Goal: Transaction & Acquisition: Purchase product/service

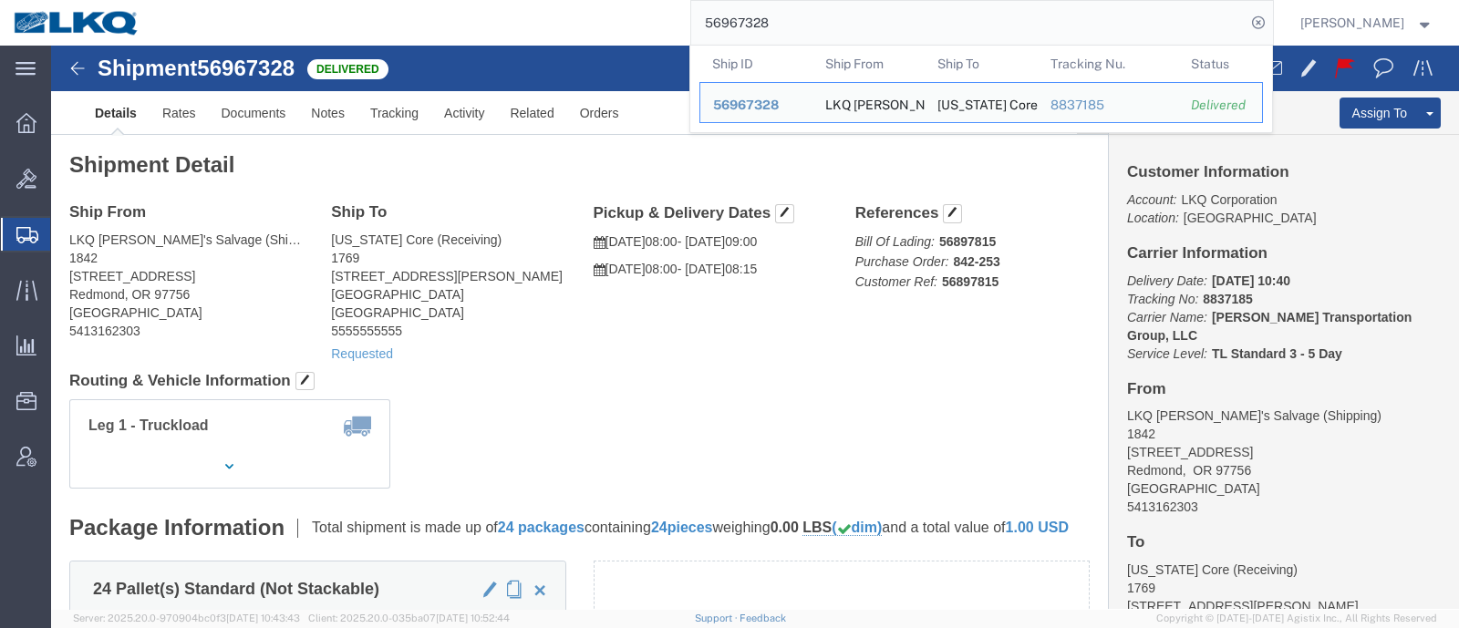
drag, startPoint x: 816, startPoint y: 19, endPoint x: 501, endPoint y: 35, distance: 315.0
click at [503, 35] on div "56967328 Ship ID Ship From Ship To Tracking Nu. Status Ship ID 56967328 Ship Fr…" at bounding box center [713, 23] width 1120 height 46
paste input "84245"
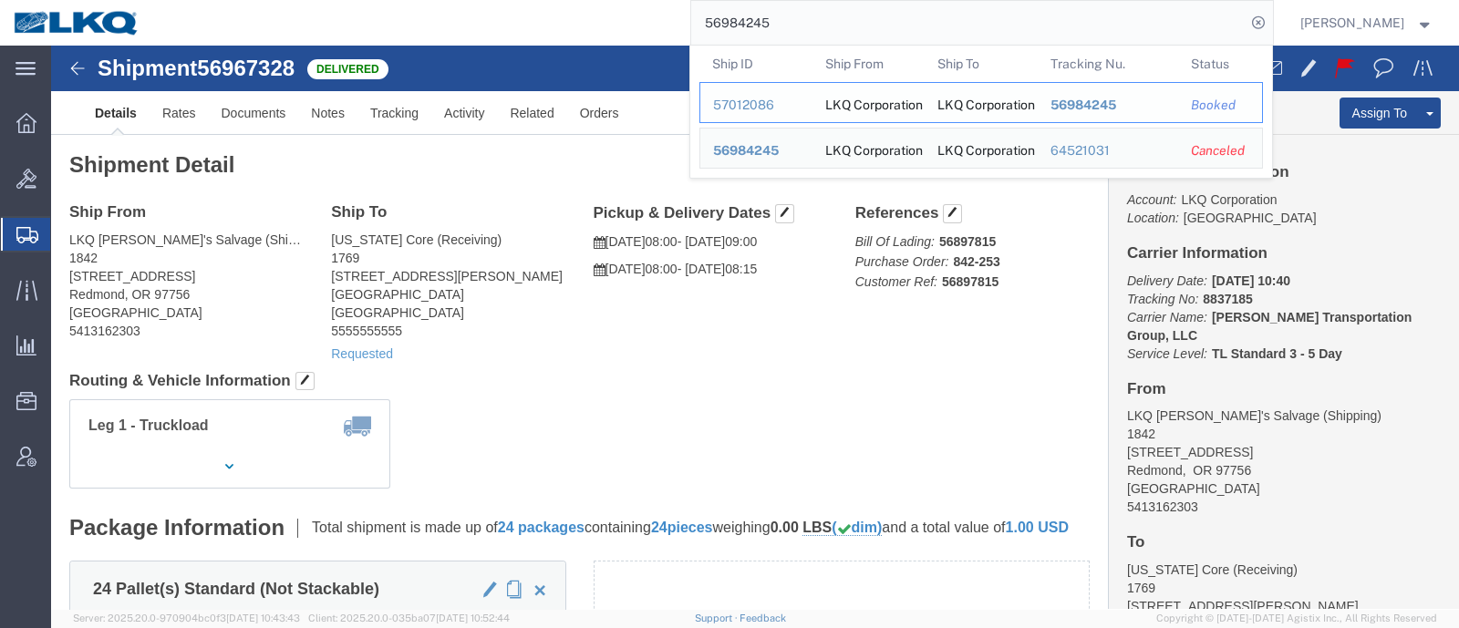
click at [747, 103] on div "57012086" at bounding box center [756, 105] width 87 height 19
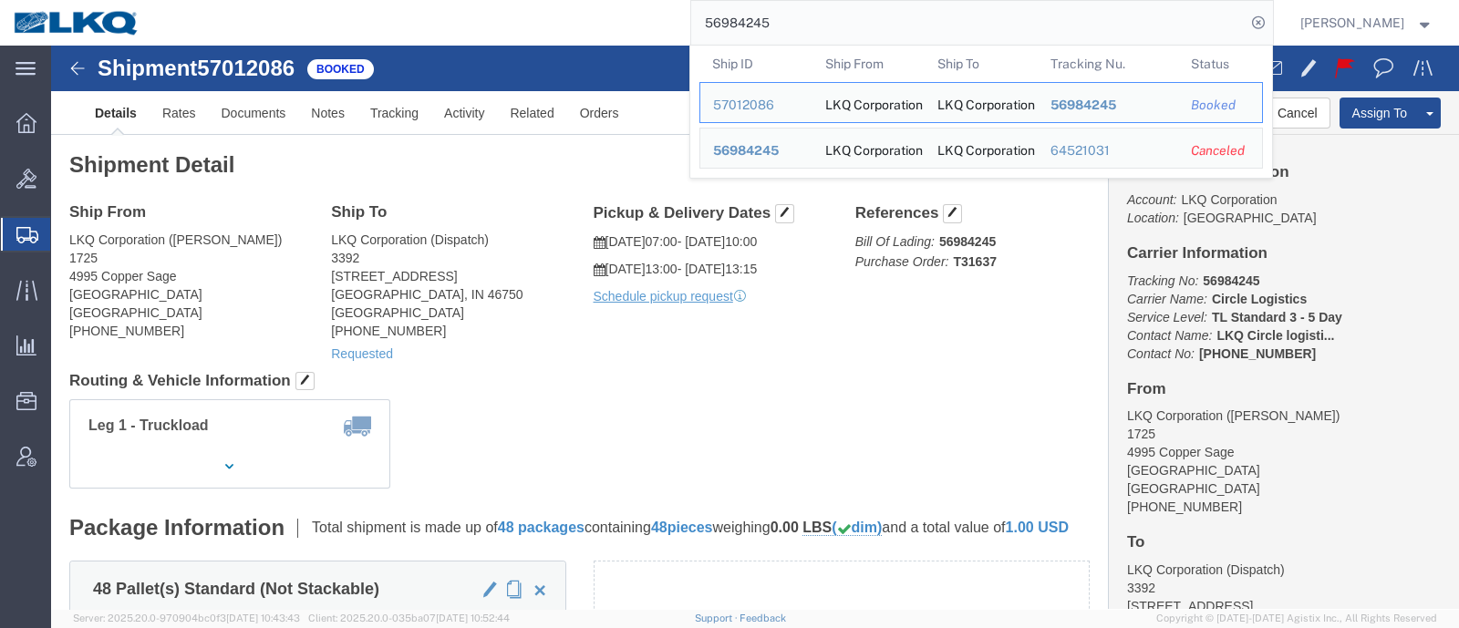
drag, startPoint x: 791, startPoint y: 29, endPoint x: 536, endPoint y: 31, distance: 255.3
click at [547, 32] on div "56984245 Ship ID Ship From Ship To Tracking Nu. Status Ship ID 57012086 Ship Fr…" at bounding box center [713, 23] width 1120 height 46
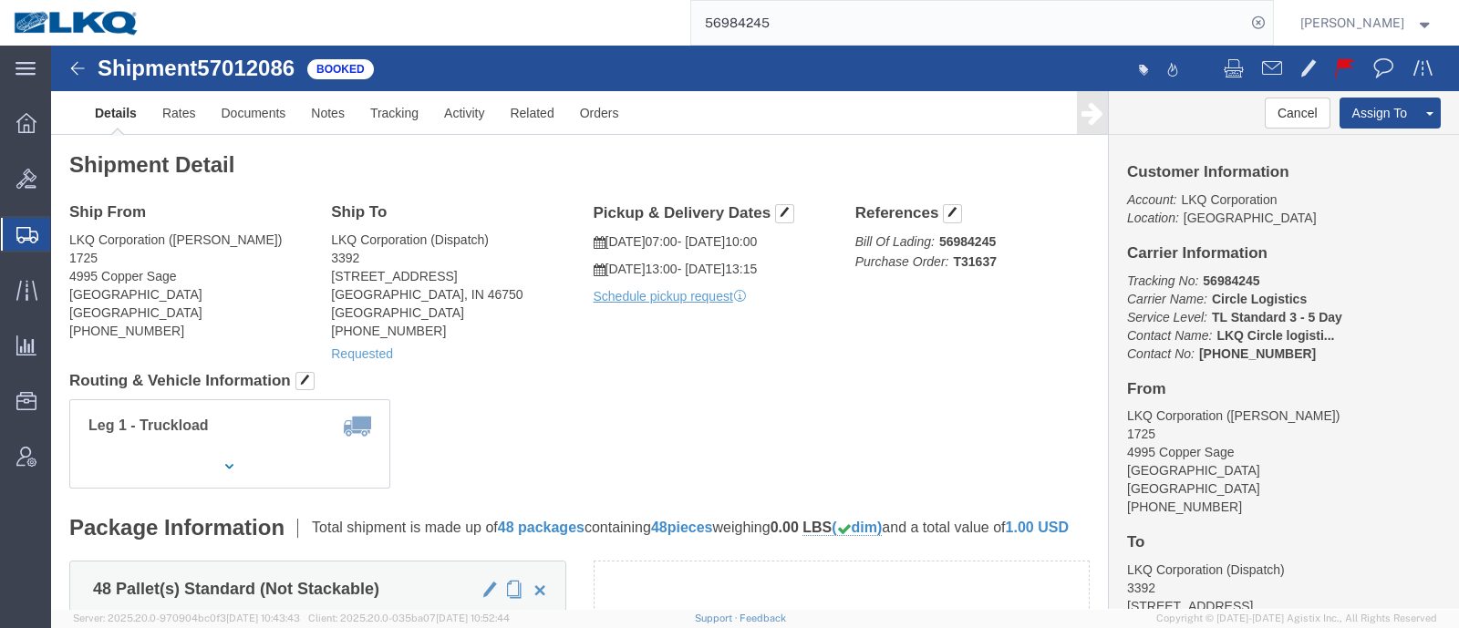
paste input "661596"
type input "56661596"
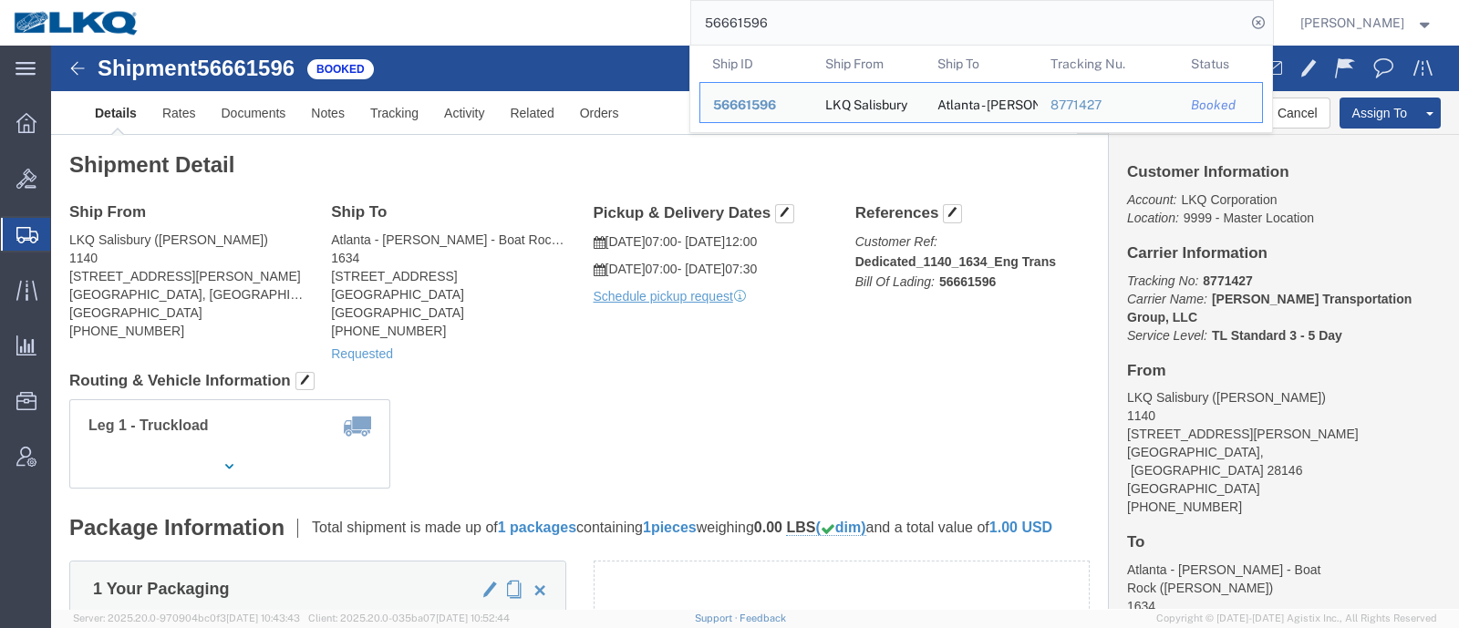
click div "Leg 1 - Truckload Number of trucks: 1"
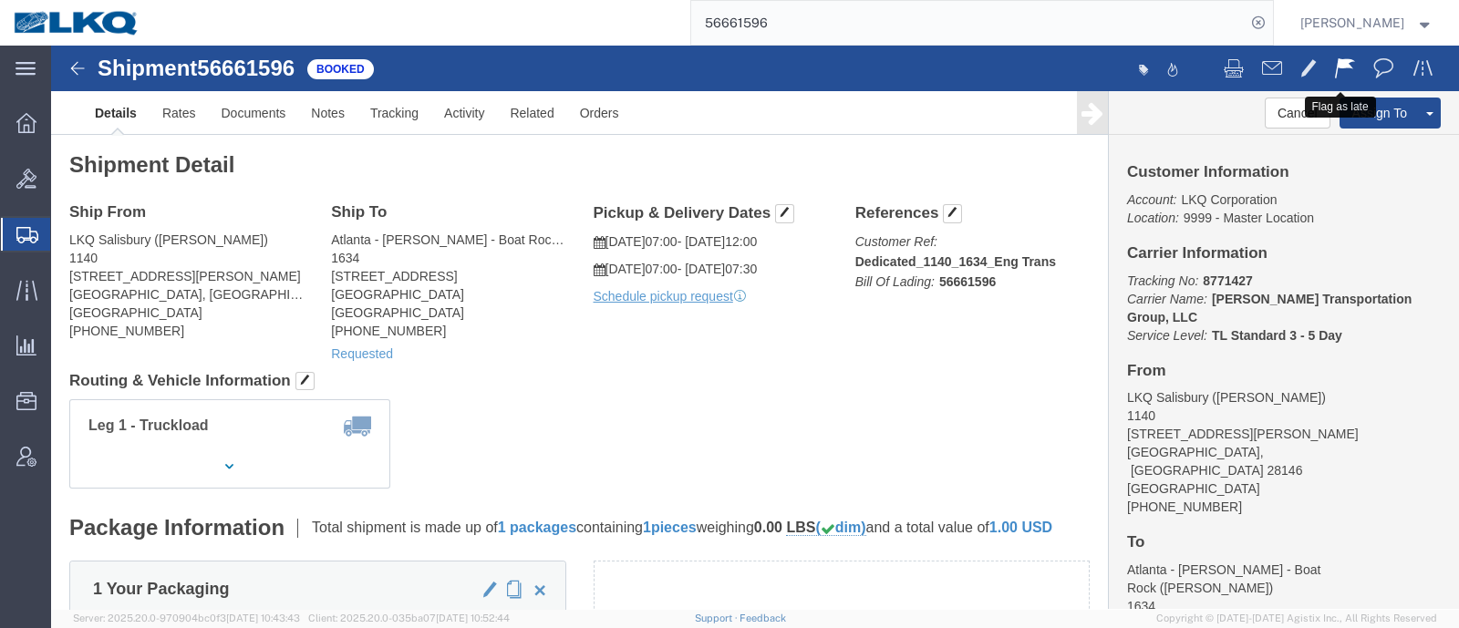
click span
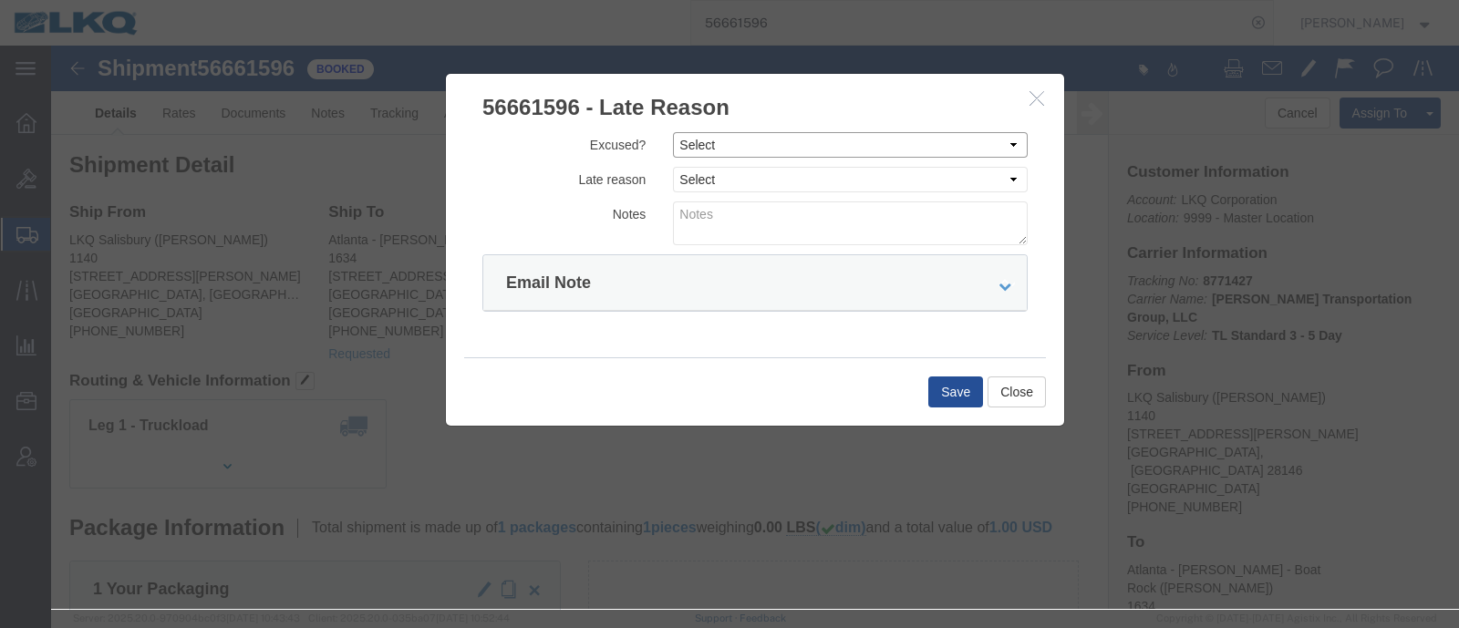
click select "Select Excused Not Excused"
select select "NOT_EXCUSED"
click select "Select Excused Not Excused"
click select "Select Bad Carrier Data Carrier Admin Error Delay Accident Driver Error Lack of…"
select select "DRIVER_ERROR"
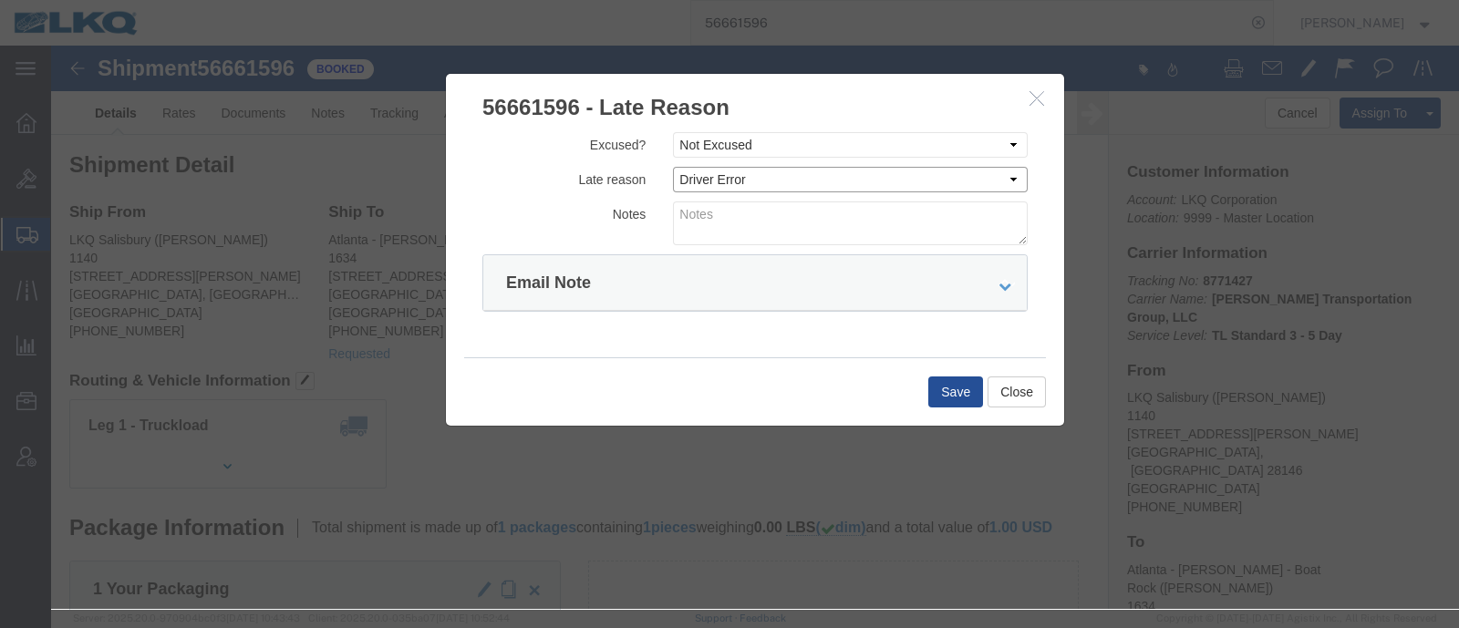
click select "Select Bad Carrier Data Carrier Admin Error Delay Accident Driver Error Lack of…"
click textarea
type textarea "Pickup 10/3"
click button "Save"
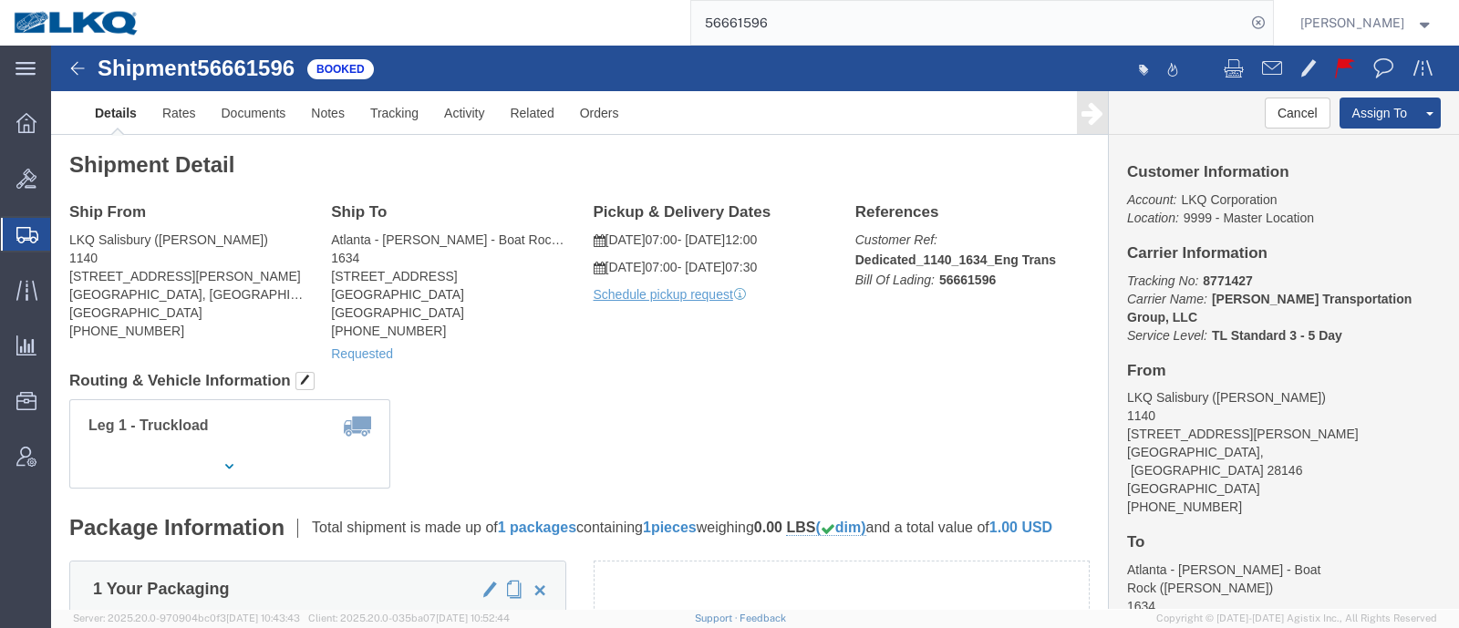
click link "Details"
click div "Leg 1 - Truckload Number of trucks: 1"
click span "button"
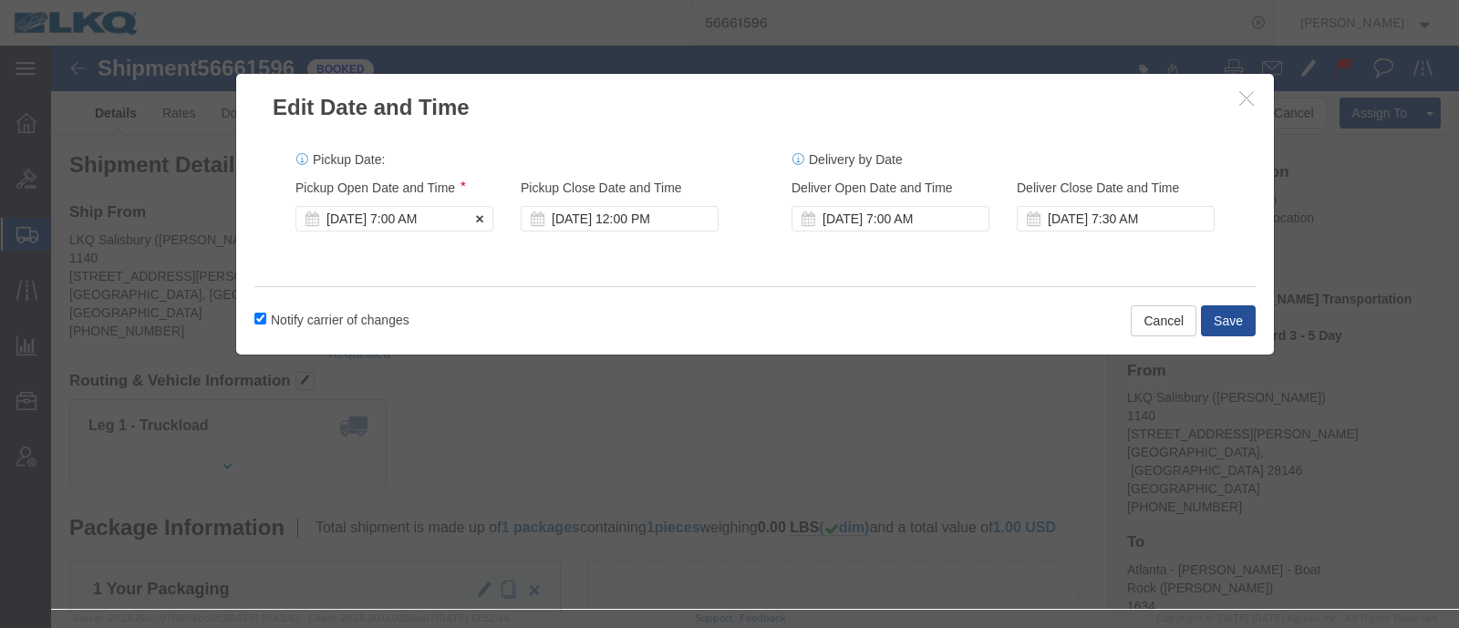
click div "Oct 03 2025 7:00 AM"
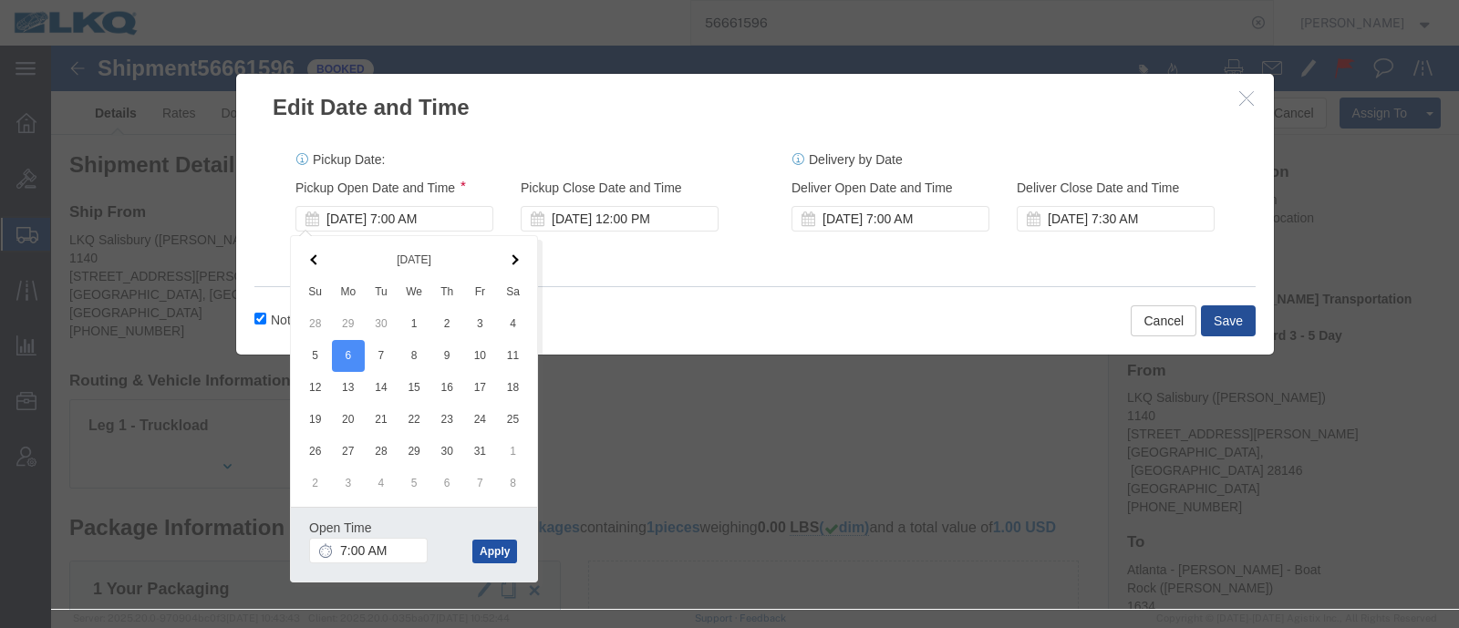
click button "Apply"
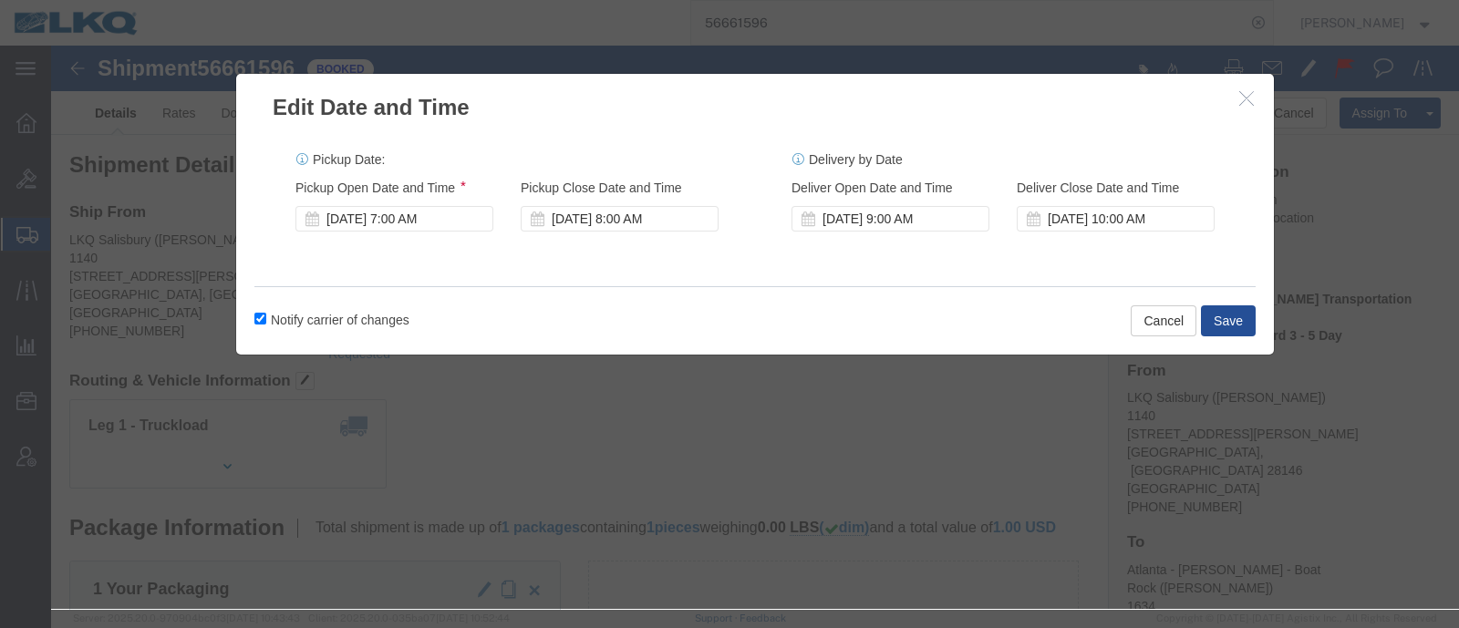
click label "Notify carrier of changes"
click input "Notify carrier of changes"
checkbox input "false"
click button "Save"
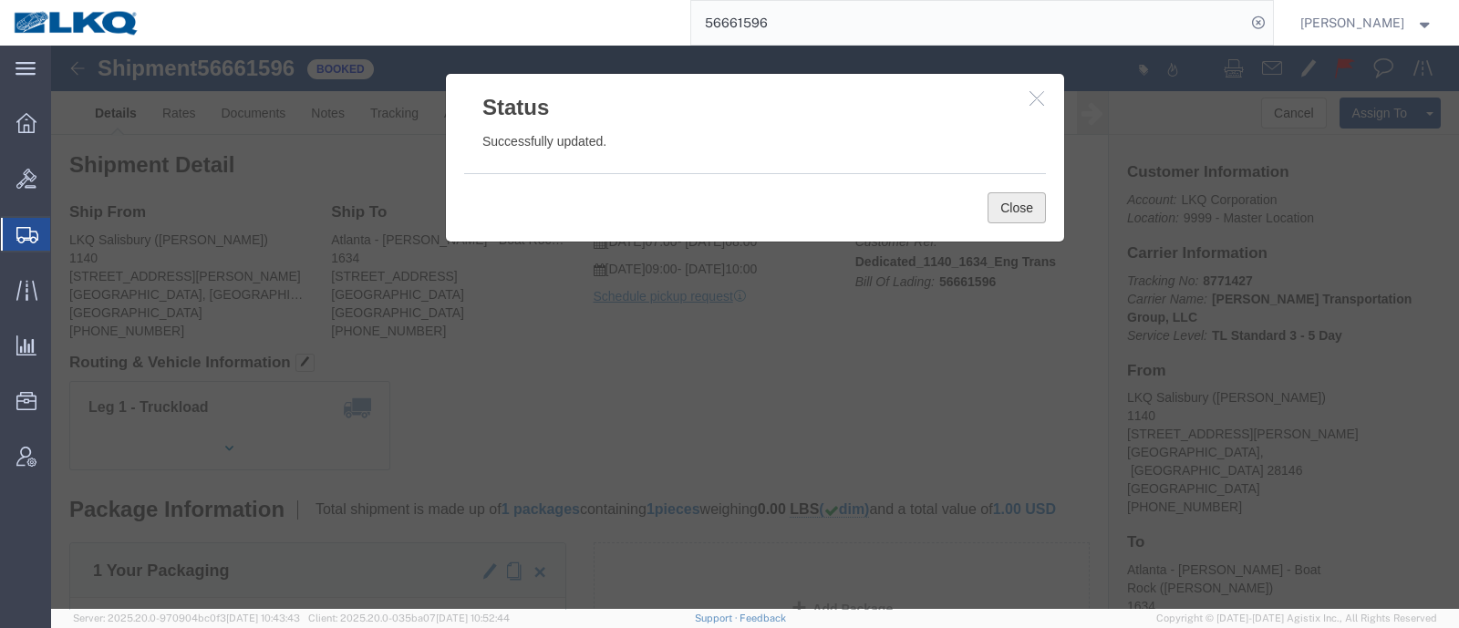
click button "Close"
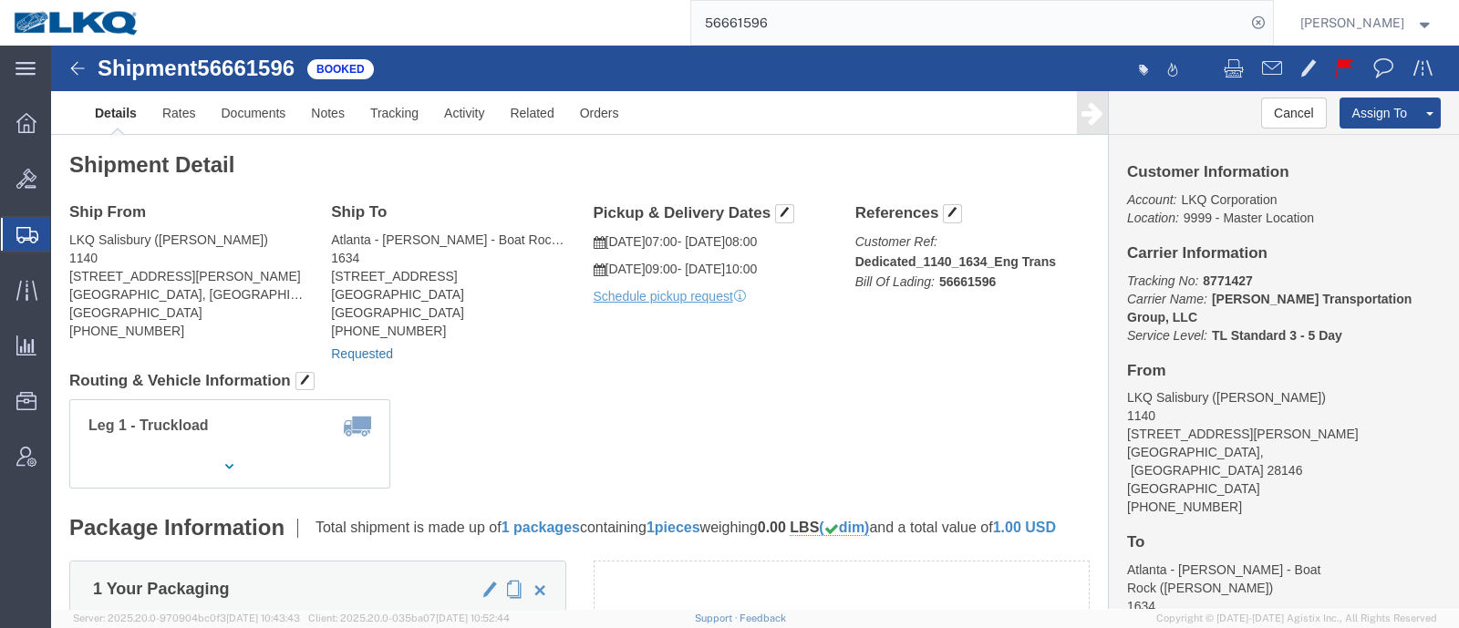
click link "Requested"
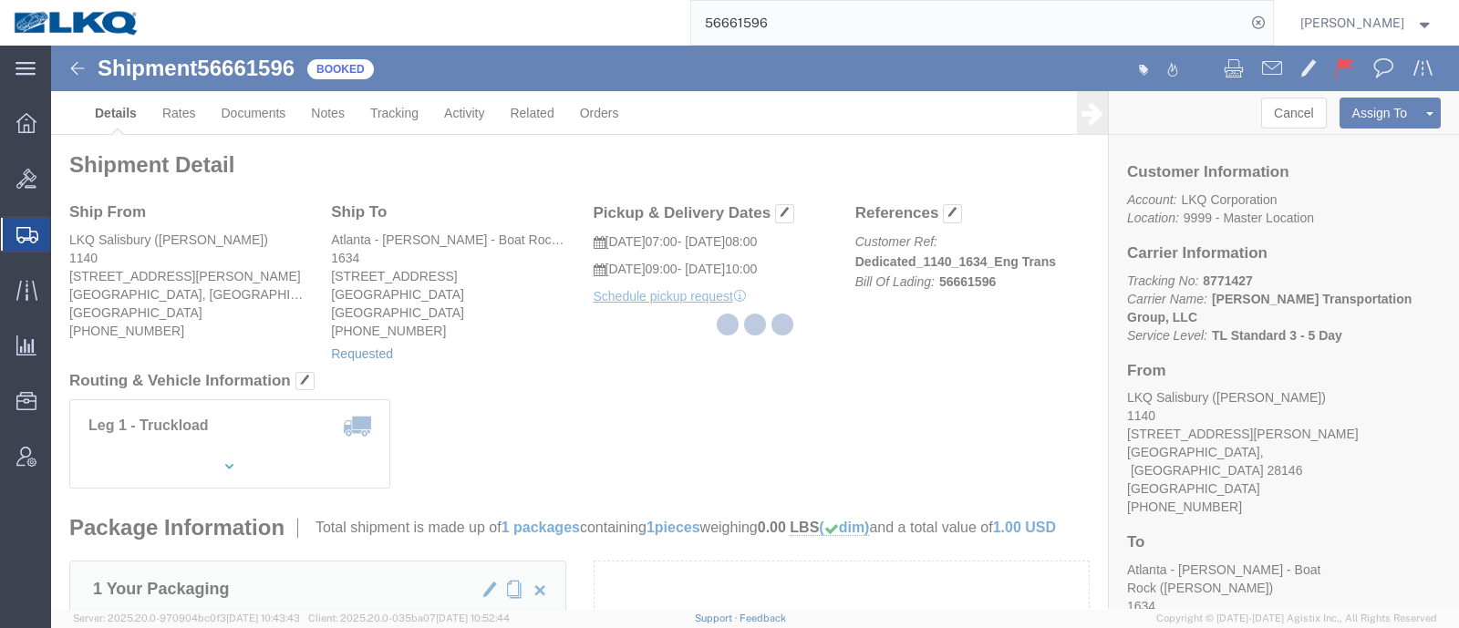
select select
select select "60"
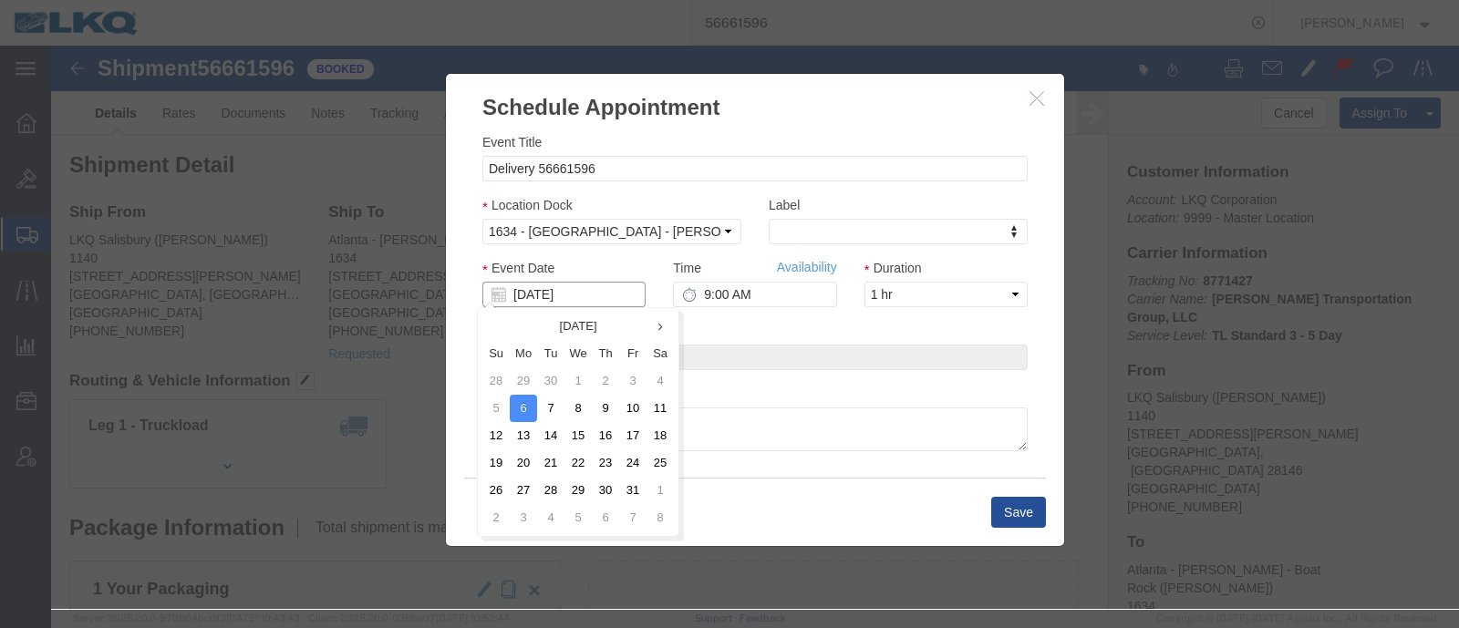
click input "[DATE]"
click td "7"
type input "[DATE]"
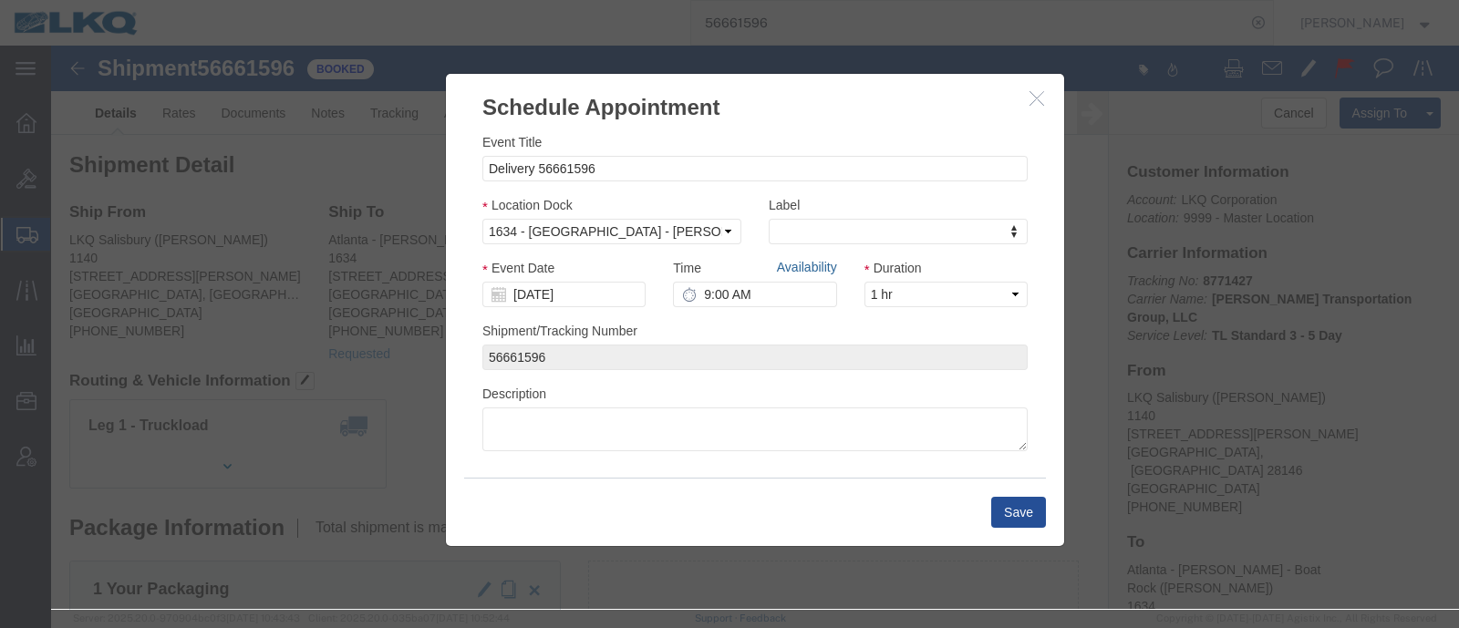
click link "Availability"
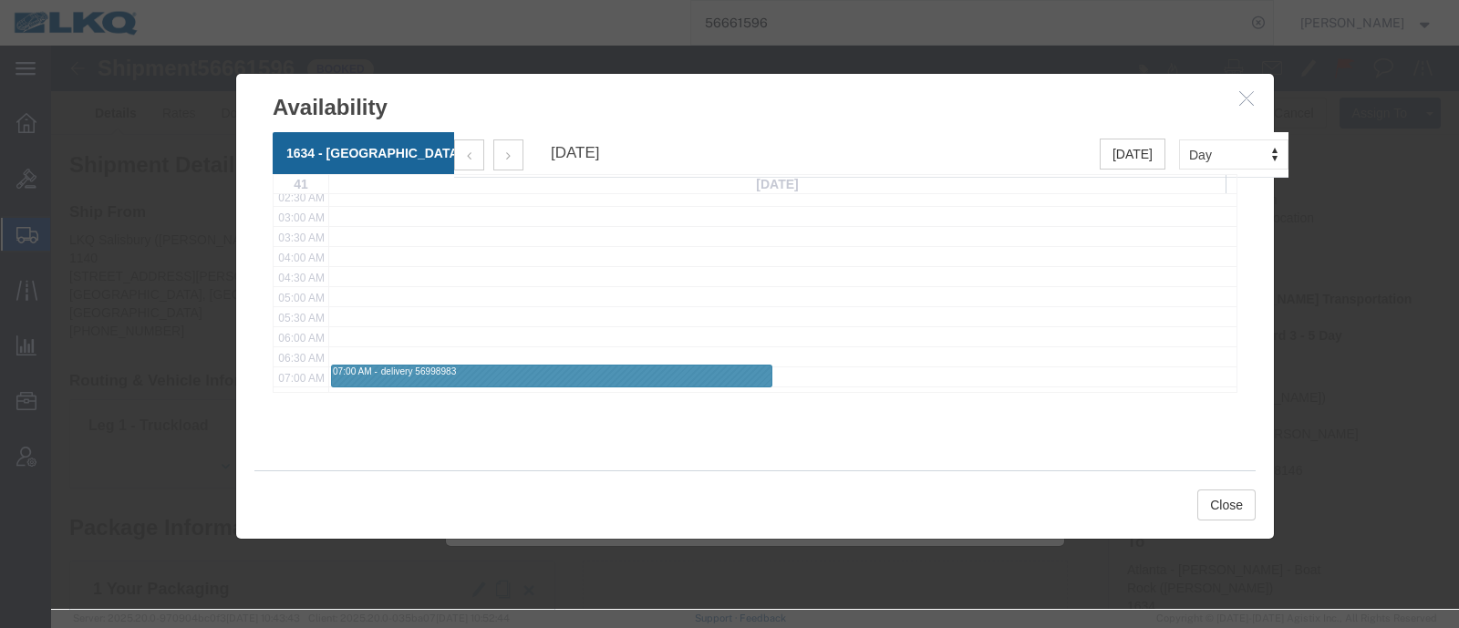
scroll to position [227, 0]
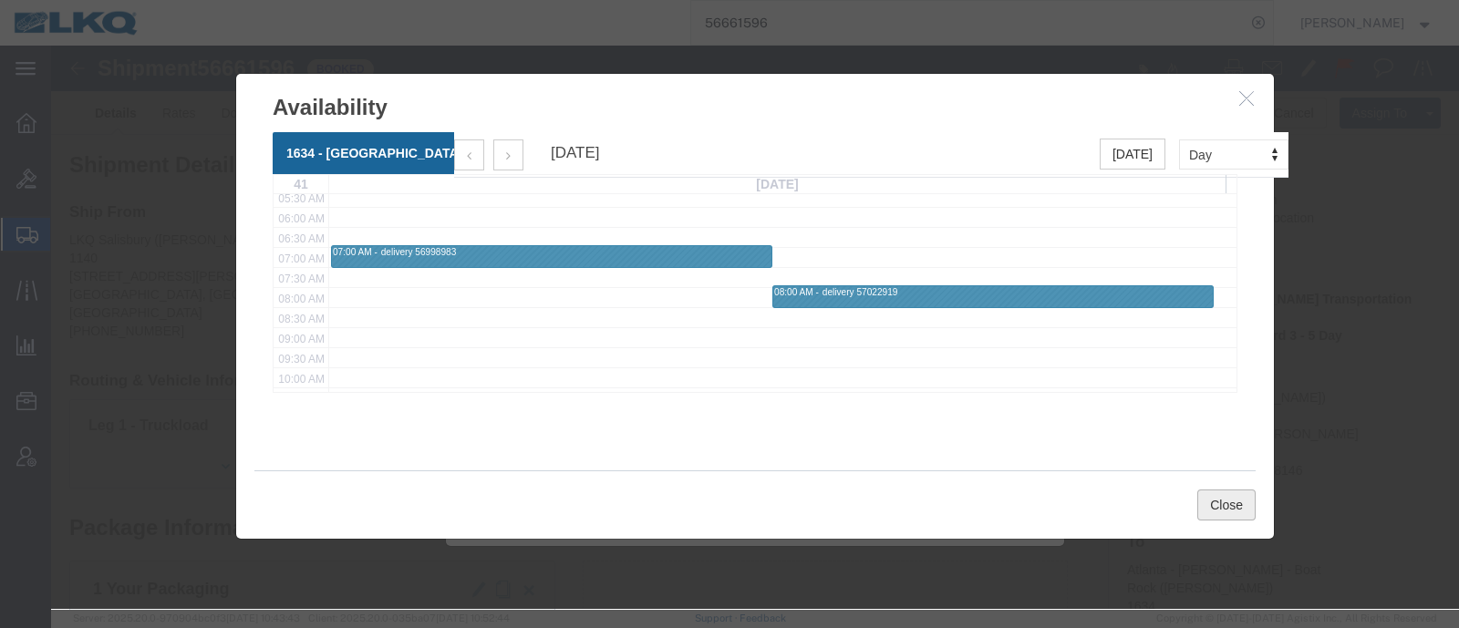
click button "Close"
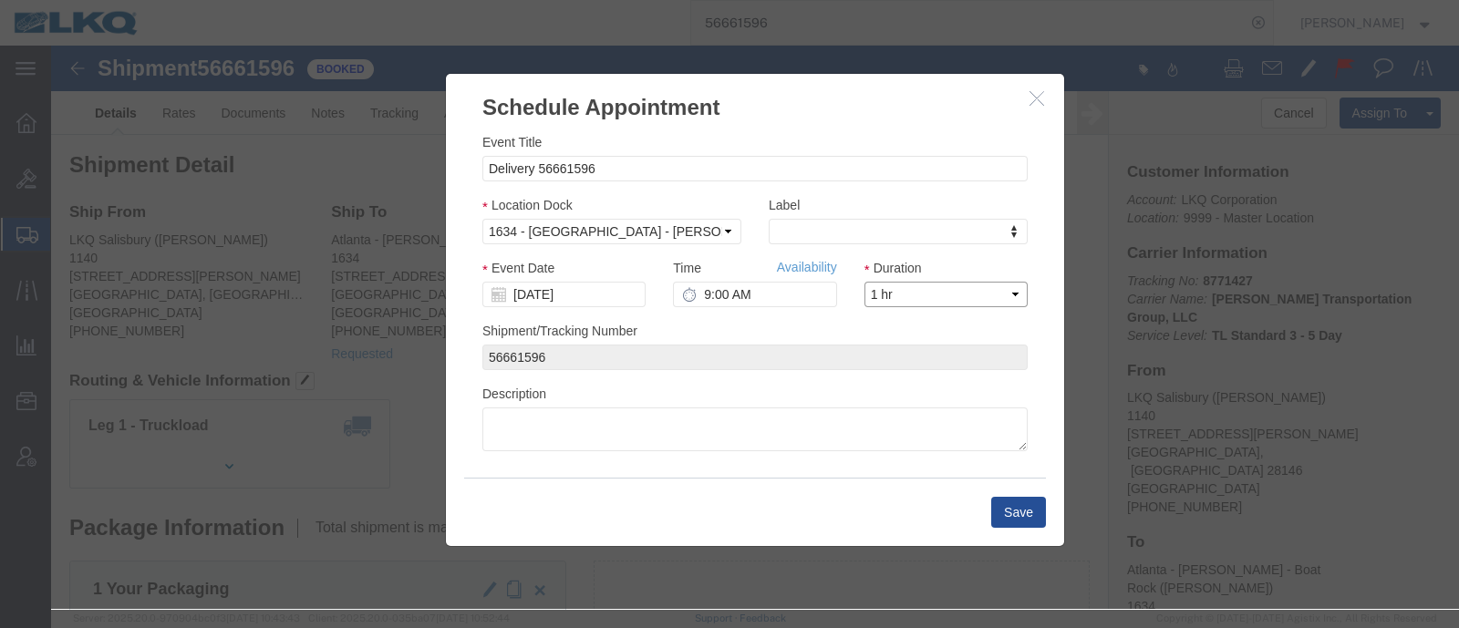
click select "Select 15 min 30 min 45 min 1 hr 2 hr 3 hr 4 hr"
select select "15"
click select "Select 15 min 30 min 45 min 1 hr 2 hr 3 hr 4 hr"
click div "Shipment/Tracking Number 56661596"
click div "Save"
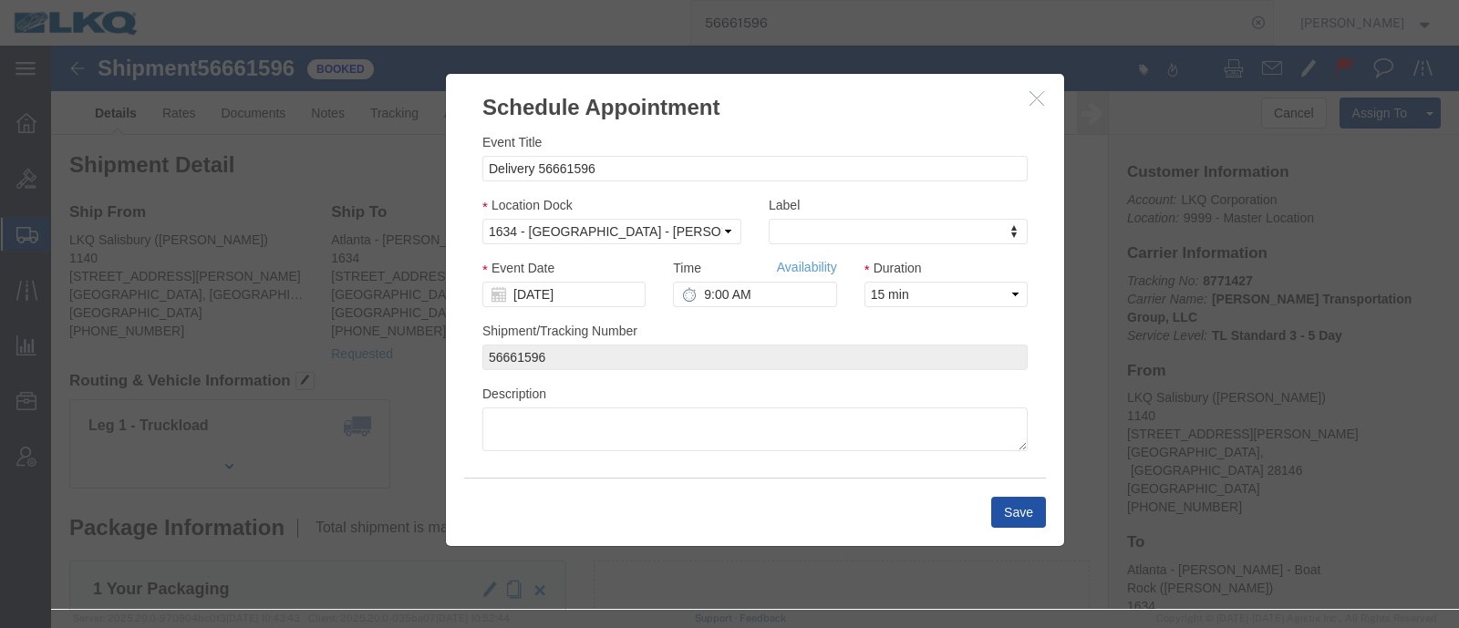
click button "Save"
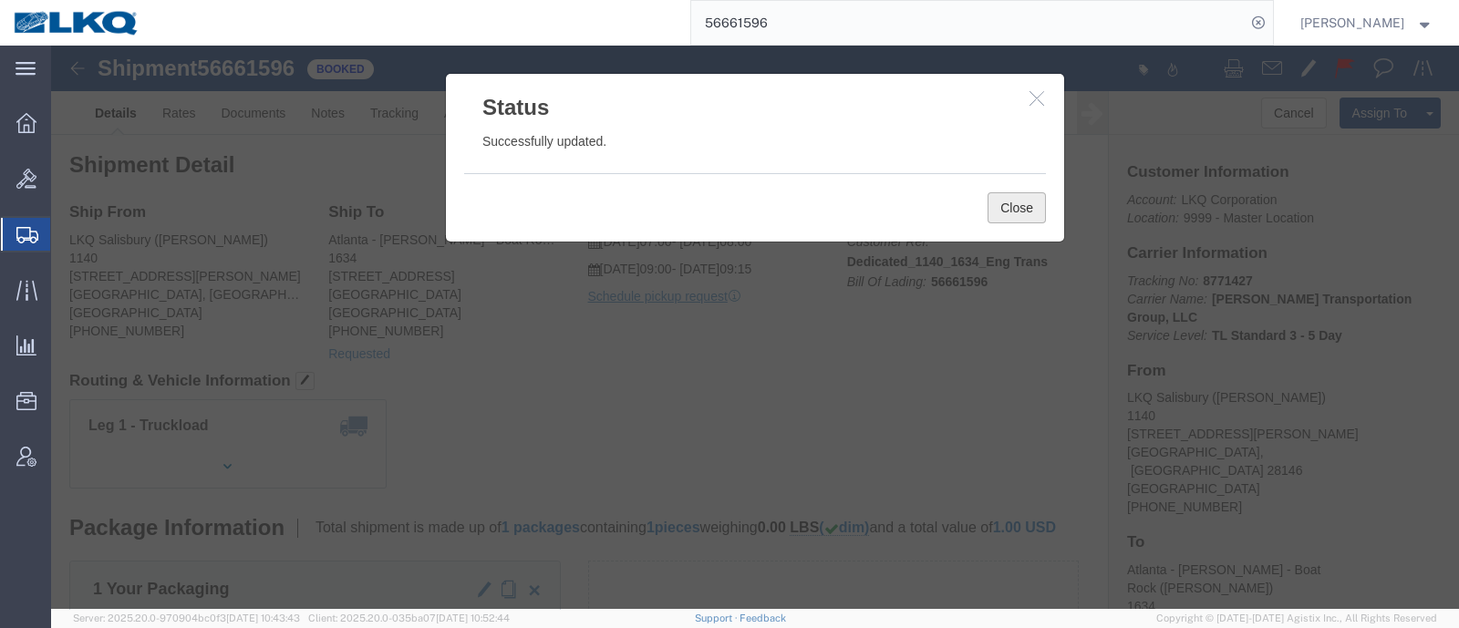
click button "Close"
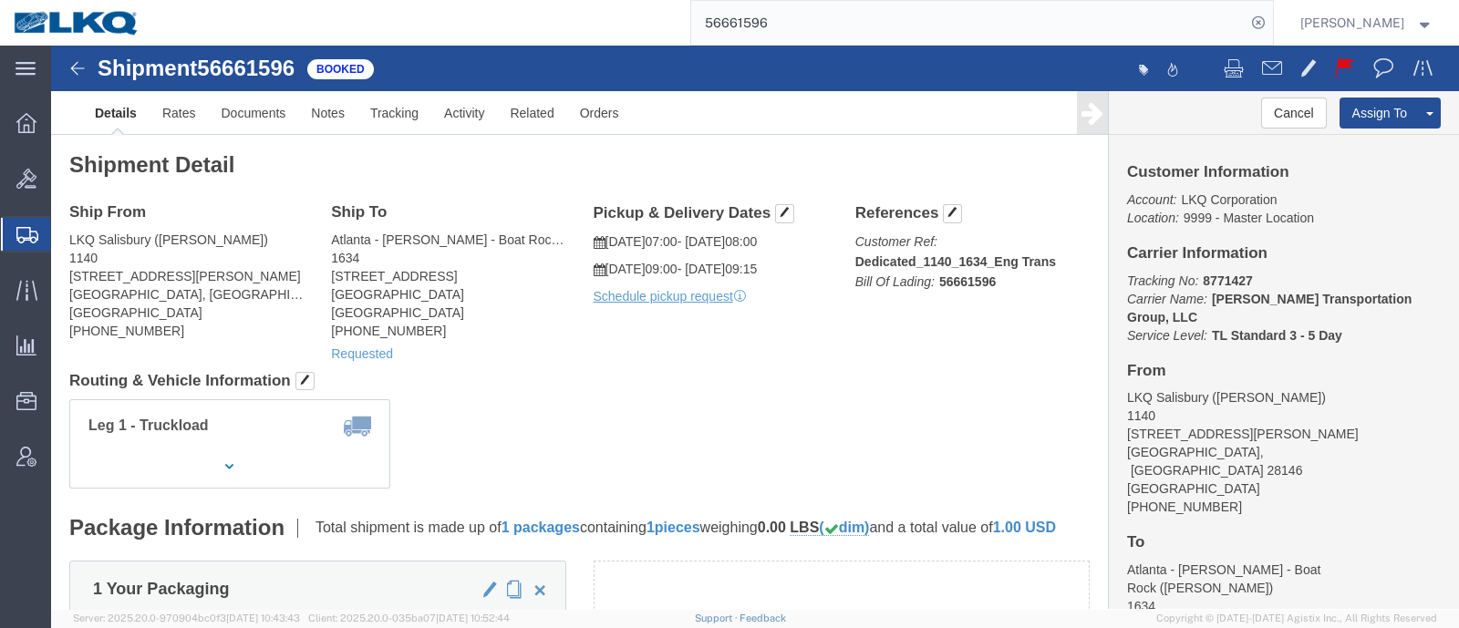
click div "Ship From LKQ Salisbury (Melissa Hunter) 1140 1212 Webb Road Salisbury, NC 2814…"
click h4 "Routing & Vehicle Information"
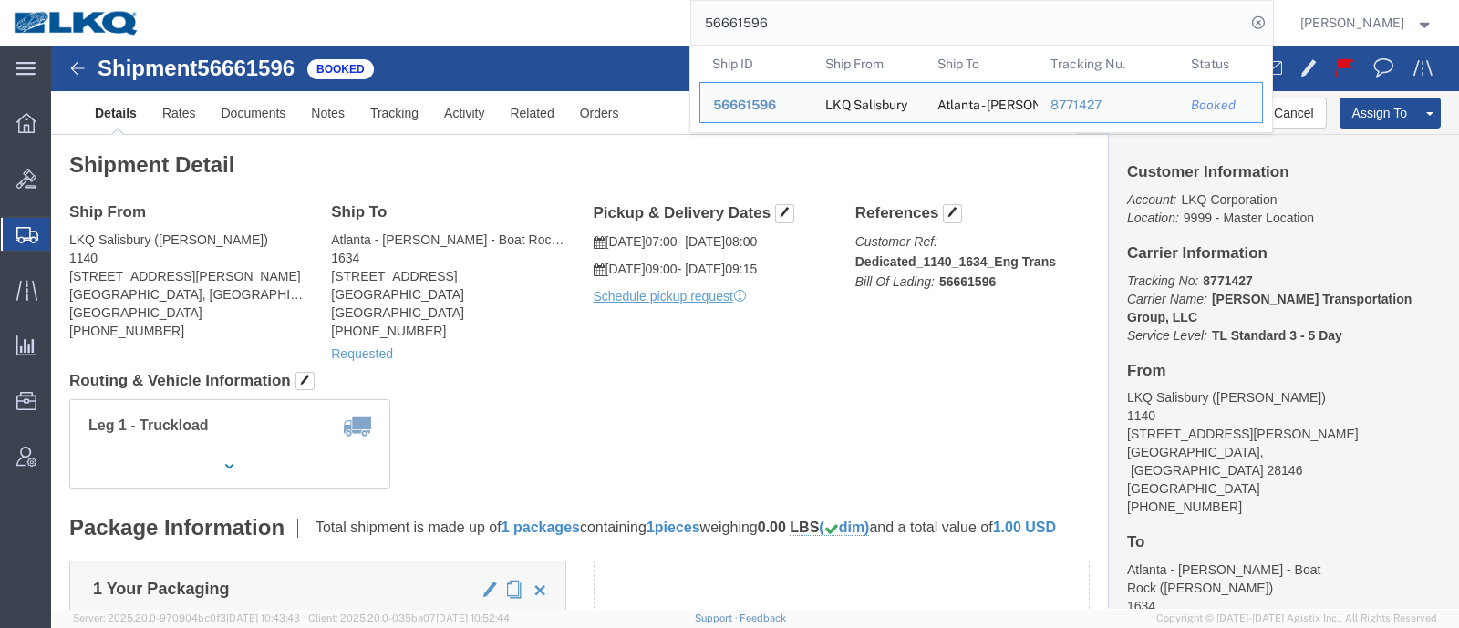
drag, startPoint x: 818, startPoint y: 22, endPoint x: 529, endPoint y: 45, distance: 289.9
click at [552, 43] on div "56661596 Ship ID Ship From Ship To Tracking Nu. Status Ship ID 56661596 Ship Fr…" at bounding box center [713, 23] width 1120 height 46
paste input "984245"
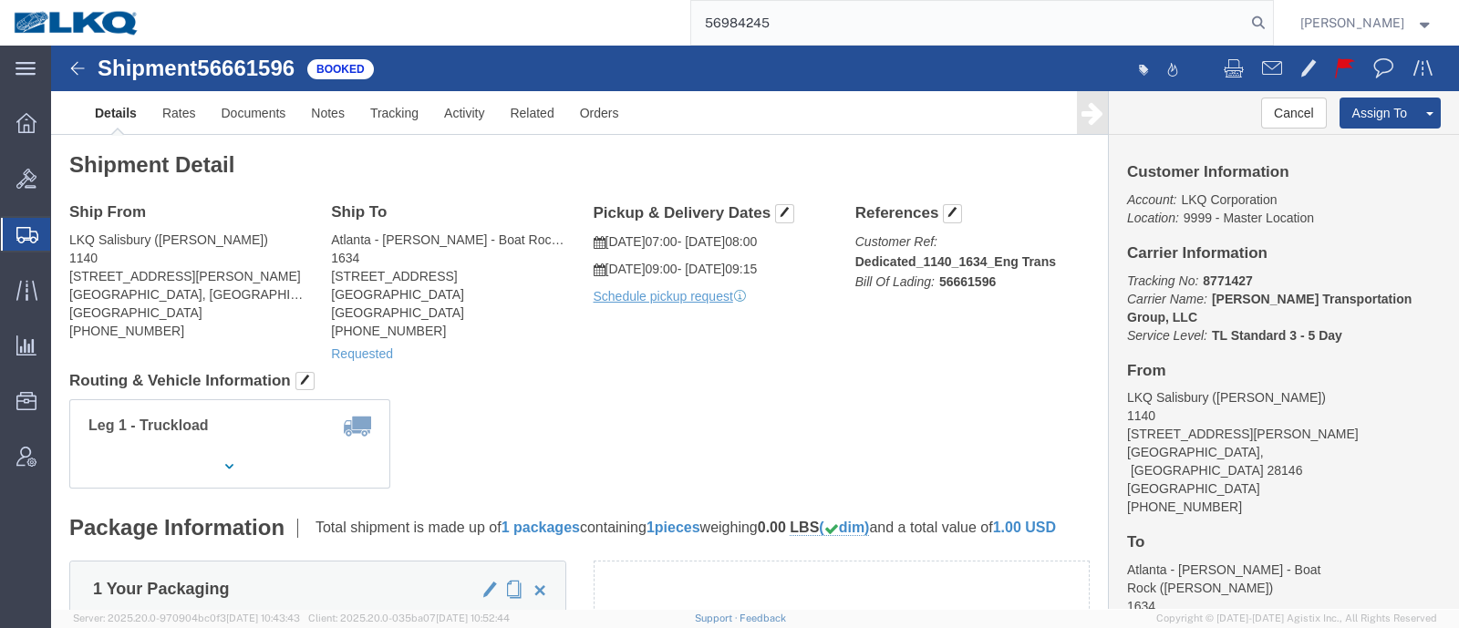
type input "56984245"
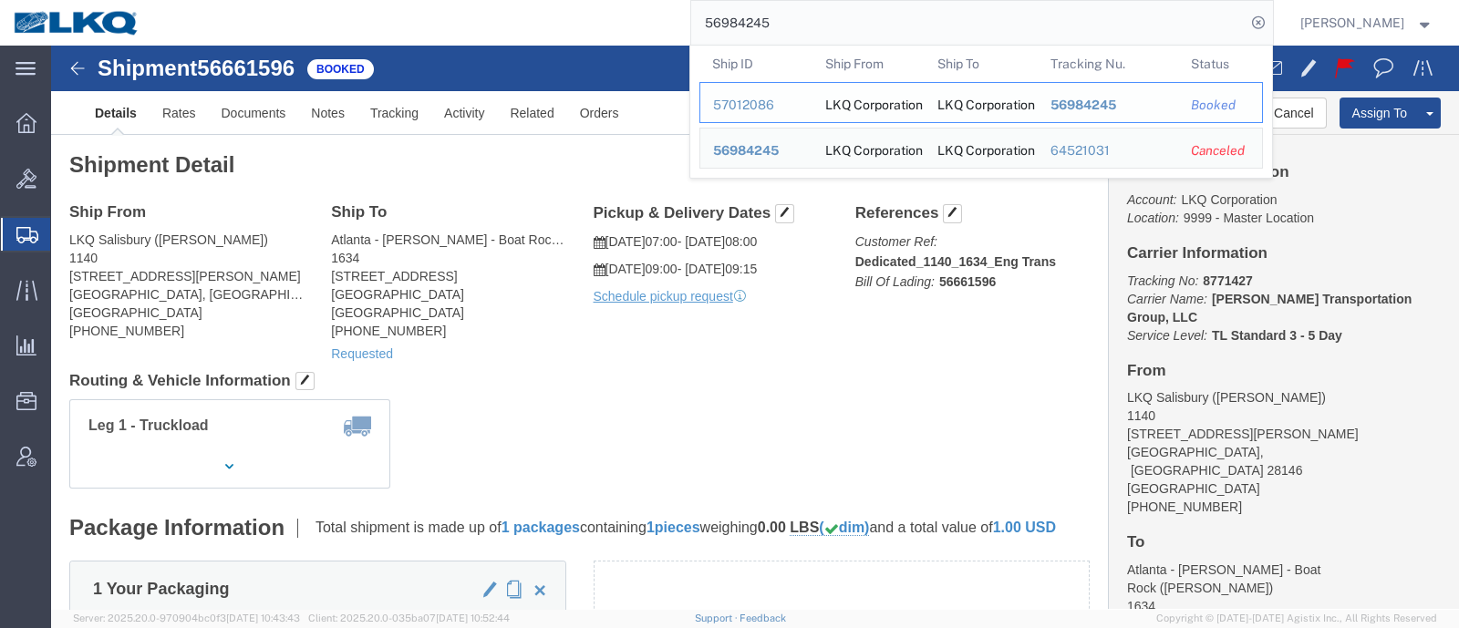
click at [771, 104] on div "57012086" at bounding box center [756, 105] width 87 height 19
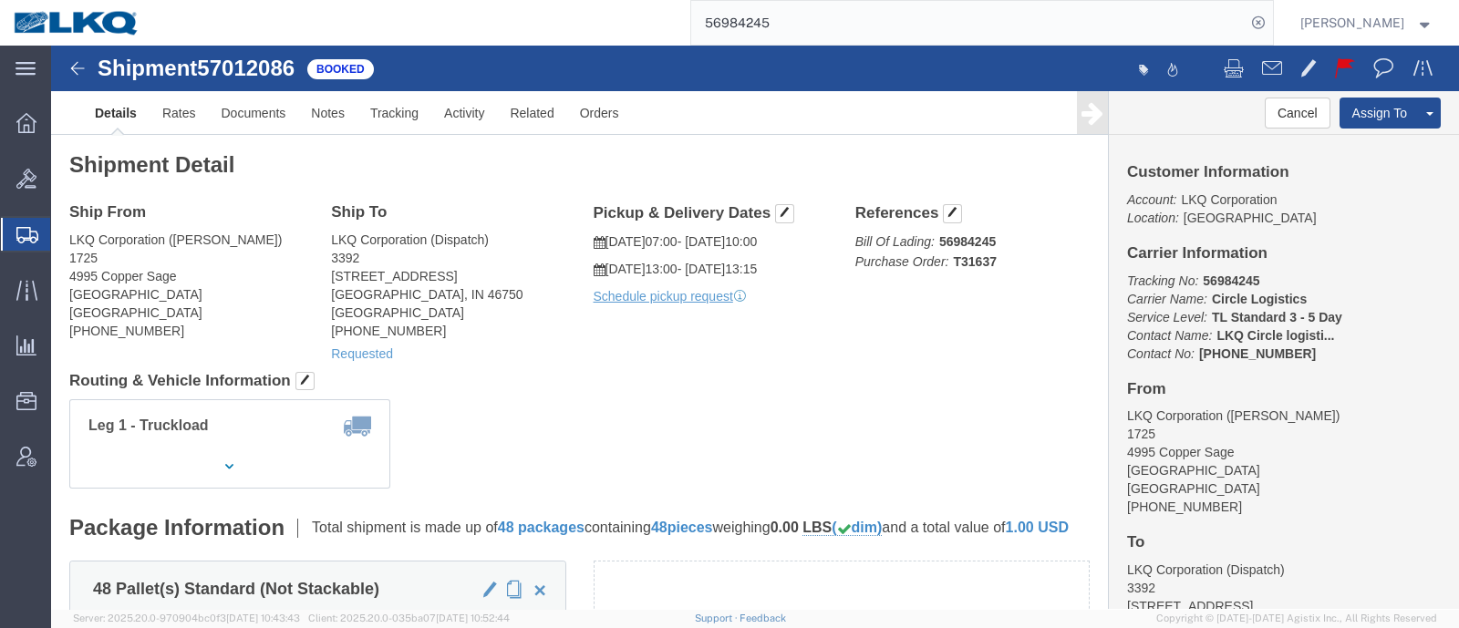
click span "57012086"
copy span "57012086"
click span "button"
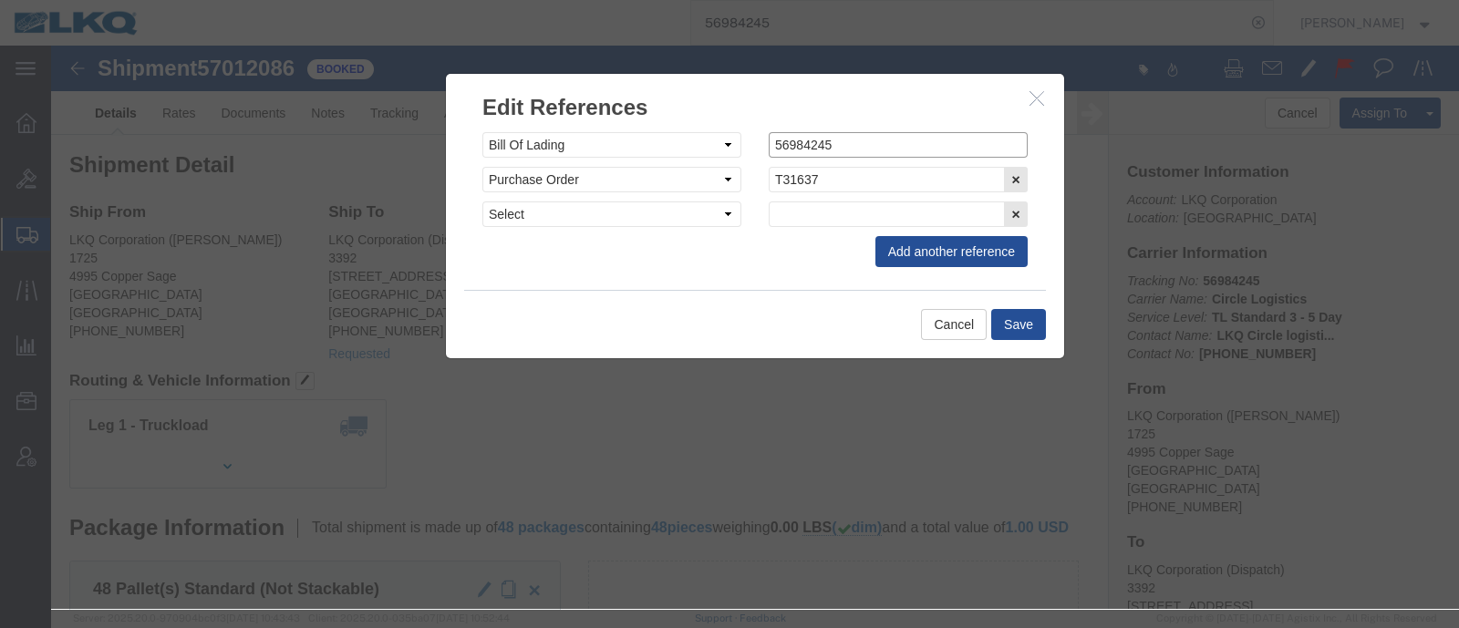
drag, startPoint x: 783, startPoint y: 108, endPoint x: 627, endPoint y: 106, distance: 155.9
click div "Select Account Type Activity ID Airline Appointment Number ASN Batch Request # …"
paste input "7012086"
type input "57012086"
click button "Save"
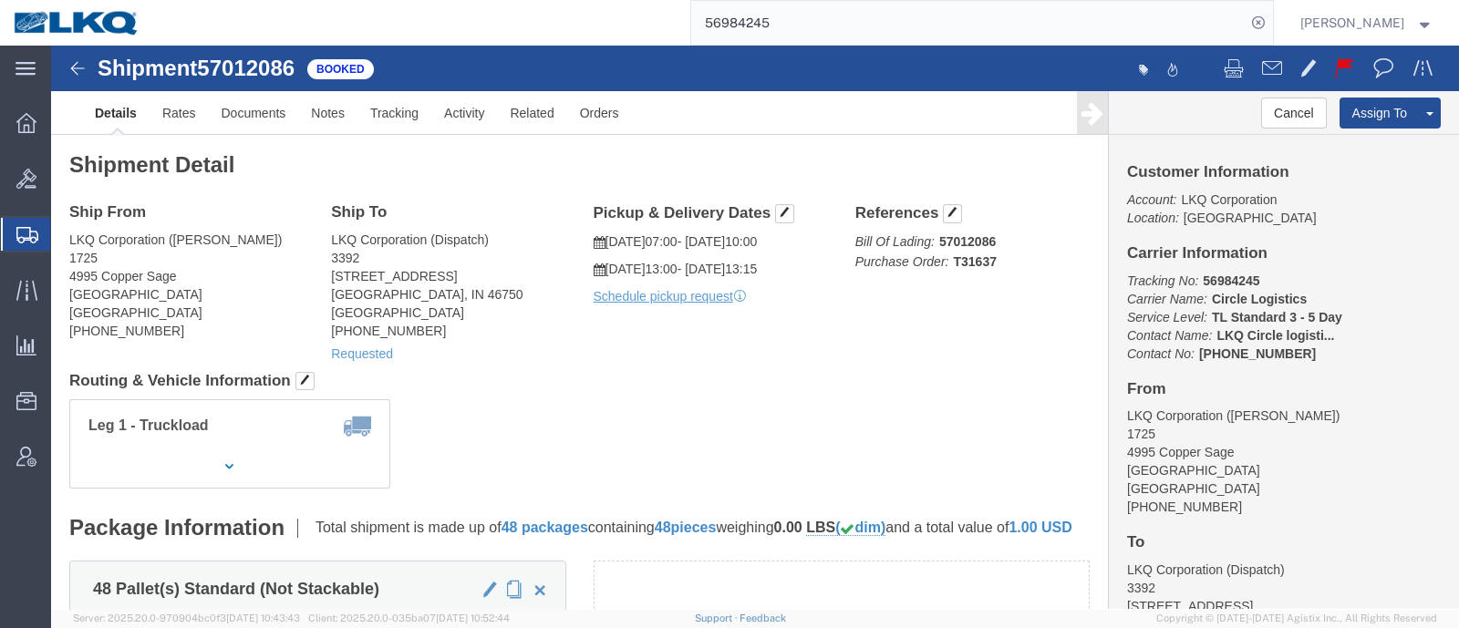
click div
click at [816, 29] on input "56984245" at bounding box center [968, 23] width 554 height 44
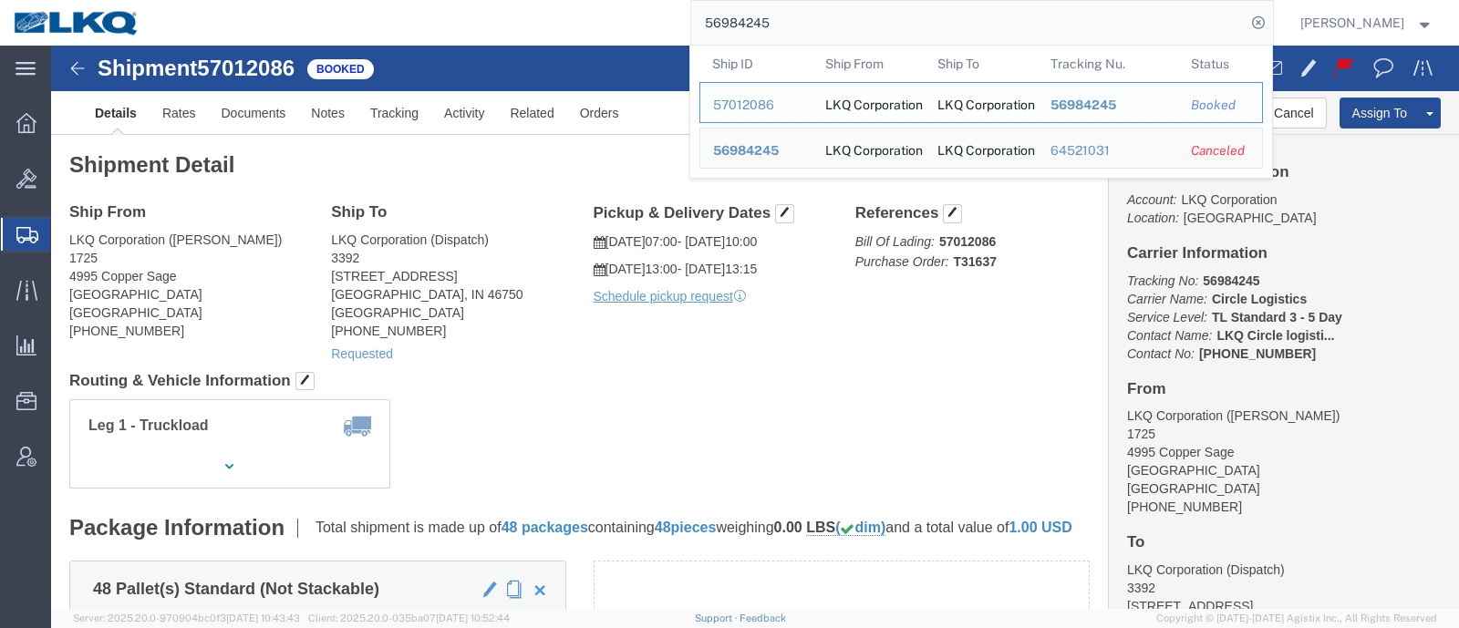
drag, startPoint x: 765, startPoint y: 103, endPoint x: 714, endPoint y: 57, distance: 69.1
click at [765, 103] on div "57012086" at bounding box center [756, 105] width 87 height 19
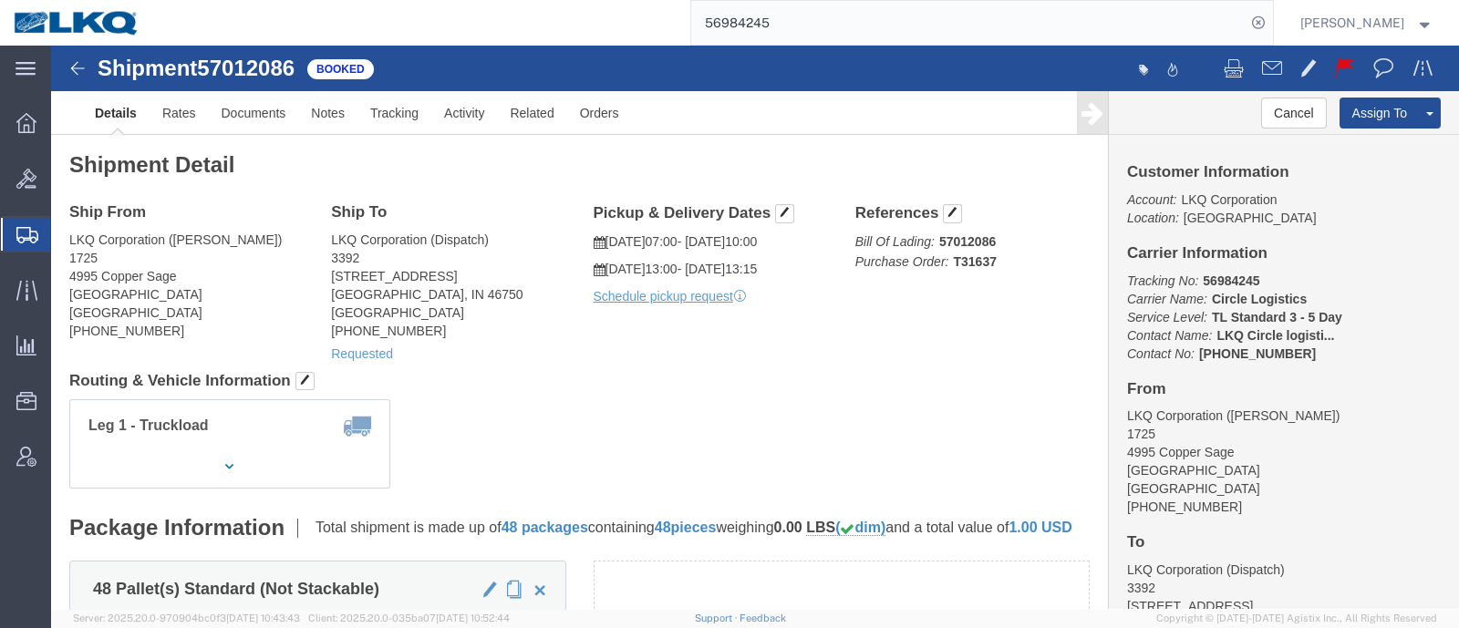
drag, startPoint x: 796, startPoint y: 20, endPoint x: 615, endPoint y: 32, distance: 180.9
click at [615, 29] on div "56984245" at bounding box center [713, 23] width 1120 height 46
type input "56964040"
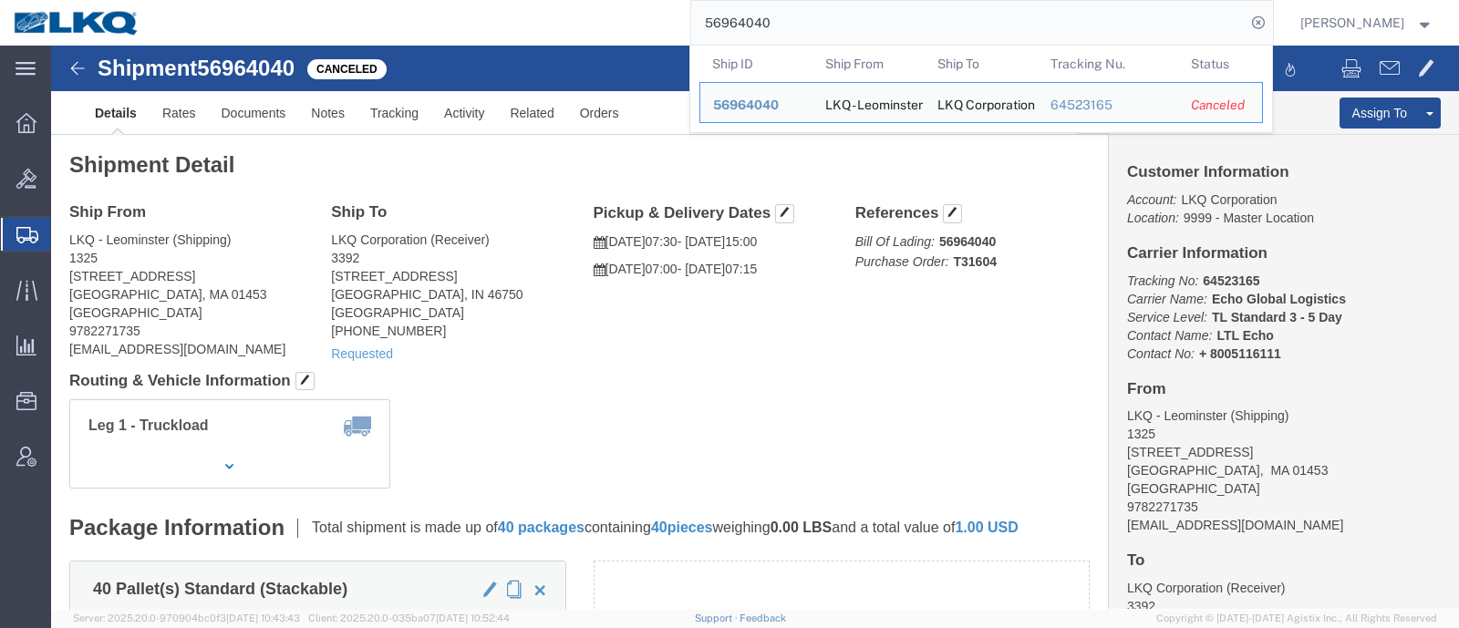
click h4 "Routing & Vehicle Information"
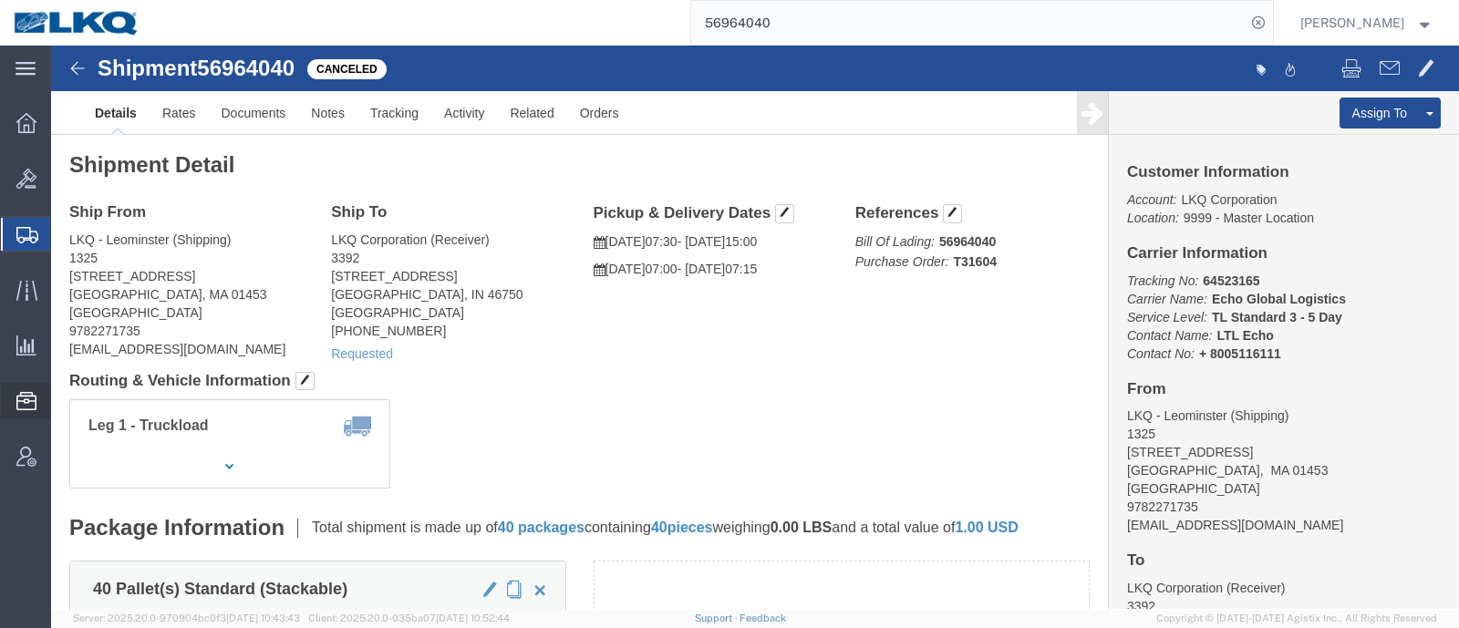
click at [0, 0] on span "Location Appointment" at bounding box center [0, 0] width 0 height 0
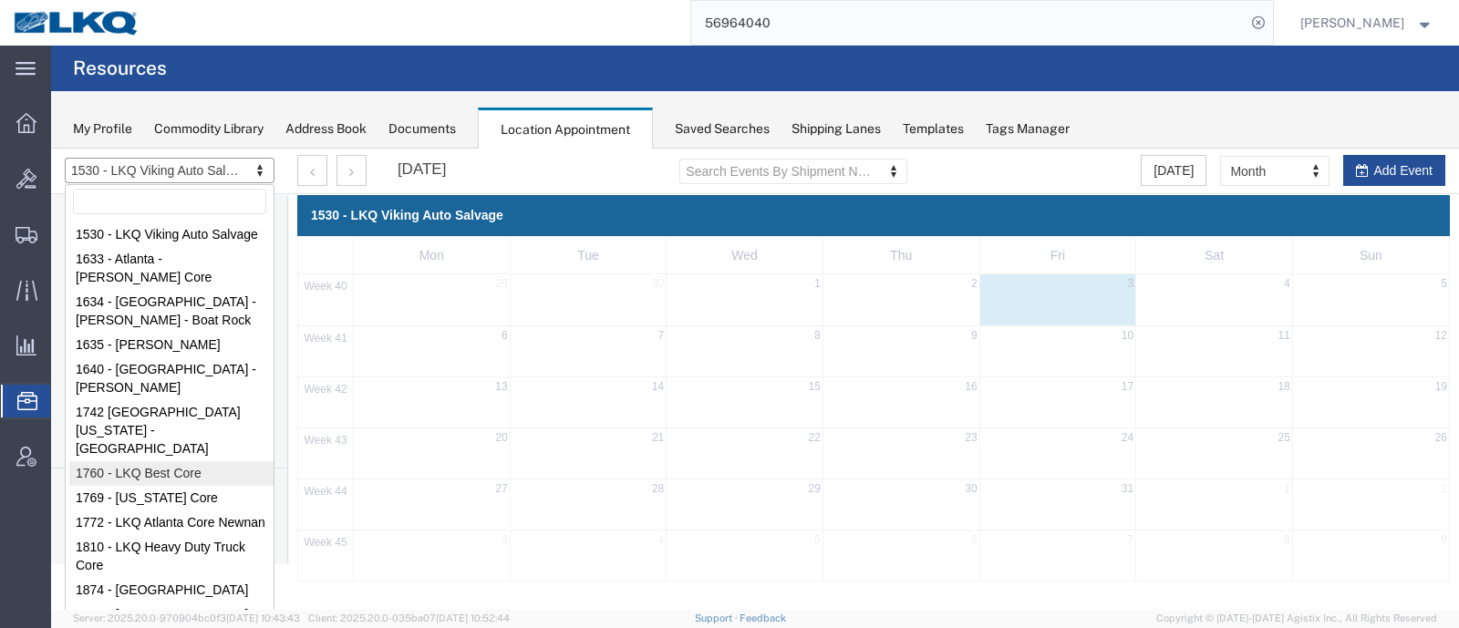
select select "27634"
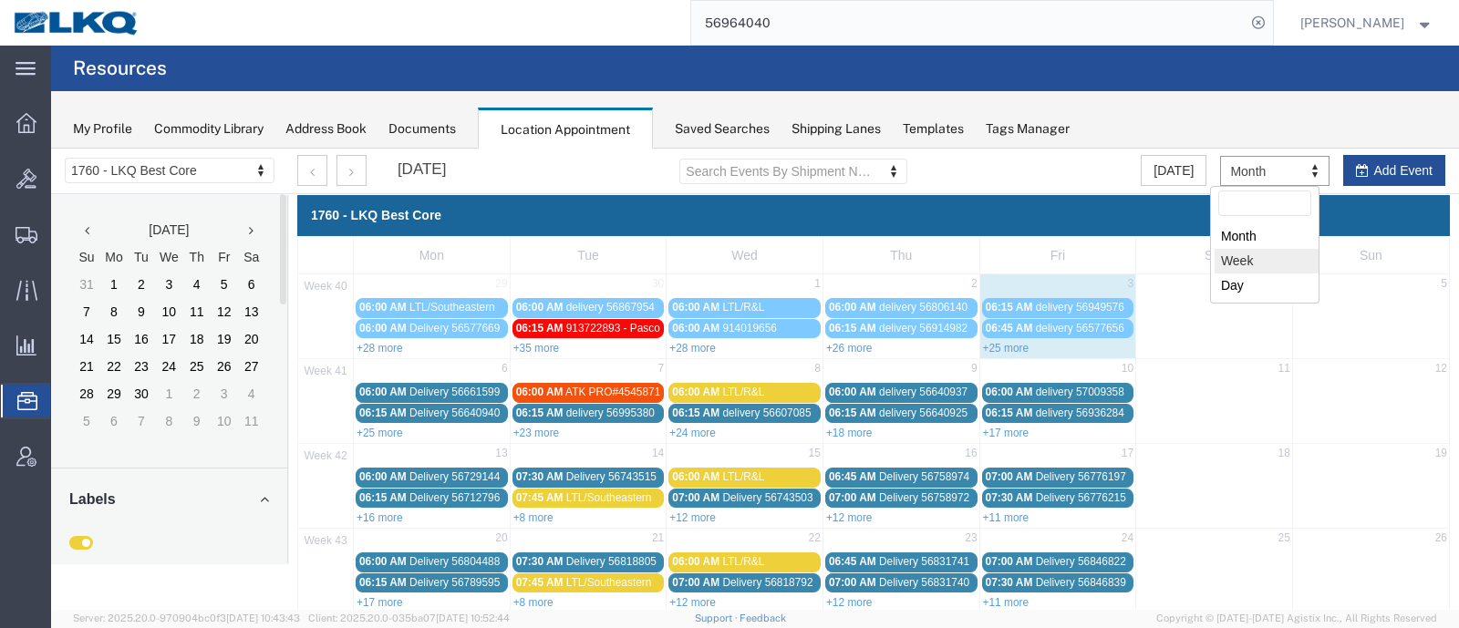
select select "agendaWeek"
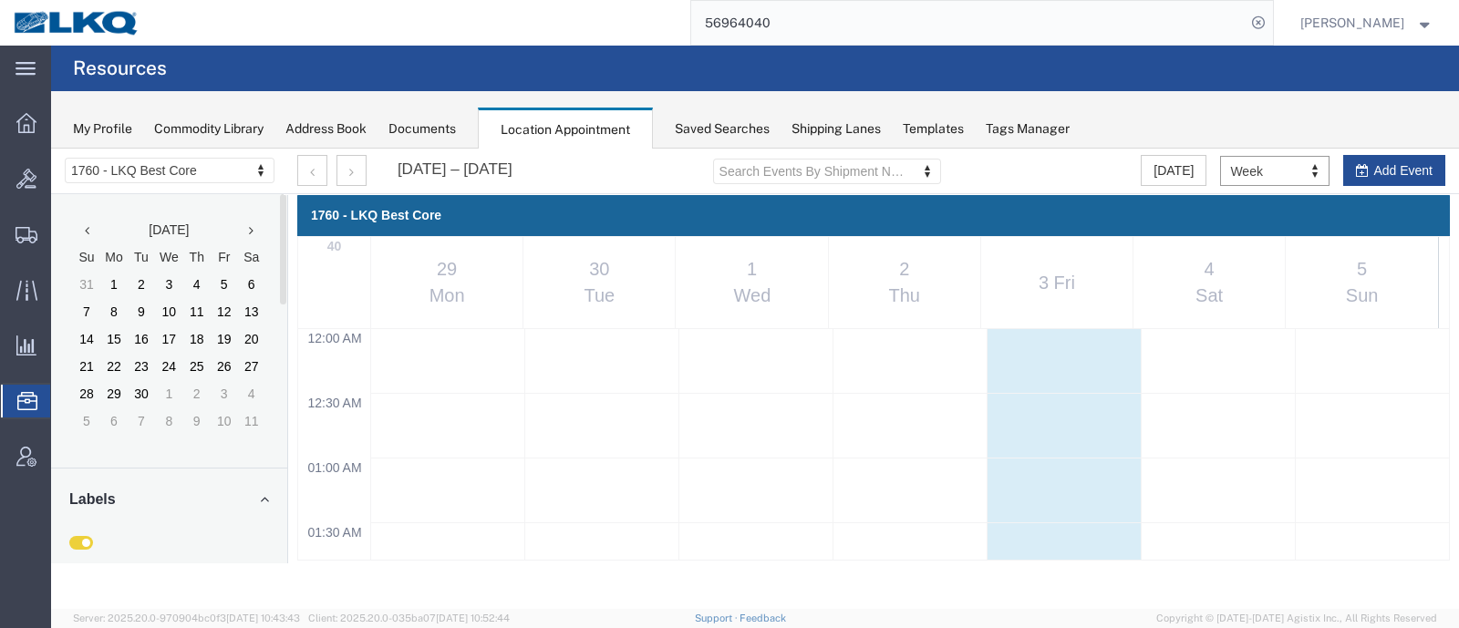
scroll to position [775, 0]
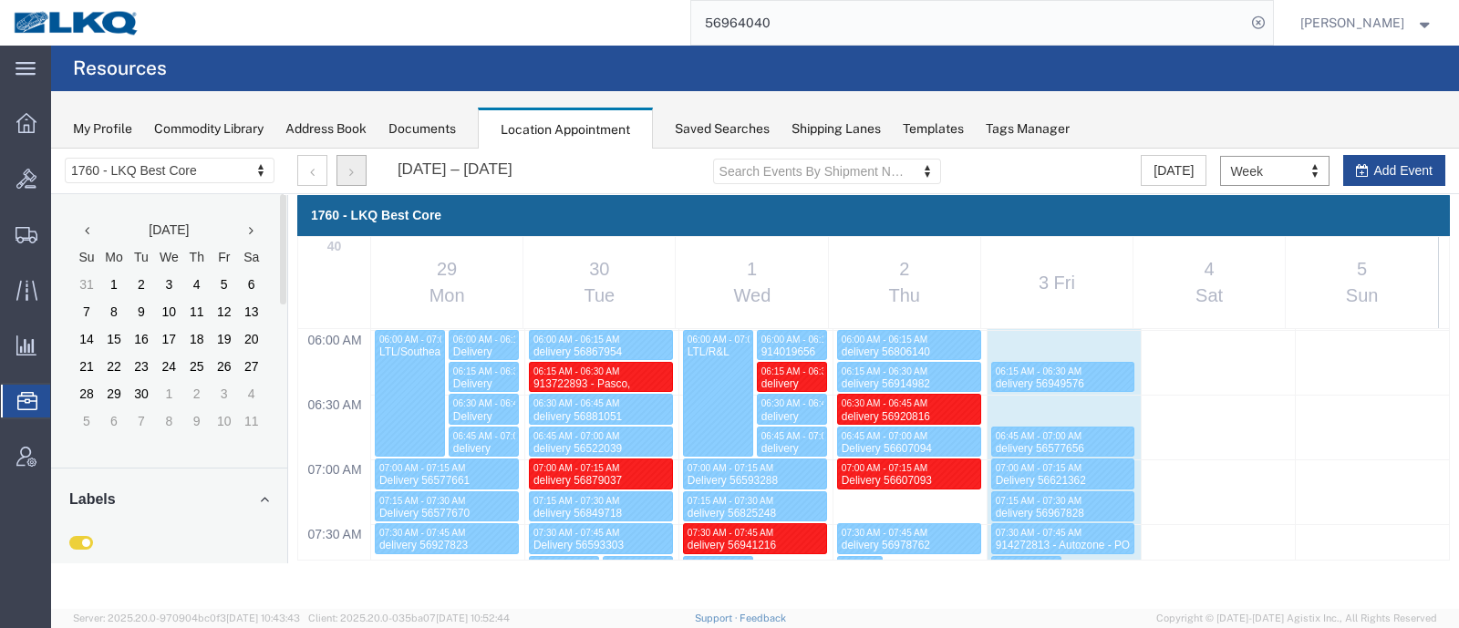
click at [356, 178] on button "button" at bounding box center [351, 170] width 30 height 31
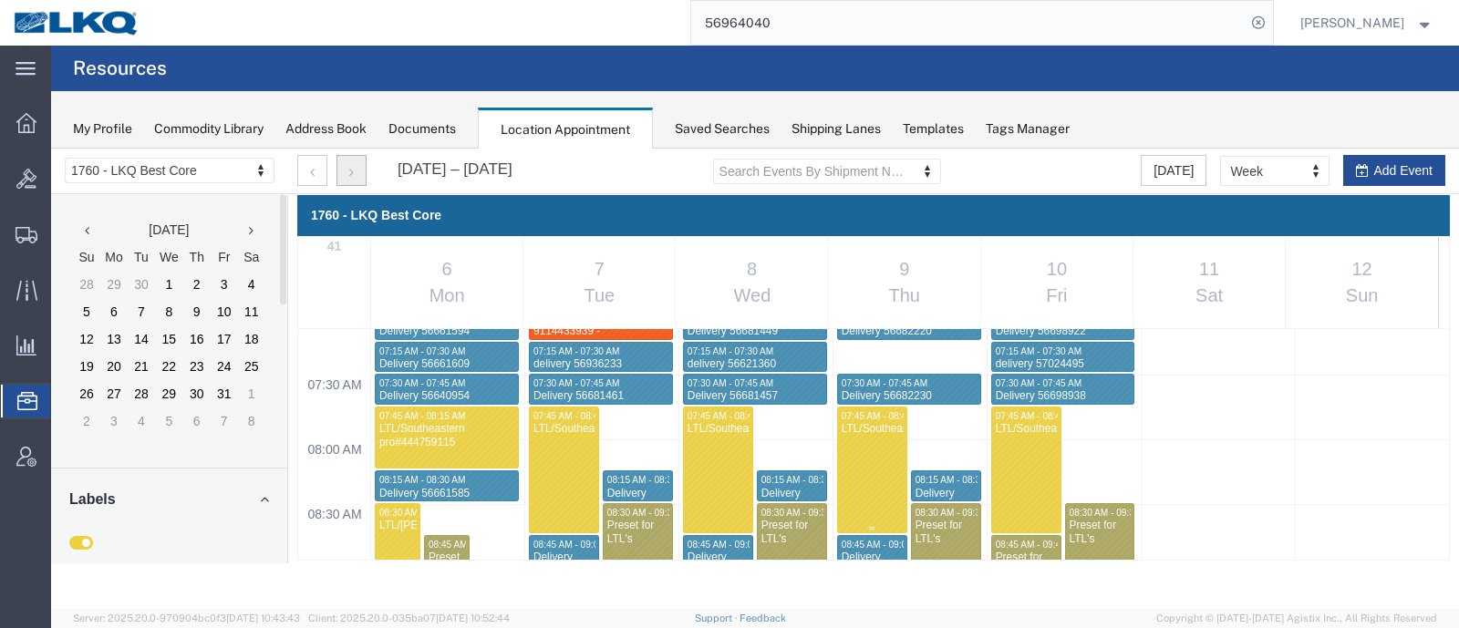
scroll to position [889, 0]
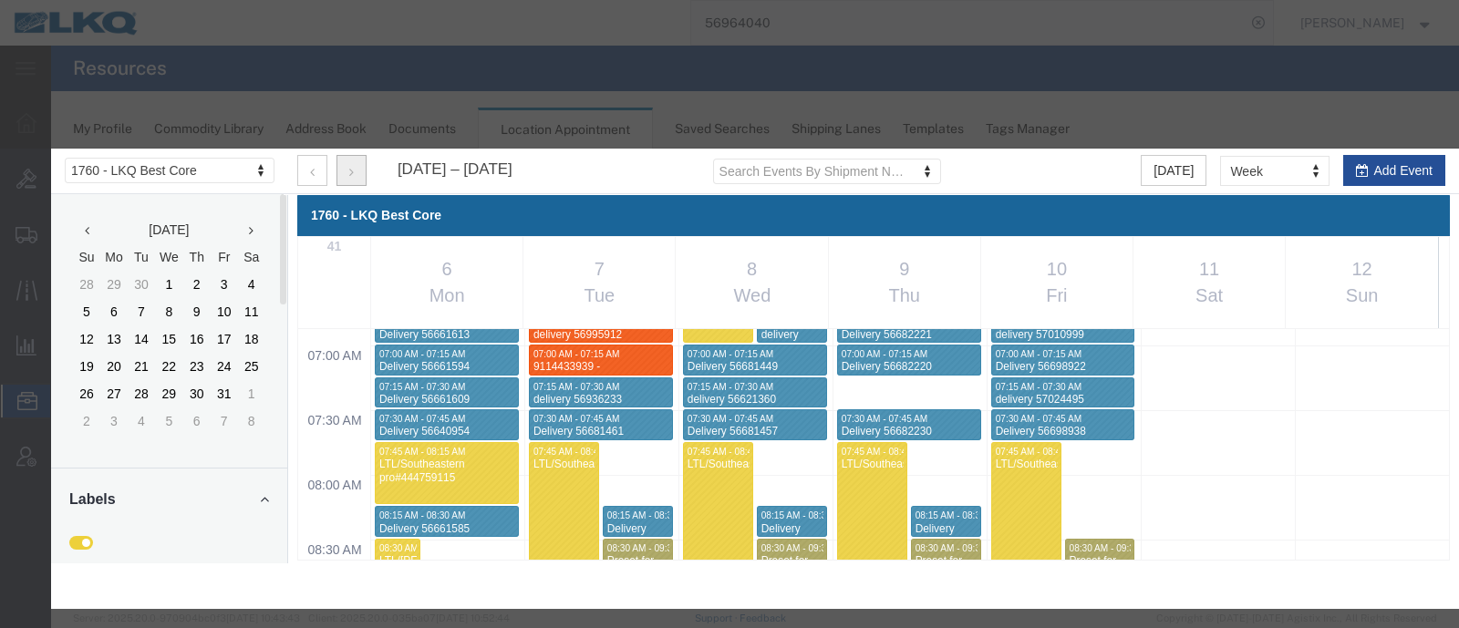
select select "1"
select select
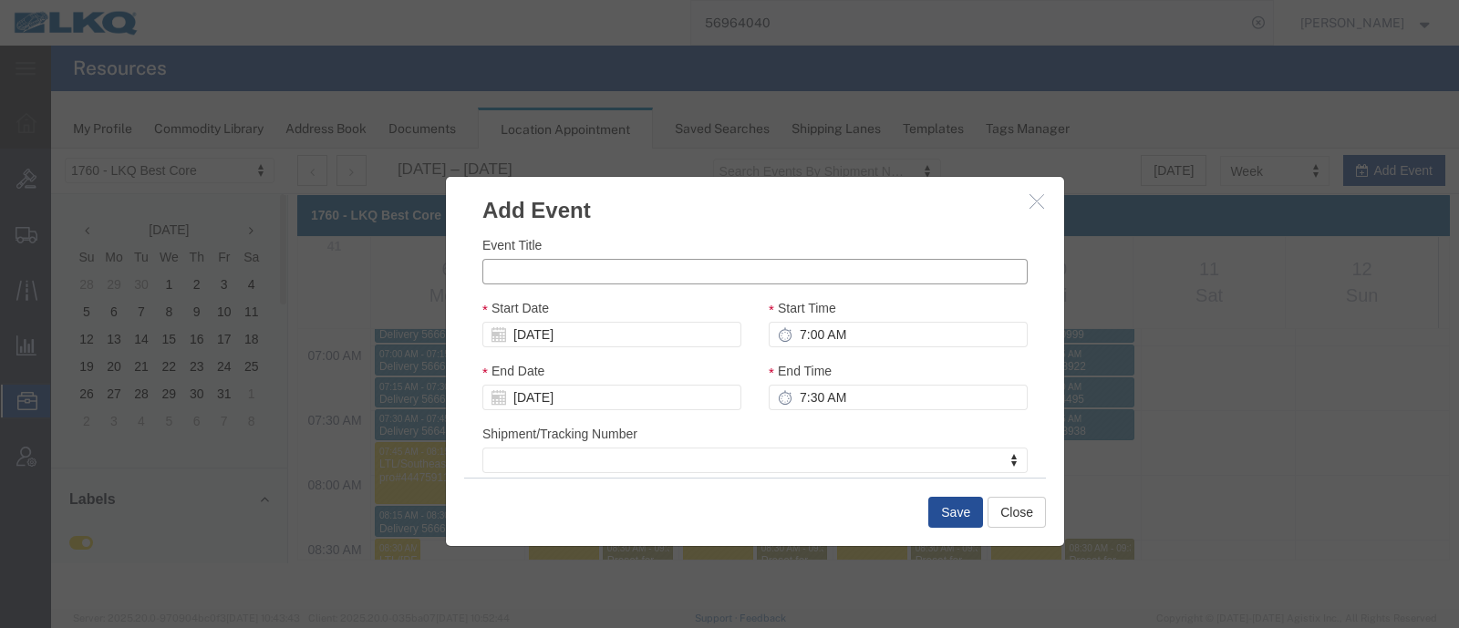
click at [612, 271] on input "Event Title" at bounding box center [754, 272] width 545 height 26
paste input "914619406 - New Kent, VA"
type input "914619406 - New Kent, VA -"
click at [825, 326] on input "7:00 AM" at bounding box center [898, 335] width 259 height 26
type input "8:00 AM"
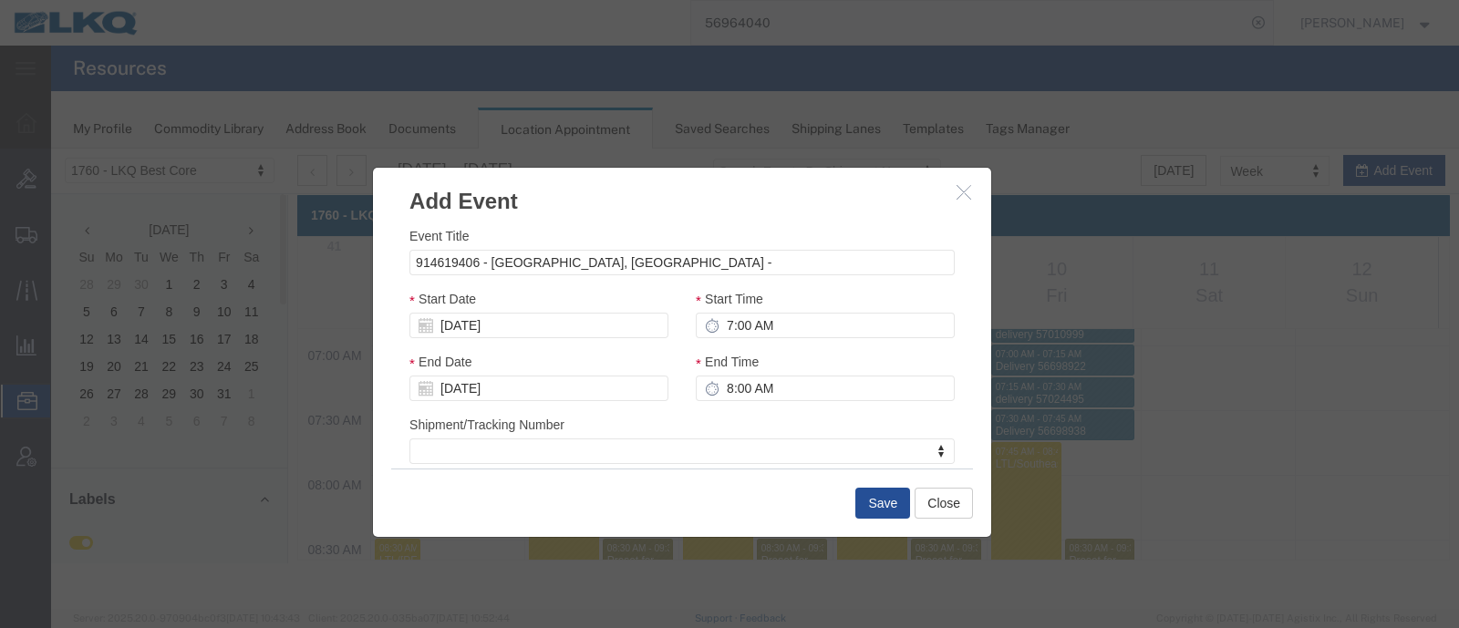
drag, startPoint x: 905, startPoint y: 212, endPoint x: 832, endPoint y: 202, distance: 73.5
click at [832, 202] on h3 "Add Event" at bounding box center [682, 192] width 618 height 49
click at [739, 309] on div "Start Time 7:00 AM" at bounding box center [825, 313] width 259 height 49
click at [739, 327] on input "7:00 AM" at bounding box center [825, 326] width 259 height 26
type input "7:15 AM"
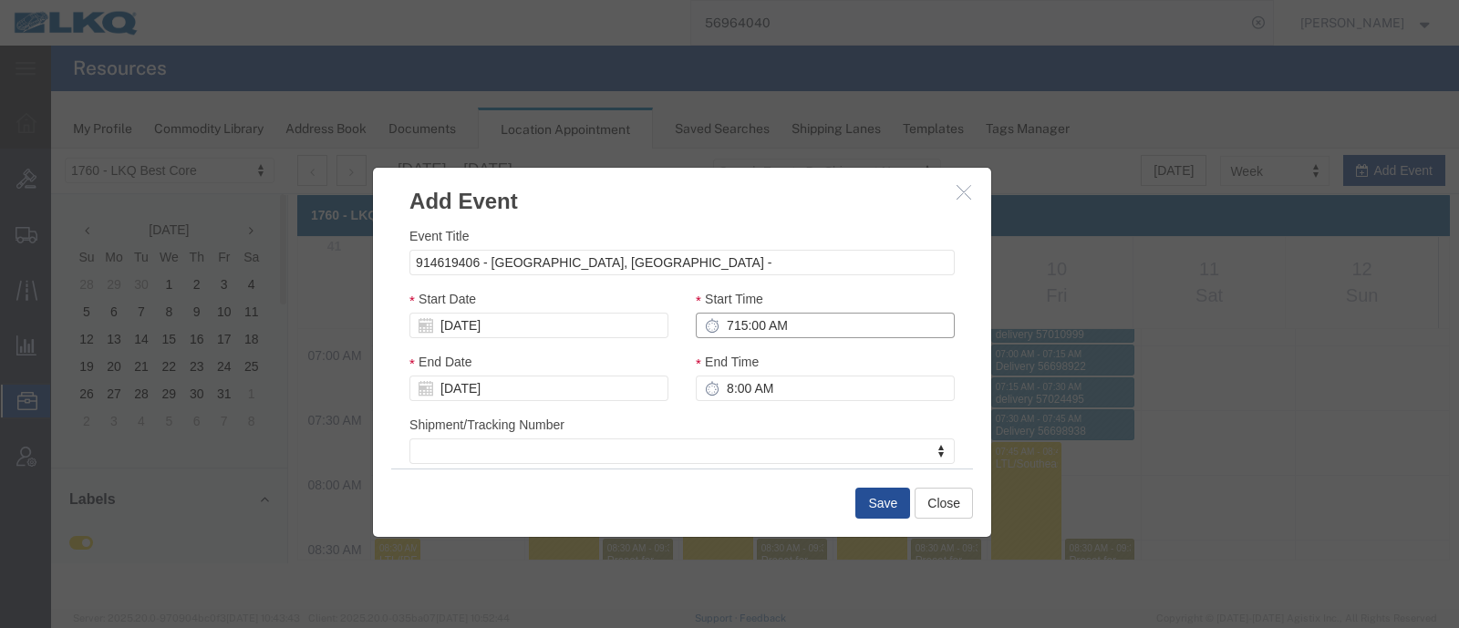
type input "8:15 AM"
type input "7:15 AM"
type input "7:30 AM"
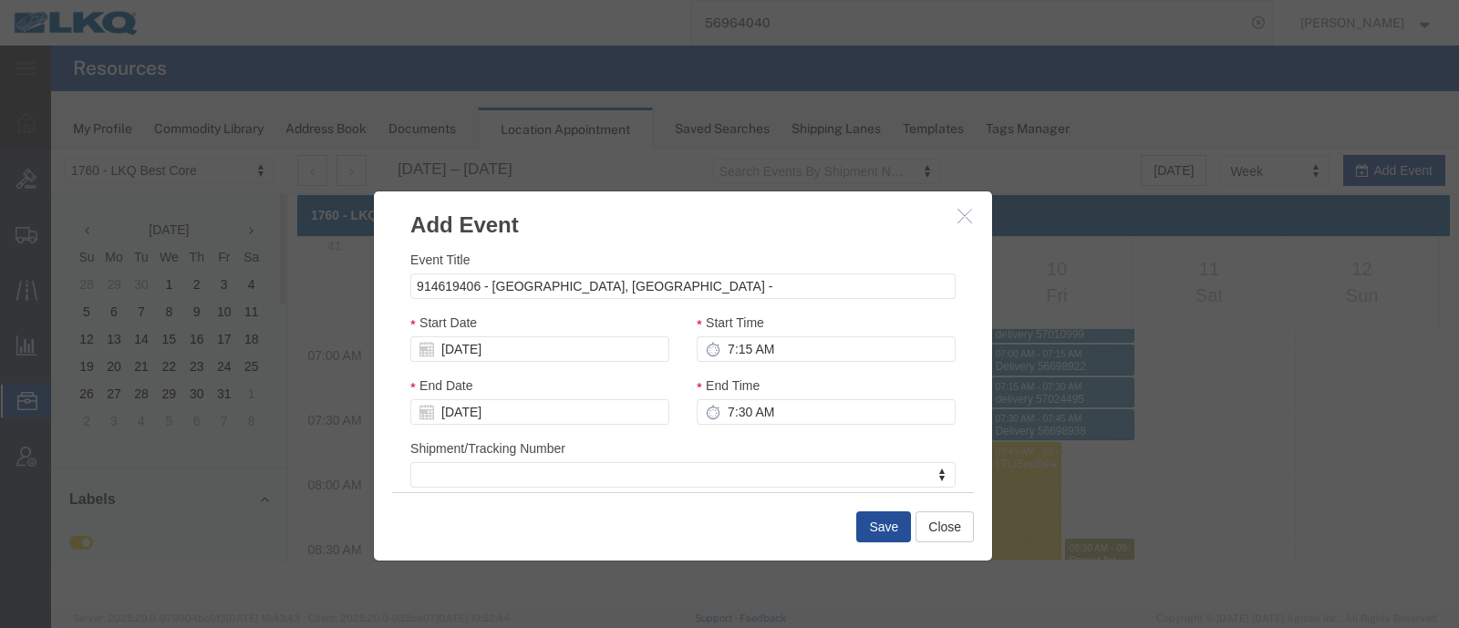
drag, startPoint x: 834, startPoint y: 184, endPoint x: 842, endPoint y: 230, distance: 46.2
click at [842, 230] on h3 "Add Event" at bounding box center [683, 215] width 618 height 49
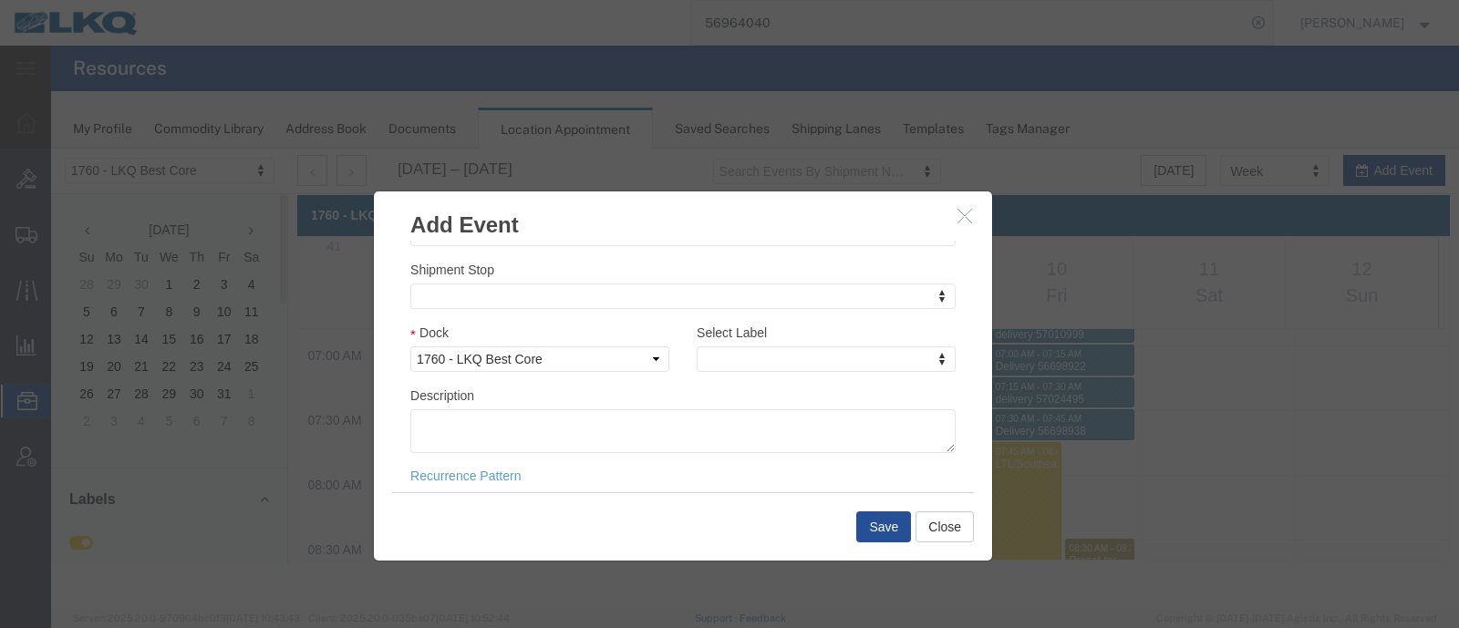
scroll to position [255, 0]
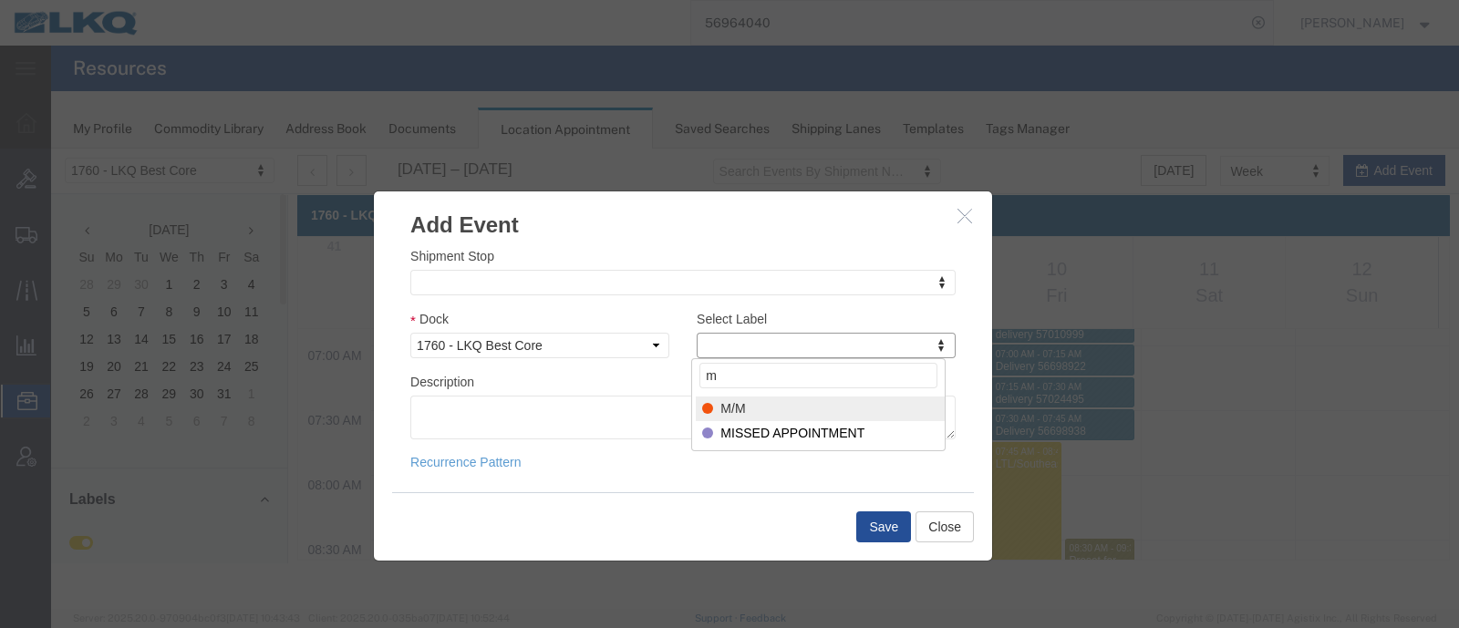
type input "m"
select select "24"
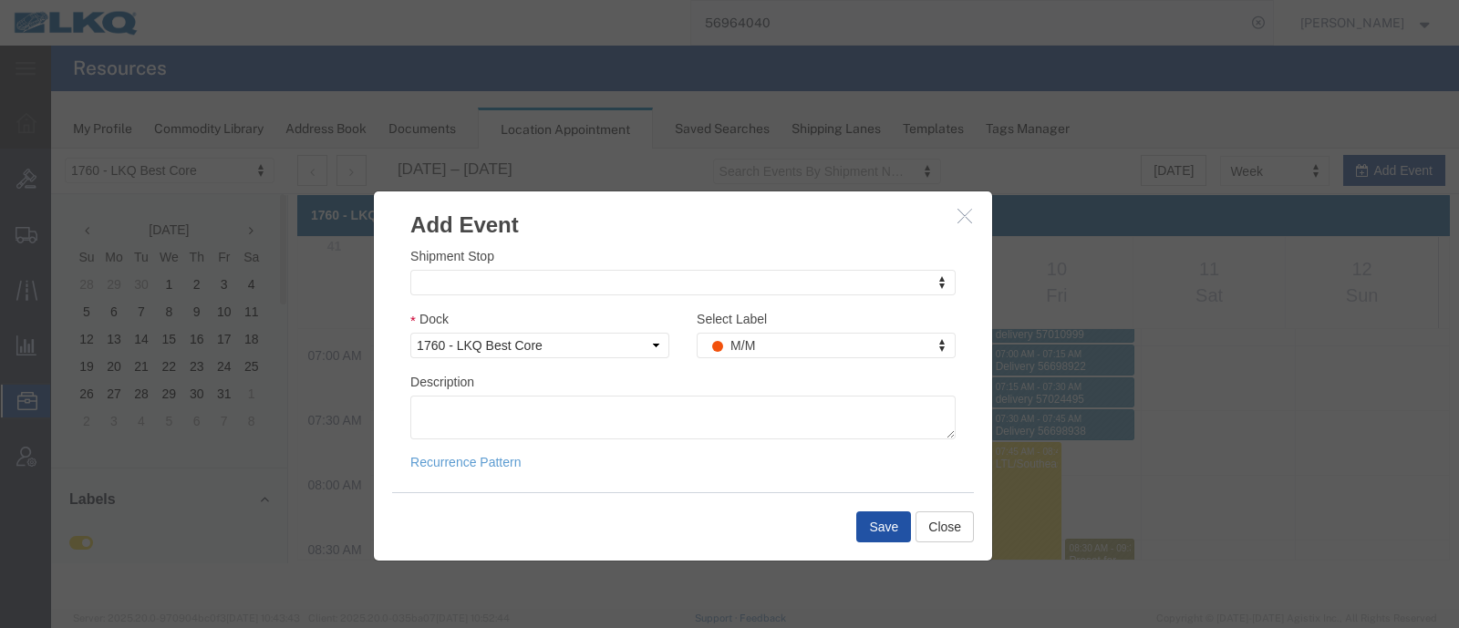
click at [877, 522] on button "Save" at bounding box center [883, 527] width 55 height 31
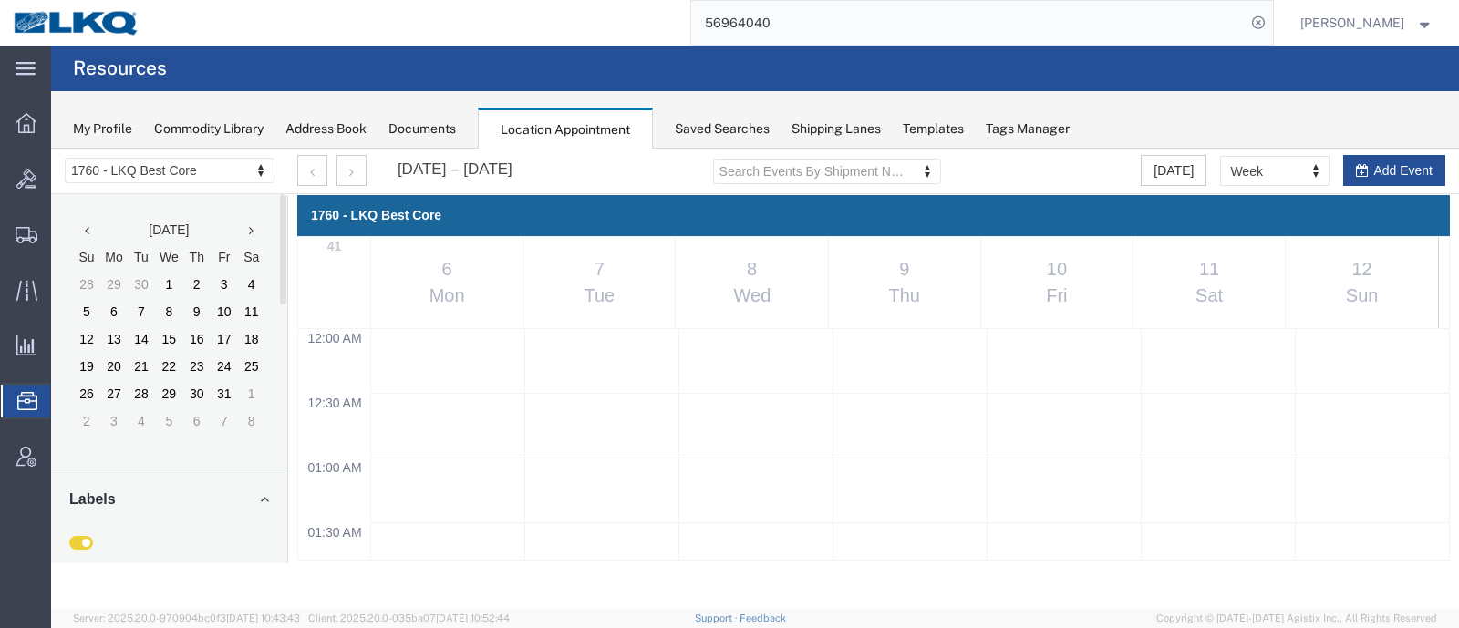
scroll to position [889, 0]
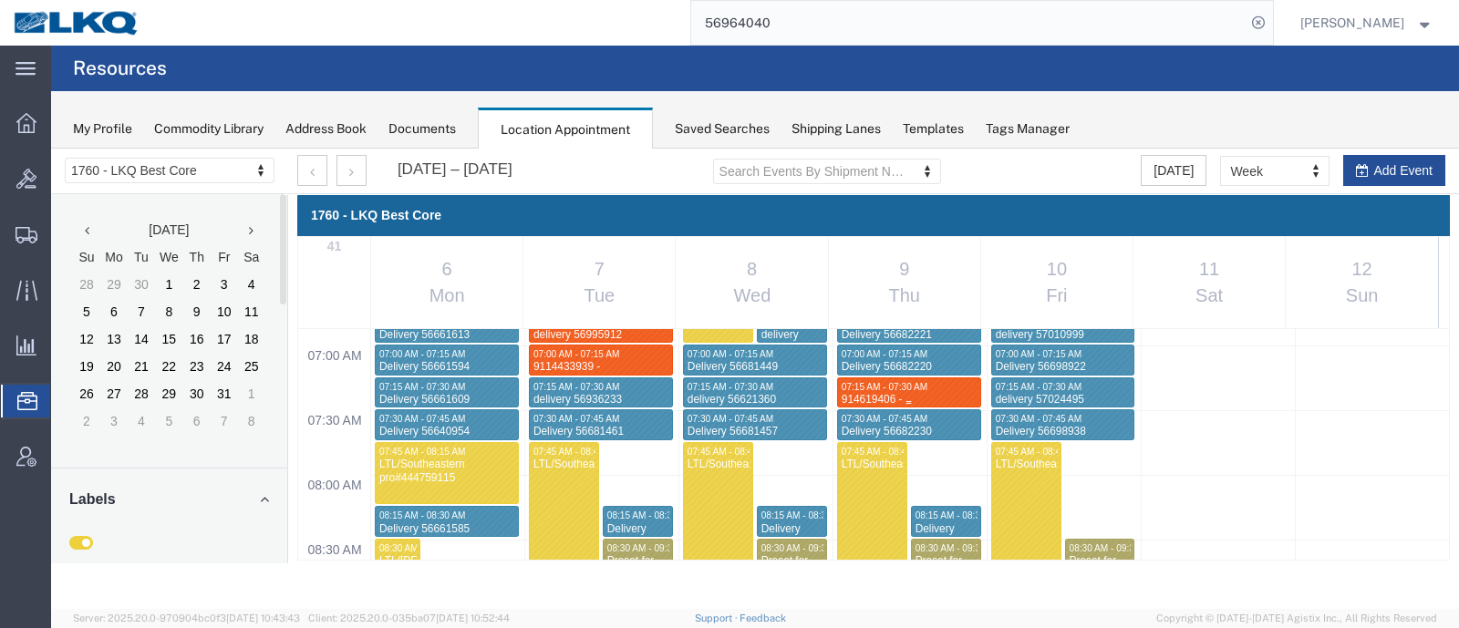
click at [884, 386] on span "07:15 AM - 07:30 AM" at bounding box center [885, 387] width 86 height 10
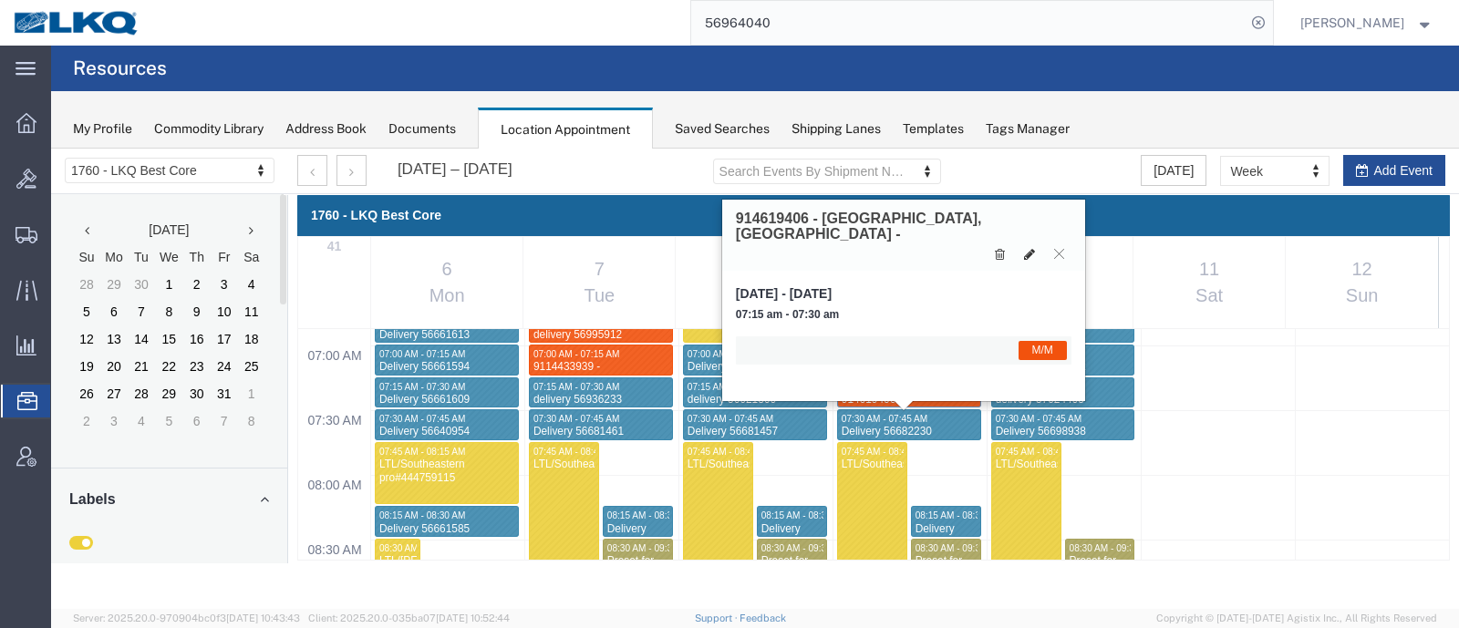
click at [1027, 248] on icon at bounding box center [1029, 254] width 11 height 13
select select "1"
select select "24"
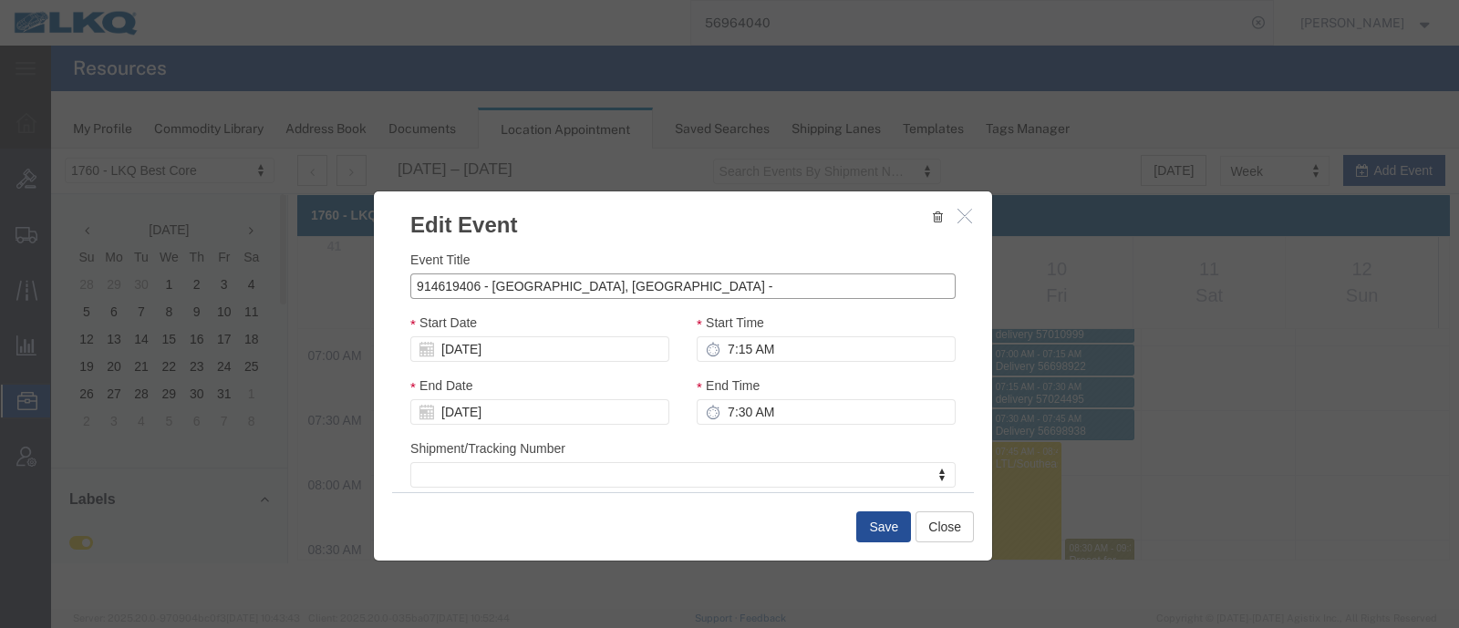
click at [667, 291] on input "914619406 - New Kent, VA -" at bounding box center [682, 287] width 545 height 26
click at [865, 222] on h3 "Edit Event" at bounding box center [683, 215] width 618 height 49
click at [695, 282] on input "914619406 - New Kent, VA -" at bounding box center [682, 287] width 545 height 26
click at [857, 231] on h3 "Edit Event" at bounding box center [683, 215] width 618 height 49
click at [606, 290] on input "914619406 - New Kent, VA -" at bounding box center [682, 287] width 545 height 26
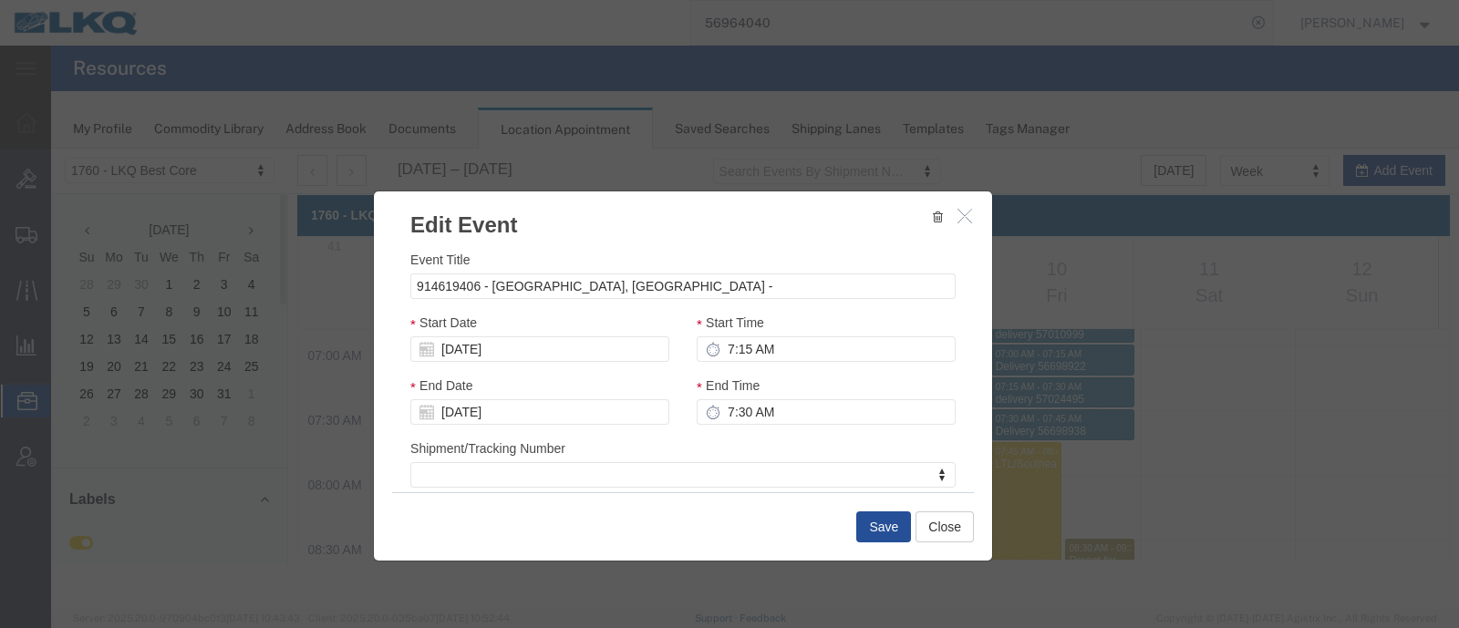
click at [517, 335] on div "Start Date 10/09/2025" at bounding box center [539, 337] width 259 height 49
click at [485, 284] on input "914619406 - New Kent, VA -" at bounding box center [682, 287] width 545 height 26
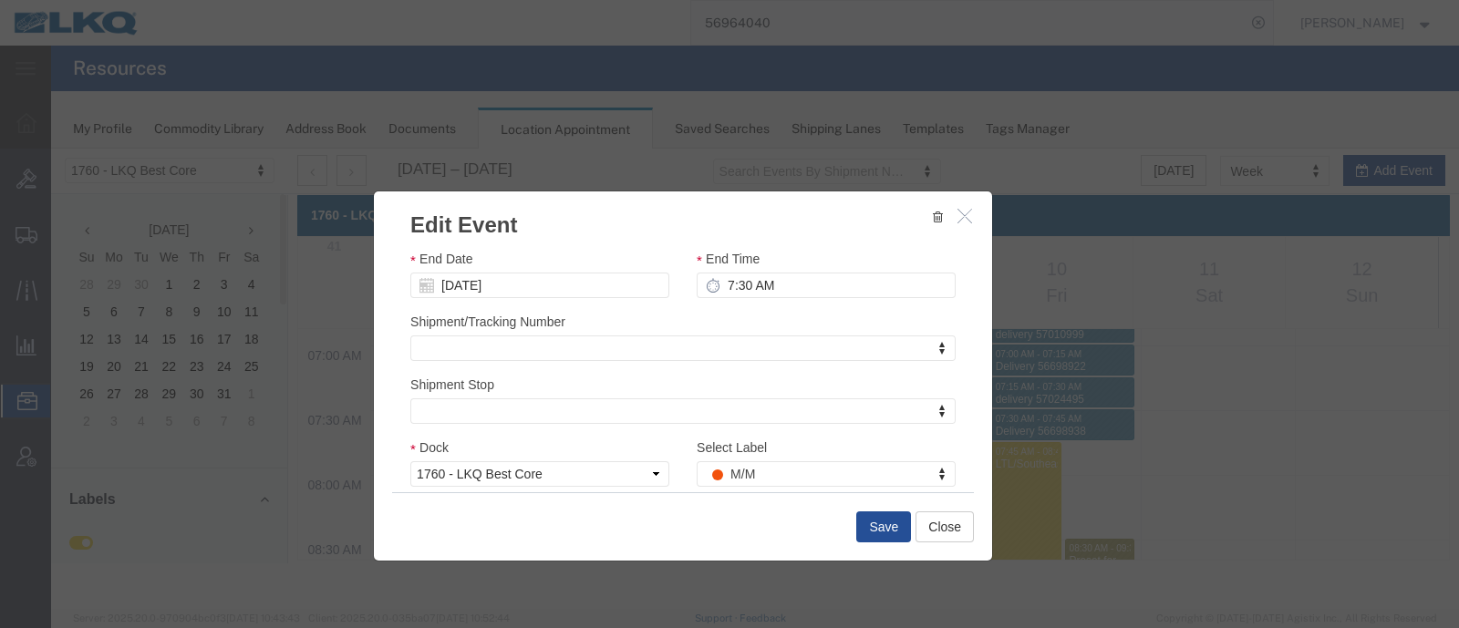
scroll to position [255, 0]
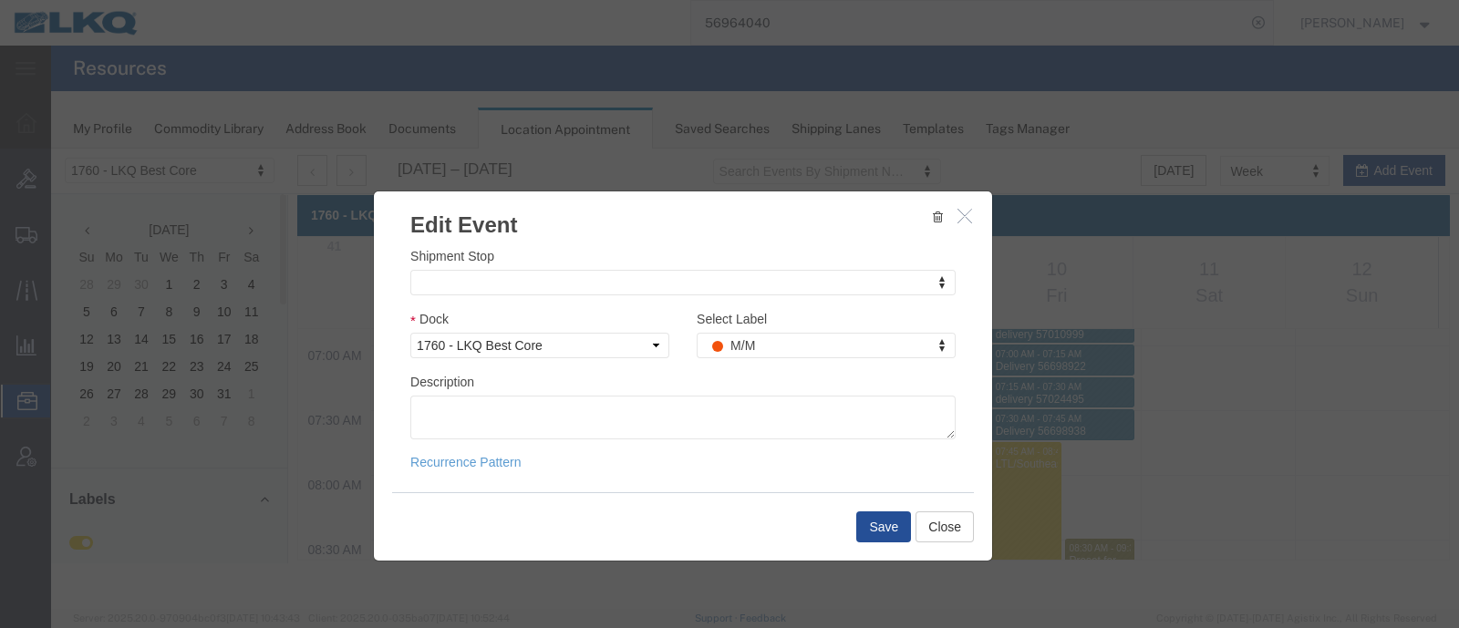
type input "914619406 - New Kent, VA -"
click at [967, 212] on icon "button" at bounding box center [964, 216] width 15 height 16
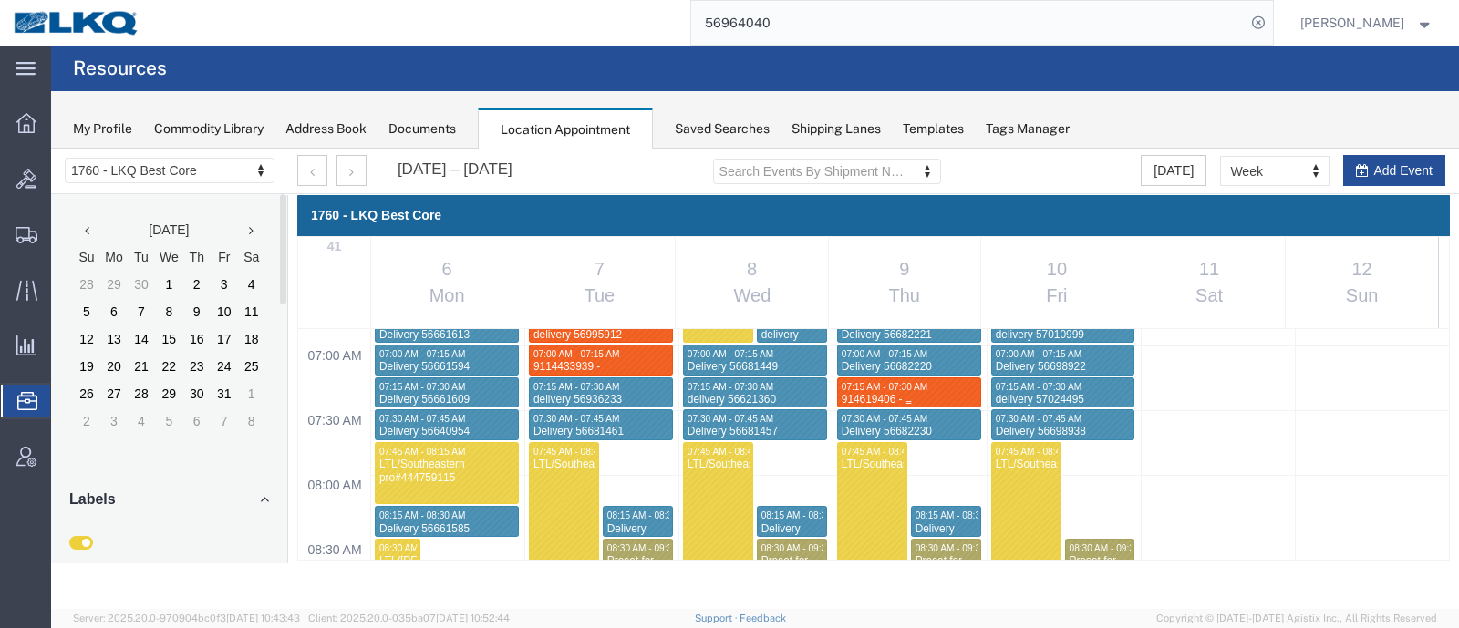
click at [896, 382] on span "07:15 AM - 07:30 AM" at bounding box center [885, 387] width 86 height 10
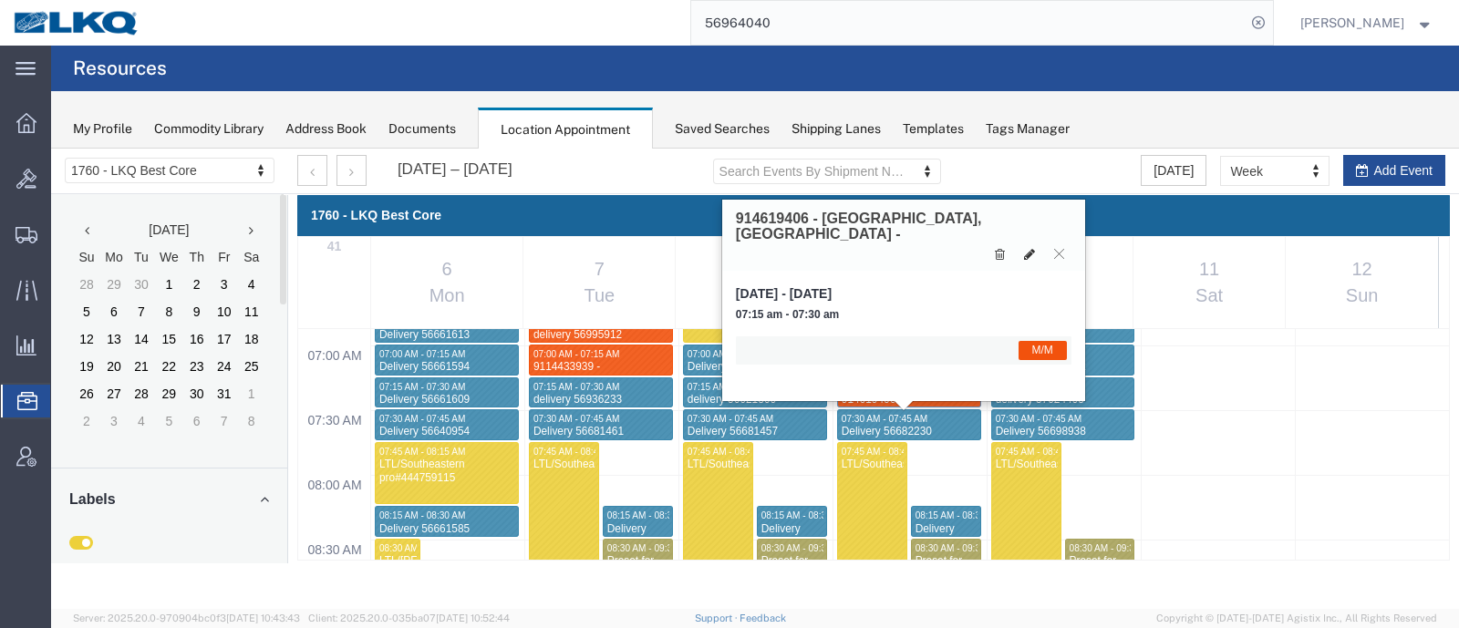
click at [1027, 248] on icon at bounding box center [1029, 254] width 11 height 13
select select "1"
select select "24"
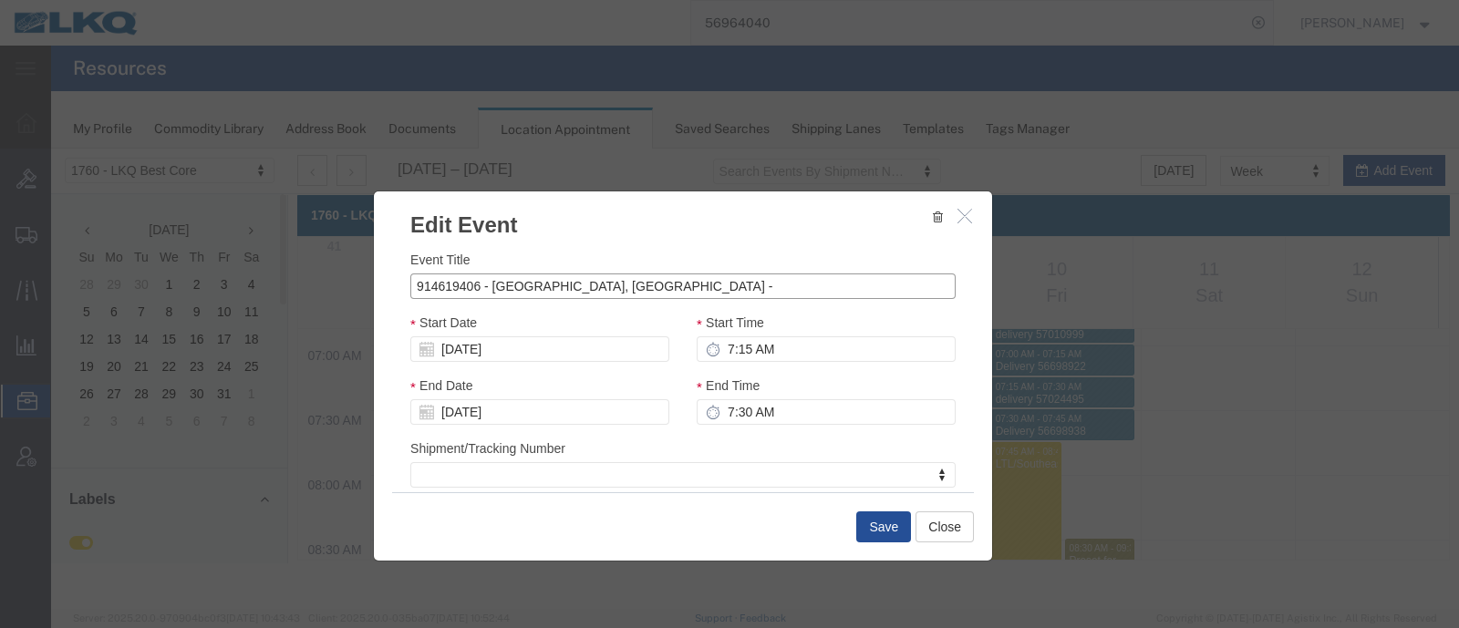
click at [654, 293] on input "914619406 - New Kent, VA -" at bounding box center [682, 287] width 545 height 26
type input "914619406 - New Kent, VA - Rudol trucking"
click at [884, 525] on button "Save" at bounding box center [883, 527] width 55 height 31
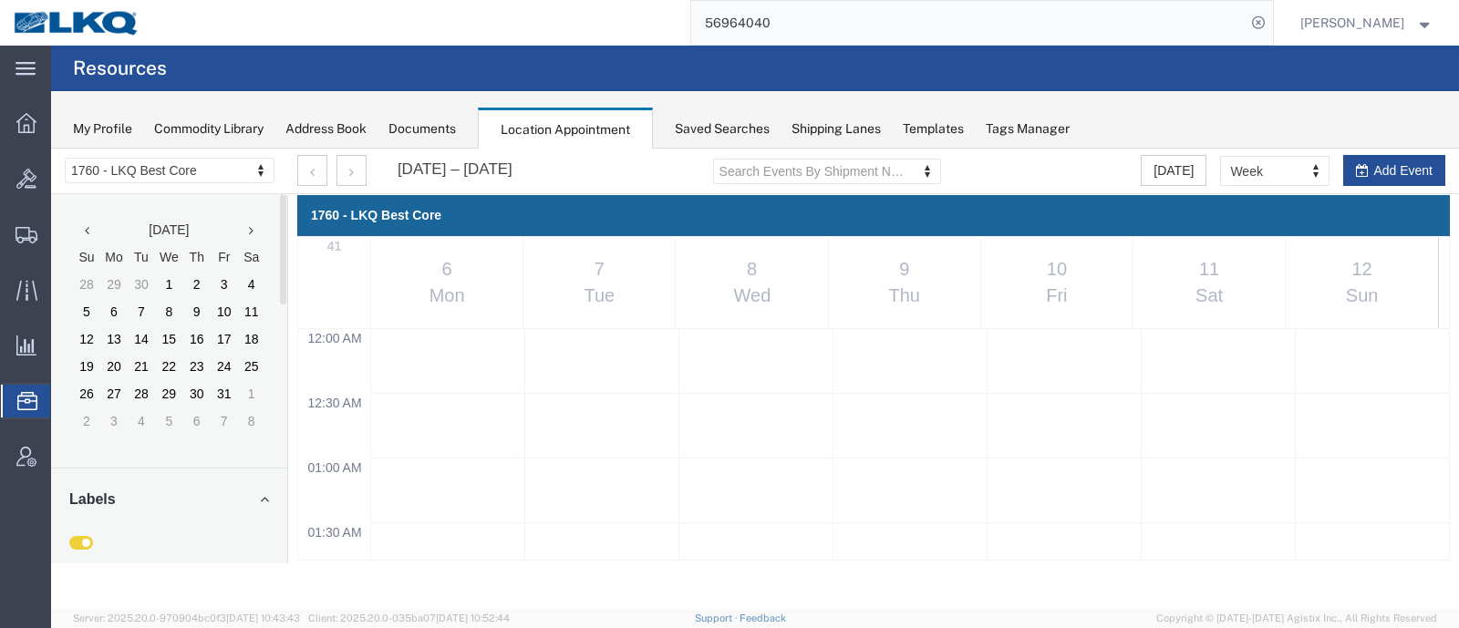
scroll to position [889, 0]
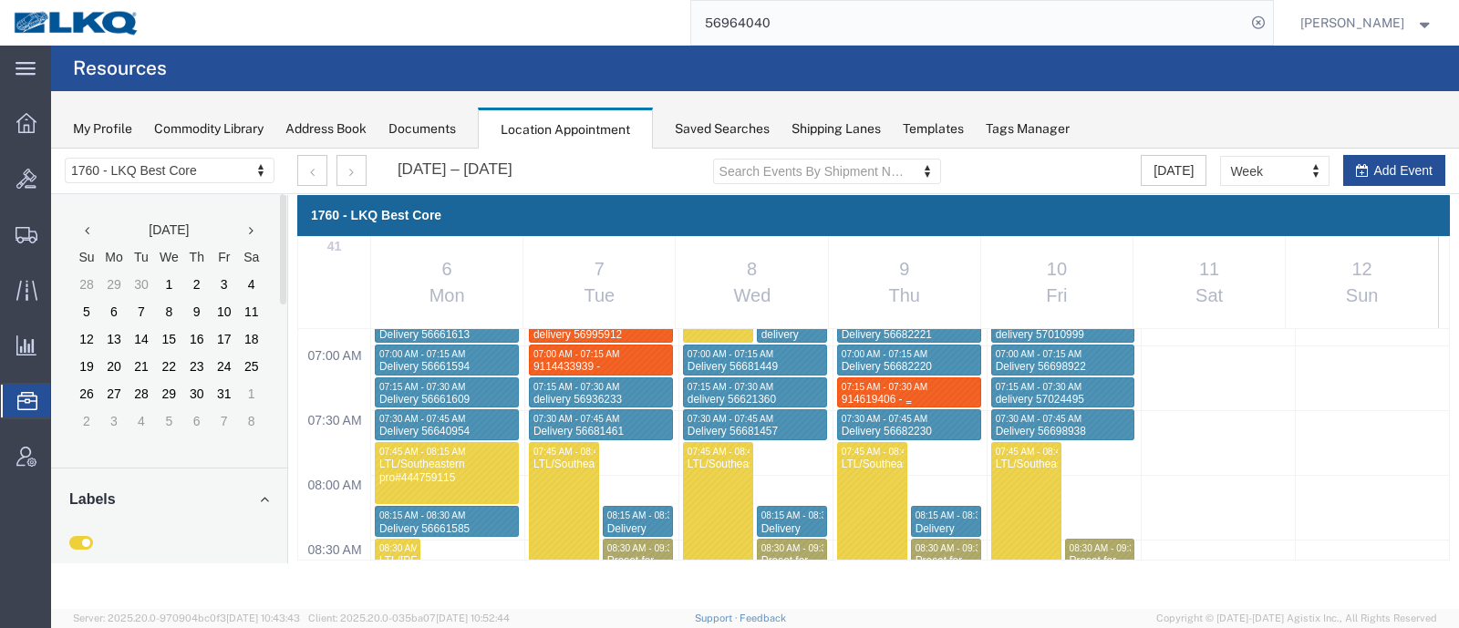
click at [892, 394] on div "914619406 - New Kent, VA - Rudol trucking" at bounding box center [909, 421] width 137 height 57
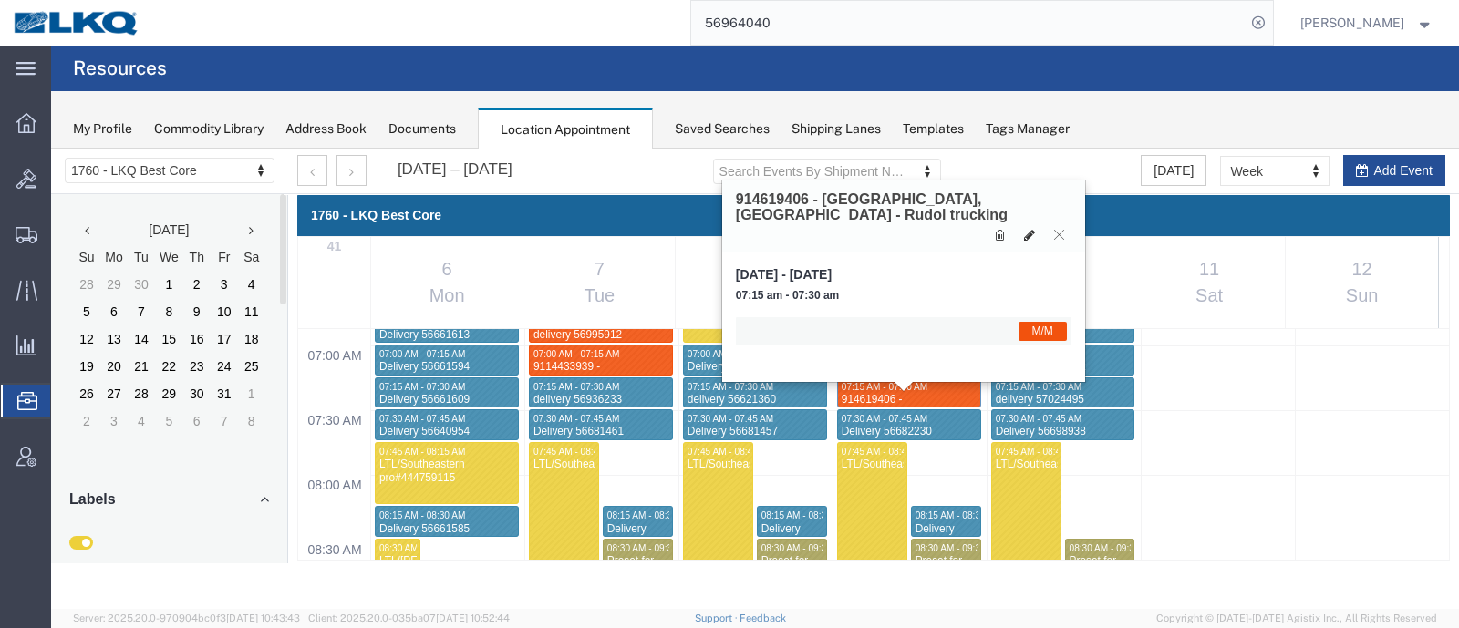
click at [1021, 225] on button at bounding box center [1030, 234] width 26 height 19
select select "1"
select select "24"
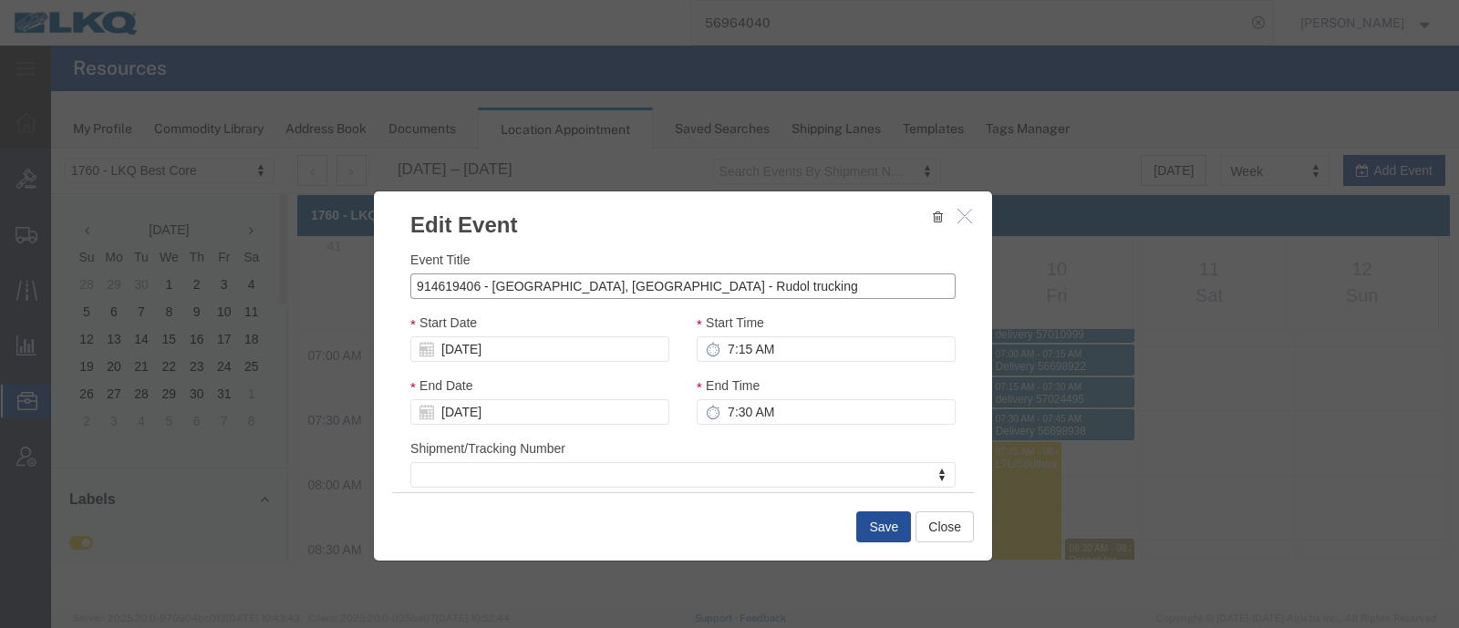
click at [615, 286] on input "914619406 - New Kent, VA - Rudol trucking" at bounding box center [682, 287] width 545 height 26
click at [51, 79] on agx-top-navbar "56964040 Kenneth Tatum" at bounding box center [51, 337] width 0 height 583
click at [683, 284] on input "914619406 - New Kent, VA - Rudol truck" at bounding box center [682, 287] width 545 height 26
click at [611, 288] on input "914619406 - New Kent, VA - Rudol truck" at bounding box center [682, 287] width 545 height 26
type input "914619406 - New Kent, VA - Rudolph truck"
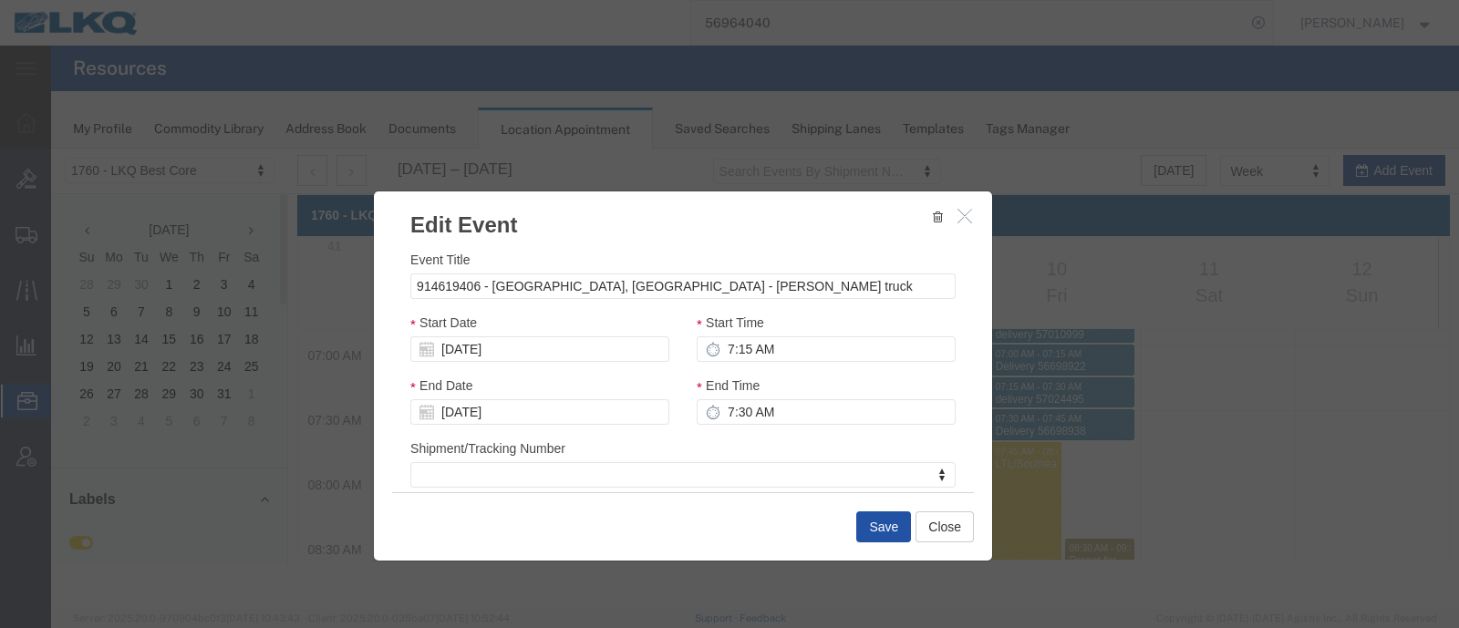
drag, startPoint x: 880, startPoint y: 530, endPoint x: 889, endPoint y: 517, distance: 15.7
click at [880, 528] on button "Save" at bounding box center [883, 527] width 55 height 31
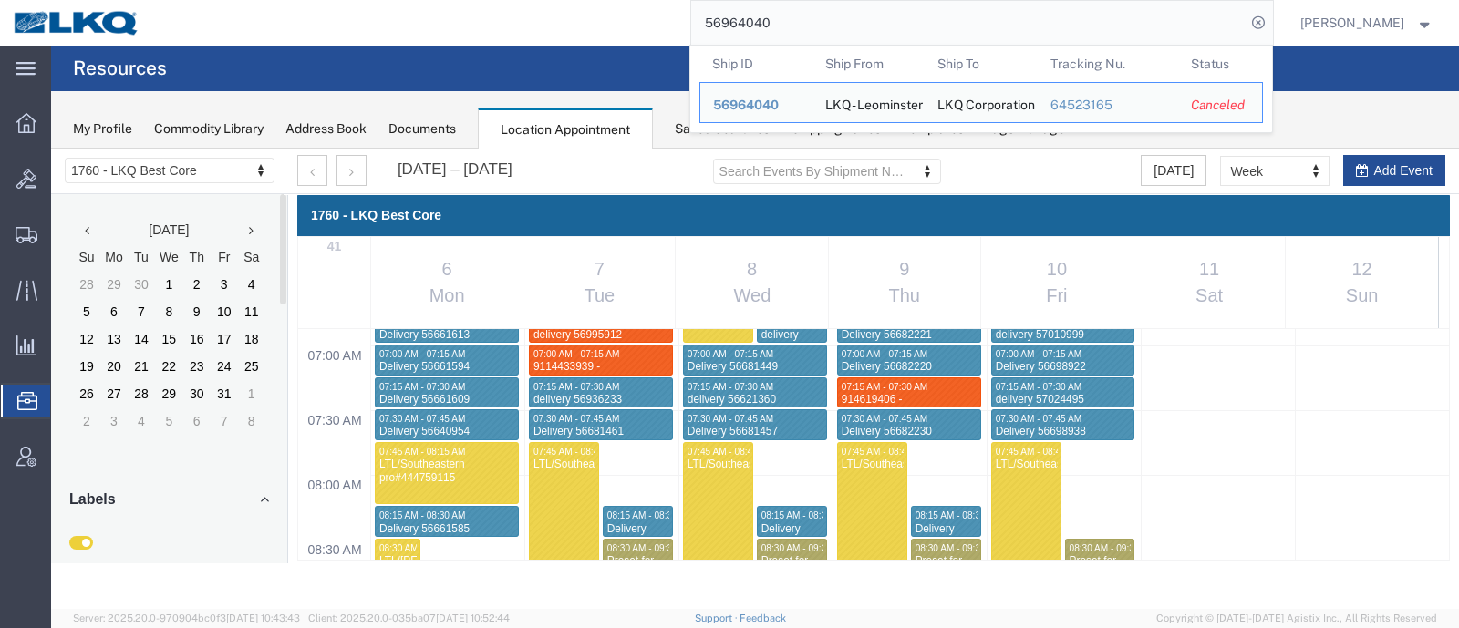
drag, startPoint x: 1056, startPoint y: 34, endPoint x: 520, endPoint y: 45, distance: 536.2
click at [518, 45] on div "56964040 Ship ID Ship From Ship To Tracking Nu. Status Ship ID 56964040 Ship Fr…" at bounding box center [713, 23] width 1120 height 46
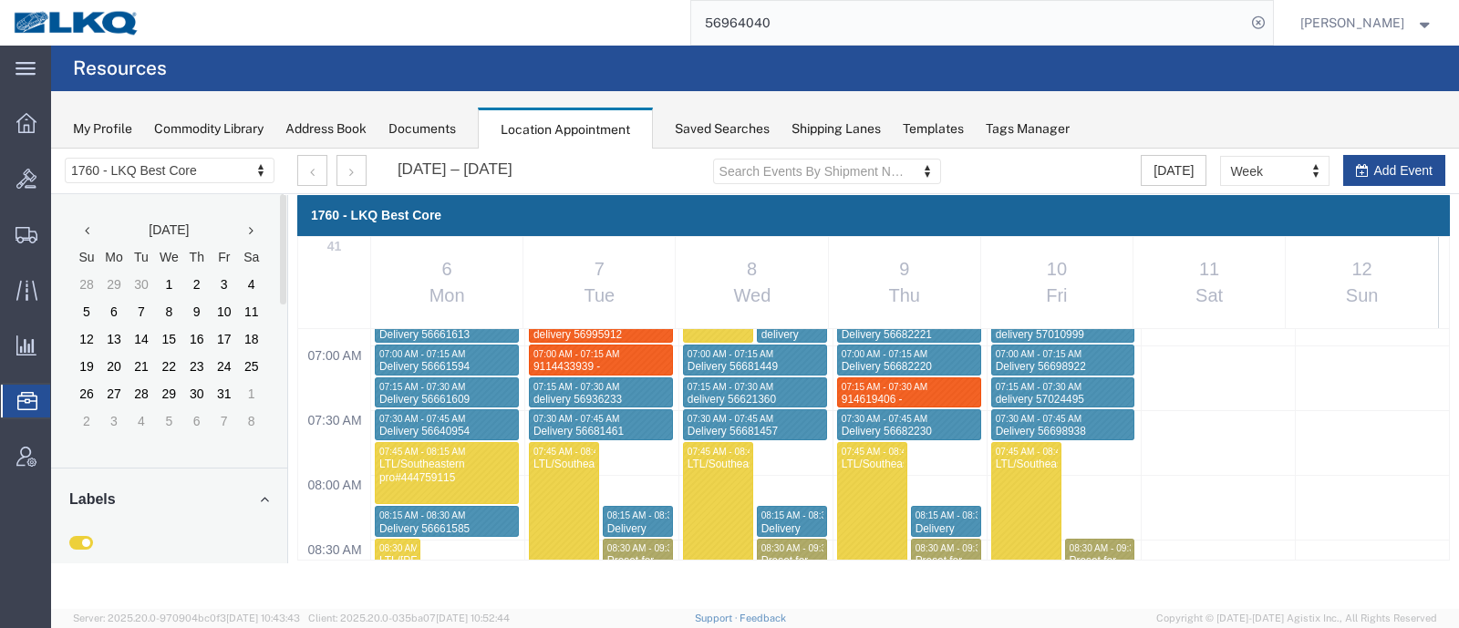
paste input "84245"
type input "56984245"
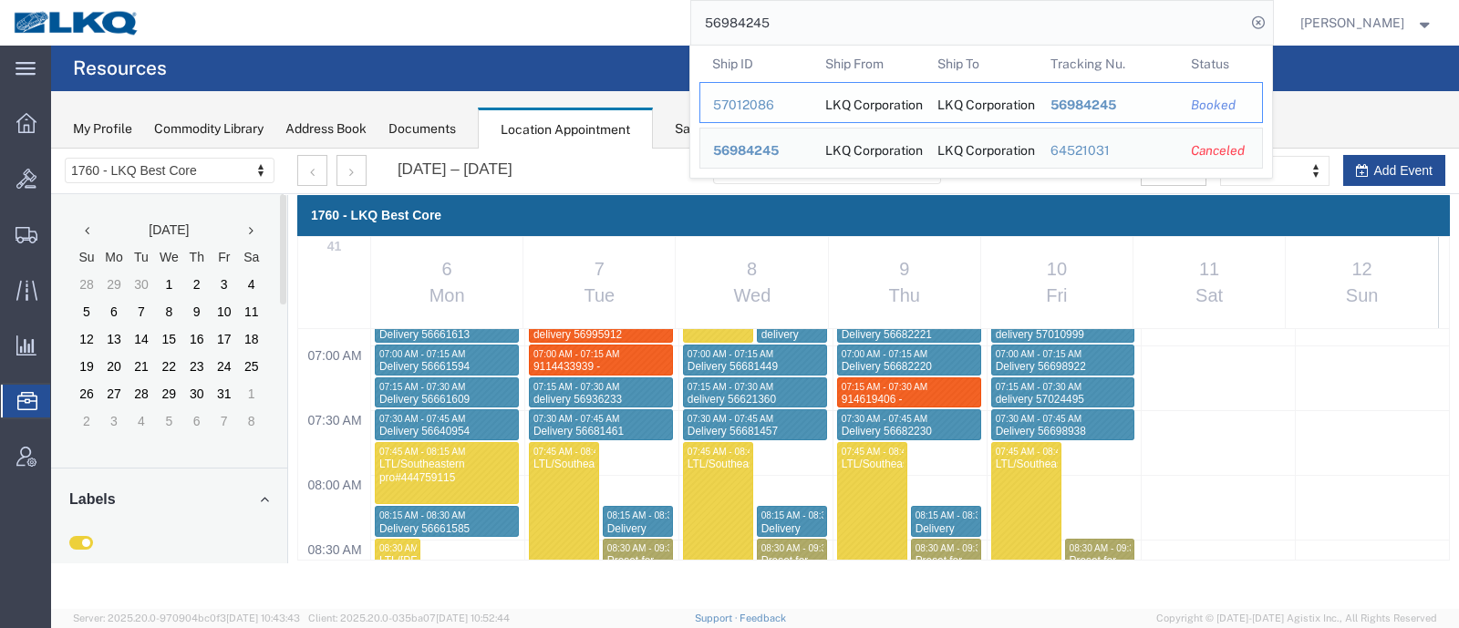
click at [749, 107] on div "57012086" at bounding box center [756, 105] width 87 height 19
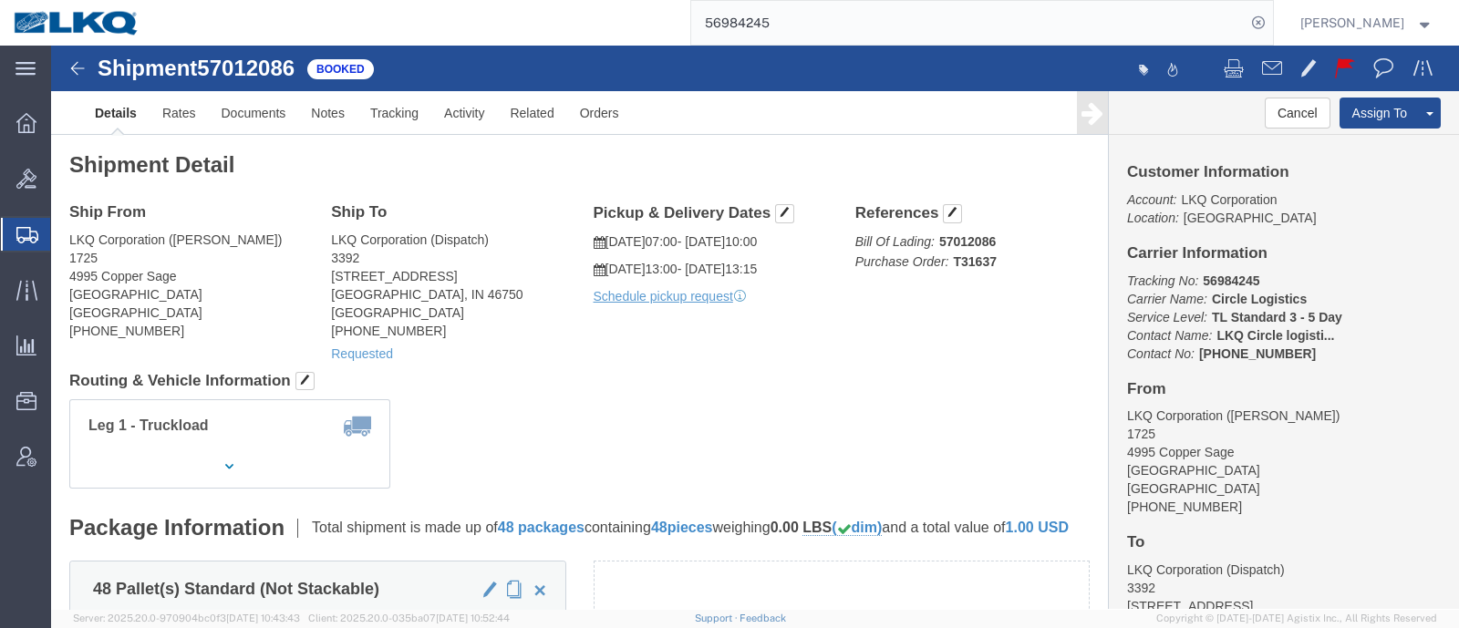
click address "LKQ Corporation (Dispatch) 3392 1750 Riverfork Dr Huntington, IN 46750 United S…"
click link "Requested"
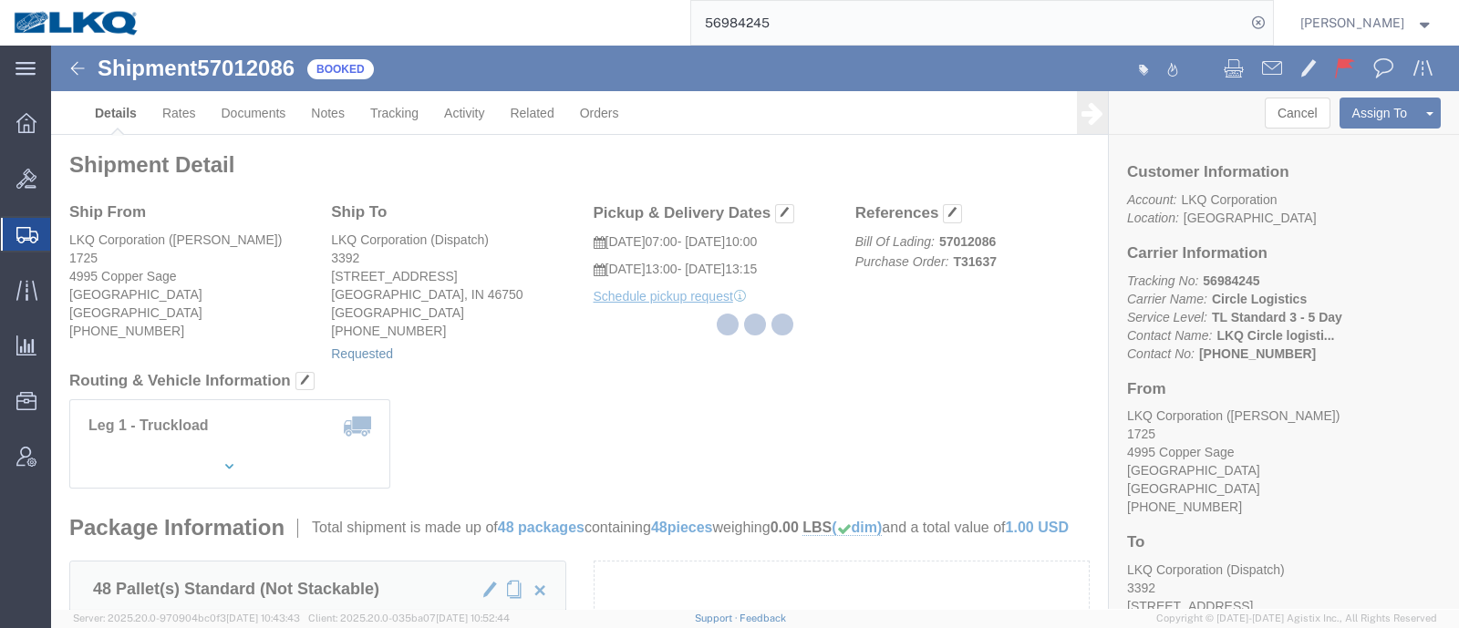
select select "22"
select select "15"
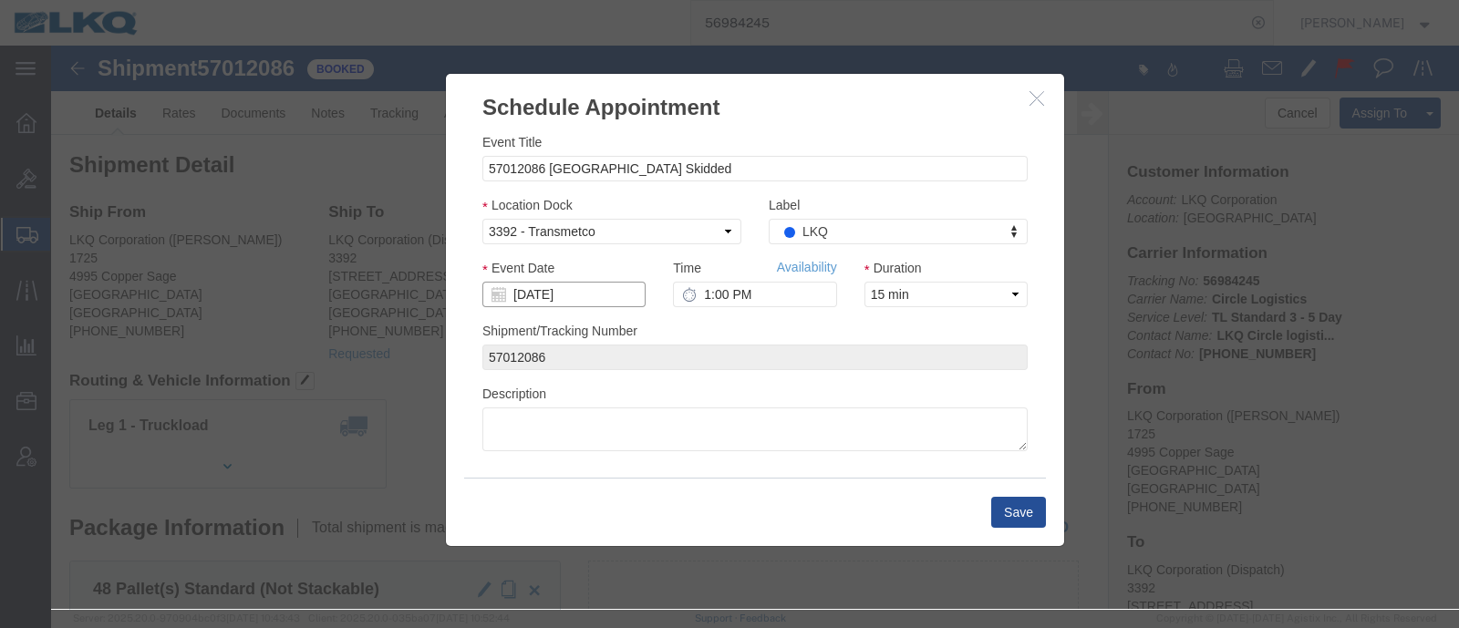
click input "[DATE]"
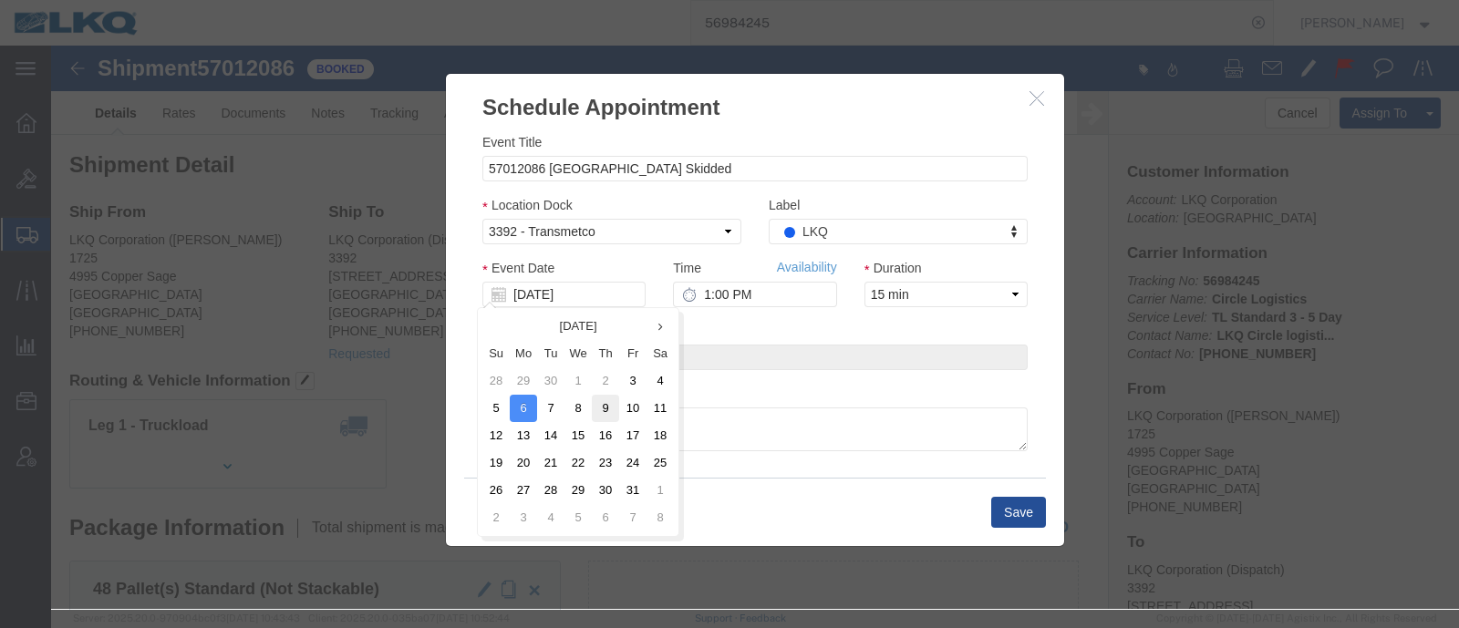
click td "9"
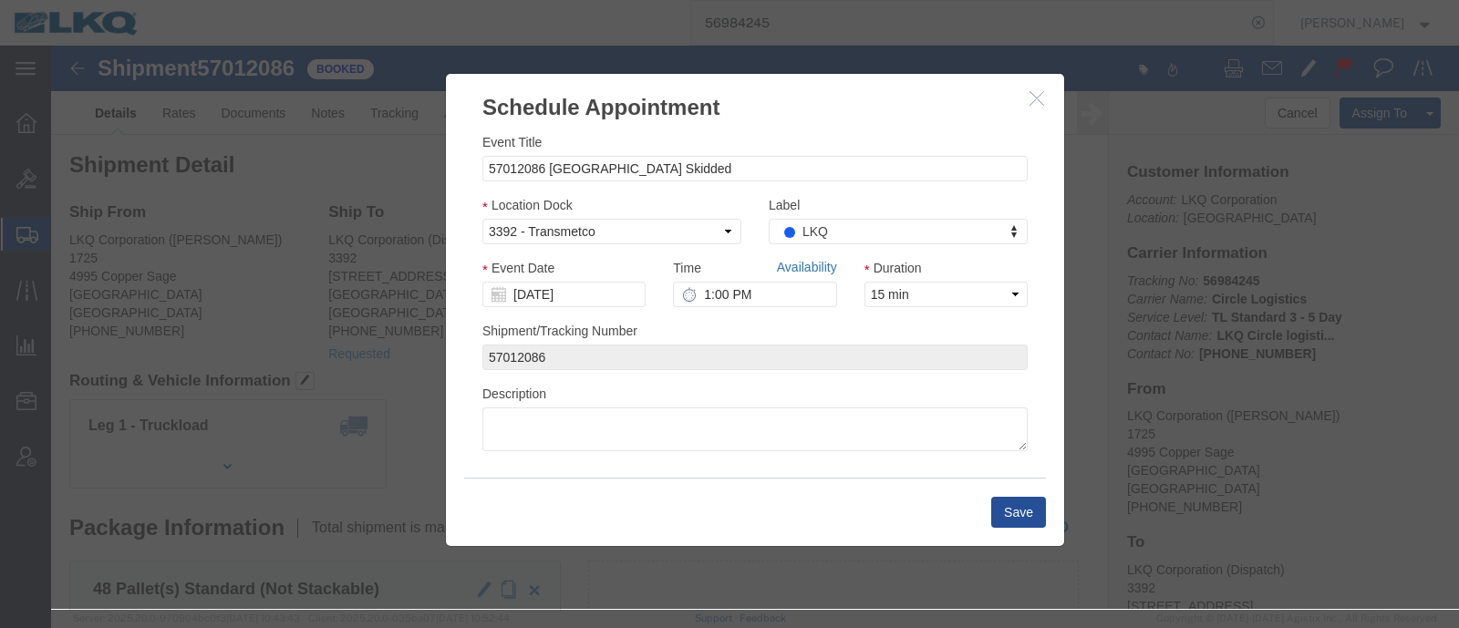
click link "Availability"
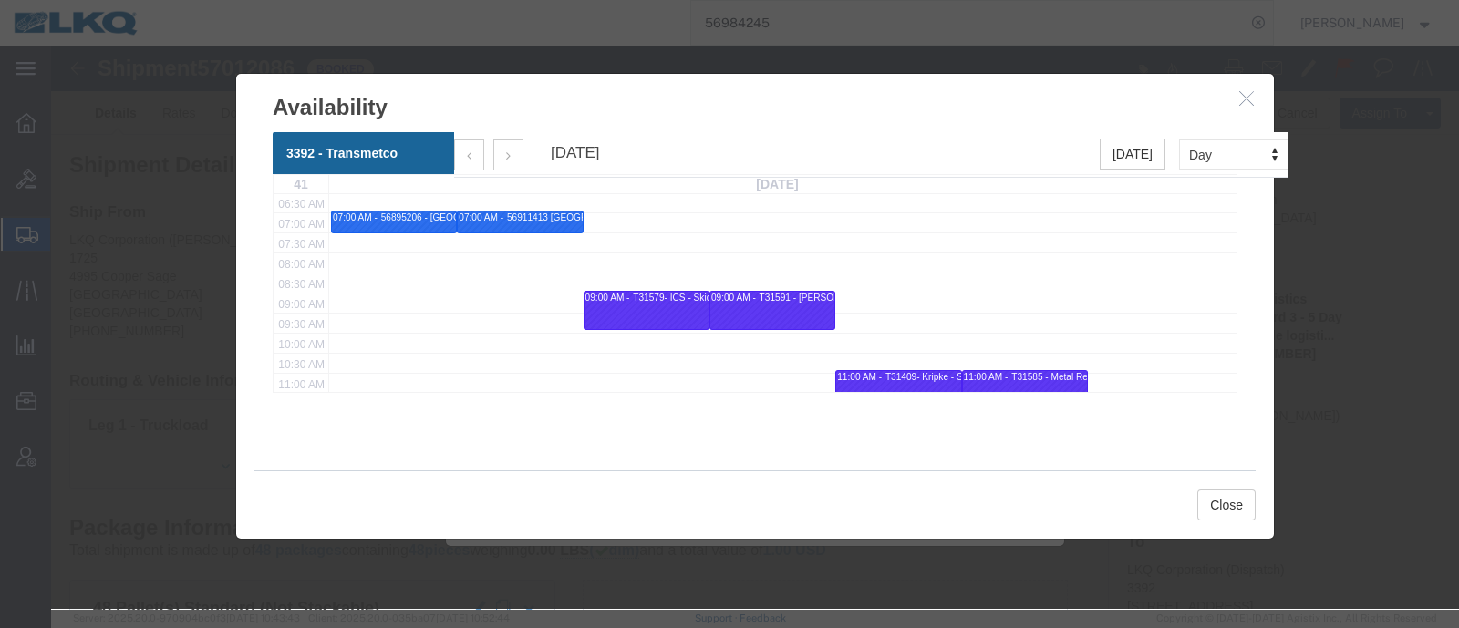
scroll to position [227, 0]
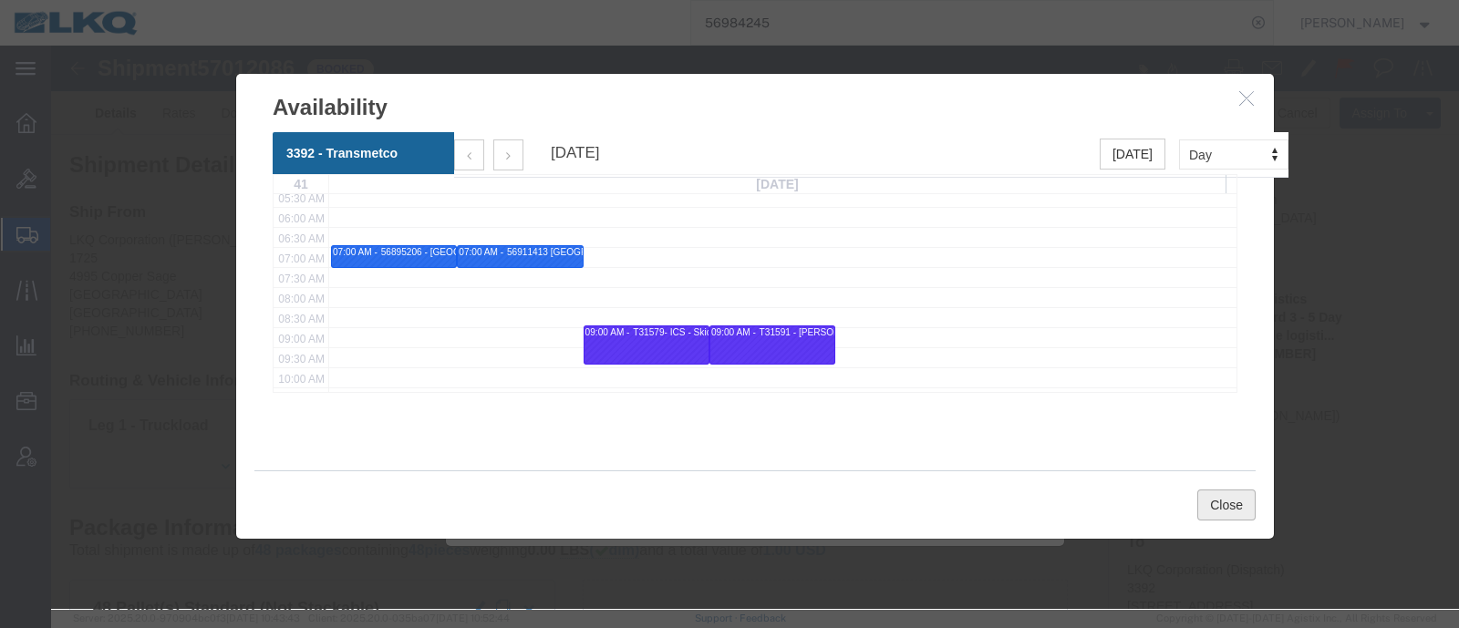
click div "Close"
click button "Close"
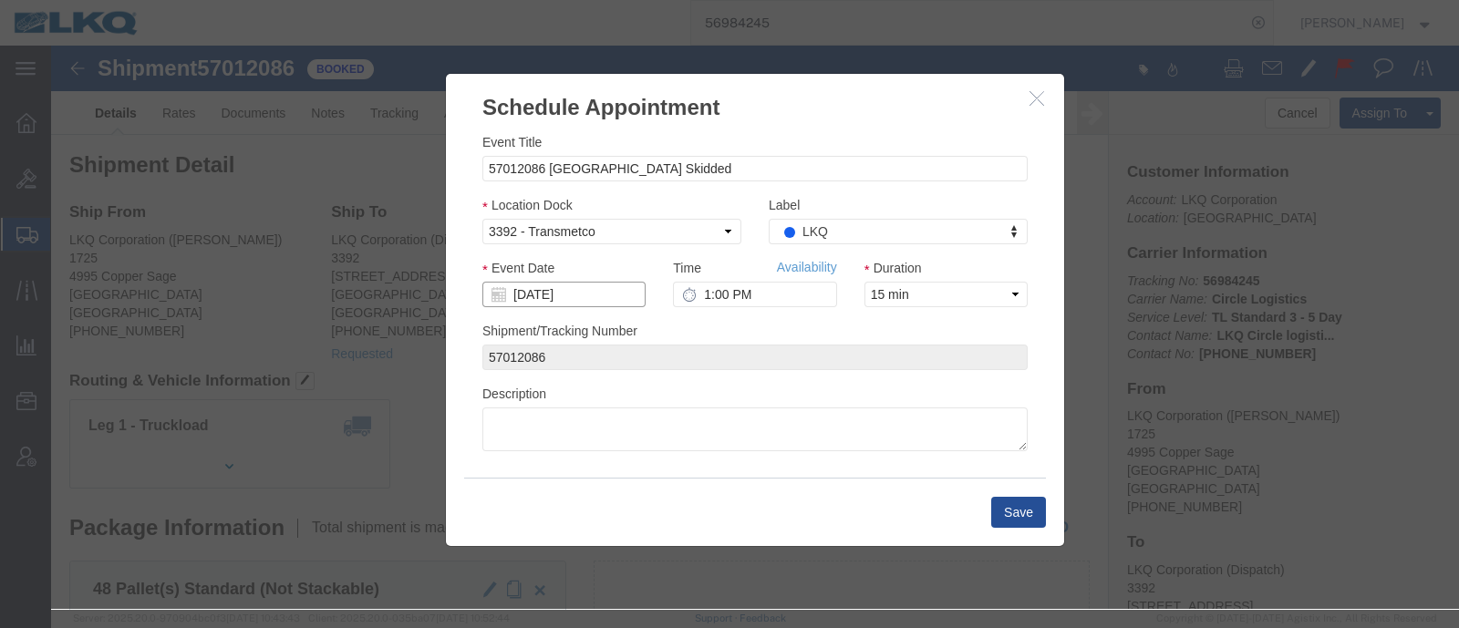
click input "[DATE]"
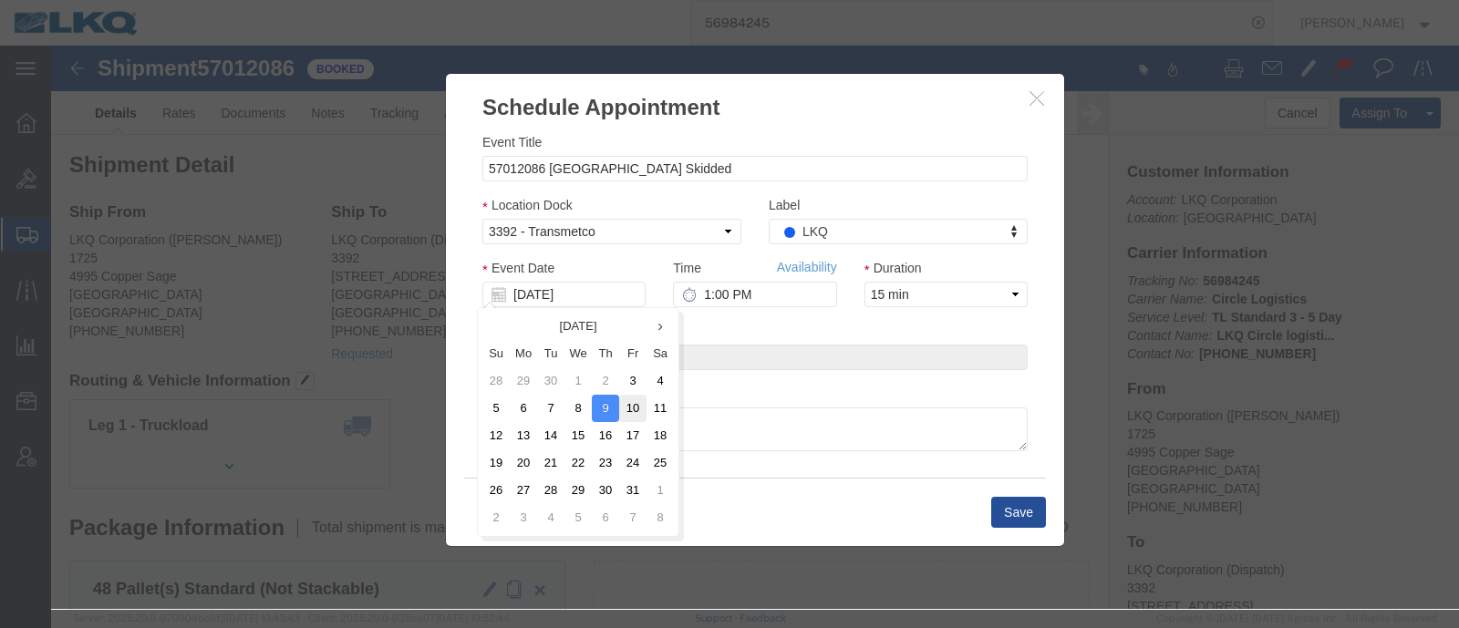
click td "10"
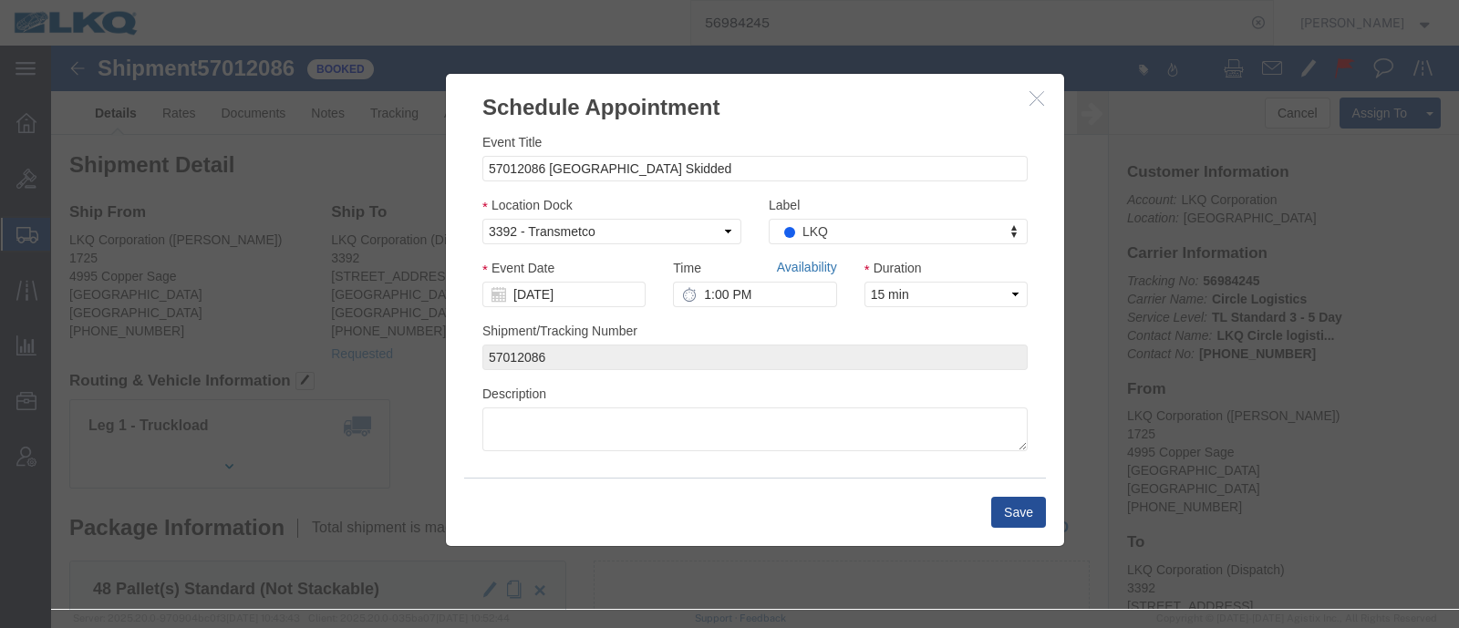
click link "Availability"
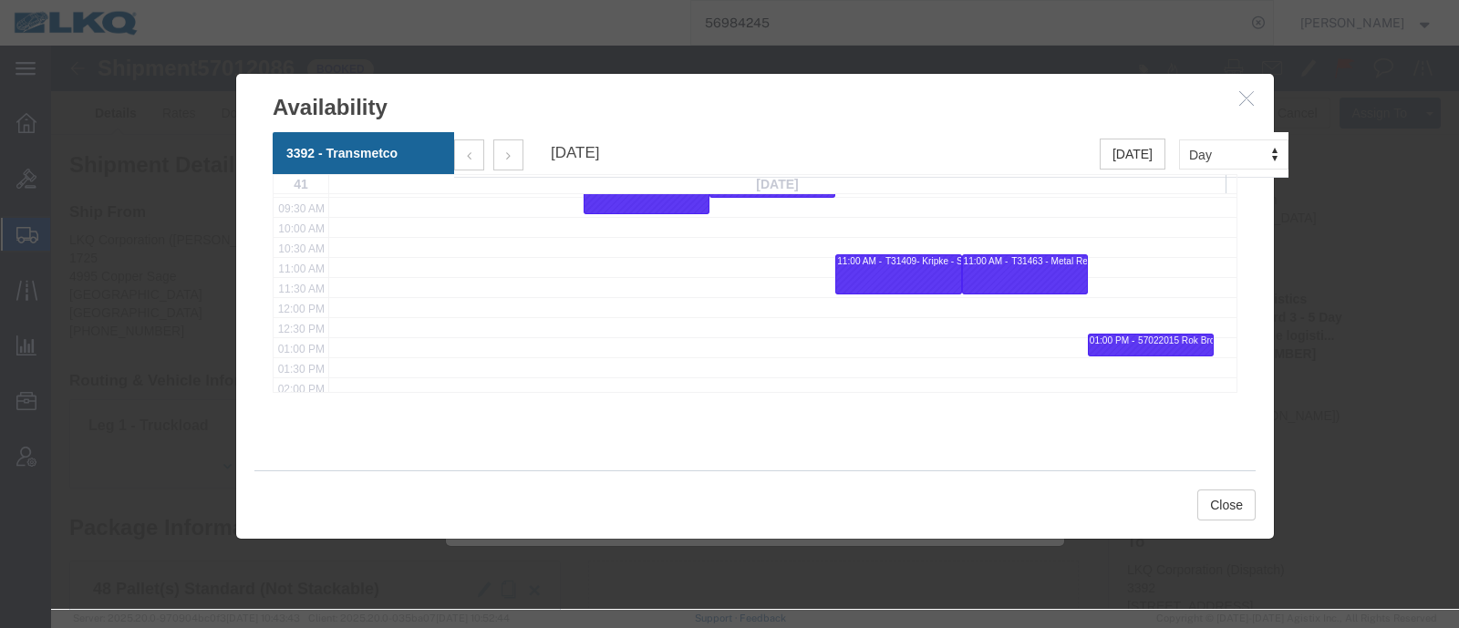
scroll to position [342, 0]
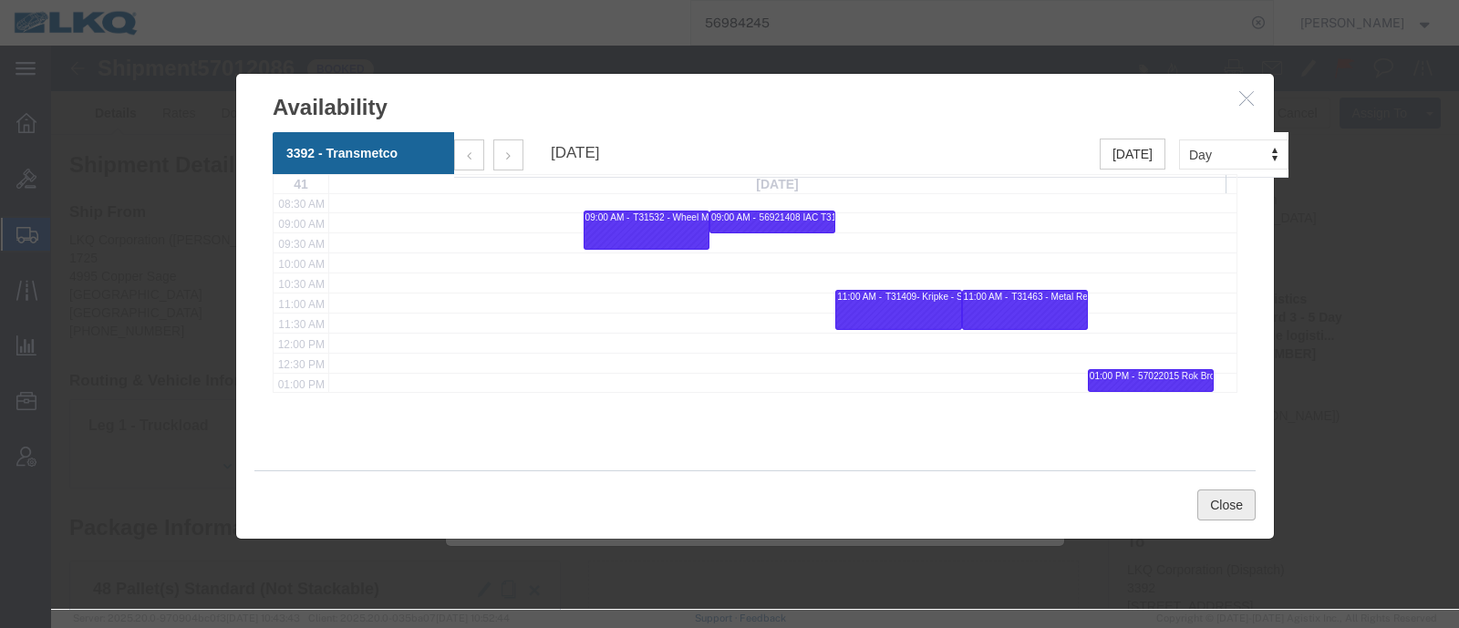
click button "Close"
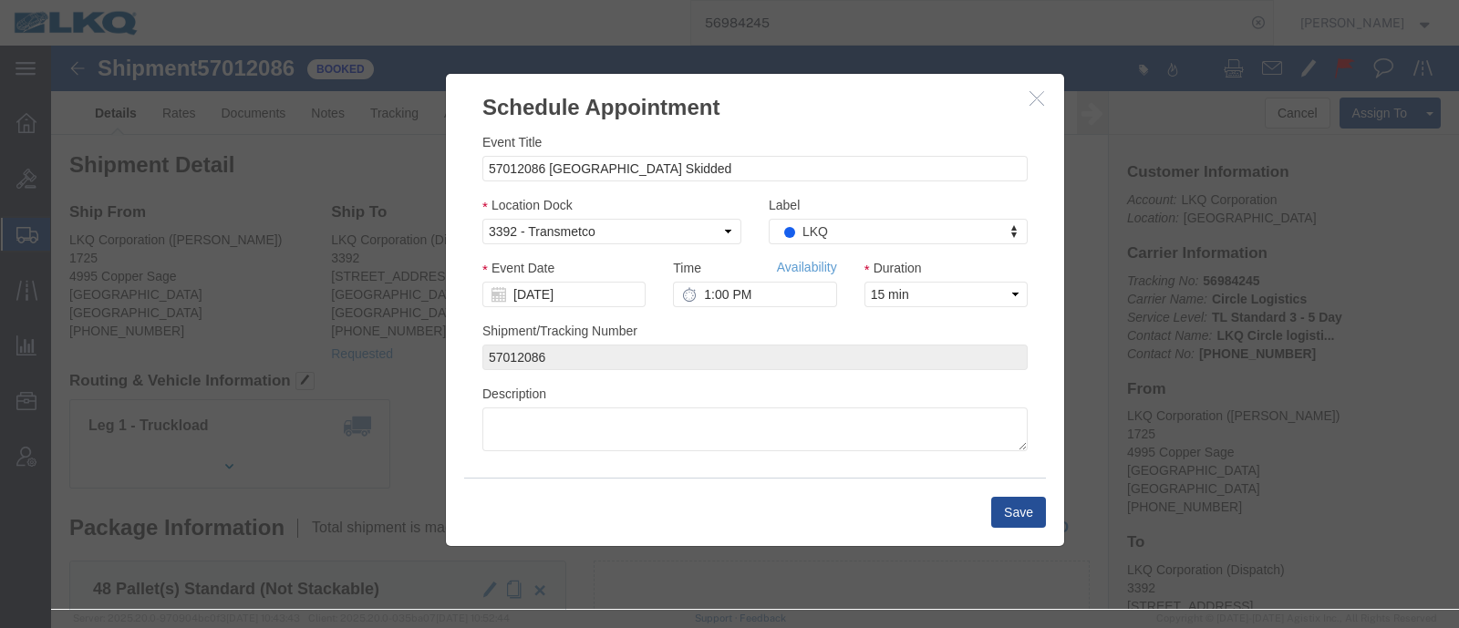
click icon "button"
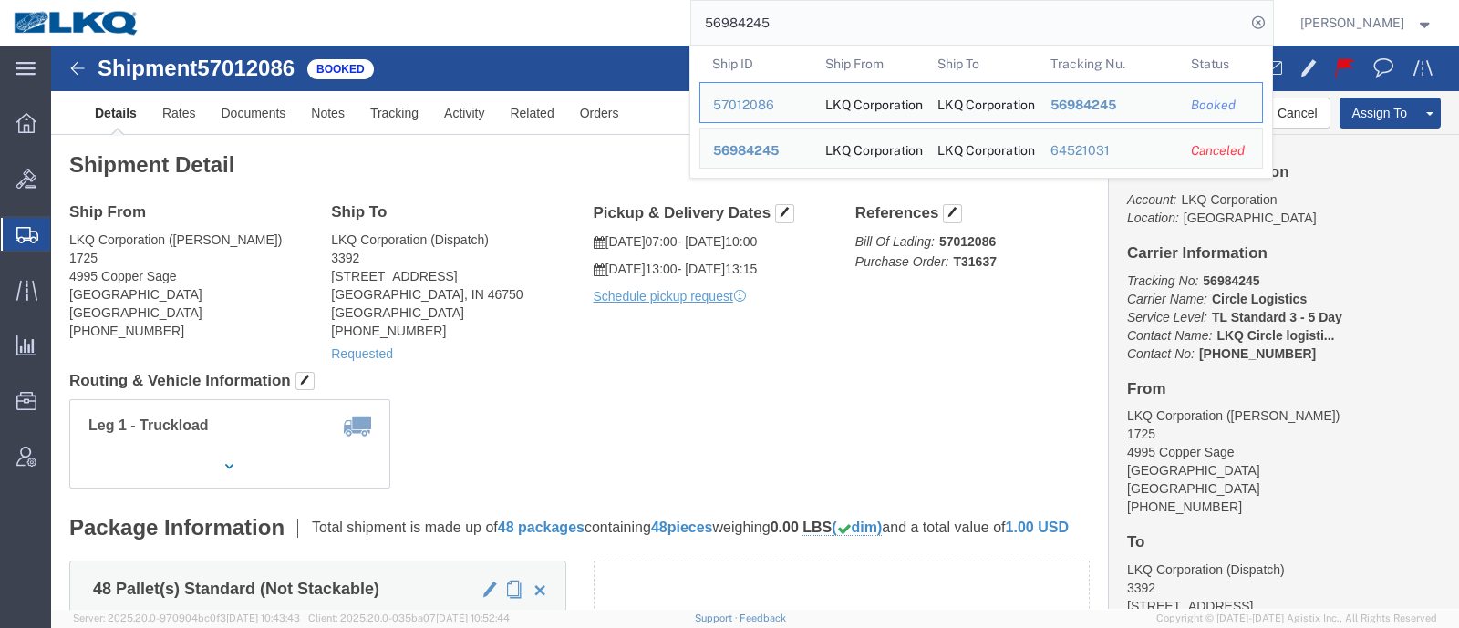
drag, startPoint x: 673, startPoint y: 28, endPoint x: 572, endPoint y: 23, distance: 101.4
click at [617, 26] on div "56984245 Ship ID Ship From Ship To Tracking Nu. Status Ship ID 57012086 Ship Fr…" at bounding box center [713, 23] width 1120 height 46
paste input "94458"
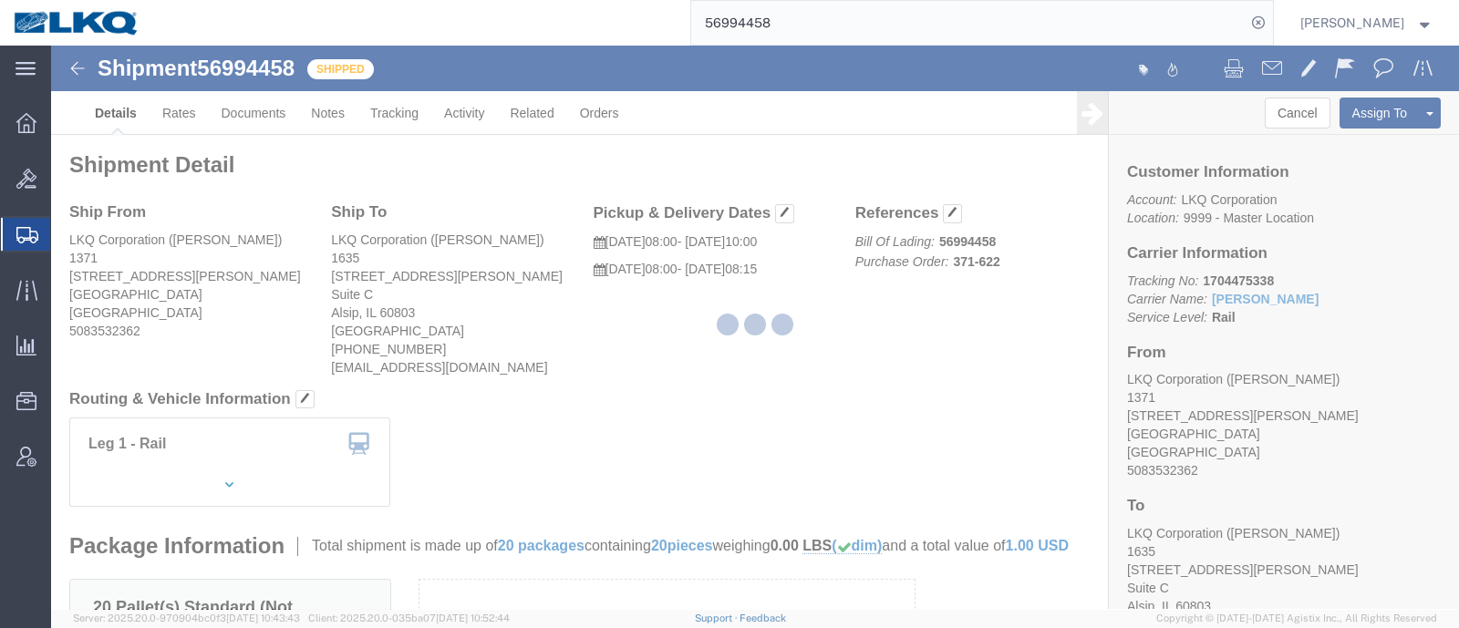
click at [683, 285] on div at bounding box center [755, 327] width 1408 height 563
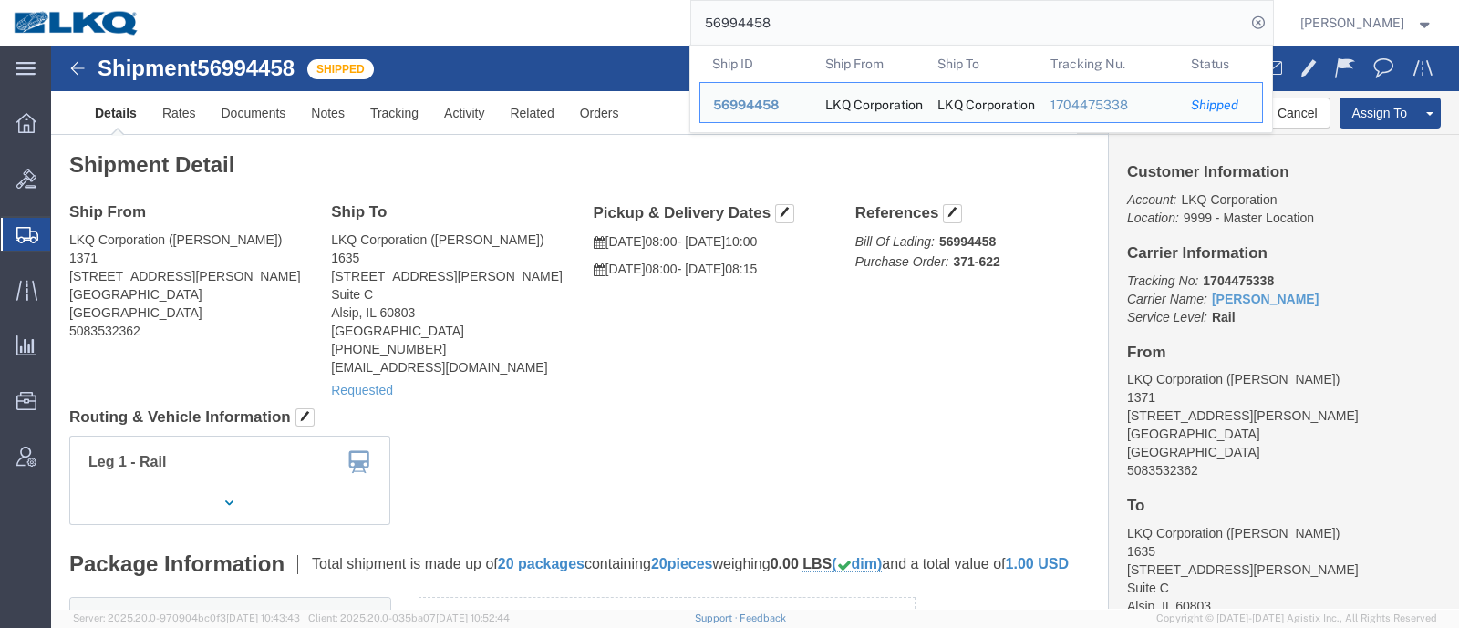
click at [936, 34] on input "56994458" at bounding box center [968, 23] width 554 height 44
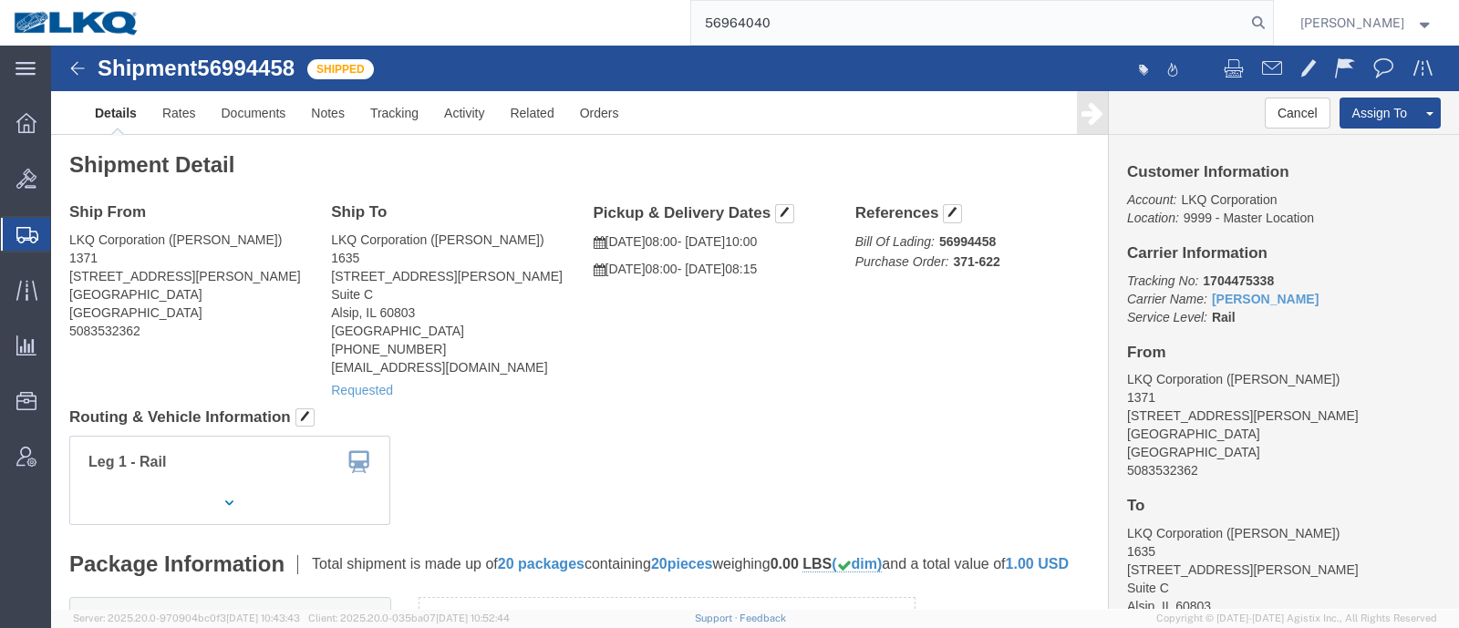
type input "56964040"
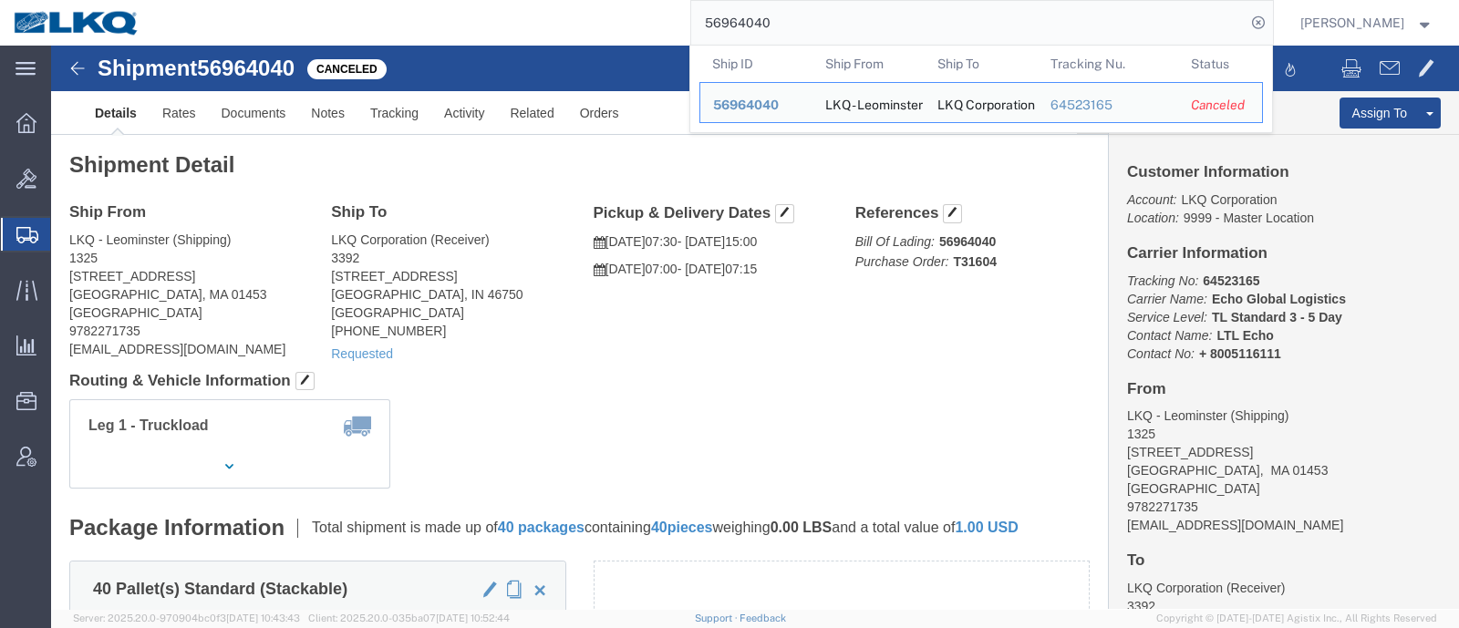
click h4 "Routing & Vehicle Information"
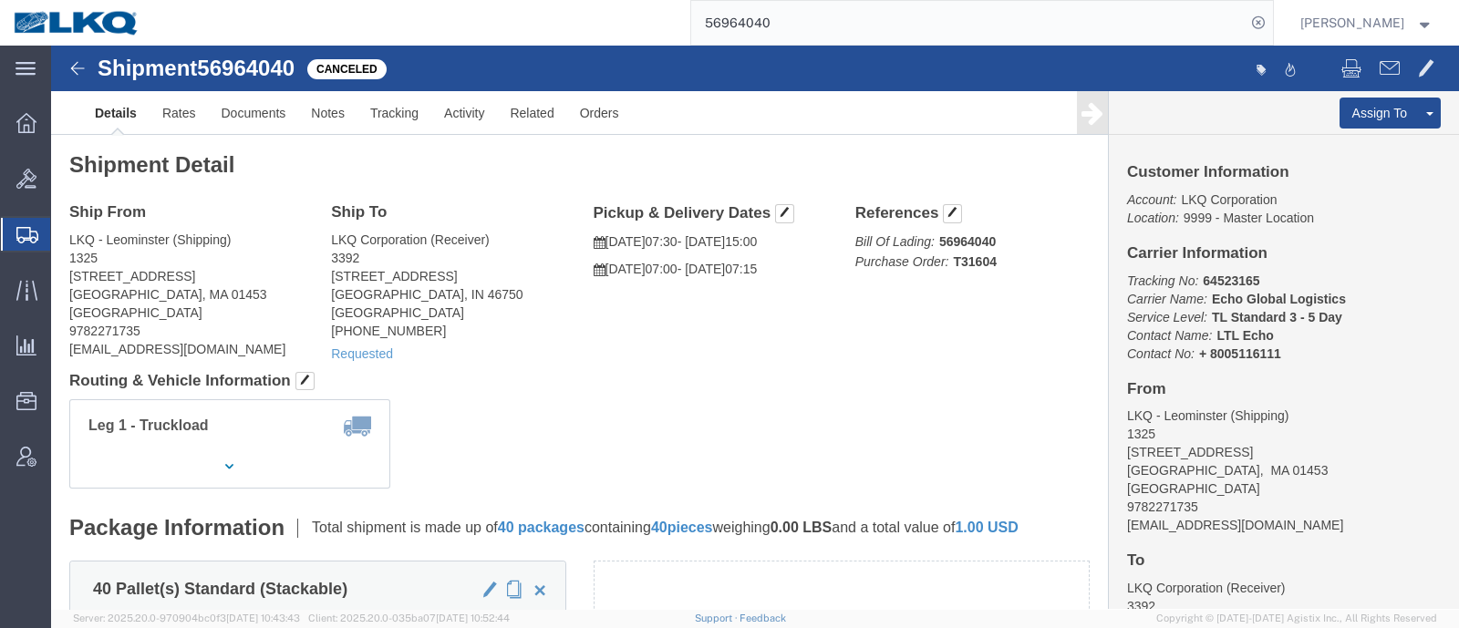
click div "Leg 1 - Truckload Vehicle 1: Standard Dry Van (53 Feet) Number of trucks: 1"
click link "Requested"
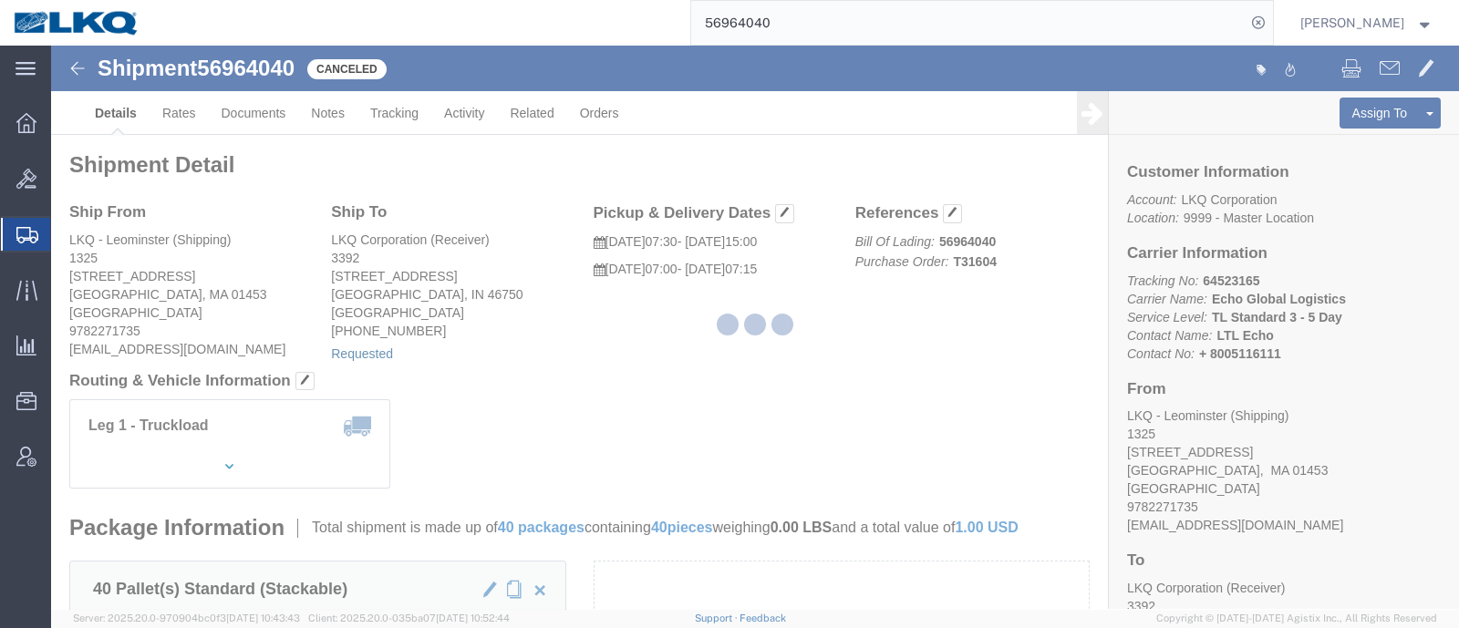
select select "1"
select select "21"
select select "15"
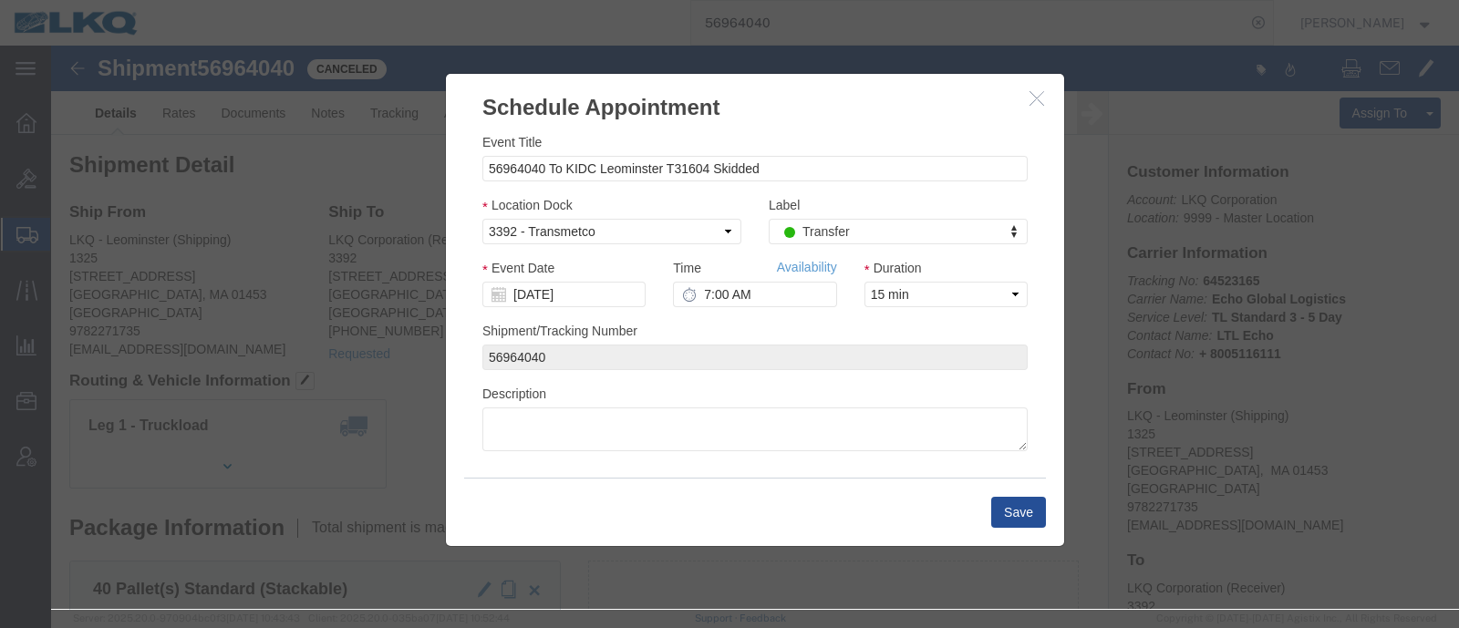
click icon "button"
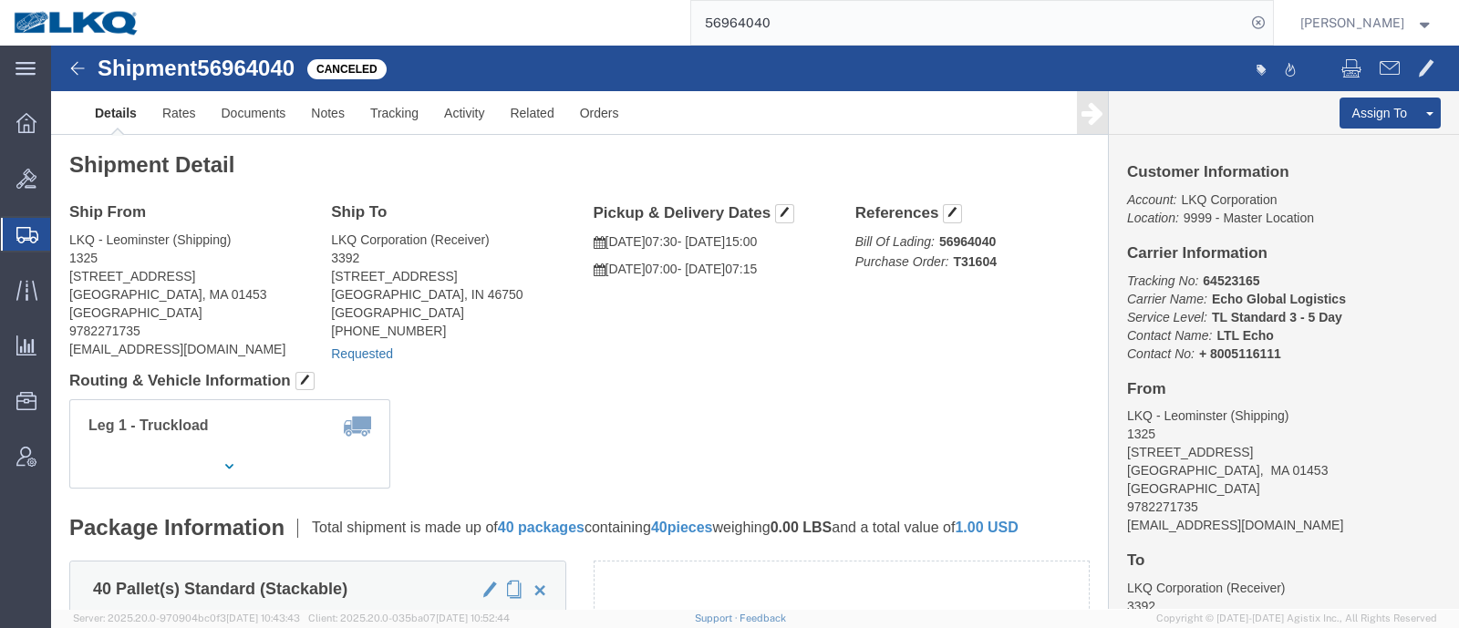
click link "Requested"
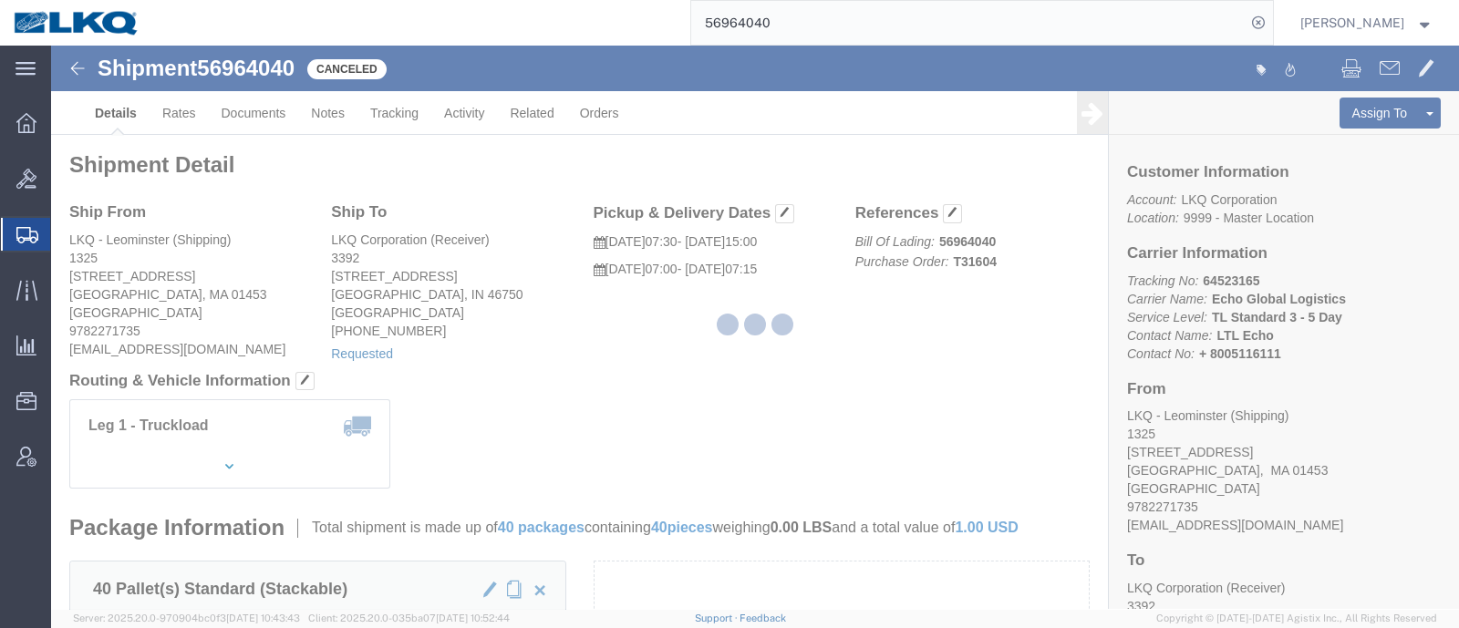
select select "21"
select select "15"
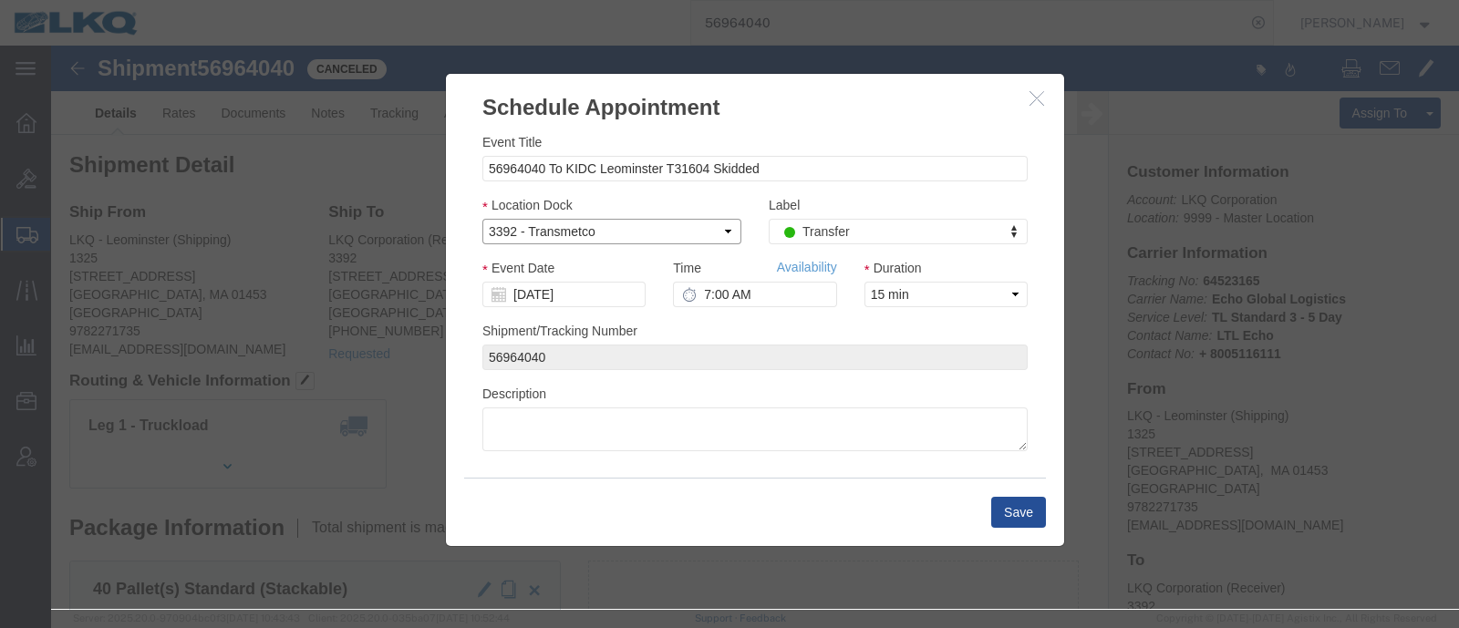
click select "Select 3392 - Transmetco"
click div "Event Title 56964040 To KIDC Leominster T31604 Skidded Location Dock Select 339…"
click input "[DATE]"
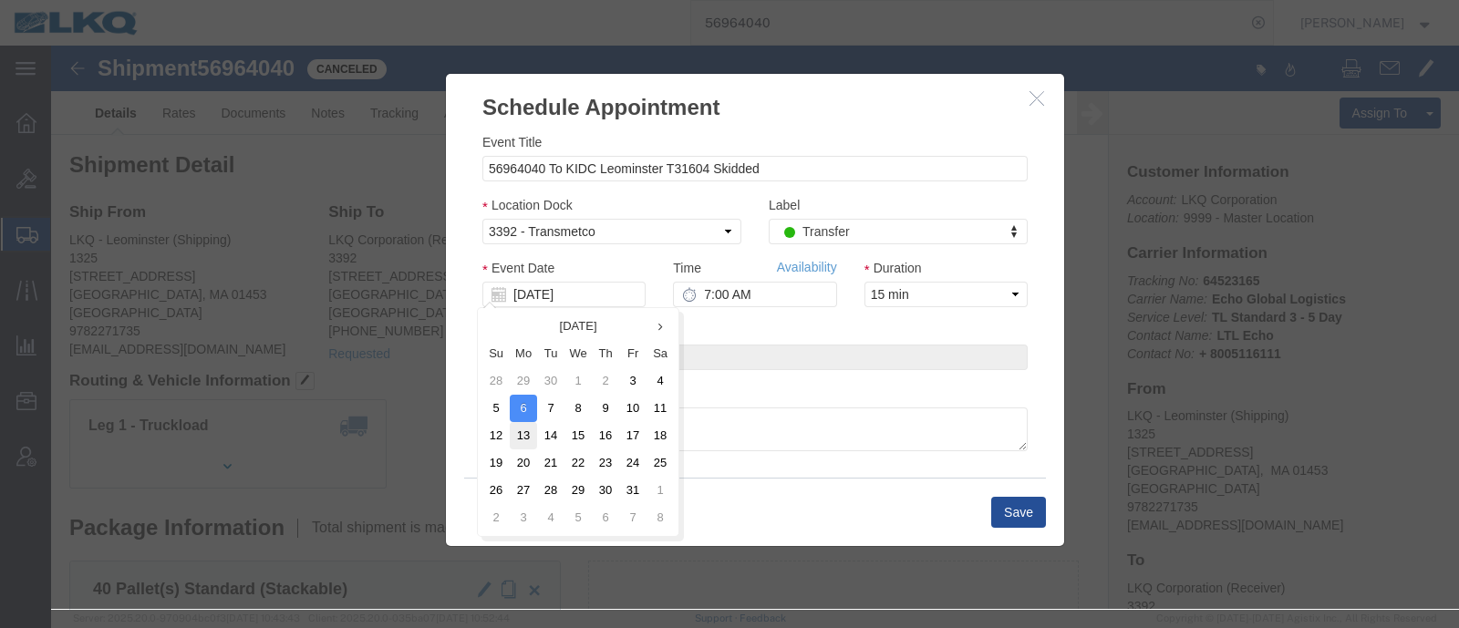
click td "13"
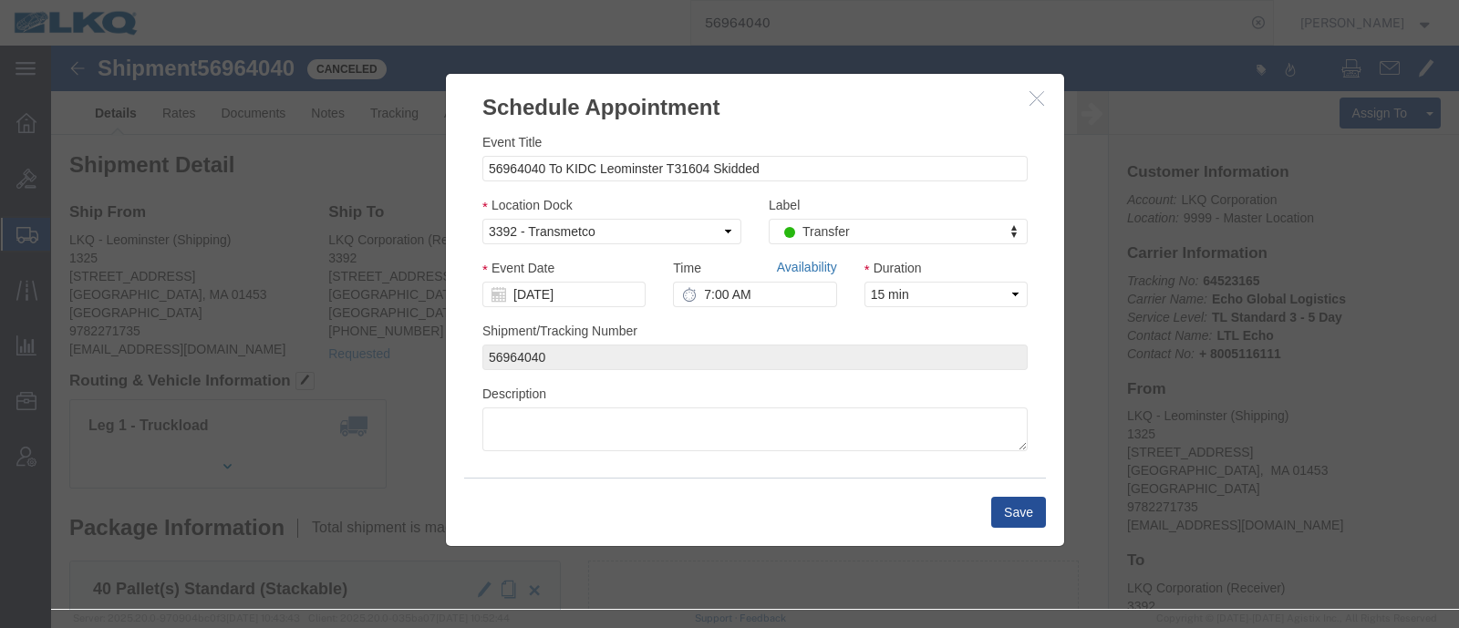
drag, startPoint x: 780, startPoint y: 274, endPoint x: 729, endPoint y: 228, distance: 68.5
click link "Availability"
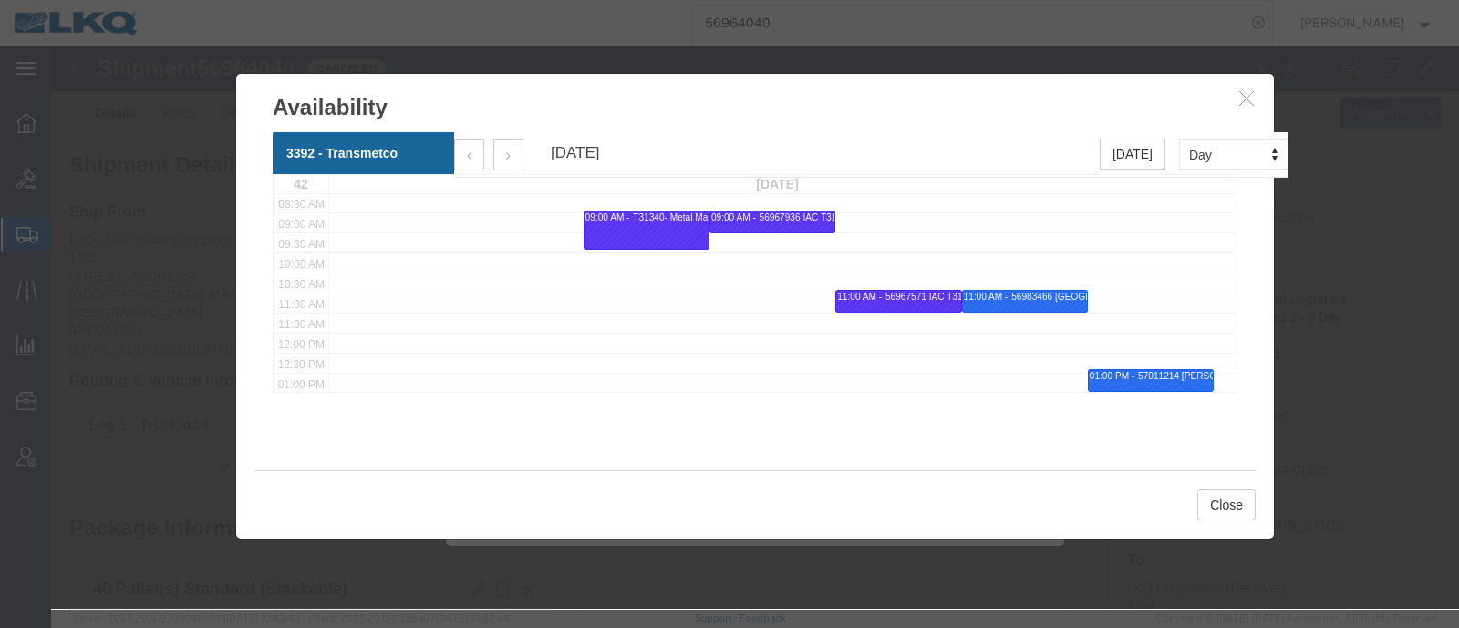
scroll to position [227, 0]
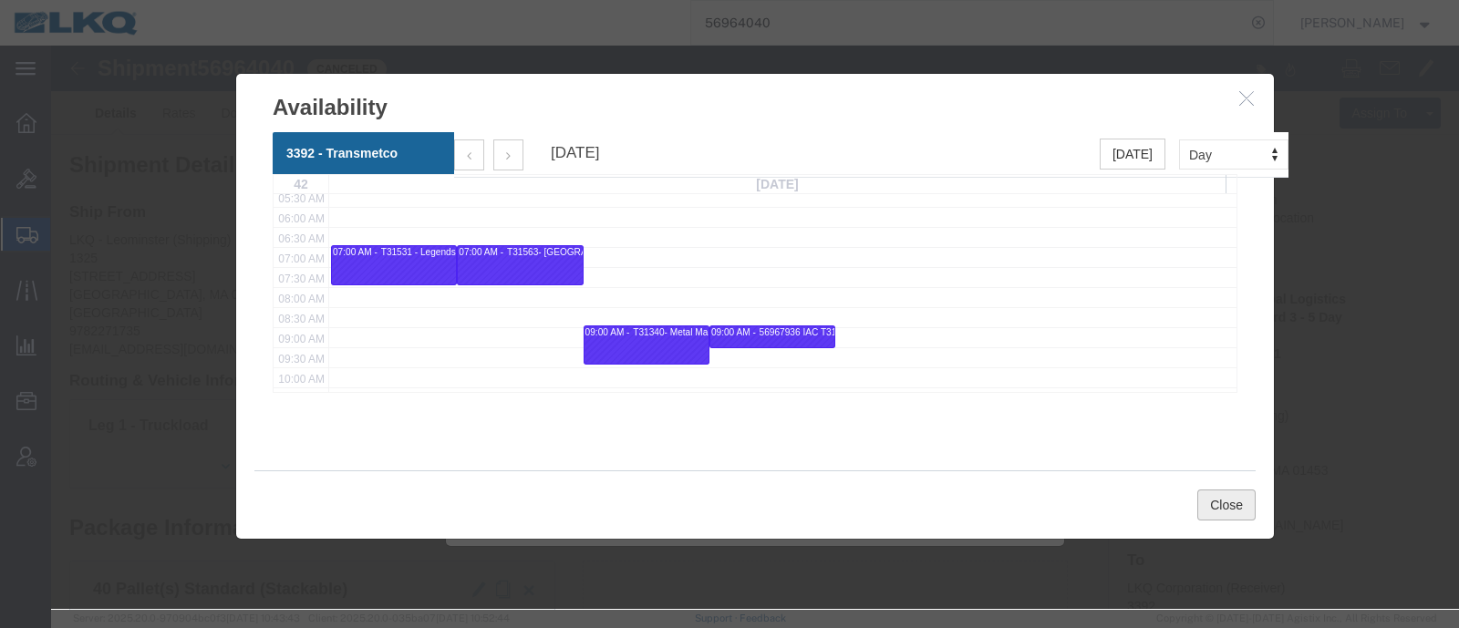
click button "Close"
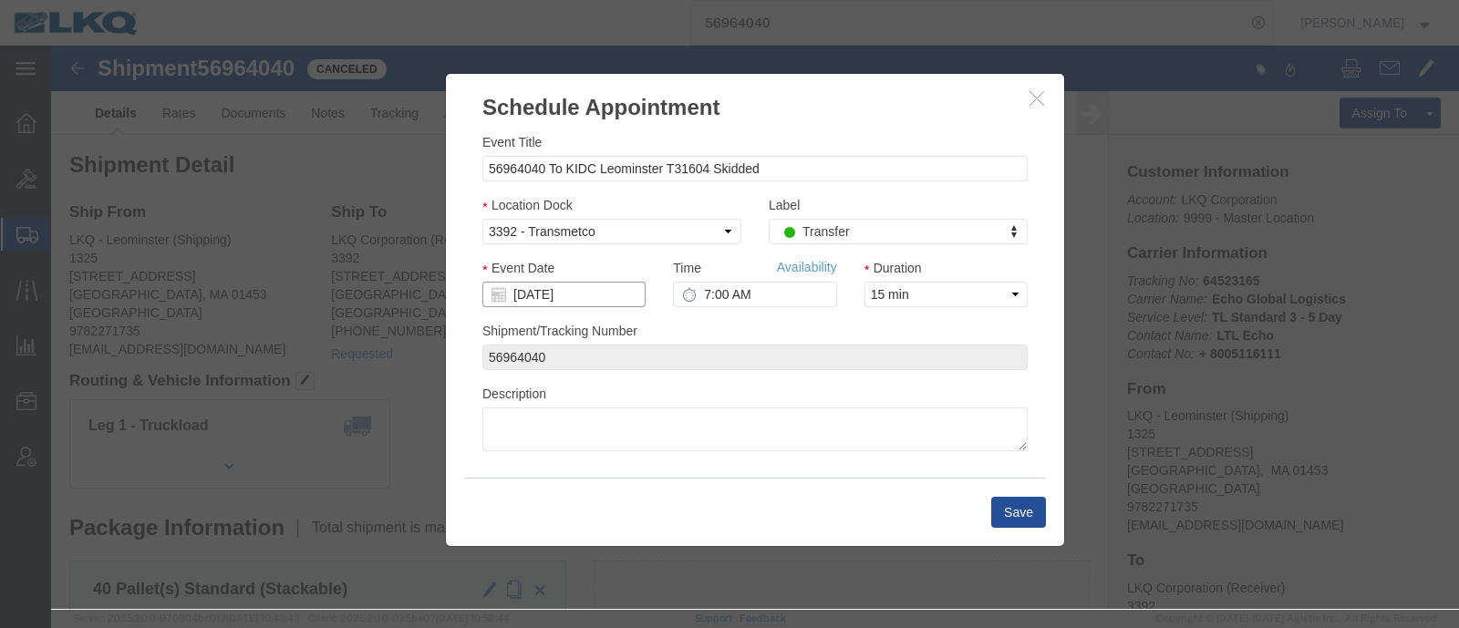
click input "[DATE]"
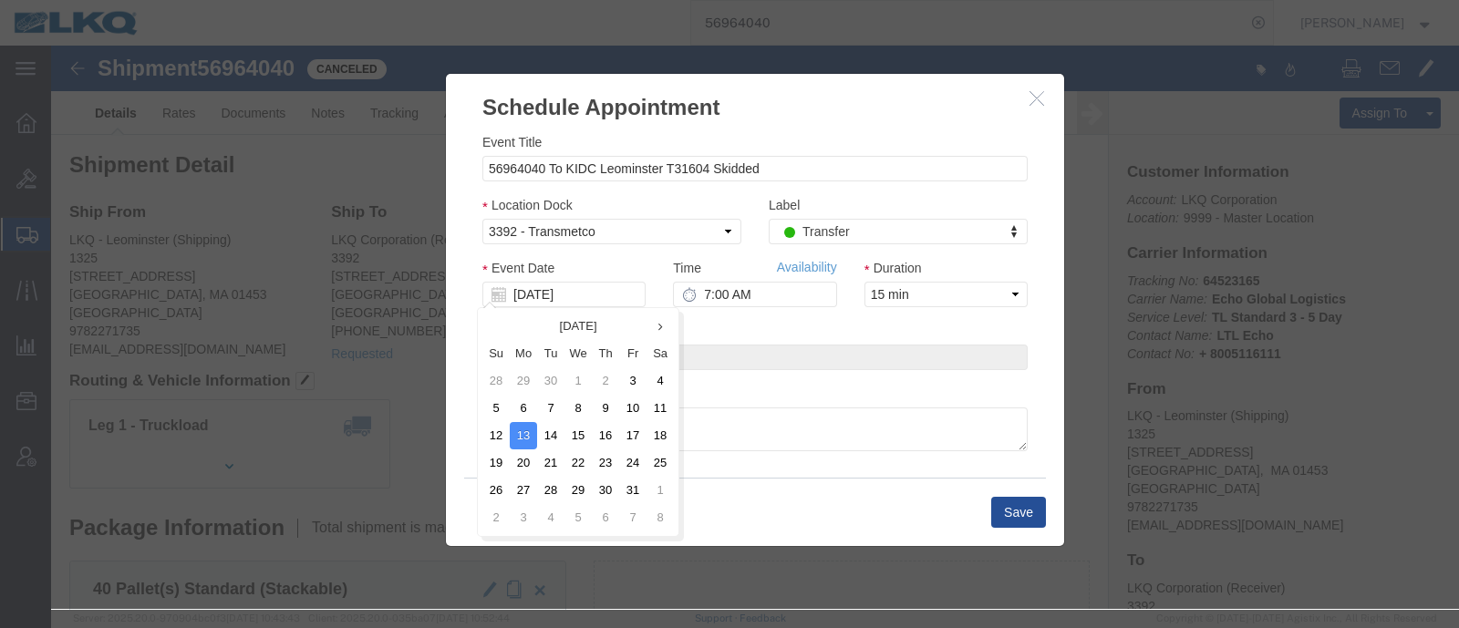
click div "Event Date 10/06/2025"
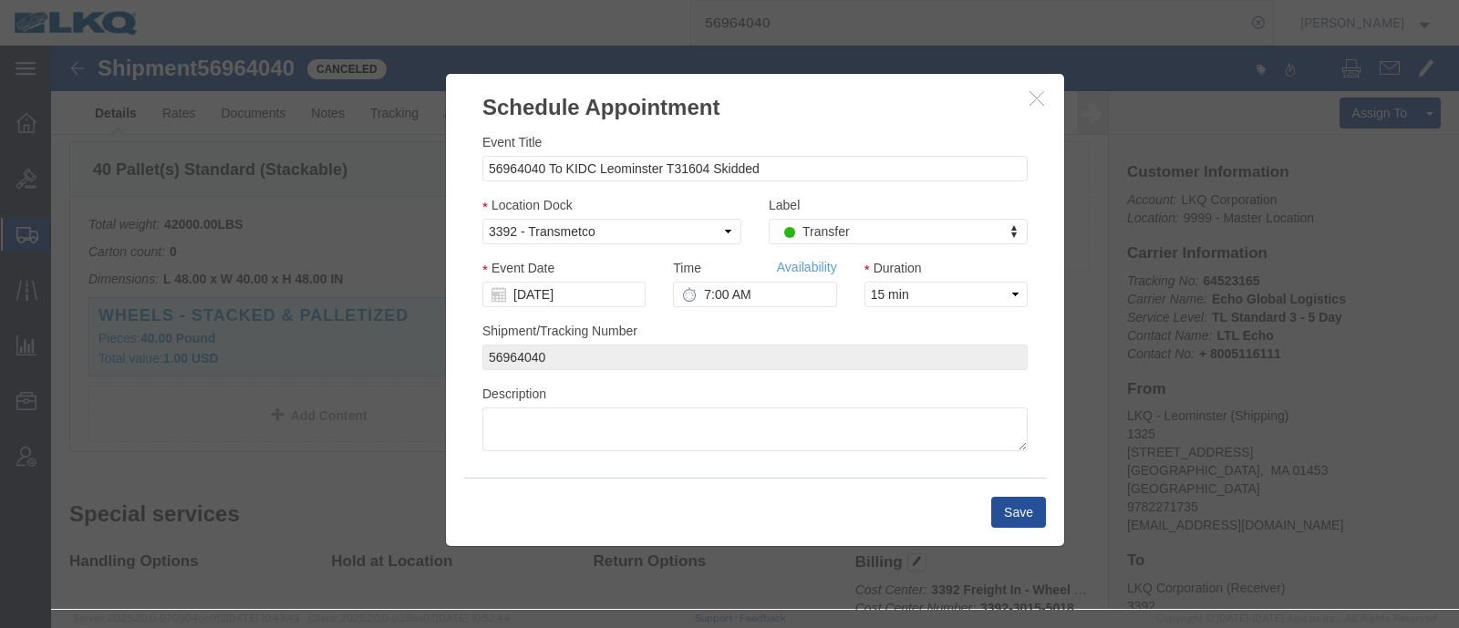
scroll to position [455, 0]
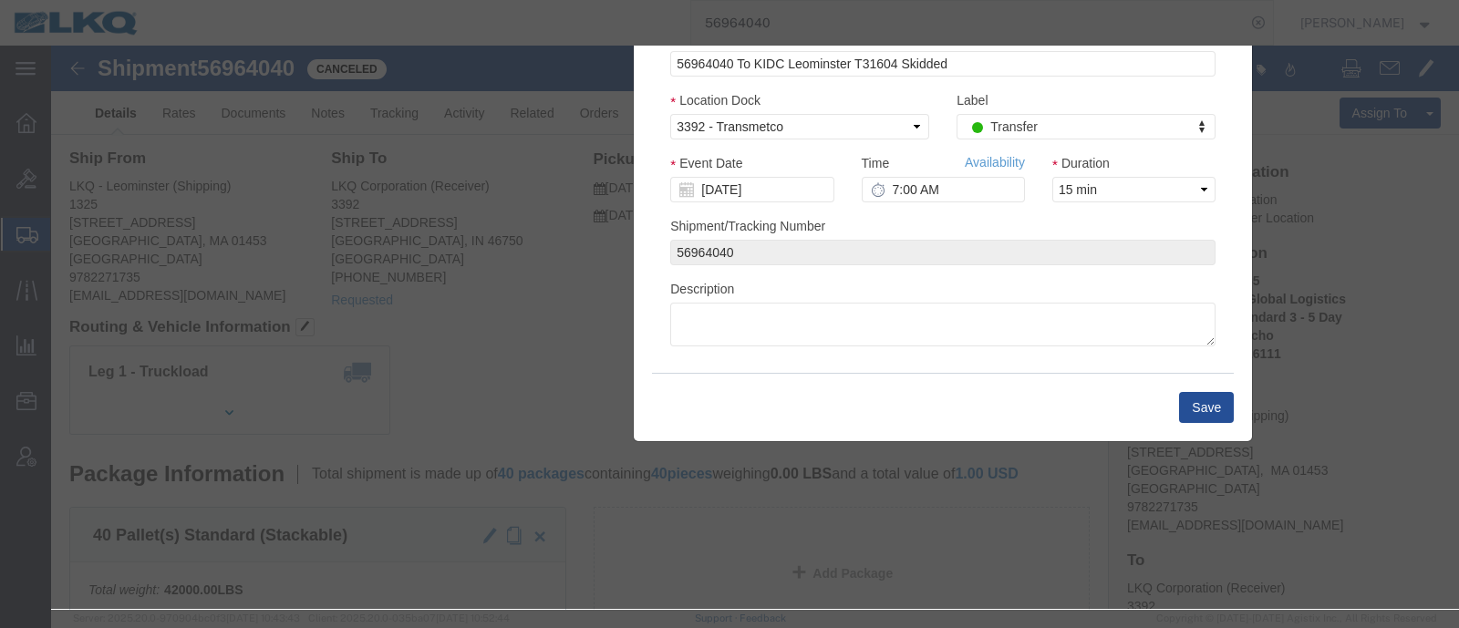
drag, startPoint x: 792, startPoint y: 75, endPoint x: 980, endPoint y: -30, distance: 215.1
click html "Shipment 56964040 Canceled Details Rates Documents Notes Tracking Activity Rela…"
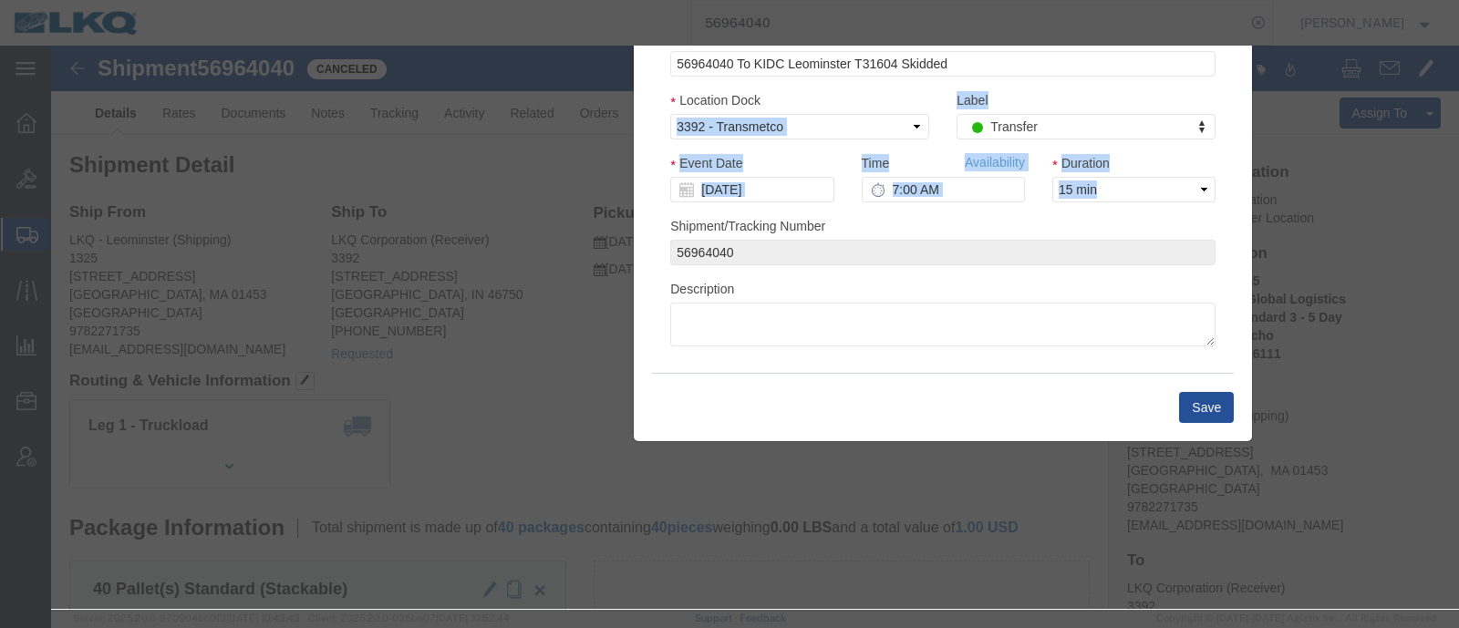
drag, startPoint x: 812, startPoint y: 40, endPoint x: 646, endPoint y: 216, distance: 241.9
click div "Event Title 56964040 To KIDC Leominster T31604 Skidded Location Dock Select 339…"
click div "Shipment/Tracking Number 56964040"
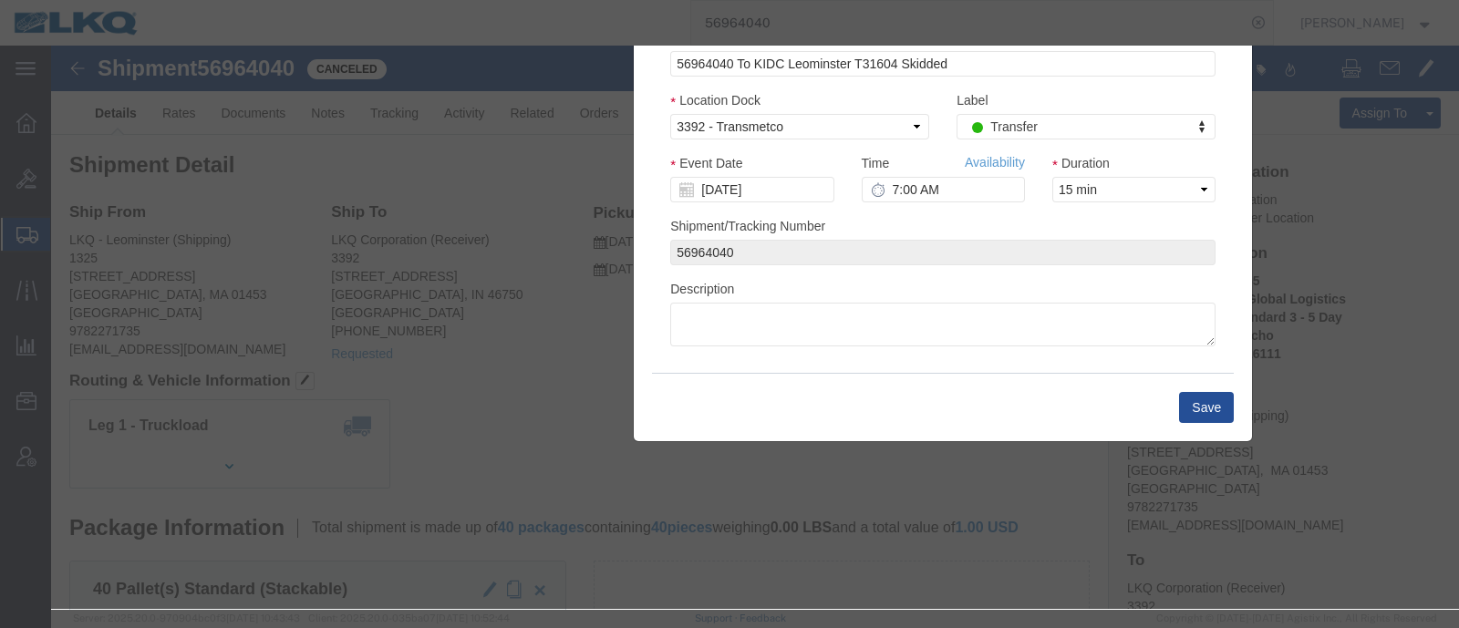
click div
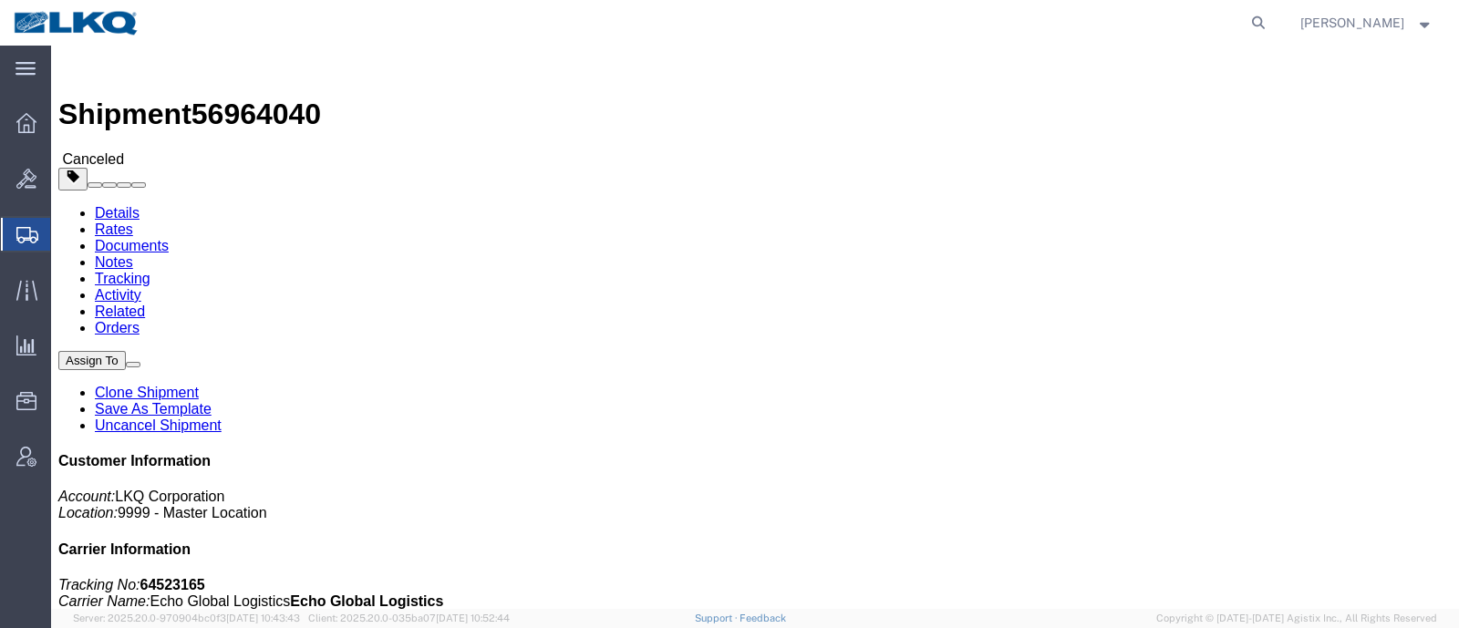
click h4 "Routing & Vehicle Information"
click span "56964040"
copy span "56964040"
click div "Shipment Detail Ship From LKQ - Leominster (Shipping) 1325 1525 Central Street …"
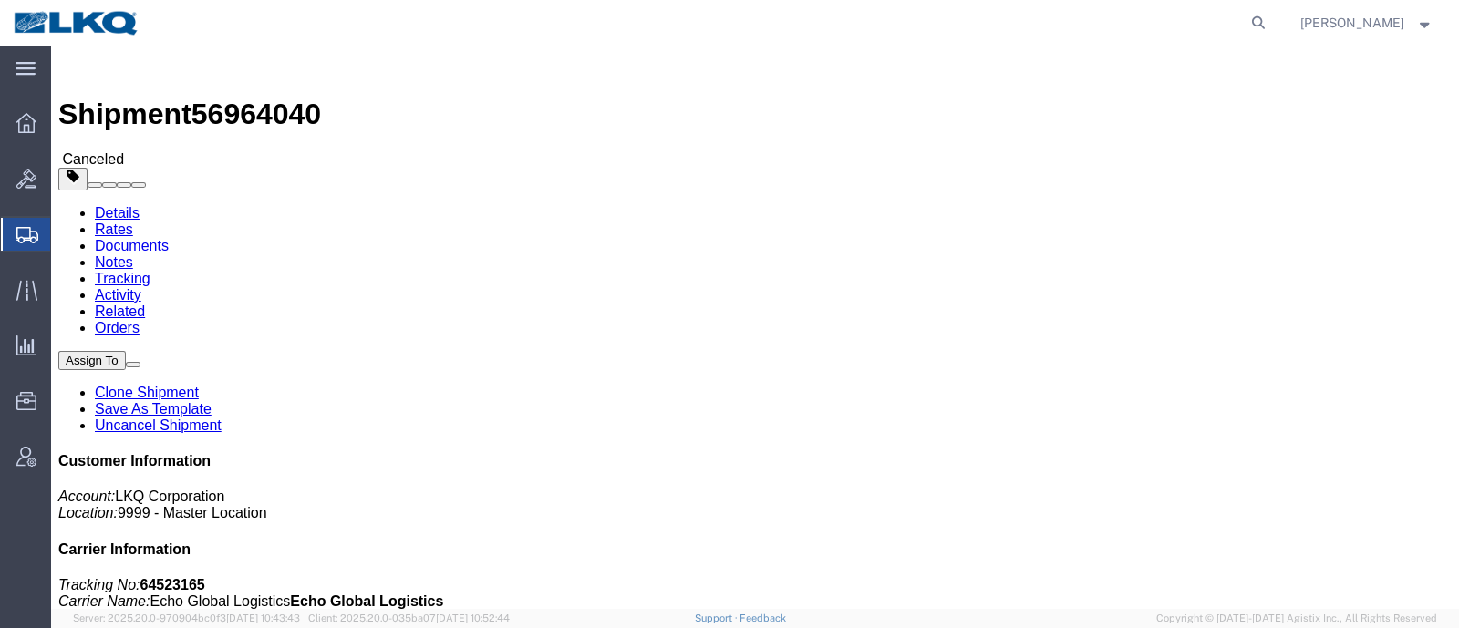
click link "Details"
click div "Requested"
click at [1271, 18] on icon at bounding box center [1259, 23] width 26 height 26
paste input "56964040"
type input "56964040"
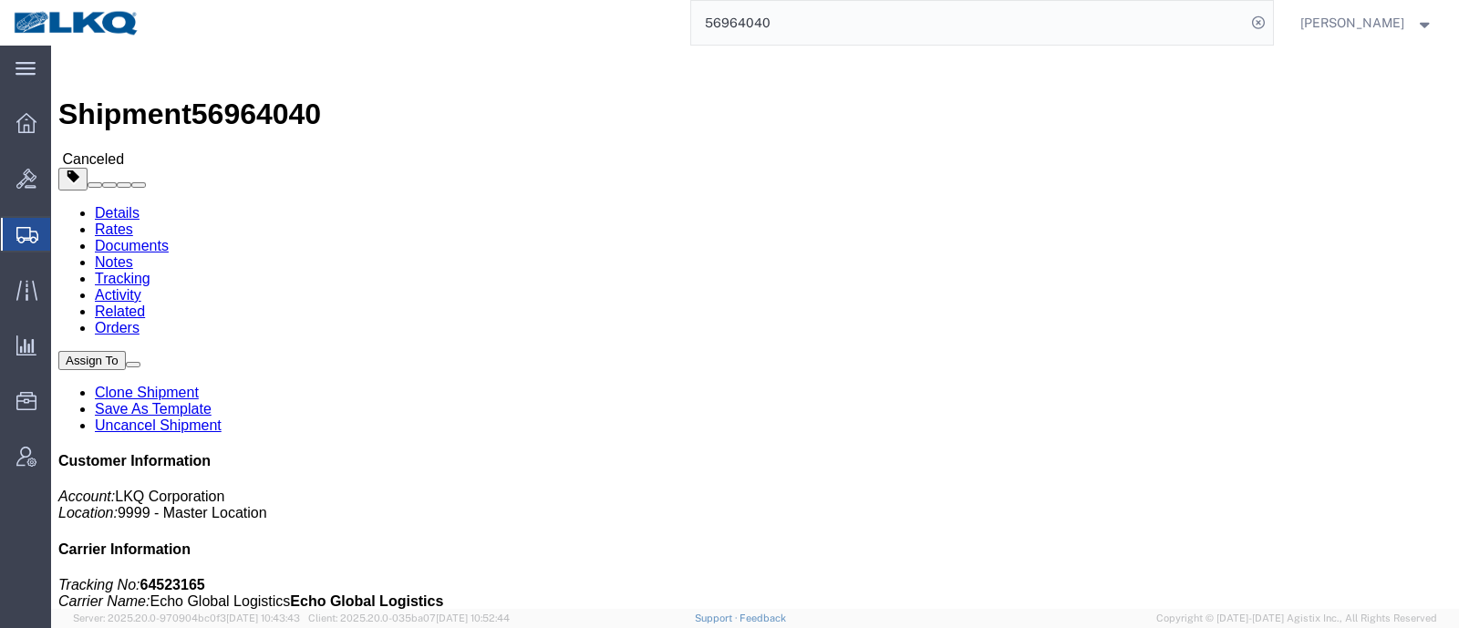
click link "Uncancel Shipment"
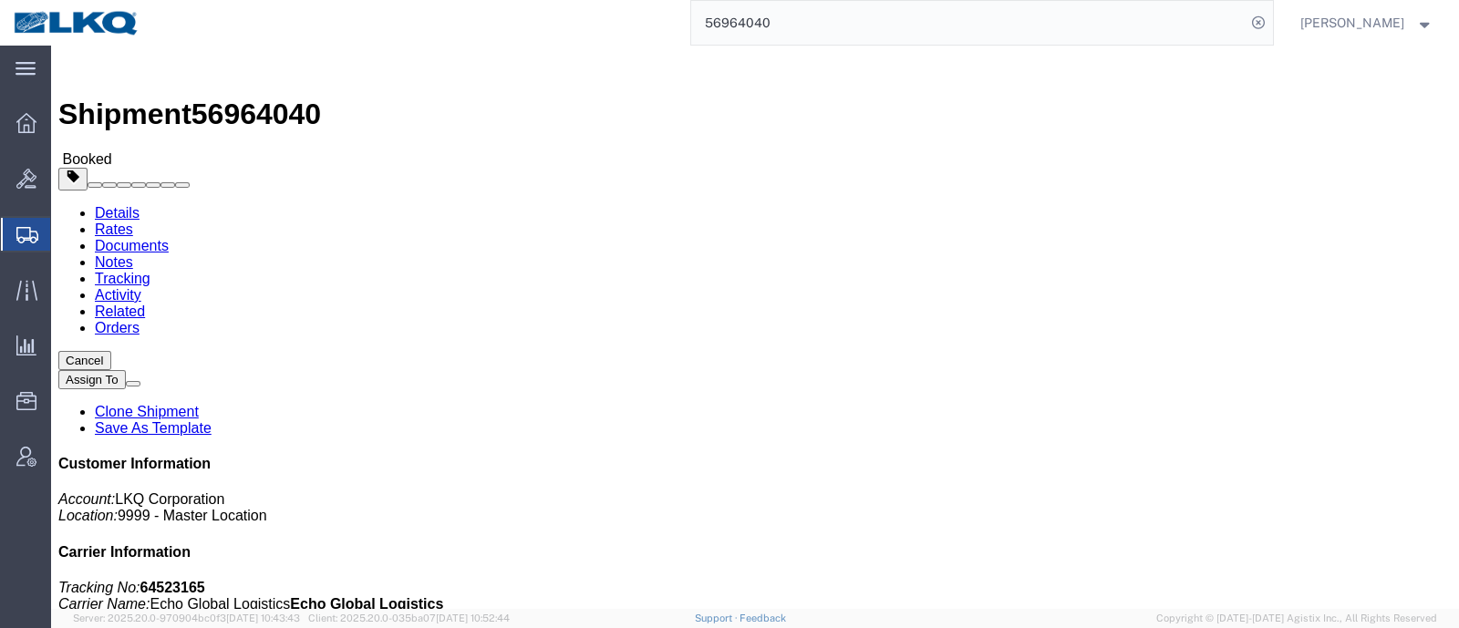
click link "Requested"
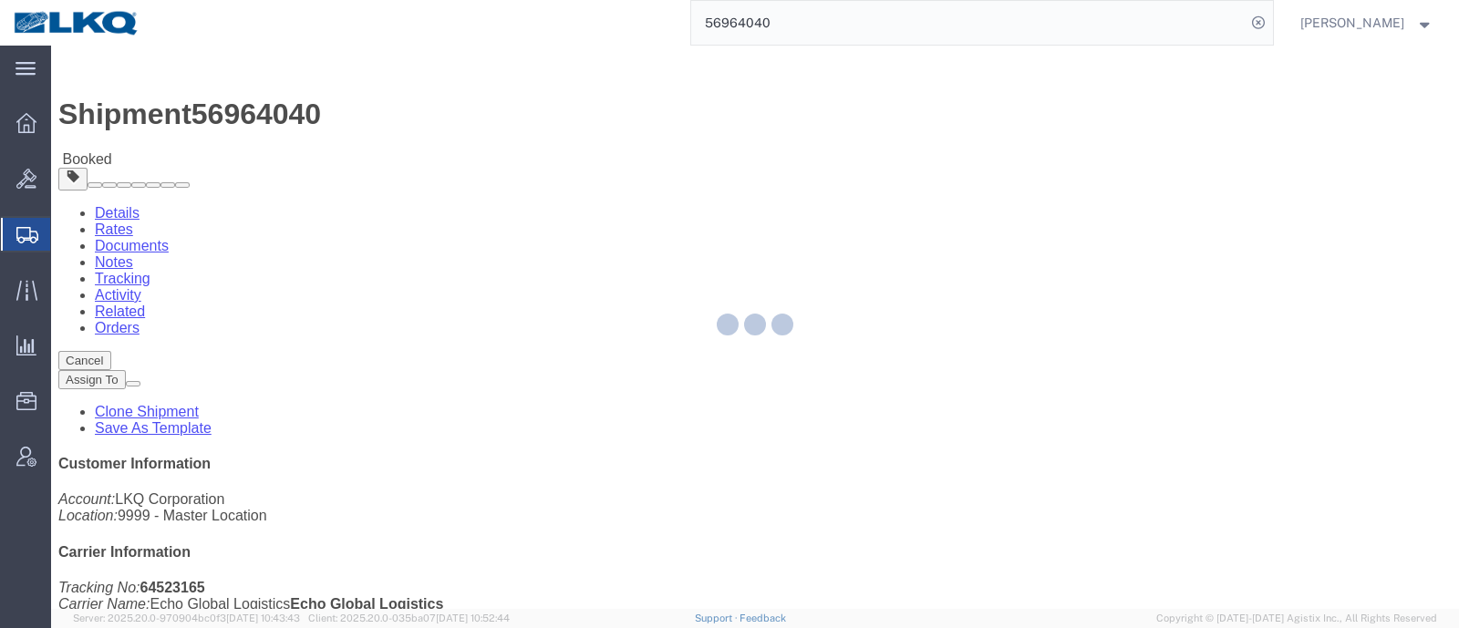
type input "56964040 To KIDC Leominster T31604 Skidded"
type input "10/06/2025"
type input "7:00 AM"
select select "15"
type input "56964040"
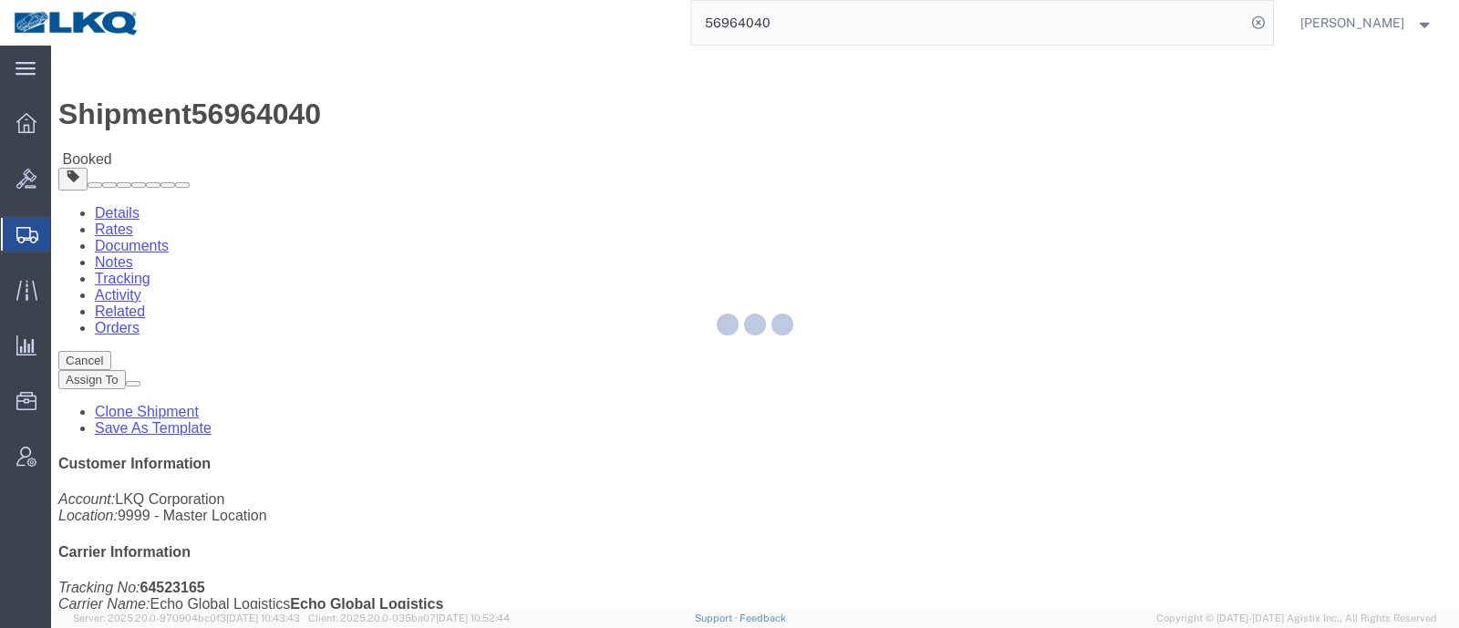
select select "1"
select select "21"
select select "15"
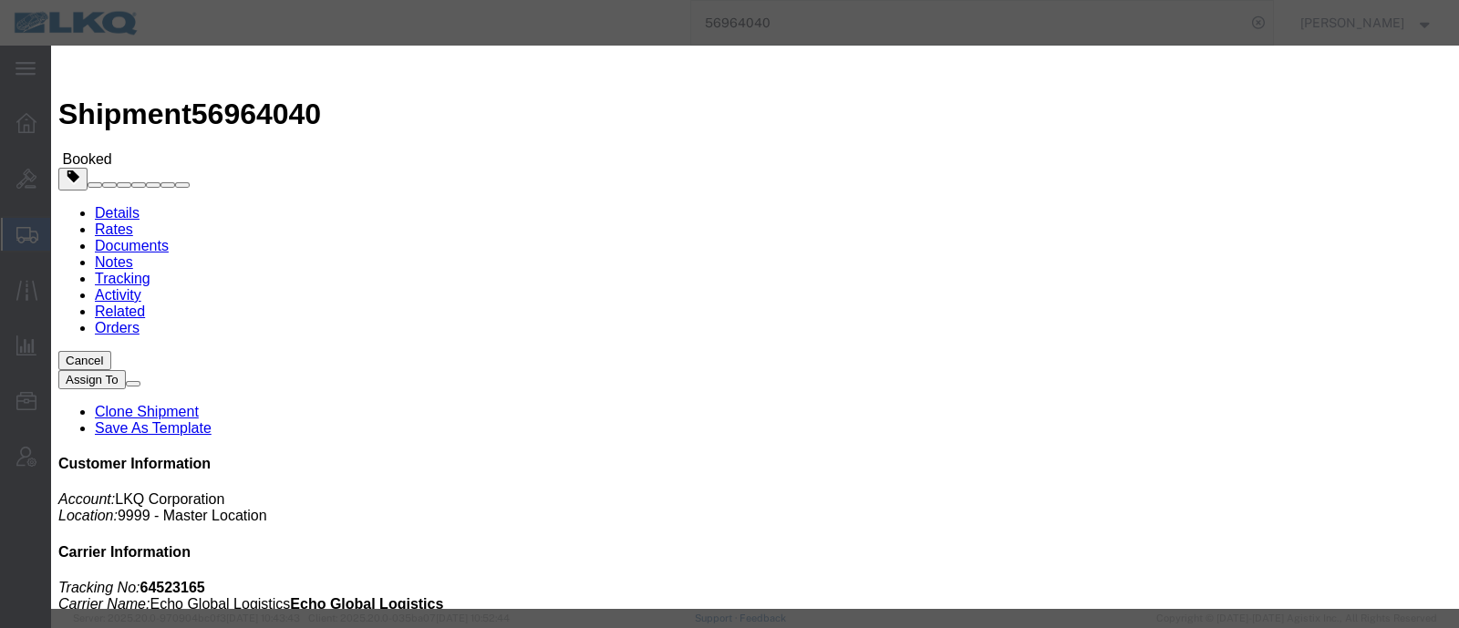
click input "[DATE]"
click td "15"
type input "[DATE]"
click link "Availability"
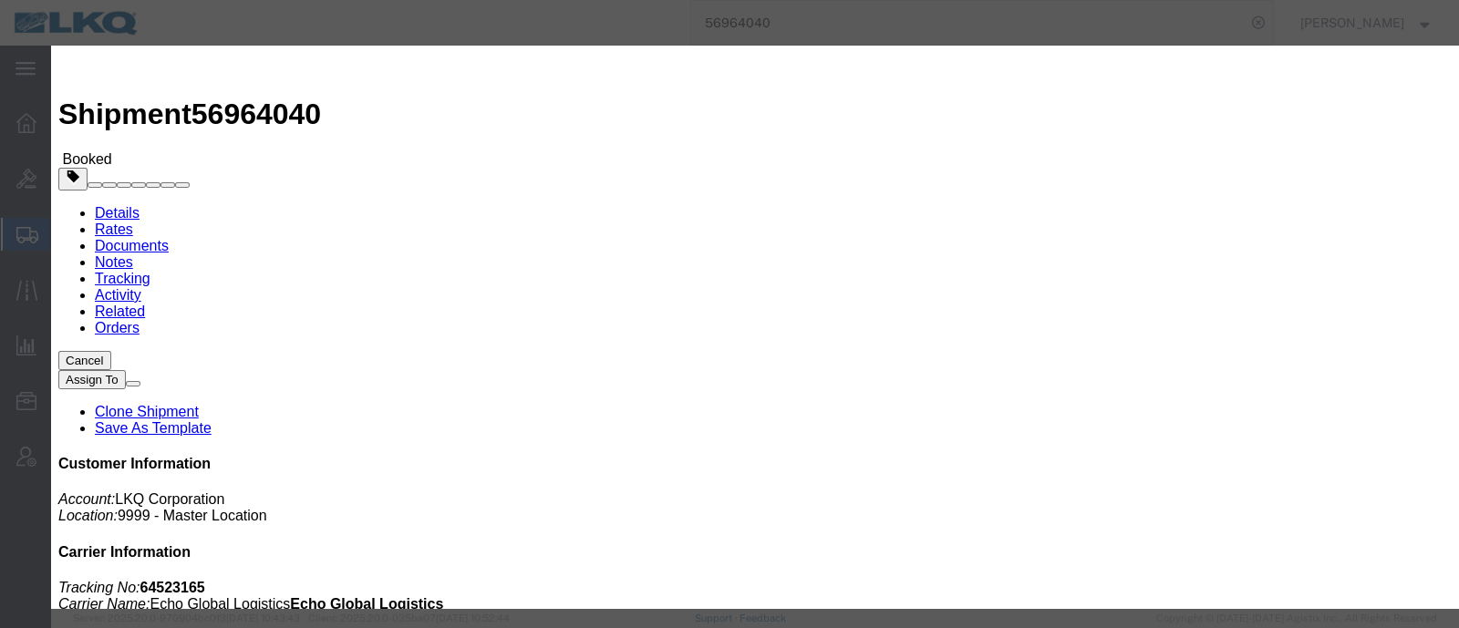
drag, startPoint x: 1171, startPoint y: 464, endPoint x: 1157, endPoint y: 464, distance: 13.7
click button "Close"
click input "7:00 AM"
type input "11:00 AM"
click button "Save"
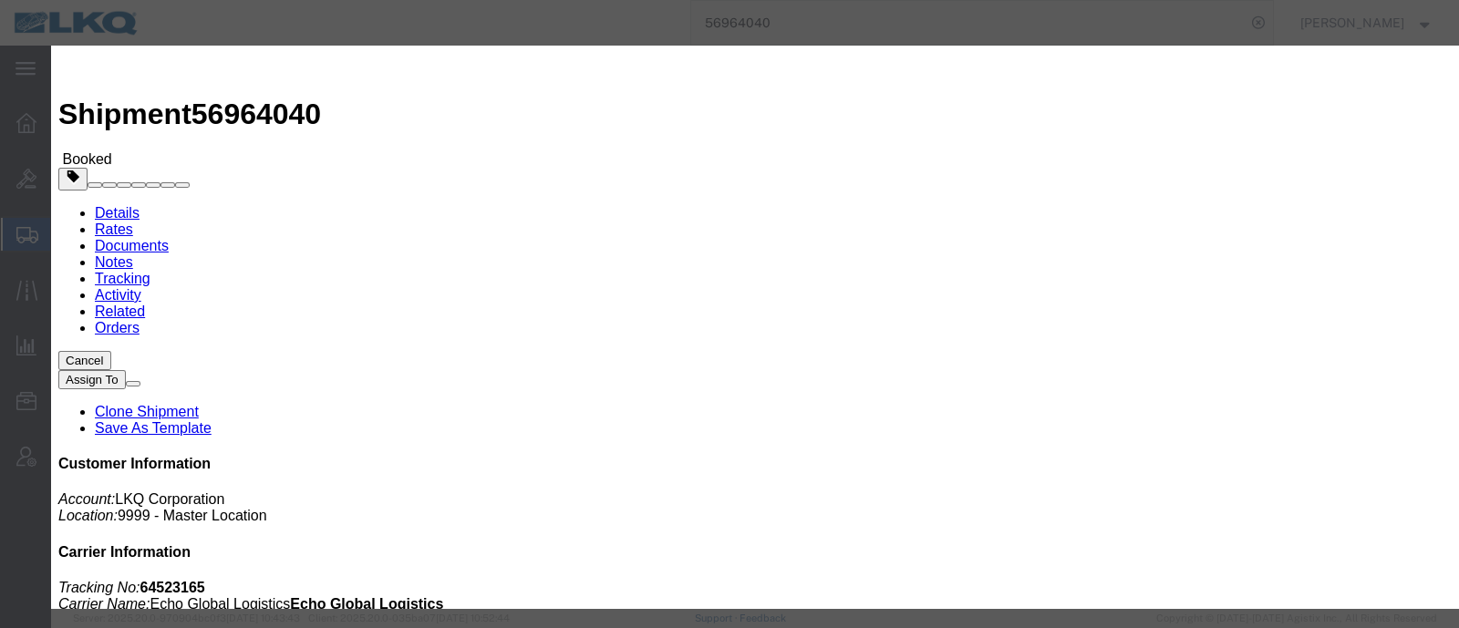
click button "Ok"
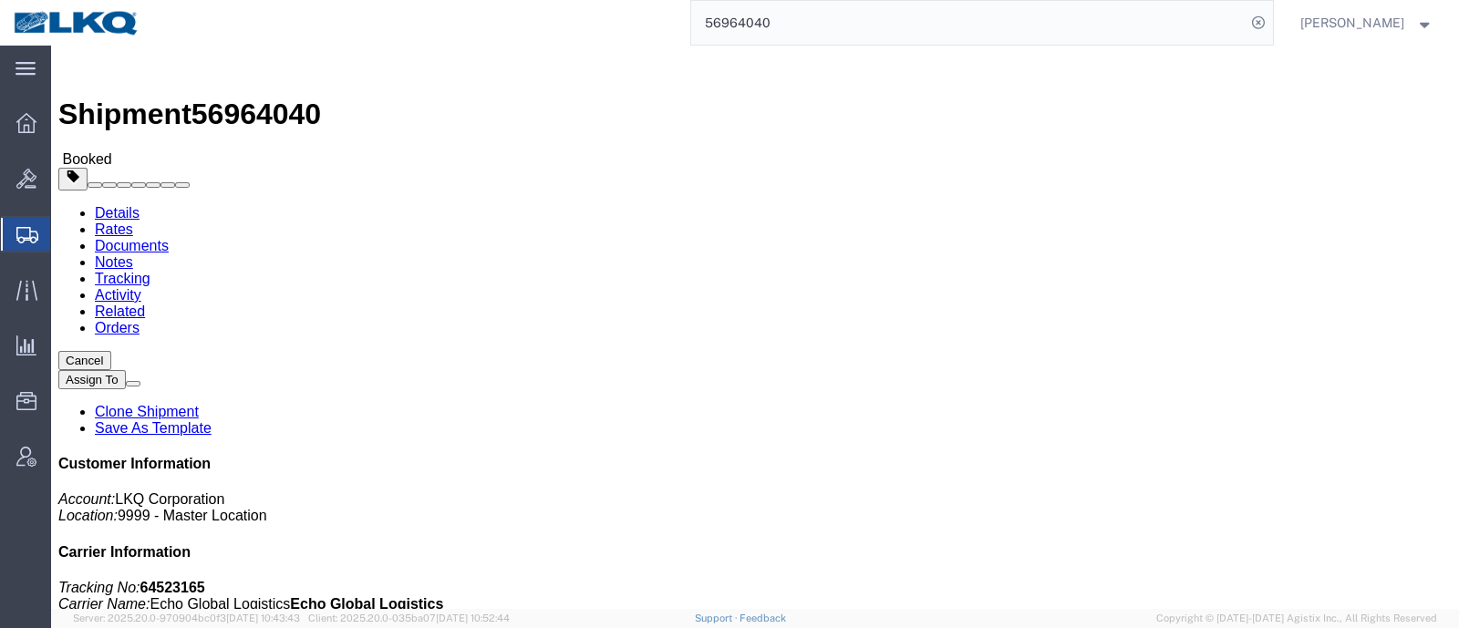
click button "Close"
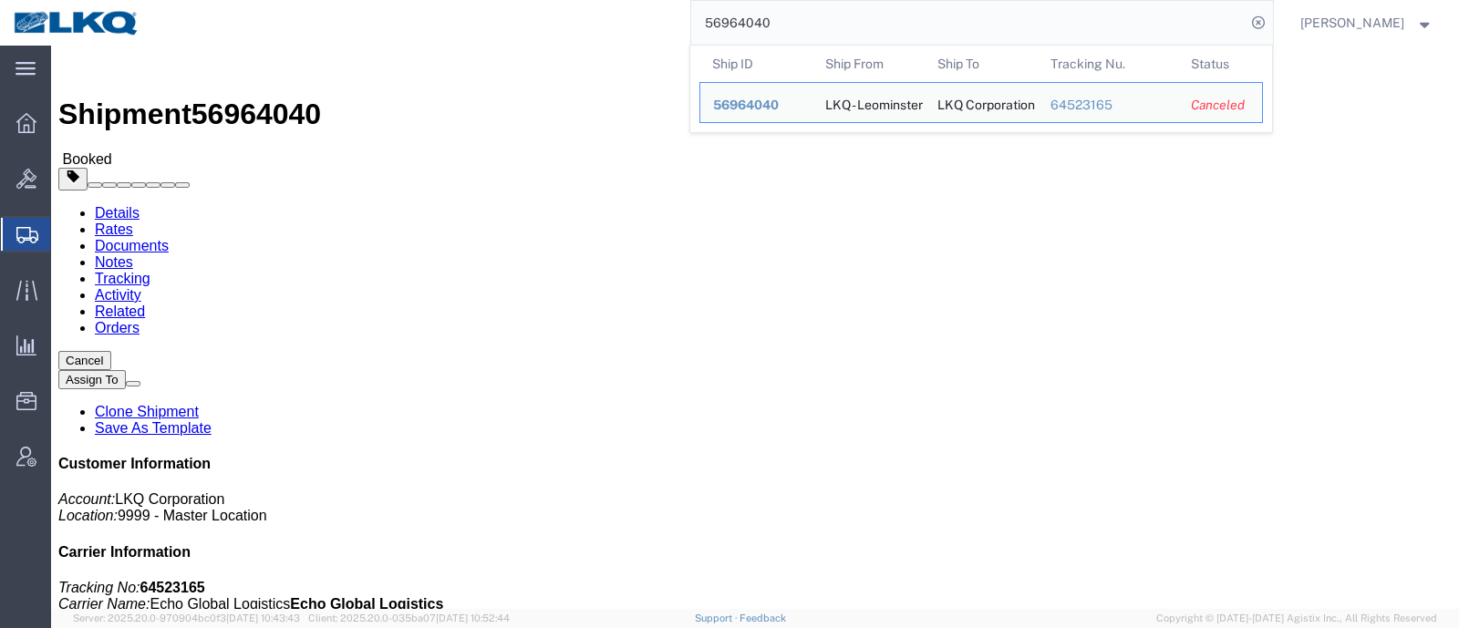
drag, startPoint x: 795, startPoint y: 25, endPoint x: 563, endPoint y: 25, distance: 231.6
click at [570, 25] on div "56964040 Ship ID Ship From Ship To Tracking Nu. Status Ship ID 56964040 Ship Fr…" at bounding box center [713, 23] width 1120 height 46
paste input "84245"
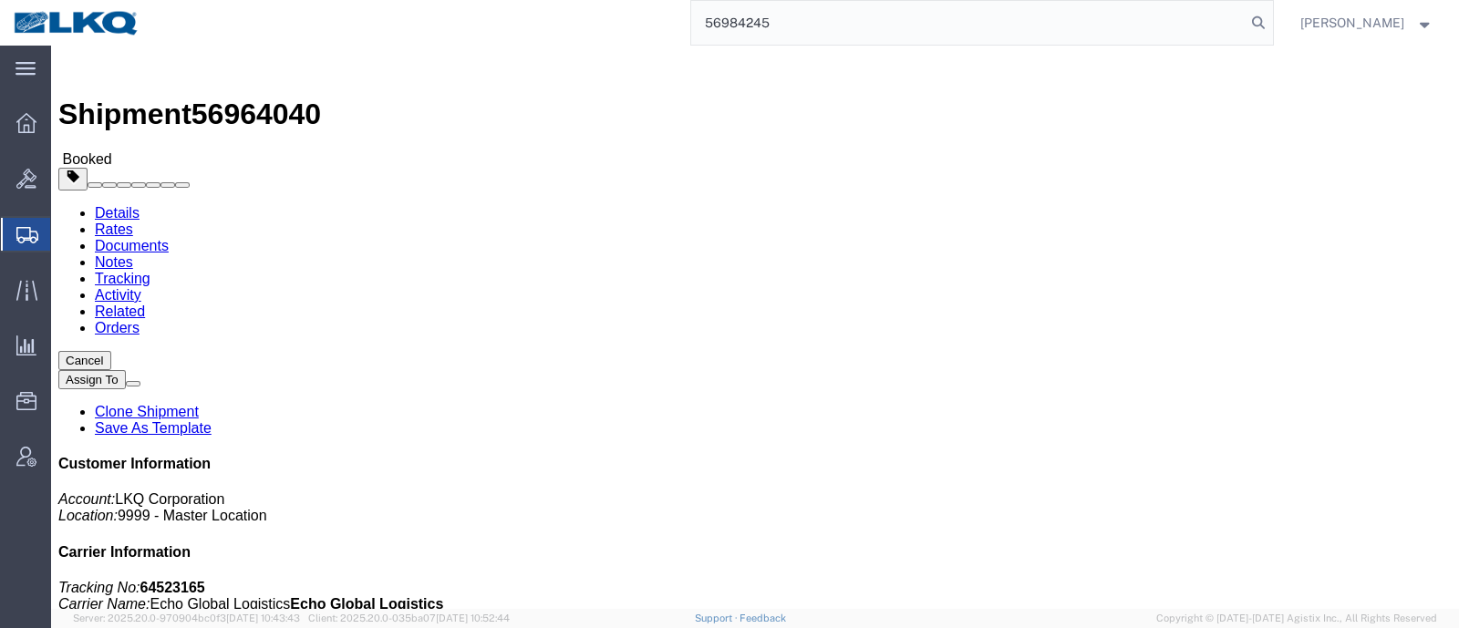
type input "56984245"
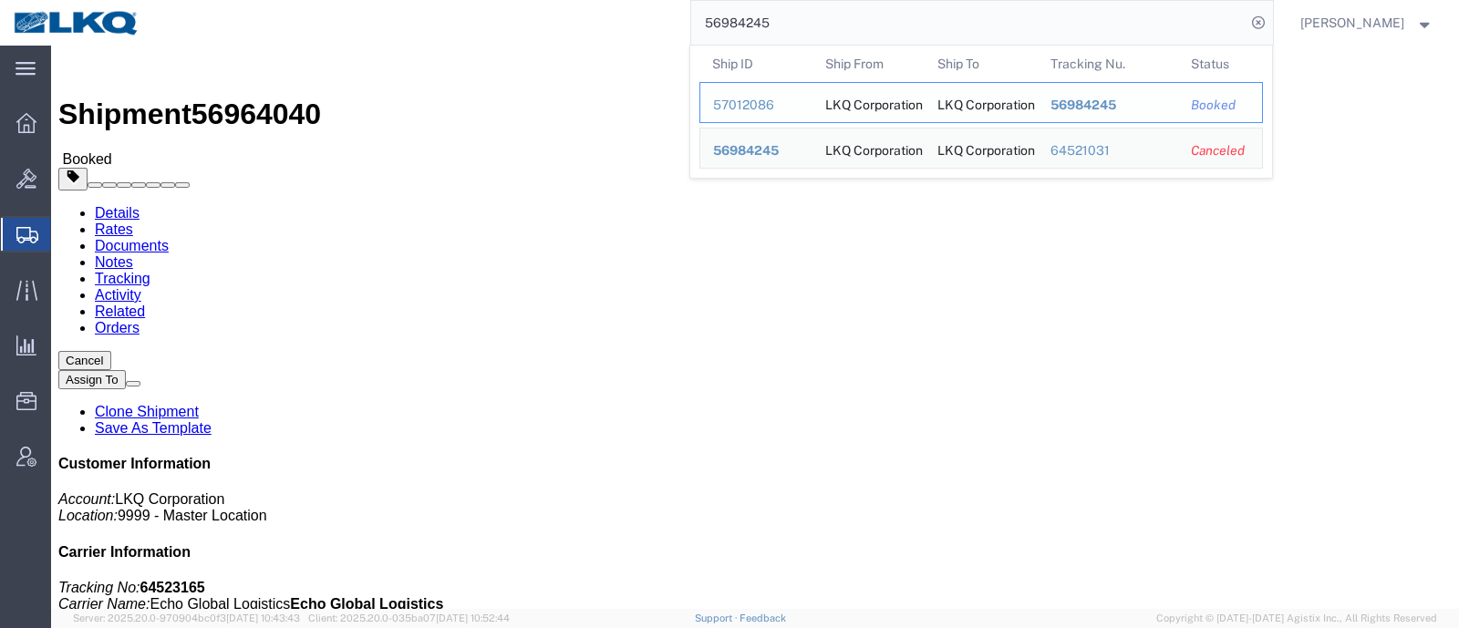
click at [748, 103] on div "57012086" at bounding box center [756, 105] width 87 height 19
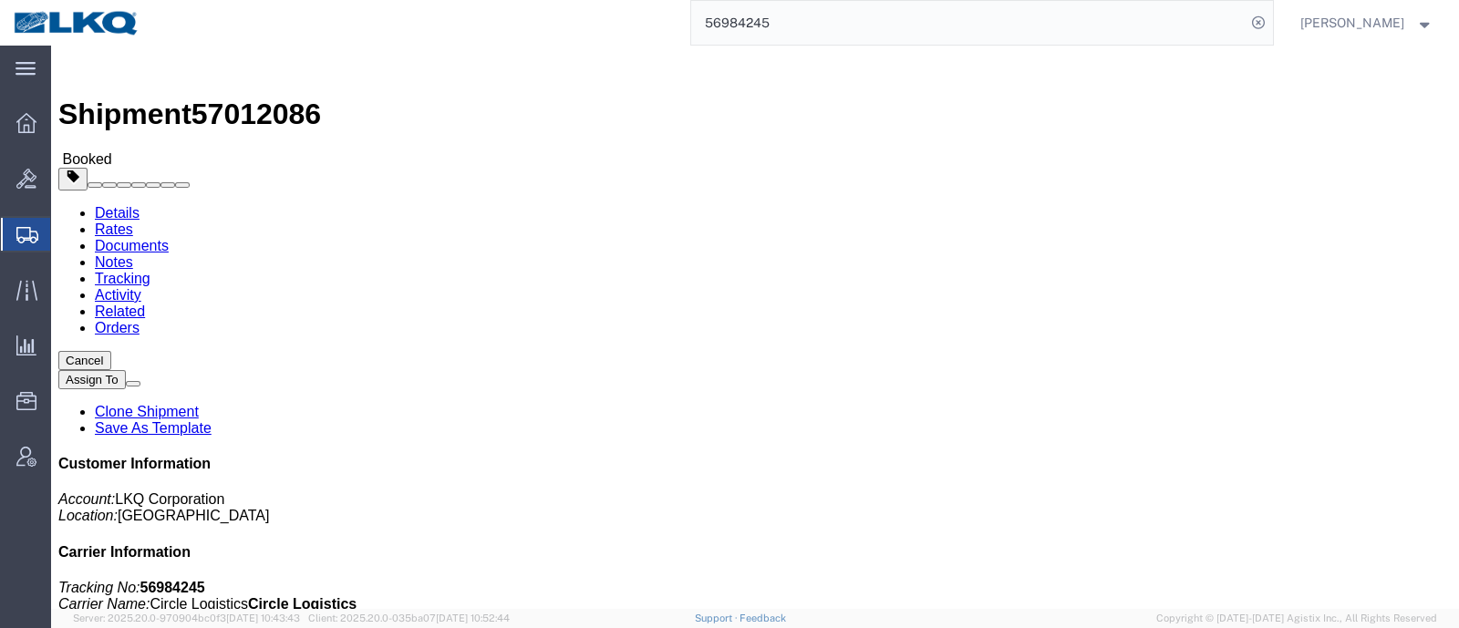
click span "57012086"
copy span "57012086"
click span "button"
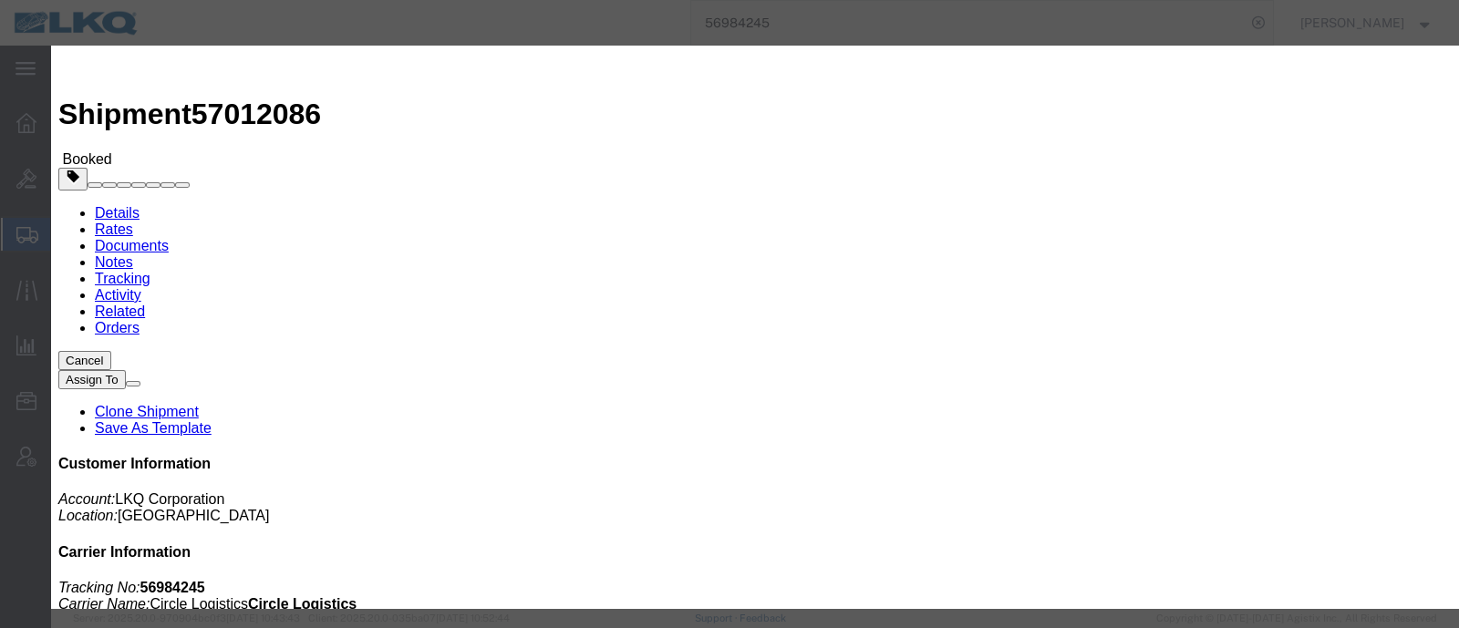
click div "[DATE] 7:00 AM"
click button "Apply"
click label "Notify carrier of changes"
click input "Notify carrier of changes"
checkbox input "false"
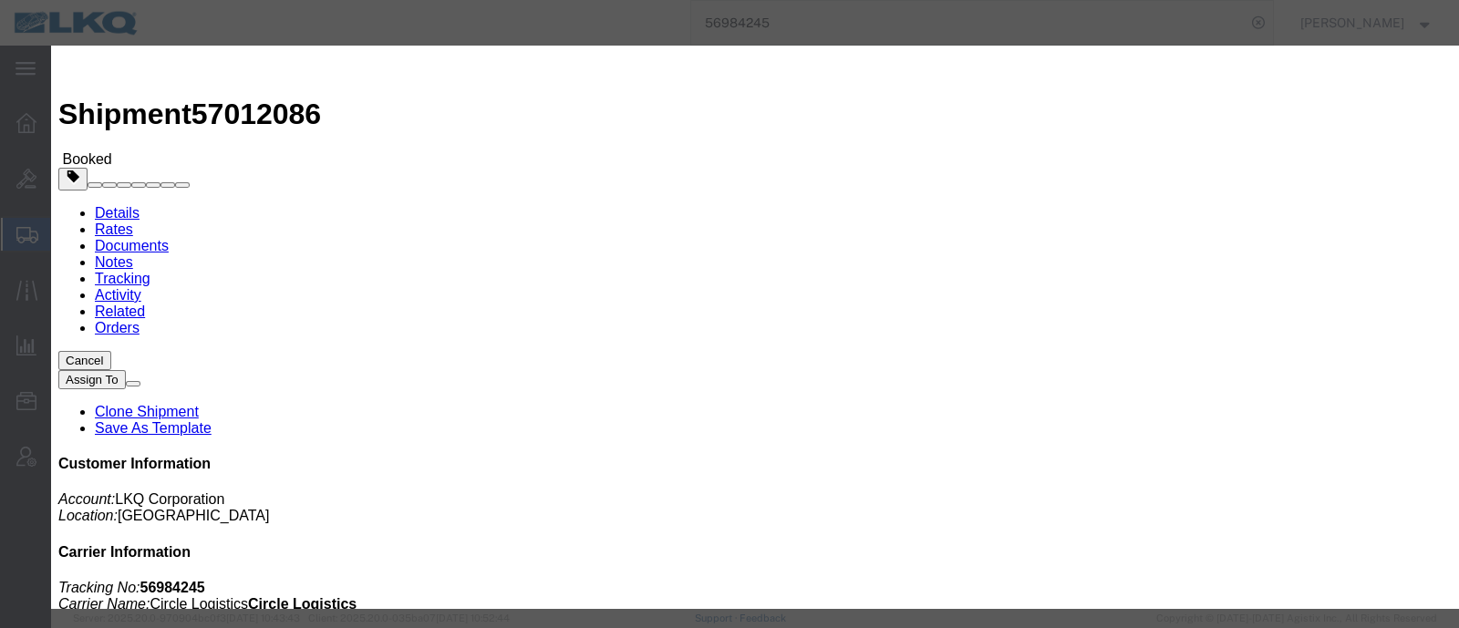
click button "Save"
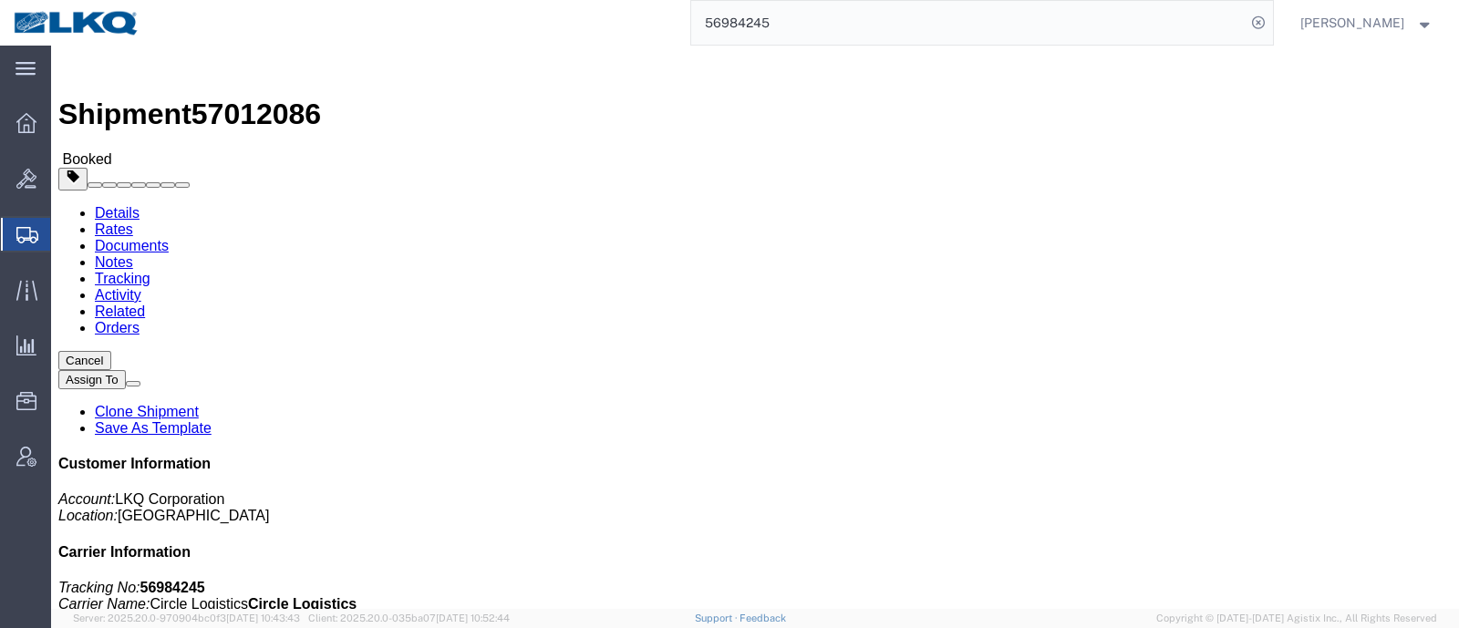
click button "Close"
click link "Requested"
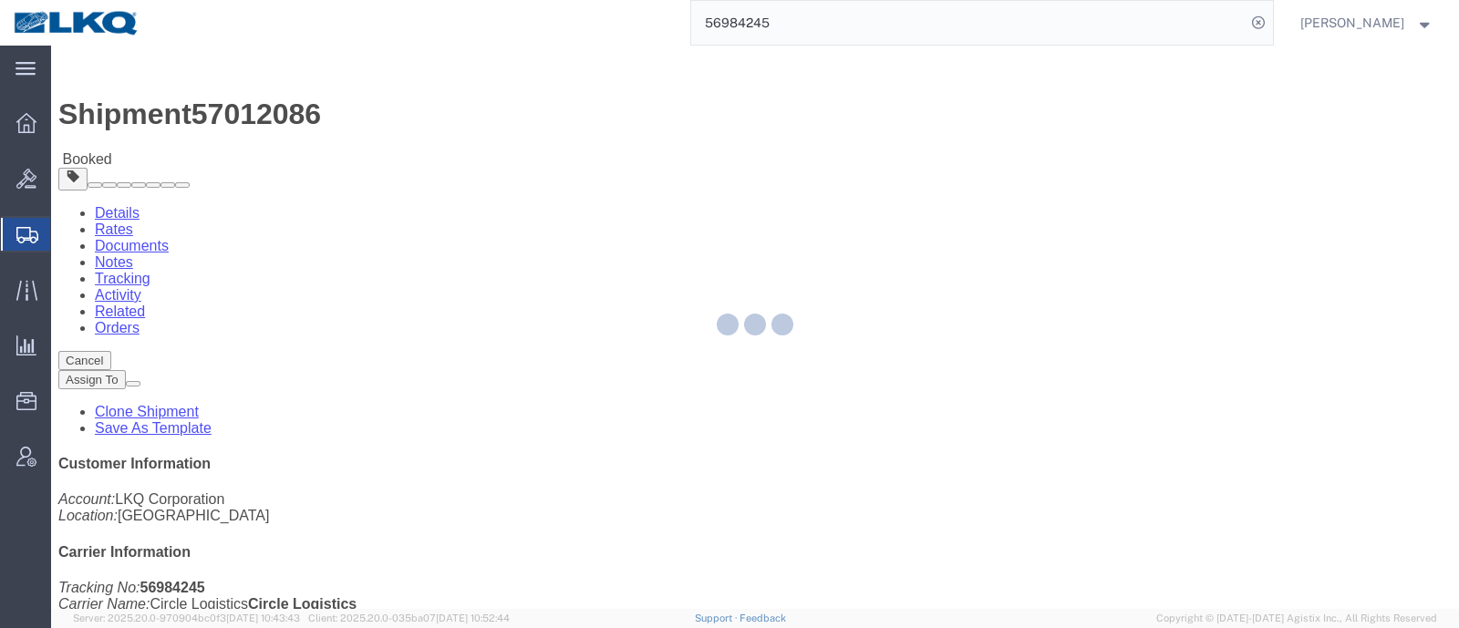
select select "1"
select select "22"
select select "15"
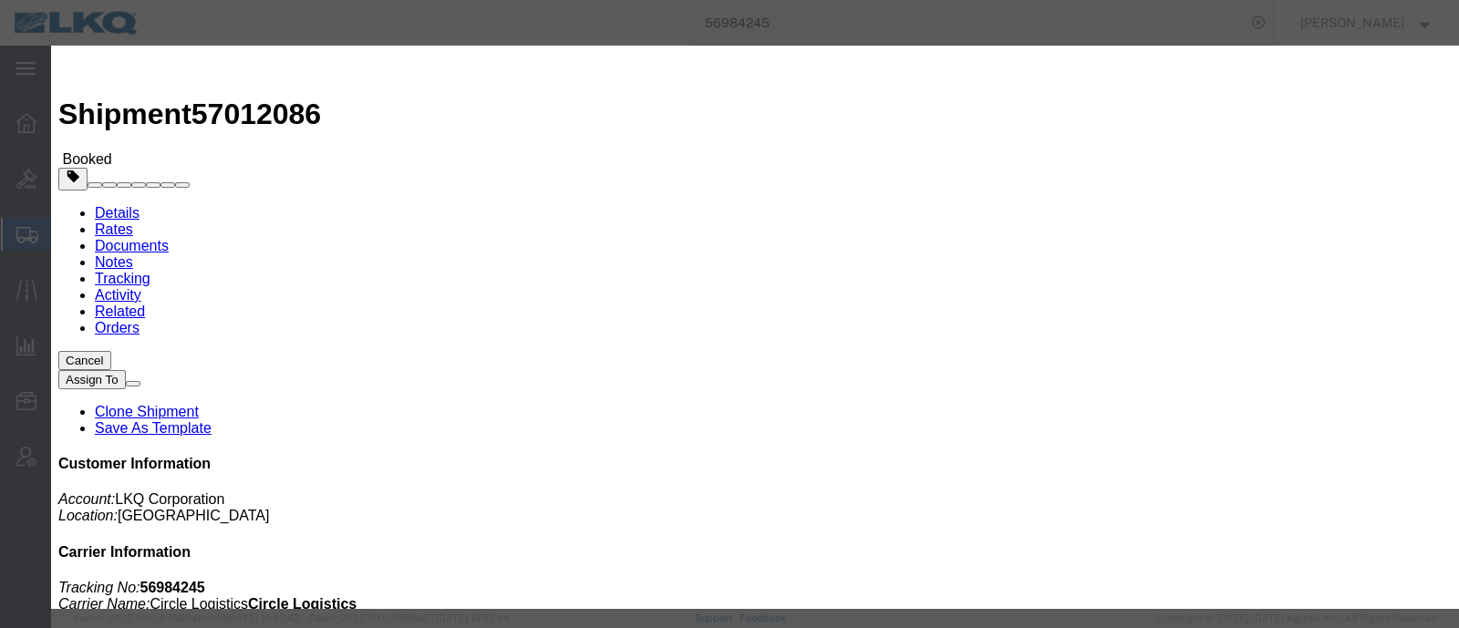
click input "[DATE]"
click td "9"
type input "[DATE]"
click input "1:00 PM"
type input "9:00 AM"
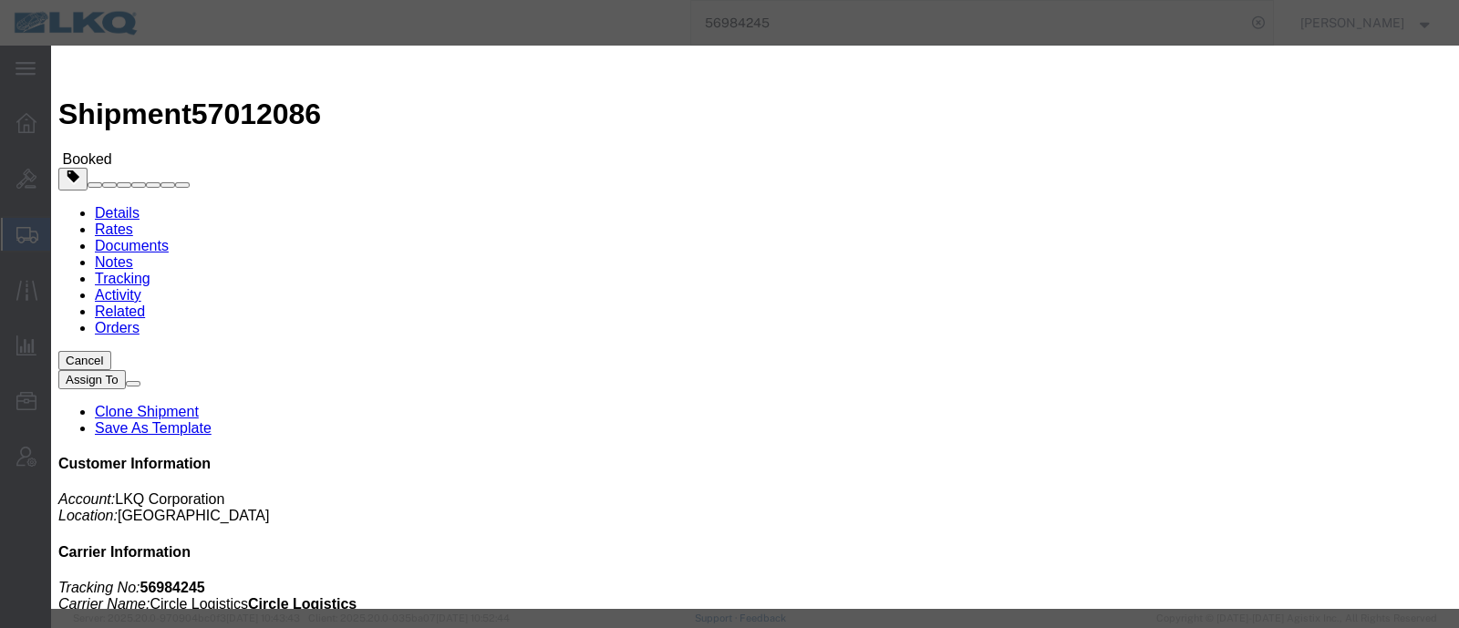
click input "57012086 North Las Vegas T31637 Skidded"
type input "57012086 North Las Vegas T31637 Skidded - ***work in per Ryan***"
click button "Save"
click button "Ok"
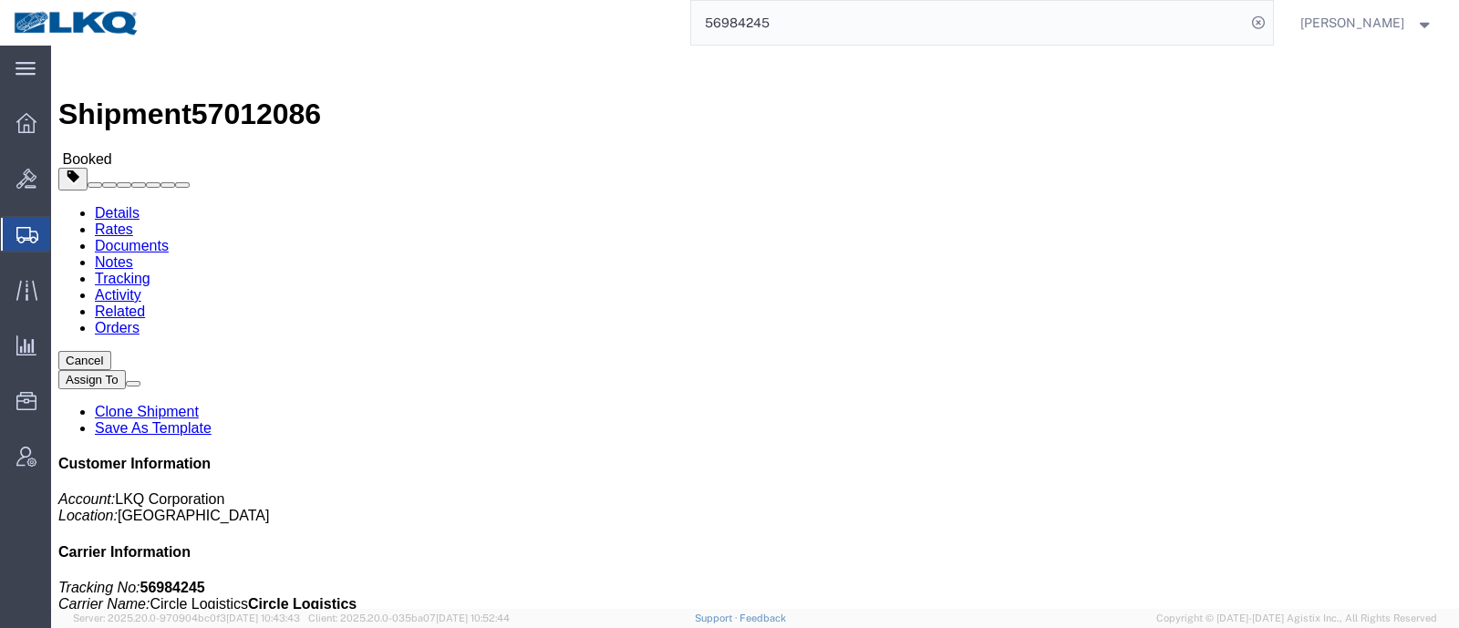
click button "Close"
click span "57012086"
copy span "57012086"
click div "Shipment Detail Ship From LKQ Corporation (Jeremy Hornyak) 1725 4995 Copper Sag…"
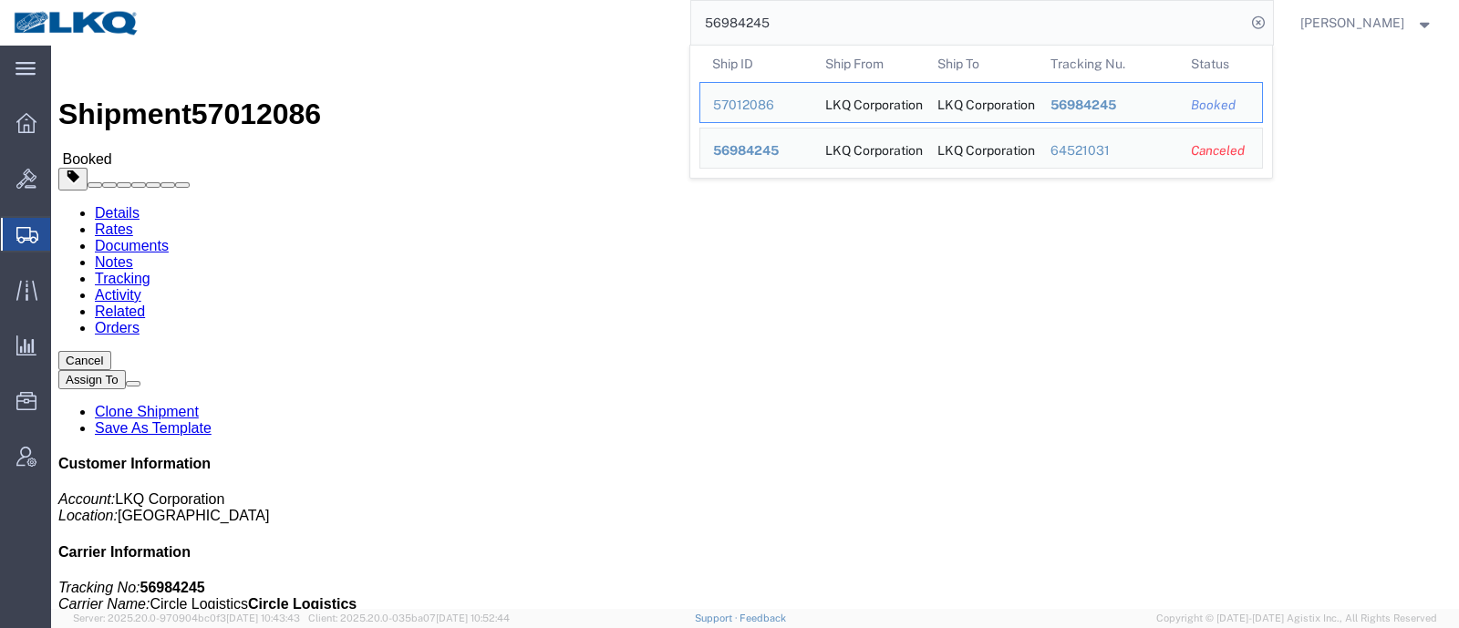
drag, startPoint x: 803, startPoint y: 21, endPoint x: 541, endPoint y: 37, distance: 263.1
click at [544, 37] on div "56984245 Ship ID Ship From Ship To Tracking Nu. Status Ship ID 57012086 Ship Fr…" at bounding box center [713, 23] width 1120 height 46
paste input "7025758"
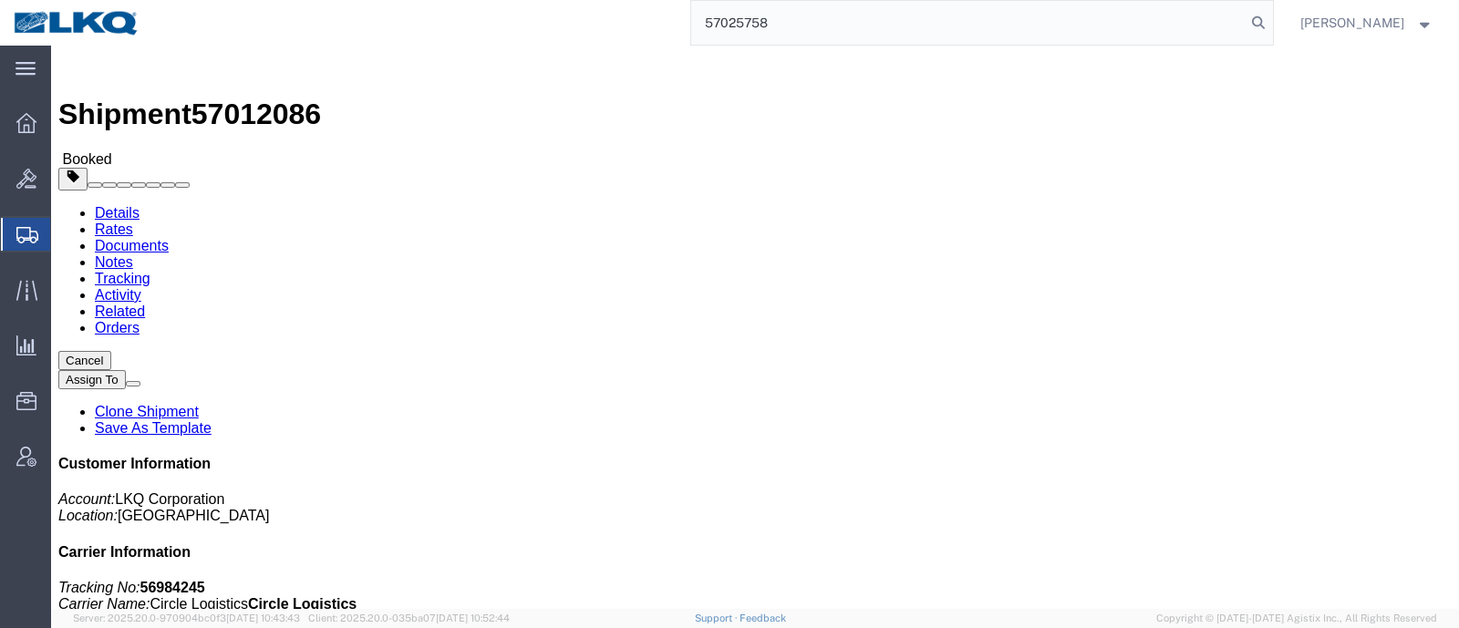
type input "57025758"
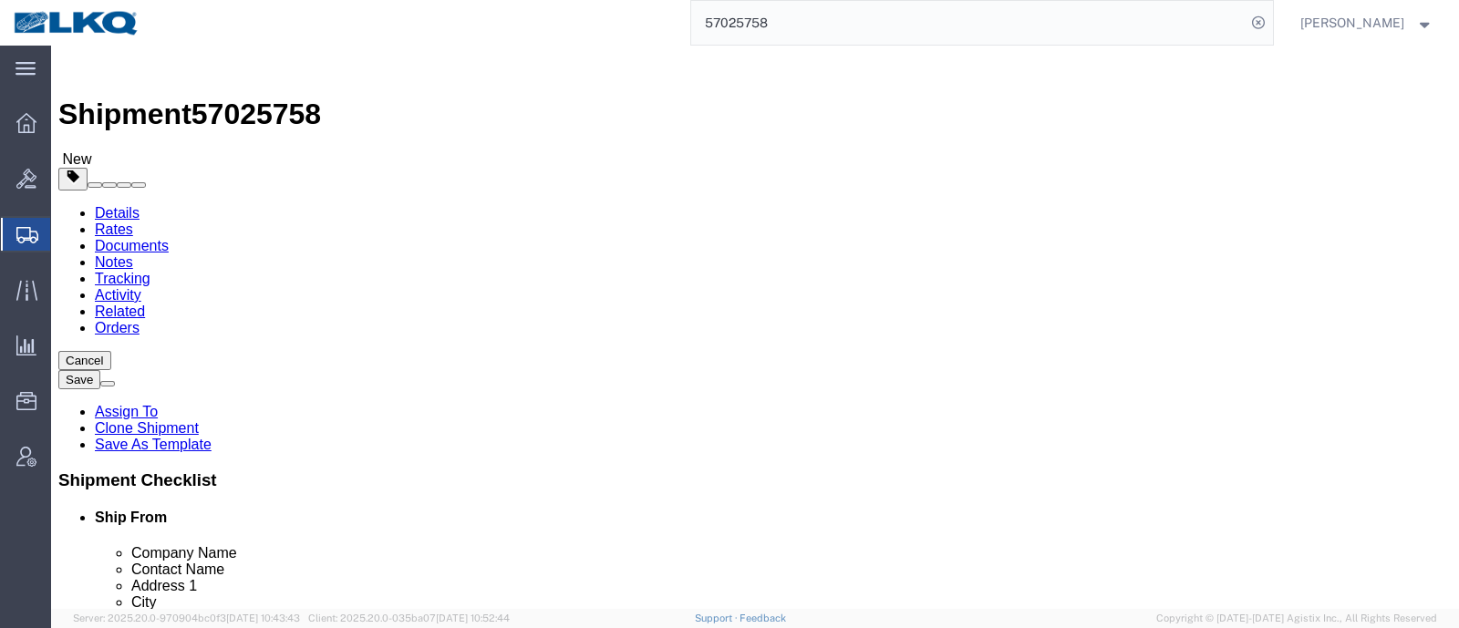
select select "27634"
select select "30704"
click div "Shipment Information Package Information Special Services Loading Routing"
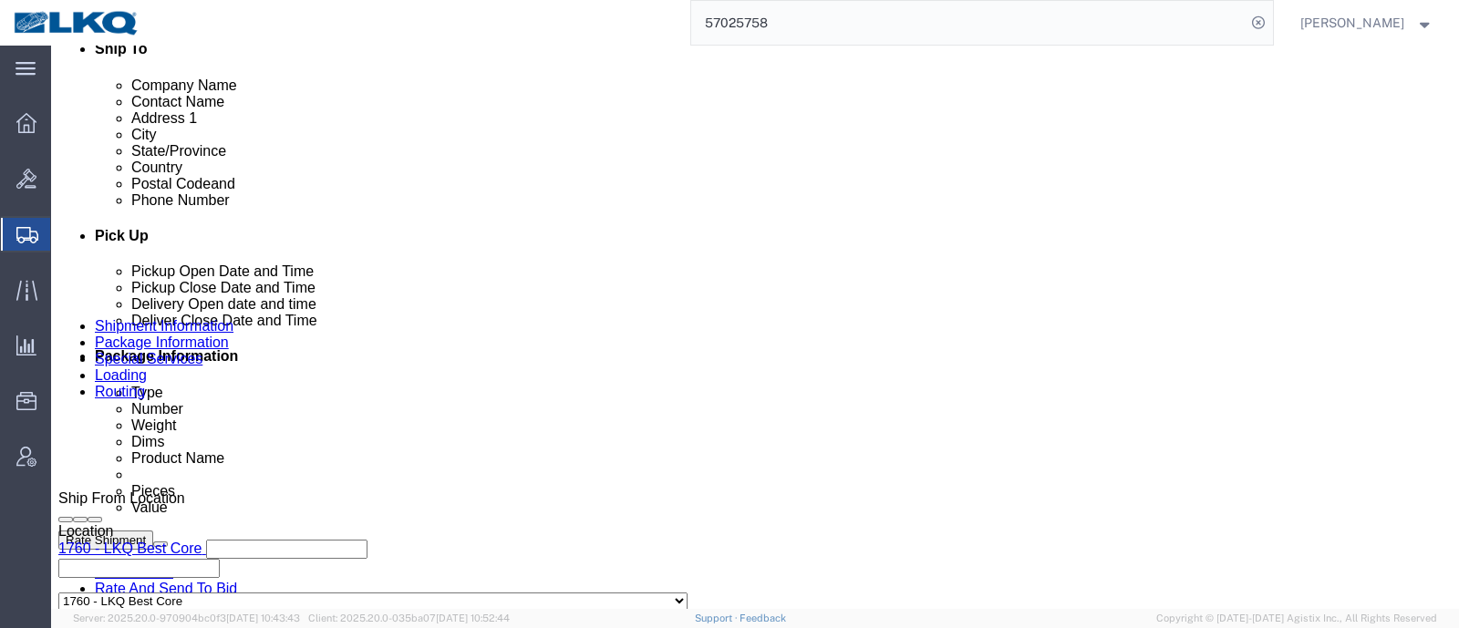
scroll to position [684, 0]
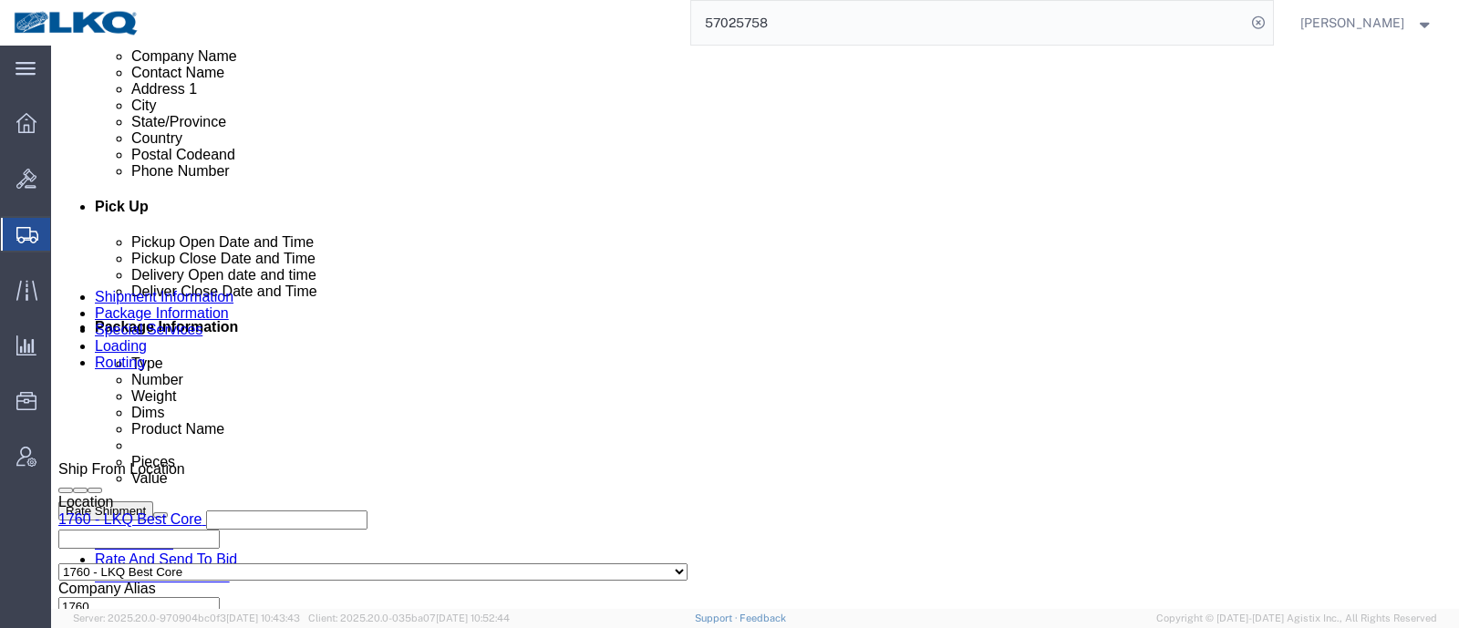
click link "Schedule appointment"
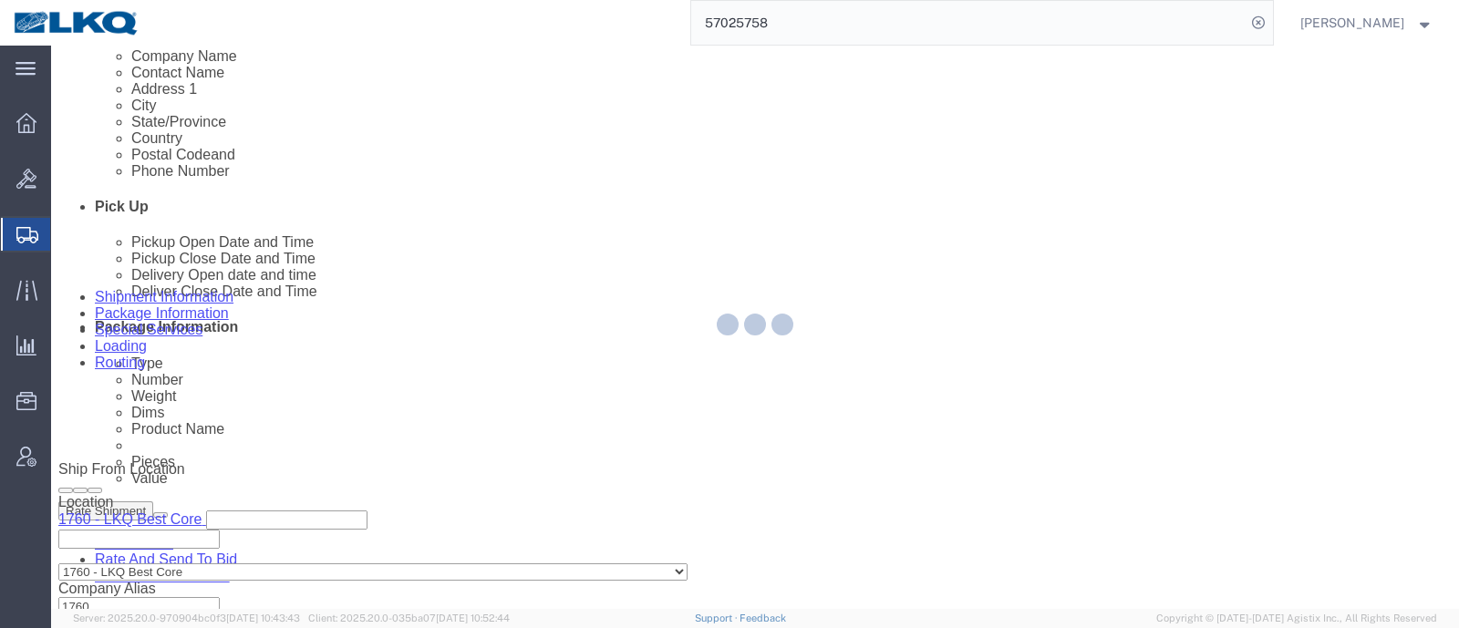
select select
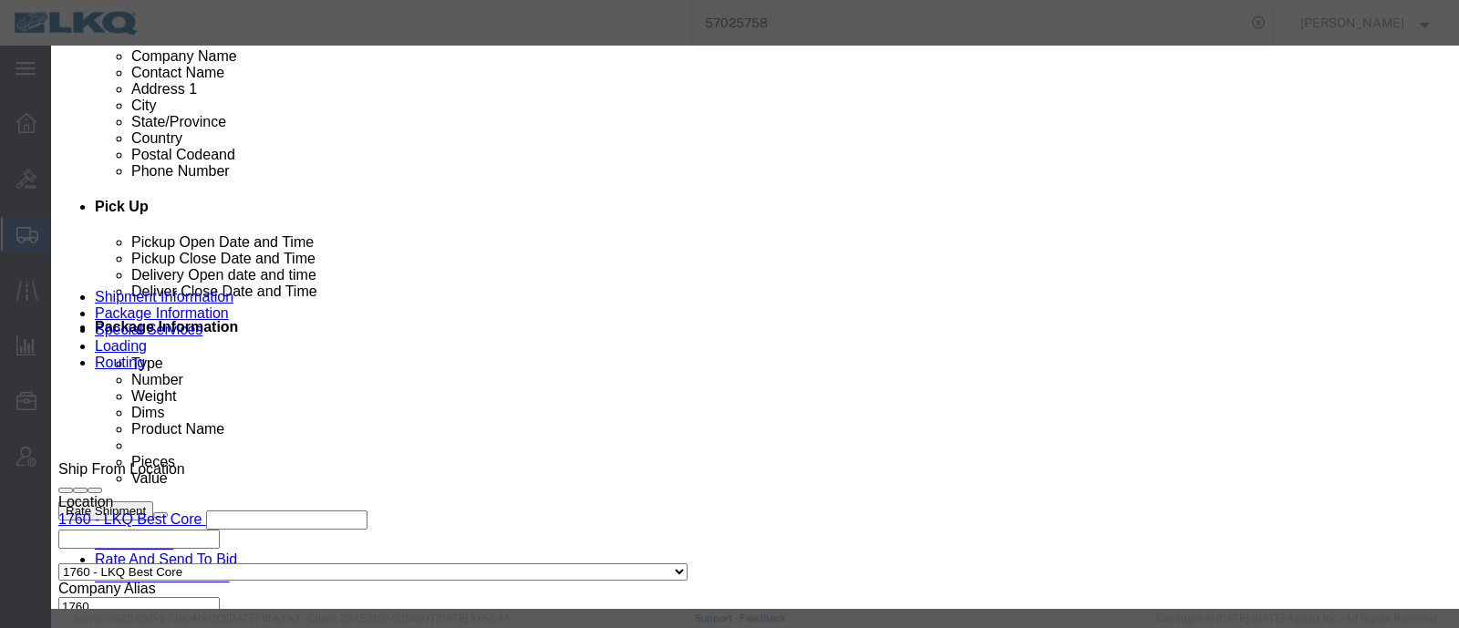
click div "Event Date 10/06/2025"
click input "[DATE]"
click td "8"
click link "Availability"
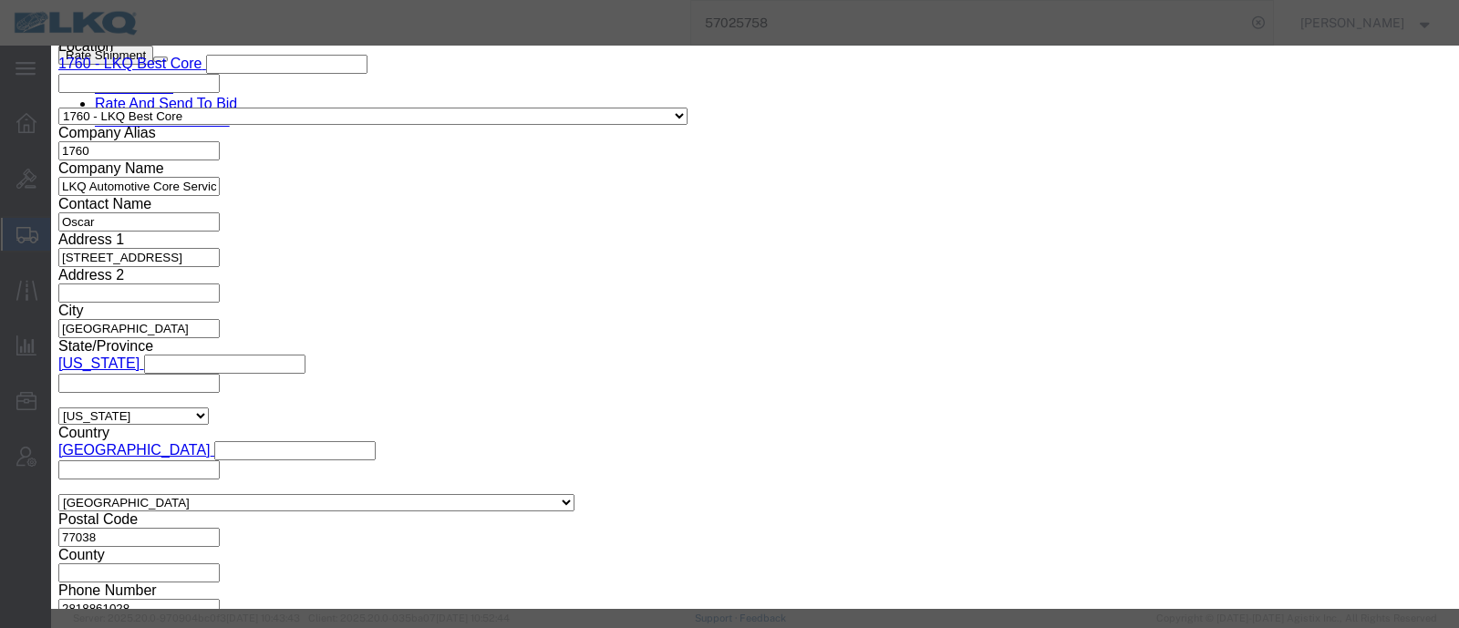
scroll to position [756, 0]
drag, startPoint x: 1170, startPoint y: 451, endPoint x: 1153, endPoint y: 444, distance: 18.8
click button "Close"
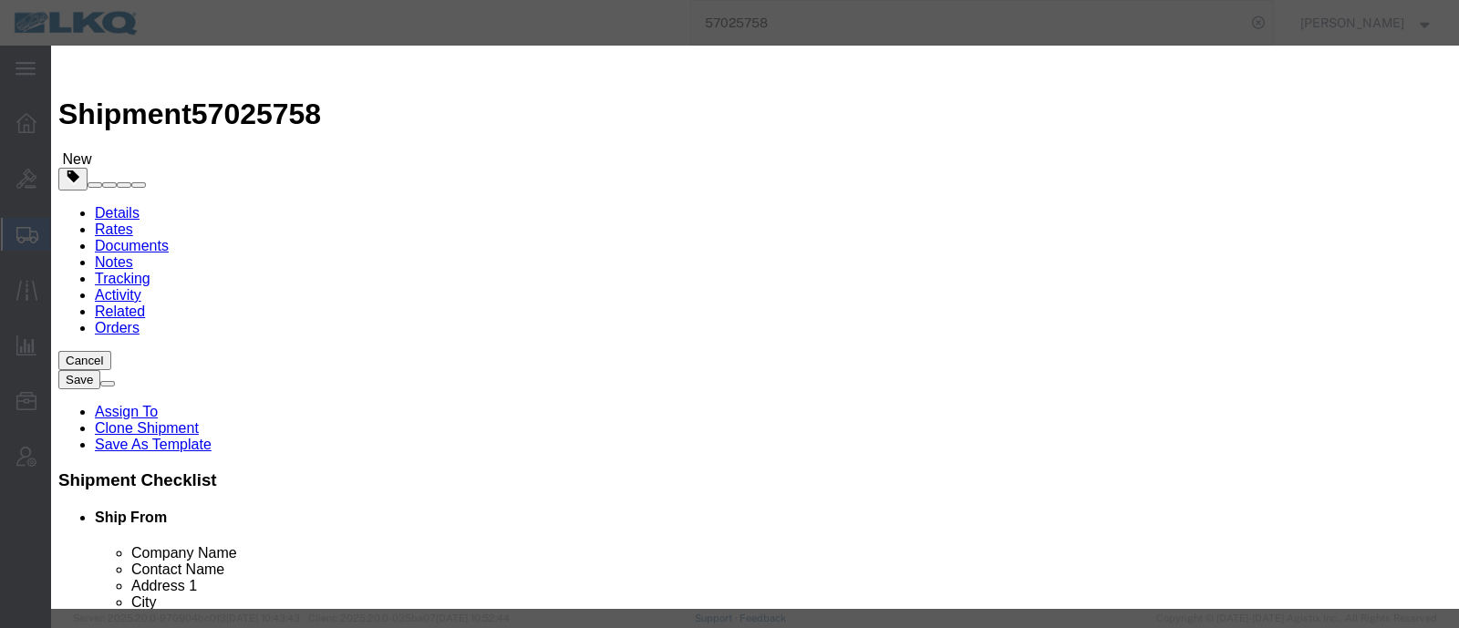
click input "11:00 AM"
type input "7:00 AM"
click select "Select 15 min 30 min 45 min 1 hr 2 hr 3 hr 4 hr"
select select "15"
click select "Select 15 min 30 min 45 min 1 hr 2 hr 3 hr 4 hr"
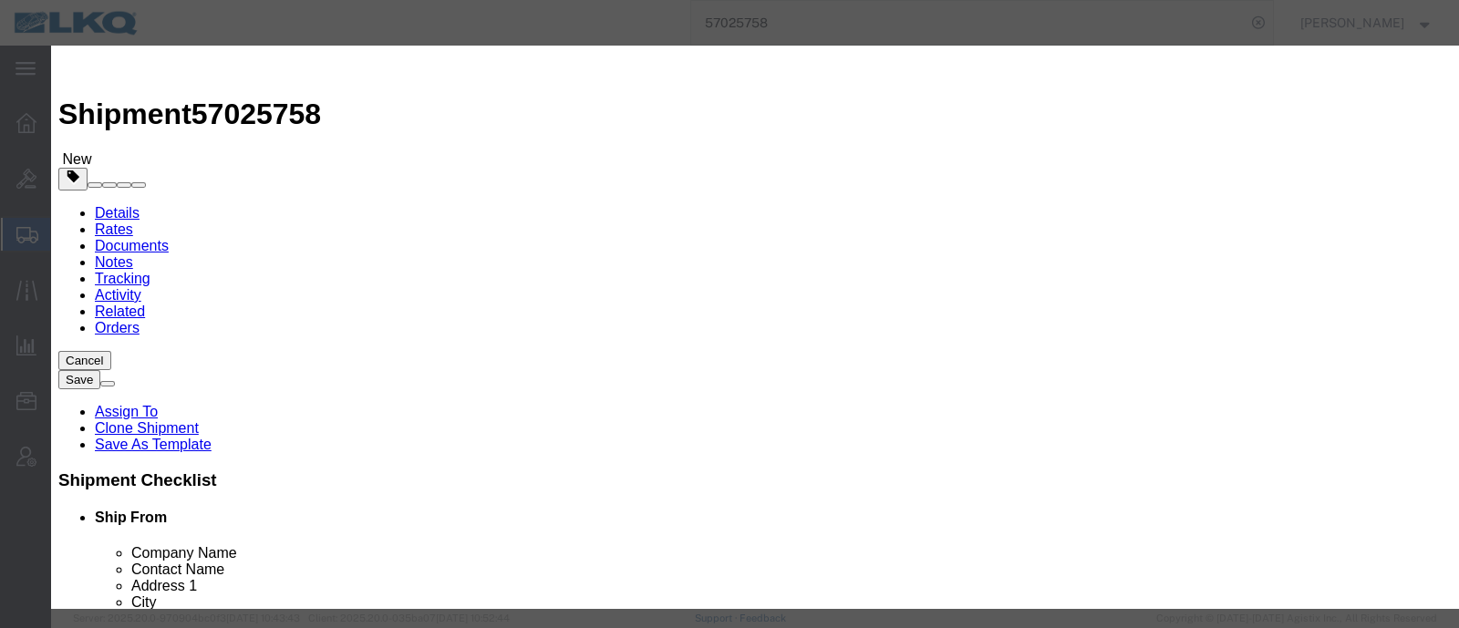
click div "Schedule Appointment Event Title delivery 57025758 Location Dock Select 1772- N…"
click button "Save"
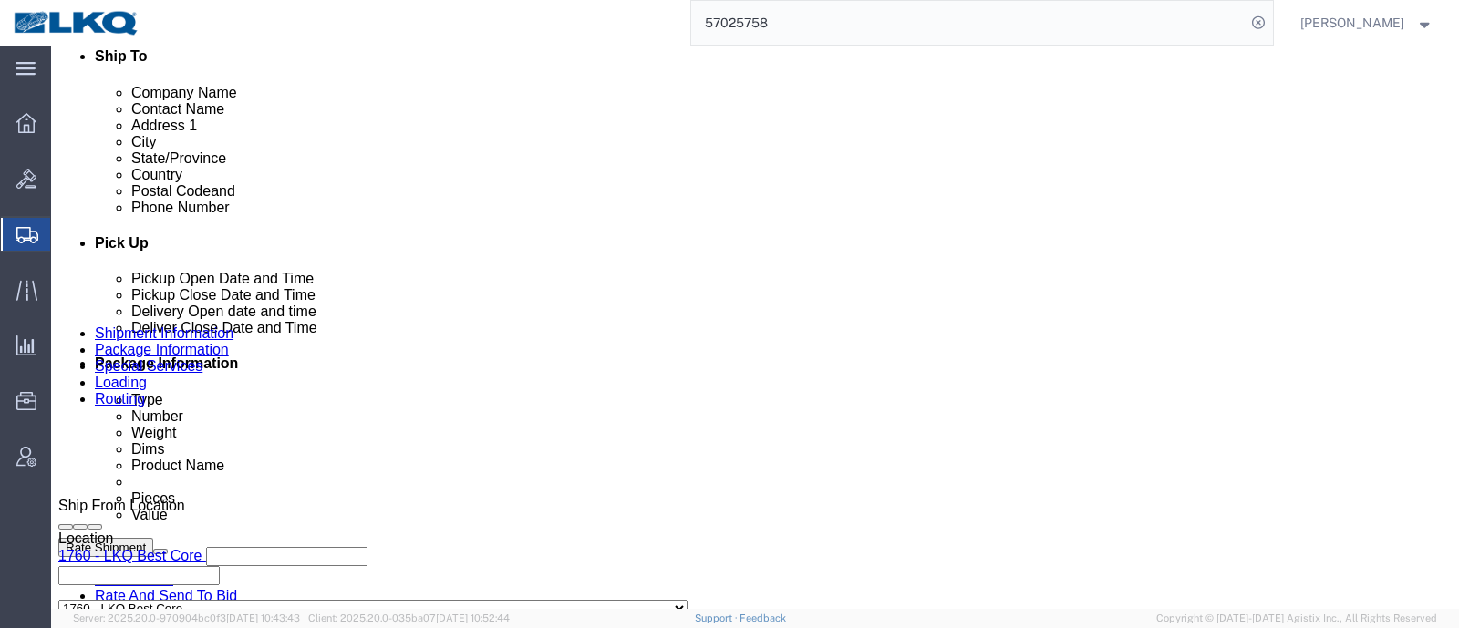
scroll to position [684, 0]
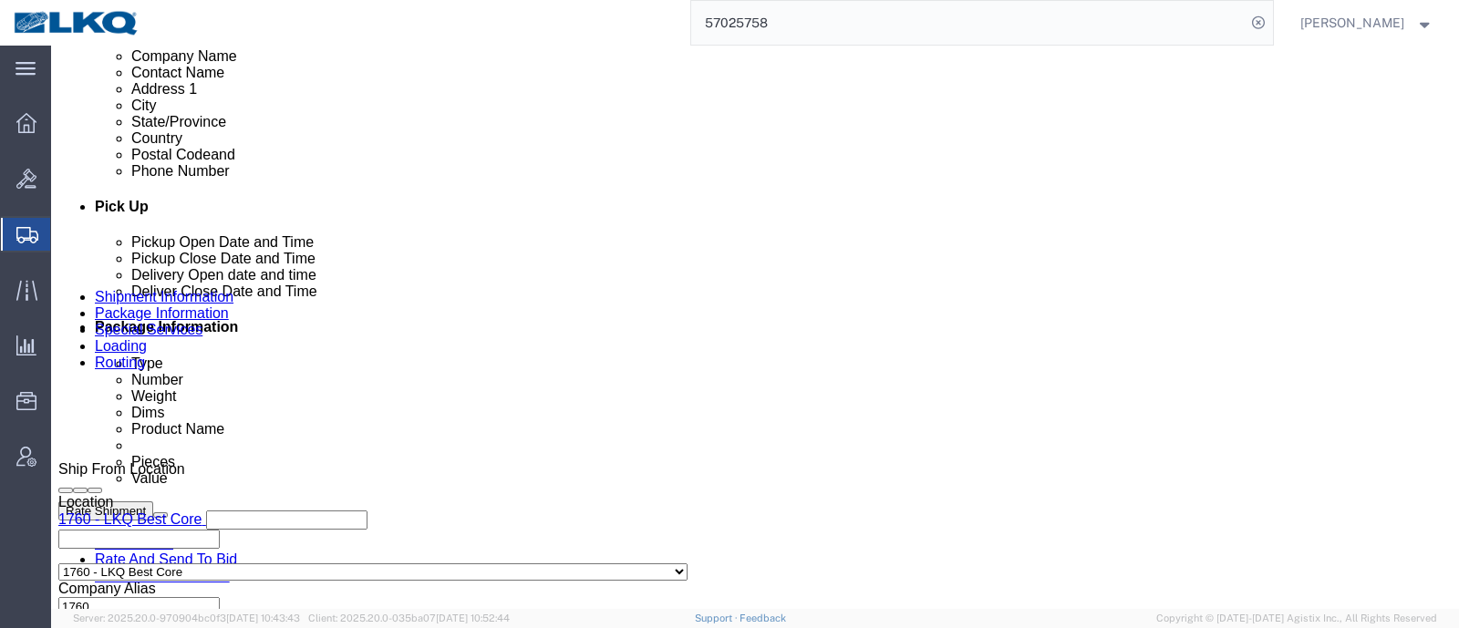
click span "57025758"
copy span "57025758"
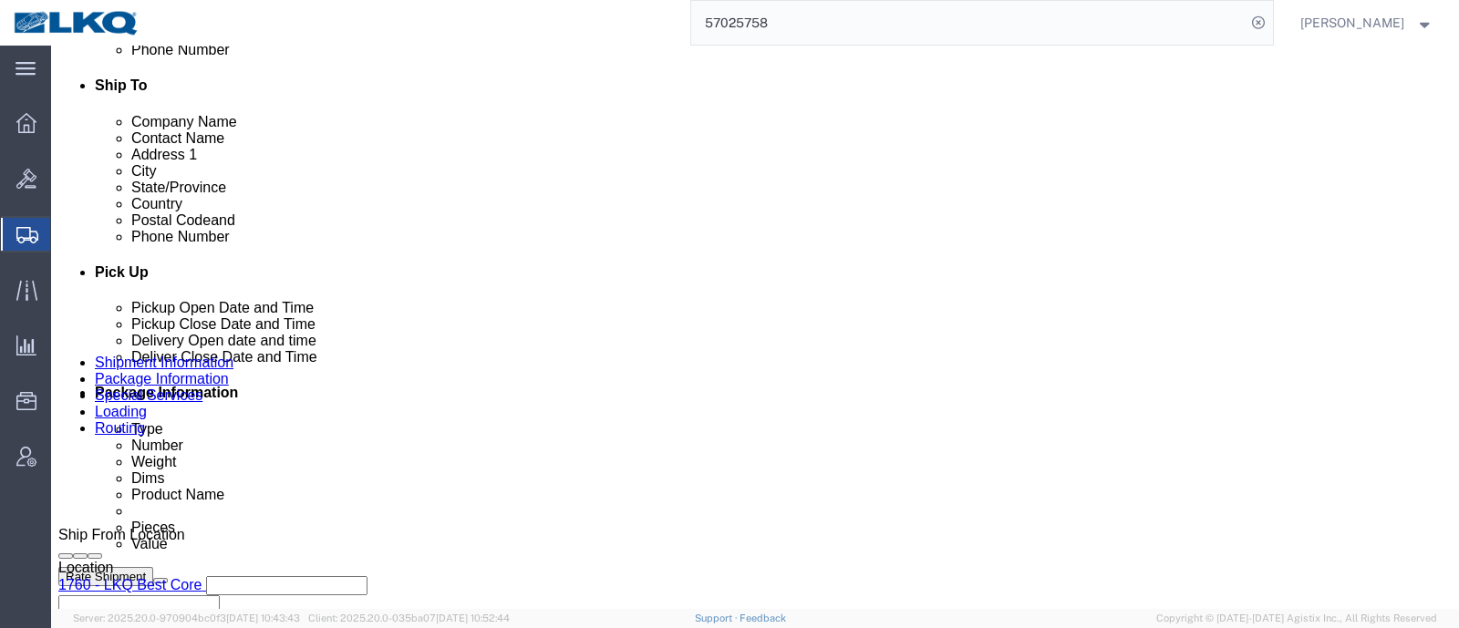
scroll to position [570, 0]
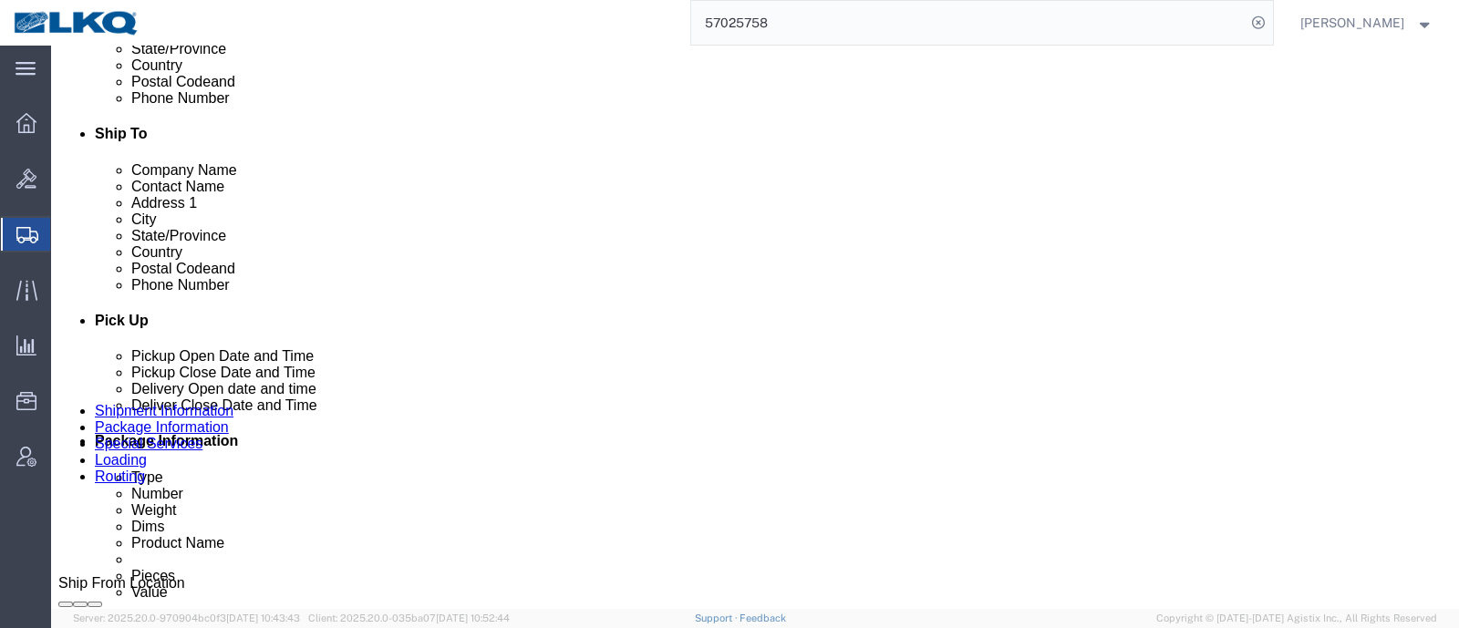
click button "Rate Shipment"
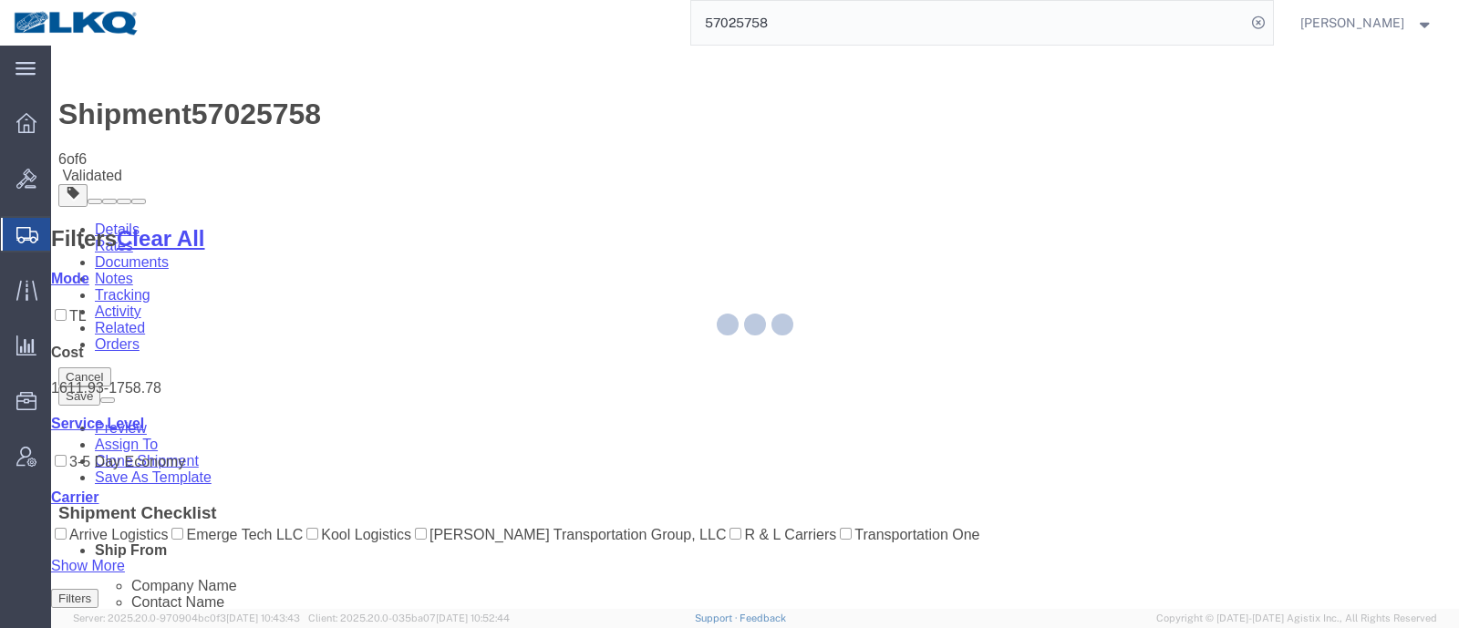
select select "27634"
select select "30704"
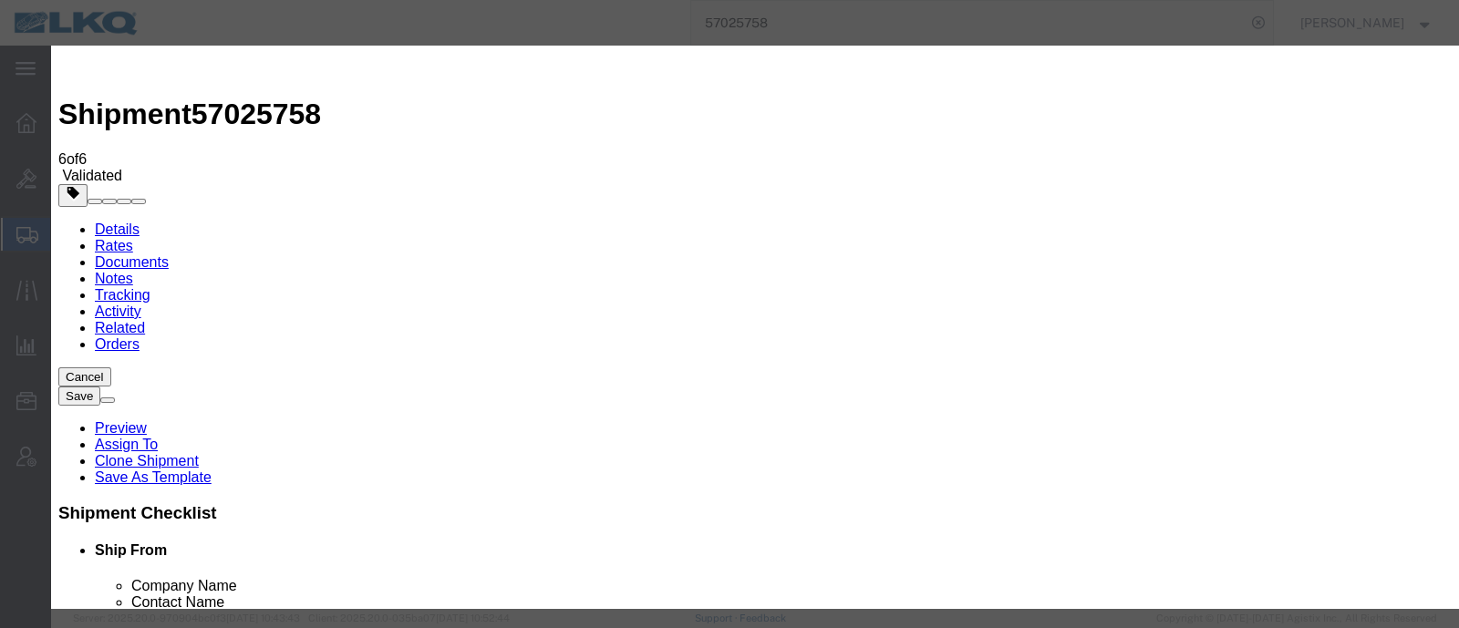
click input "2"
type input "1"
click input "1"
click select "Price Carrier Rank"
select select "LANE_RANK"
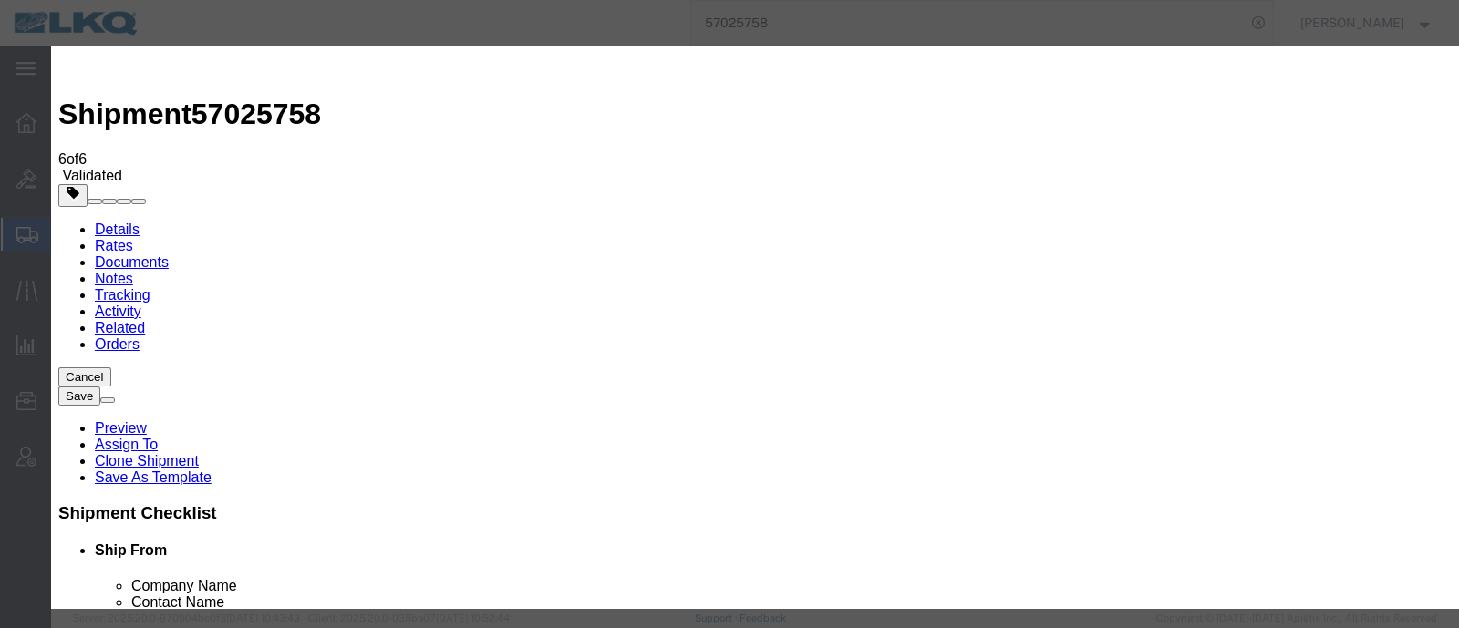
click select "Price Carrier Rank"
click input "8:00 AM"
type input "7:00 AM"
click button "Save Auto-Tender"
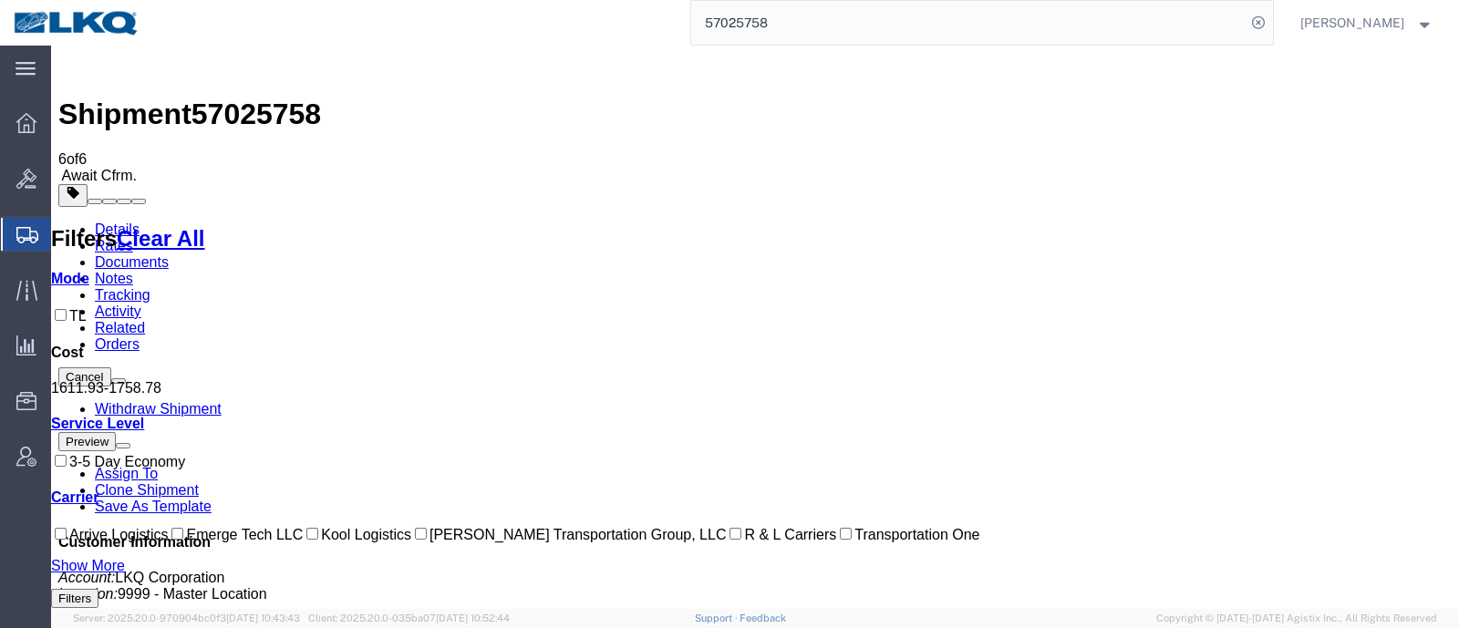
click at [804, 10] on input "57025758" at bounding box center [968, 23] width 554 height 44
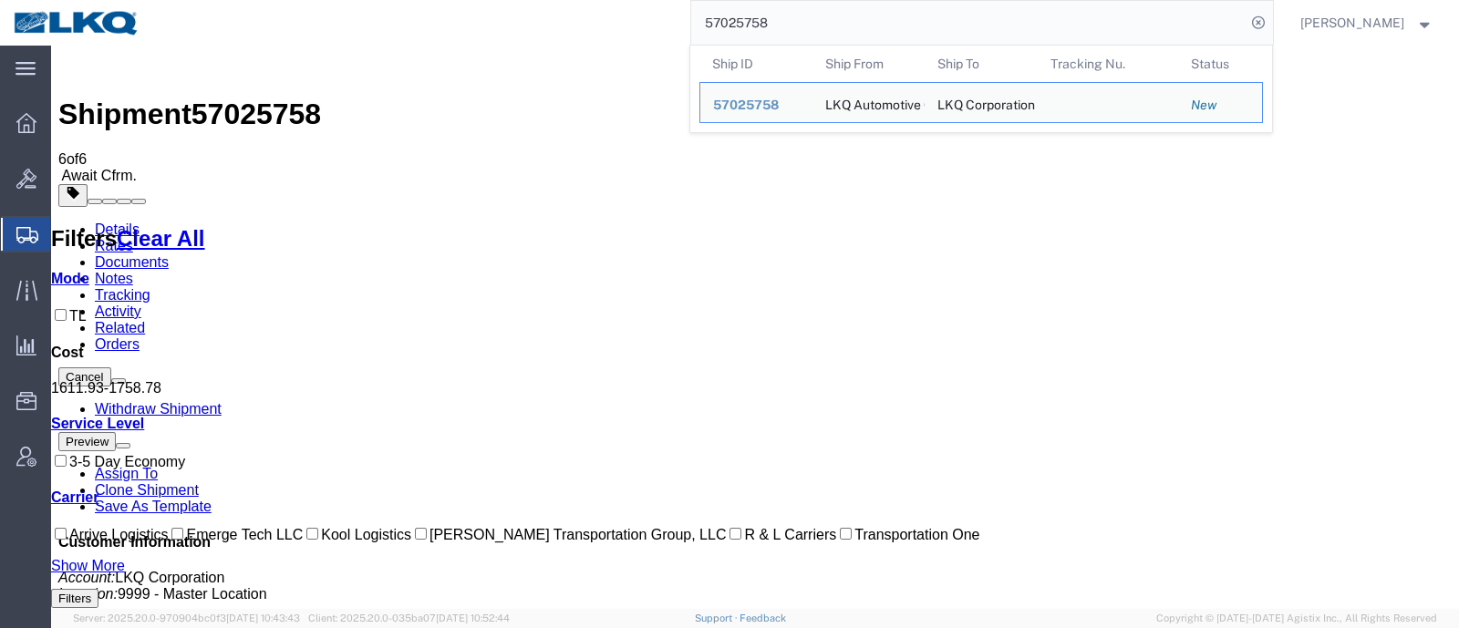
click at [802, 18] on input "57025758" at bounding box center [968, 23] width 554 height 44
click at [801, 18] on input "57025758" at bounding box center [968, 23] width 554 height 44
paste input "48"
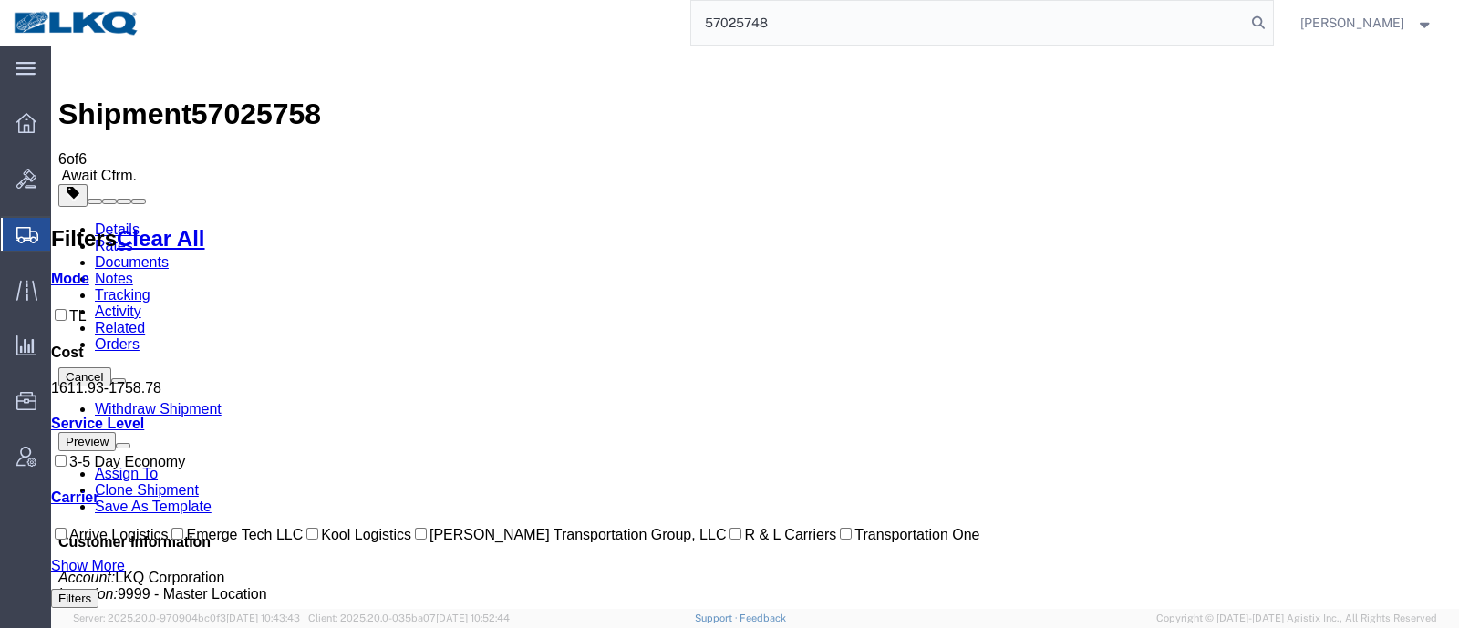
type input "57025748"
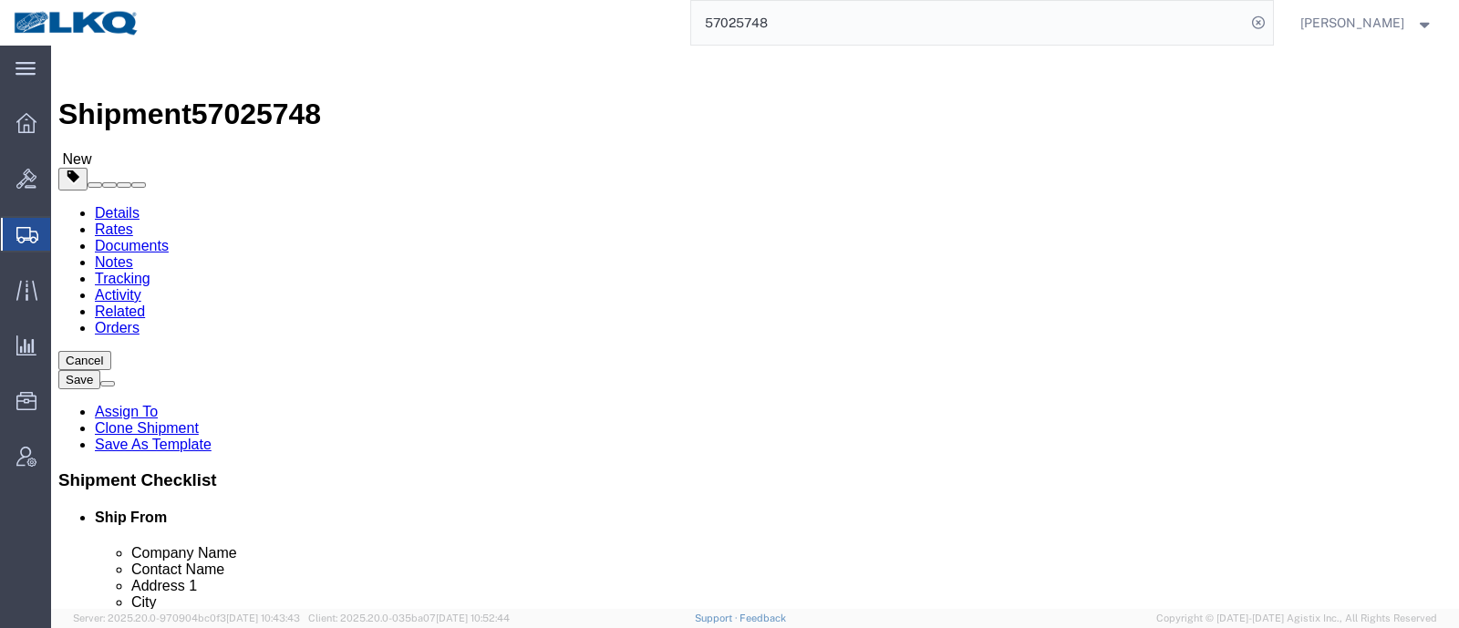
select select "27634"
select select "30704"
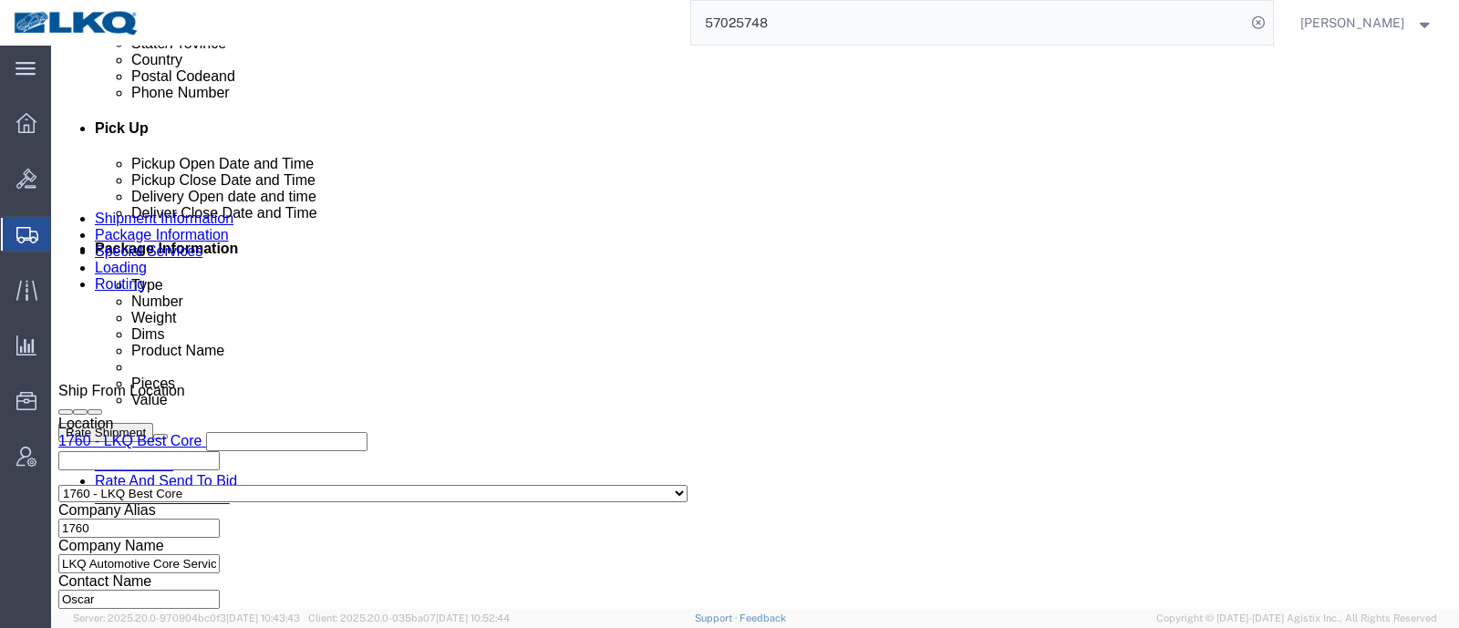
scroll to position [797, 0]
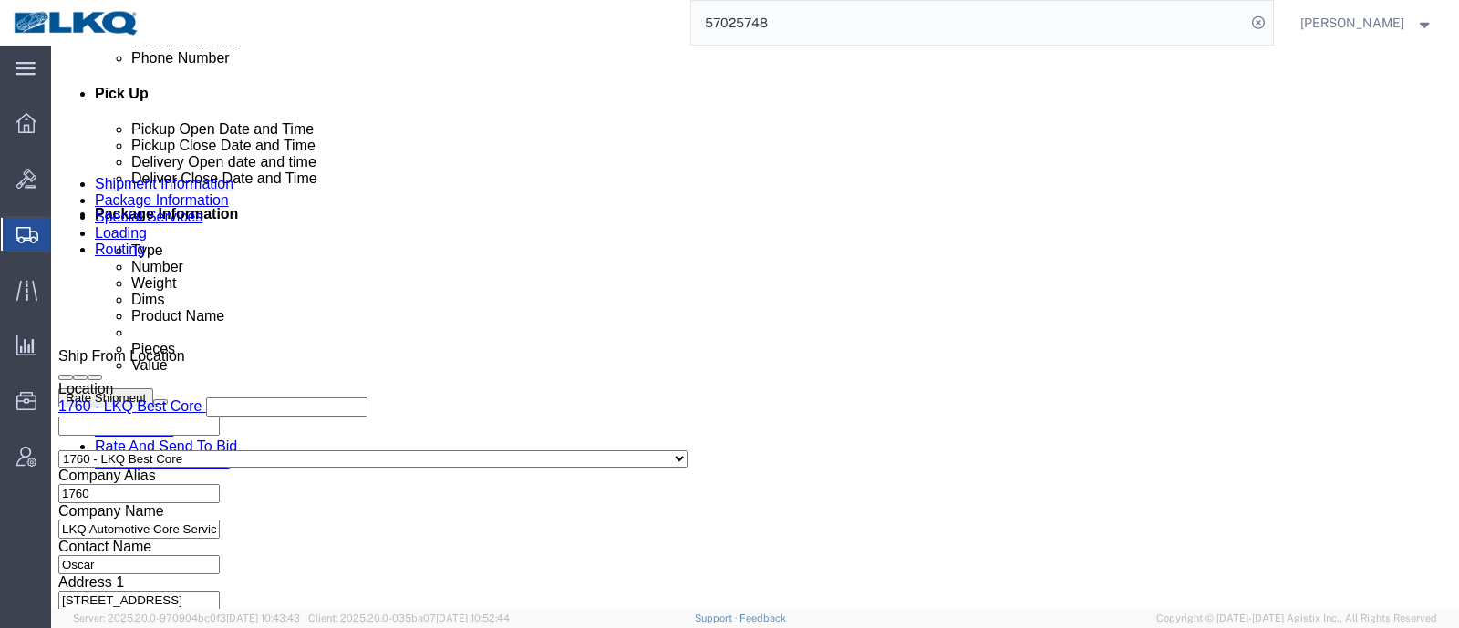
click link "Schedule appointment"
select select
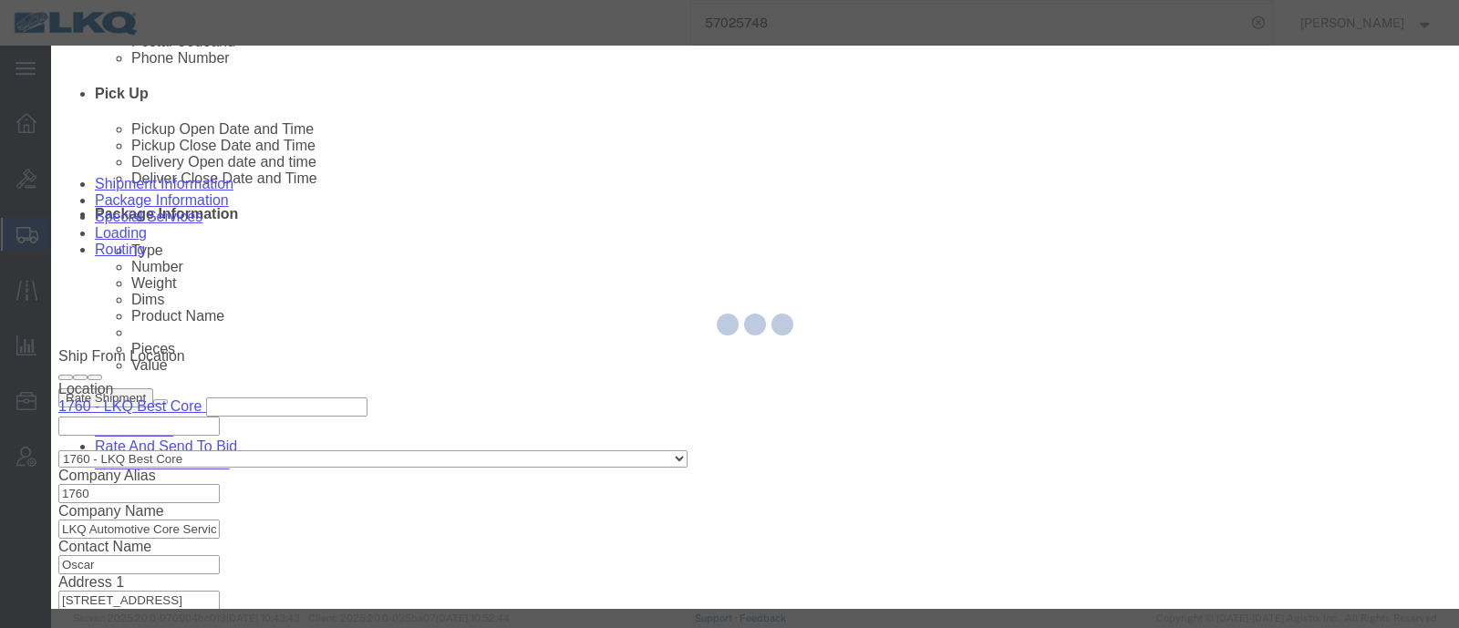
click at [557, 301] on div at bounding box center [755, 327] width 1408 height 563
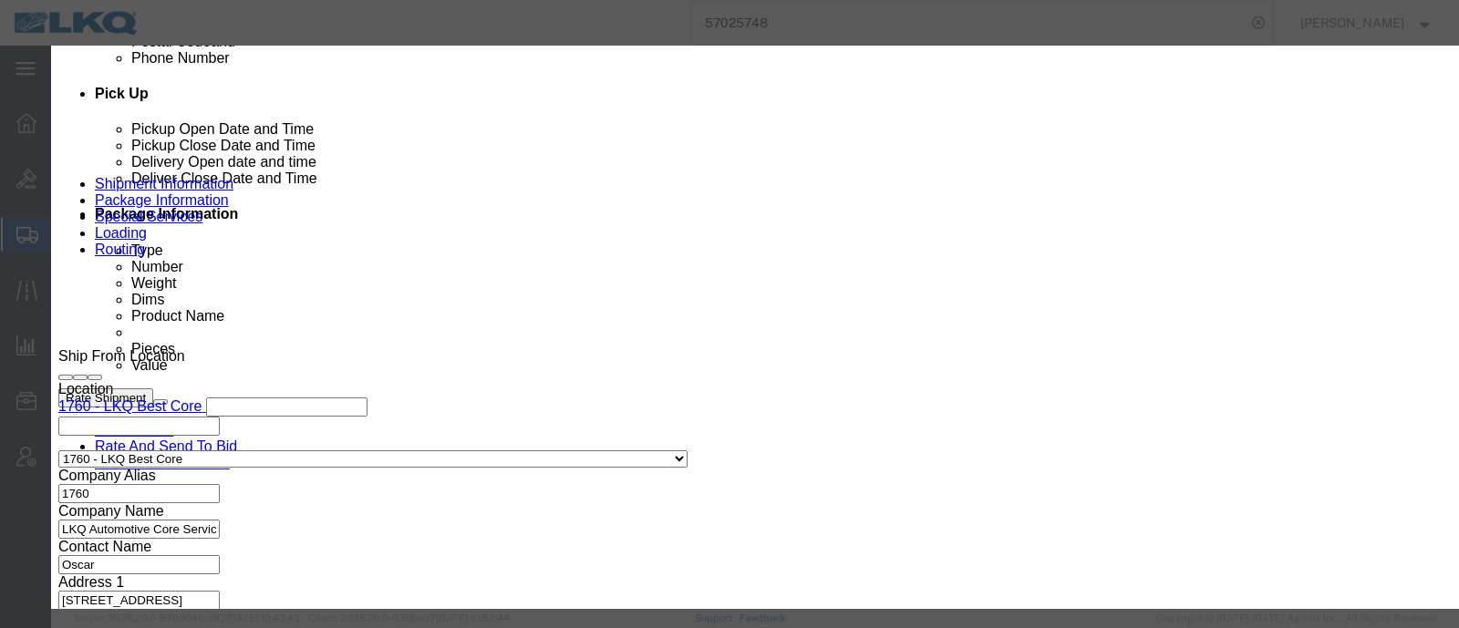
click input "[DATE]"
click td "8"
click link "Availability"
click button "Close"
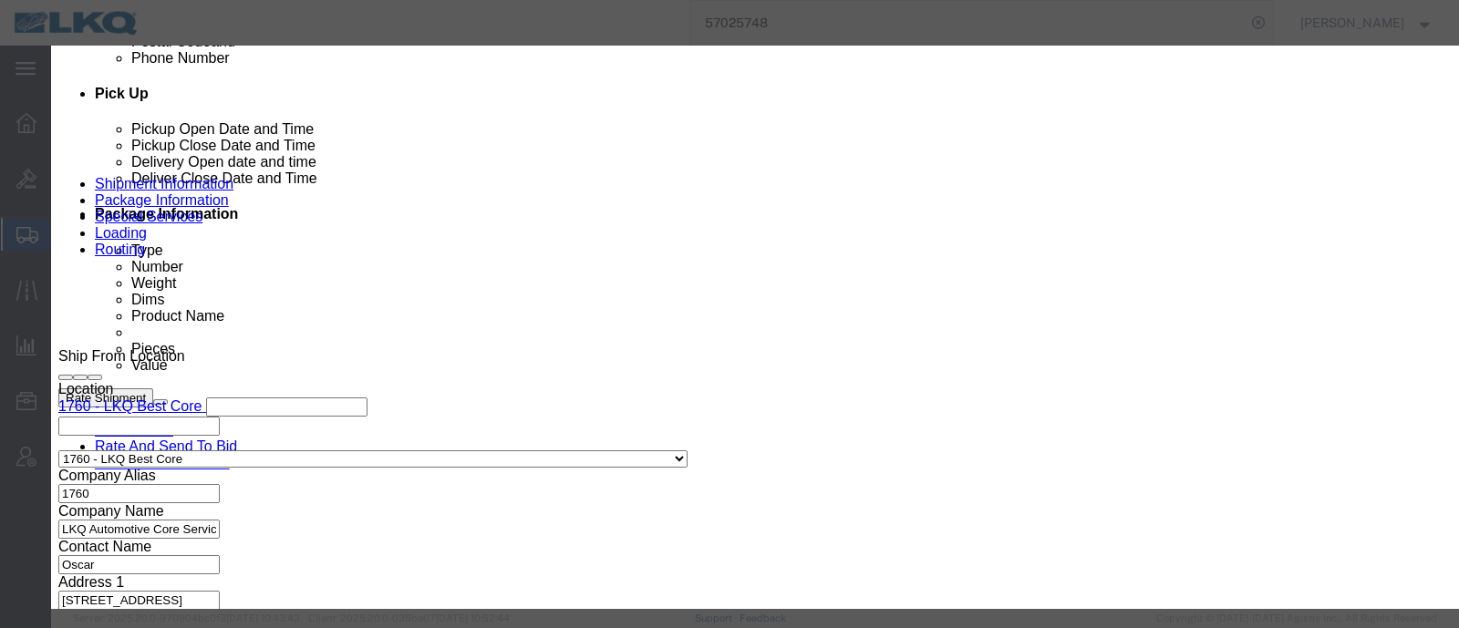
scroll to position [0, 0]
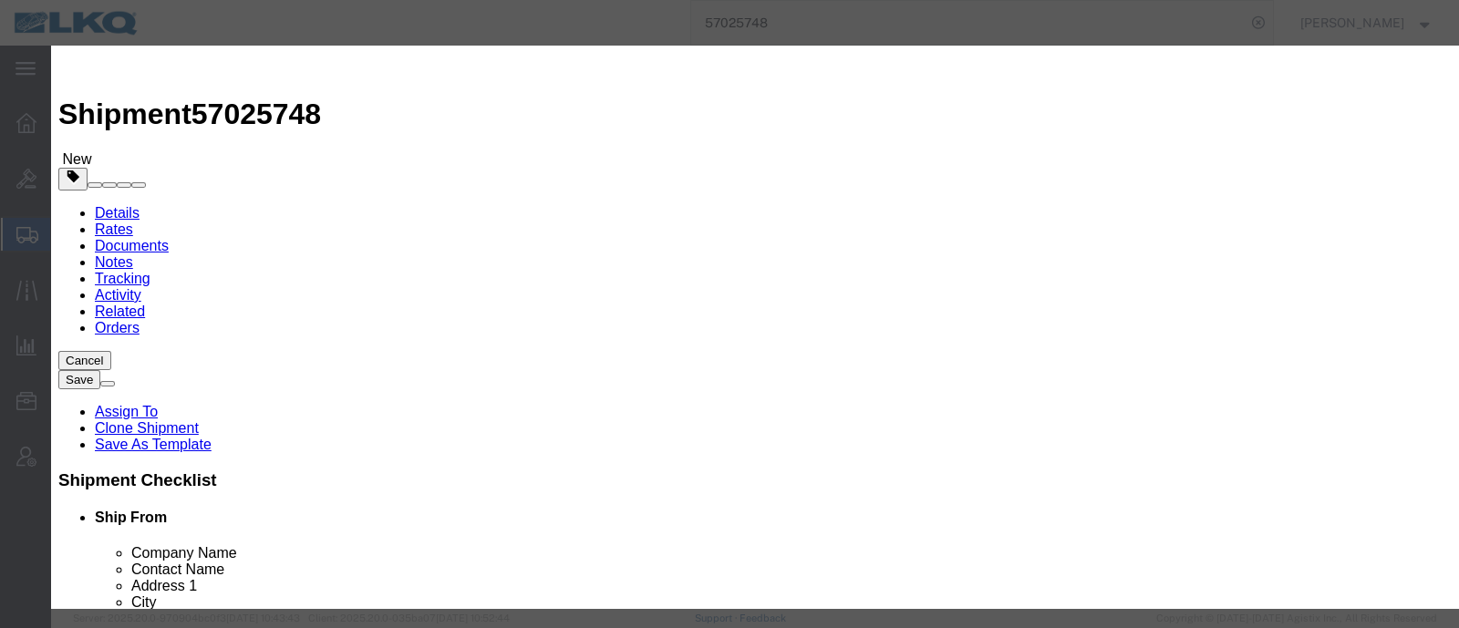
click input "11:00 AM"
type input "9:00 AM"
drag, startPoint x: 832, startPoint y: 249, endPoint x: 832, endPoint y: 260, distance: 10.9
click select "Select 15 min 30 min 45 min 1 hr 2 hr 3 hr 4 hr"
select select "15"
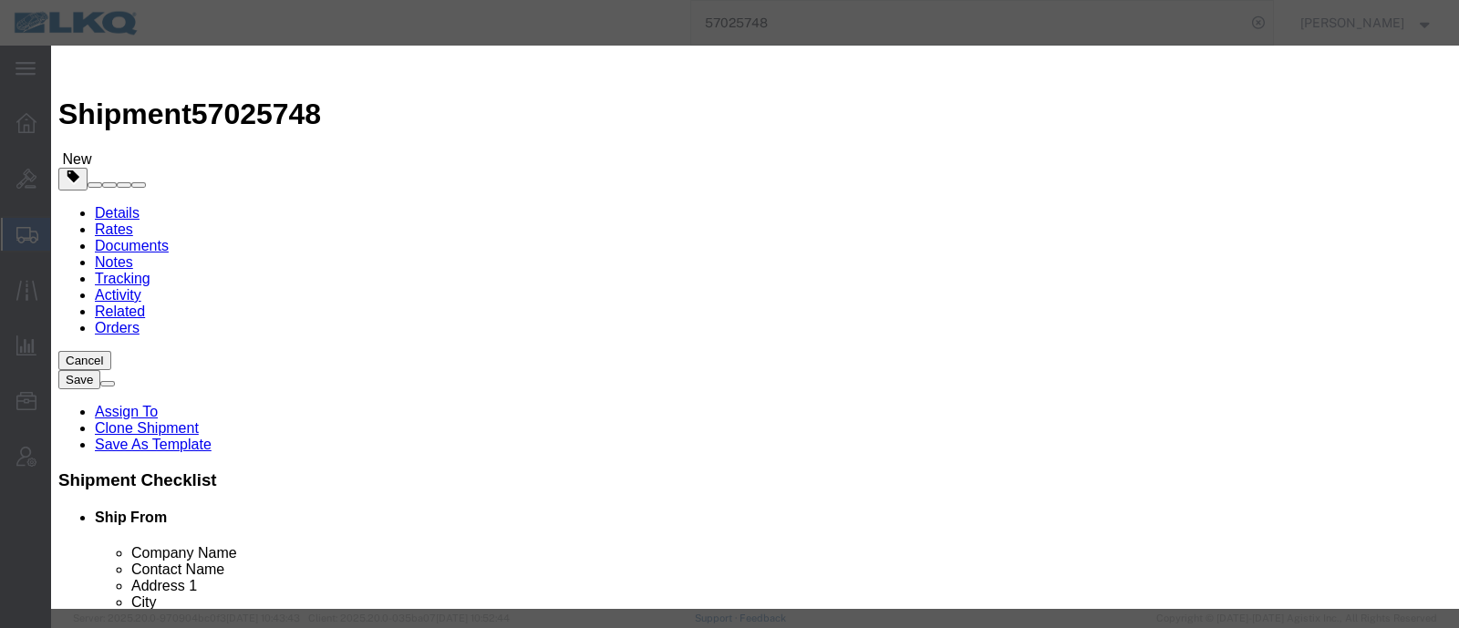
click select "Select 15 min 30 min 45 min 1 hr 2 hr 3 hr 4 hr"
click button "Save"
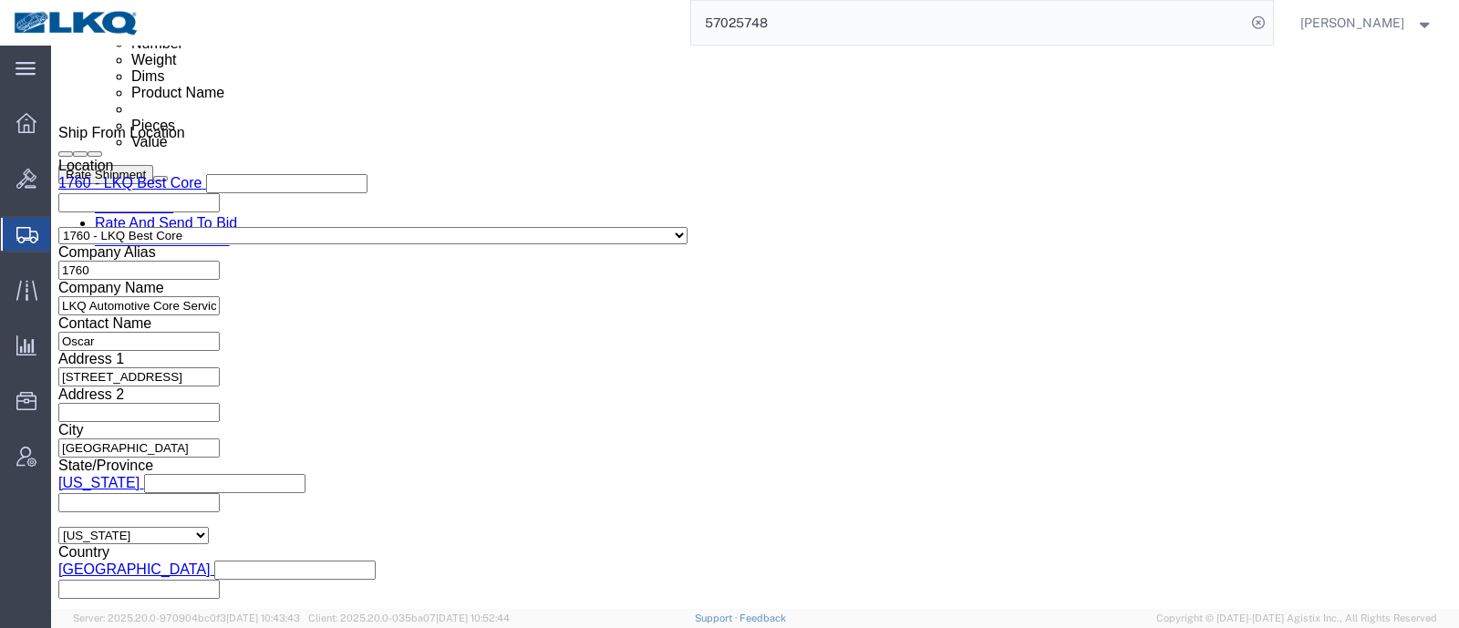
scroll to position [1026, 0]
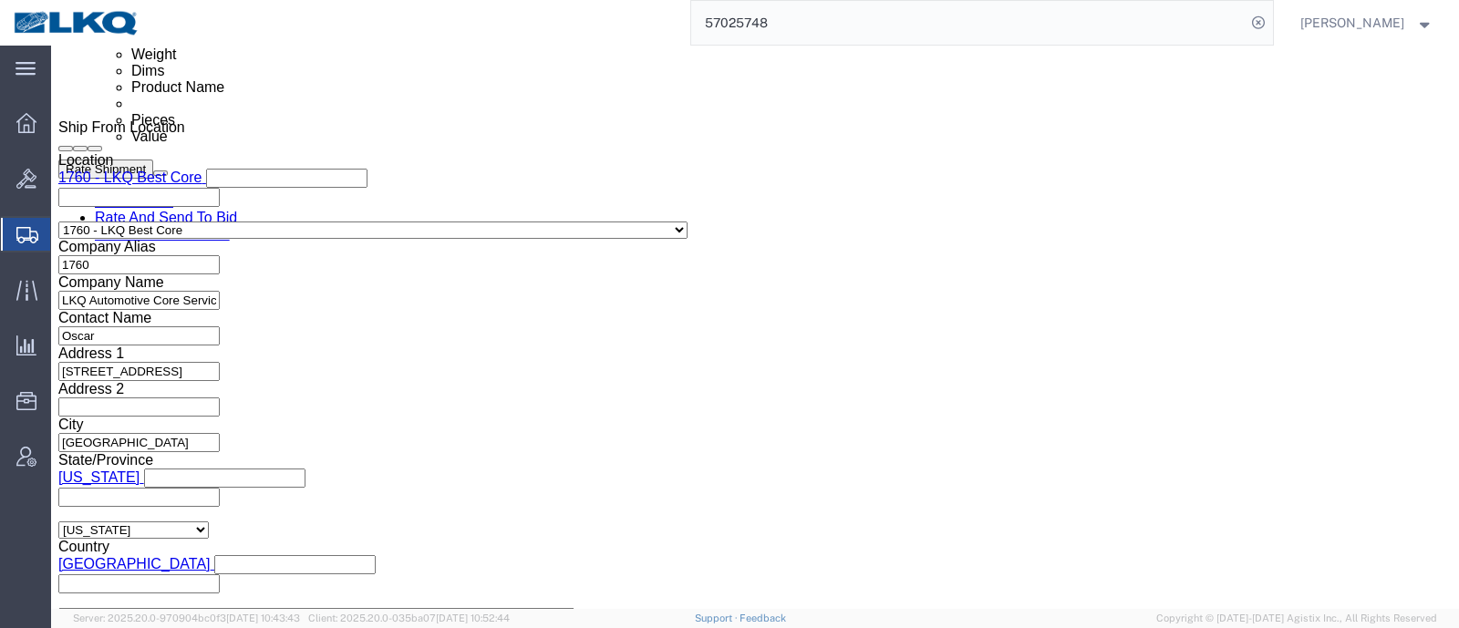
click button "Rate Shipment"
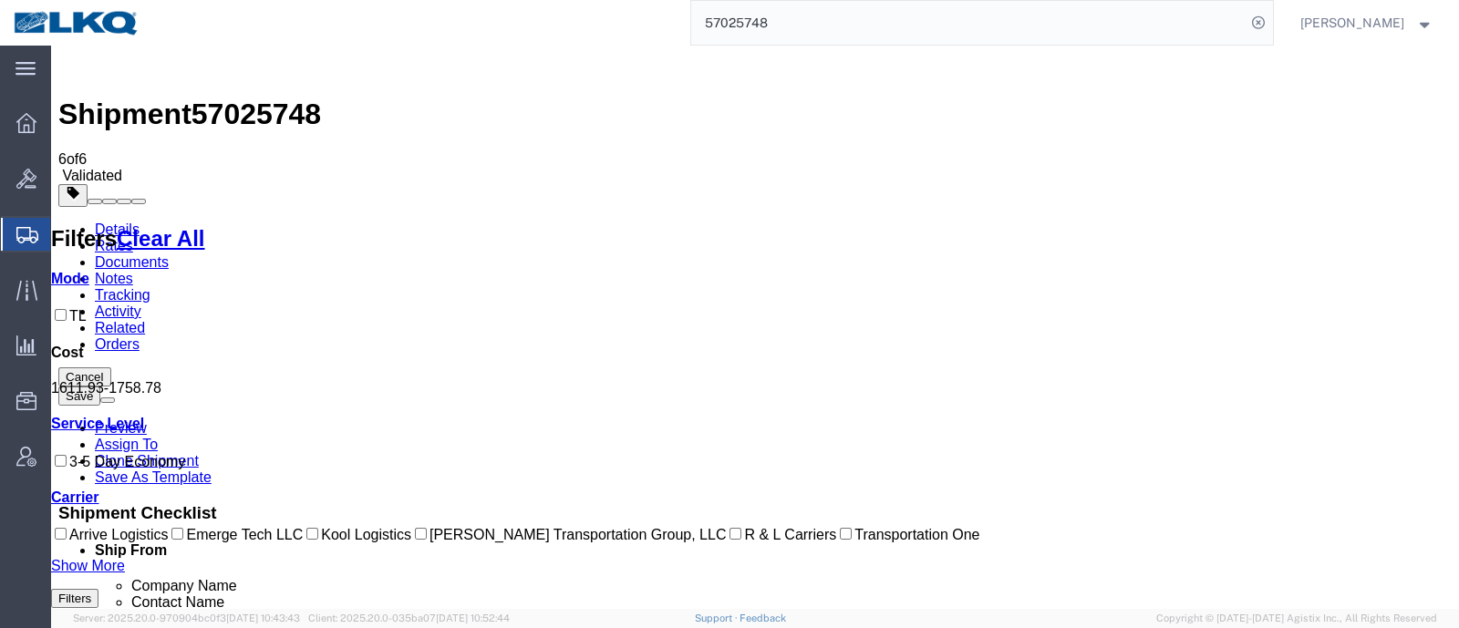
drag, startPoint x: 1327, startPoint y: 546, endPoint x: 1299, endPoint y: 551, distance: 27.7
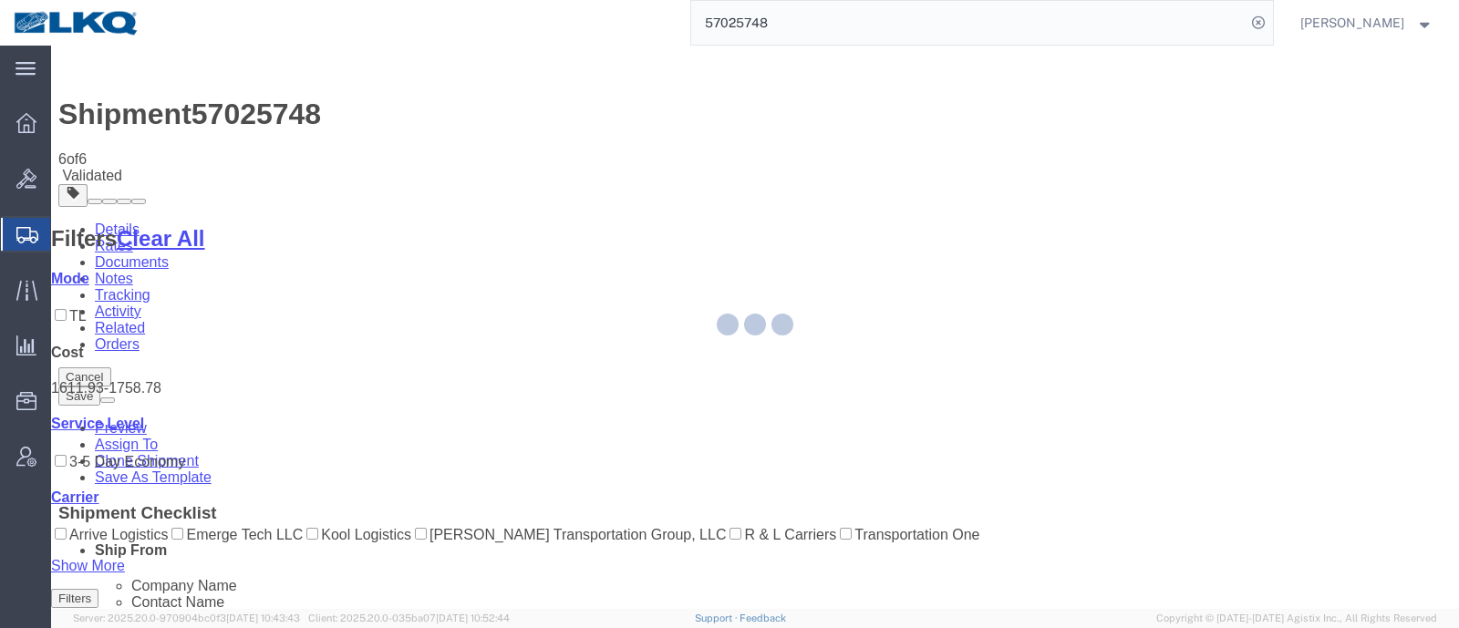
select select "27634"
select select "30704"
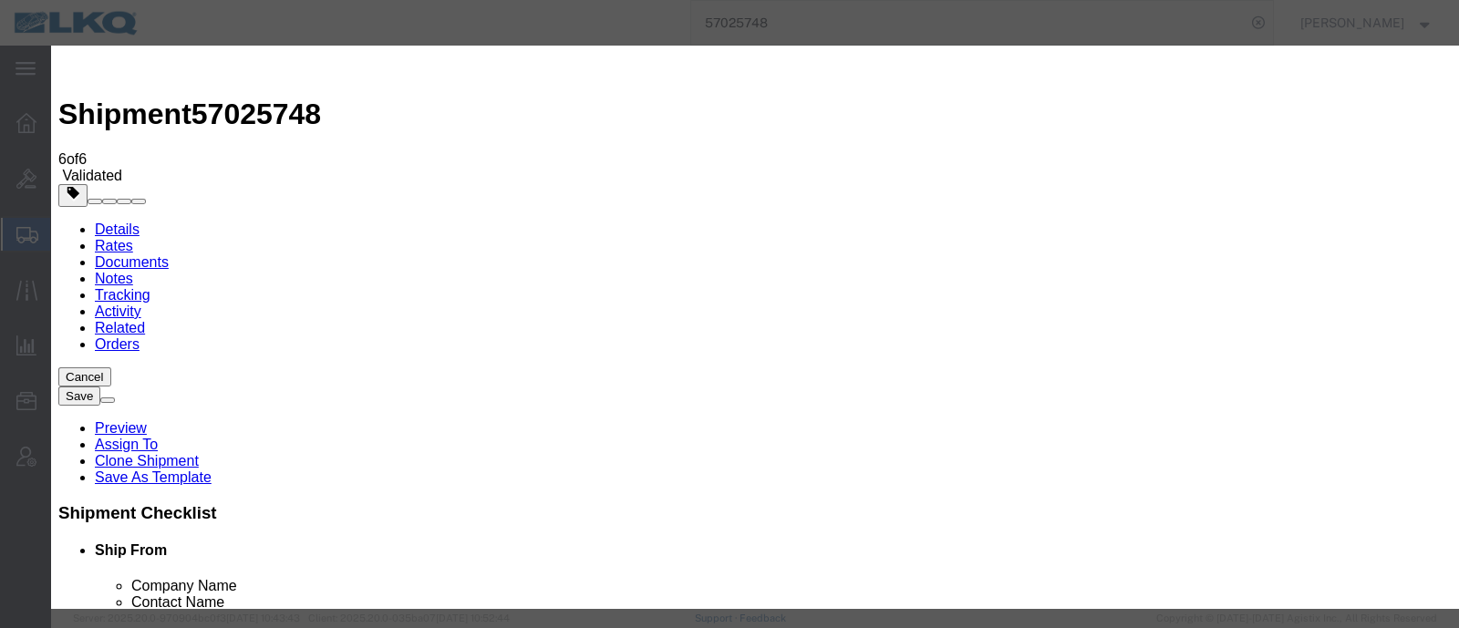
click input "2"
type input "1"
click input "1"
click select "Price Carrier Rank"
select select "LANE_RANK"
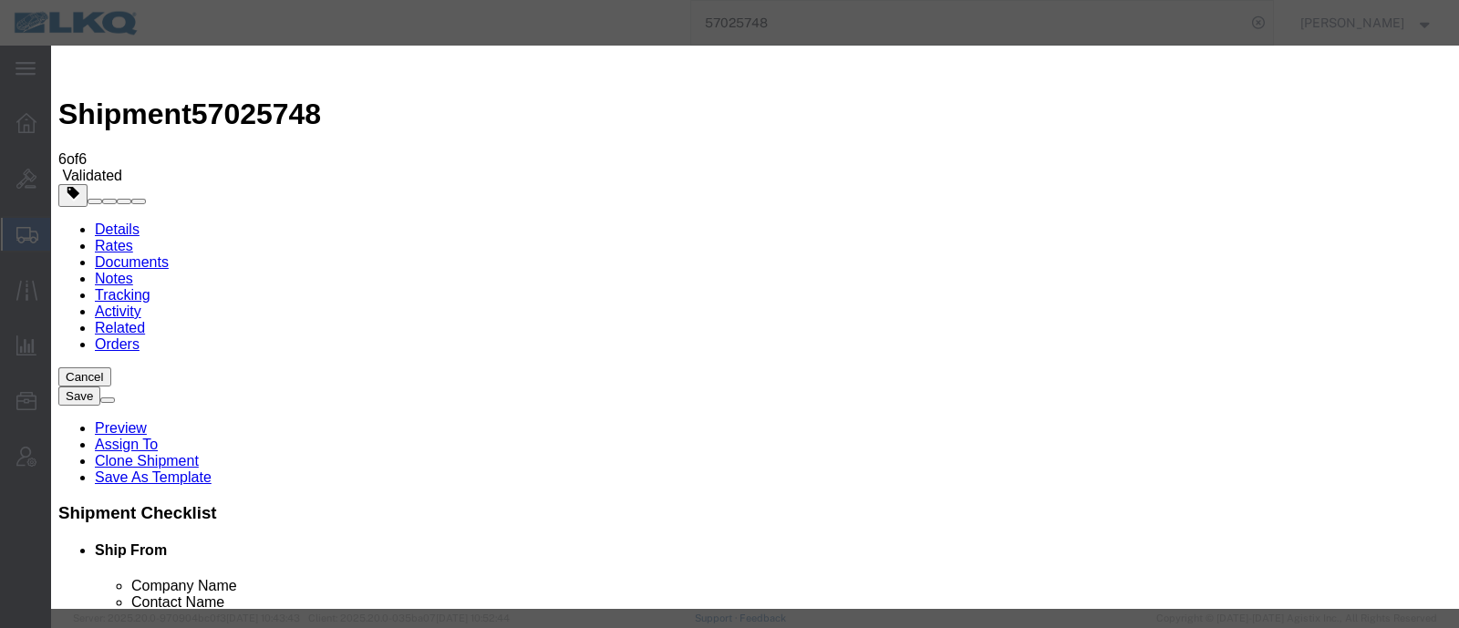
click select "Price Carrier Rank"
click input "8:00 AM"
type input "7:00 AM"
click button "Save Auto-Tender"
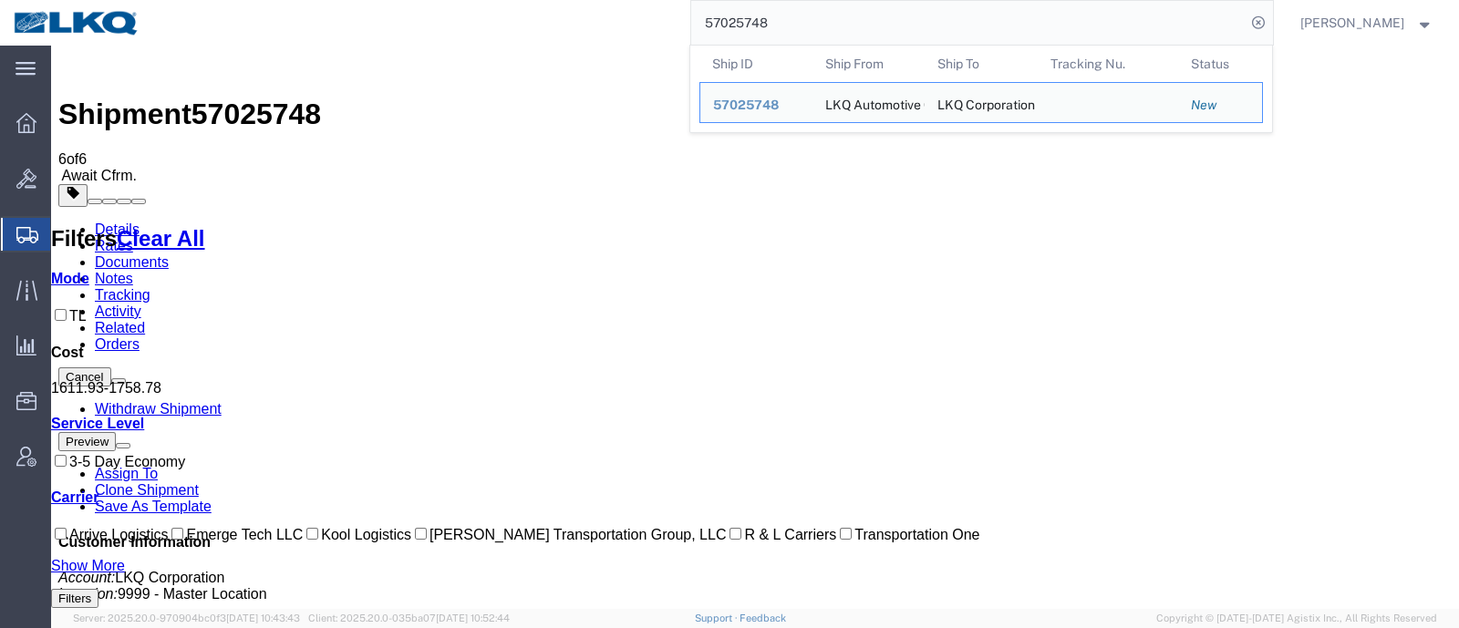
drag, startPoint x: 805, startPoint y: 26, endPoint x: 589, endPoint y: 25, distance: 216.1
click at [593, 25] on div "57025748 Ship ID Ship From Ship To Tracking Nu. Status Ship ID 57025748 Ship Fr…" at bounding box center [713, 23] width 1120 height 46
paste input "59"
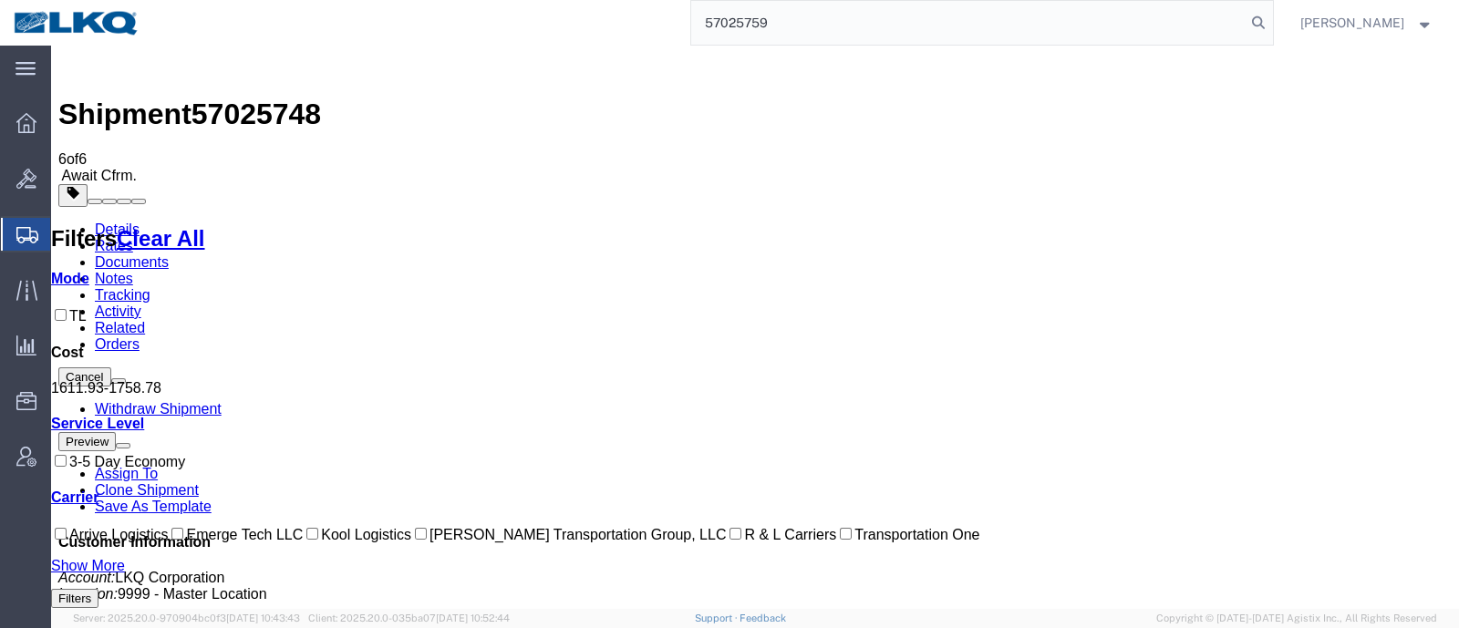
type input "57025759"
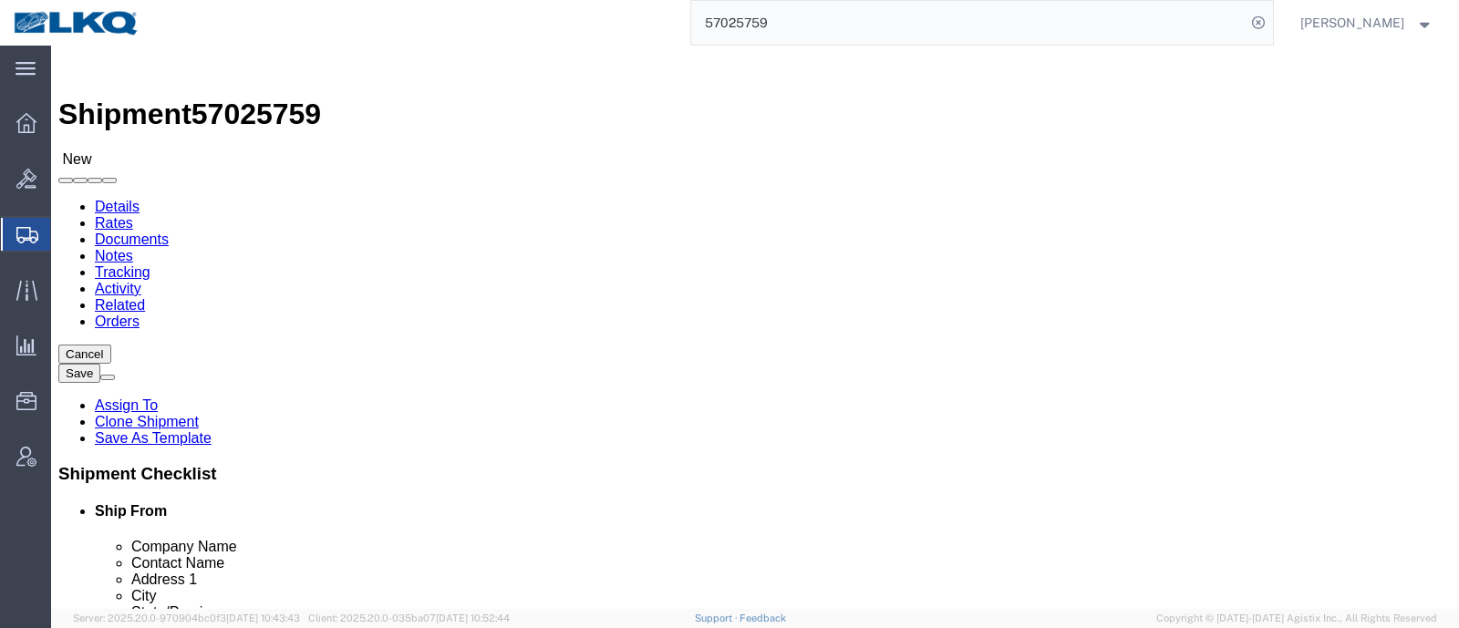
select select "27940"
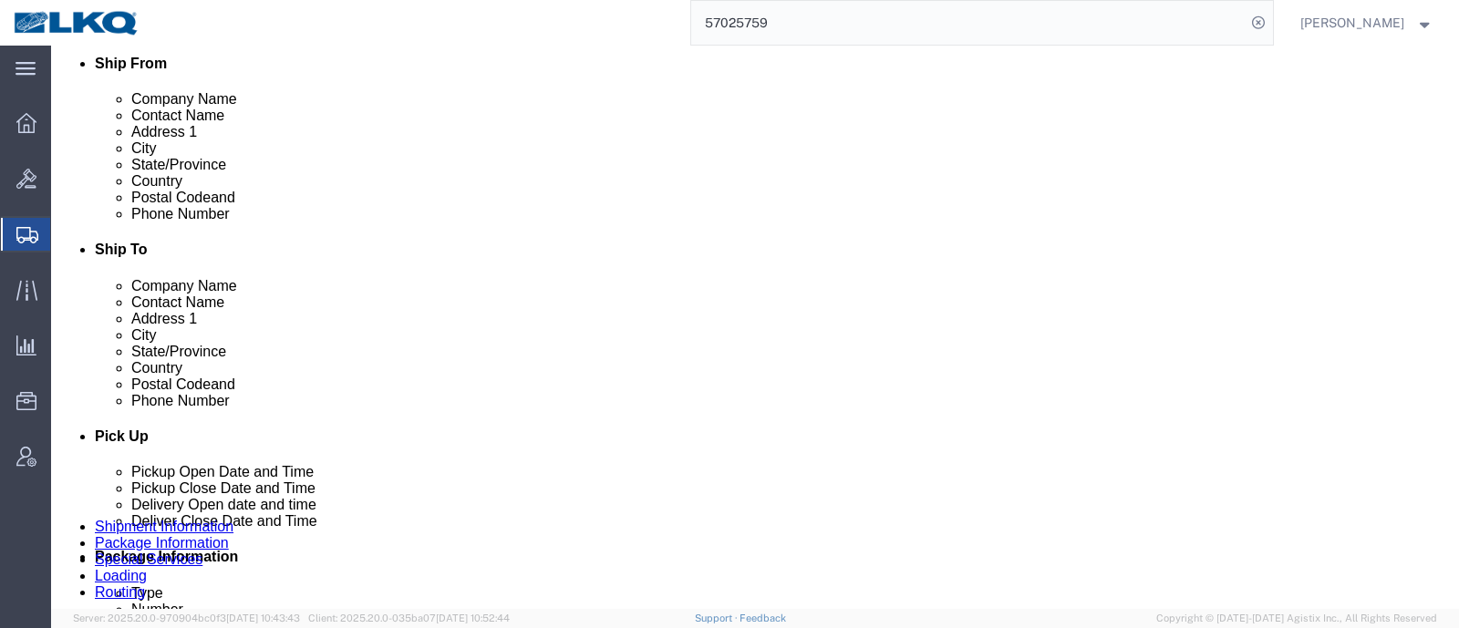
scroll to position [570, 0]
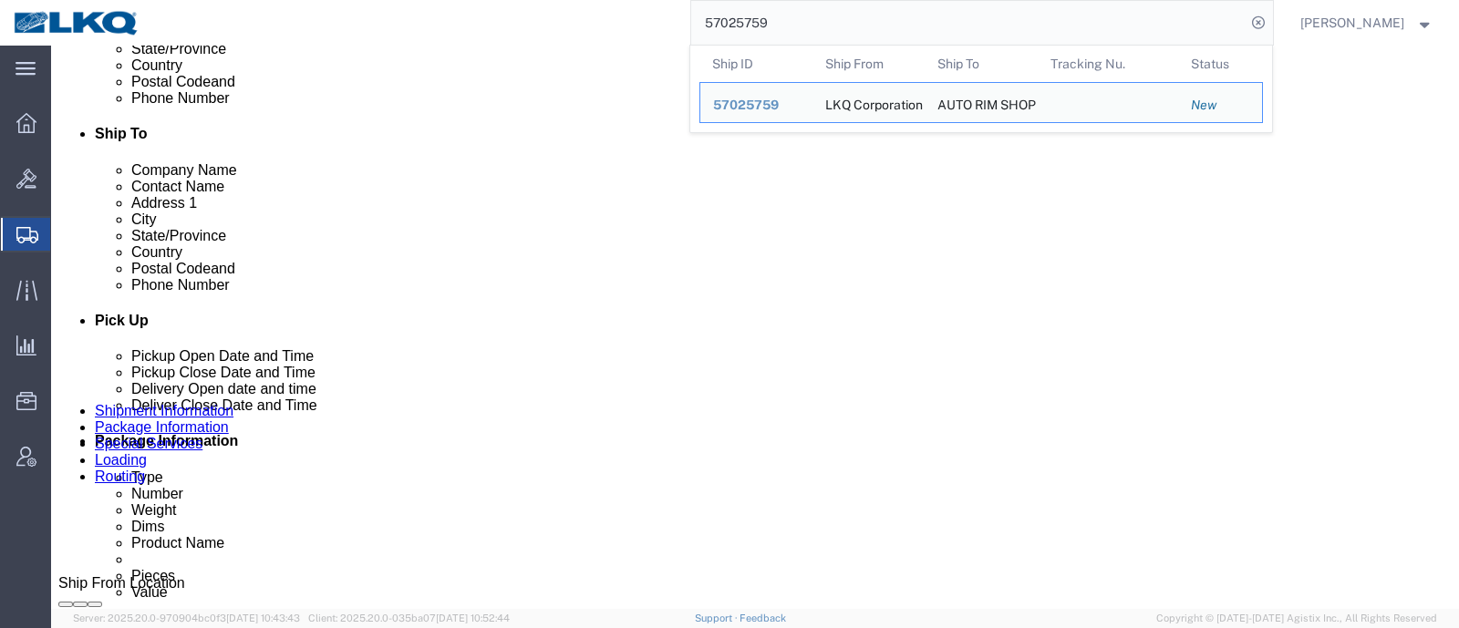
click div "Ship From Location Location 3238 - Huntington IDC Select My Profile Location 11…"
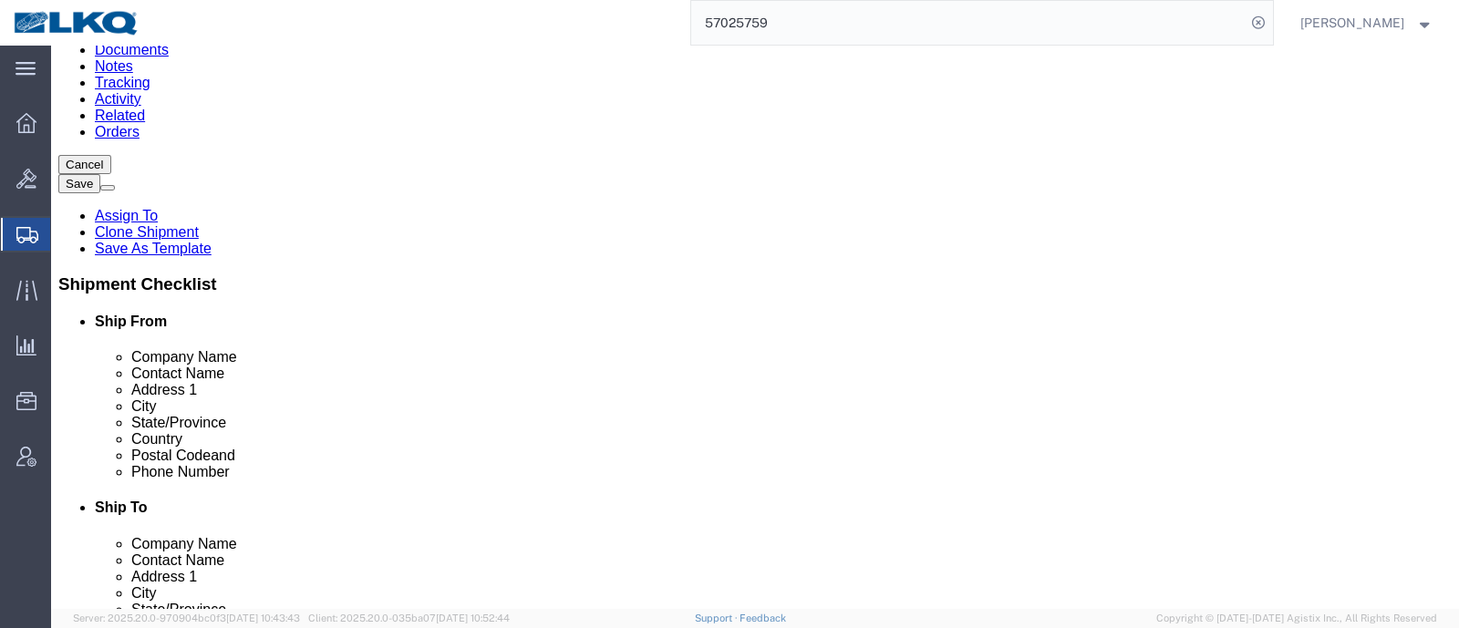
scroll to position [113, 0]
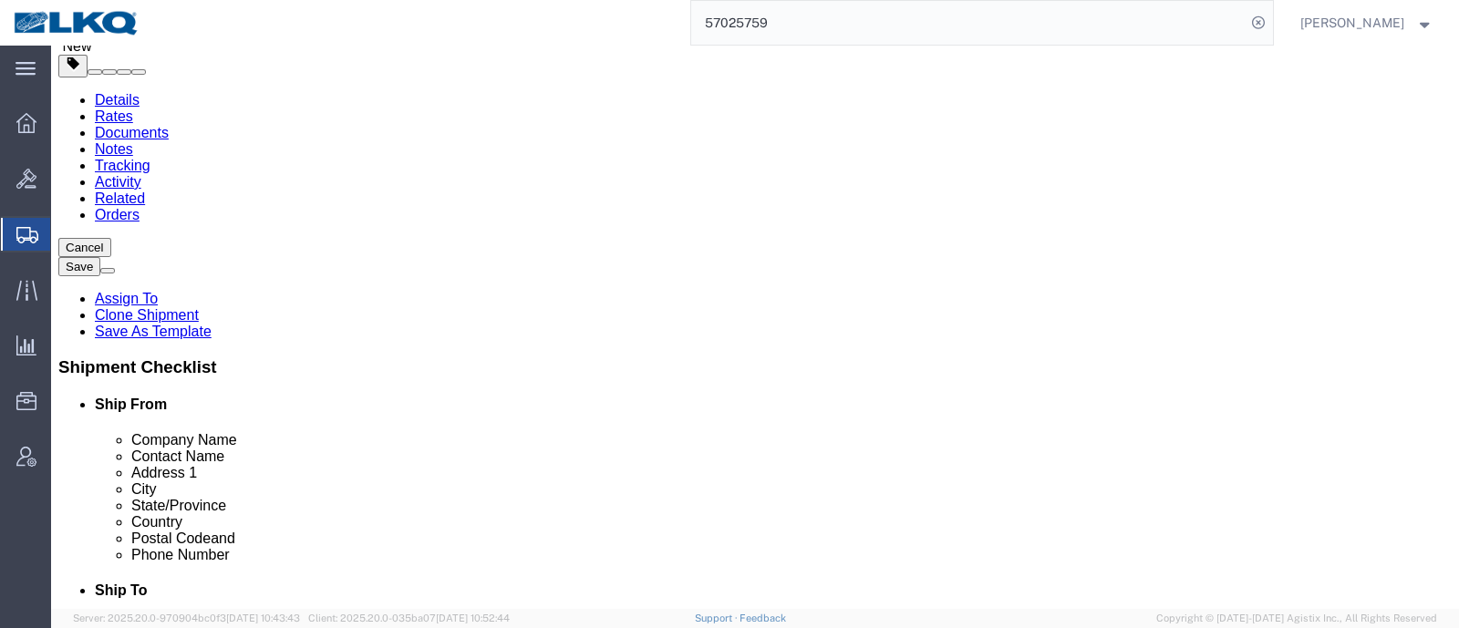
click span "57025759"
copy span "57025759"
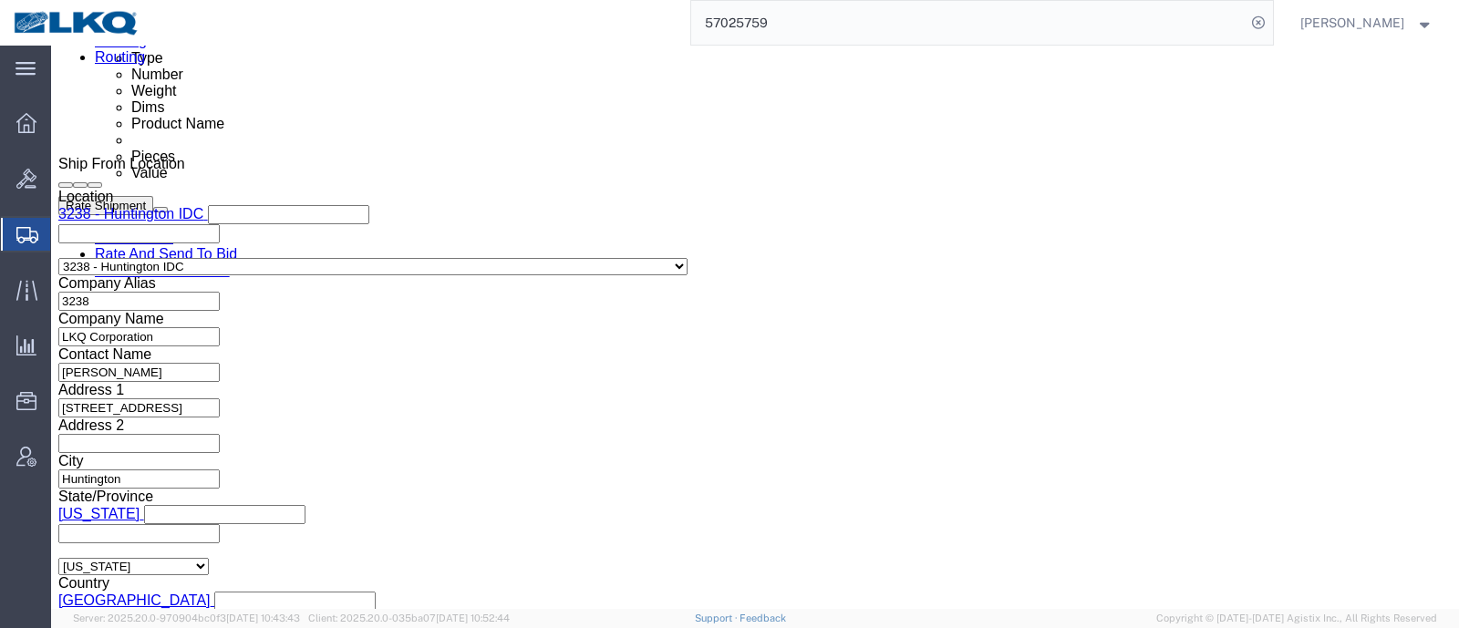
scroll to position [1026, 0]
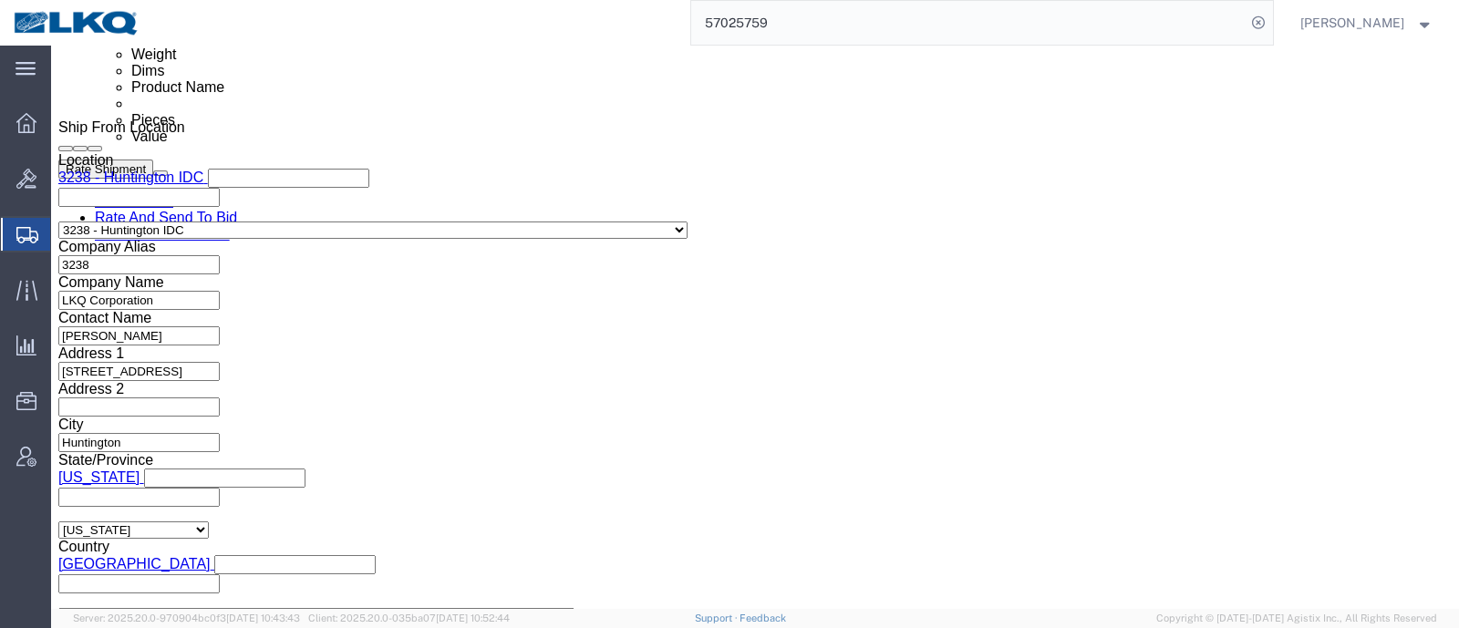
click div "Oct 10 2025 8:00 AM"
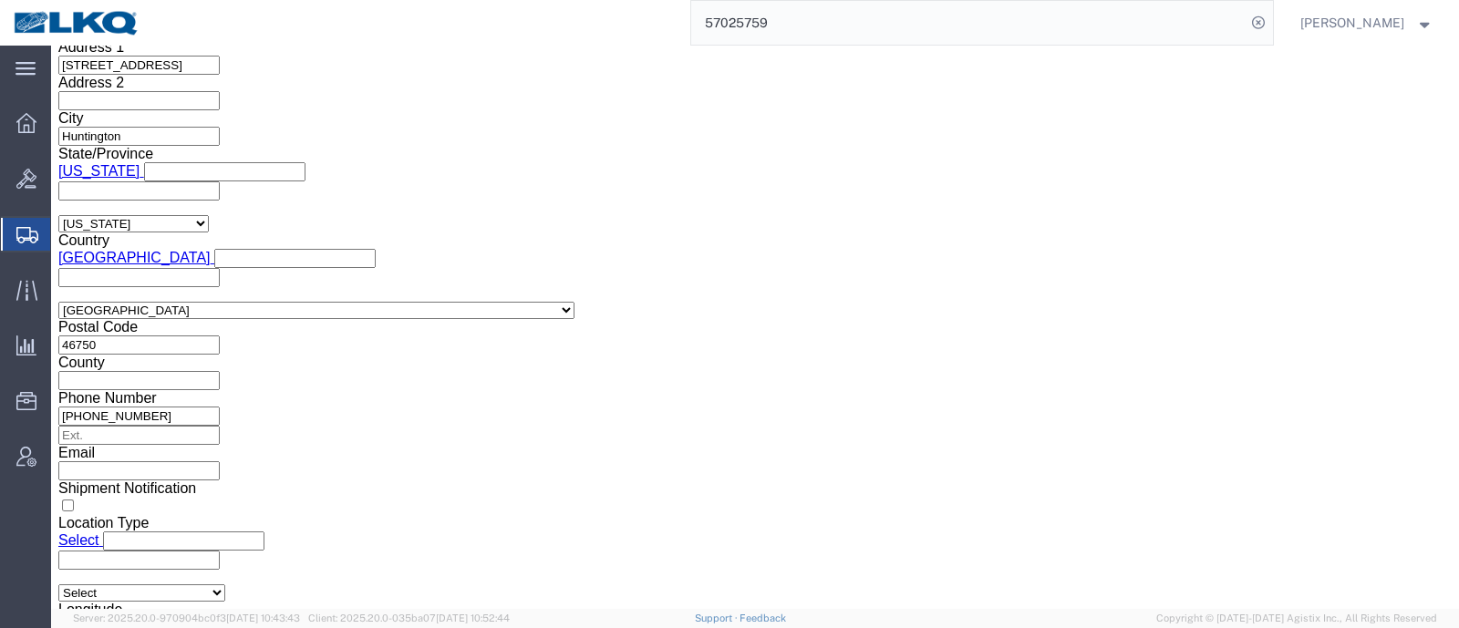
click button "Apply"
click div "Shipping Mode (Optional) Add another leg"
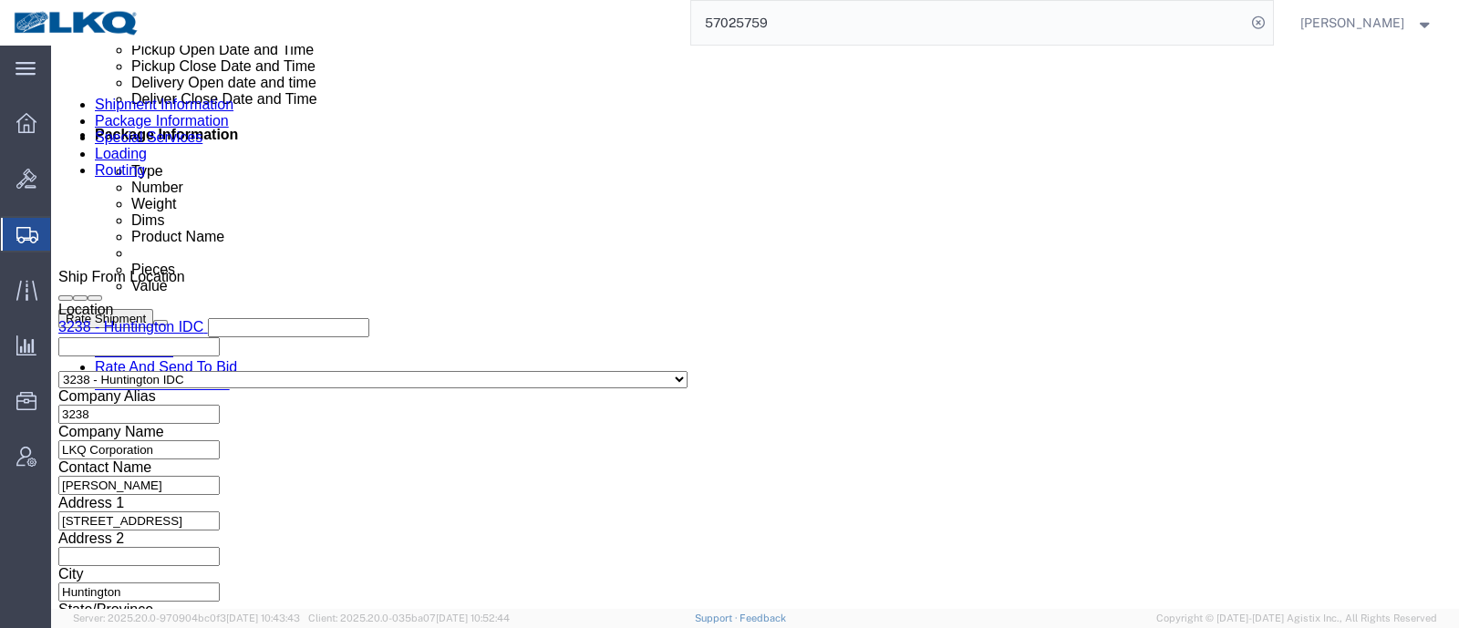
click div
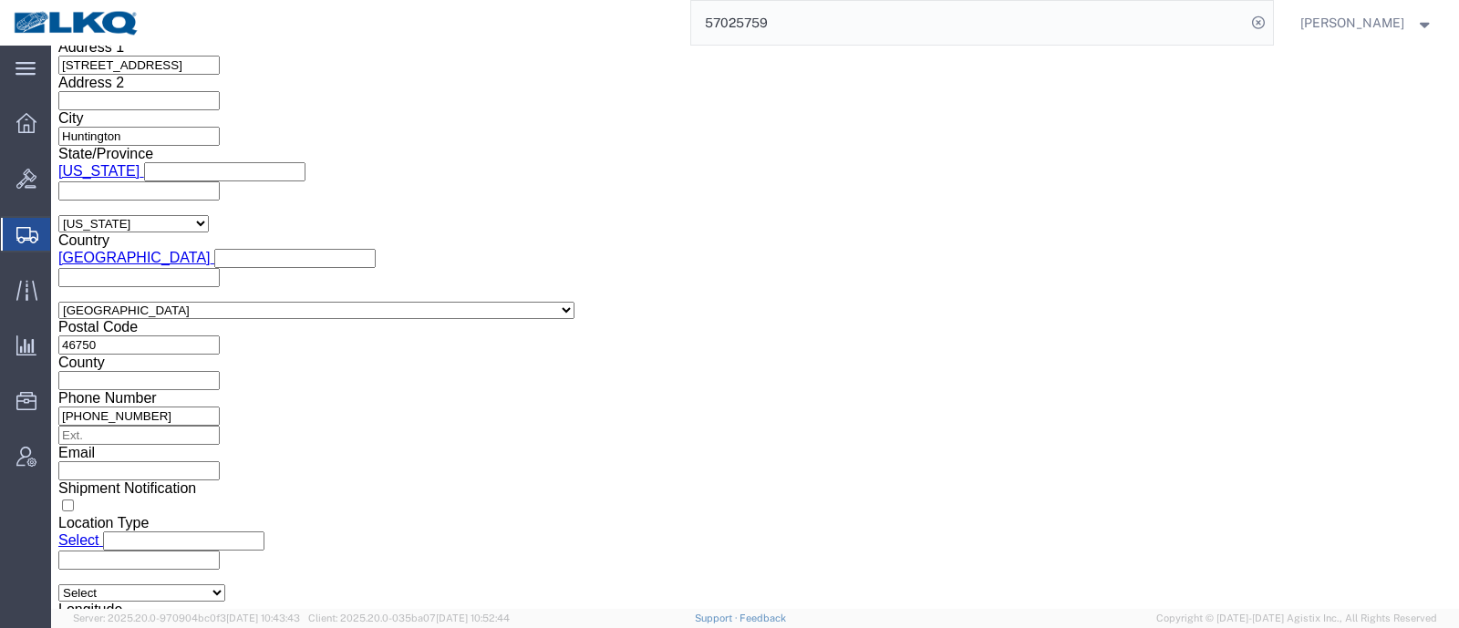
click button "Apply"
click div "Vehicle Select 1-Ton (PSS) 10 Wheel 10 Yard Dump Truck 20 Yard Dump Truck Bobta…"
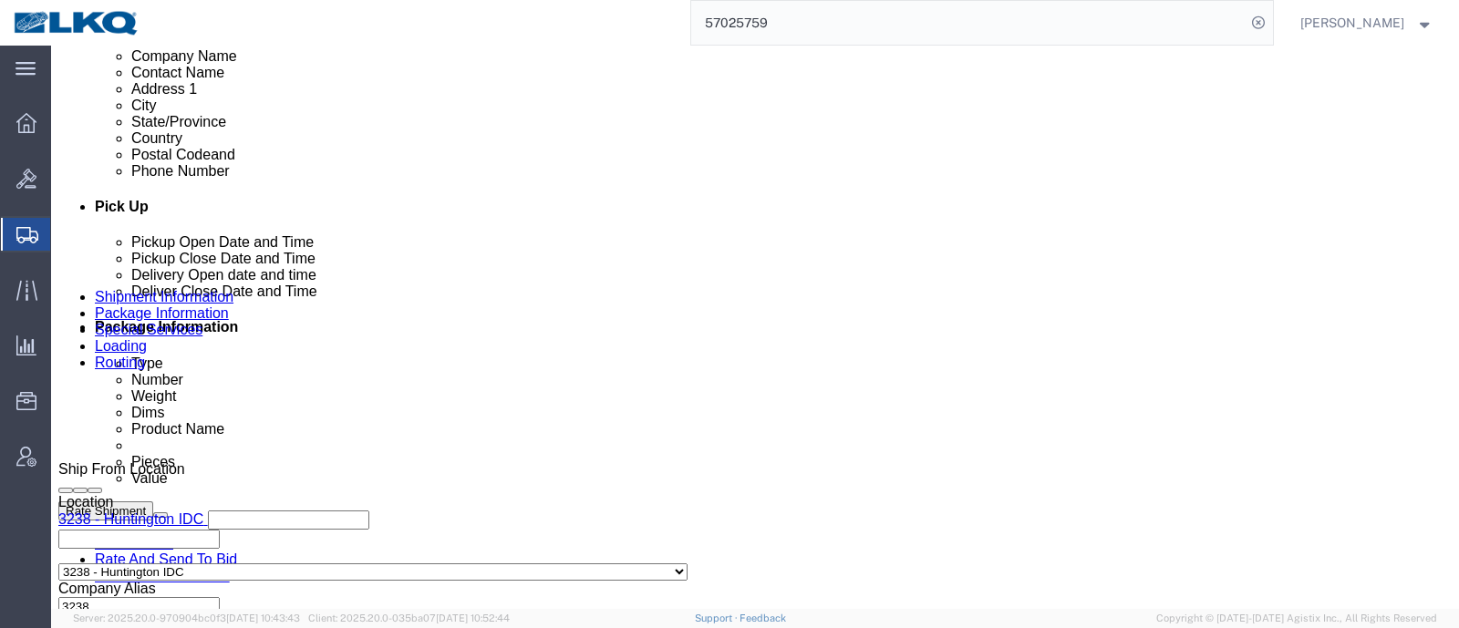
scroll to position [648, 0]
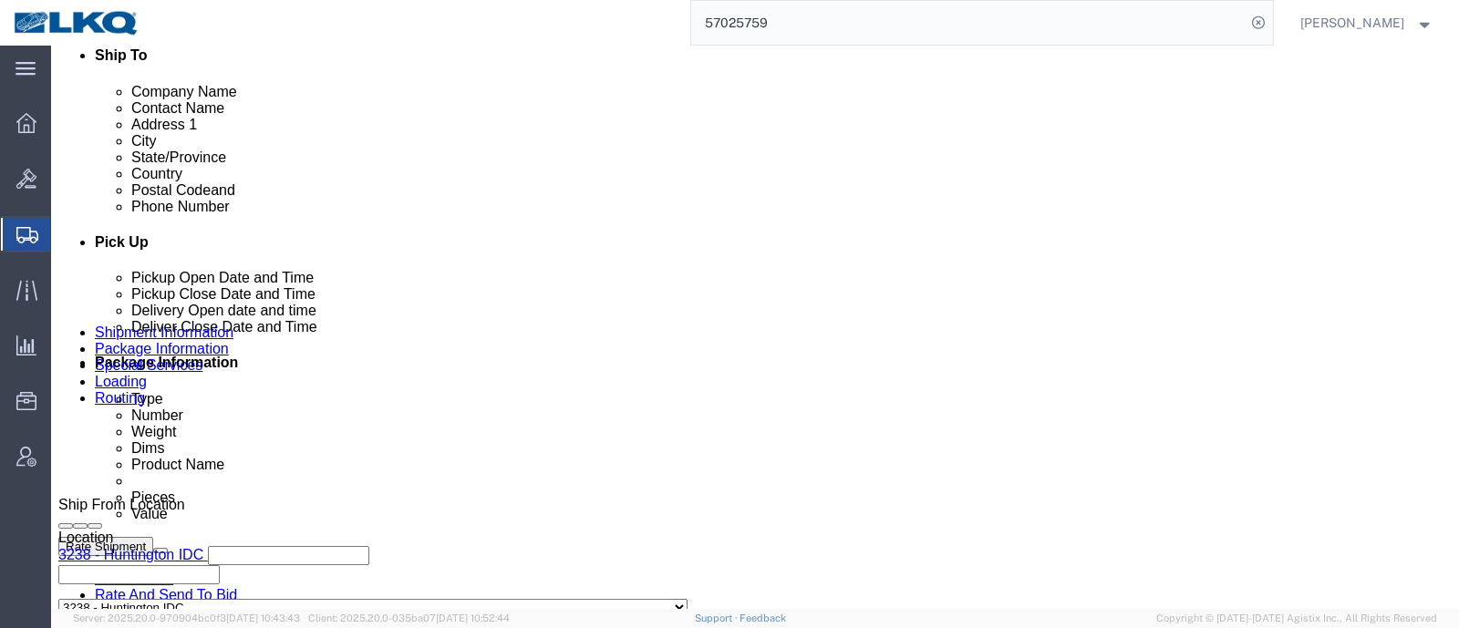
click button "Save"
click button "Rate Shipment"
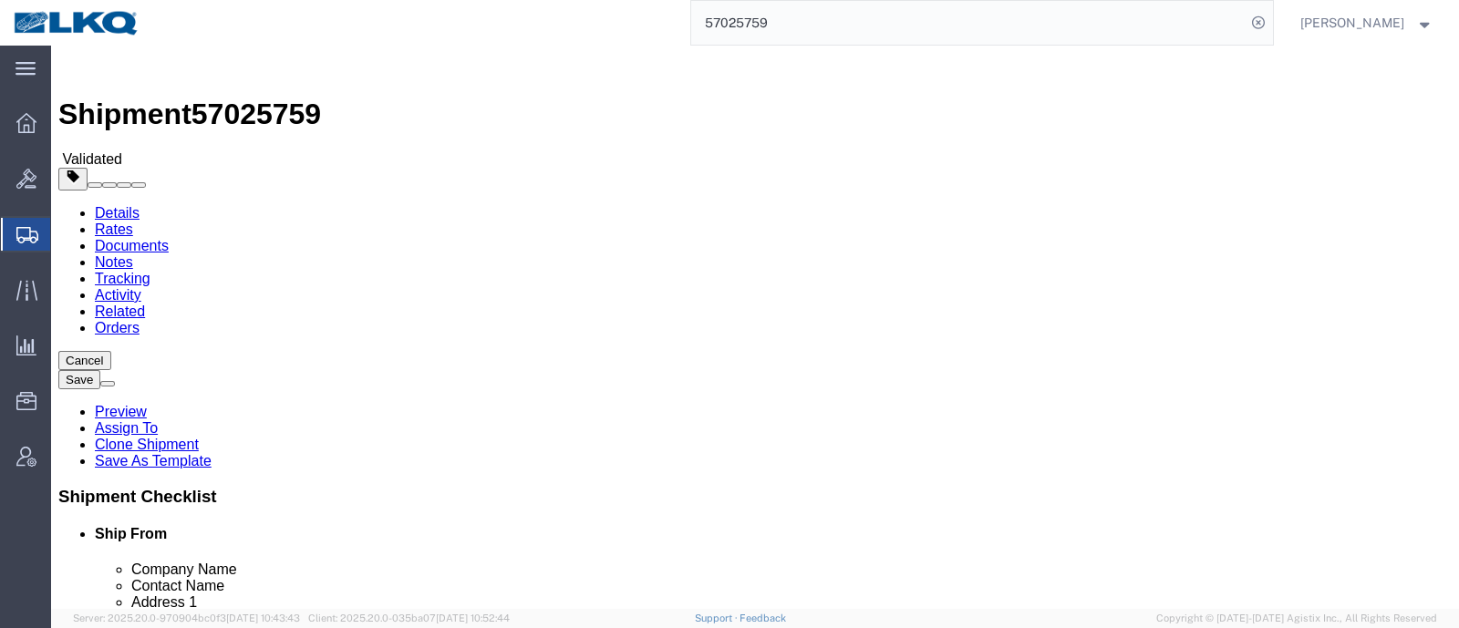
click at [133, 205] on link "Details" at bounding box center [117, 213] width 45 height 16
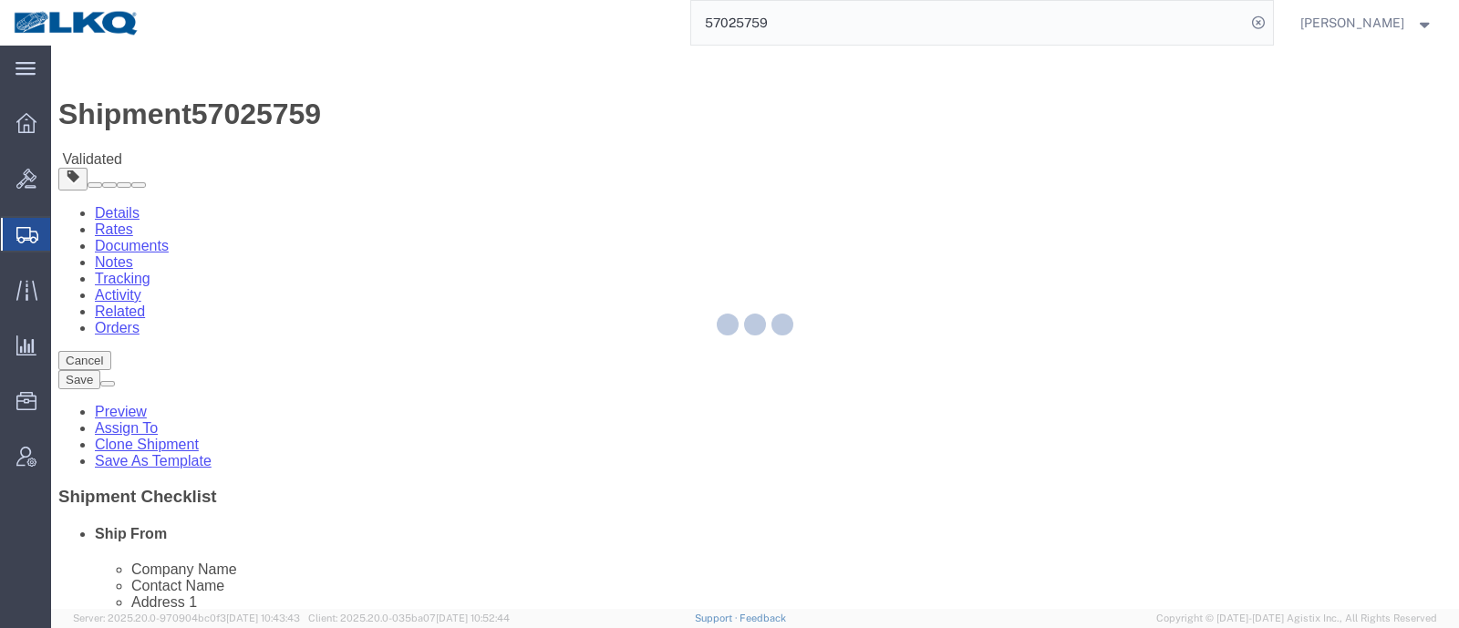
select select "27940"
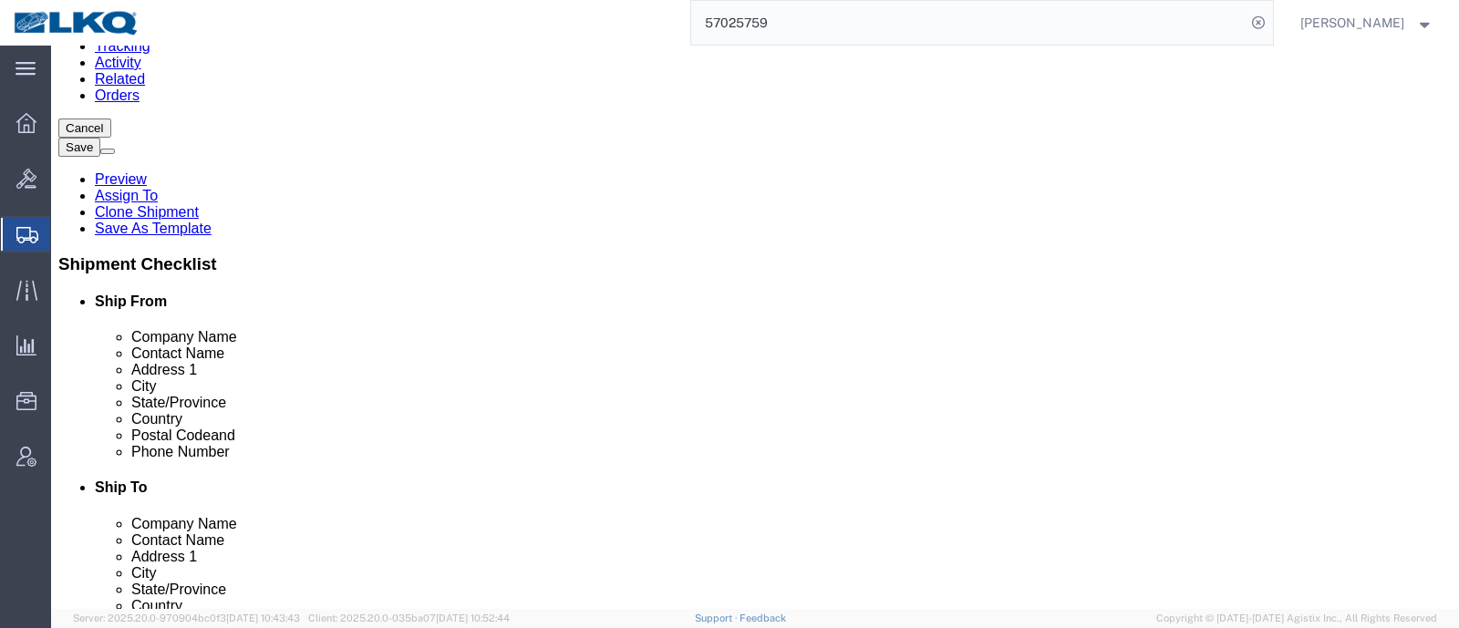
scroll to position [342, 0]
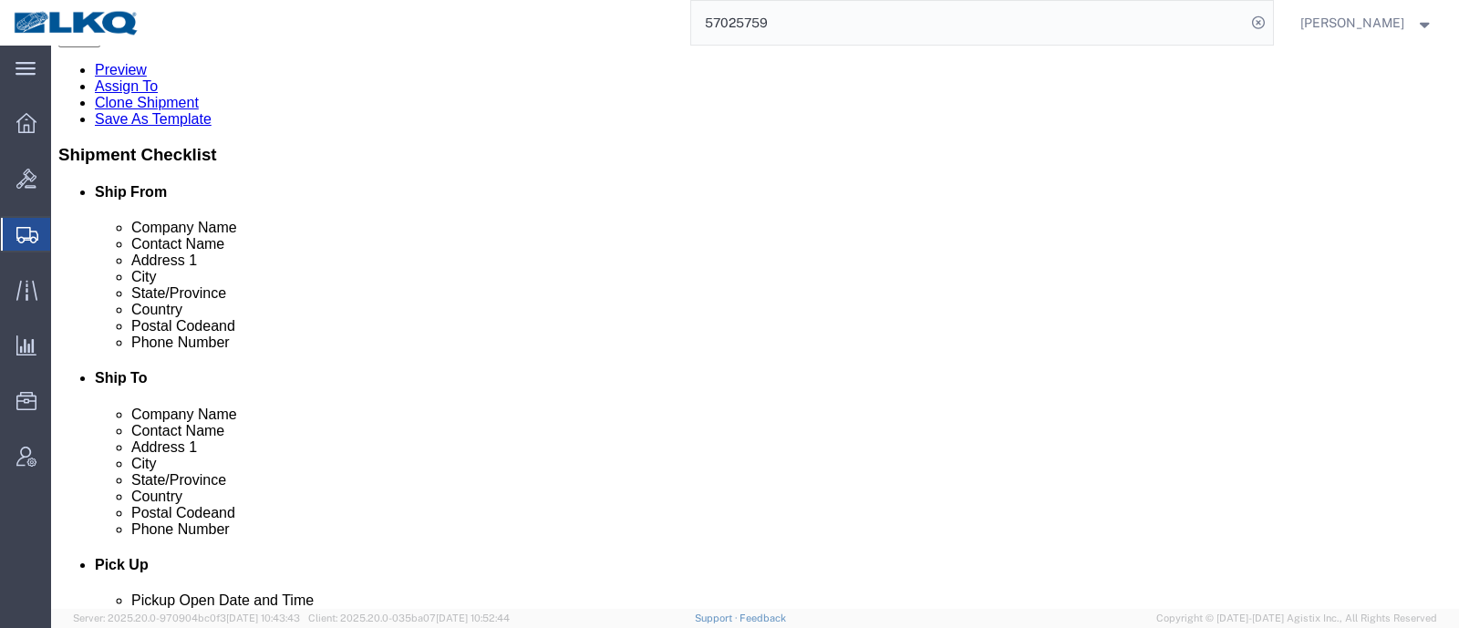
click input "46750"
click input "11735"
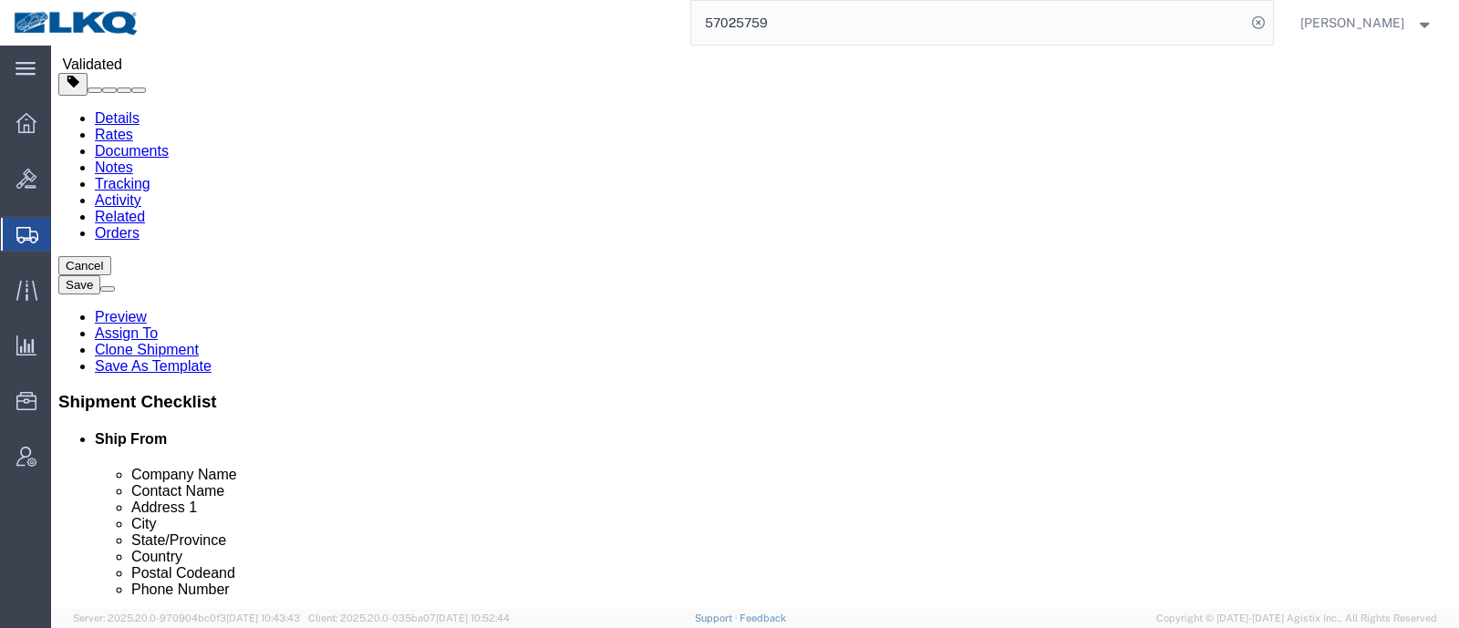
scroll to position [0, 0]
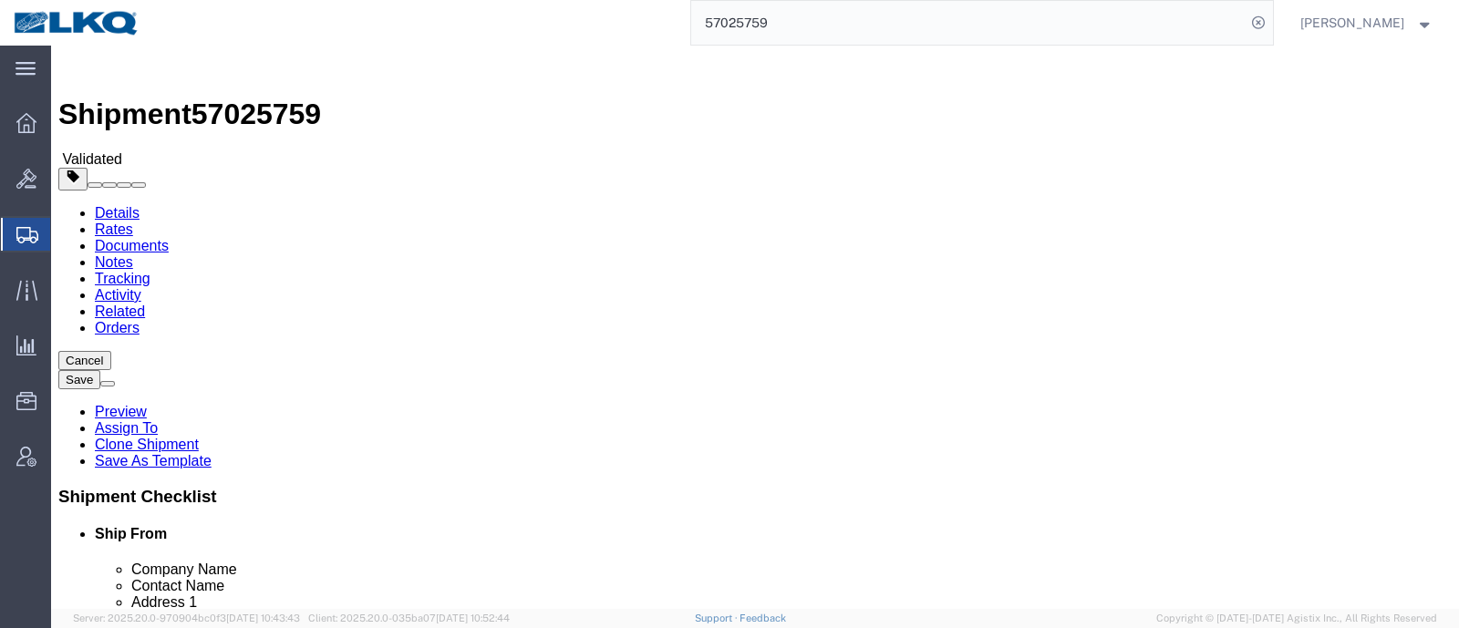
click link "Notes"
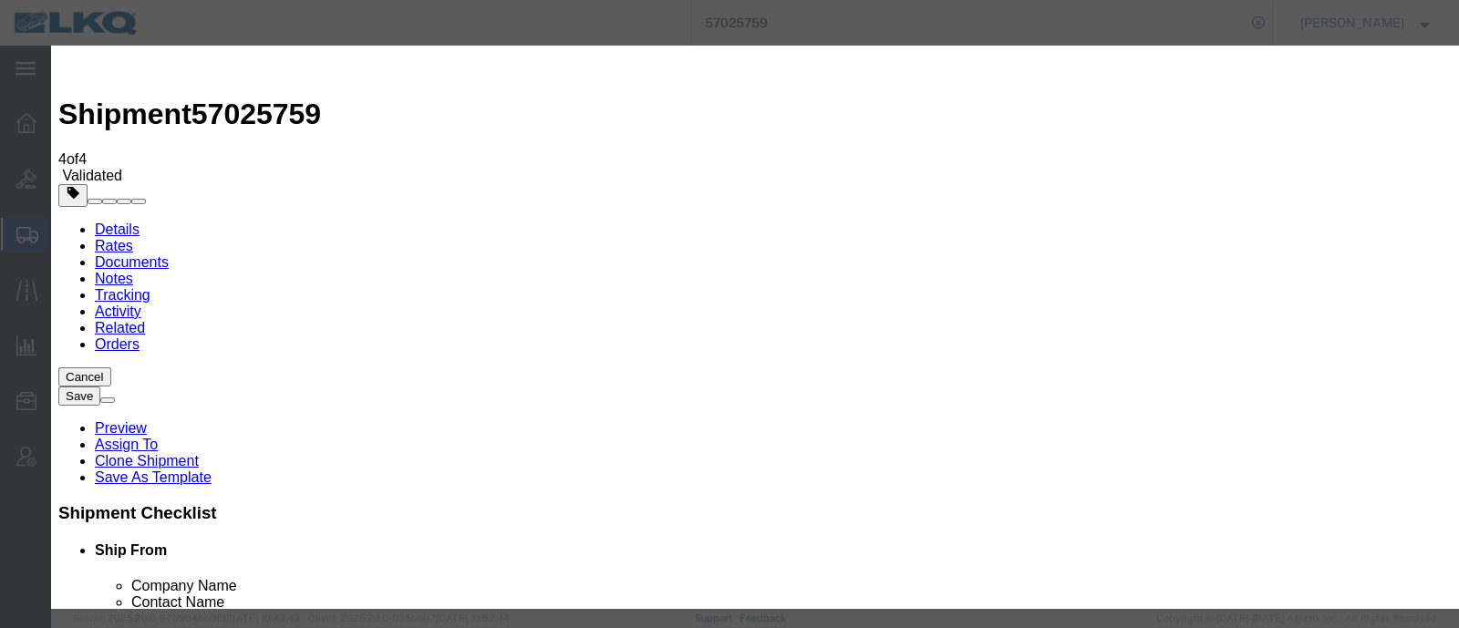
select select "BID_NOTES"
select select "PRIVATE_TO_ACCOUNT"
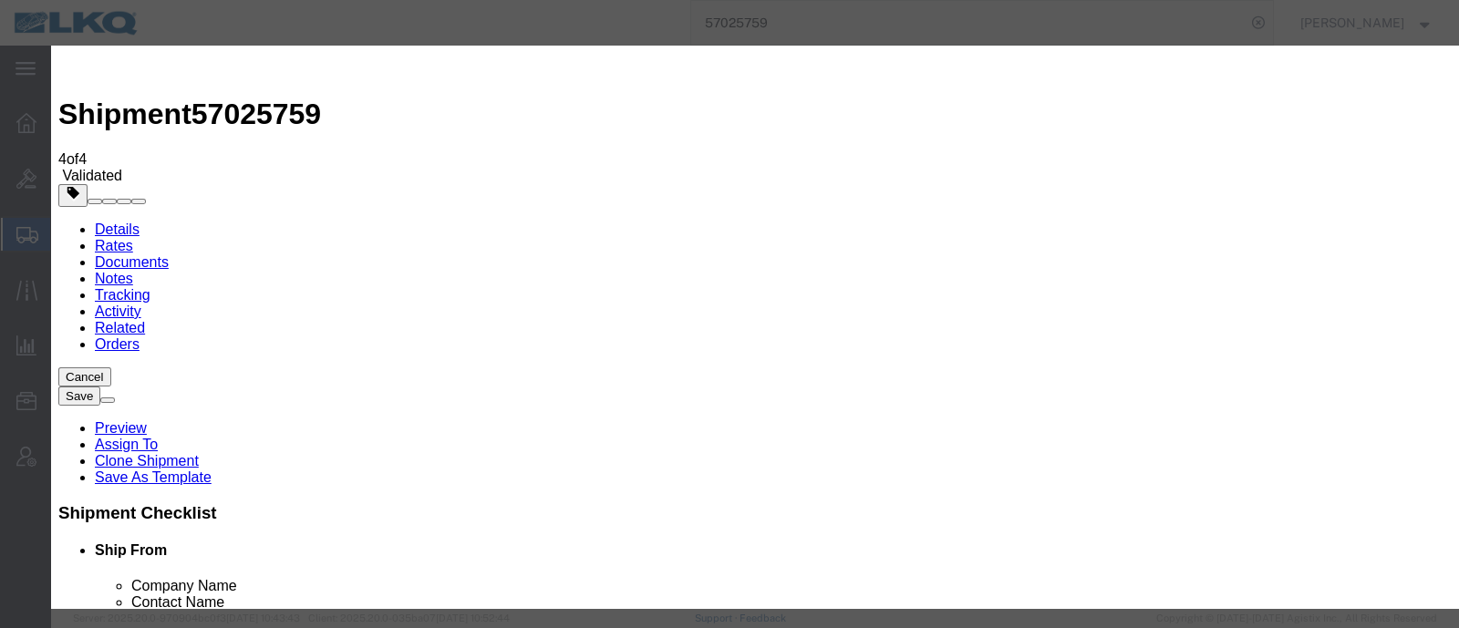
type textarea "DAT: $2269"
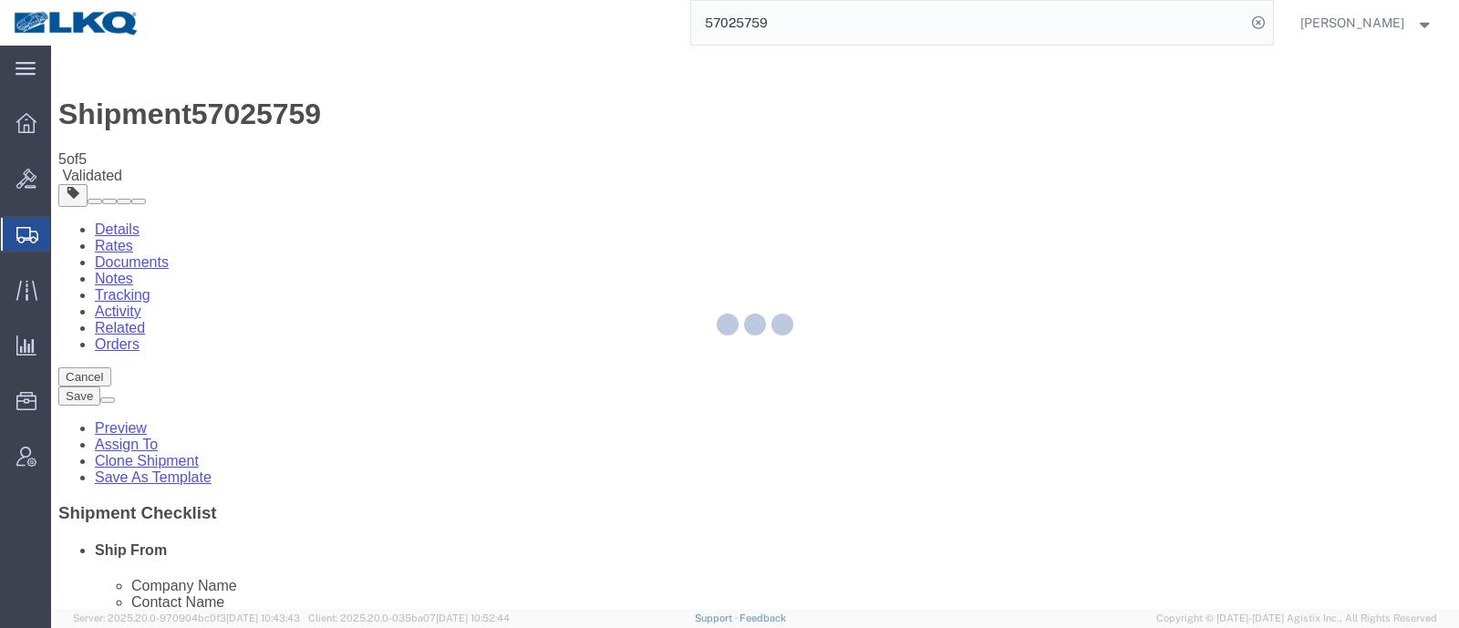
select select "27940"
select select "TL"
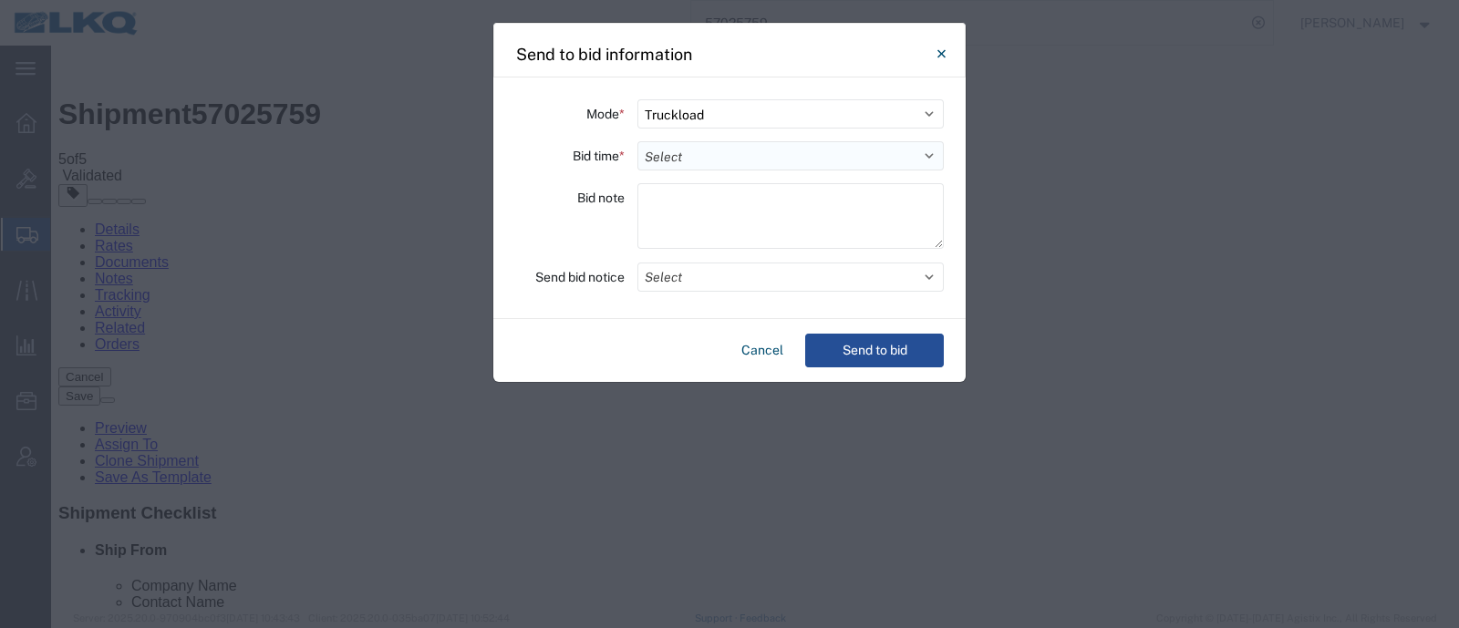
click at [699, 150] on select "Select 30 Min (Rush) 1 Hour (Rush) 2 Hours (Rush) 4 Hours (Rush) 8 Hours (Rush)…" at bounding box center [790, 155] width 306 height 29
select select "72"
click at [637, 141] on select "Select 30 Min (Rush) 1 Hour (Rush) 2 Hours (Rush) 4 Hours (Rush) 8 Hours (Rush)…" at bounding box center [790, 155] width 306 height 29
click at [839, 350] on button "Send to bid" at bounding box center [874, 351] width 139 height 34
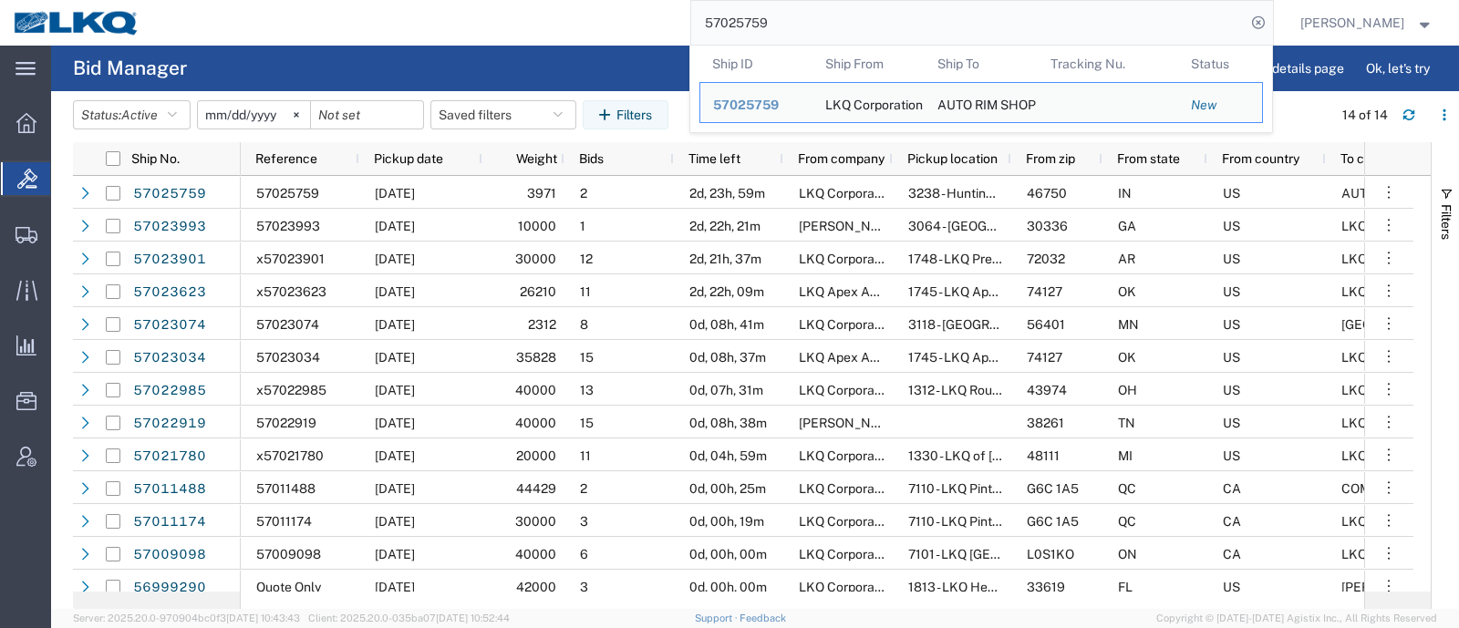
drag, startPoint x: 793, startPoint y: 25, endPoint x: 603, endPoint y: 37, distance: 191.0
click at [604, 37] on div "57025759 Ship ID Ship From Ship To Tracking Nu. Status Ship ID 57025759 Ship Fr…" at bounding box center [713, 23] width 1120 height 46
paste input "813"
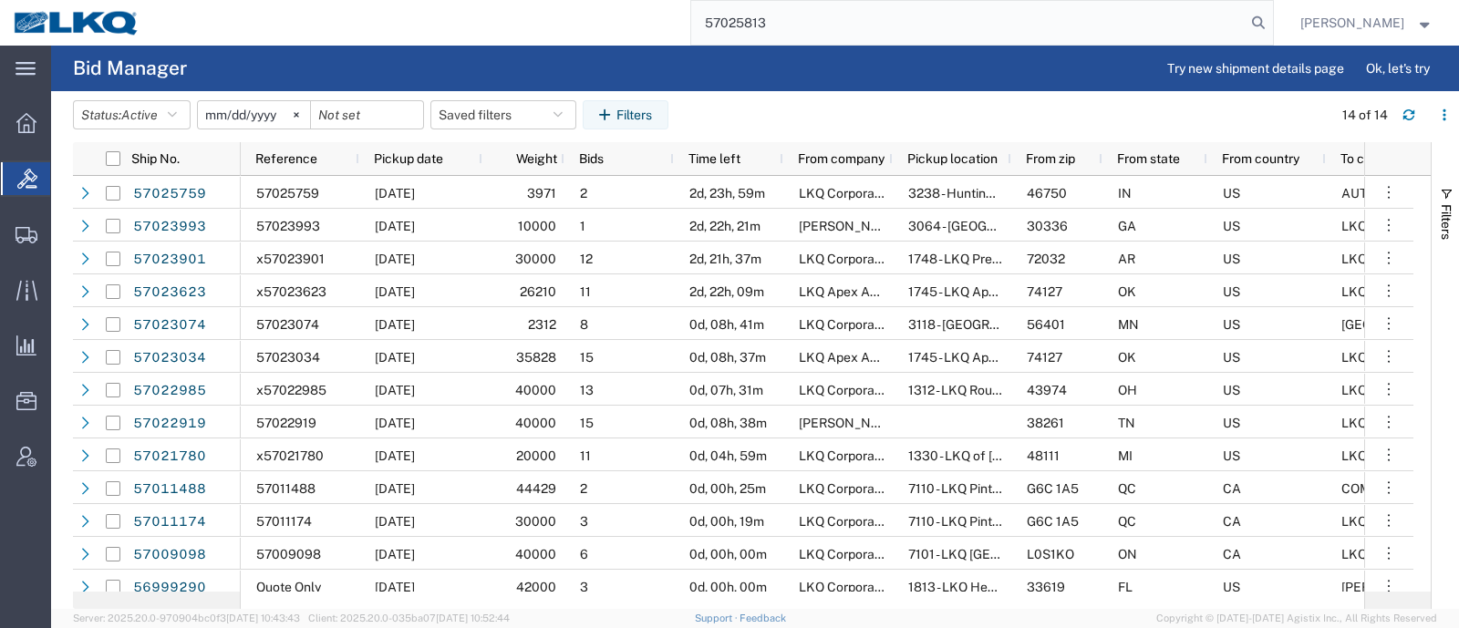
type input "57025813"
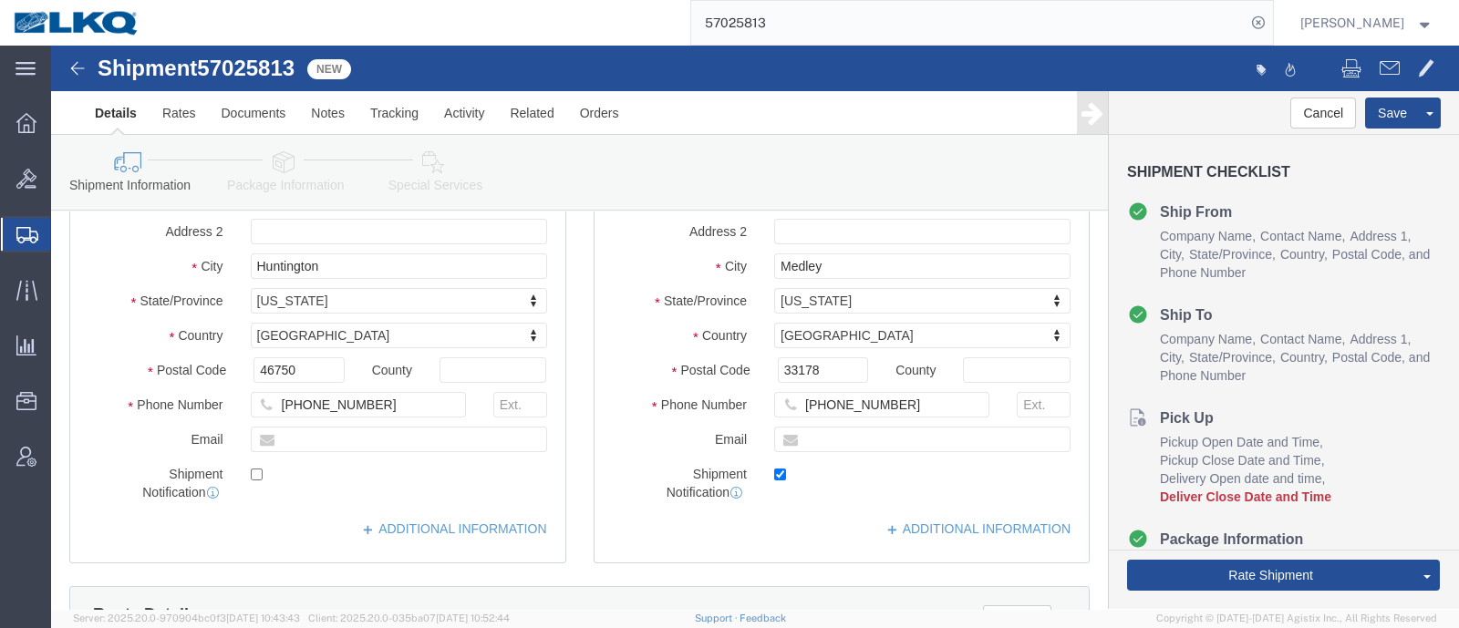
select select "27940"
select select "27816"
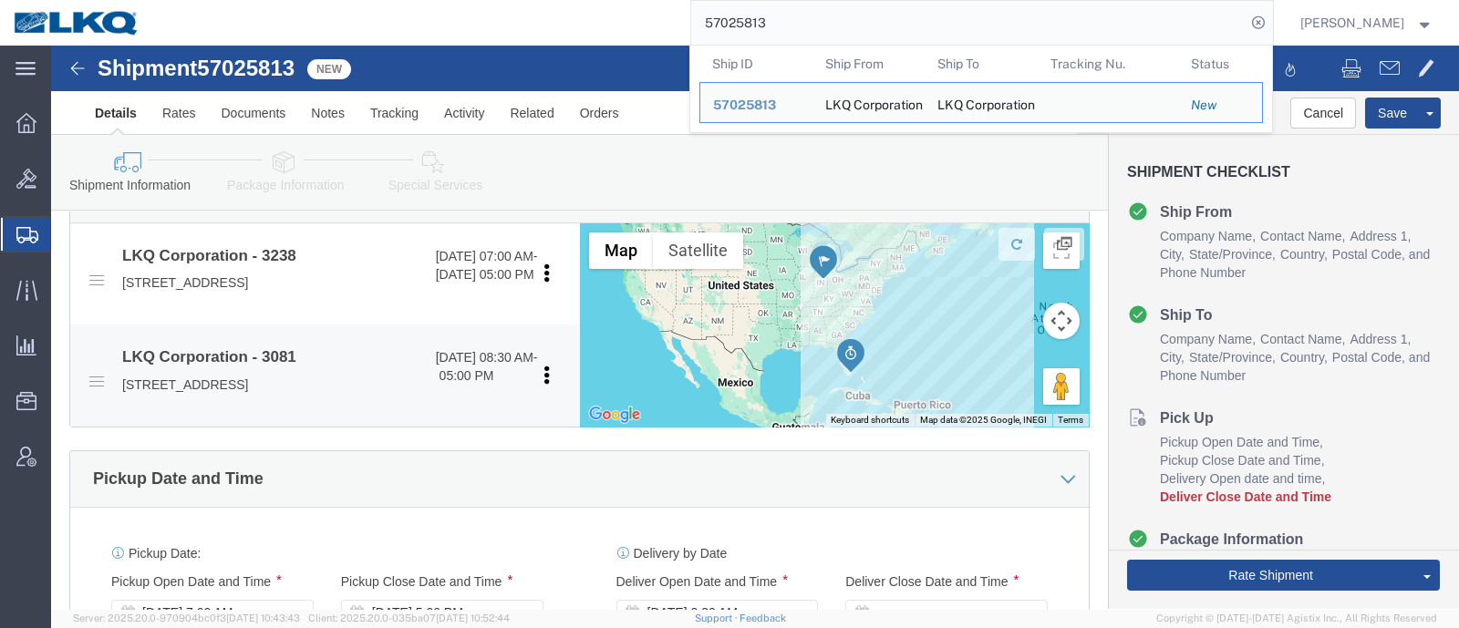
scroll to position [570, 0]
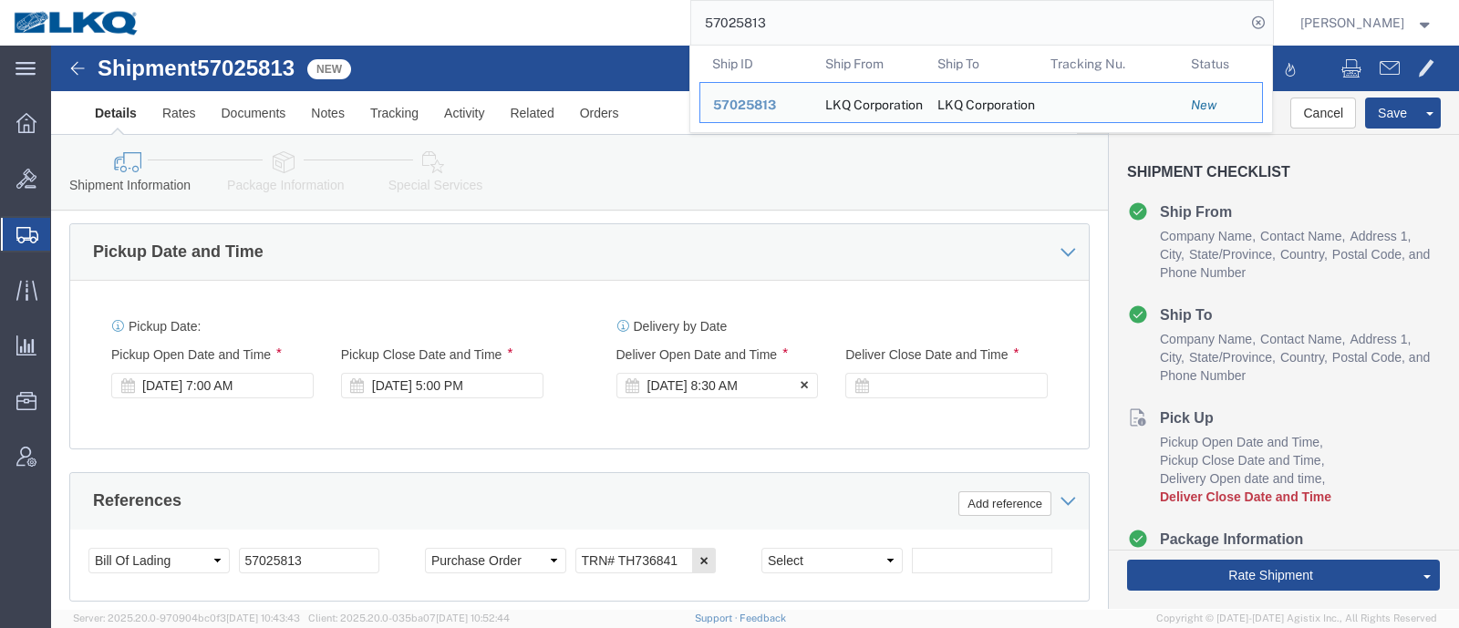
click div "Oct 10 2025 8:30 AM"
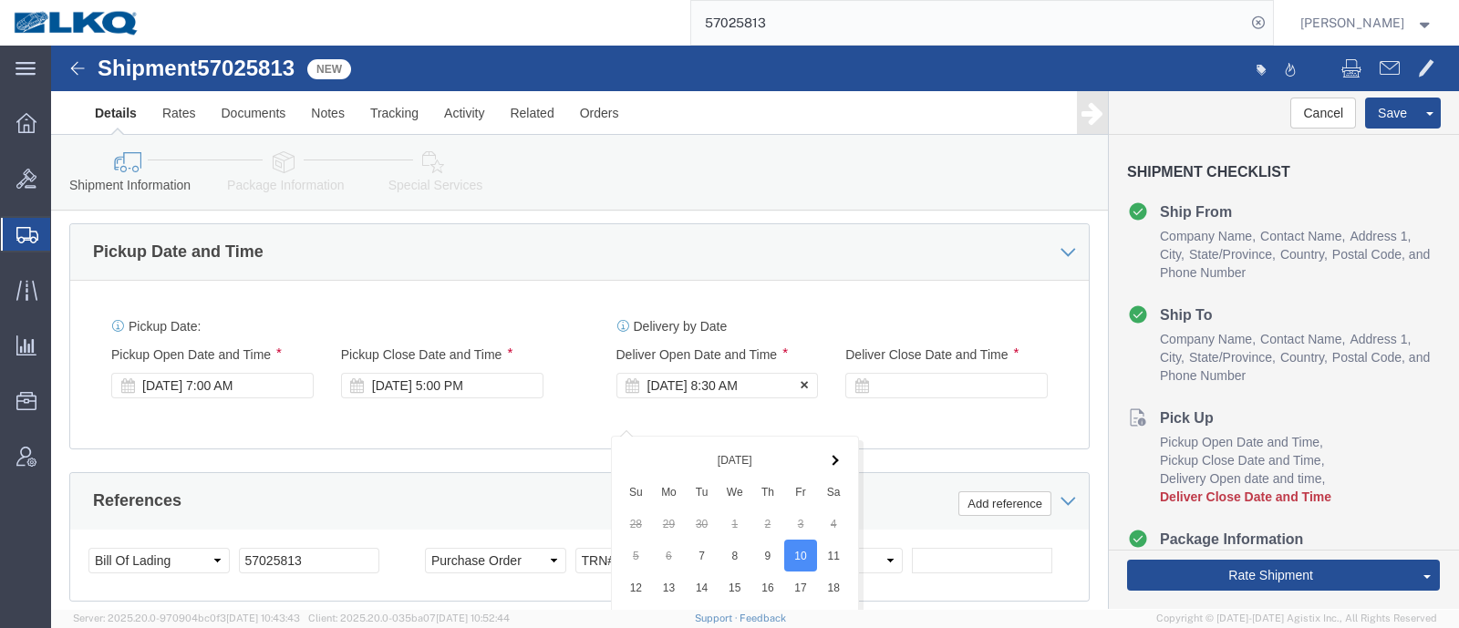
scroll to position [1332, 0]
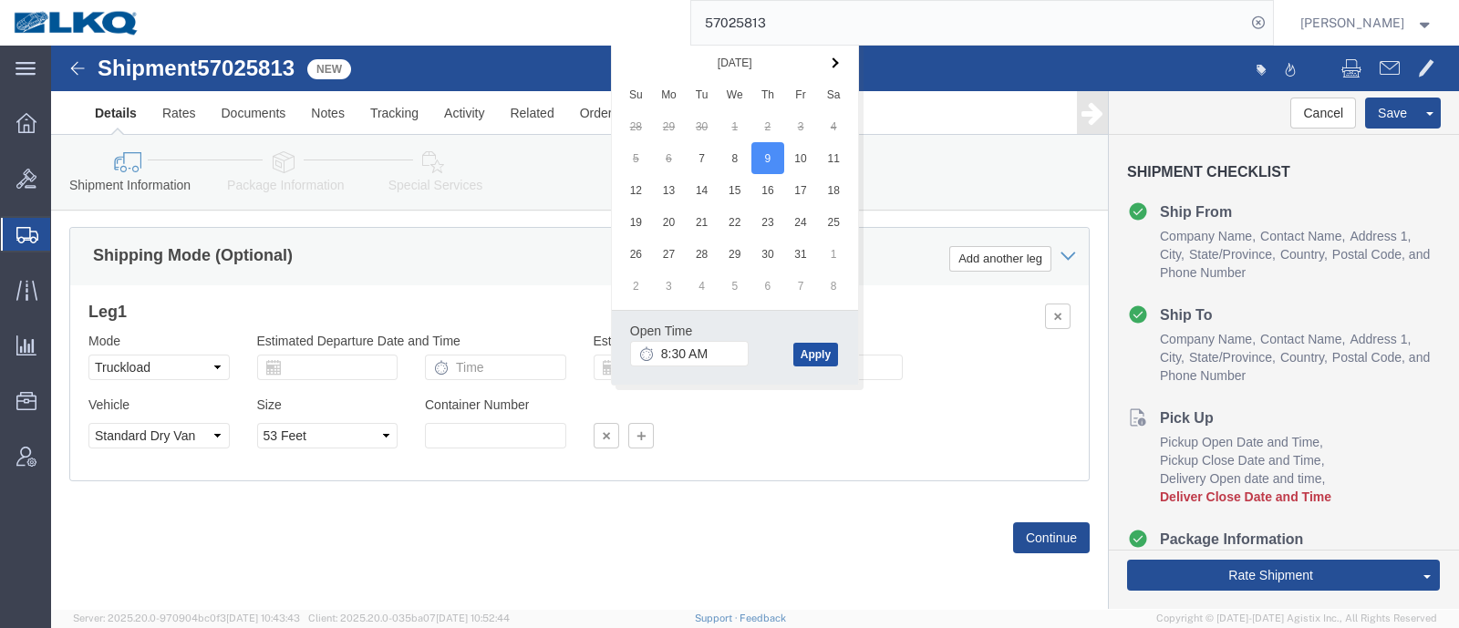
click button "Apply"
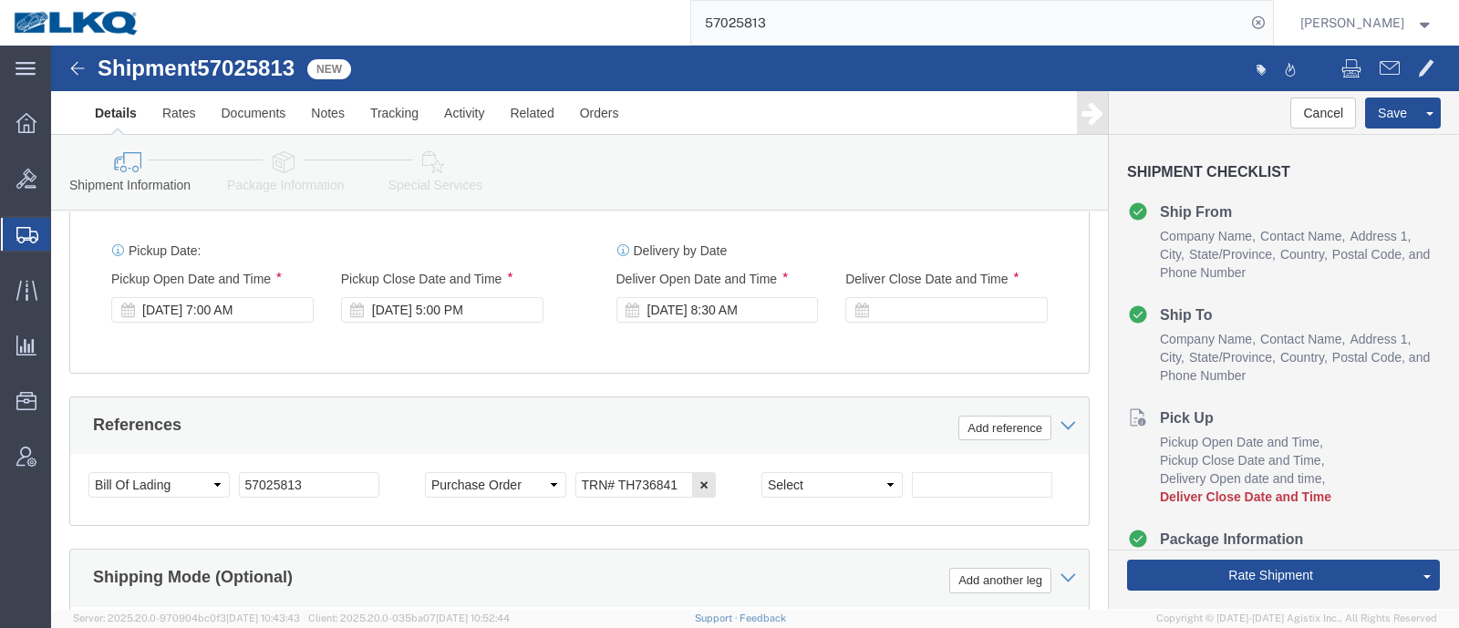
scroll to position [876, 0]
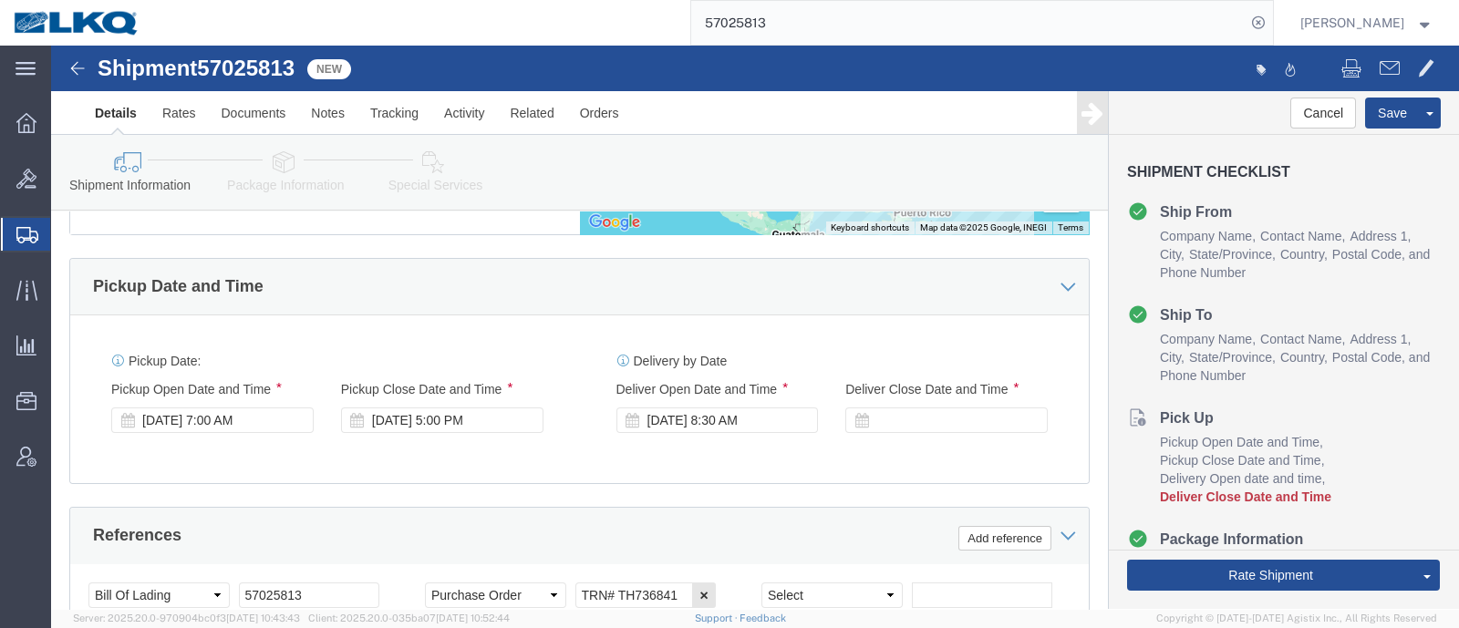
click div "Delivery Start Date Delivery Start Time Deliver Open Date and Time Oct 09 2025 …"
click div
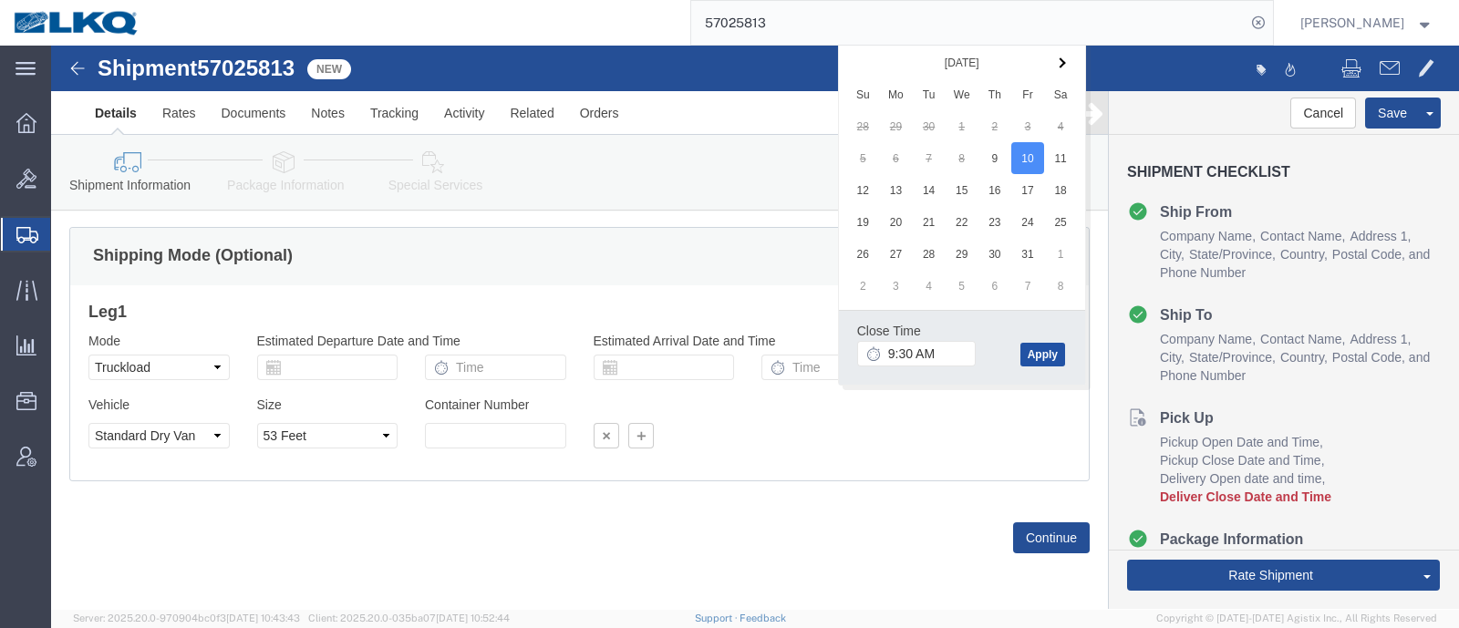
click button "Apply"
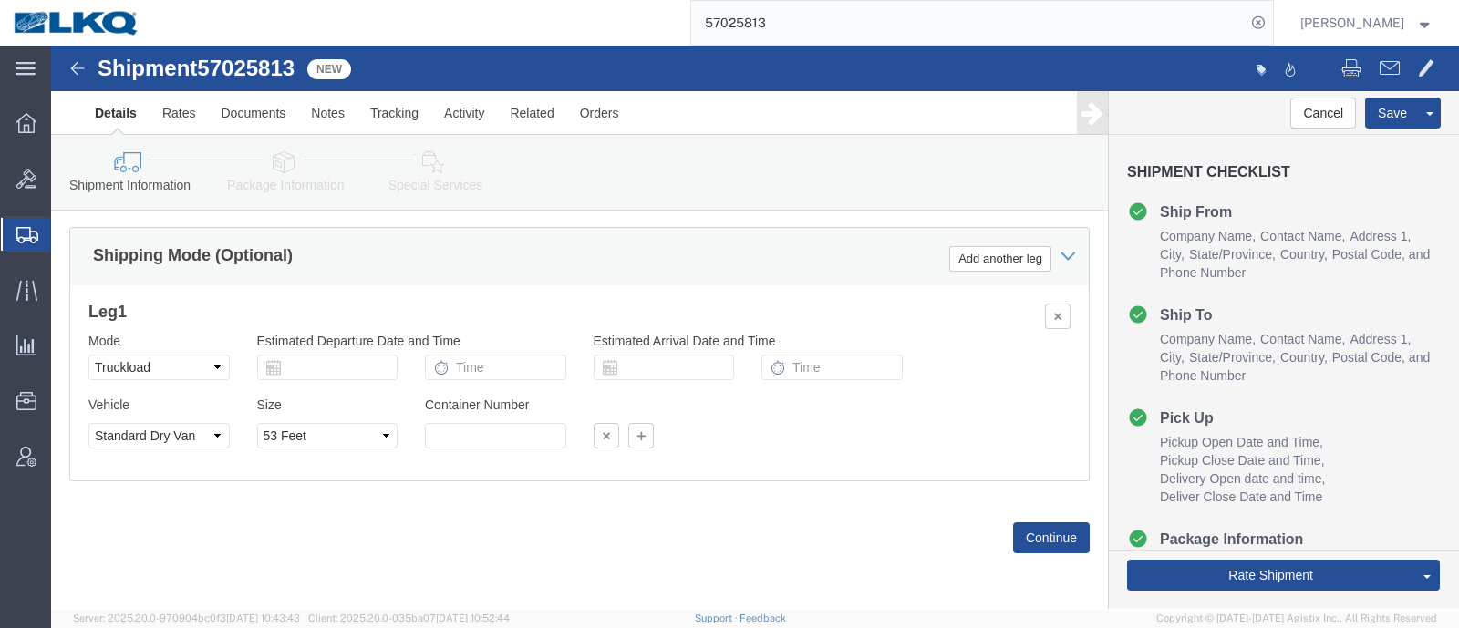
click div "Leg 1 Mode Select Air Less than Truckload Multi-Leg Ocean Freight Rail Small Pa…"
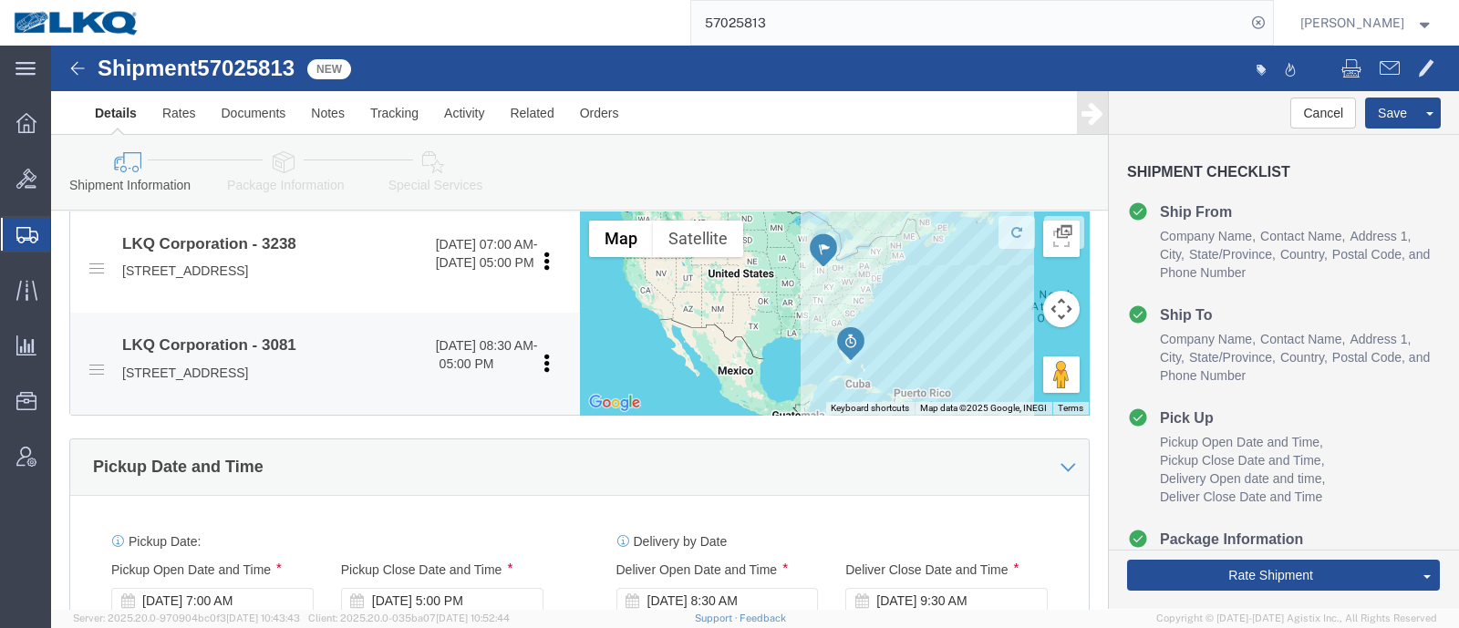
scroll to position [762, 0]
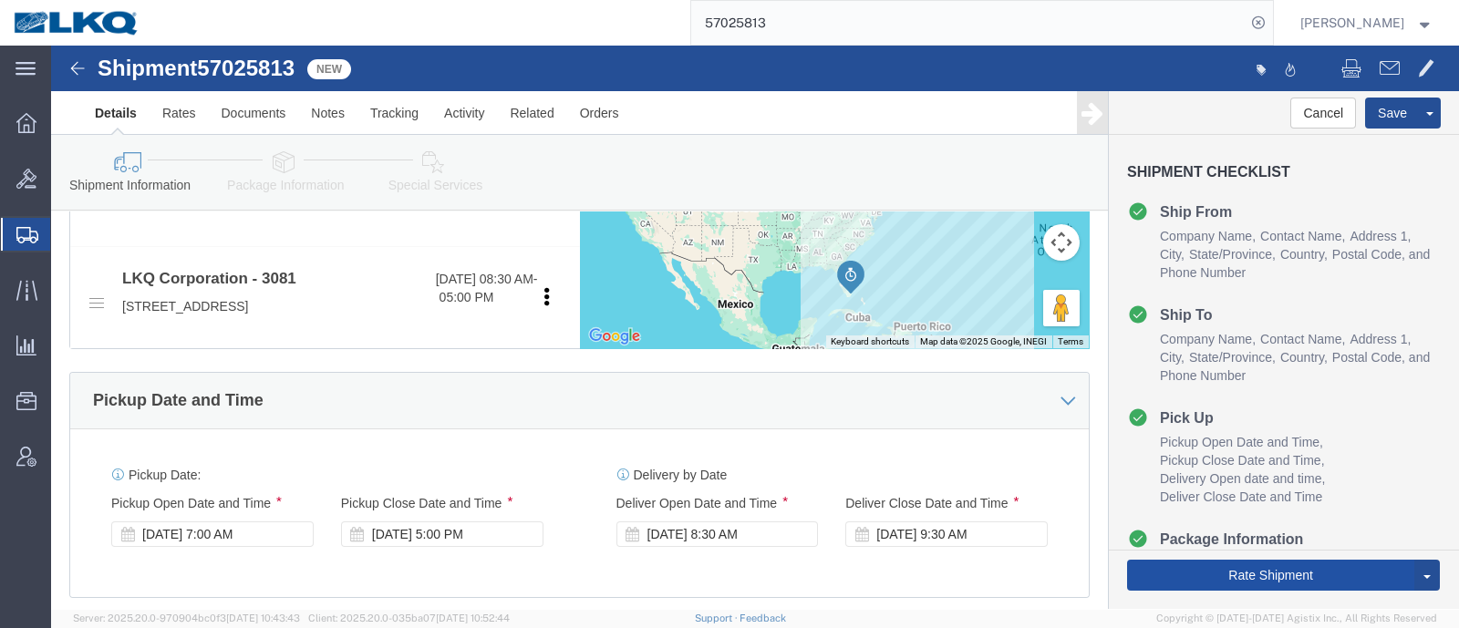
click button "Rate Shipment"
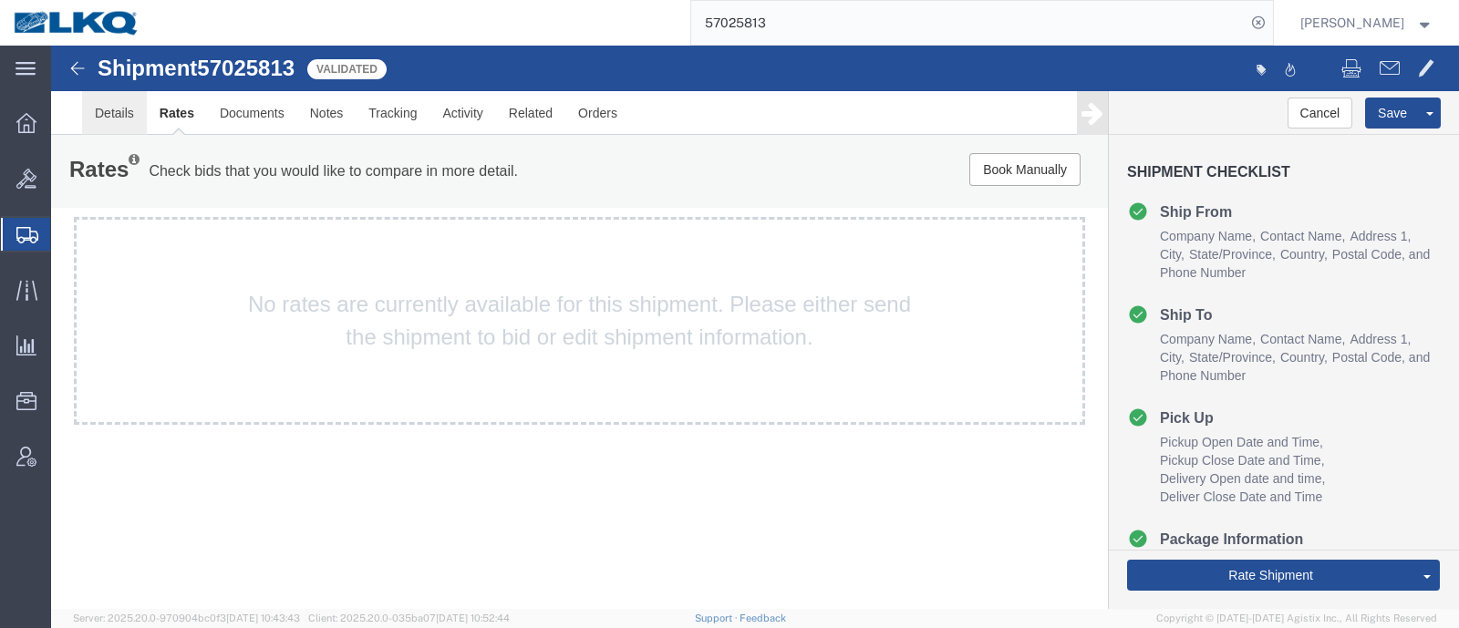
click at [109, 112] on link "Details" at bounding box center [114, 113] width 65 height 44
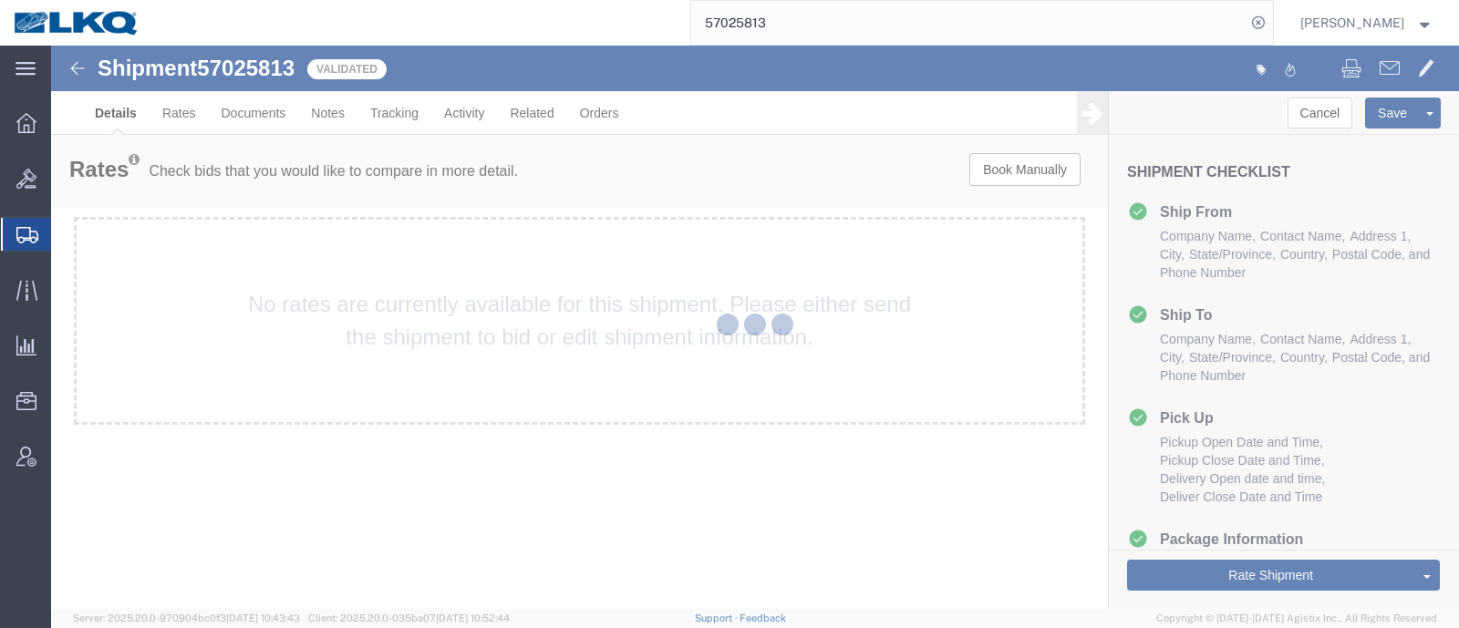
select select "27940"
select select "27816"
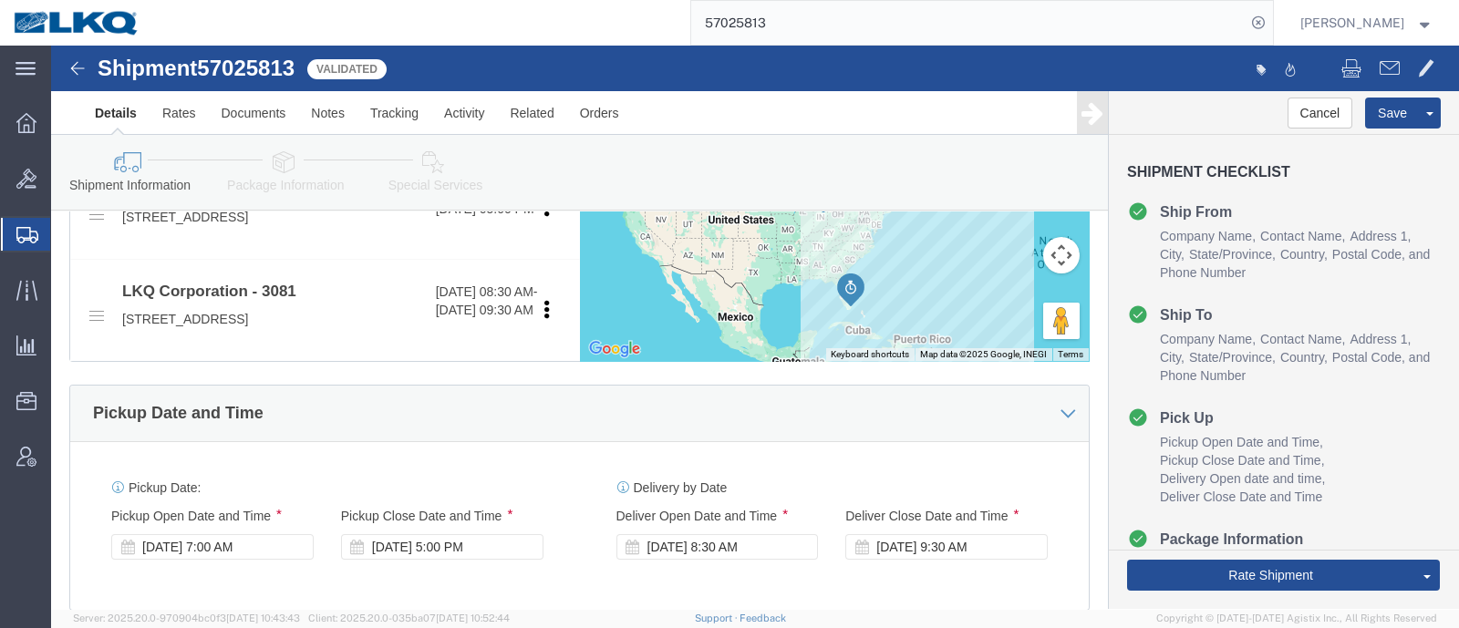
scroll to position [911, 0]
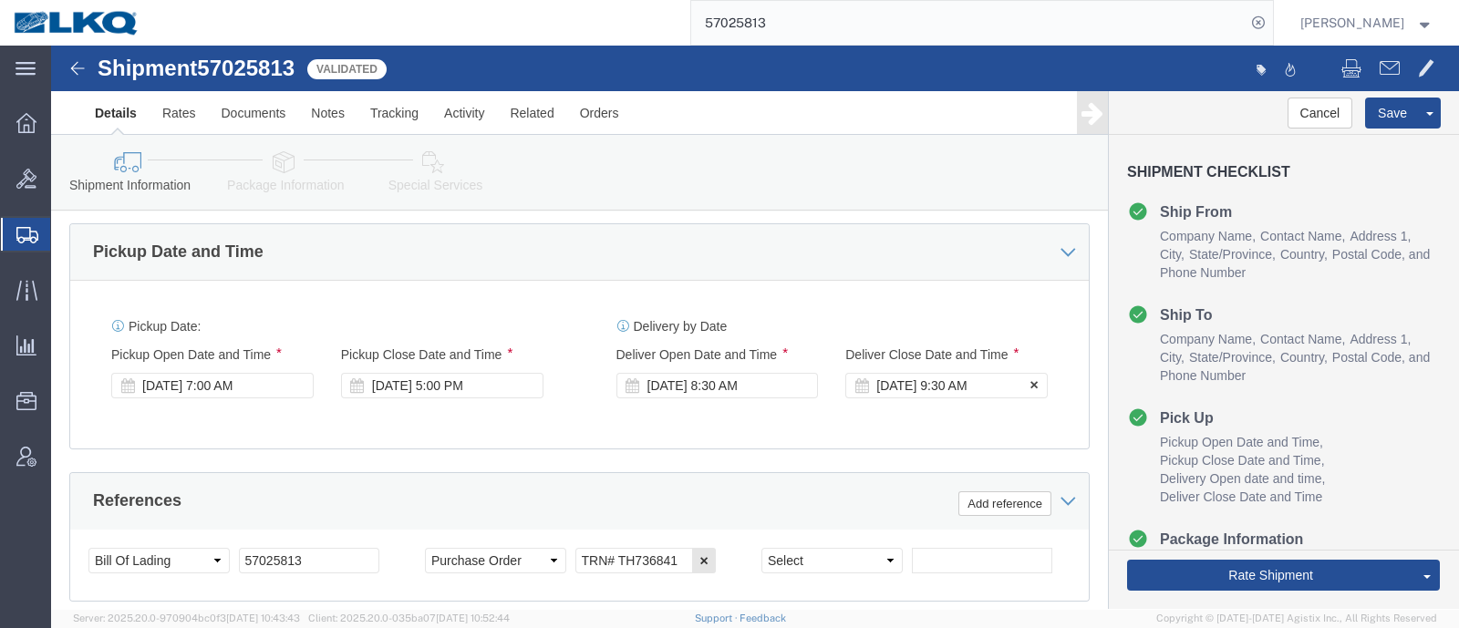
click div "Oct 10 2025 9:30 AM"
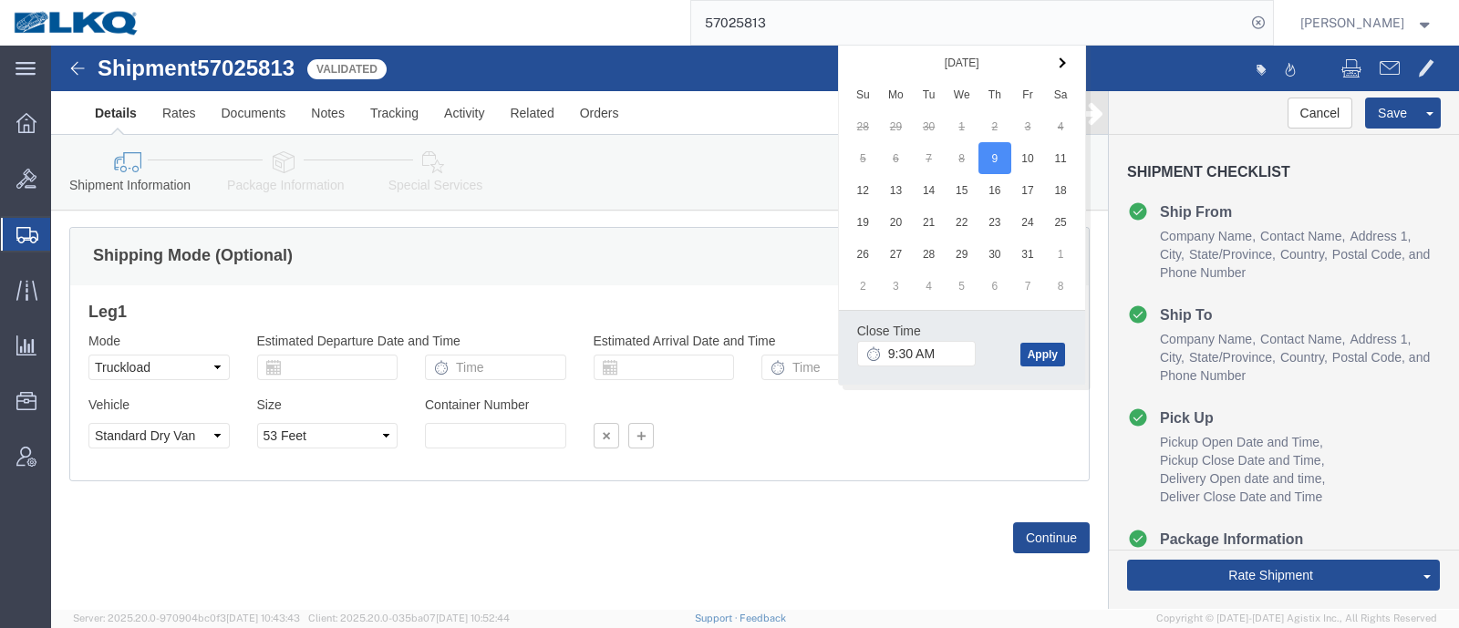
click button "Apply"
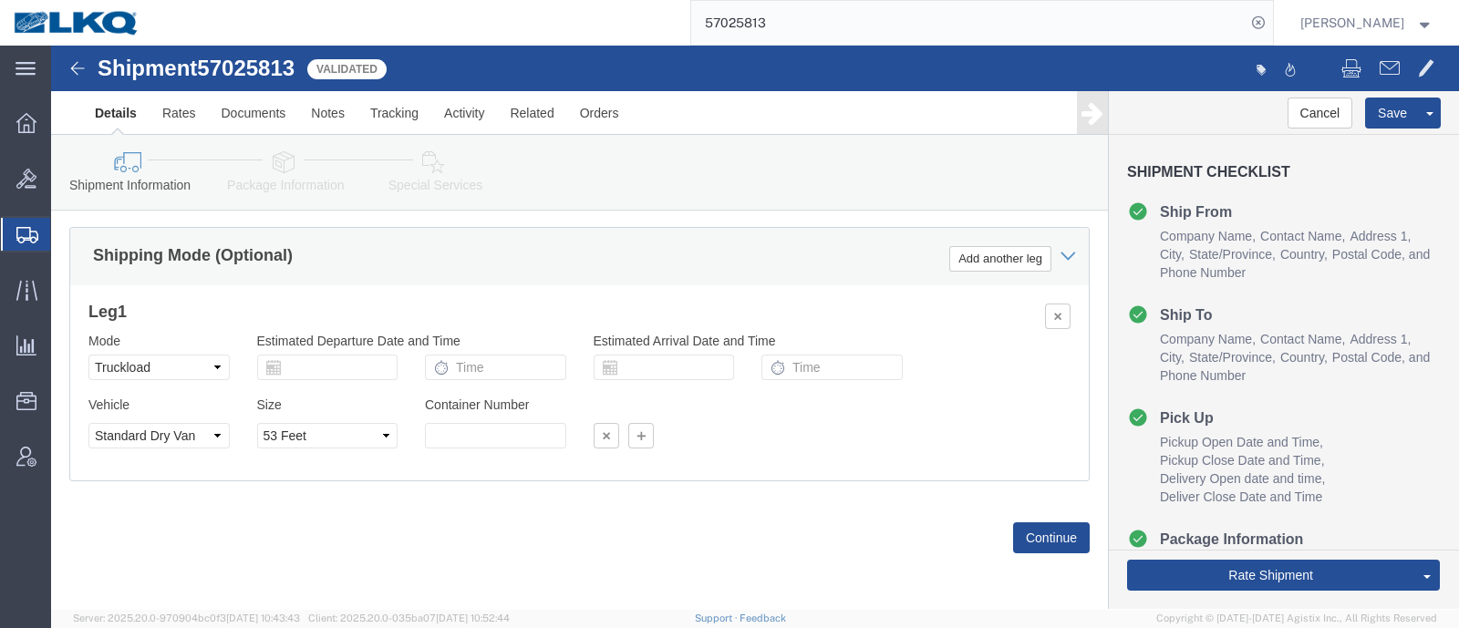
click div "Leg 1 Mode Select Air Less than Truckload Multi-Leg Ocean Freight Rail Small Pa…"
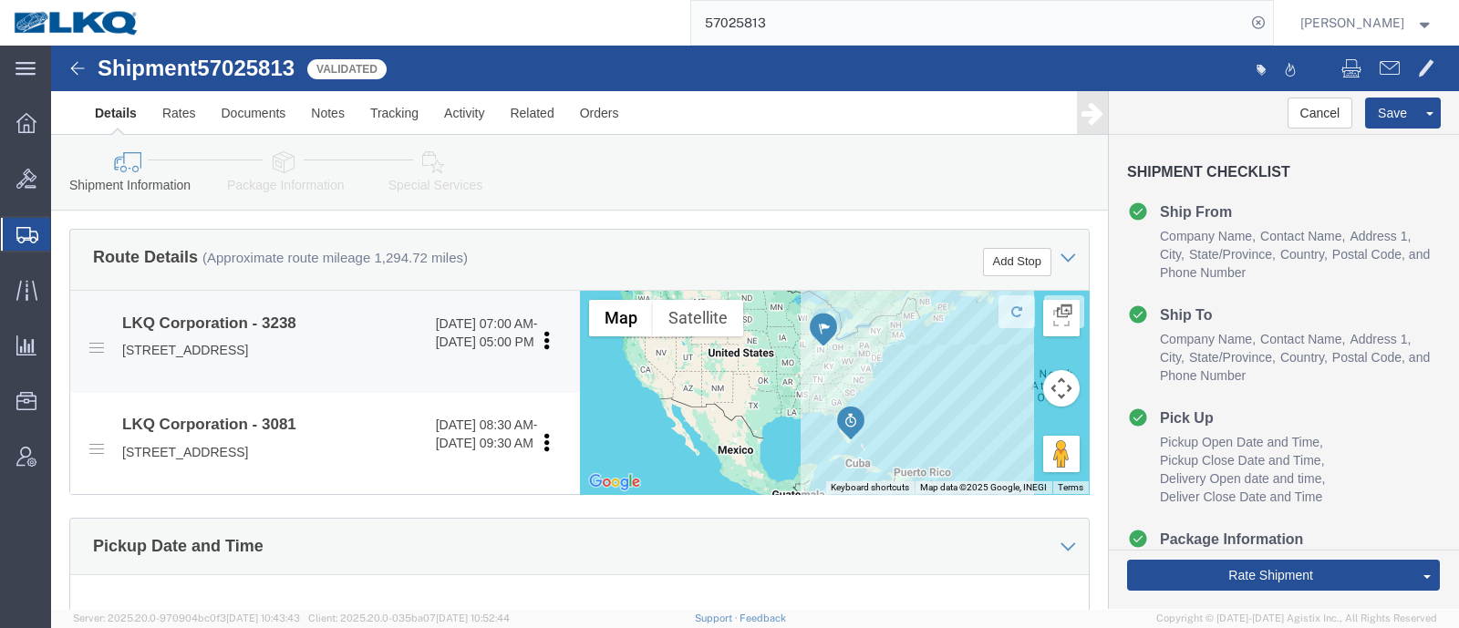
scroll to position [648, 0]
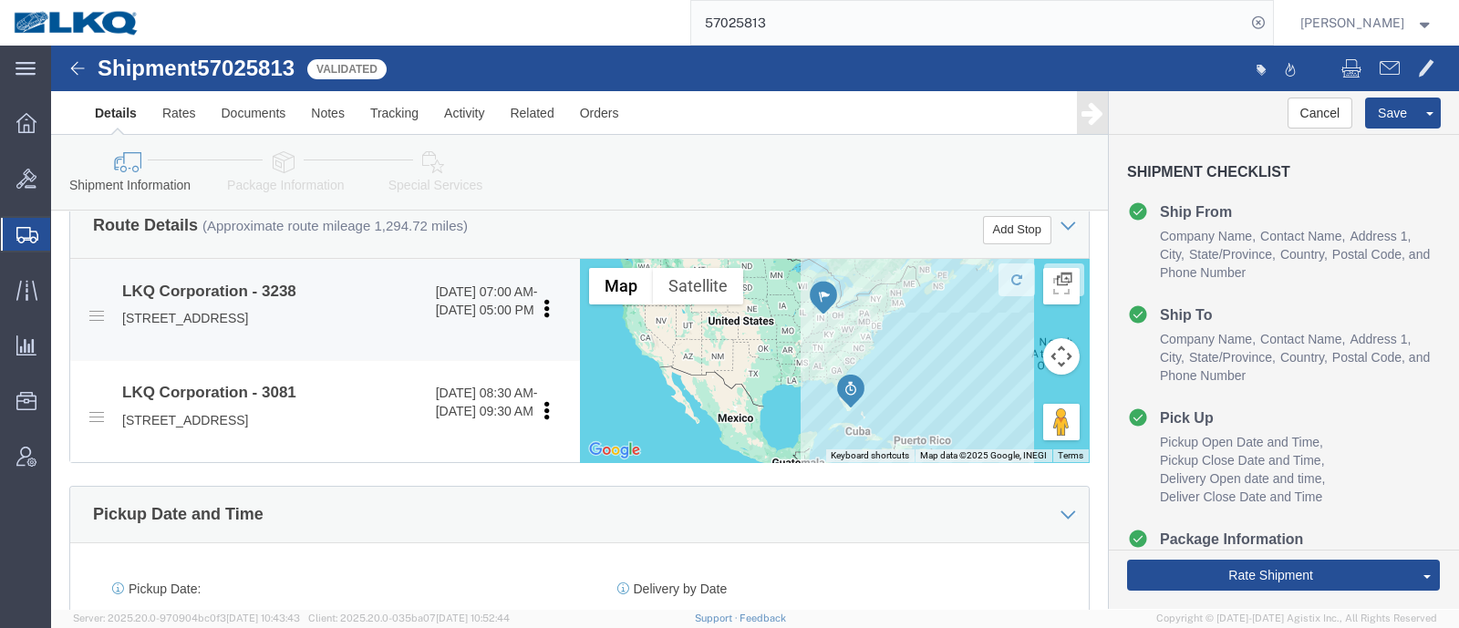
click p "[STREET_ADDRESS]"
copy p "46750"
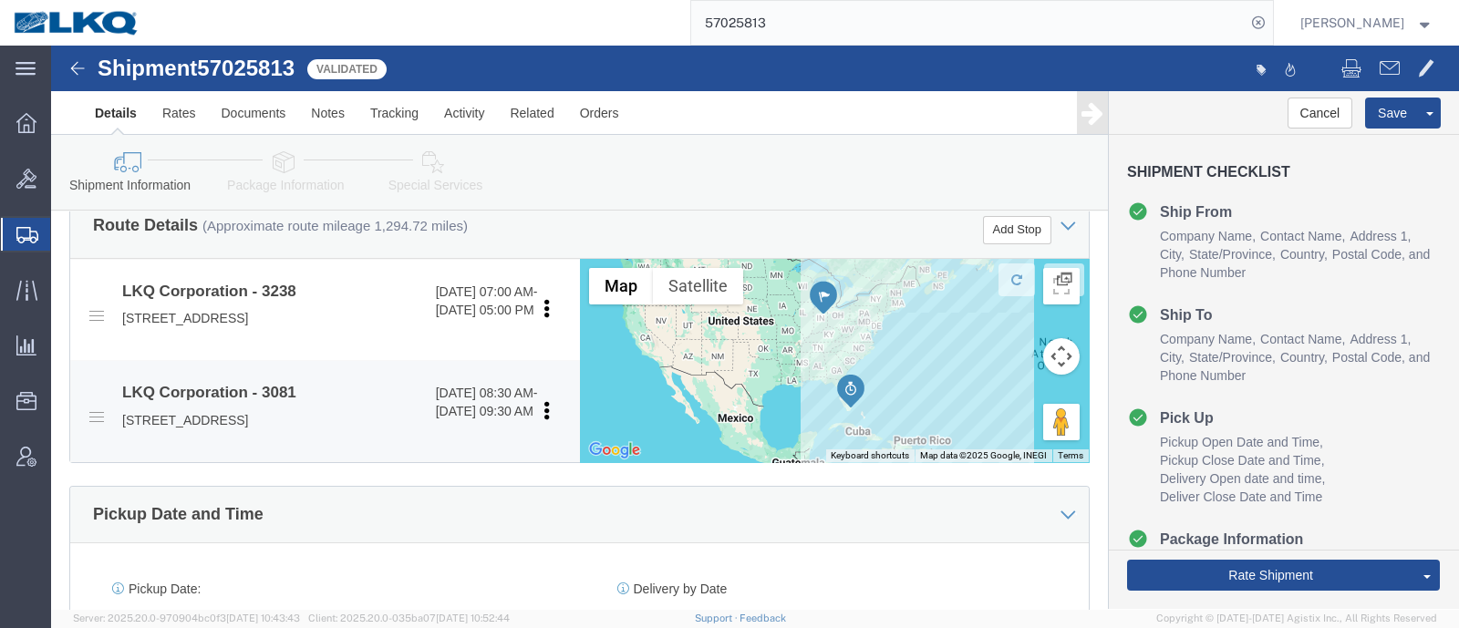
click p "[STREET_ADDRESS]"
copy p "33178"
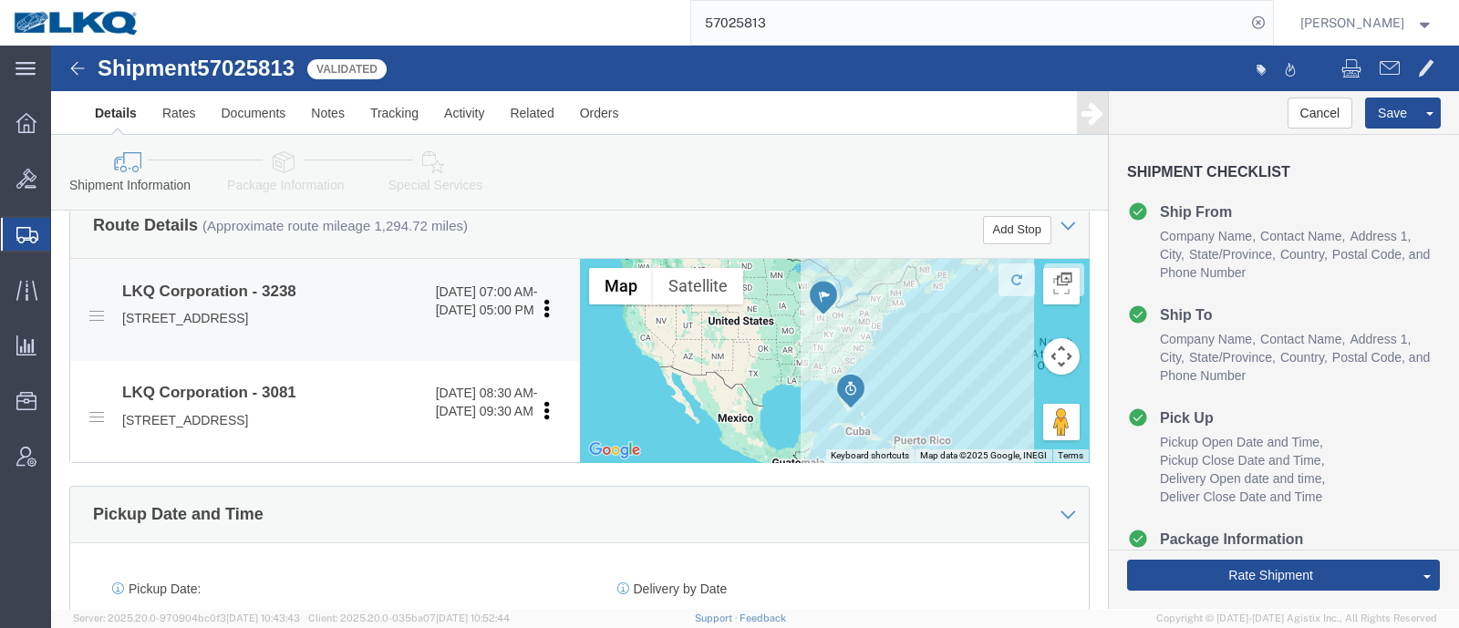
click p "[STREET_ADDRESS]"
copy p "46750"
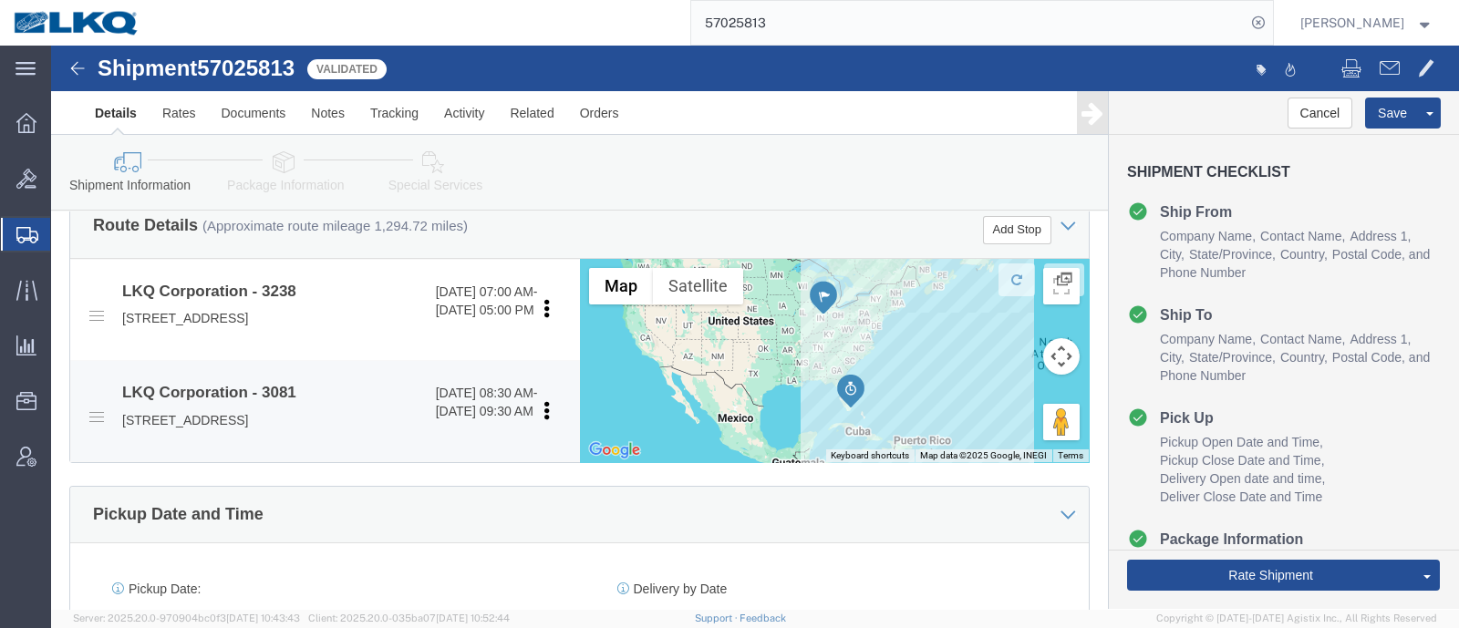
click p "[STREET_ADDRESS]"
copy p "33178"
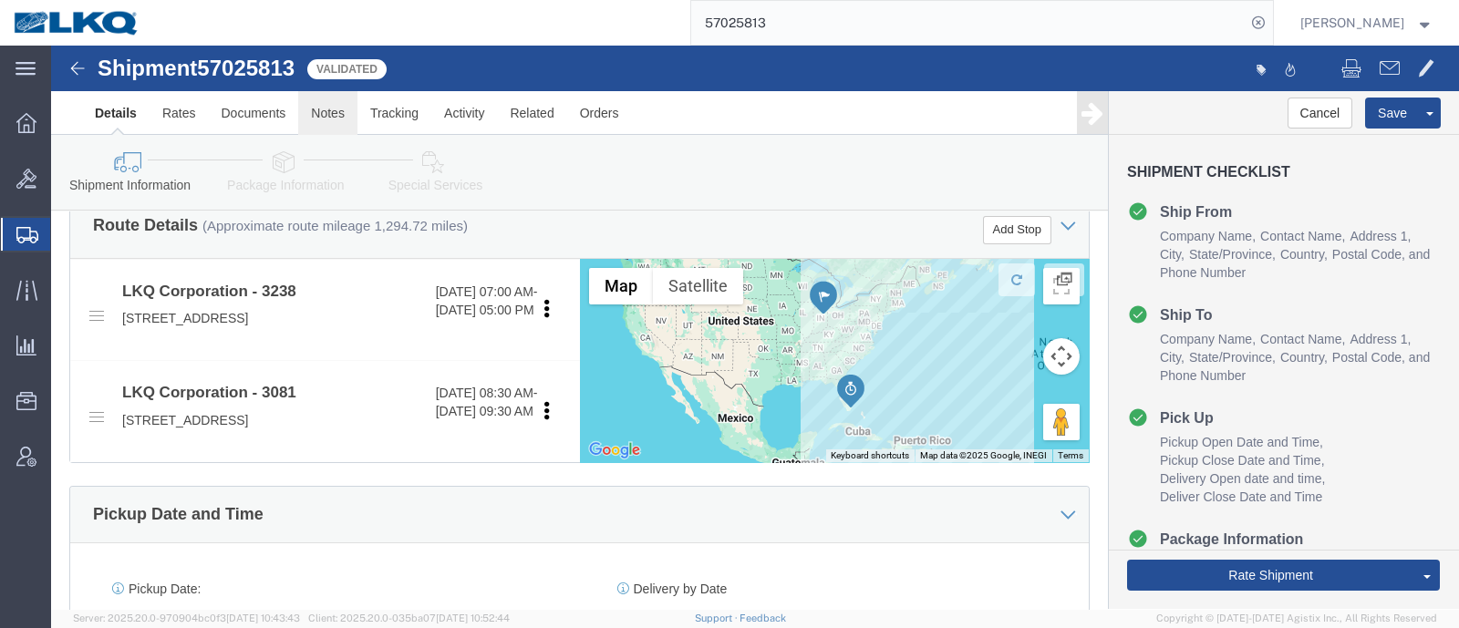
click link "Notes"
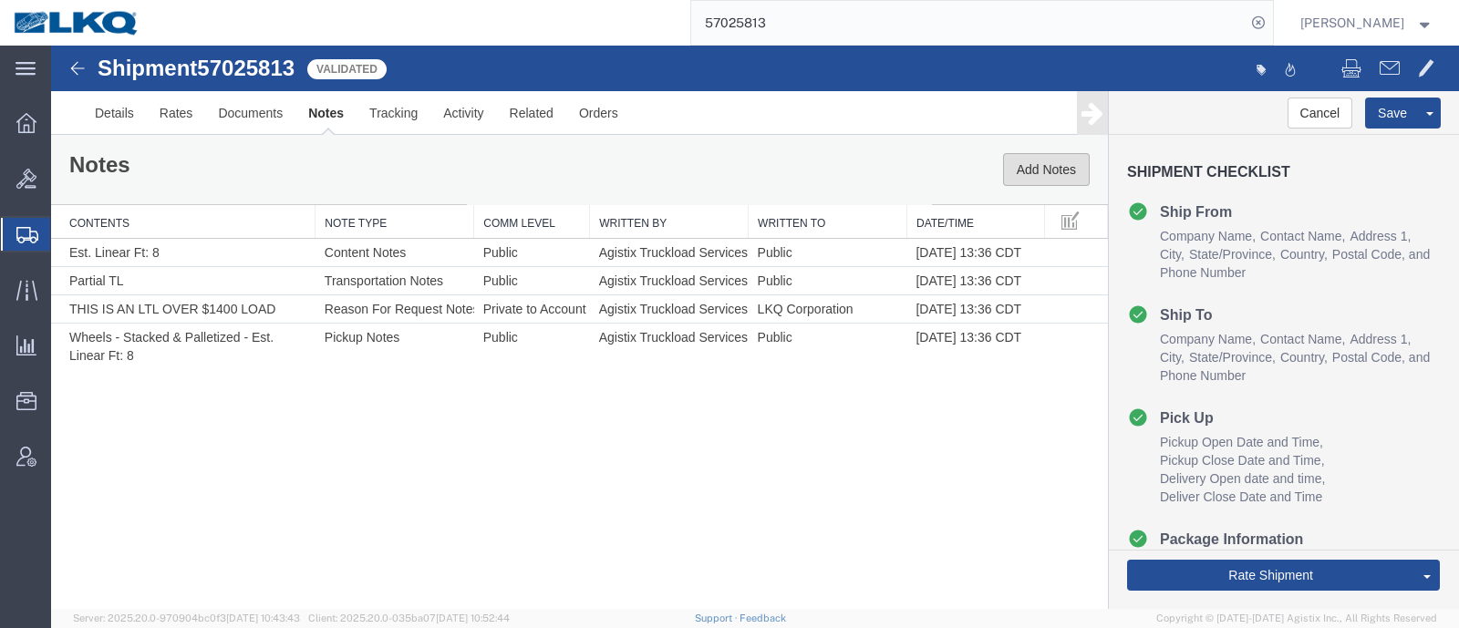
click at [1079, 155] on button "Add Notes" at bounding box center [1046, 169] width 87 height 33
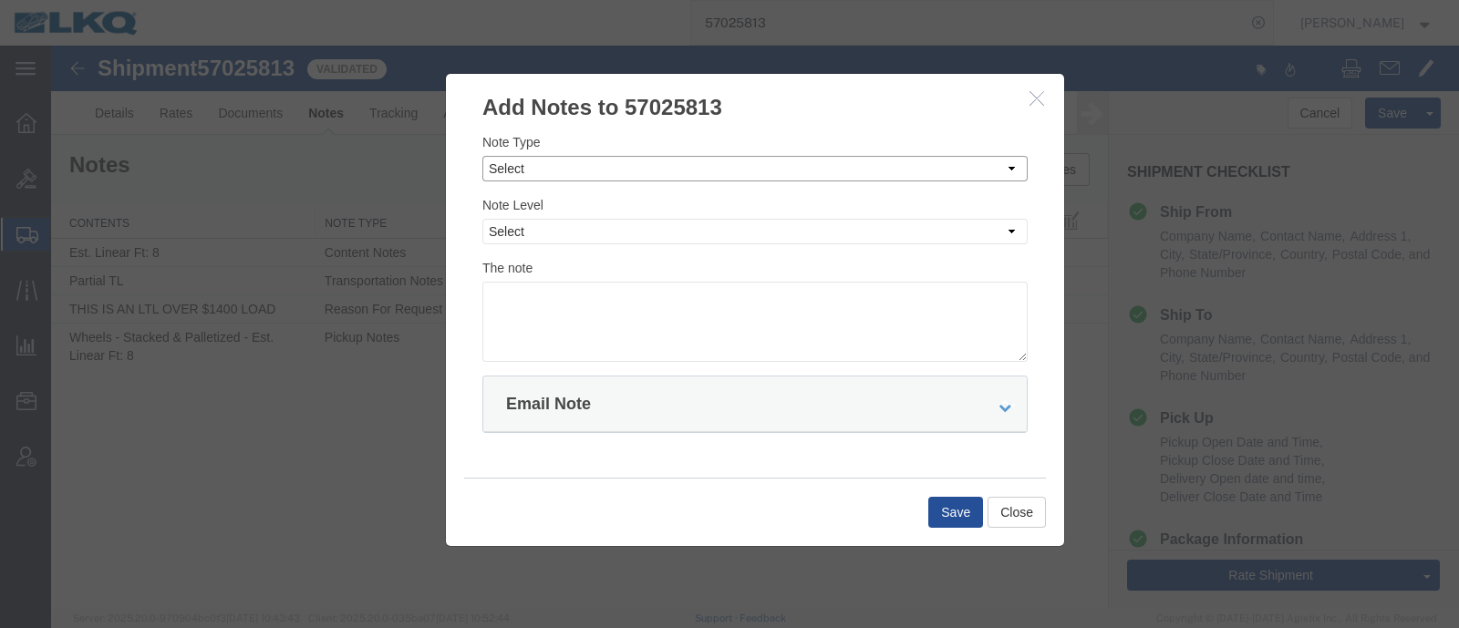
click at [556, 167] on select "Select Approval Bid Notes Carrier Change Notes Claim Notes Content Hazmat Notes…" at bounding box center [754, 169] width 545 height 26
select select "BID_NOTES"
click at [482, 156] on select "Select Approval Bid Notes Carrier Change Notes Claim Notes Content Hazmat Notes…" at bounding box center [754, 169] width 545 height 26
drag, startPoint x: 593, startPoint y: 222, endPoint x: 587, endPoint y: 239, distance: 18.2
click at [593, 222] on select "Select Private to Account Private to Vendor Public" at bounding box center [754, 232] width 545 height 26
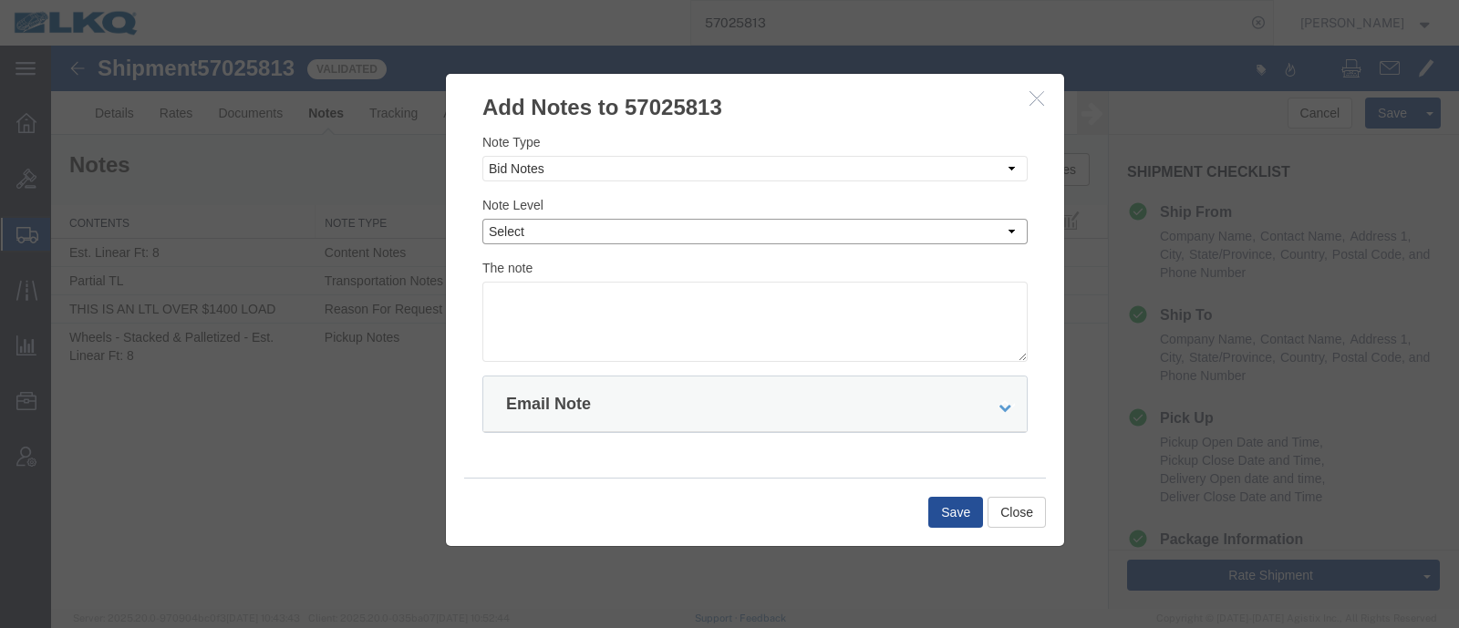
select select "PRIVATE_TO_ACCOUNT"
click at [482, 219] on select "Select Private to Account Private to Vendor Public" at bounding box center [754, 232] width 545 height 26
click at [588, 302] on textarea at bounding box center [754, 322] width 545 height 80
type textarea "DAT: $3685"
click at [946, 513] on button "Save" at bounding box center [955, 512] width 55 height 31
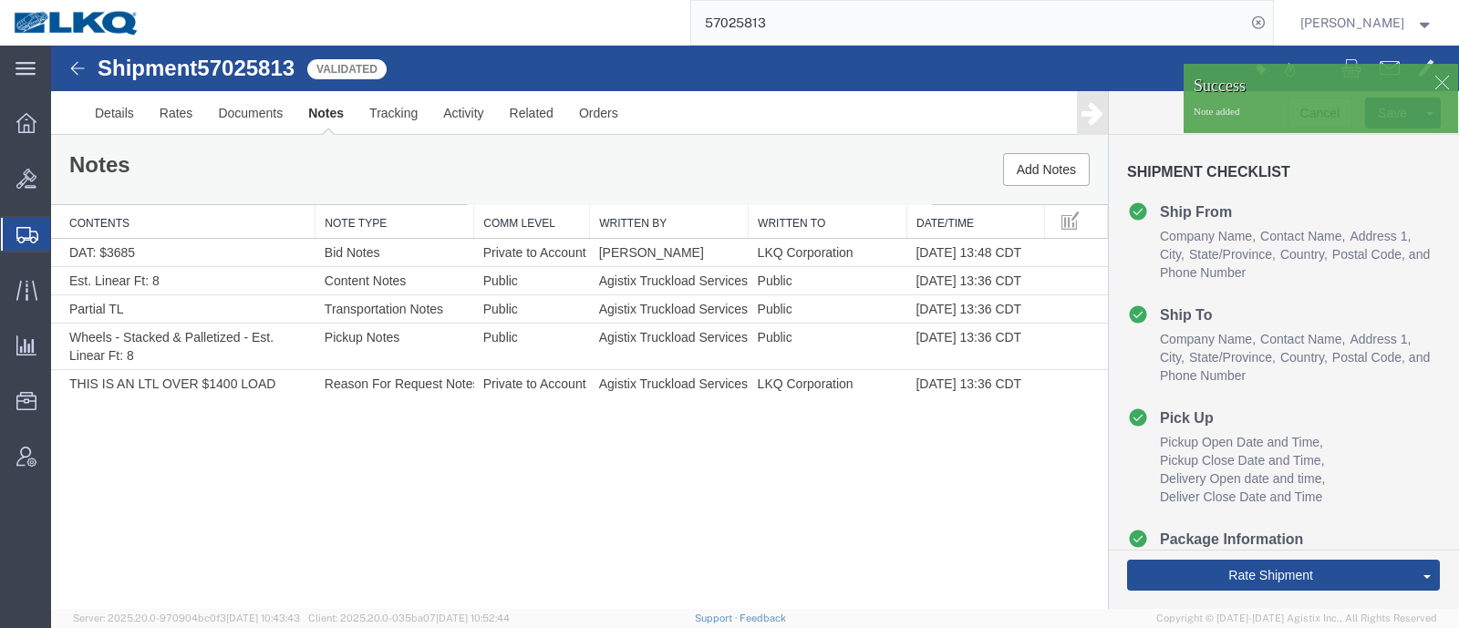
click at [630, 563] on div "Shipment 57025813 5 of 5 Validated Details Rates Documents Notes Tracking Activ…" at bounding box center [755, 327] width 1408 height 563
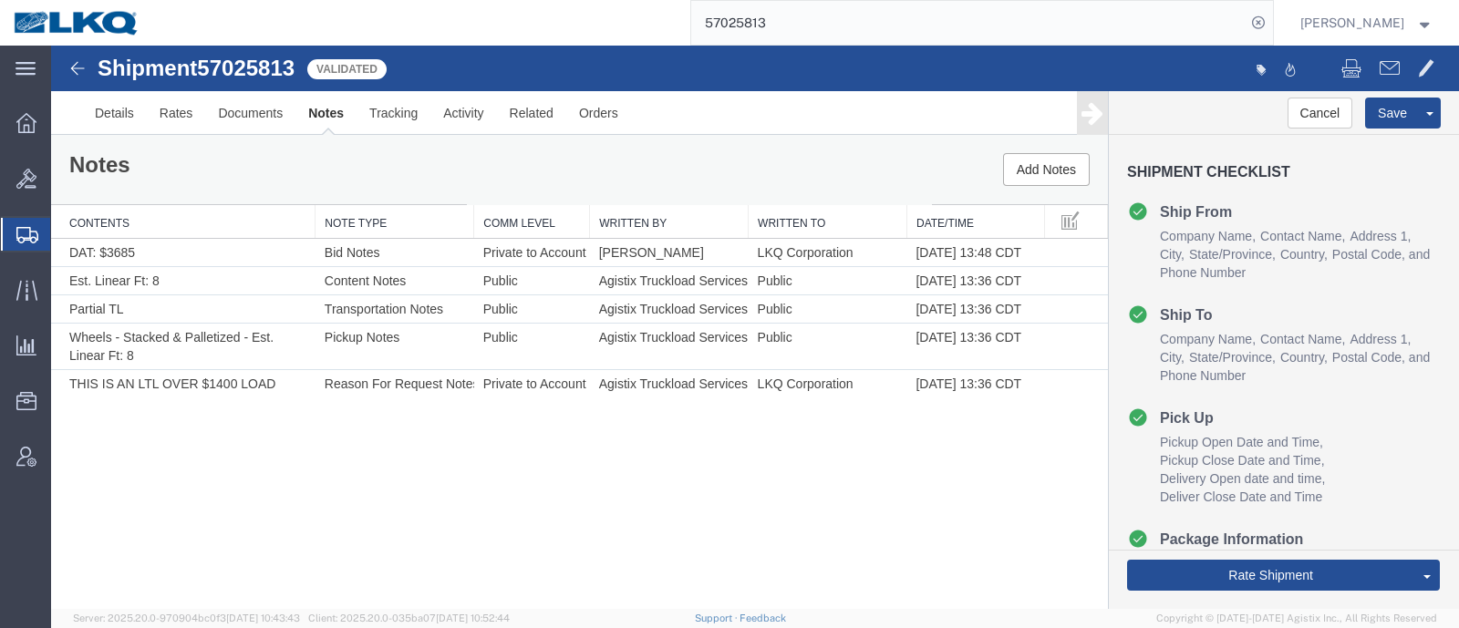
click at [718, 524] on div "Shipment 57025813 5 of 5 Validated Details Rates Documents Notes Tracking Activ…" at bounding box center [755, 327] width 1408 height 563
click at [1235, 582] on button "Rate Shipment" at bounding box center [1270, 575] width 287 height 31
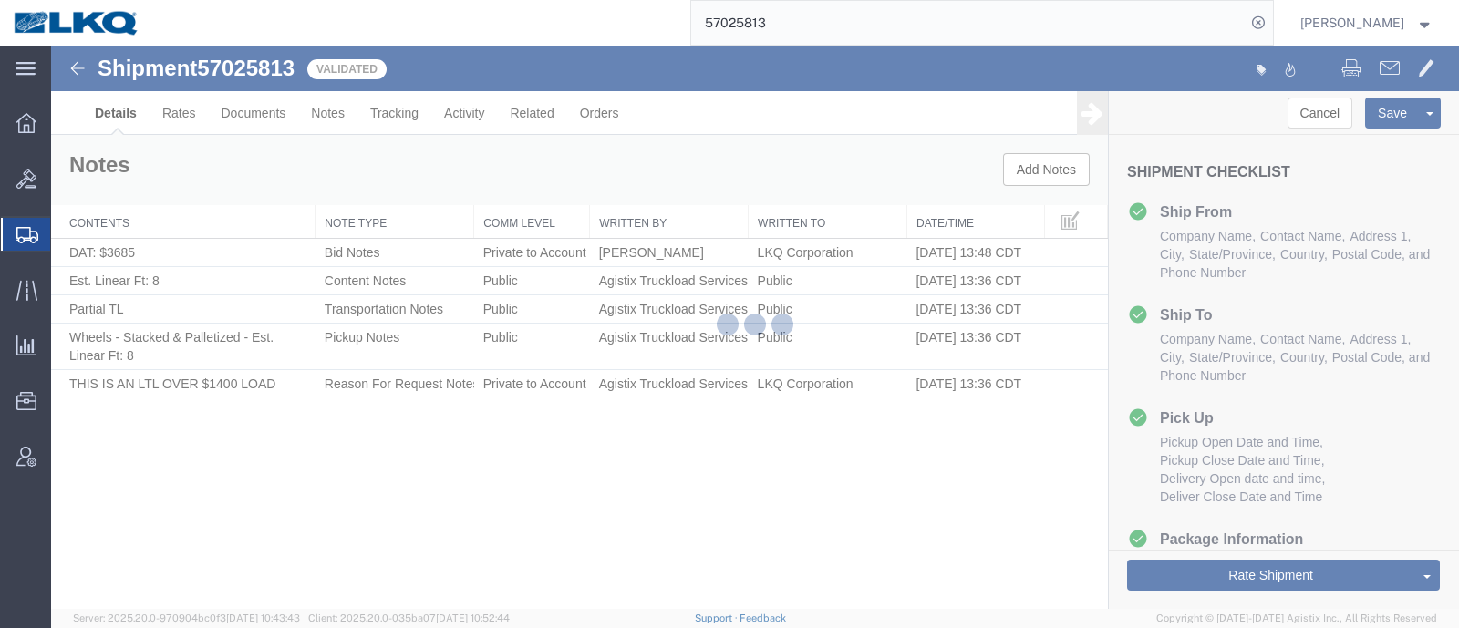
select select "27940"
select select "27816"
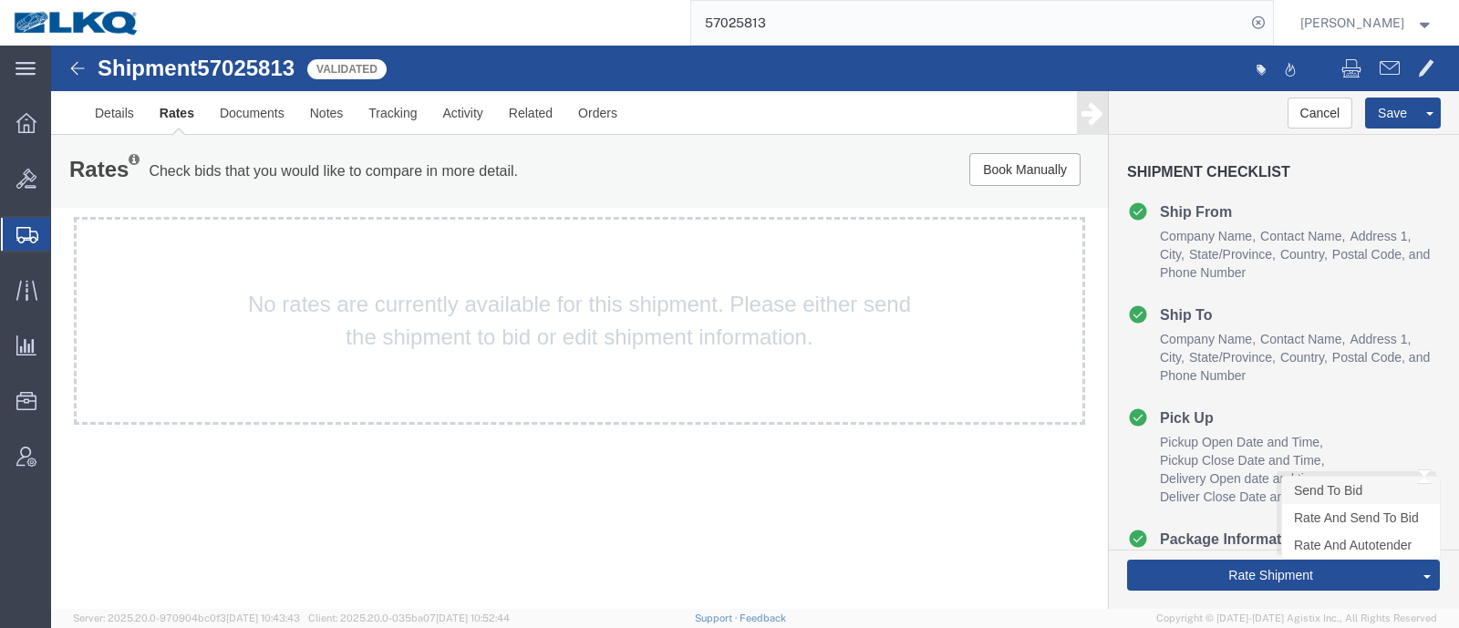
click at [1332, 488] on link "Send To Bid" at bounding box center [1361, 490] width 158 height 27
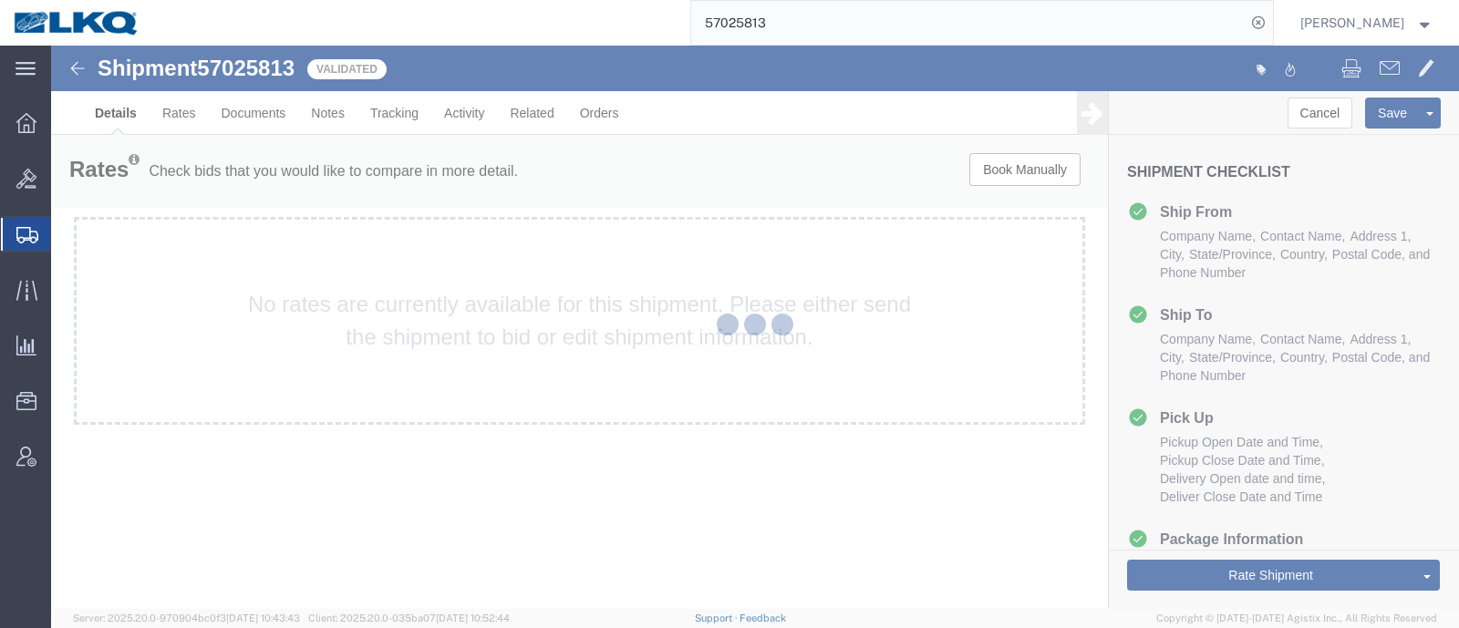
select select "27940"
select select "27816"
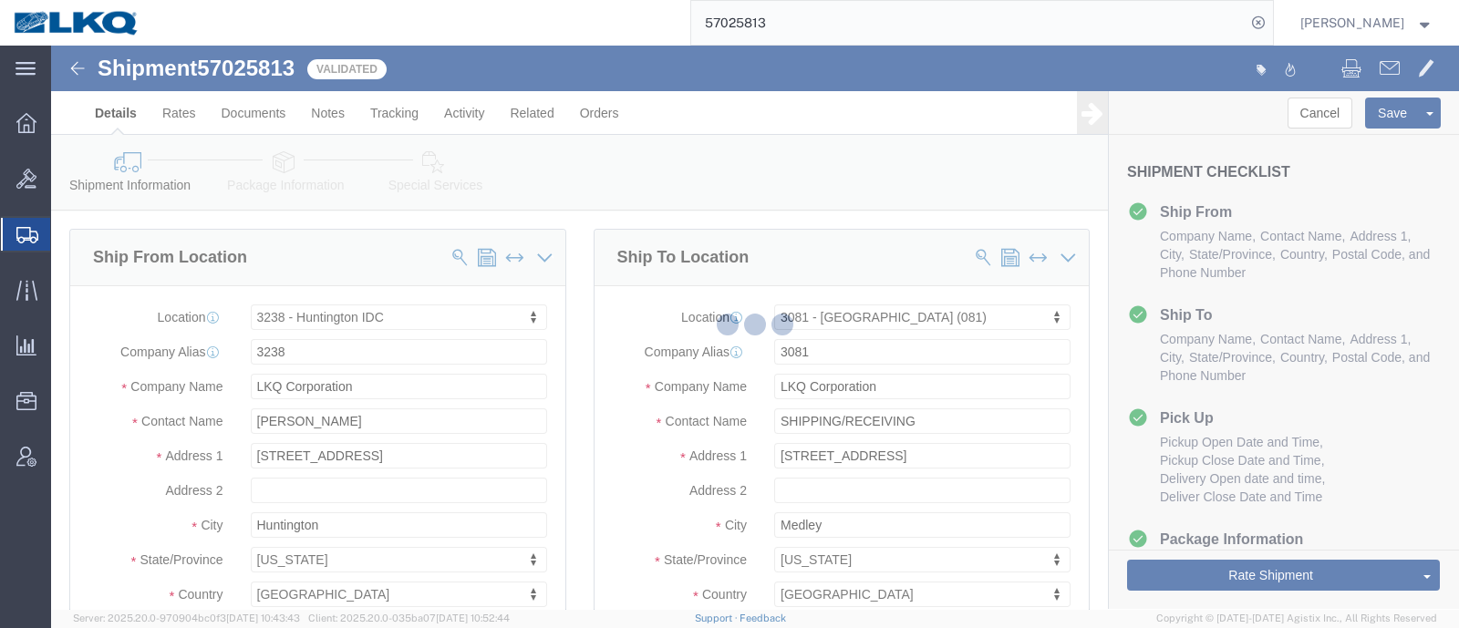
select select "TL"
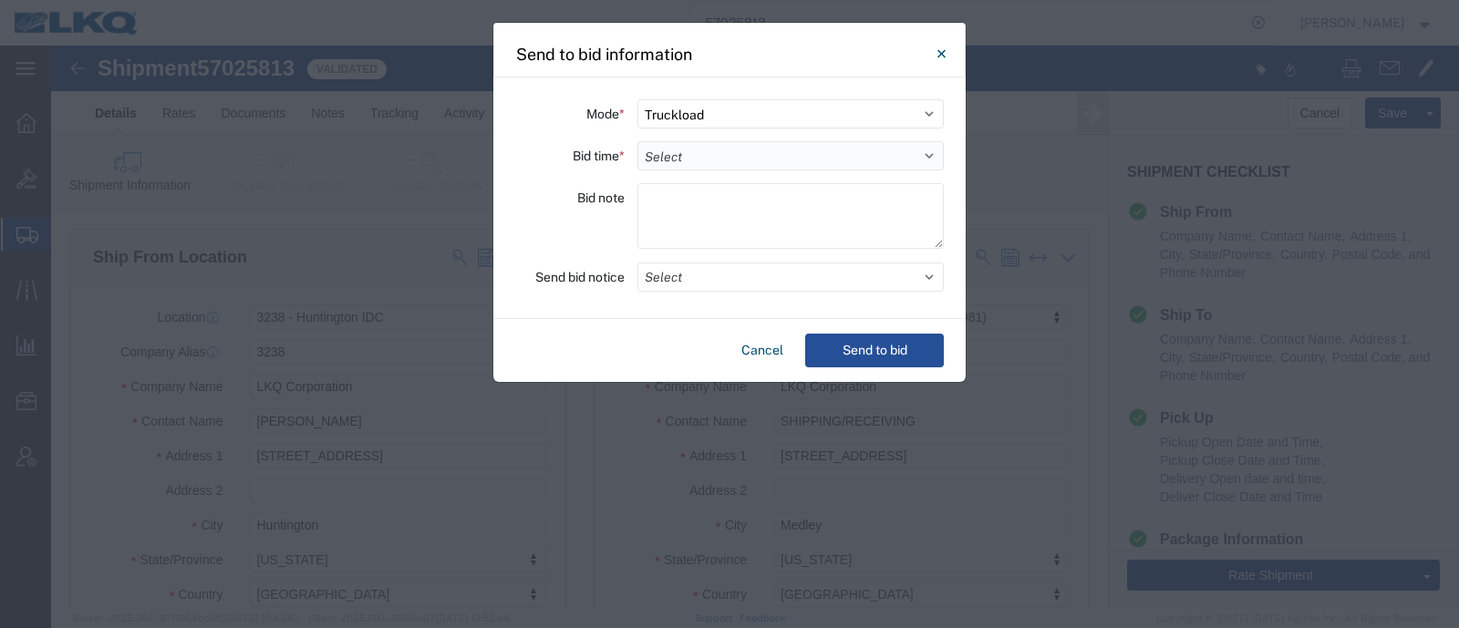
click at [723, 154] on select "Select 30 Min (Rush) 1 Hour (Rush) 2 Hours (Rush) 4 Hours (Rush) 8 Hours (Rush)…" at bounding box center [790, 155] width 306 height 29
select select "72"
click at [637, 141] on select "Select 30 Min (Rush) 1 Hour (Rush) 2 Hours (Rush) 4 Hours (Rush) 8 Hours (Rush)…" at bounding box center [790, 155] width 306 height 29
click at [862, 353] on button "Send to bid" at bounding box center [874, 351] width 139 height 34
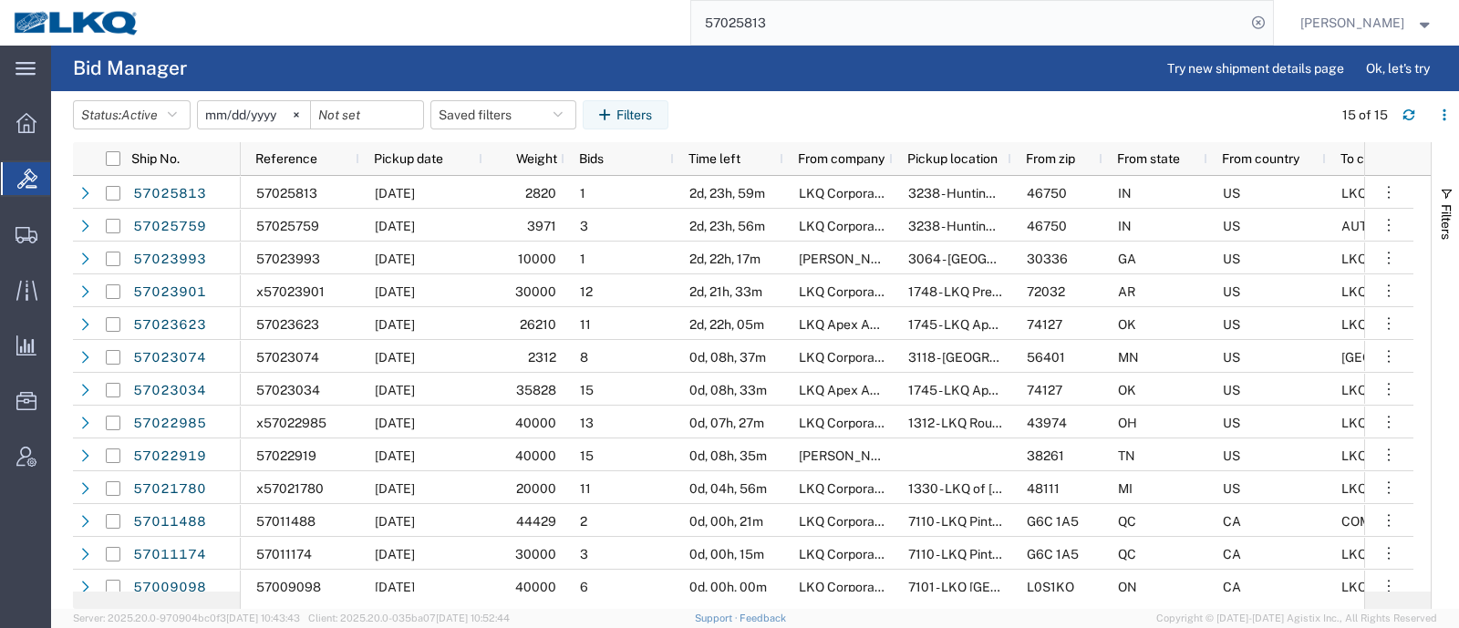
drag, startPoint x: 627, startPoint y: 35, endPoint x: 614, endPoint y: 38, distance: 14.2
click at [615, 37] on div "57025813" at bounding box center [713, 23] width 1120 height 46
paste input "6640955"
type input "56640955"
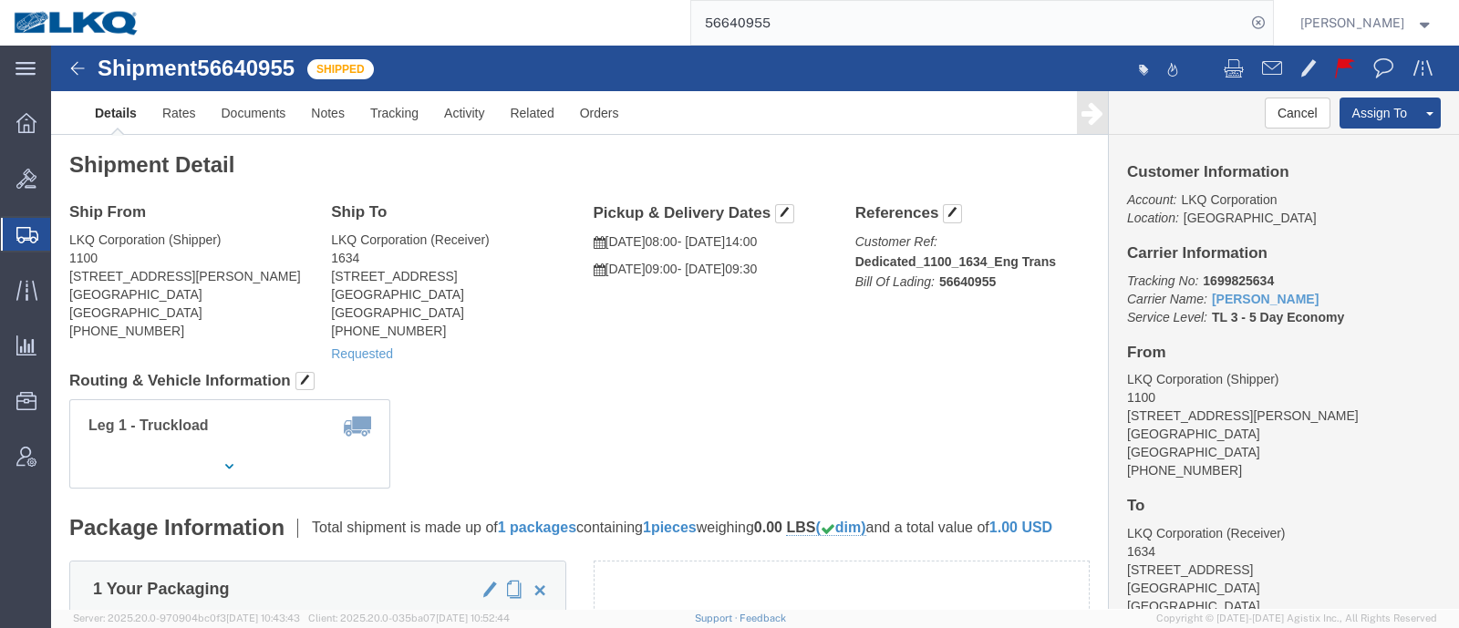
click div "Ship From LKQ Corporation (Shipper) 1100 4950 W Norvell Bryant Hwy Crystal Rive…"
click link "Requested"
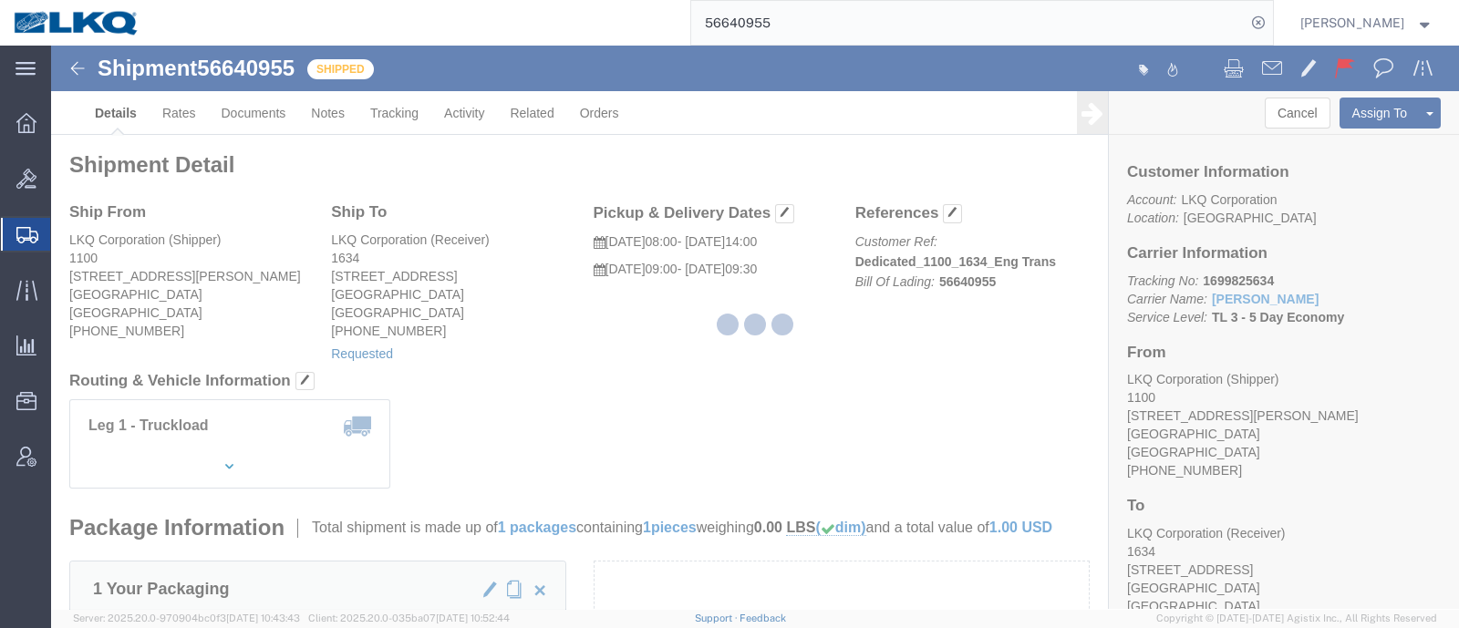
select select
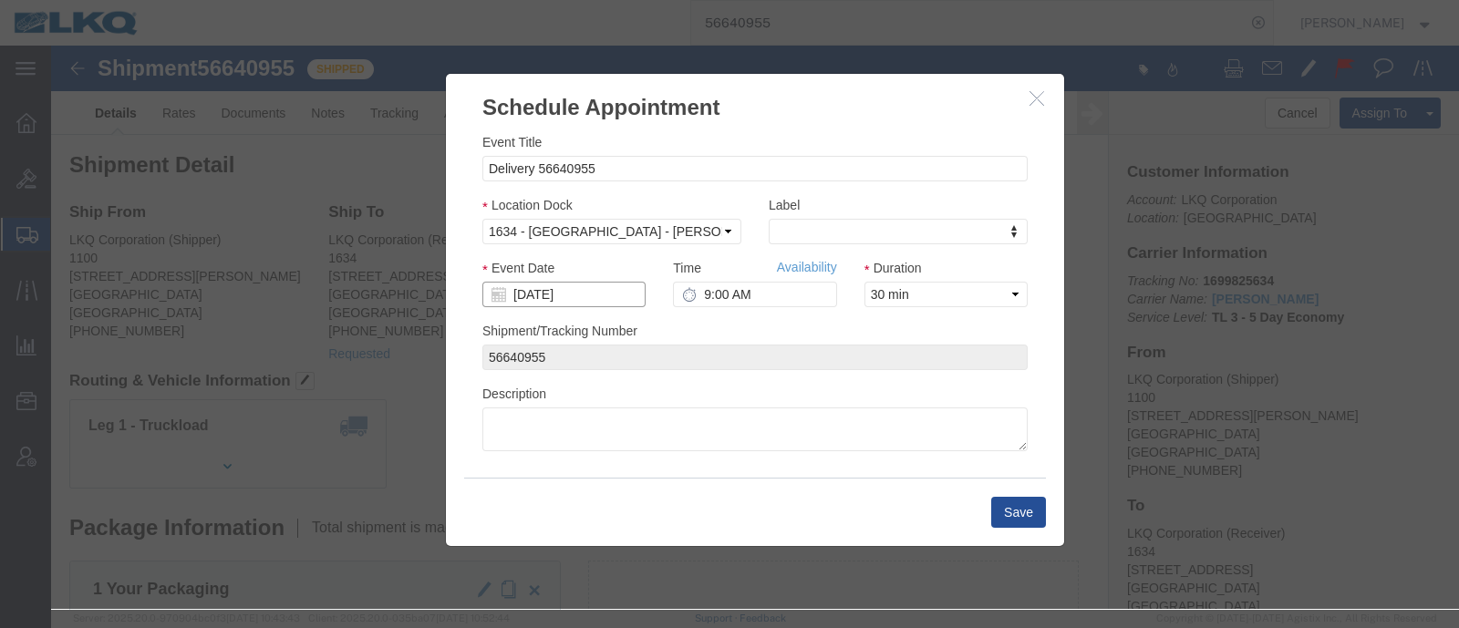
click input "10/03/2025"
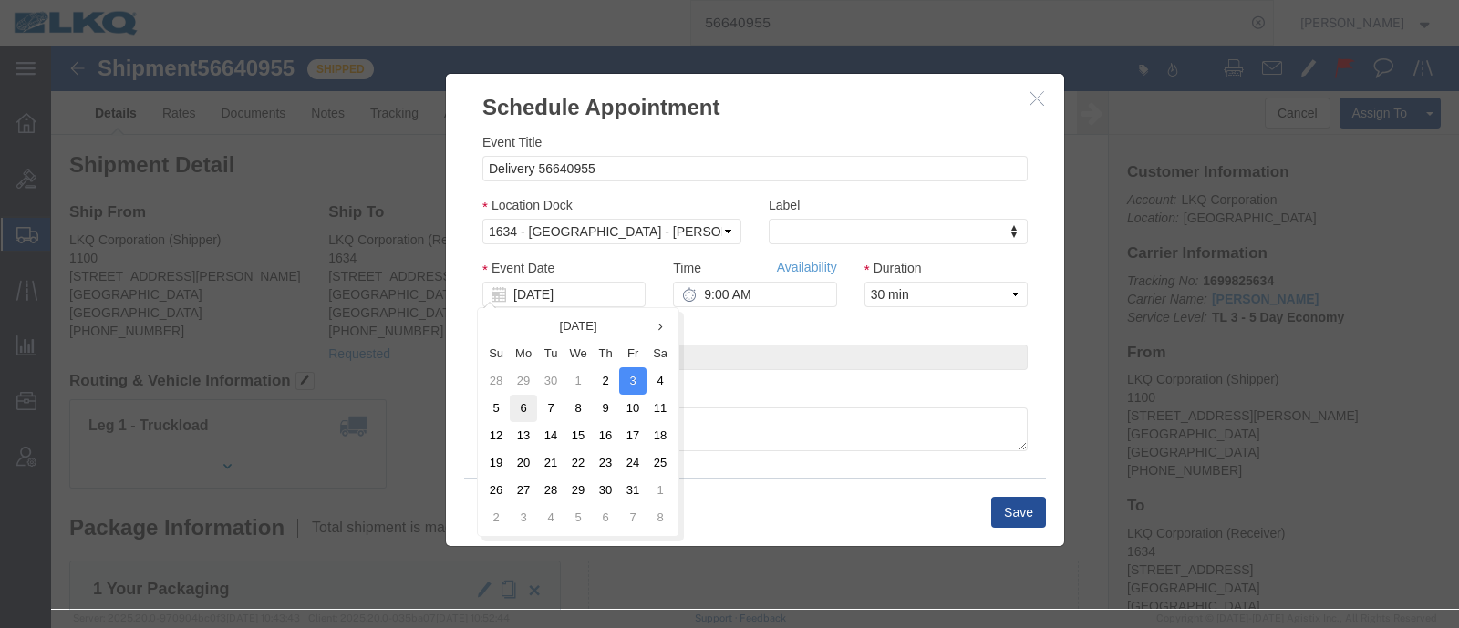
click td "6"
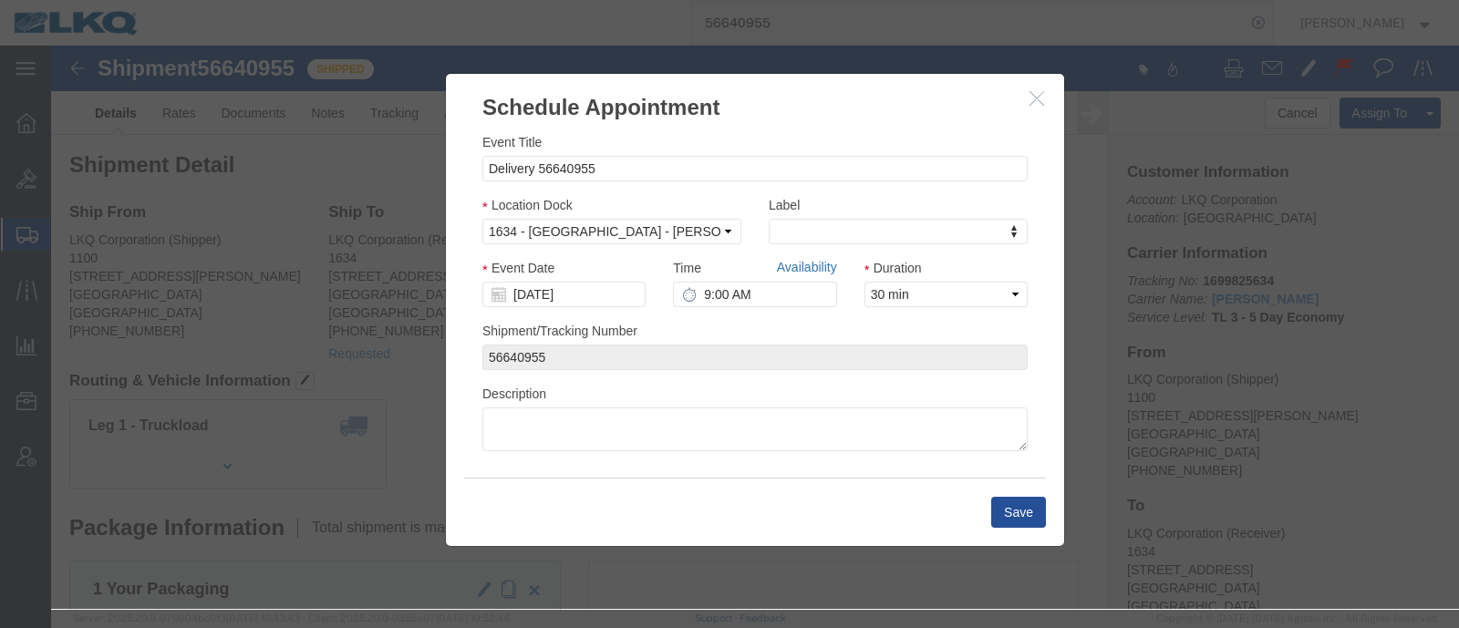
click link "Availability"
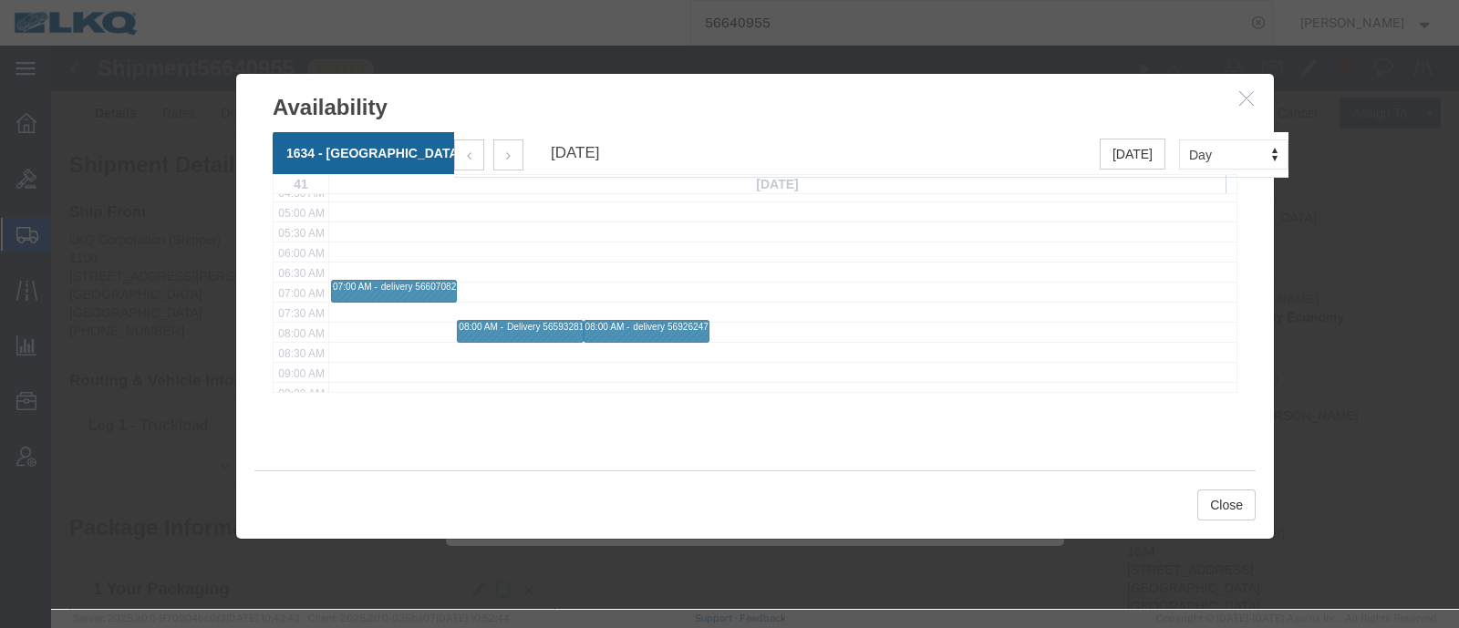
scroll to position [227, 0]
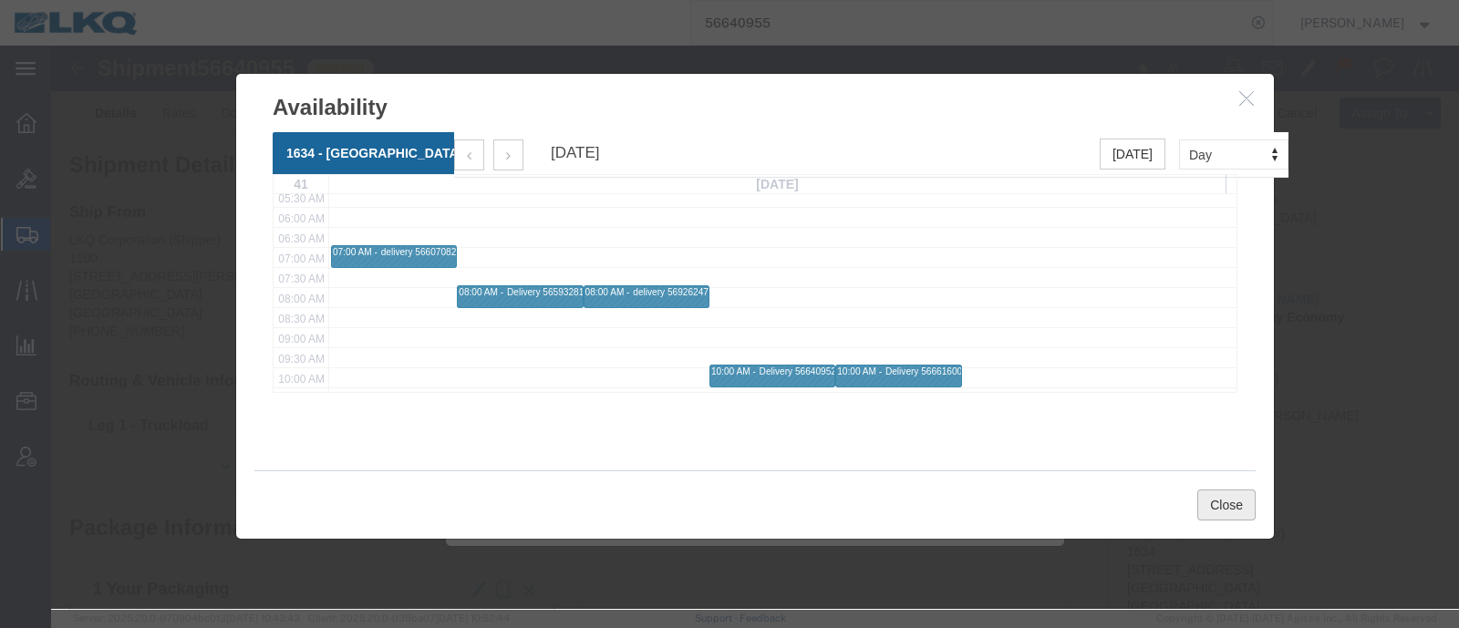
click button "Close"
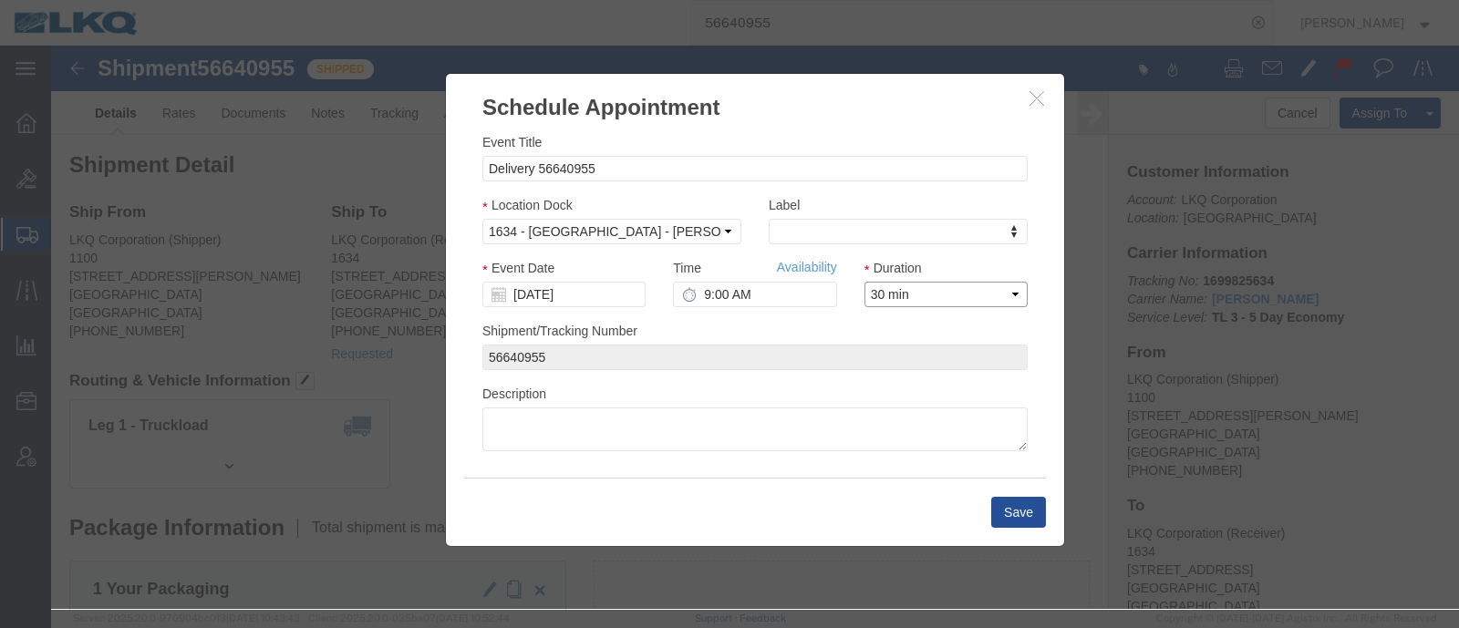
click select "Select 15 min 30 min 45 min 1 hr 2 hr 3 hr 4 hr"
select select "15"
click select "Select 15 min 30 min 45 min 1 hr 2 hr 3 hr 4 hr"
click button "Save"
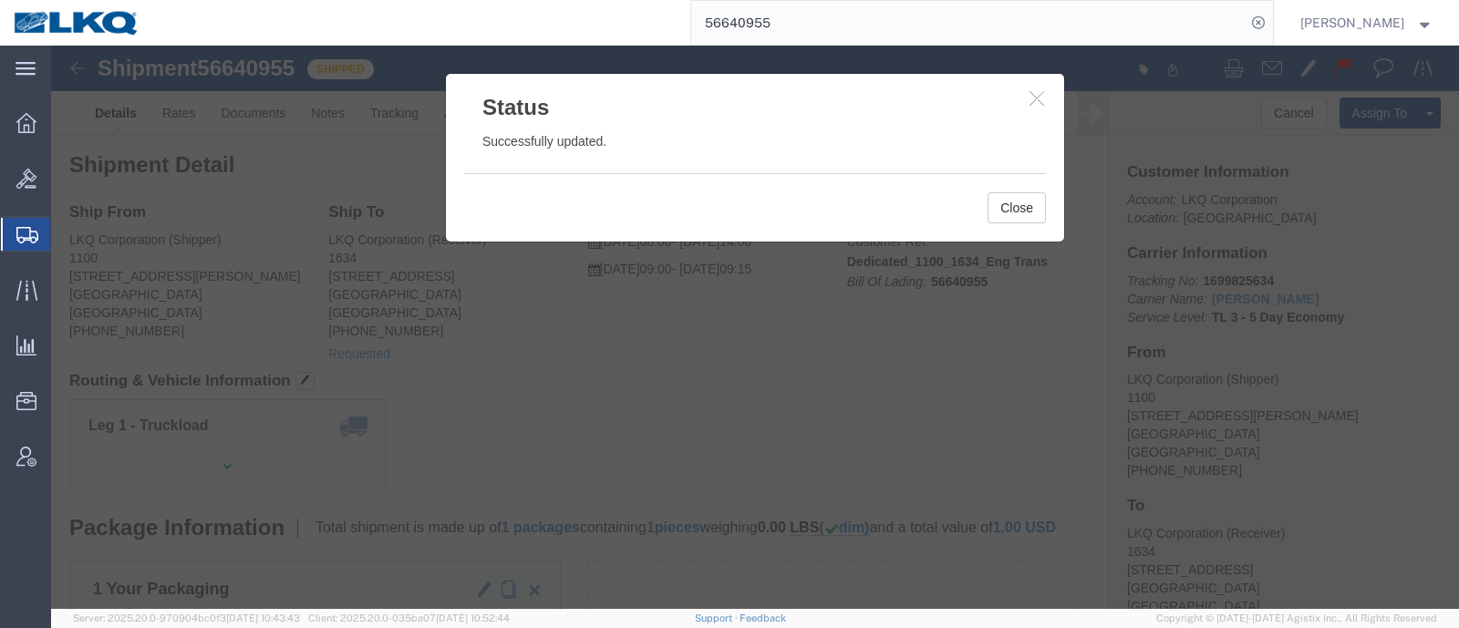
click div
click button "Close"
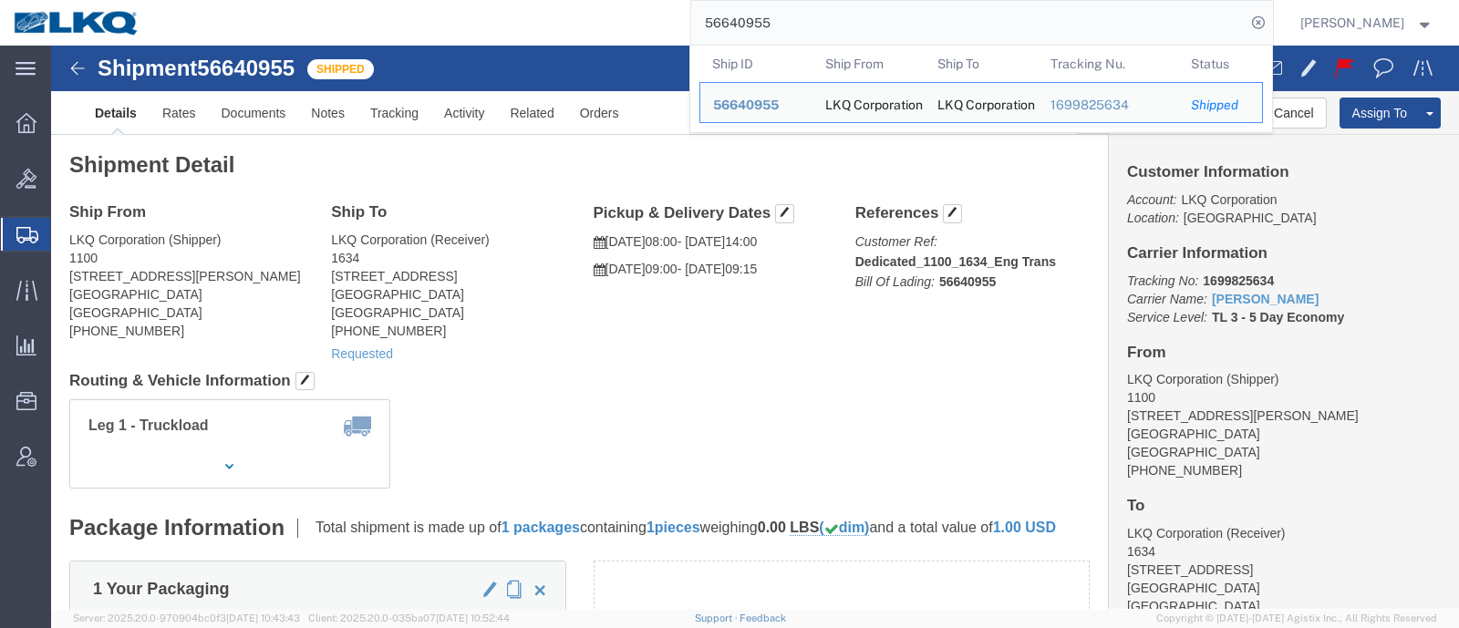
drag, startPoint x: 856, startPoint y: 28, endPoint x: 561, endPoint y: 34, distance: 295.5
click at [562, 35] on div "56640955 Ship ID Ship From Ship To Tracking Nu. Status Ship ID 56640955 Ship Fr…" at bounding box center [713, 23] width 1120 height 46
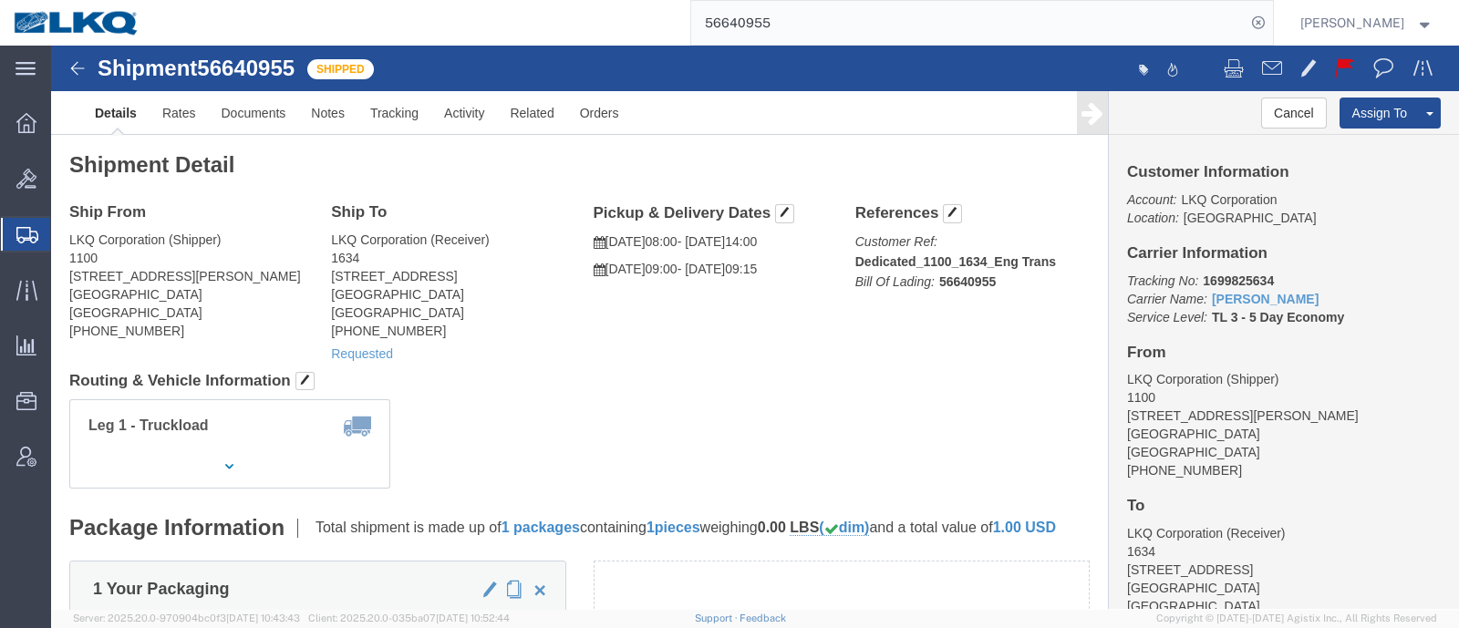
paste input "7025759"
type input "57025759"
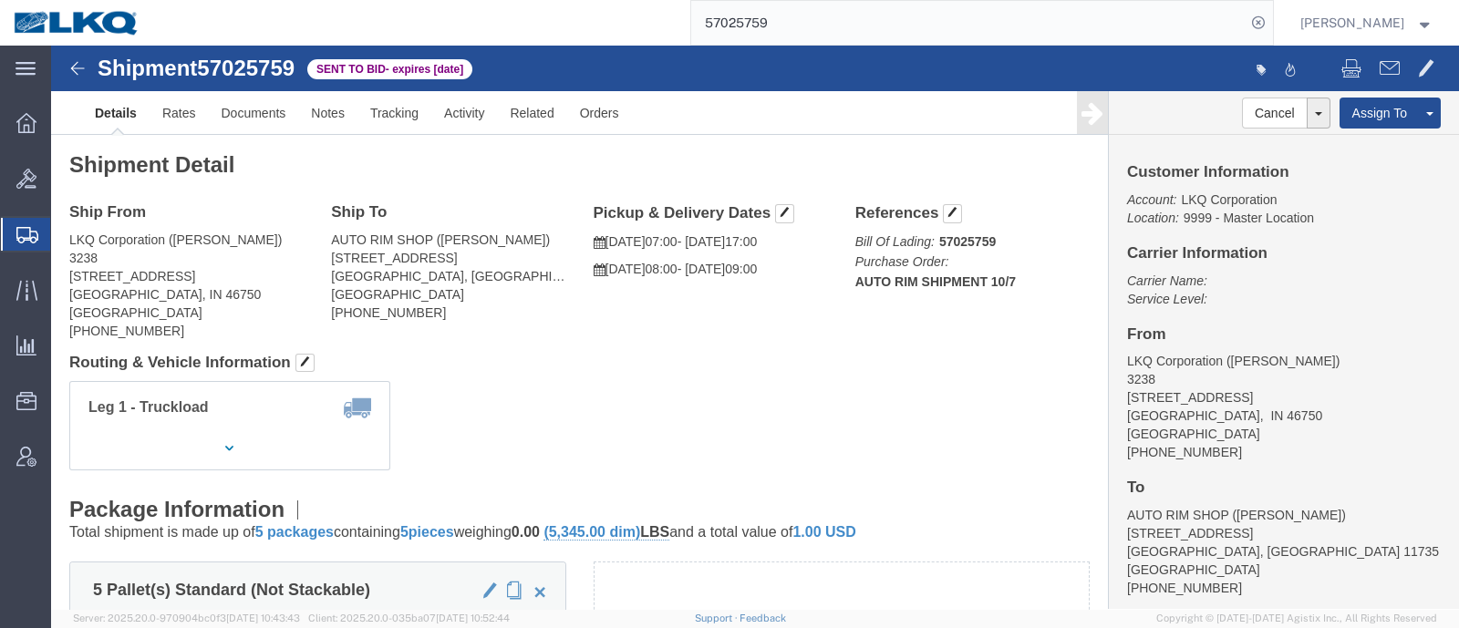
click h4 "Routing & Vehicle Information"
click link "Rates"
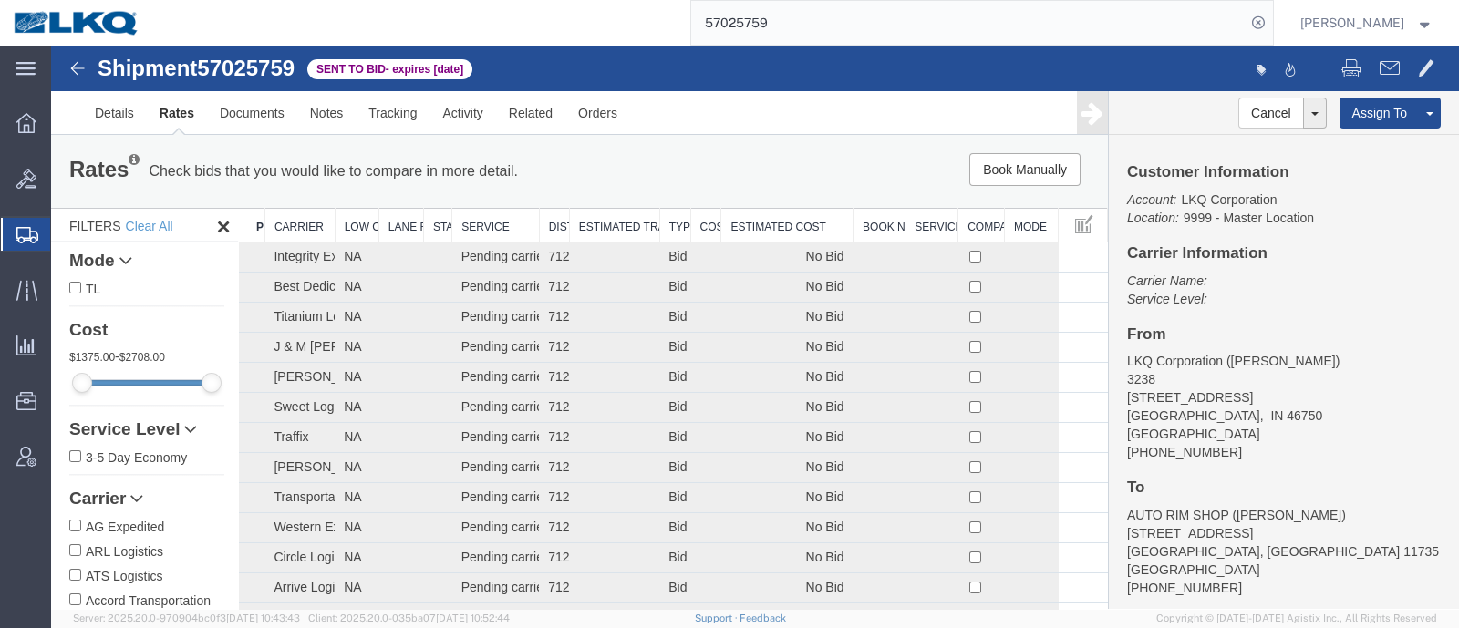
click at [798, 221] on th "Estimated Cost" at bounding box center [787, 226] width 132 height 34
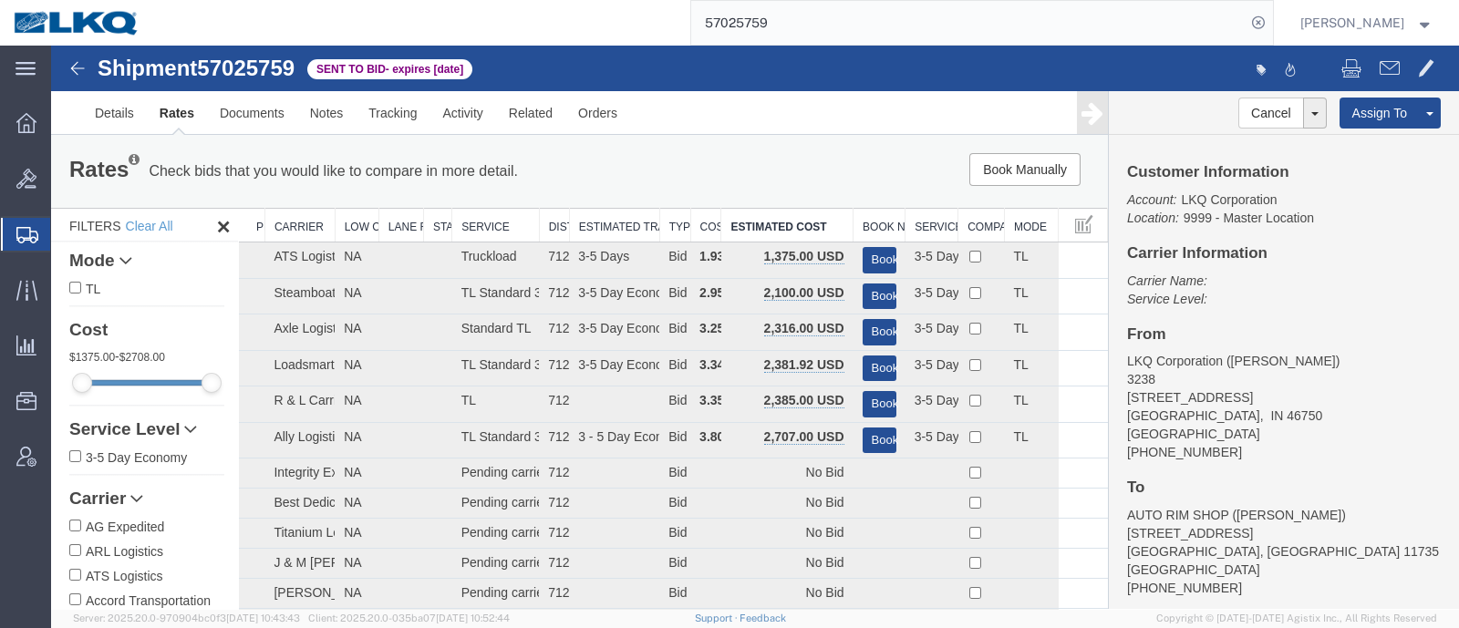
click at [667, 173] on div "Book Manually Pause Continue" at bounding box center [885, 169] width 437 height 33
click at [327, 120] on link "Notes" at bounding box center [326, 113] width 59 height 44
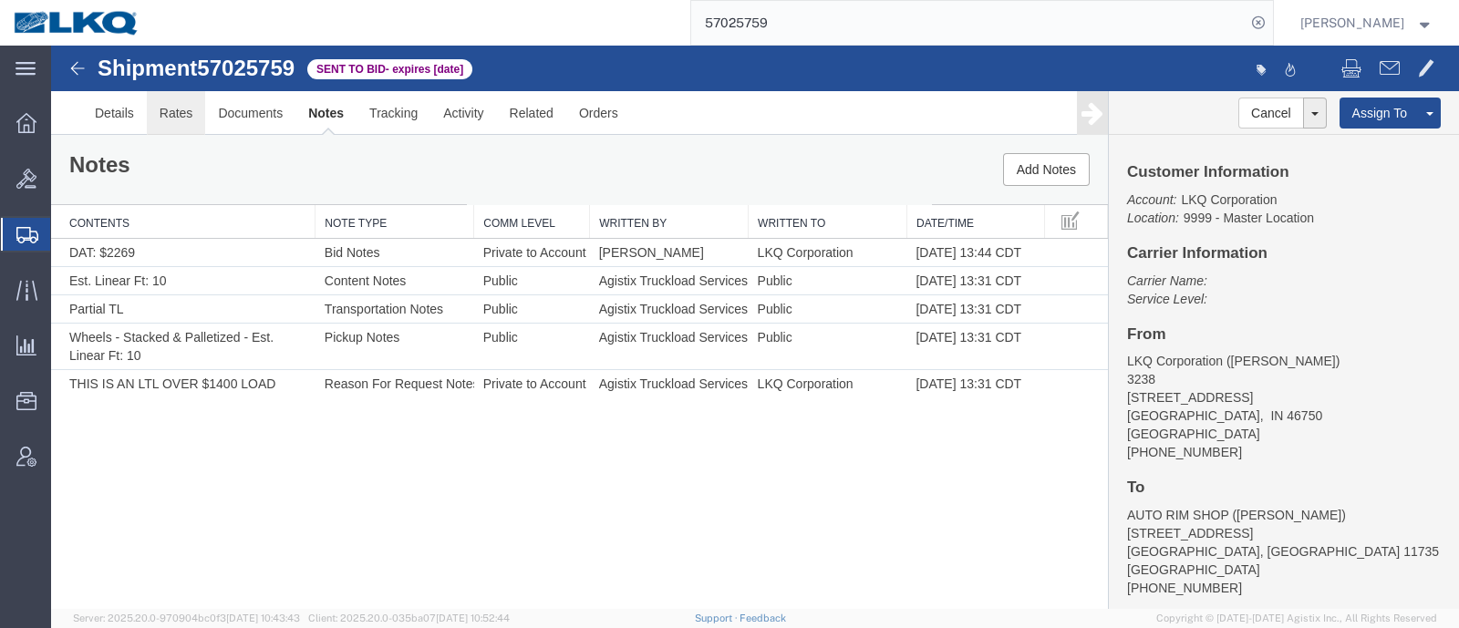
click at [177, 116] on link "Rates" at bounding box center [176, 113] width 59 height 44
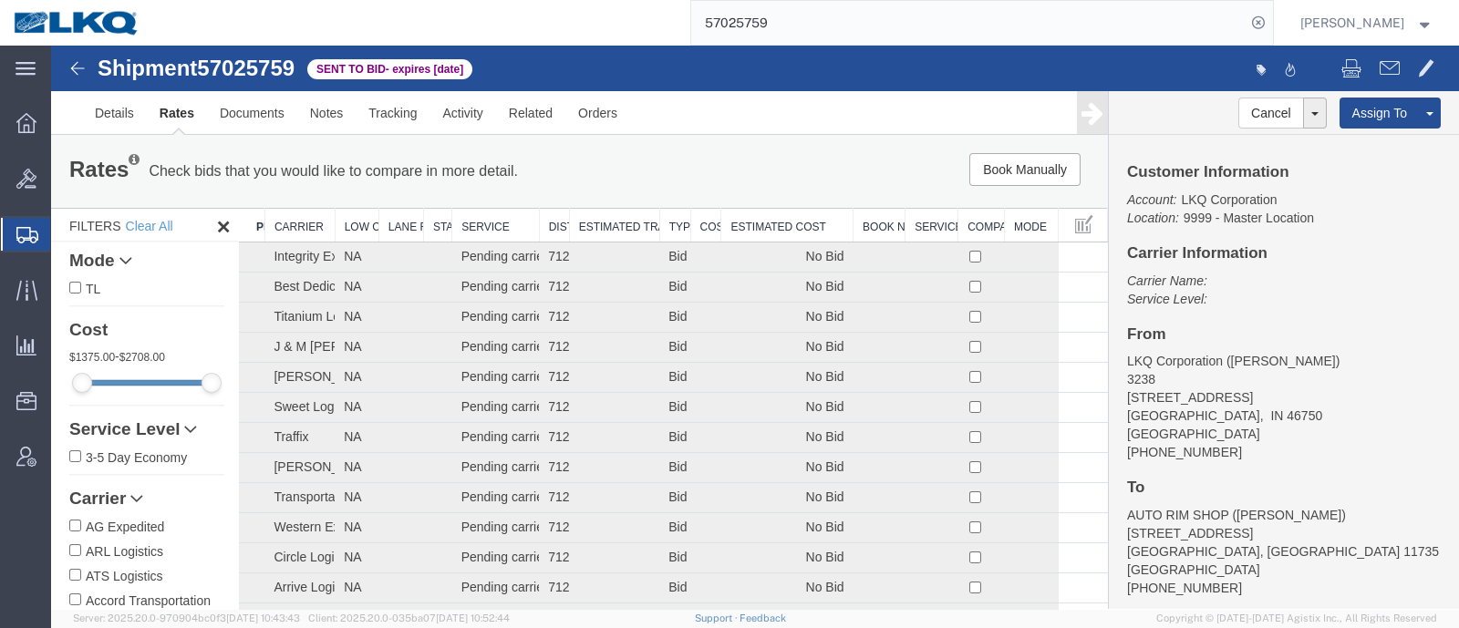
click at [785, 222] on th "Estimated Cost" at bounding box center [787, 226] width 132 height 34
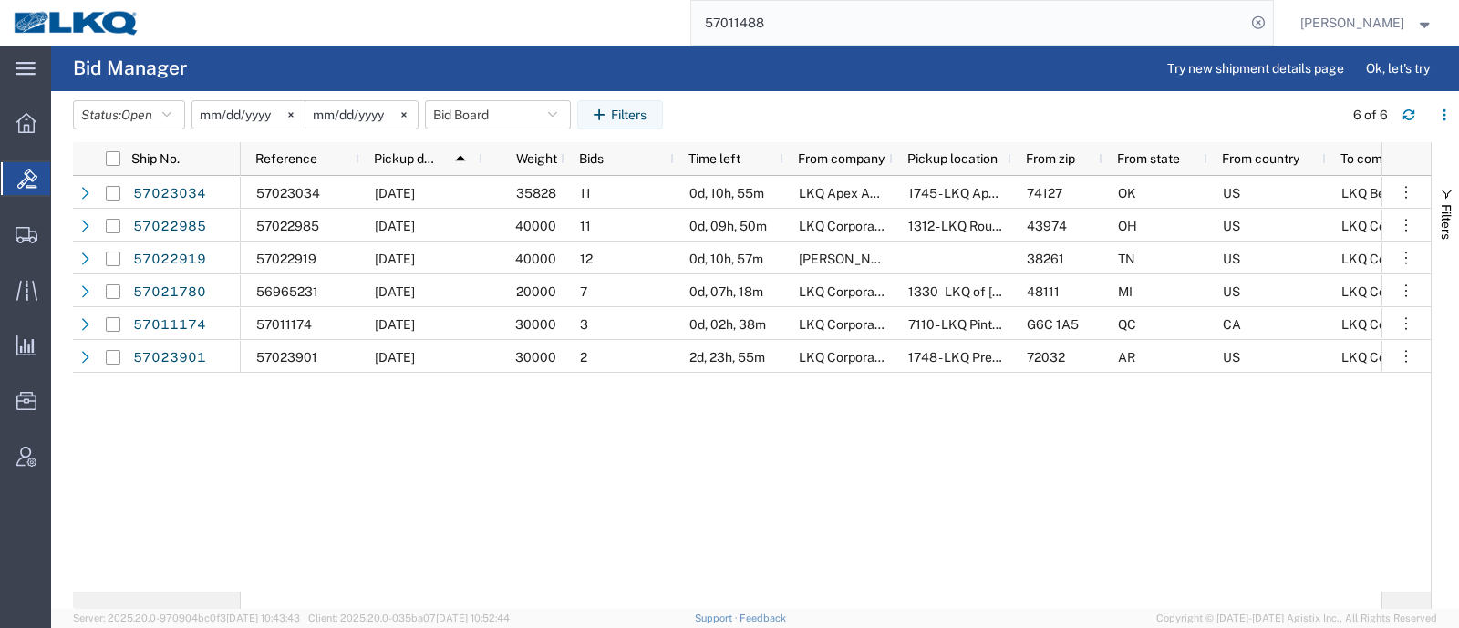
drag, startPoint x: 839, startPoint y: 22, endPoint x: 533, endPoint y: 55, distance: 307.2
click at [533, 55] on div "main_menu Created with Sketch. Collapse Menu Overview Bids Shipments Shipment M…" at bounding box center [729, 337] width 1459 height 583
paste input "46750"
type input "46750"
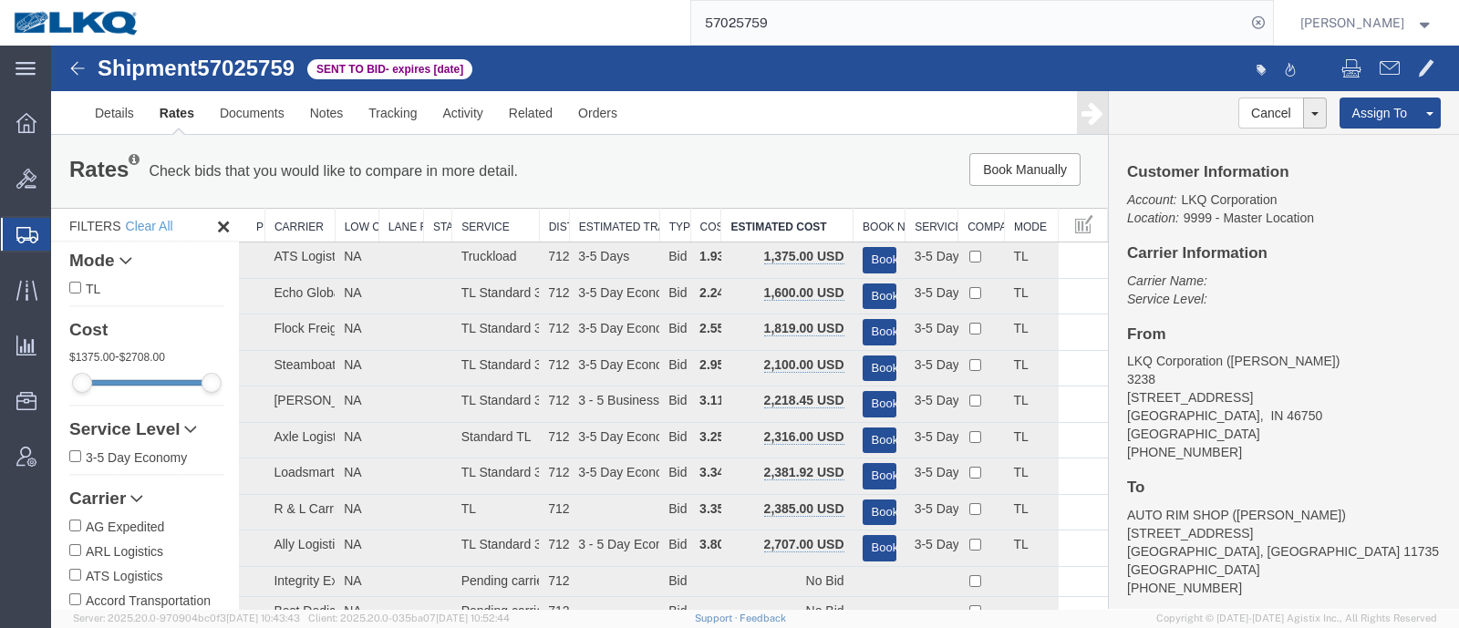
drag, startPoint x: 814, startPoint y: 30, endPoint x: 691, endPoint y: 30, distance: 123.1
click at [691, 30] on div "57025759" at bounding box center [713, 23] width 1120 height 46
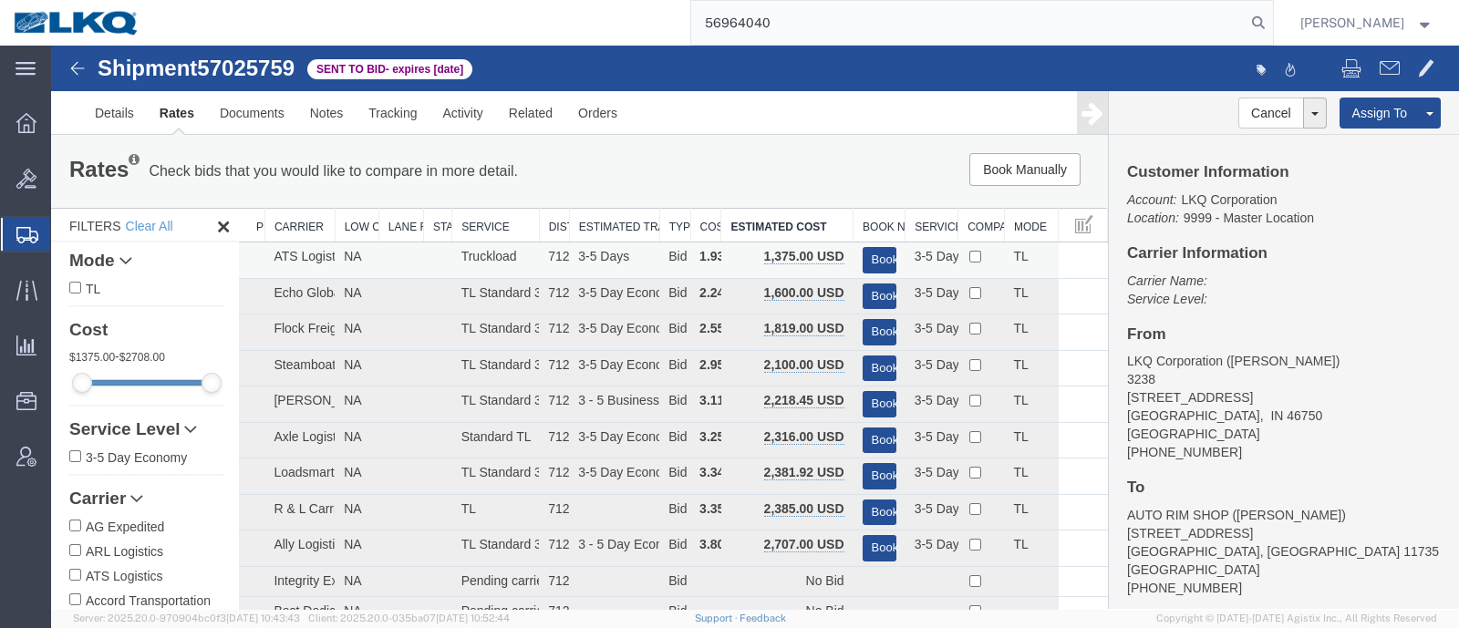
type input "56964040"
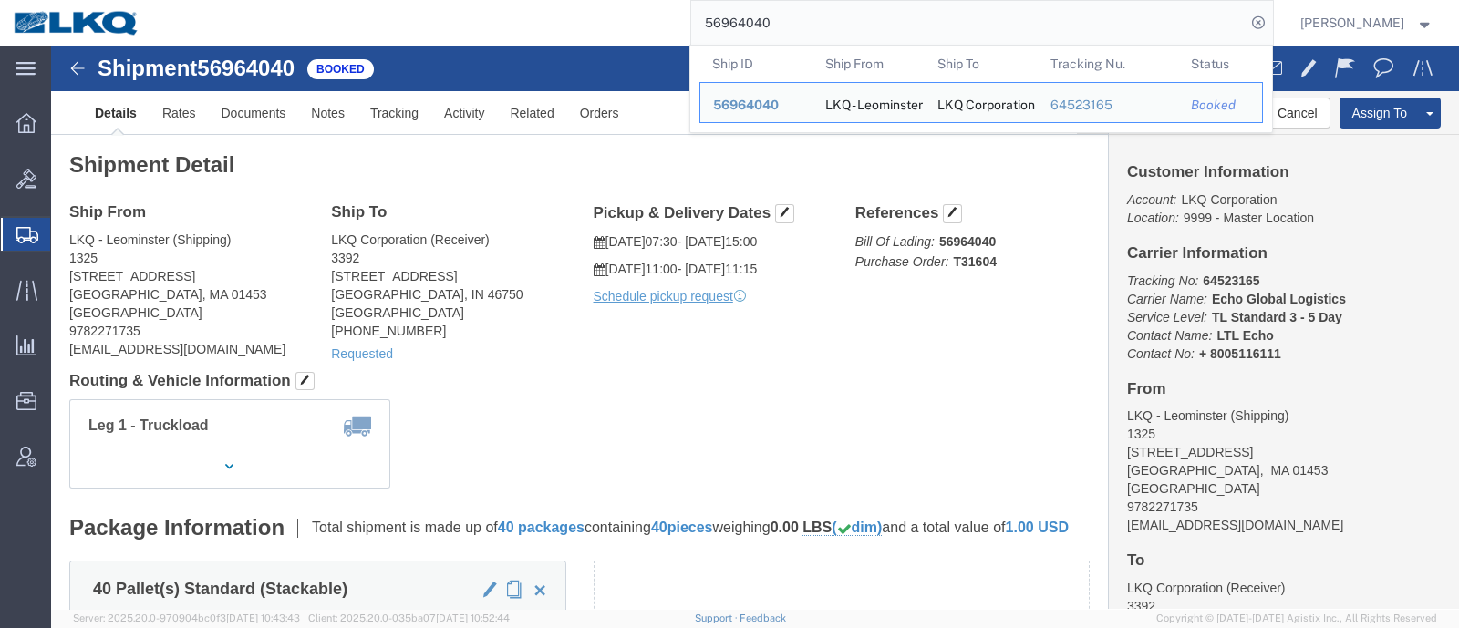
click div "Leg 1 - Truckload Vehicle 1: Standard Dry Van (53 Feet) Number of trucks: 1"
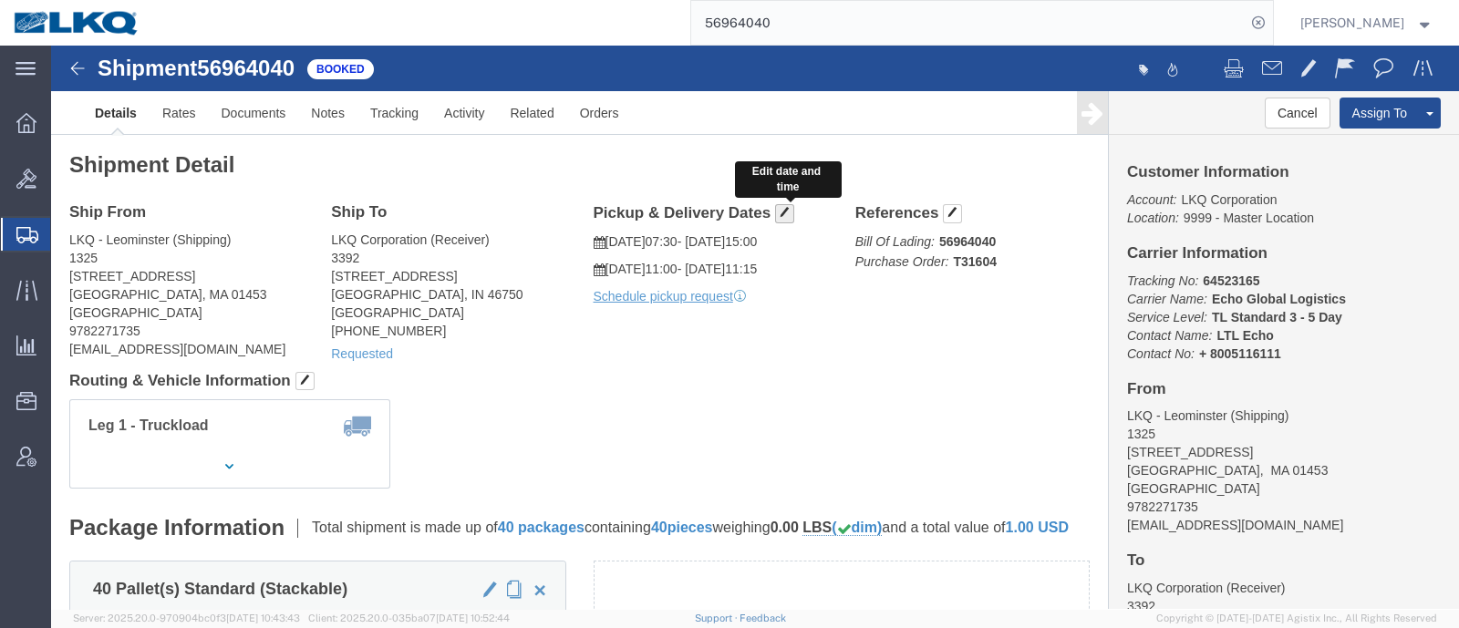
click span "button"
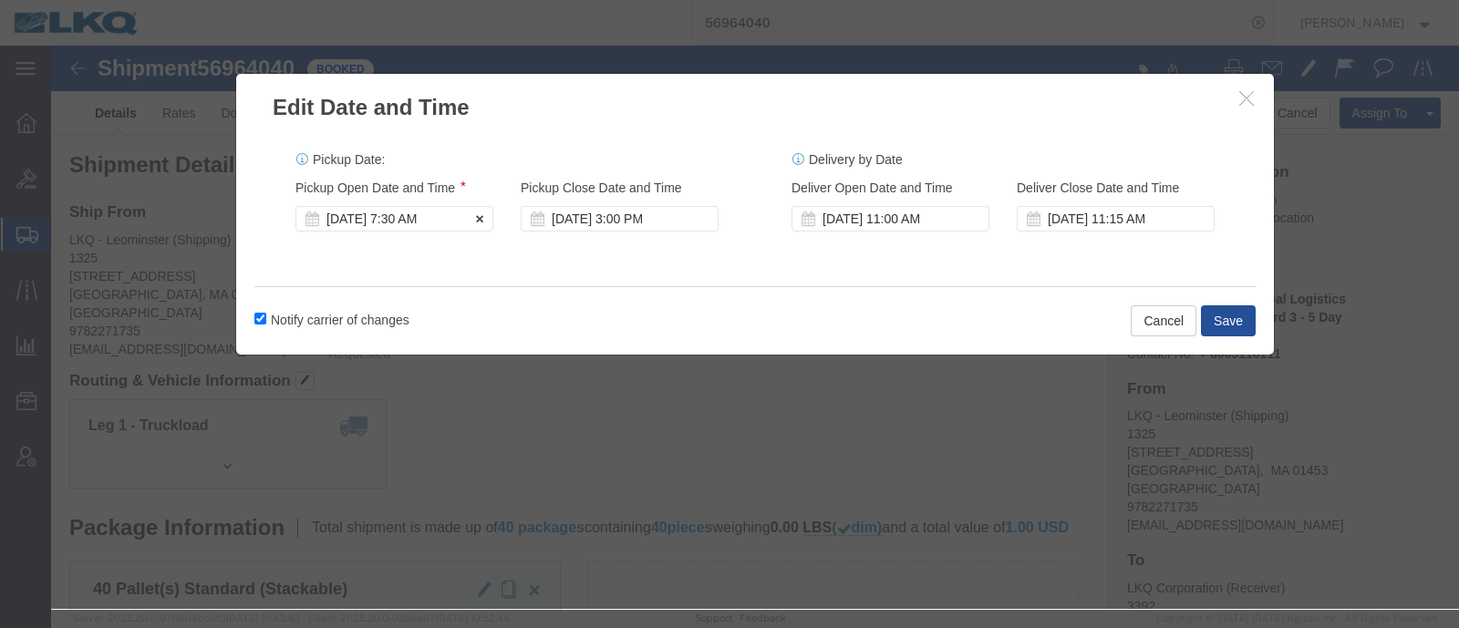
click div "[DATE] 7:30 AM"
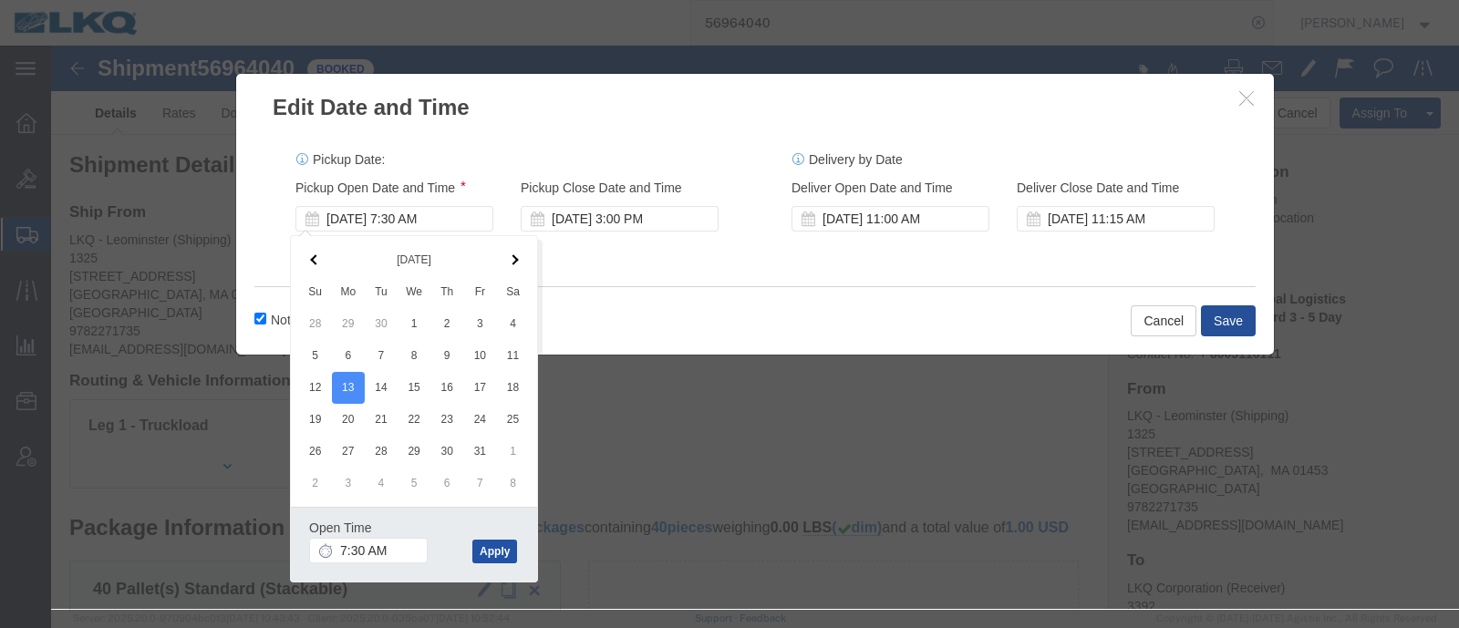
drag, startPoint x: 435, startPoint y: 502, endPoint x: 445, endPoint y: 494, distance: 13.0
click button "Apply"
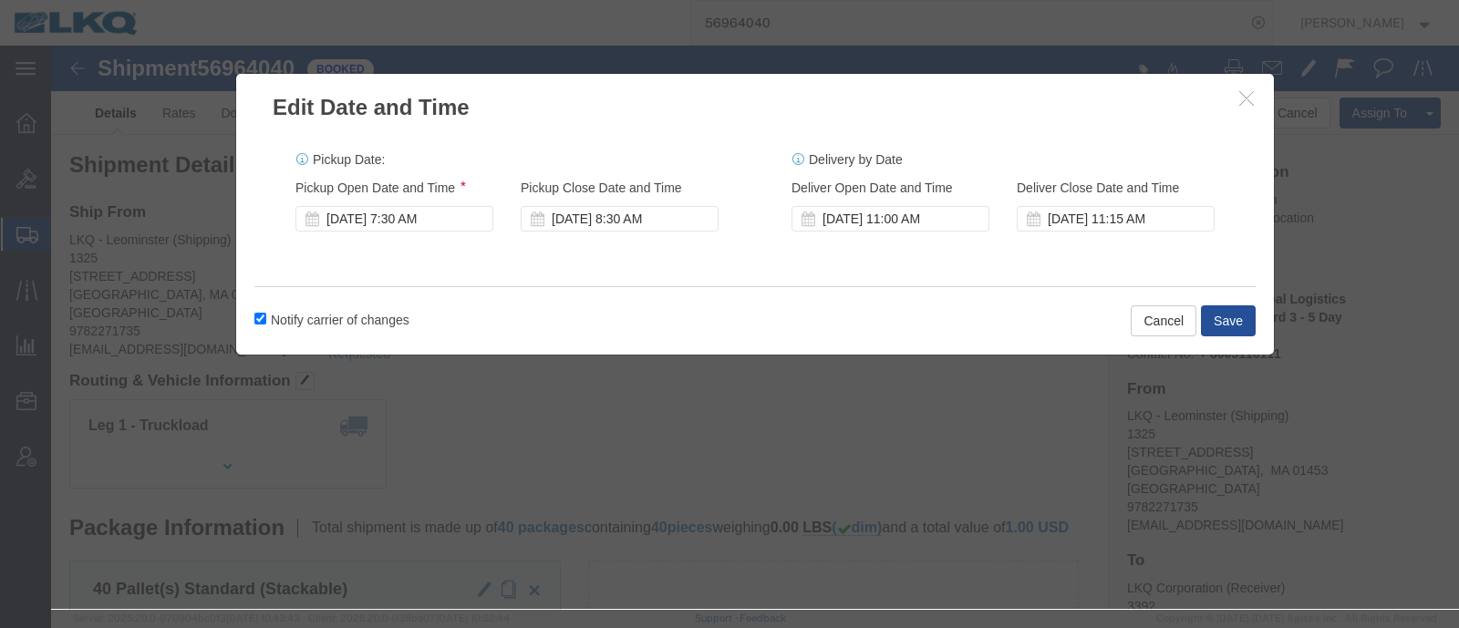
click label "Notify carrier of changes"
click input "Notify carrier of changes"
checkbox input "false"
click button "Save"
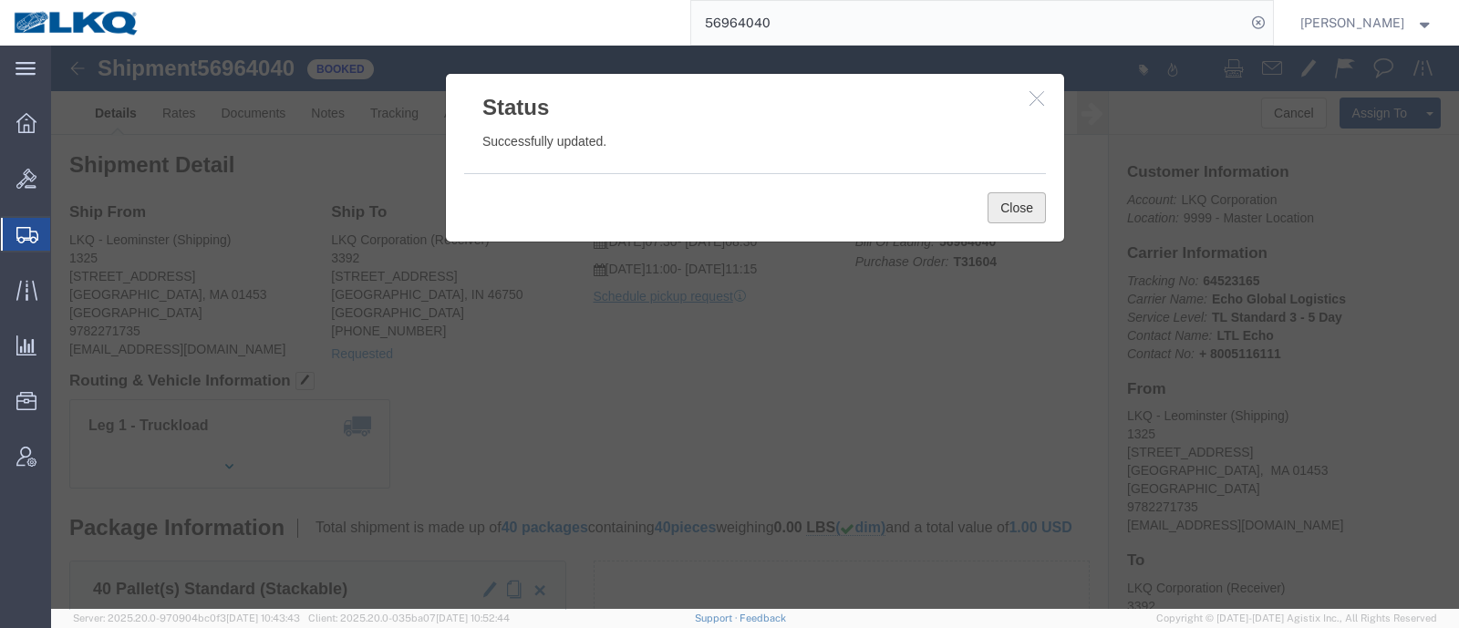
click button "Close"
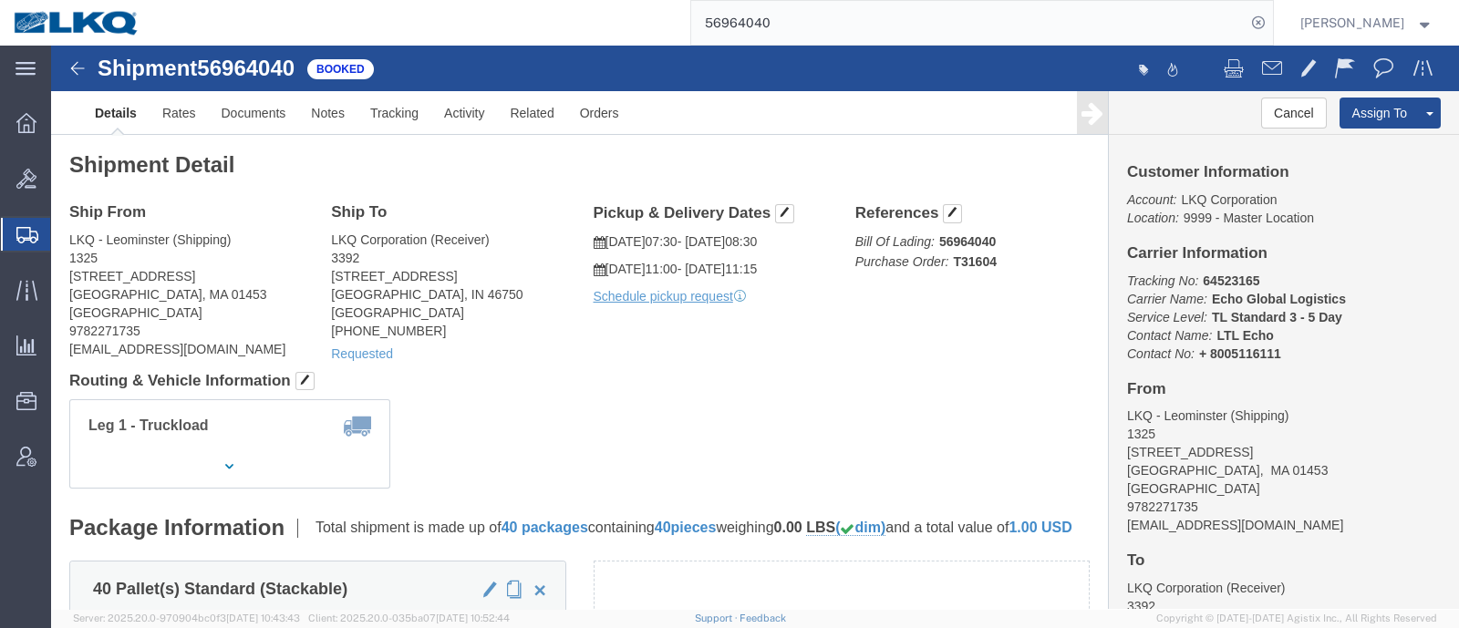
click div "Ship From LKQ - Leominster (Shipping) [STREET_ADDRESS] 9782271735 [EMAIL_ADDRES…"
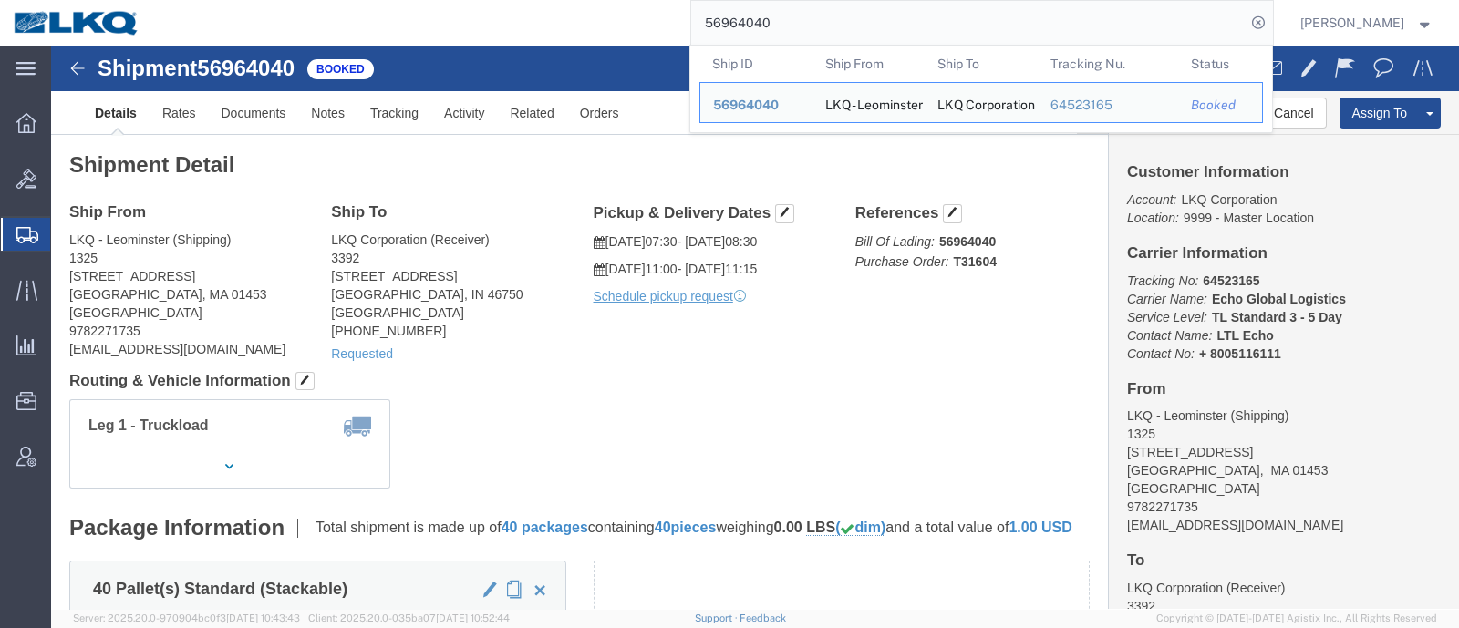
drag, startPoint x: 803, startPoint y: 22, endPoint x: 645, endPoint y: 2, distance: 159.9
paste input "7025759"
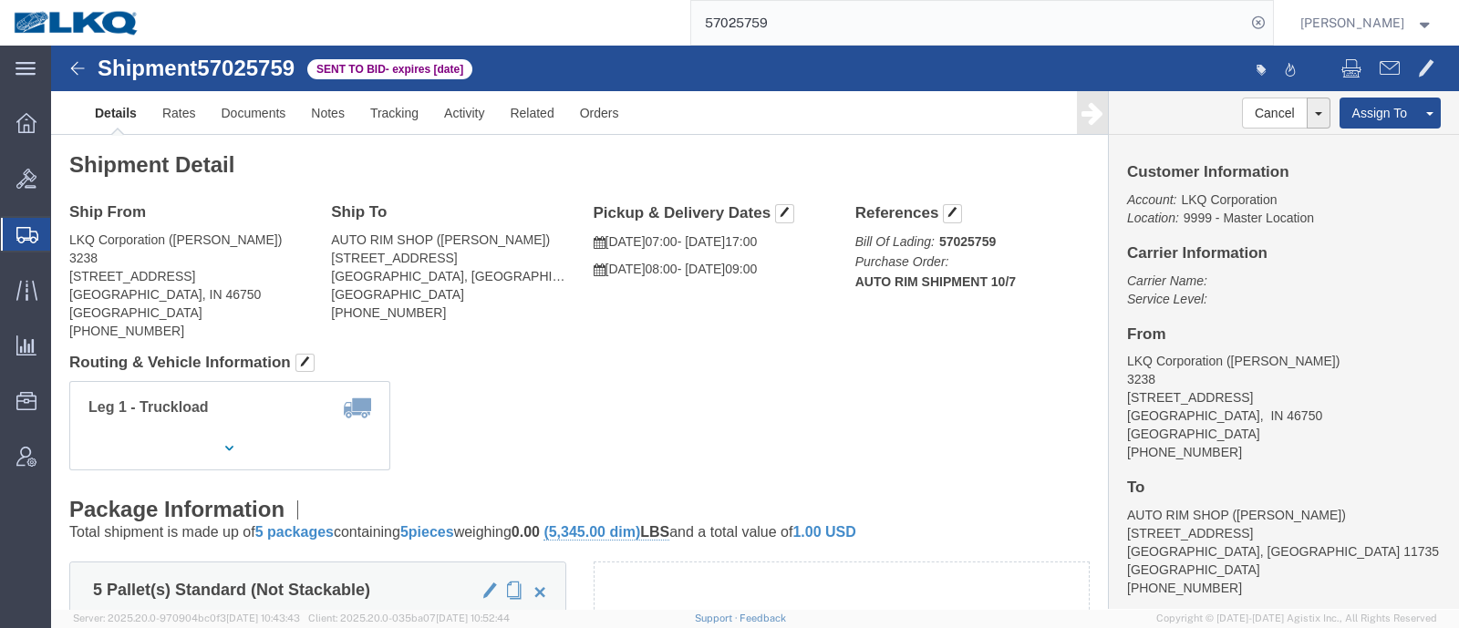
click address "LKQ Corporation ([PERSON_NAME]) [STREET_ADDRESS] [PHONE_NUMBER]"
click h2 "Shipment Detail"
click link "Rates"
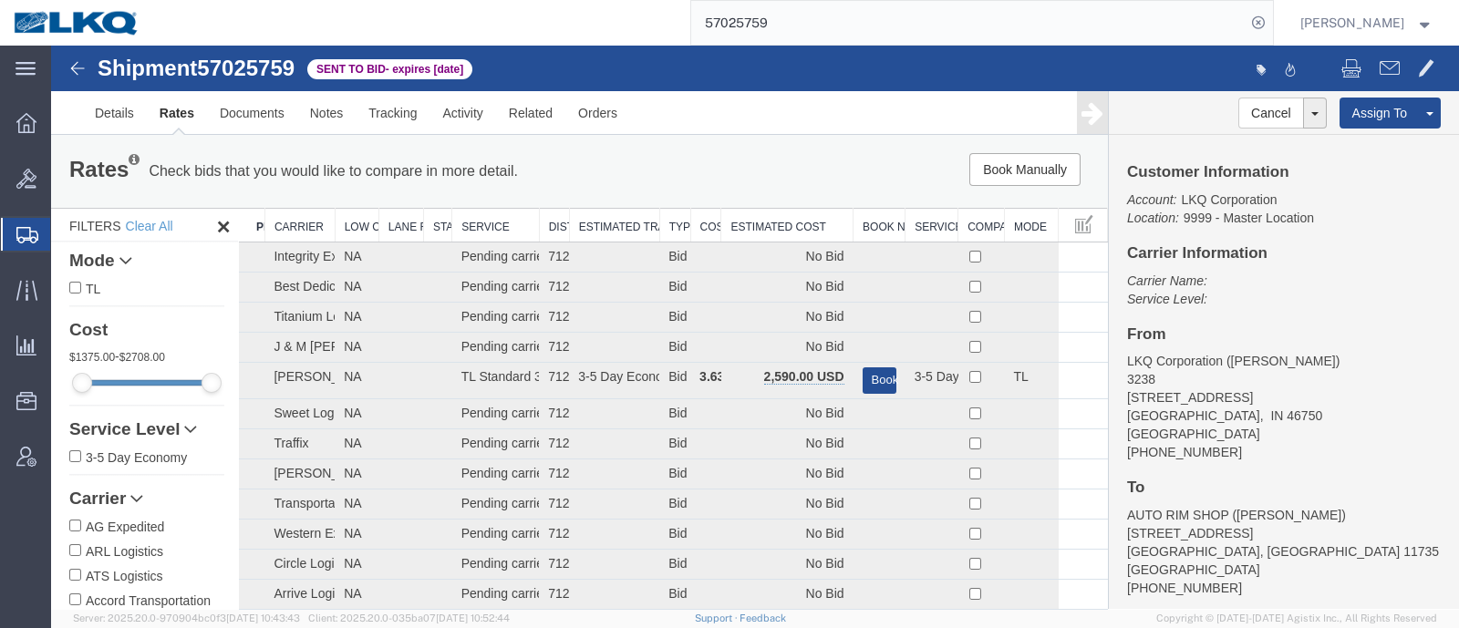
click at [770, 221] on th "Estimated Cost" at bounding box center [787, 226] width 132 height 34
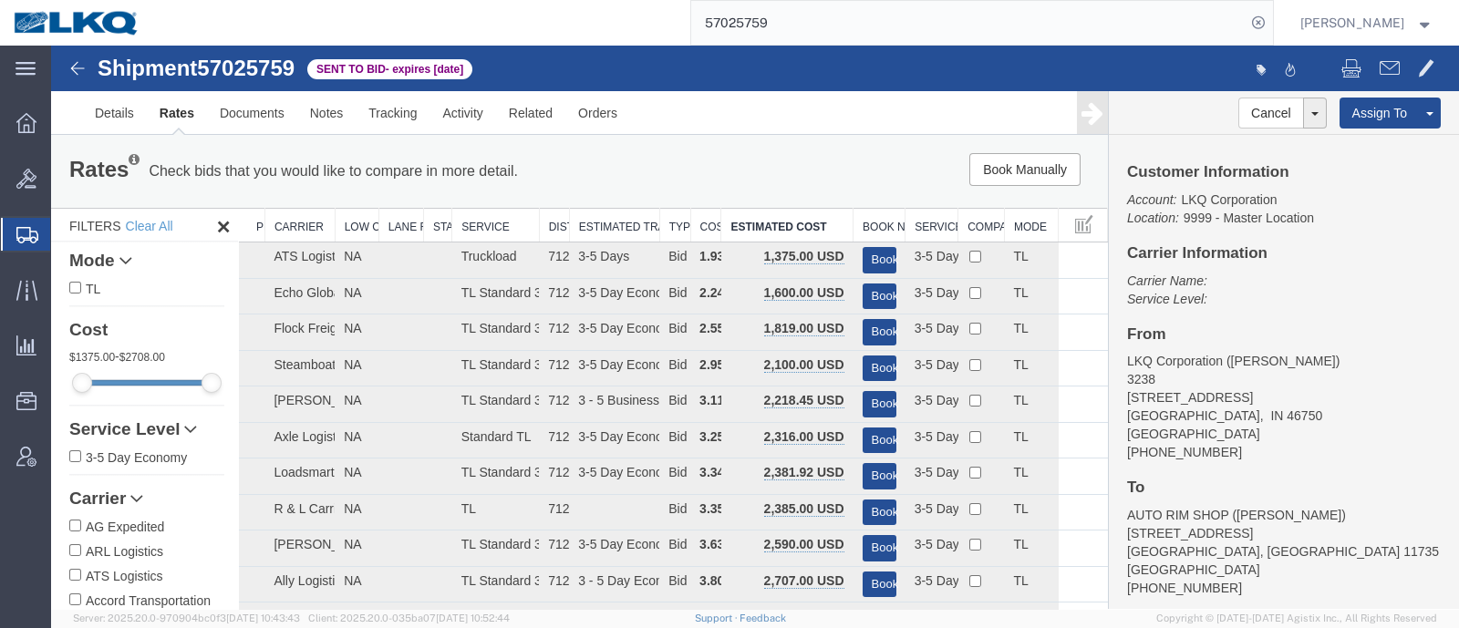
click at [768, 158] on div "Book Manually Pause Continue" at bounding box center [885, 169] width 437 height 33
click at [700, 95] on ul "Details Rates Documents Notes Tracking Activity Related Orders" at bounding box center [755, 112] width 1346 height 43
drag, startPoint x: 816, startPoint y: 24, endPoint x: 564, endPoint y: 22, distance: 251.7
click at [564, 22] on div "57025759" at bounding box center [713, 23] width 1120 height 46
paste input "10924"
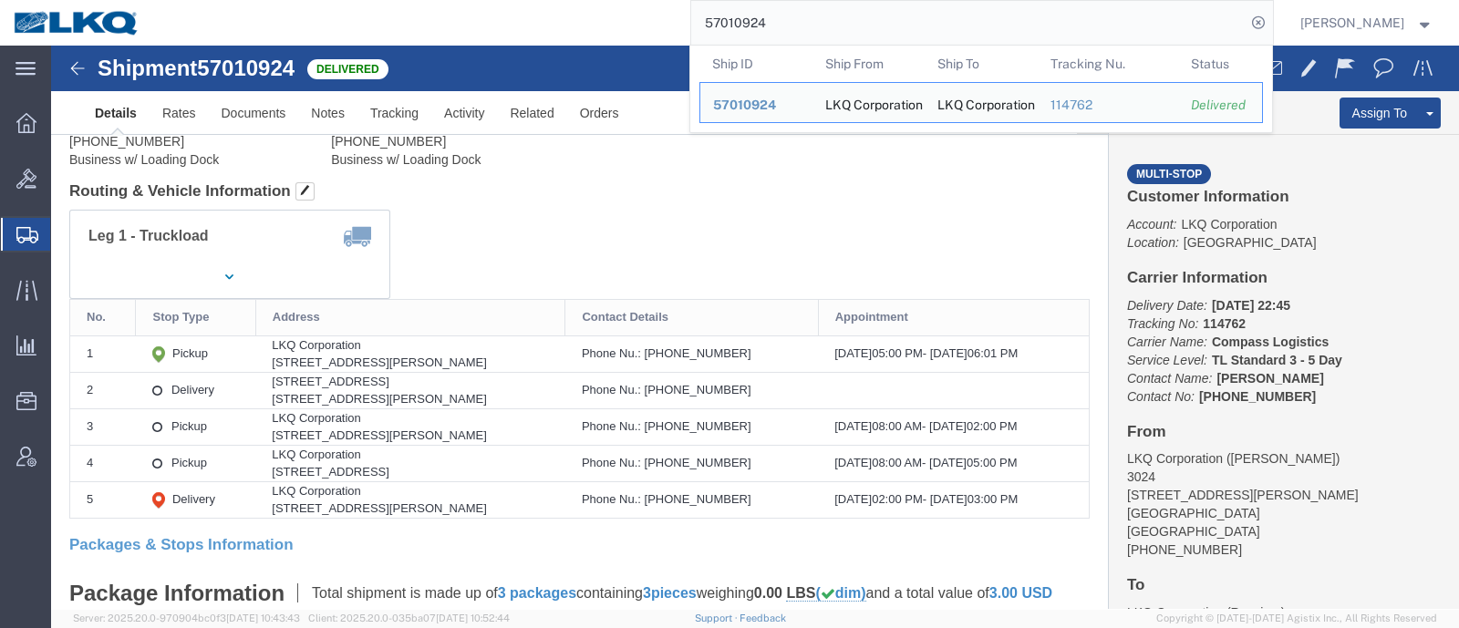
scroll to position [227, 0]
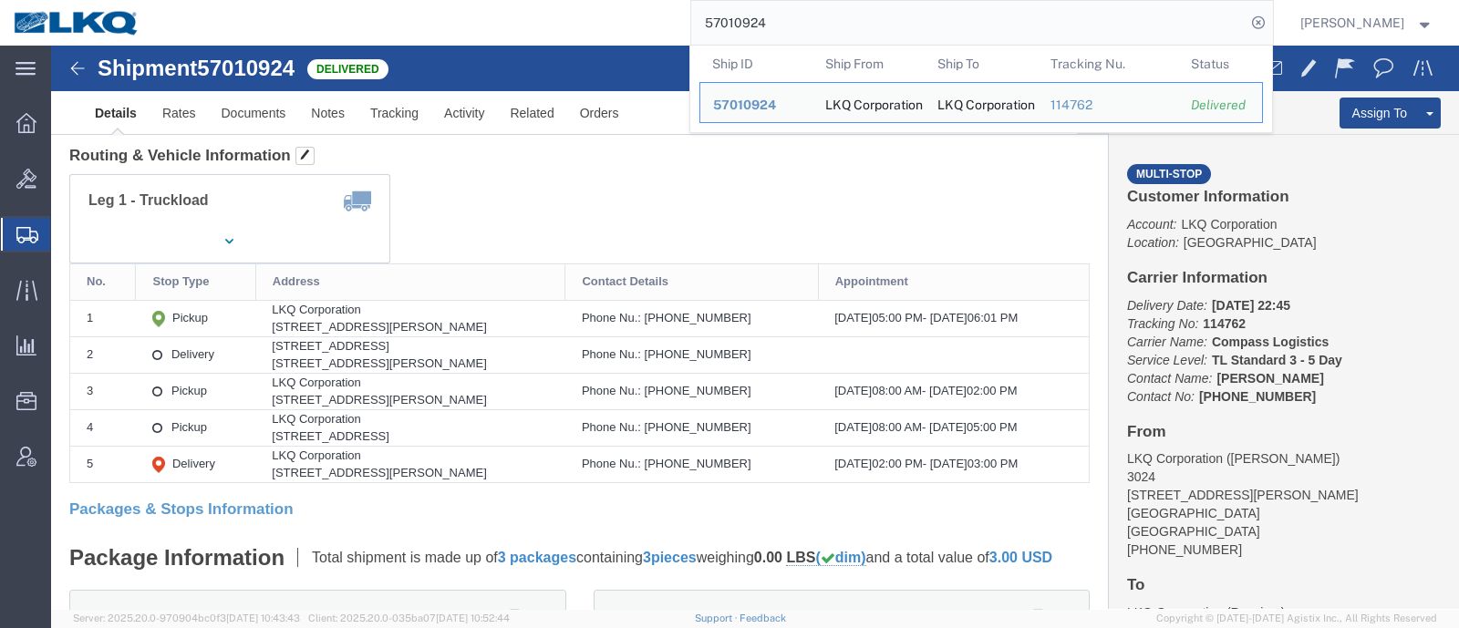
click div "Leg 1 - Truckload Number of trucks: 1"
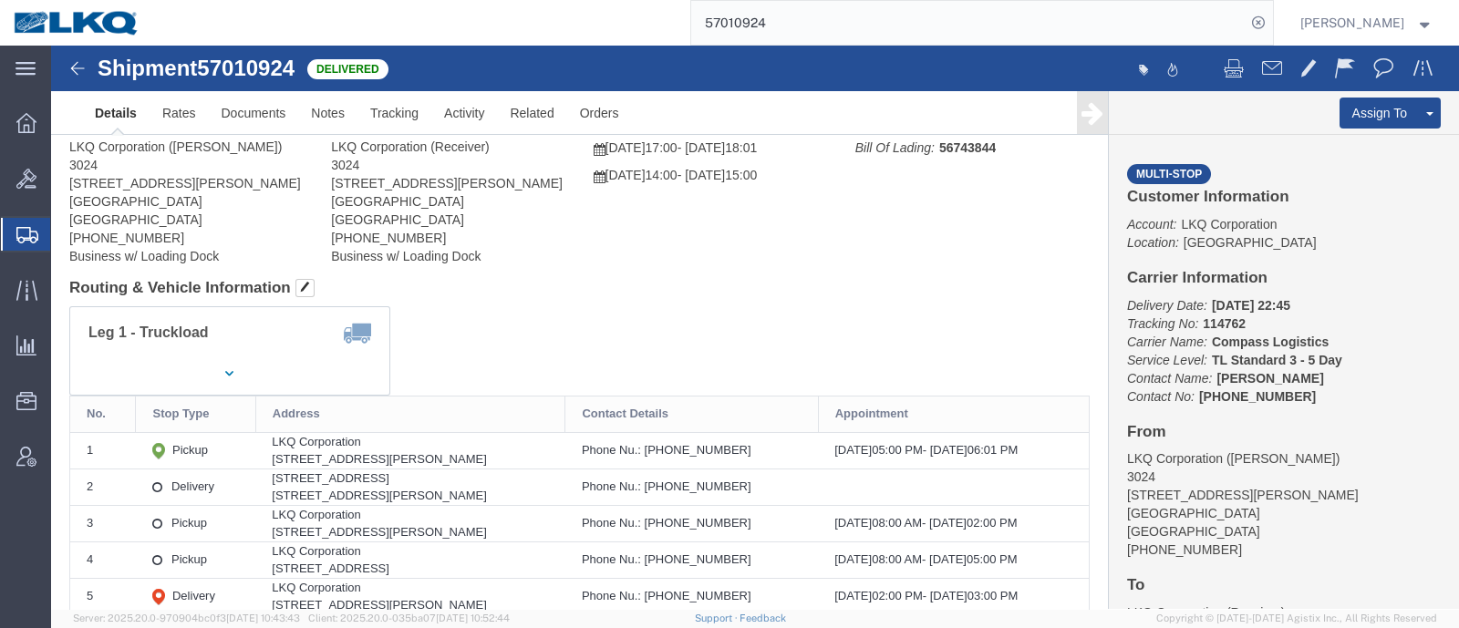
scroll to position [0, 0]
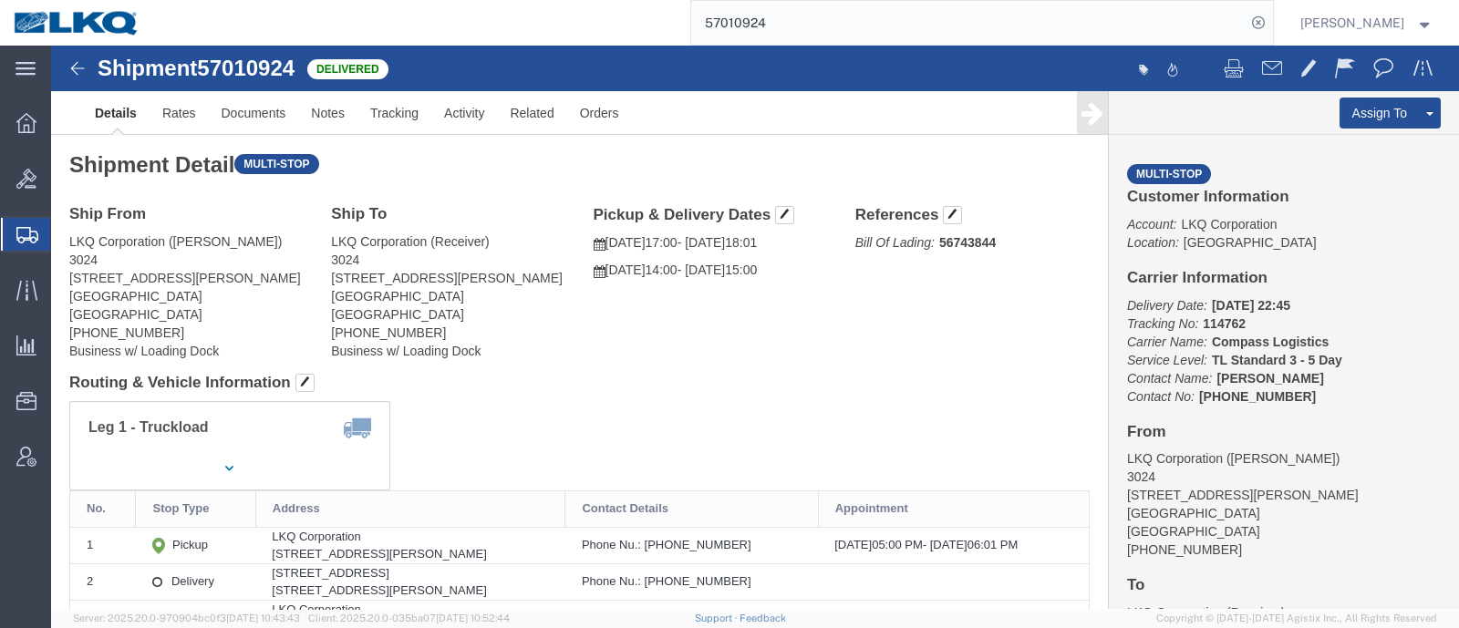
click div "Ship From LKQ Corporation (Cindy) 3024 5995 Hellyer Ave San Jose, CA 95138 Unit…"
drag, startPoint x: 790, startPoint y: 23, endPoint x: 646, endPoint y: 32, distance: 144.4
click at [658, 32] on div "57010924" at bounding box center [713, 23] width 1120 height 46
paste input "6661600"
type input "56661600"
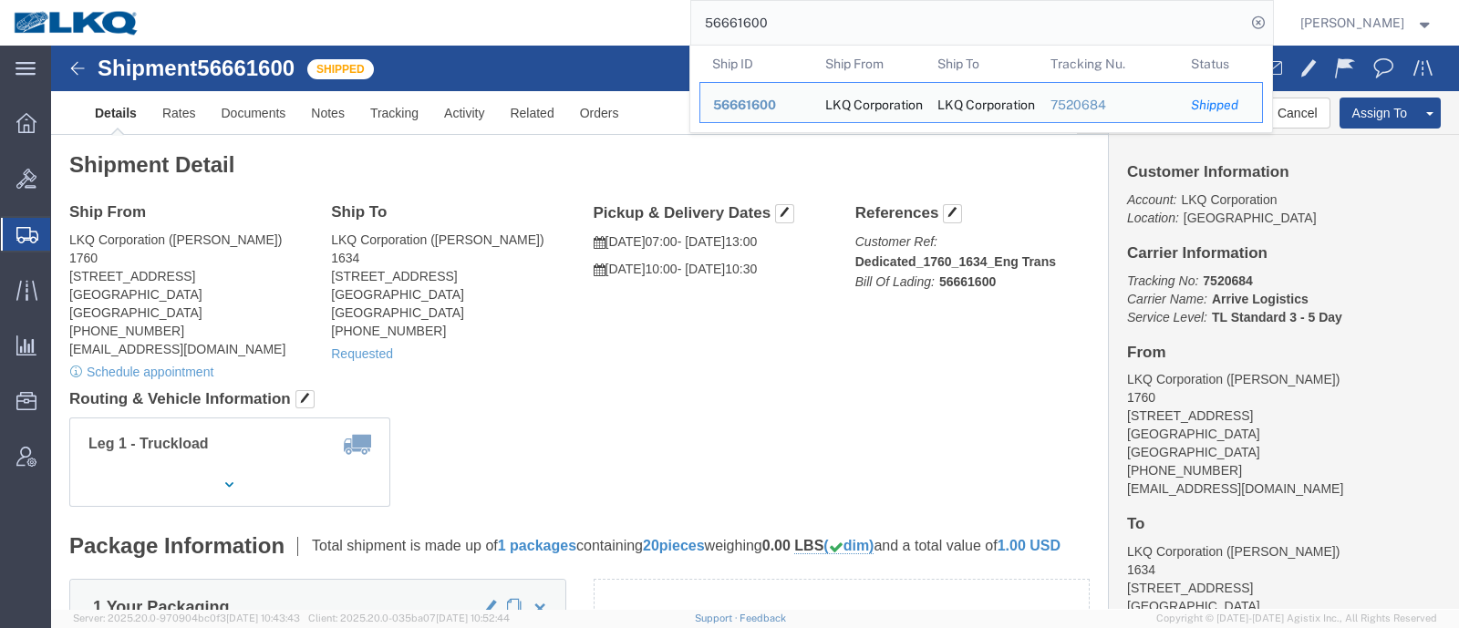
click p "Tracking No: 7520684 Carrier Name: Arrive Logistics Arrive Logistics Service Le…"
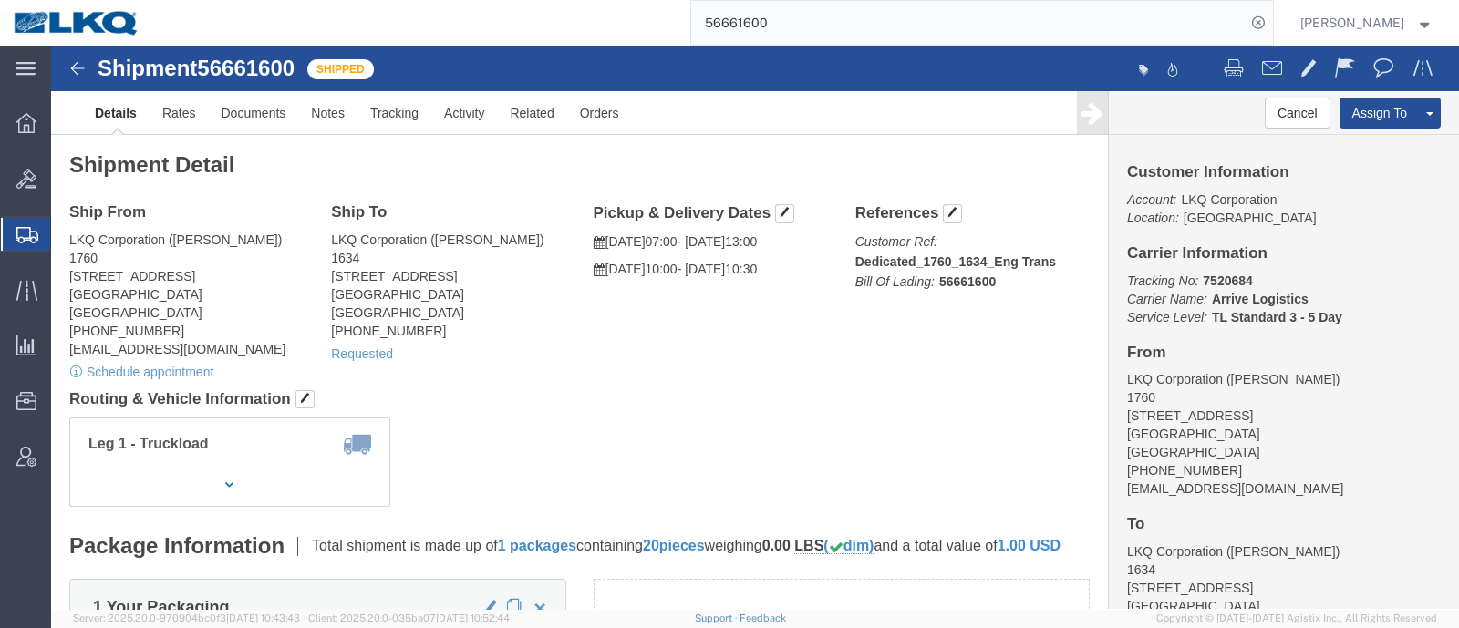
click div "Leg 1 - Truckload Number of trucks: 1"
click span "button"
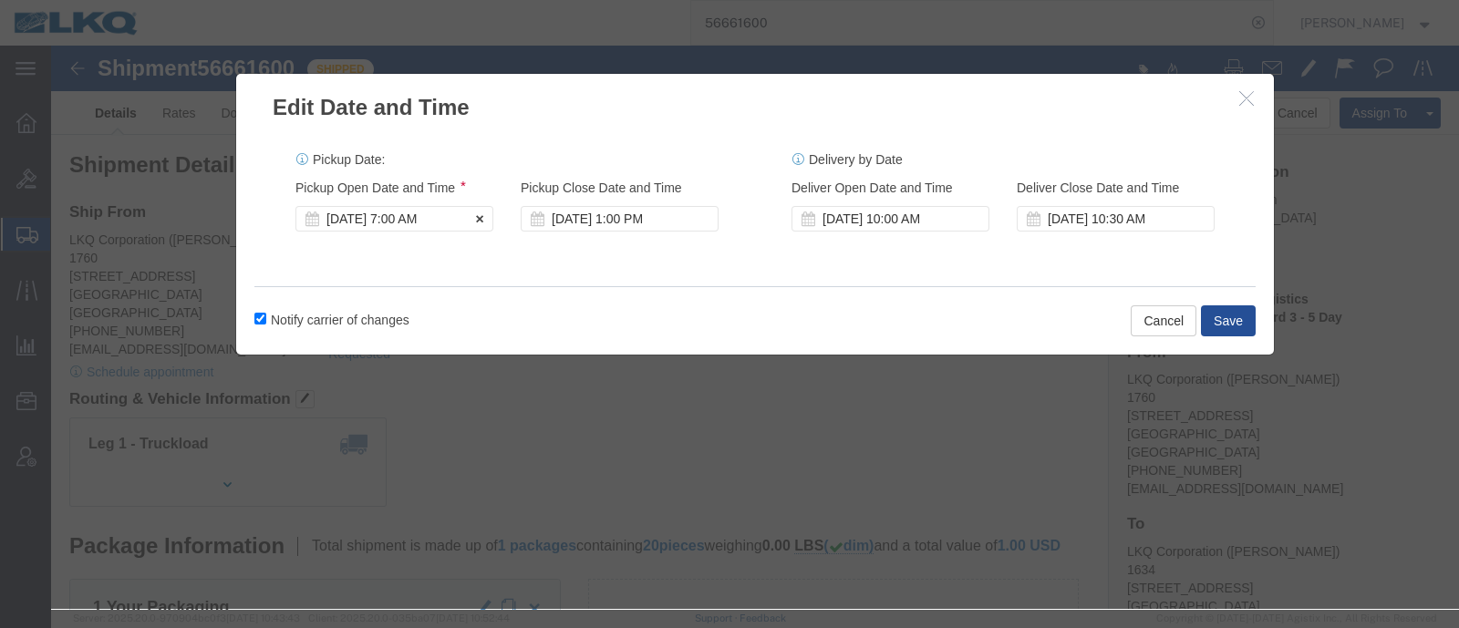
click div "Oct 03 2025 7:00 AM"
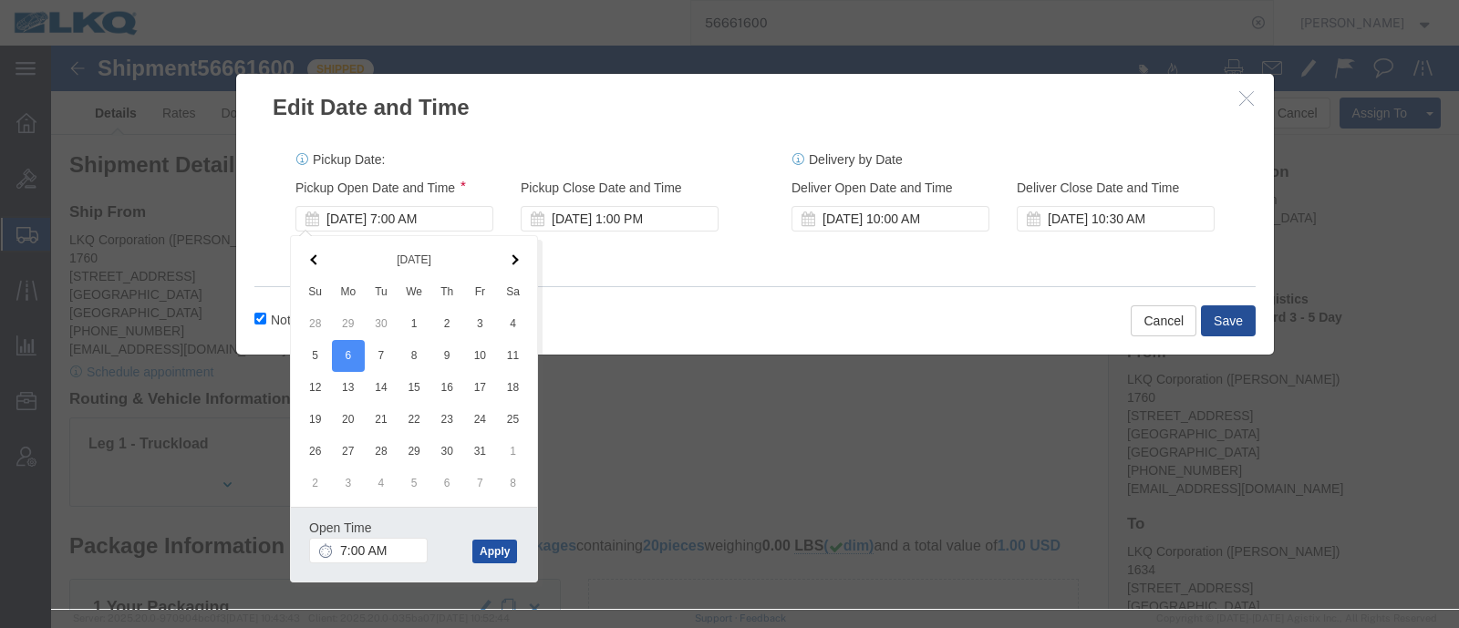
click button "Apply"
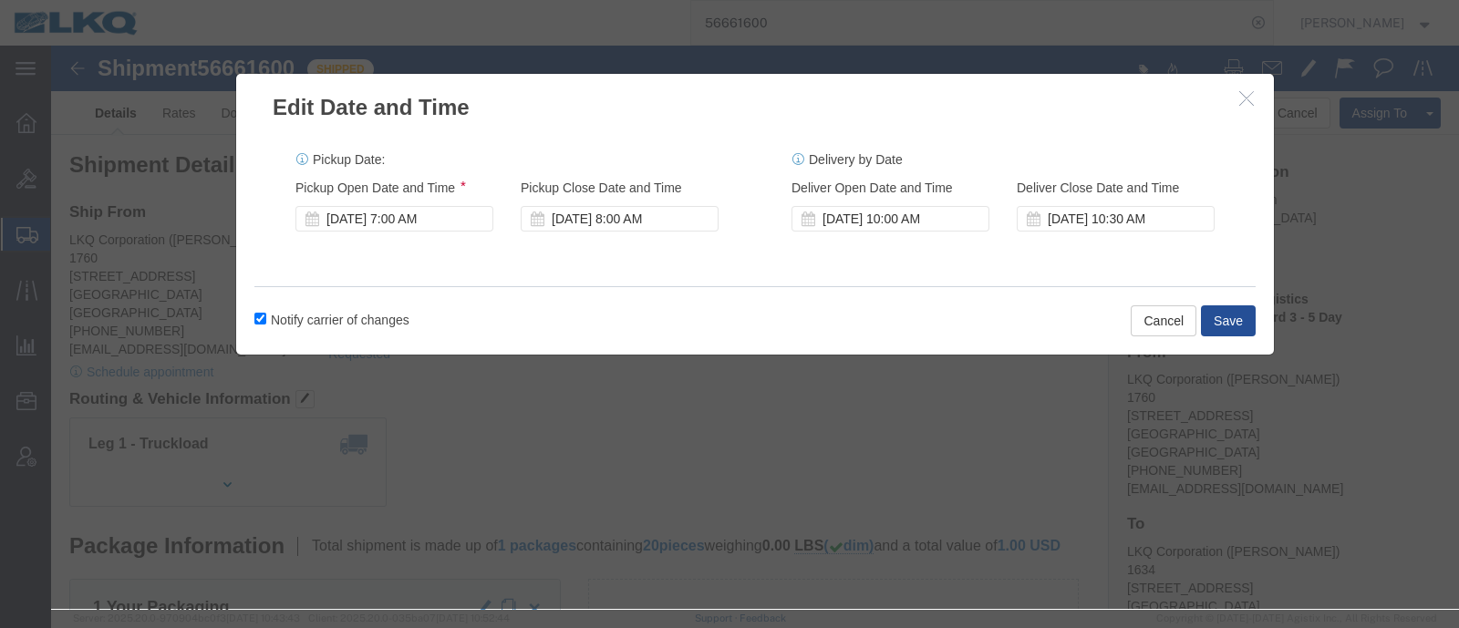
click label "Notify carrier of changes"
click input "Notify carrier of changes"
checkbox input "false"
click button "Save"
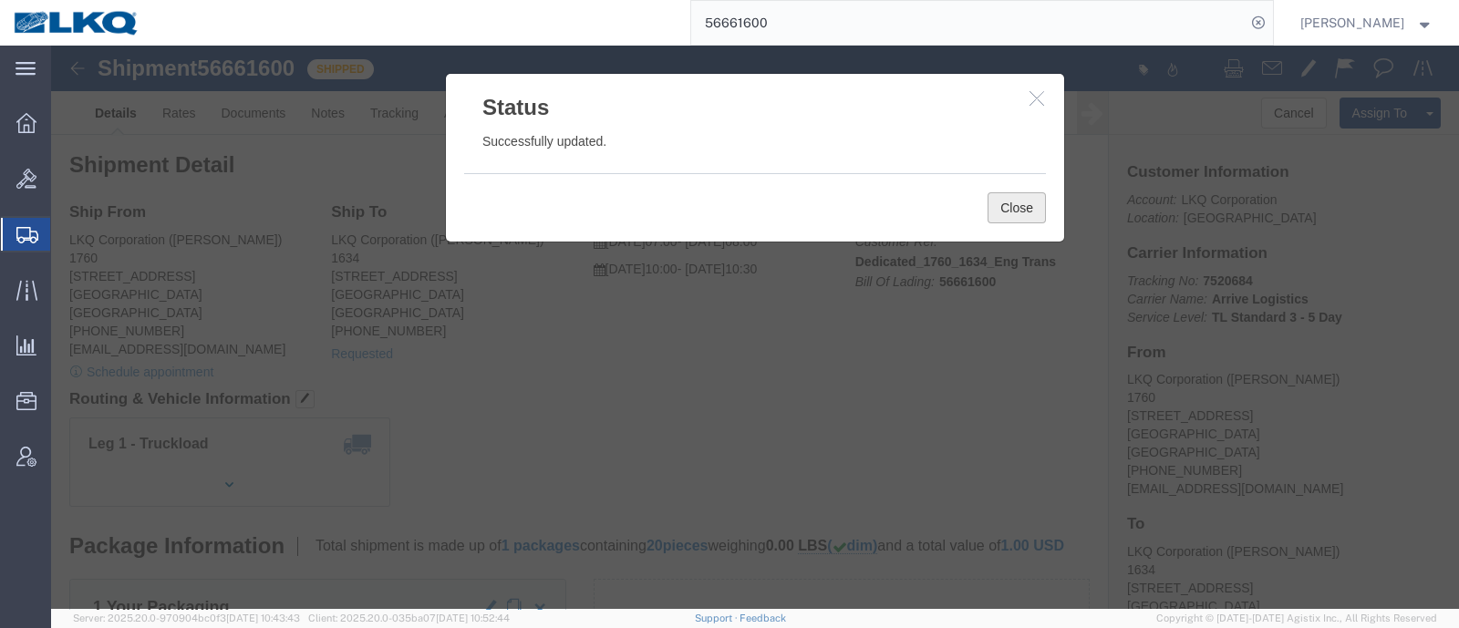
click button "Close"
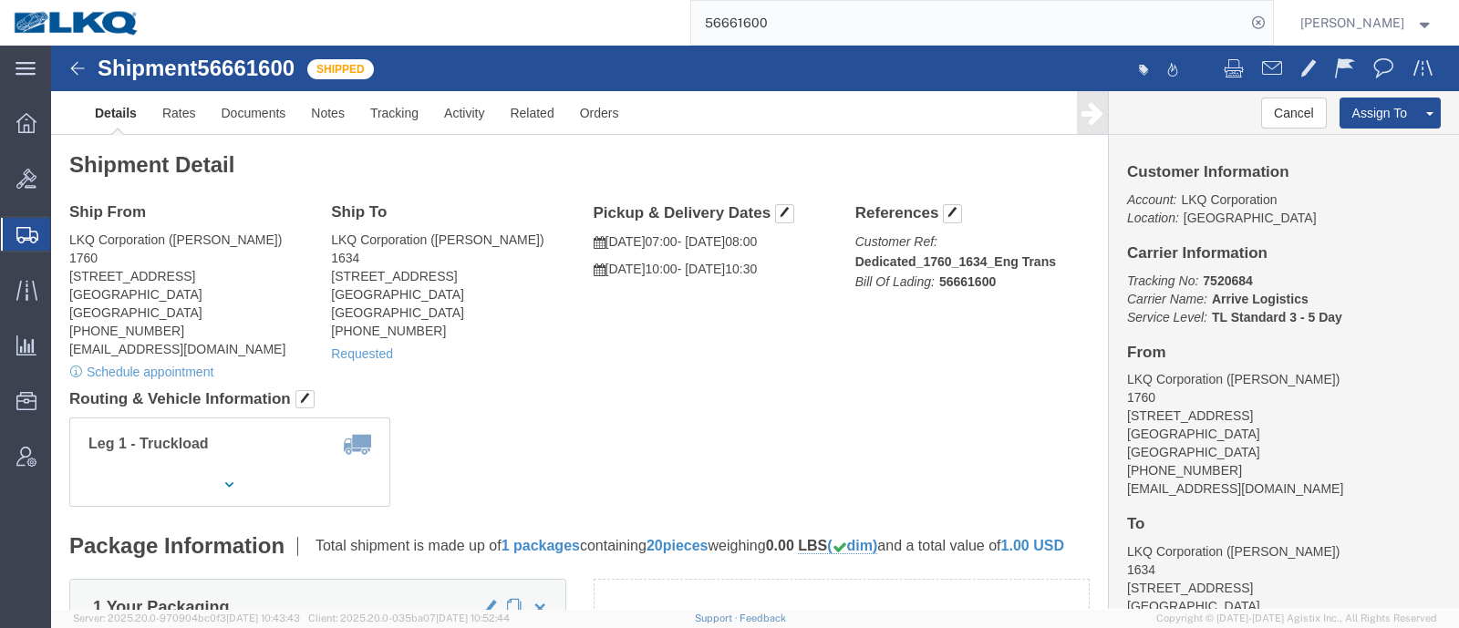
click h4 "Routing & Vehicle Information"
click link "Requested"
type input "[DATE]"
type input "10:00 AM"
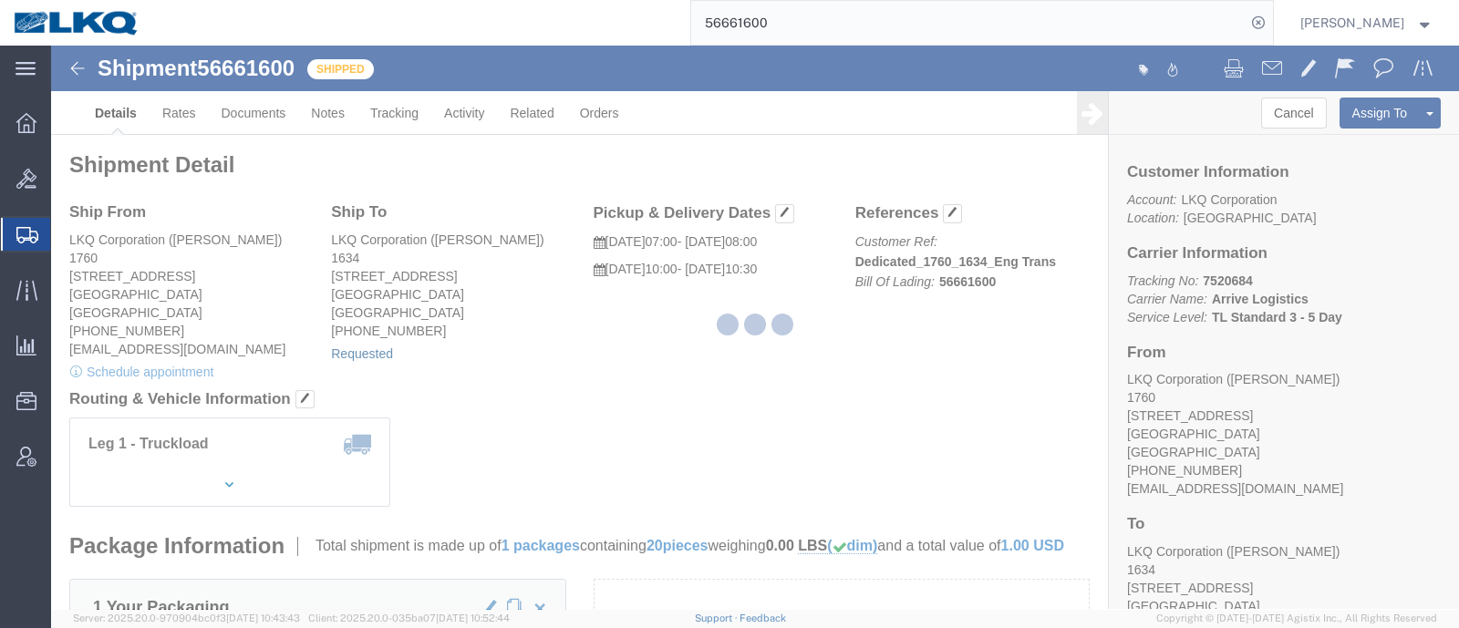
select select "1"
select select
select select "30"
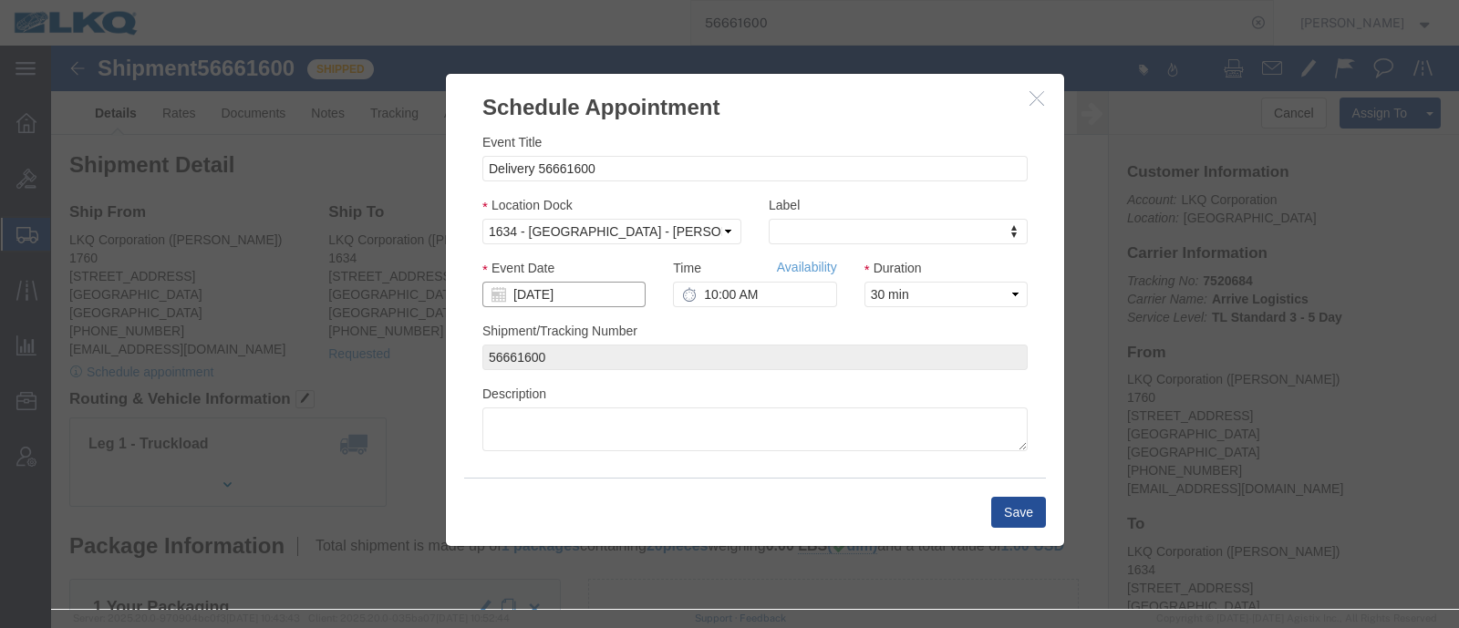
click input "[DATE]"
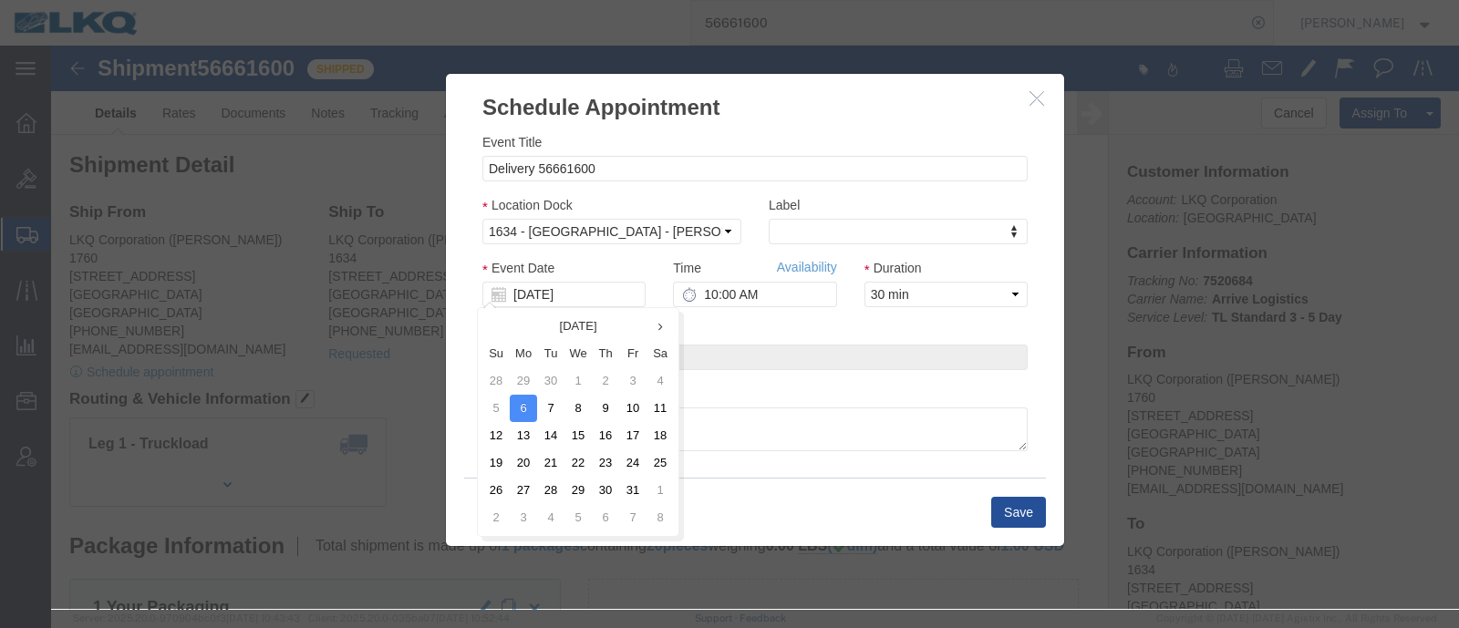
click td "8"
type input "10/08/2025"
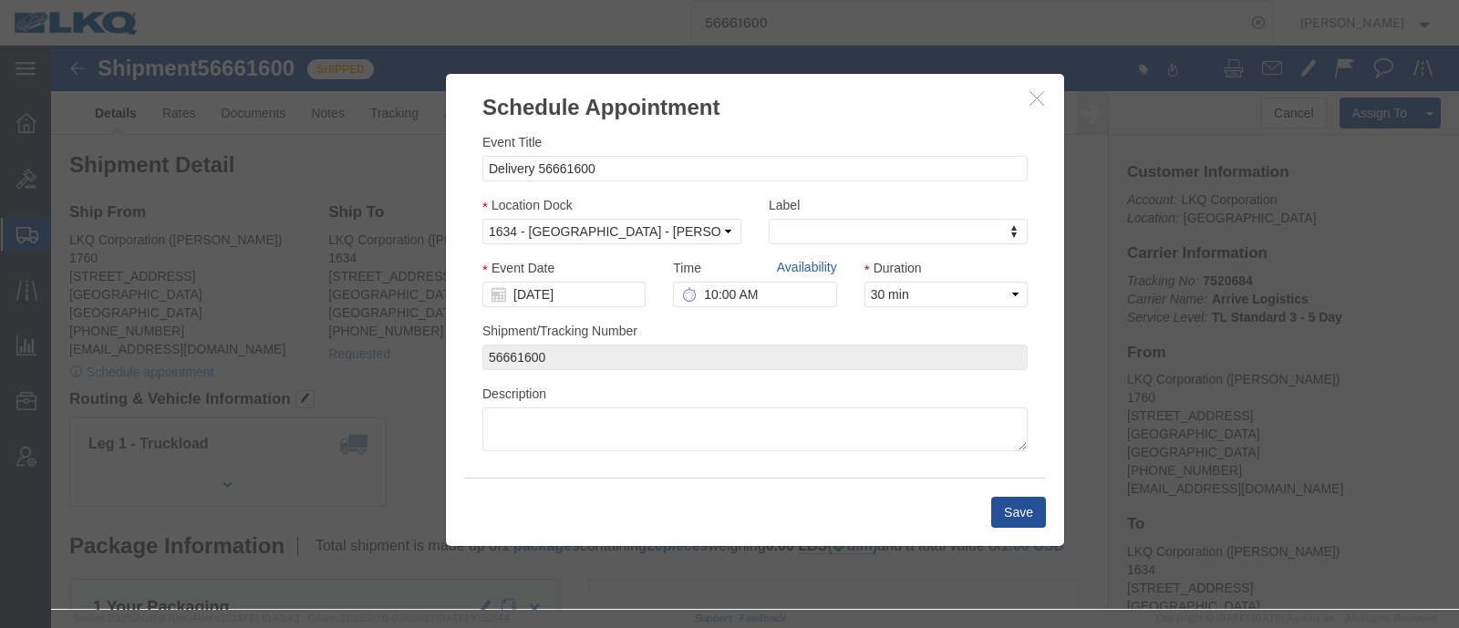
click link "Availability"
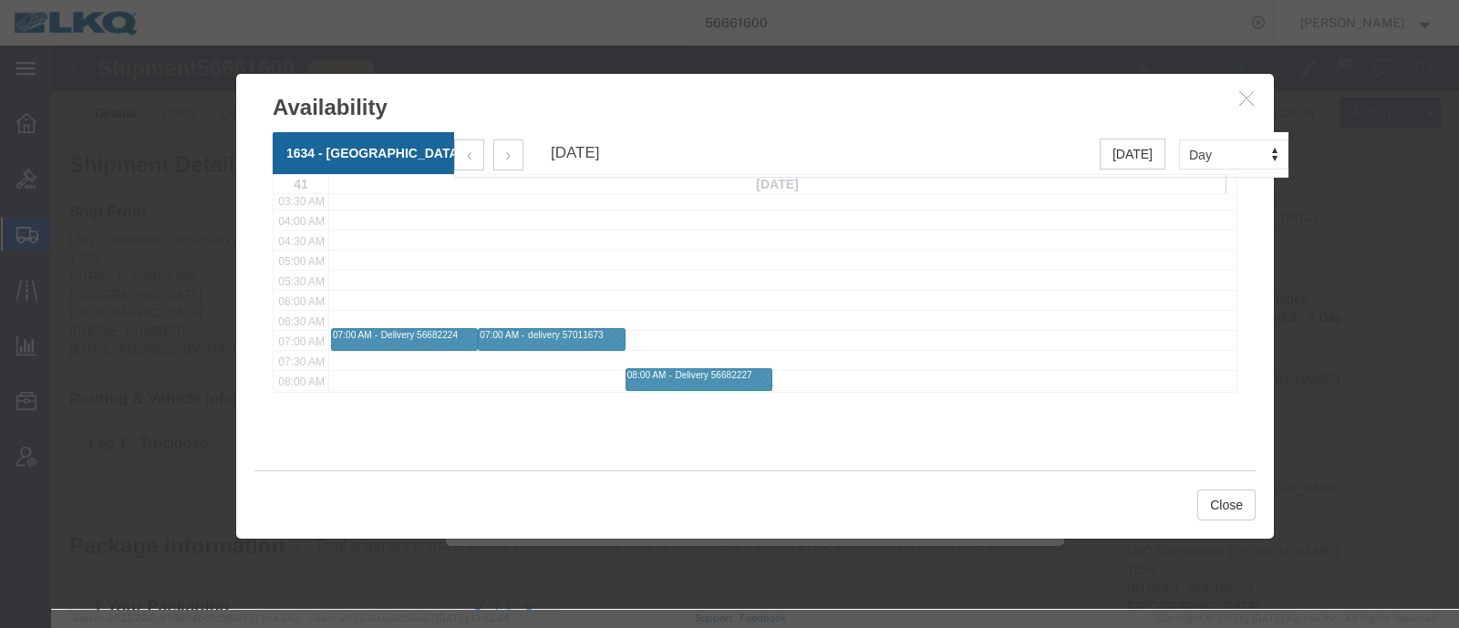
scroll to position [227, 0]
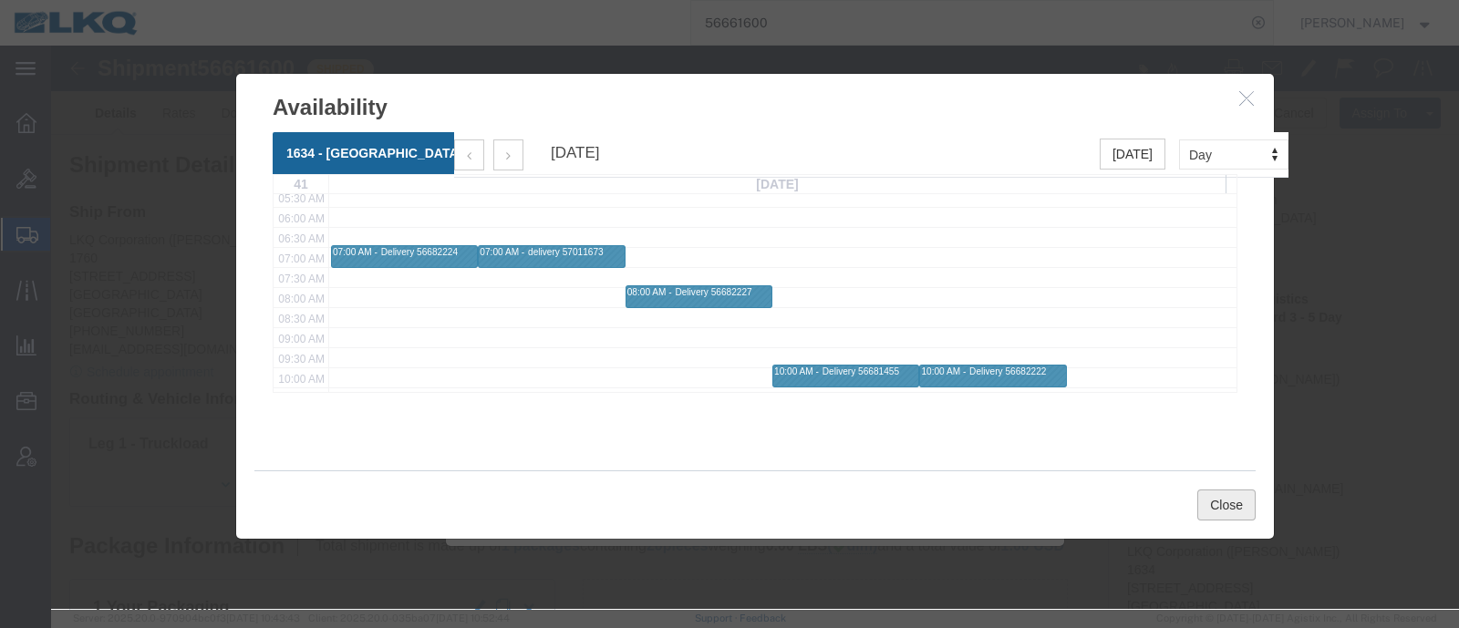
click button "Close"
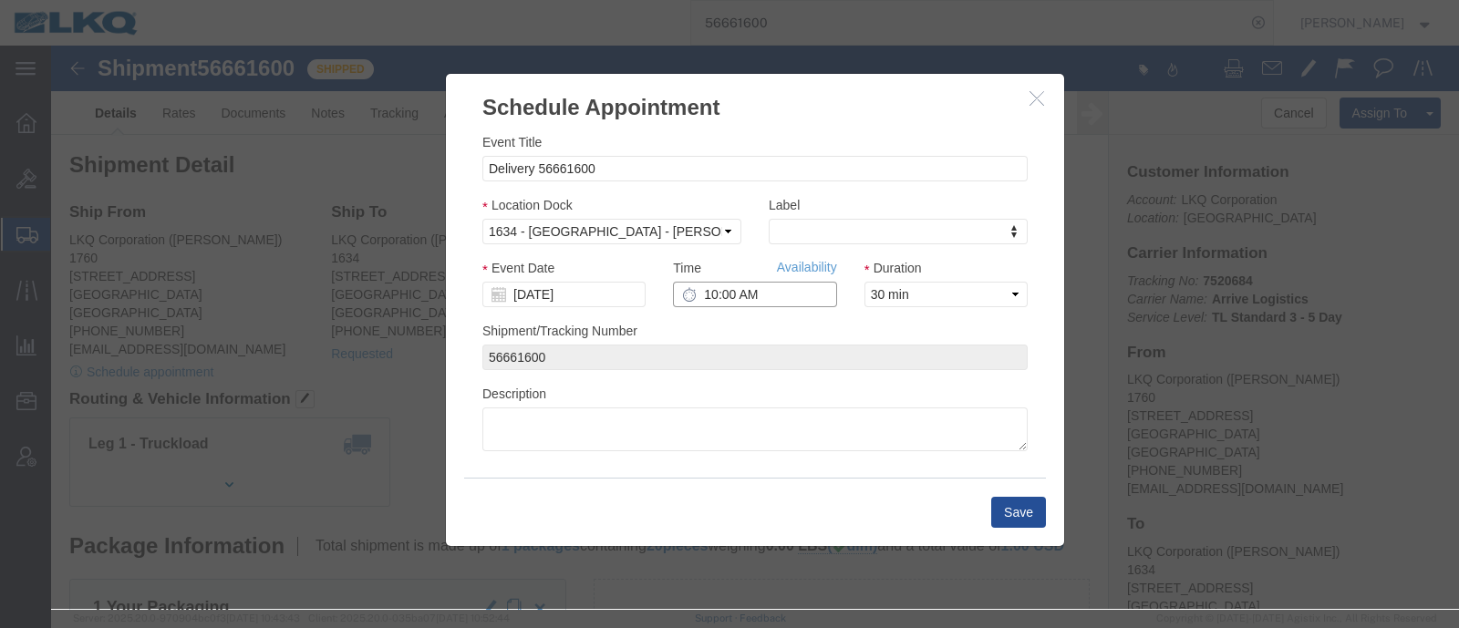
click input "10:00 AM"
type input "8:00 AM"
drag, startPoint x: 842, startPoint y: 245, endPoint x: 850, endPoint y: 260, distance: 16.7
click select "Select 15 min 30 min 45 min 1 hr 2 hr 3 hr 4 hr"
select select "15"
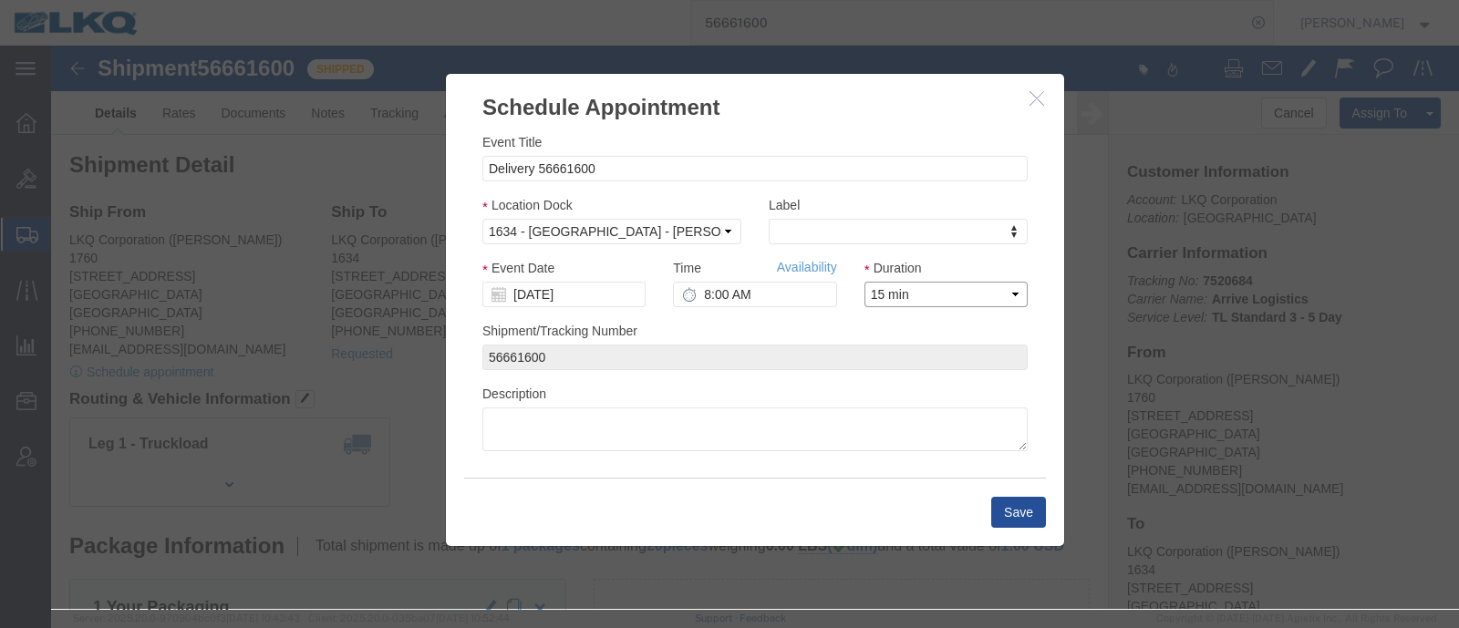
click select "Select 15 min 30 min 45 min 1 hr 2 hr 3 hr 4 hr"
click button "Save"
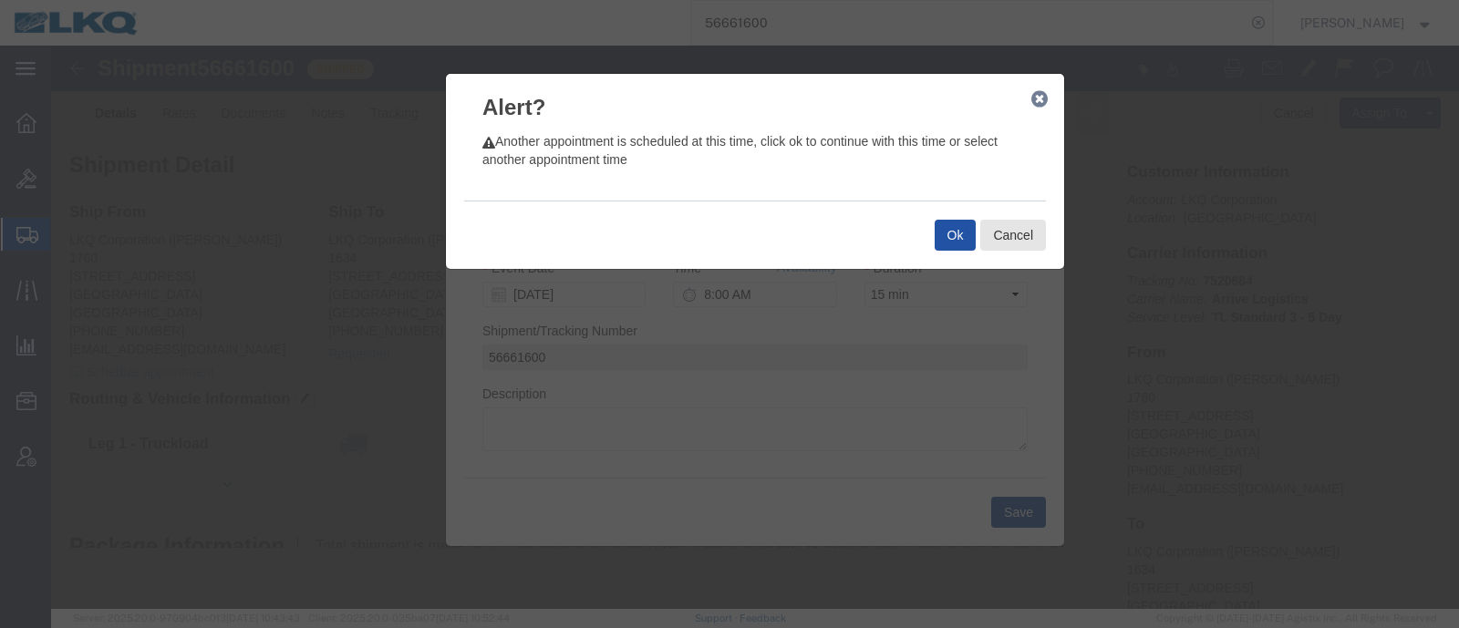
click button "Ok"
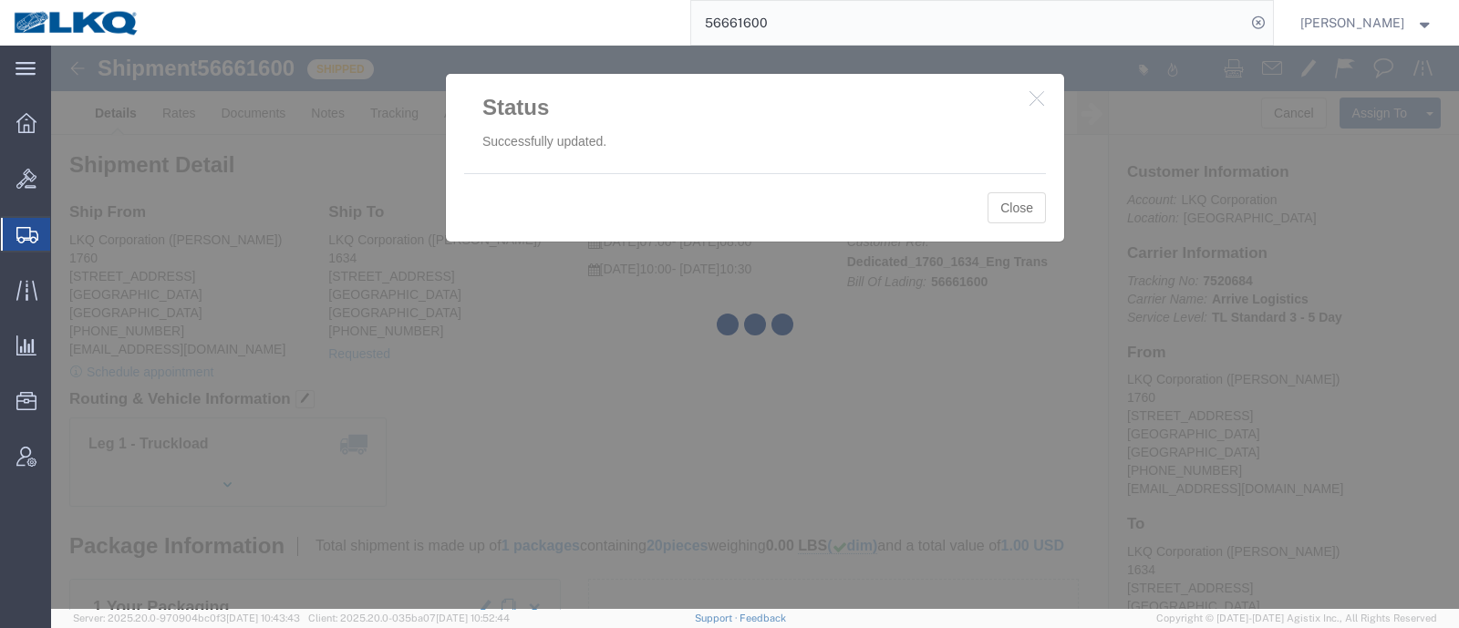
click at [1406, 374] on div at bounding box center [755, 327] width 1408 height 563
click at [1013, 209] on div at bounding box center [755, 327] width 1408 height 563
click button "Close"
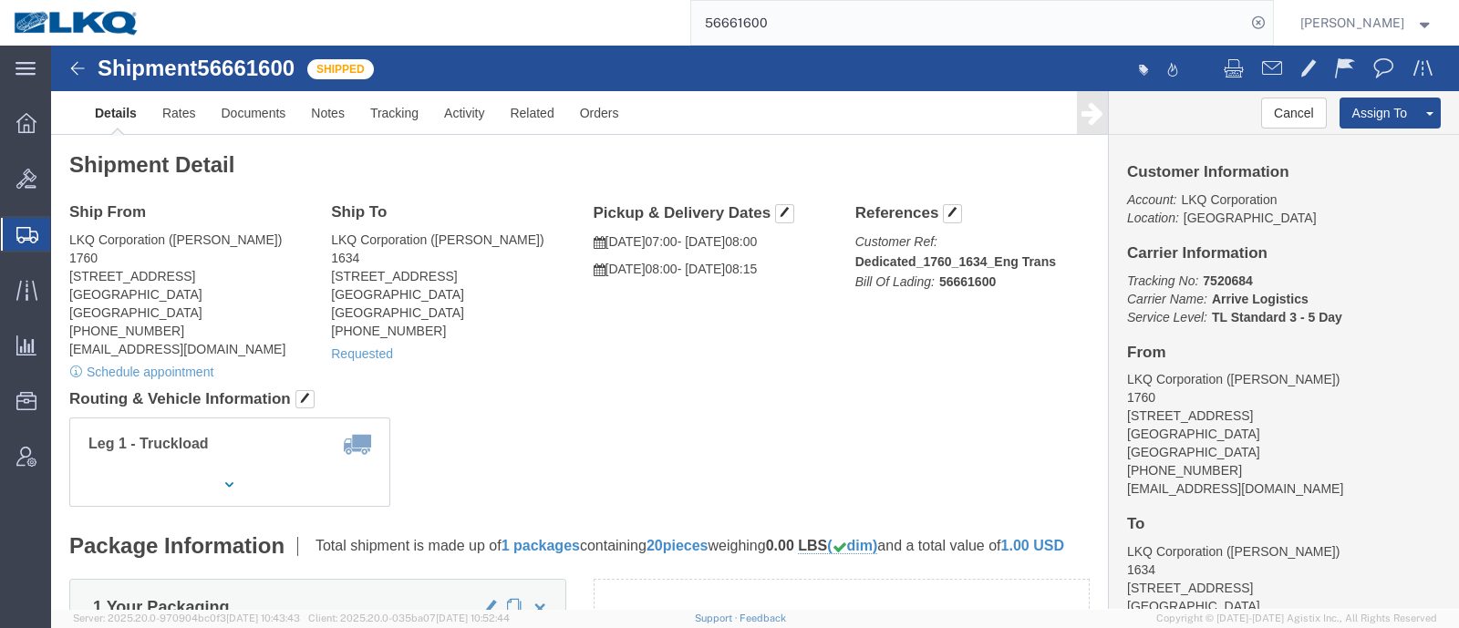
click h4 "Routing & Vehicle Information"
click div "Leg 1 - Truckload Number of trucks: 1"
click div "Customer Information Account: LKQ Corporation Location: Nashville Carrier Infor…"
click span
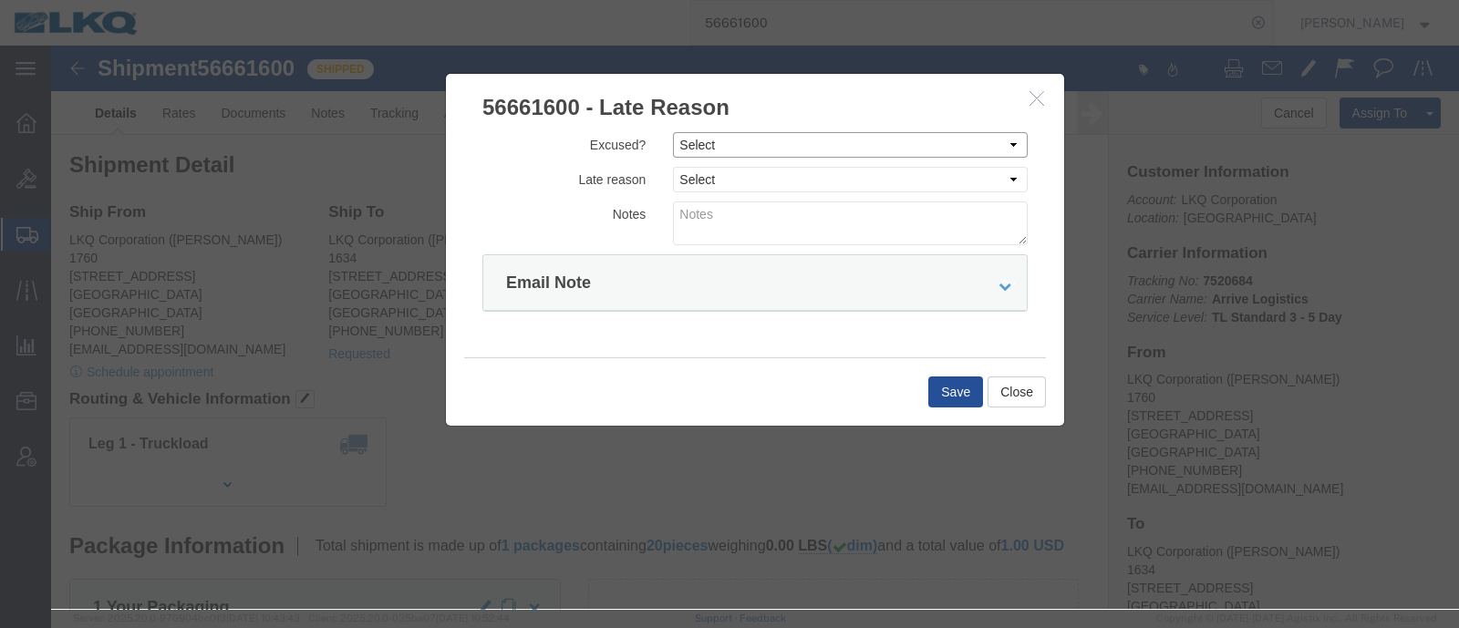
click select "Select Excused Not Excused"
select select "NOT_EXCUSED"
click select "Select Excused Not Excused"
click select "Select Bad Carrier Data Carrier Admin Error Delay Accident Driver Error Lack of…"
select select "DRIVER_ERROR"
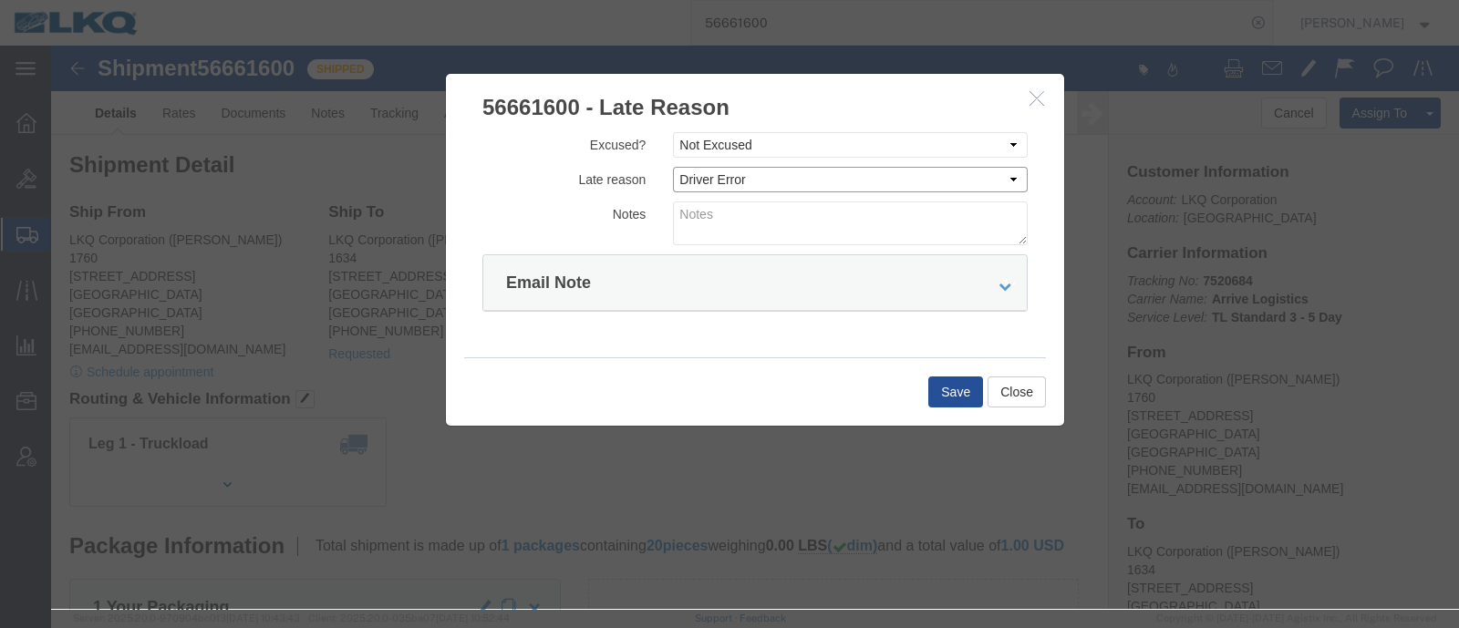
click select "Select Bad Carrier Data Carrier Admin Error Delay Accident Driver Error Lack of…"
click textarea
type textarea "p"
type textarea "Pickup 10/3"
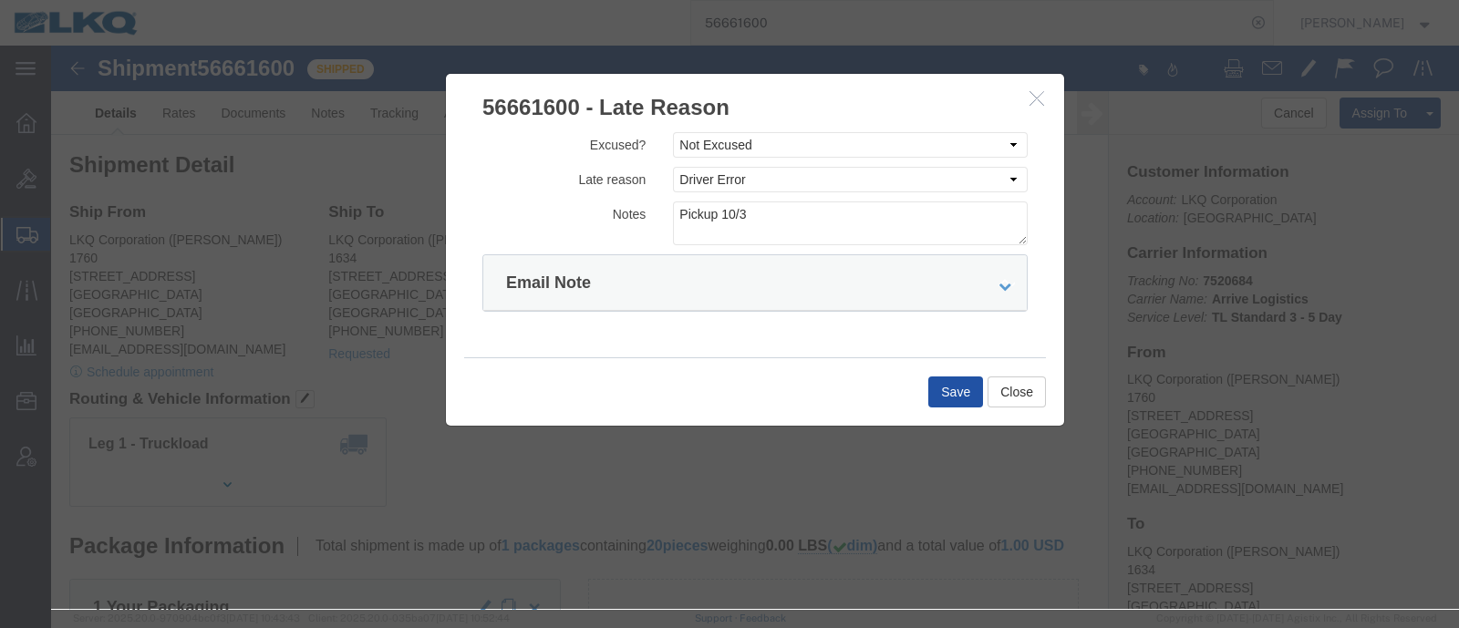
click button "Save"
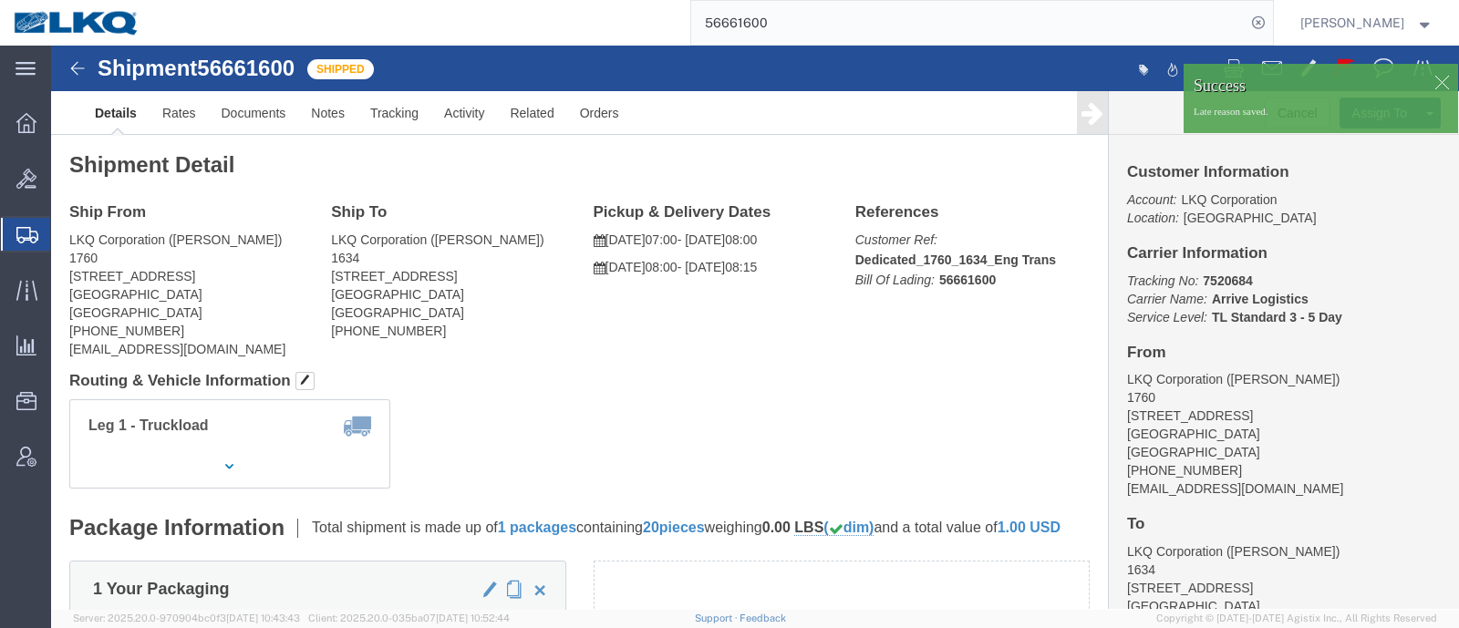
click div "Shipment Detail Ship From LKQ Corporation (Alfredo Garcia) 1760 1710 W Mount Ho…"
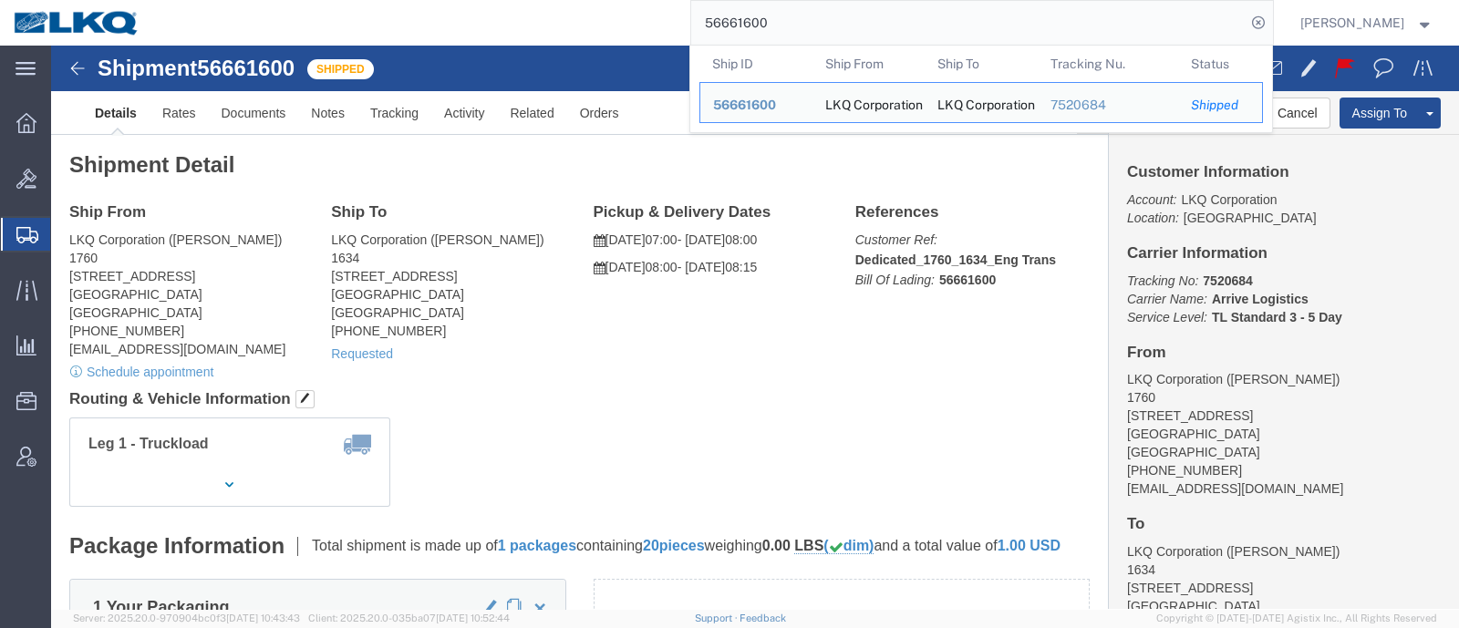
drag, startPoint x: 791, startPoint y: 25, endPoint x: 698, endPoint y: 29, distance: 92.2
click at [698, 29] on div "56661600 Ship ID Ship From Ship To Tracking Nu. Status Ship ID 56661600 Ship Fr…" at bounding box center [713, 23] width 1120 height 46
paste input "920797"
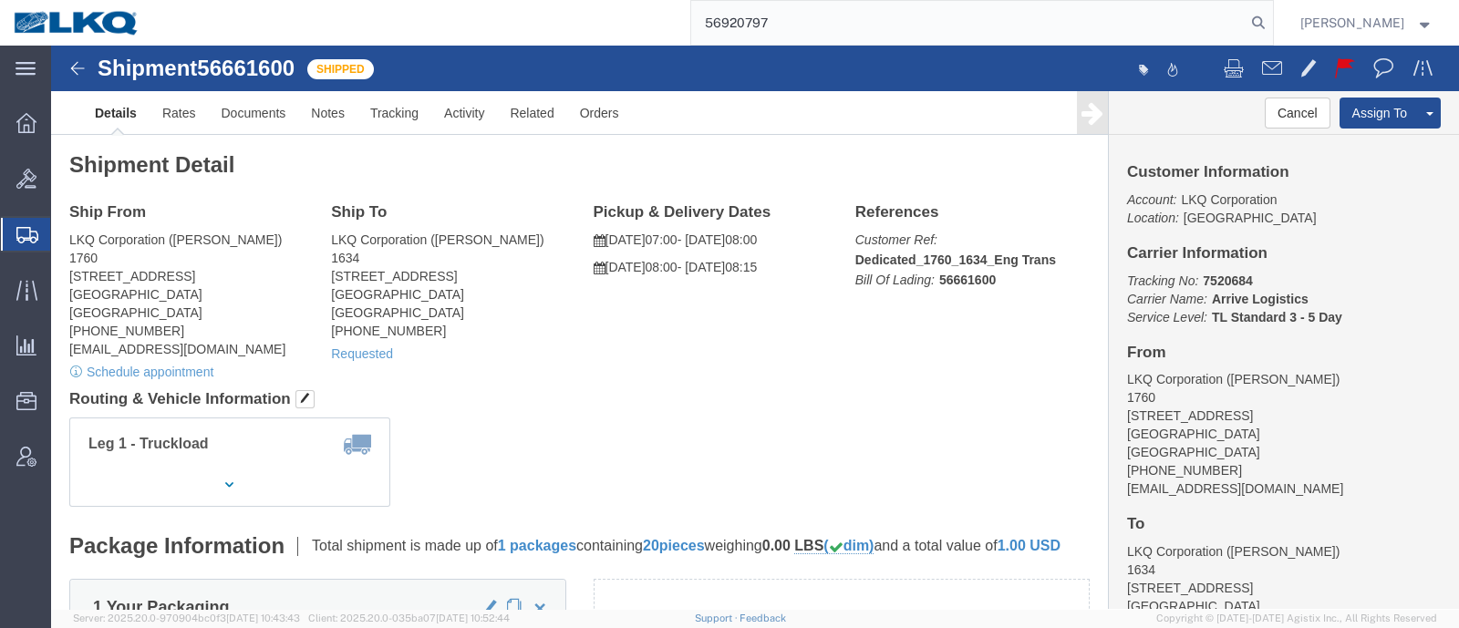
type input "56920797"
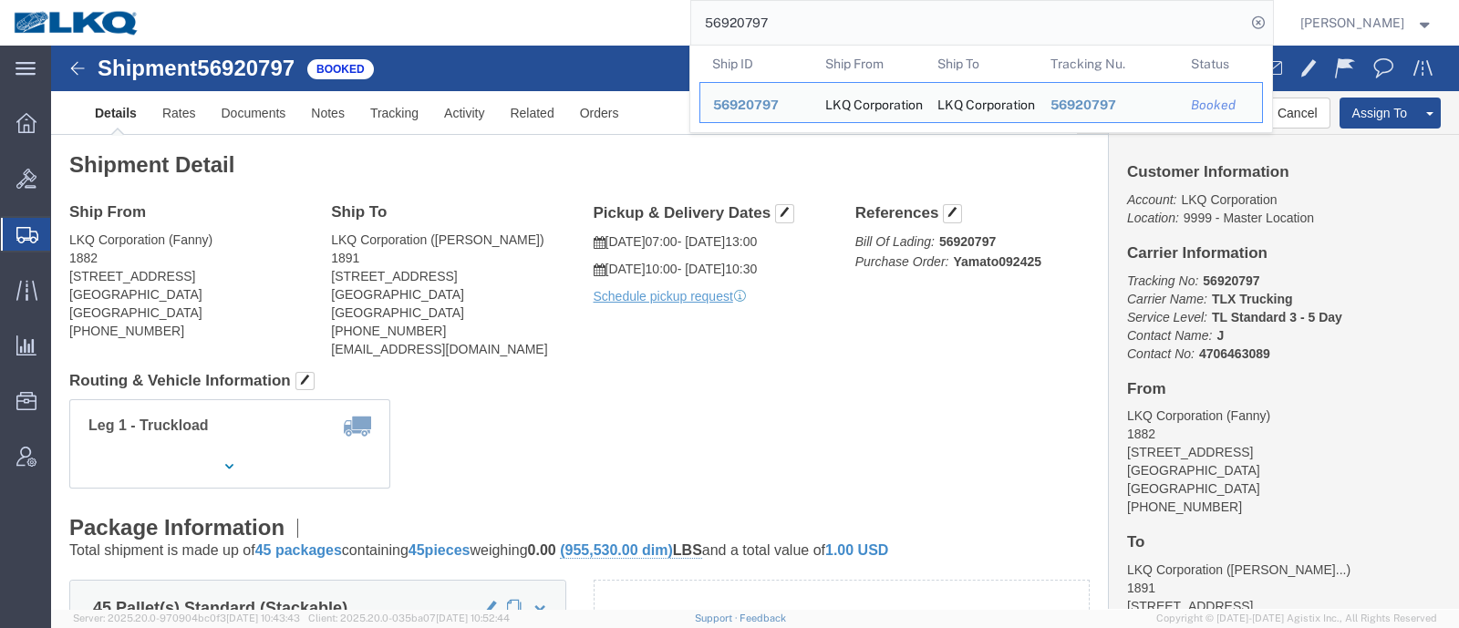
click div "Shipment Detail Ship From LKQ Corporation (Fanny) 1882 1102 W Carrier Pkwy STE …"
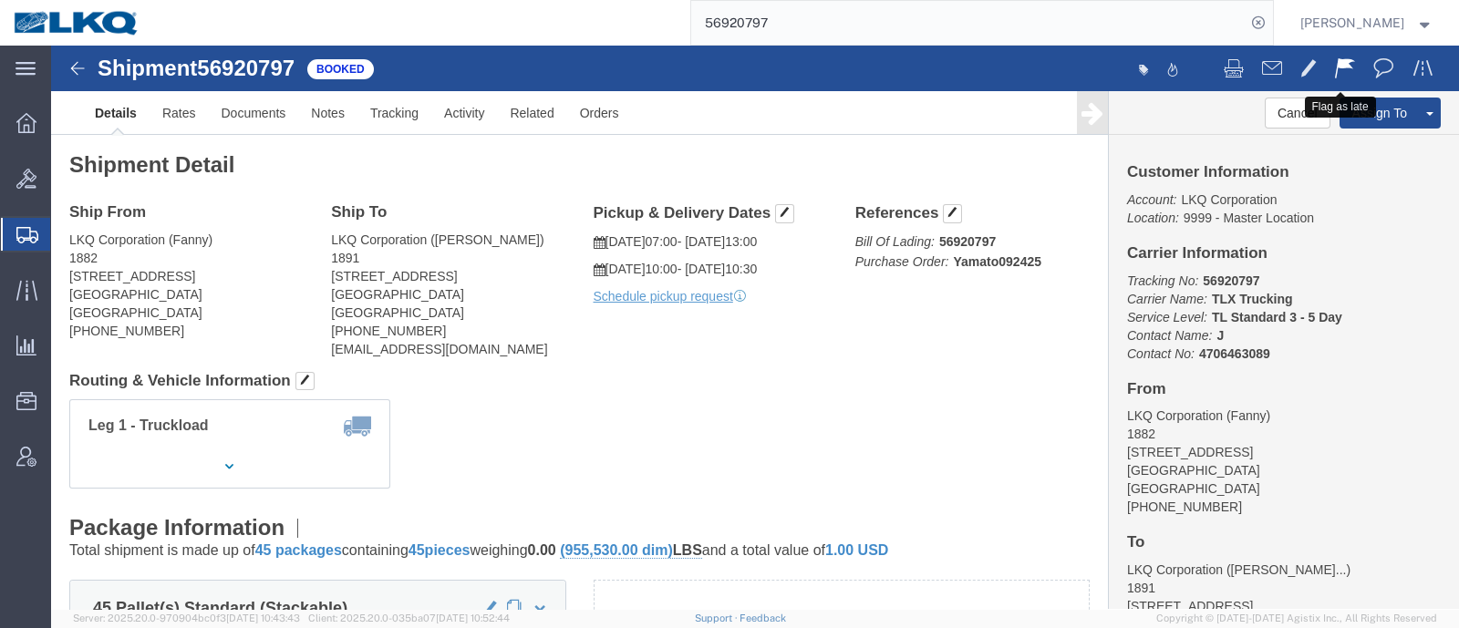
click span
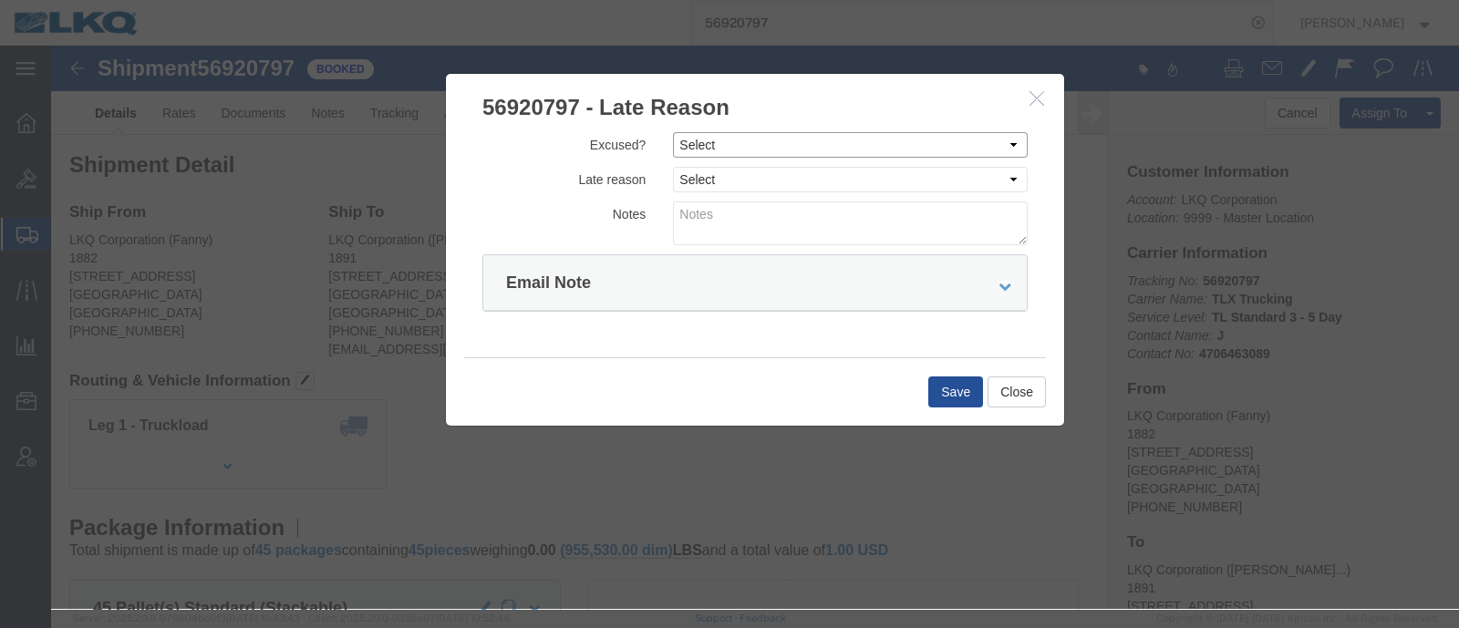
click select "Select Excused Not Excused"
select select "NOT_EXCUSED"
click select "Select Excused Not Excused"
click select "Select Bad Carrier Data Carrier Admin Error Delay Accident Driver Error Lack of…"
select select "DRIVER_ERROR"
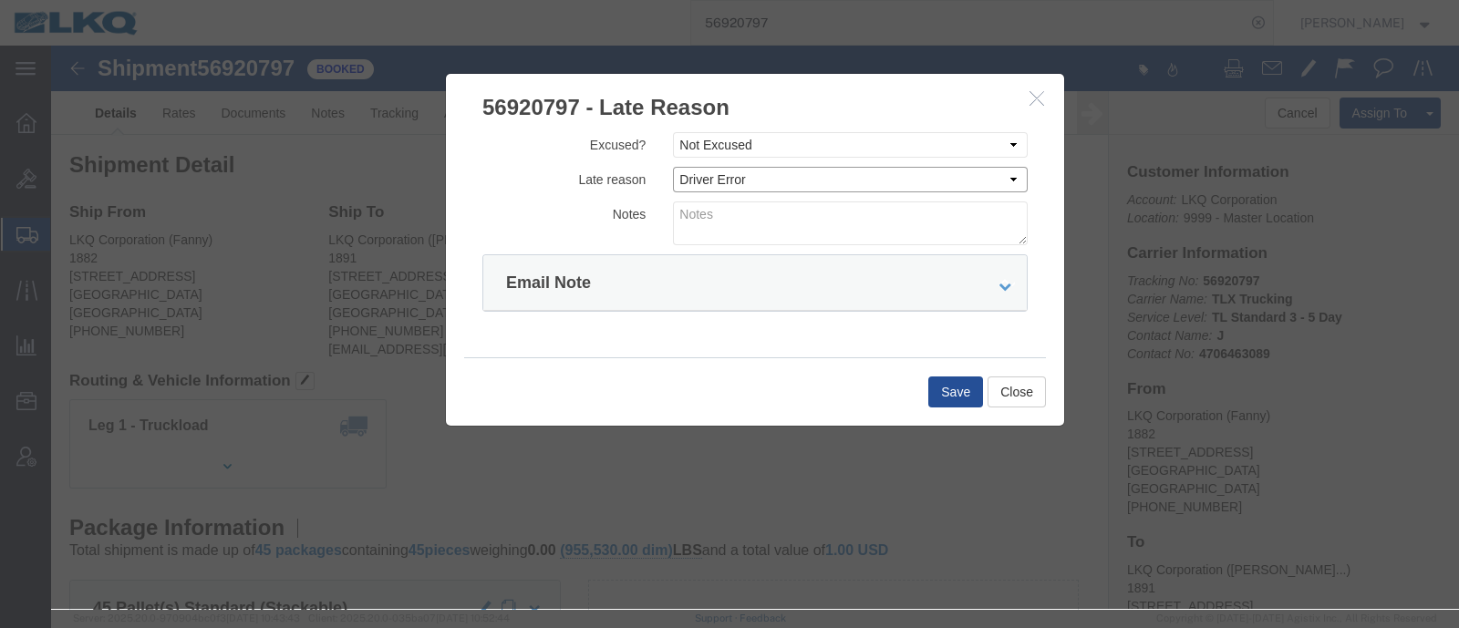
click select "Select Bad Carrier Data Carrier Admin Error Delay Accident Driver Error Lack of…"
click textarea
type textarea "D"
type textarea "d"
type textarea "Delivery 10/3"
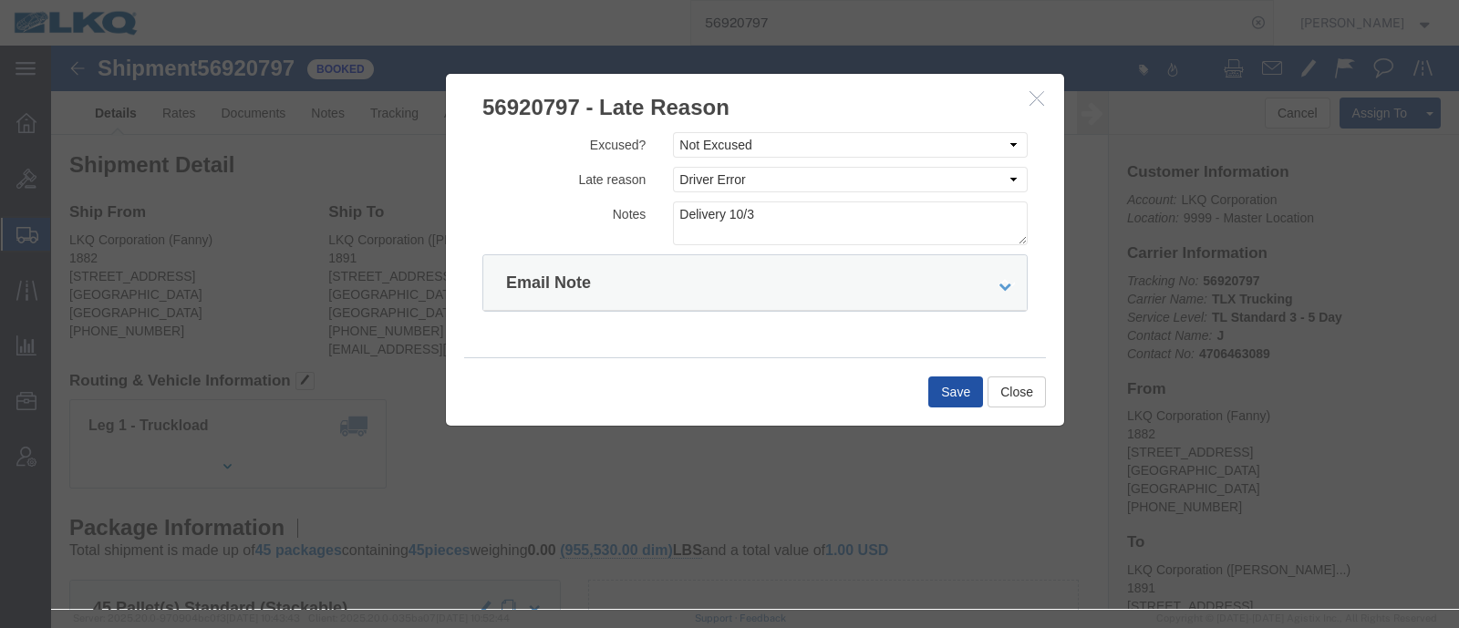
click button "Save"
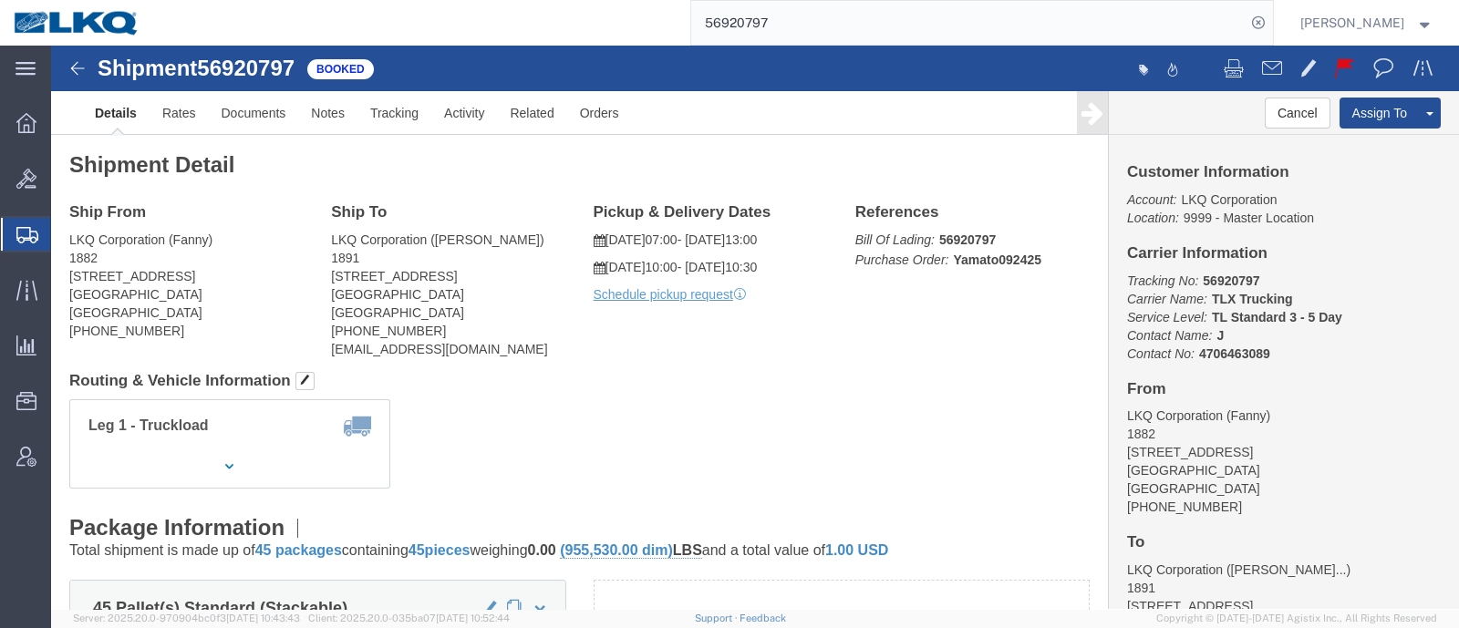
click link "Details"
click button "button"
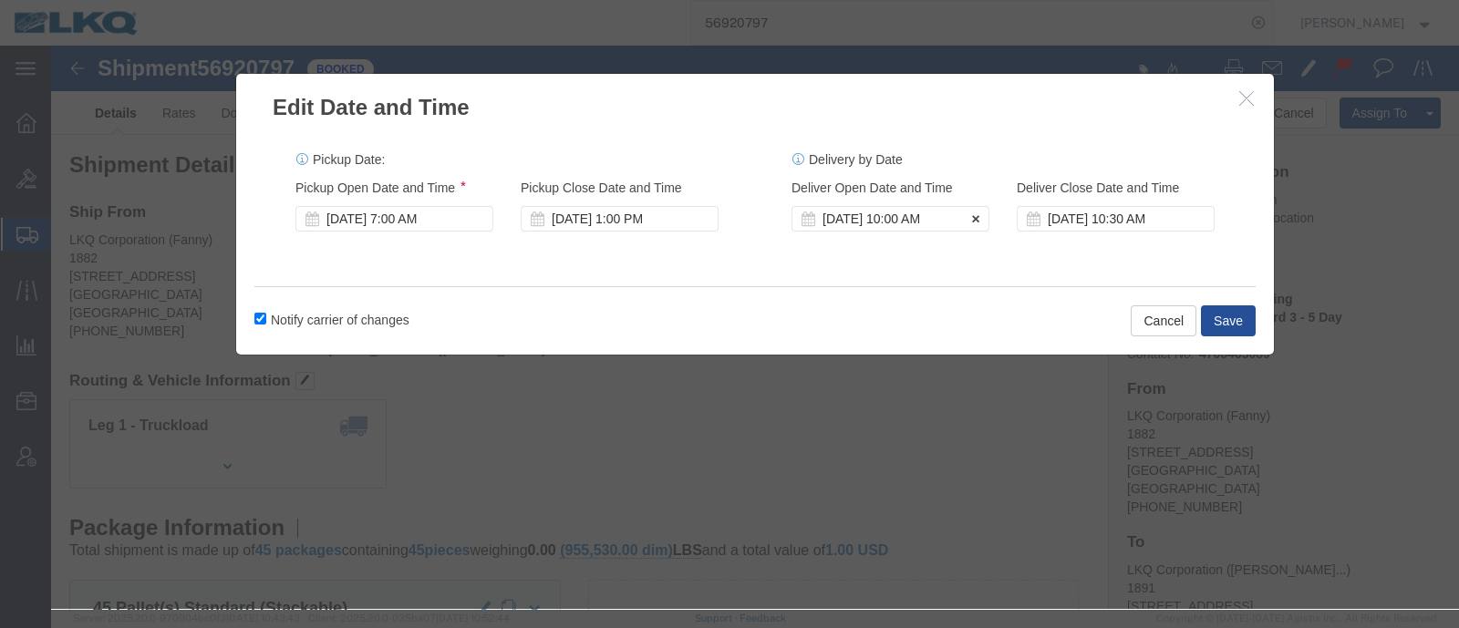
click div "Oct 03 2025 10:00 AM"
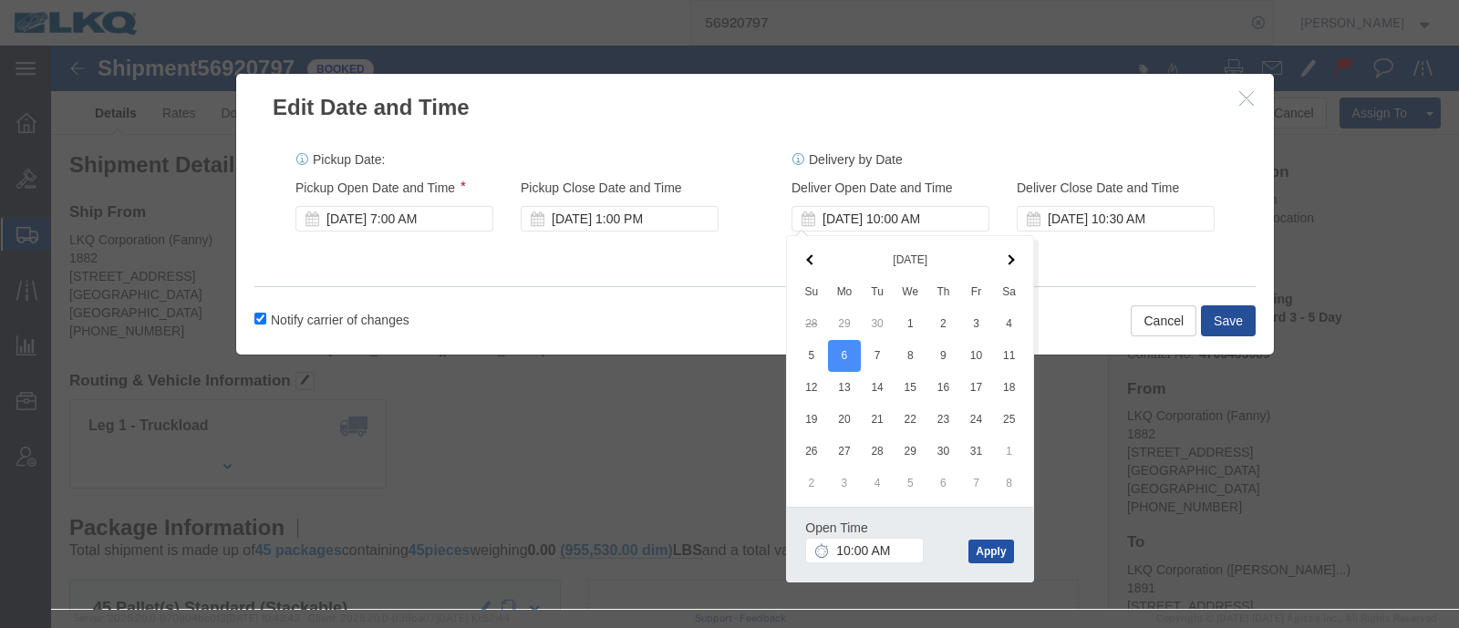
click button "Apply"
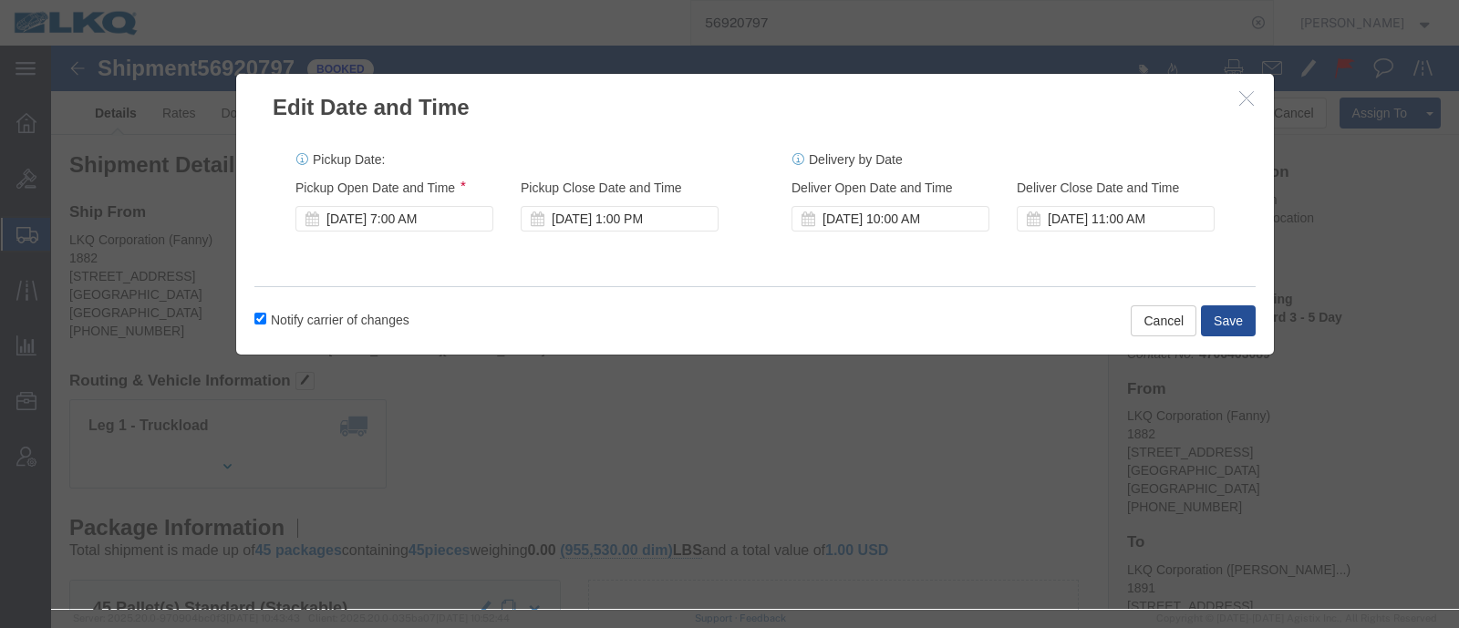
click label "Notify carrier of changes"
click input "Notify carrier of changes"
checkbox input "false"
click button "Save"
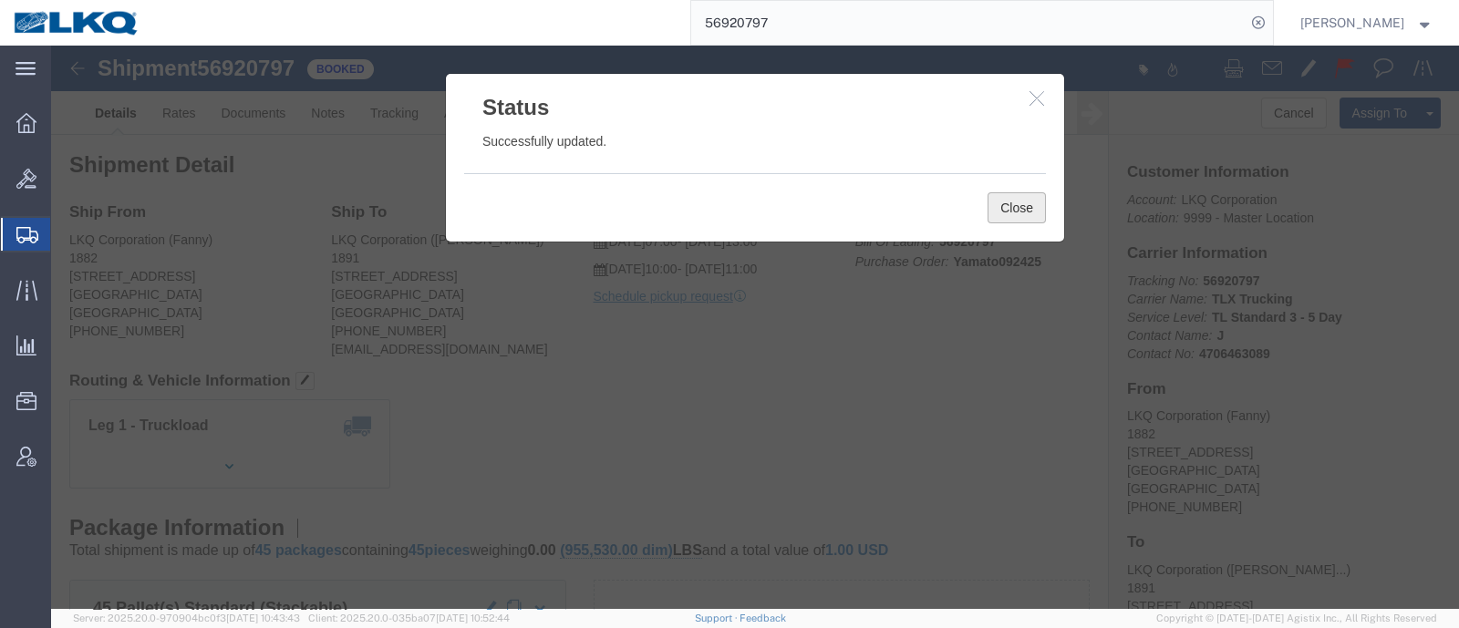
click button "Close"
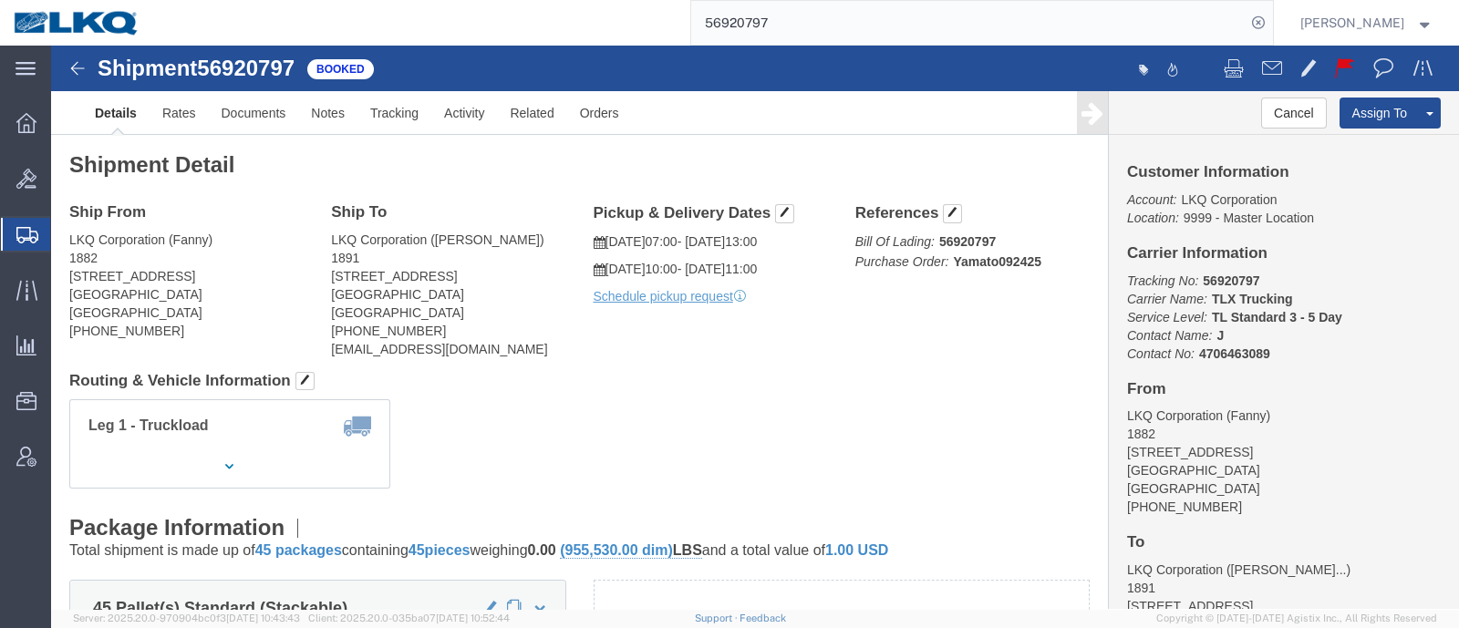
click div "Shipment Detail Ship From LKQ Corporation (Fanny) 1882 1102 W Carrier Pkwy STE …"
click div "Ship From LKQ Corporation (Fanny) 1882 1102 W Carrier Pkwy STE 200 Grand Prairi…"
click h4 "Routing & Vehicle Information"
click div "Shipment Detail Ship From LKQ Corporation (Fanny) 1882 1102 W Carrier Pkwy STE …"
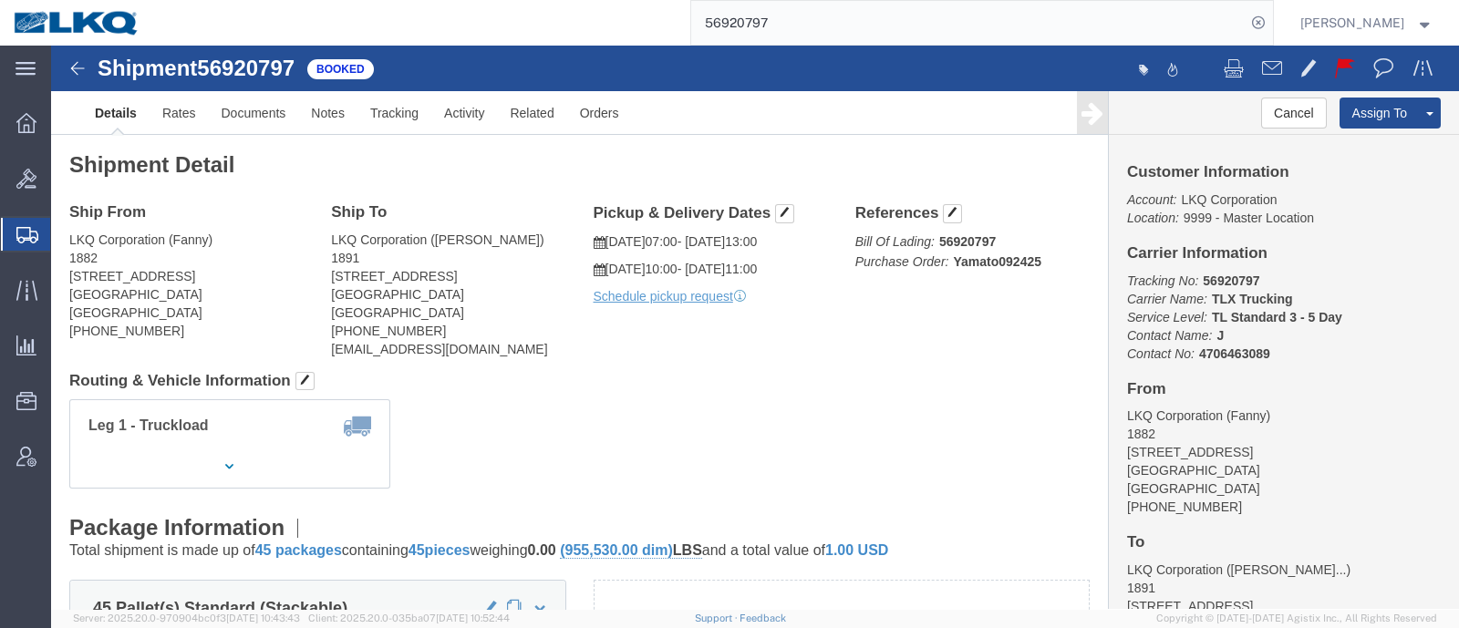
click div "Leg 1 - Truckload Vehicle 1: Standard Dry Van (53 Feet) Number of trucks: 1"
click at [607, 31] on div "56920797" at bounding box center [713, 23] width 1120 height 46
paste input "7026431"
type input "57026431"
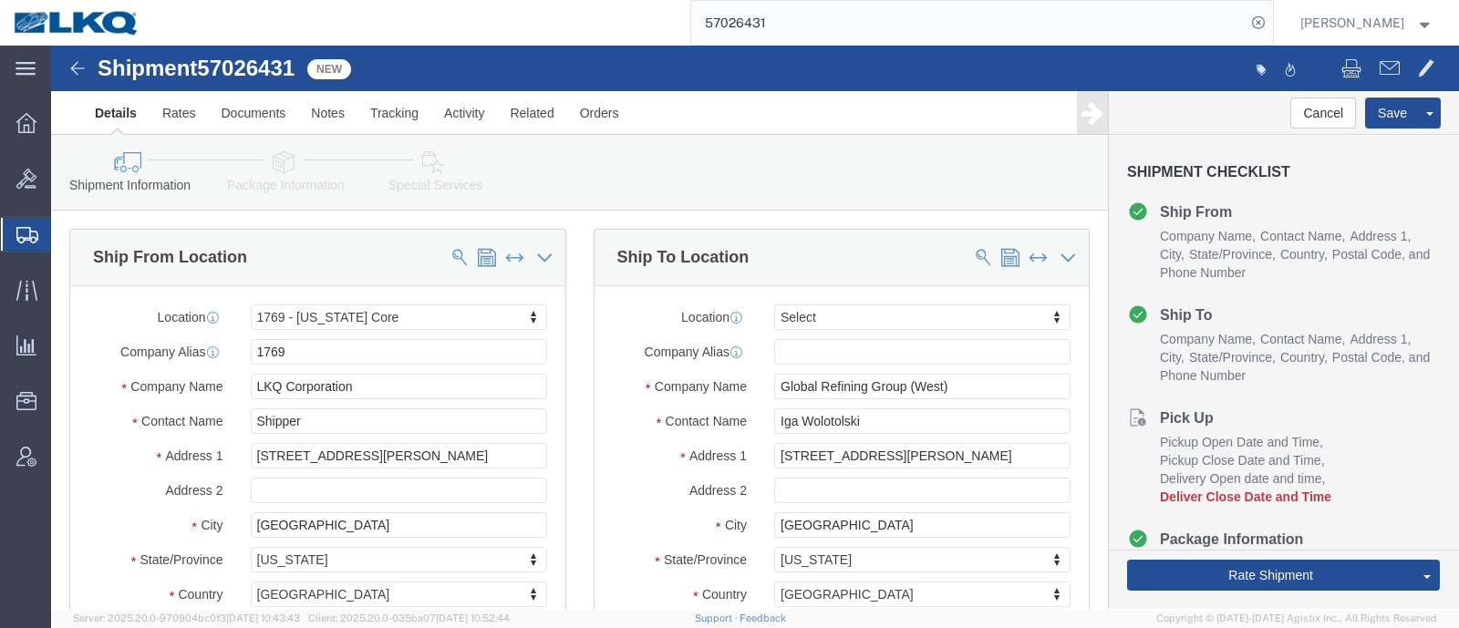
select select "28716"
select select
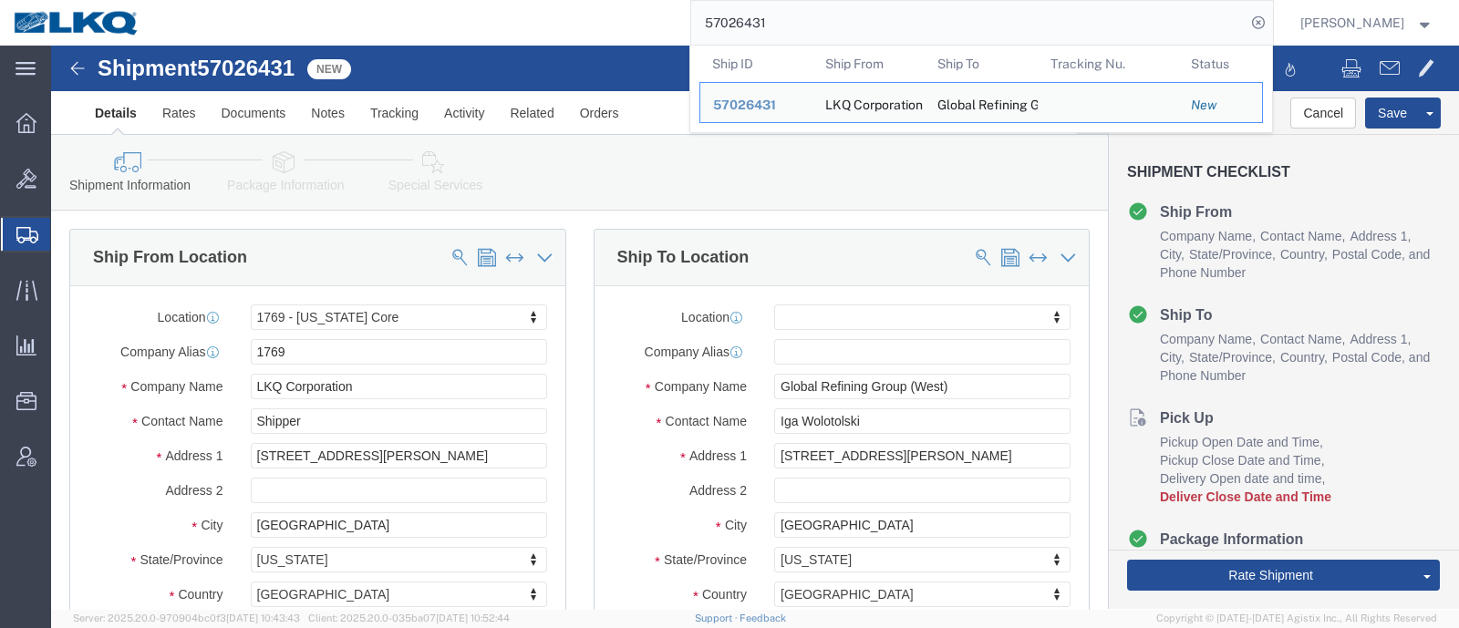
drag, startPoint x: 797, startPoint y: 21, endPoint x: 556, endPoint y: 45, distance: 241.9
click at [564, 43] on div "57026431 Ship ID Ship From Ship To Tracking Nu. Status Ship ID 57026431 Ship Fr…" at bounding box center [713, 23] width 1120 height 46
paste input "6897105"
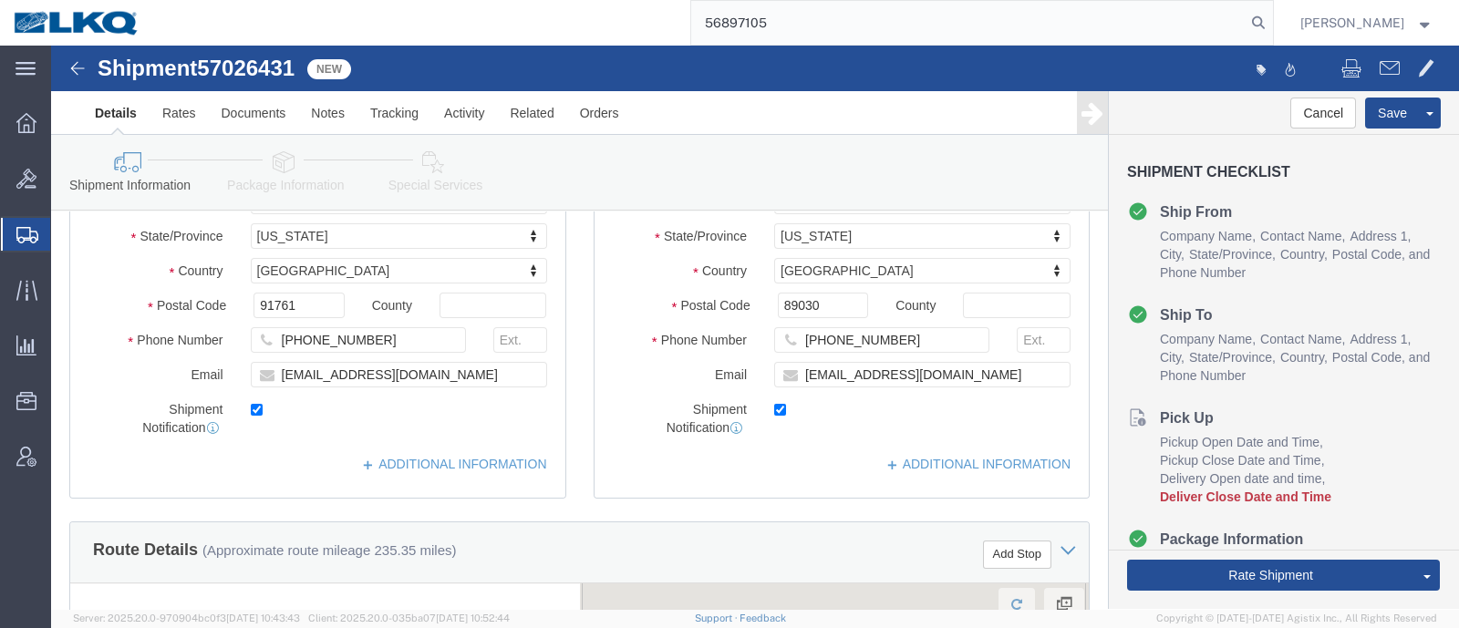
scroll to position [570, 0]
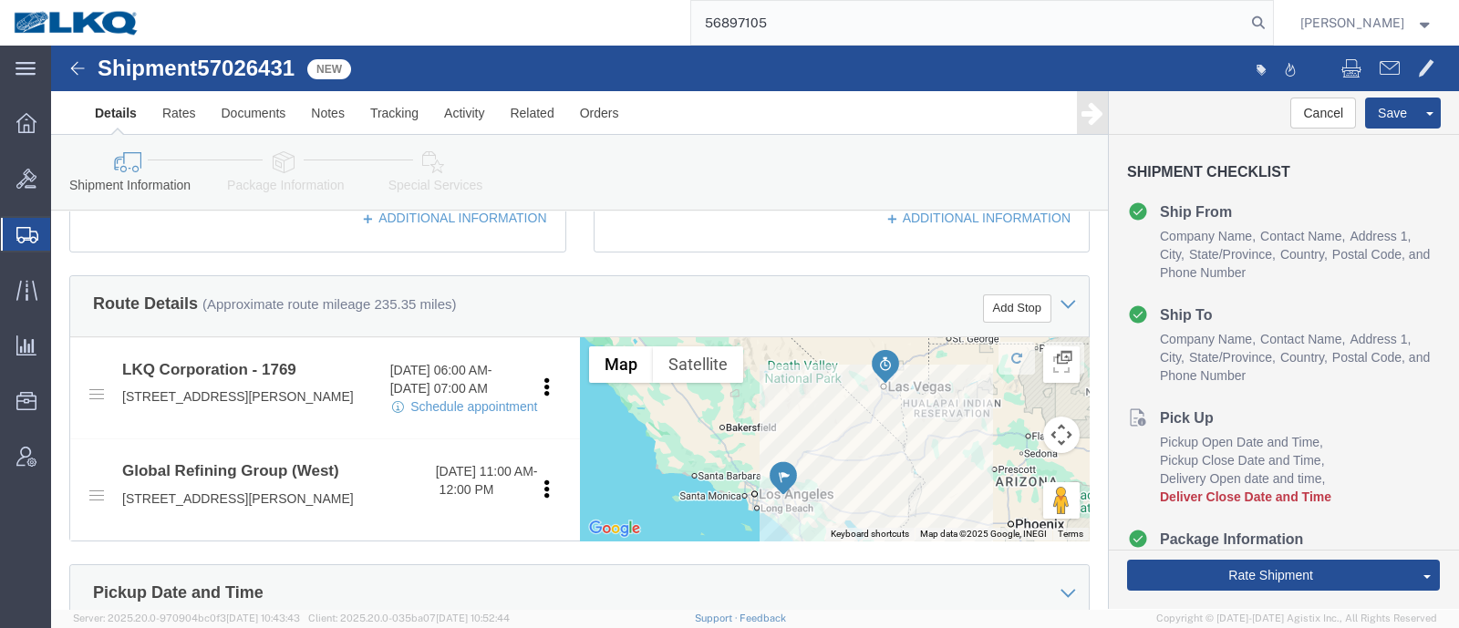
type input "56897105"
click span "57026431"
copy span "57026431"
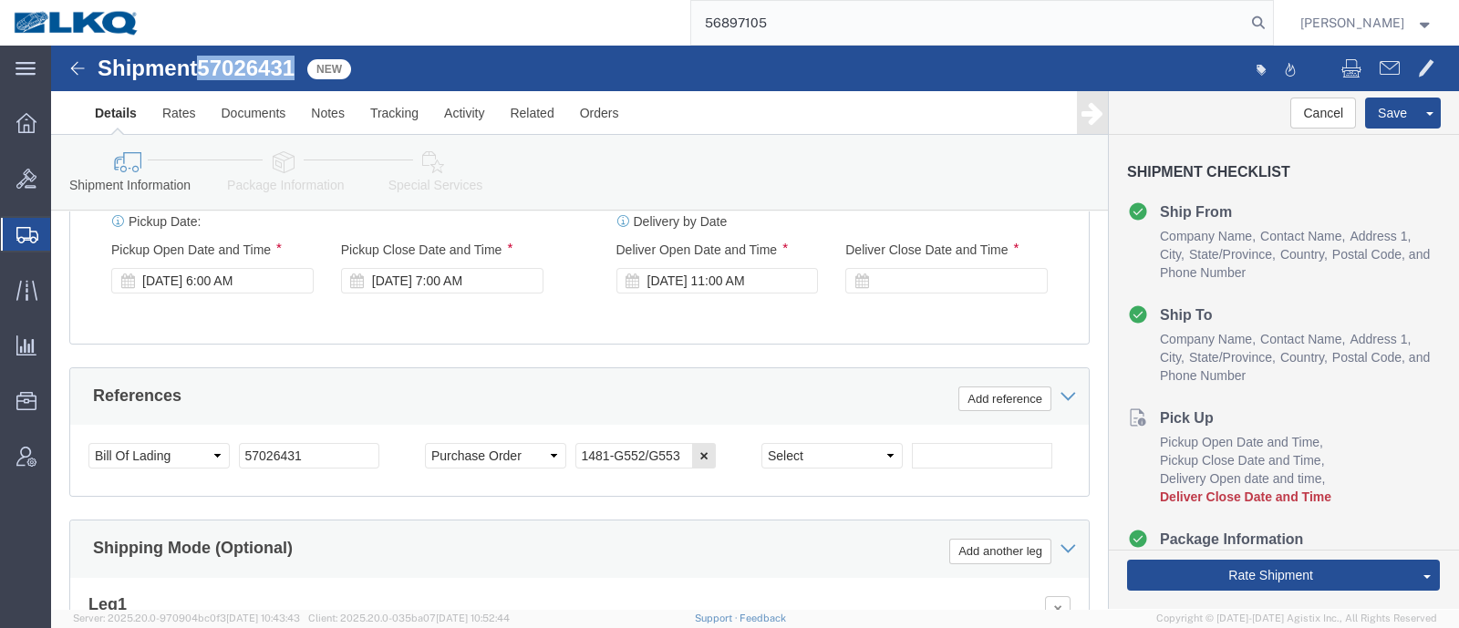
scroll to position [1026, 0]
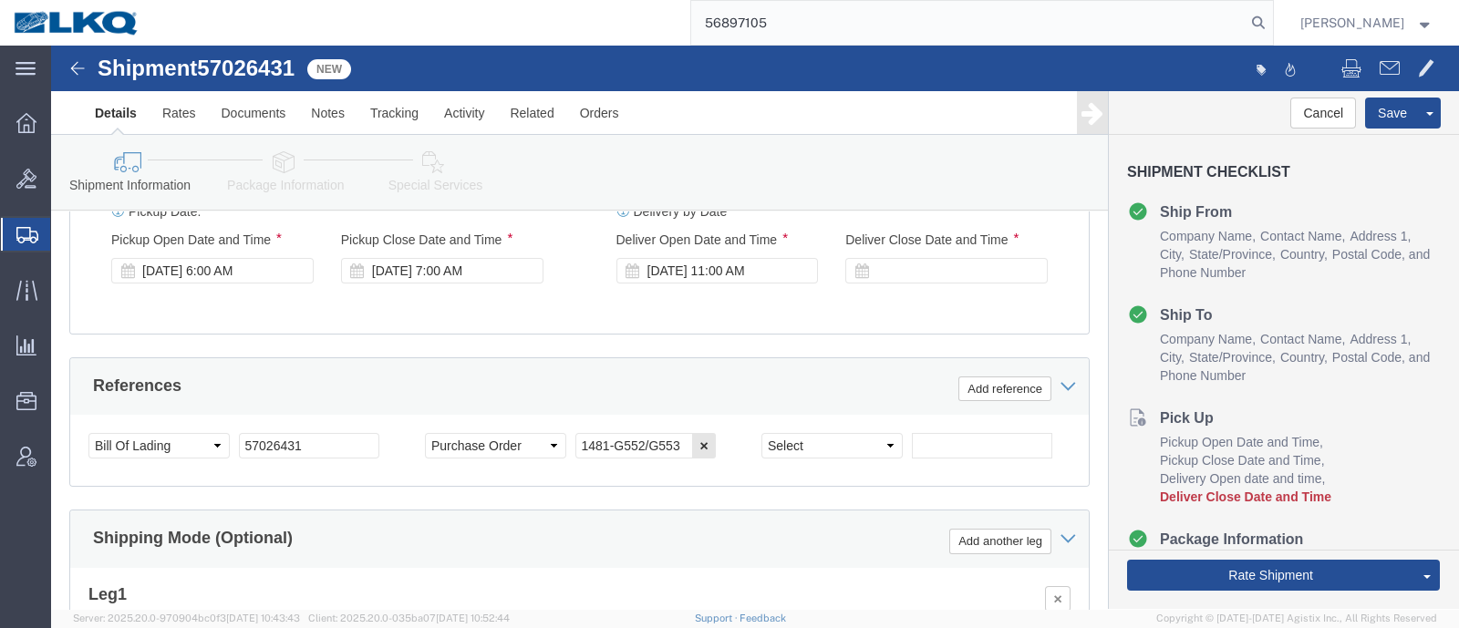
drag, startPoint x: 867, startPoint y: 257, endPoint x: 865, endPoint y: 266, distance: 9.3
click div
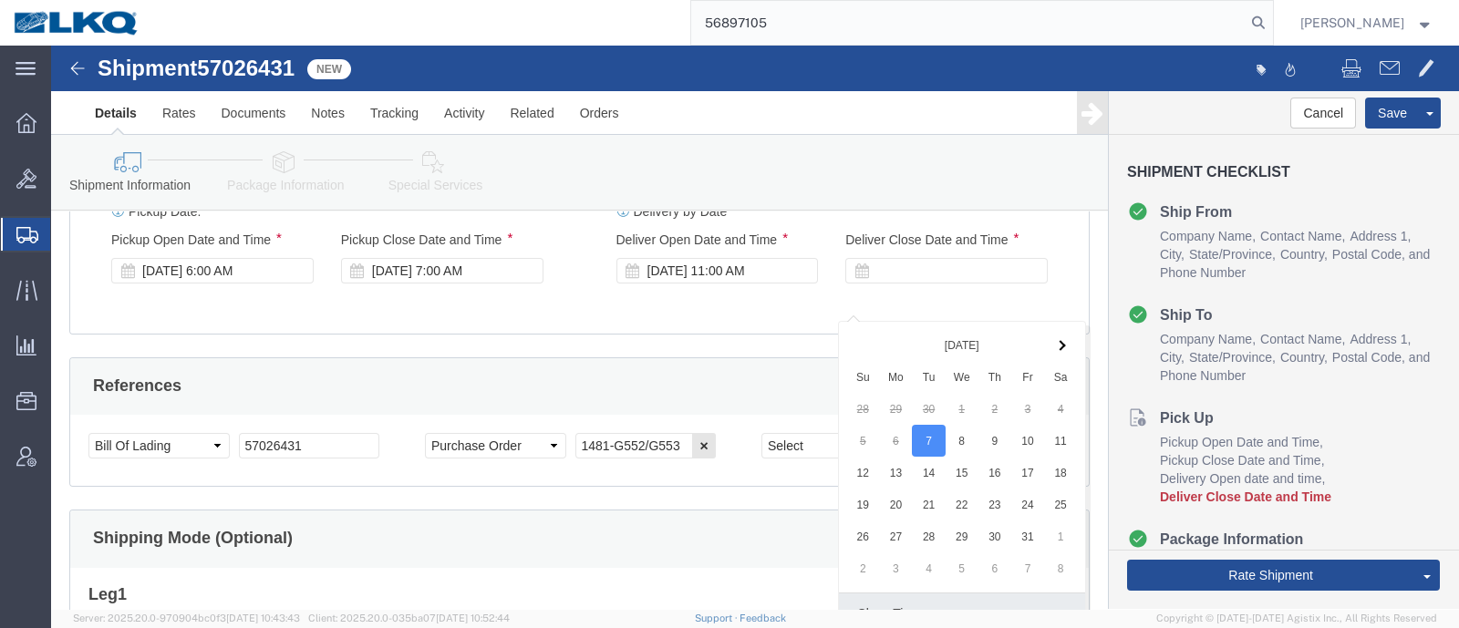
scroll to position [1332, 0]
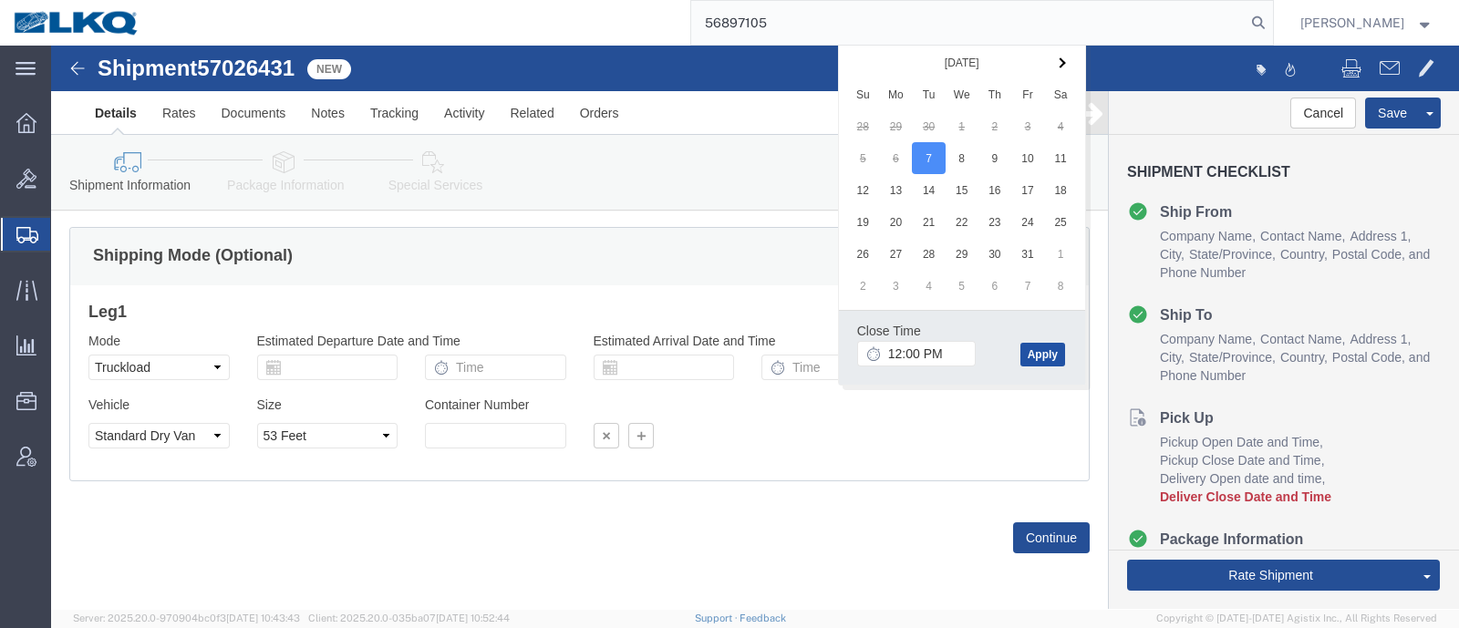
click button "Apply"
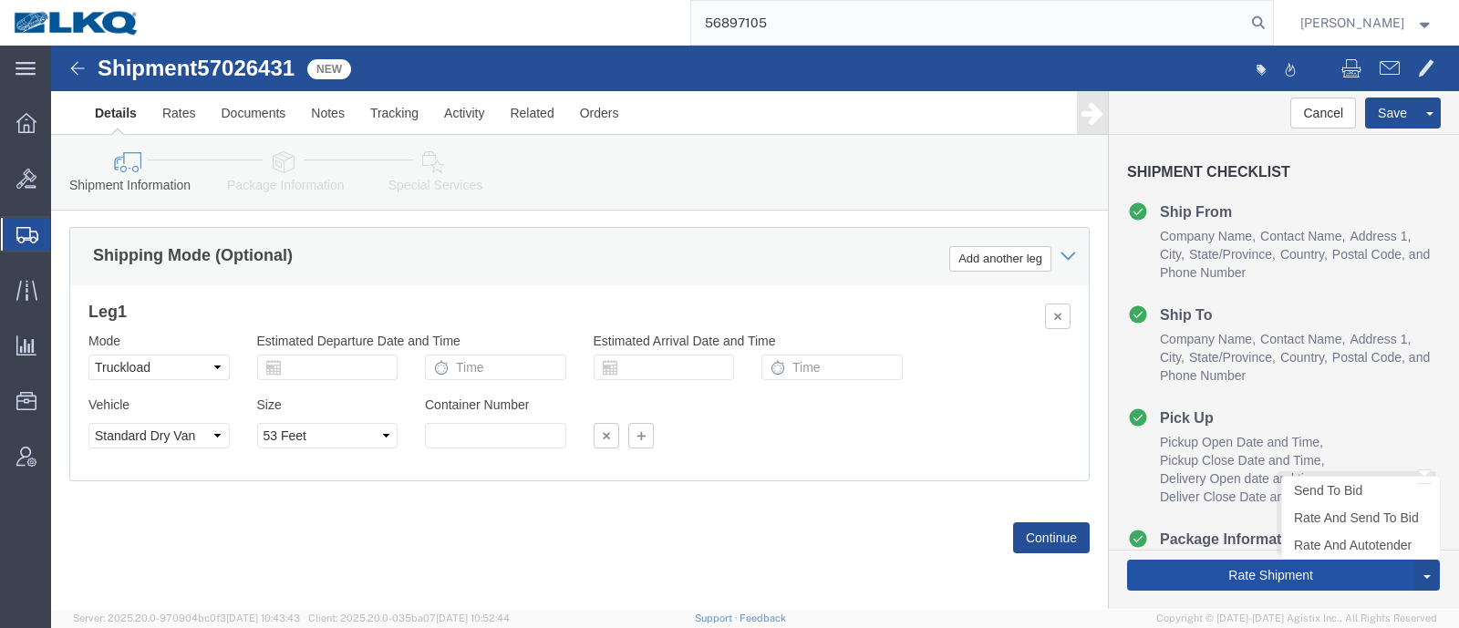
click button "Rate Shipment"
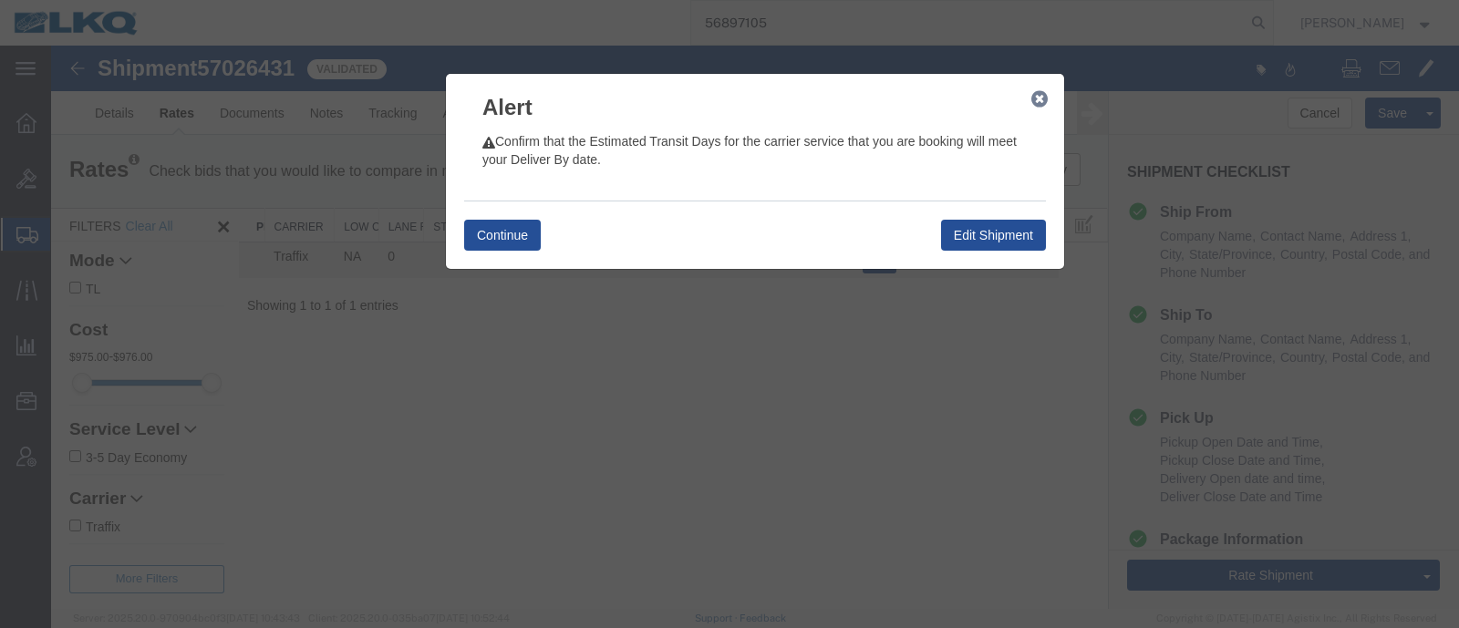
click at [486, 217] on div "Continue Edit Shipment" at bounding box center [755, 235] width 582 height 68
click at [495, 231] on button "Continue" at bounding box center [502, 235] width 77 height 31
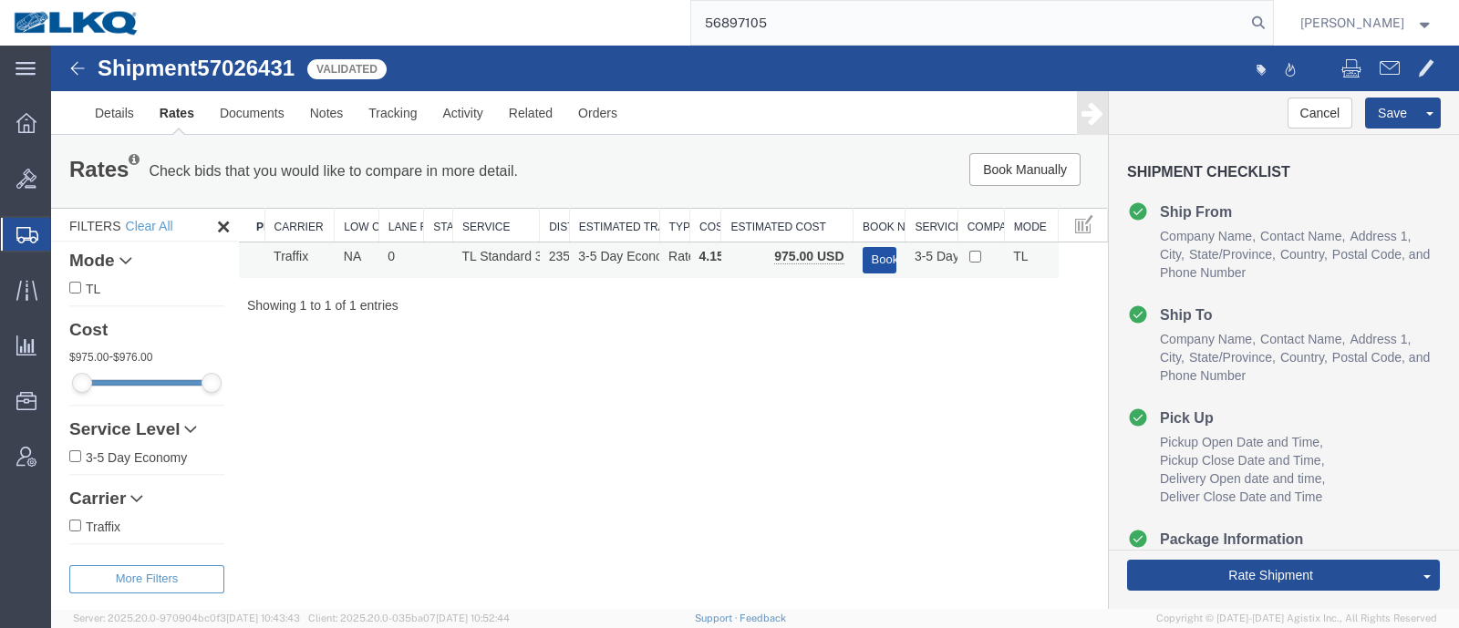
click at [879, 260] on button "Book" at bounding box center [880, 260] width 34 height 26
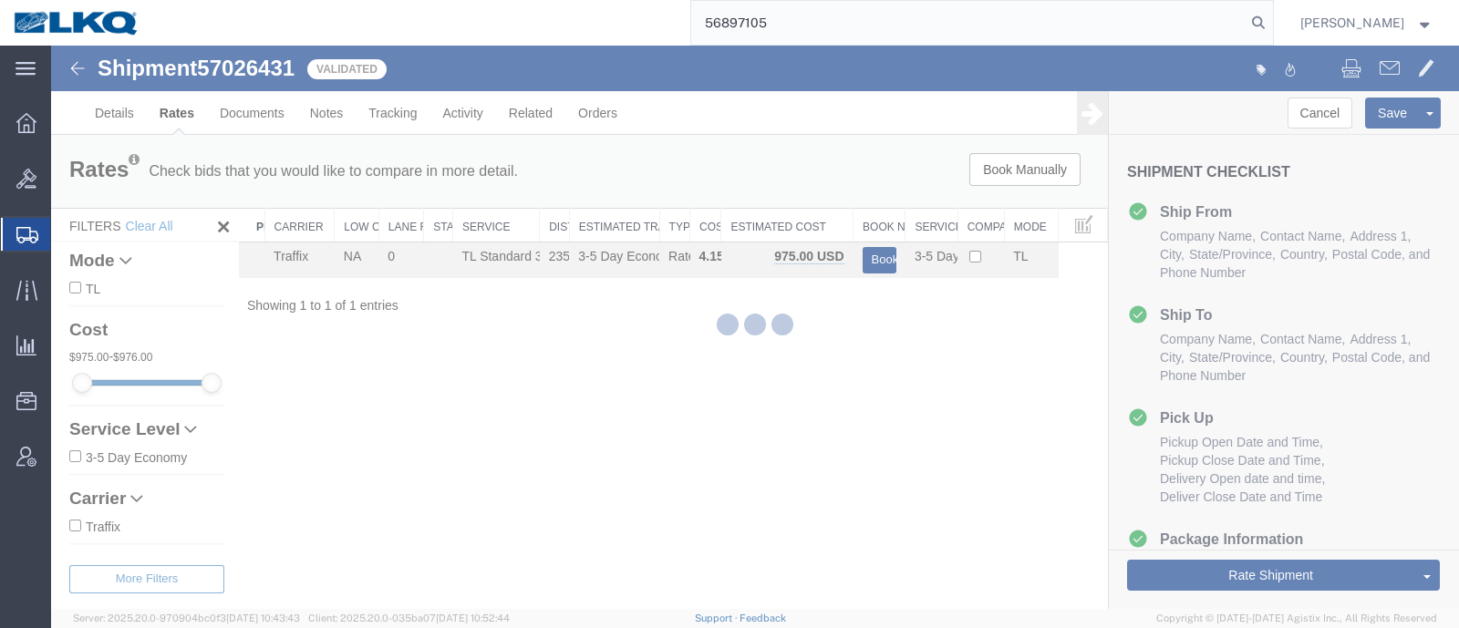
click at [789, 378] on div at bounding box center [755, 327] width 1408 height 563
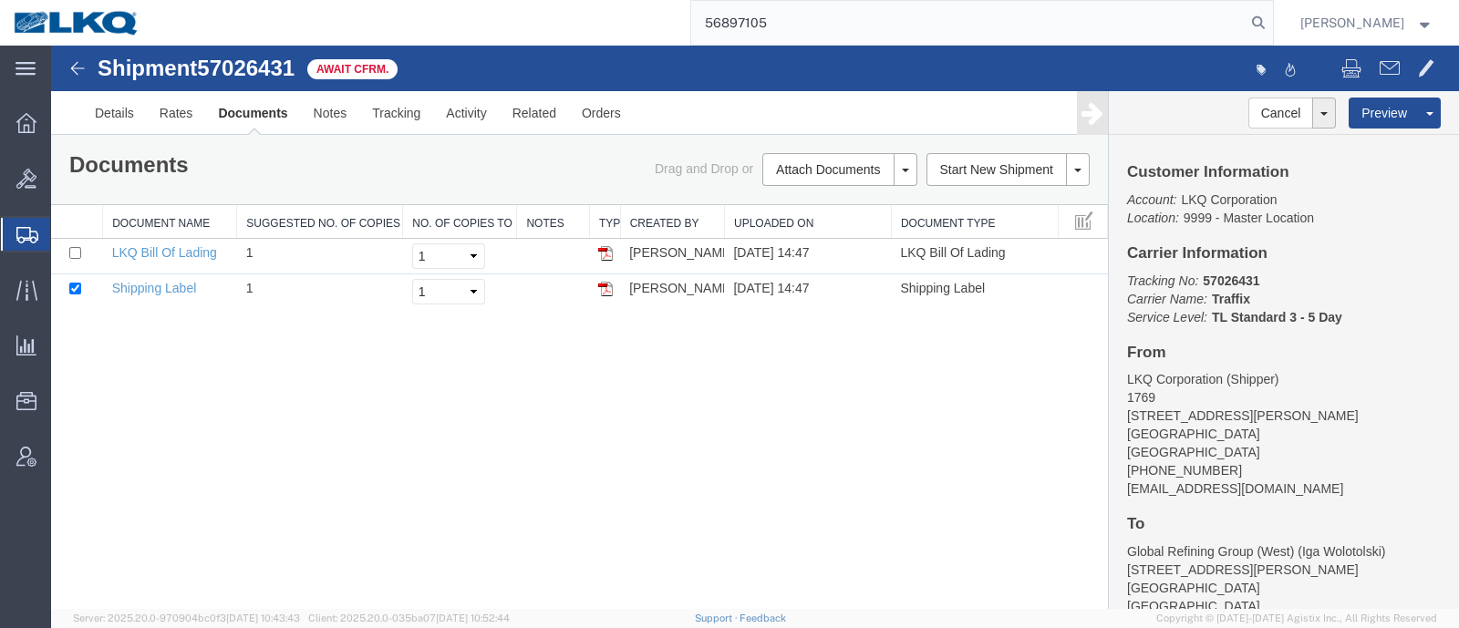
drag, startPoint x: 731, startPoint y: 34, endPoint x: 543, endPoint y: 35, distance: 187.8
click at [543, 35] on div "56897105" at bounding box center [713, 23] width 1120 height 46
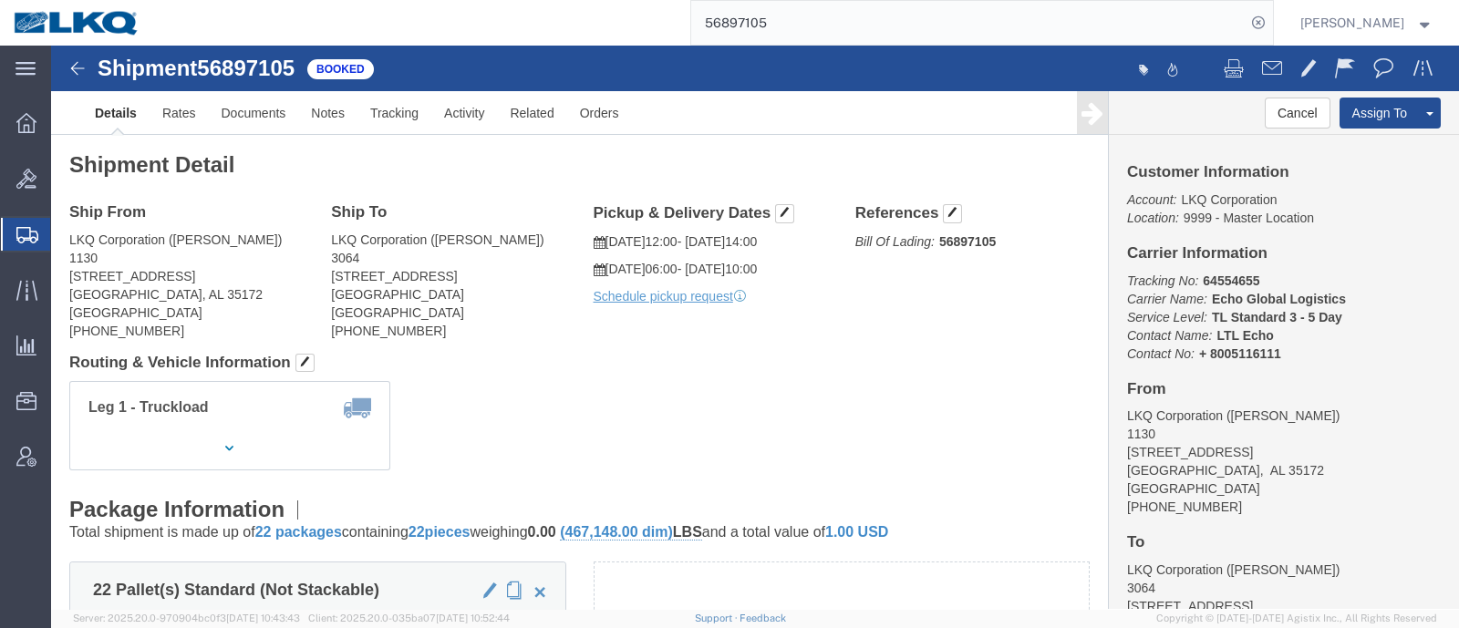
click div "Shipment Detail Ship From LKQ Corporation (Chance Davis) 1130 24559 Highway 79 …"
click span "button"
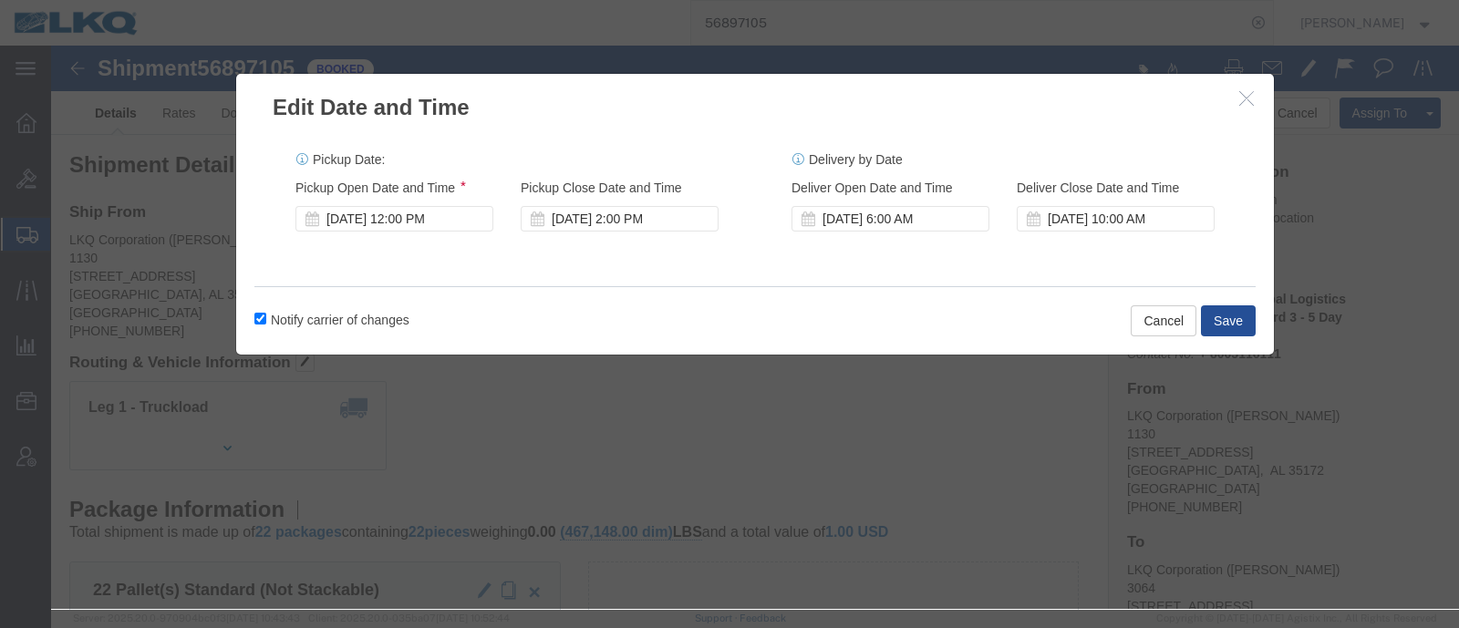
click icon "button"
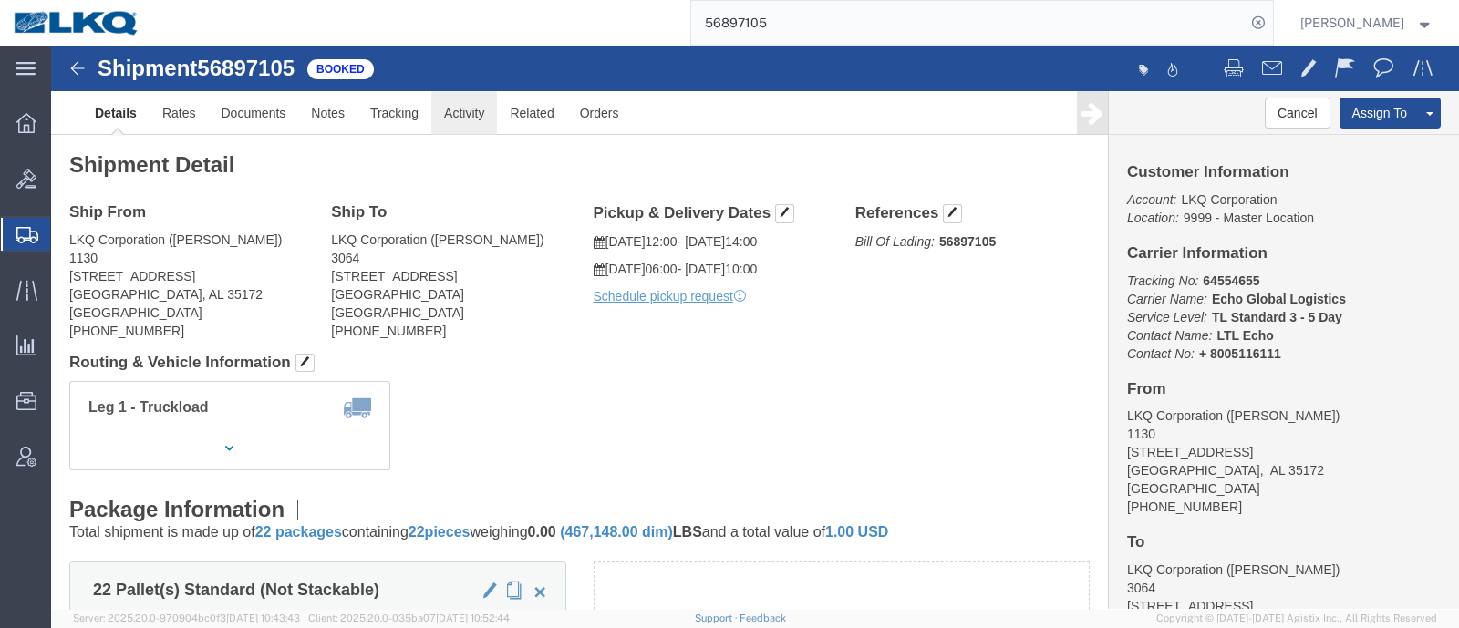
drag, startPoint x: 423, startPoint y: 72, endPoint x: 474, endPoint y: 120, distance: 70.3
click link "Activity"
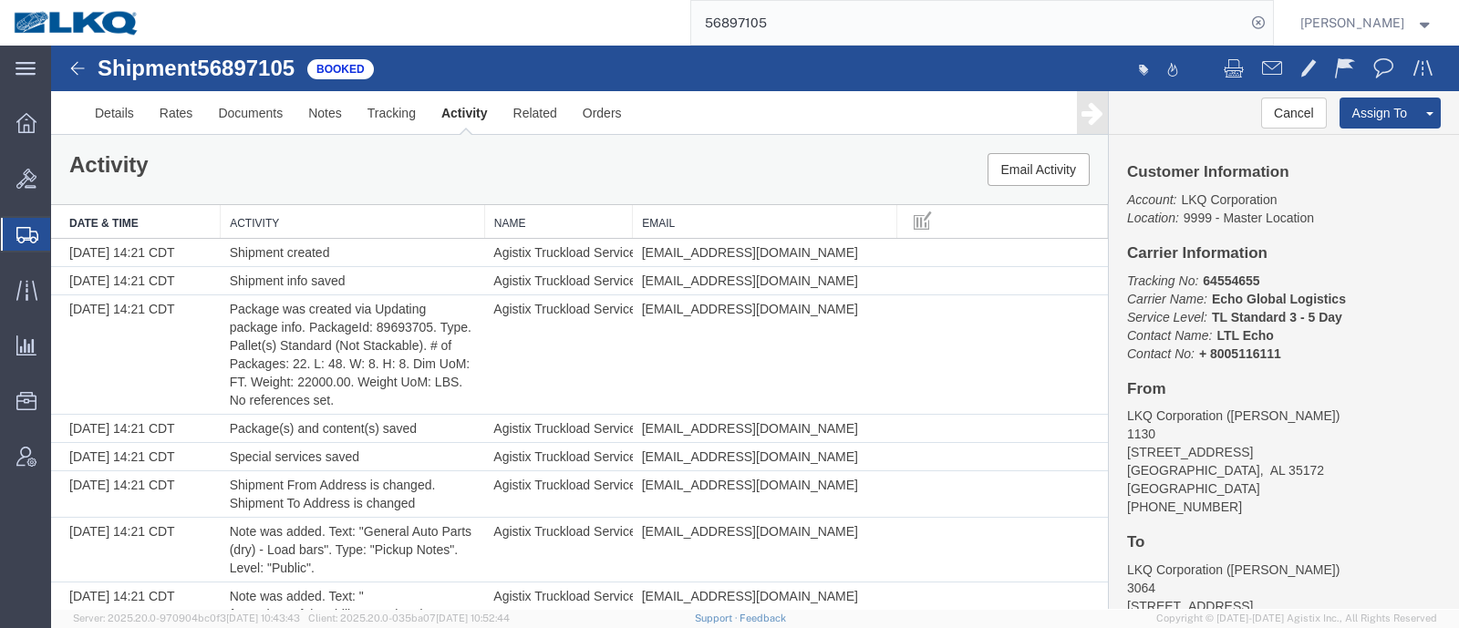
click at [319, 211] on th "Activity" at bounding box center [353, 222] width 264 height 34
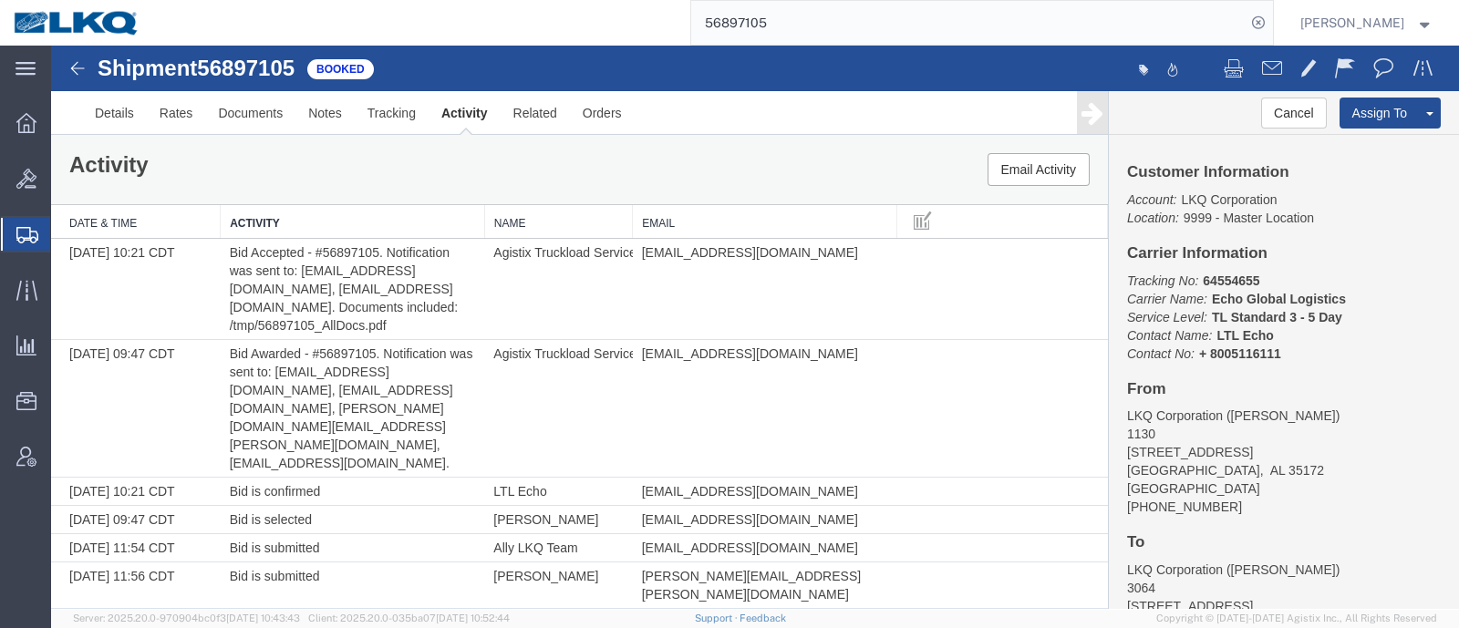
click at [319, 210] on th "Activity" at bounding box center [353, 222] width 264 height 34
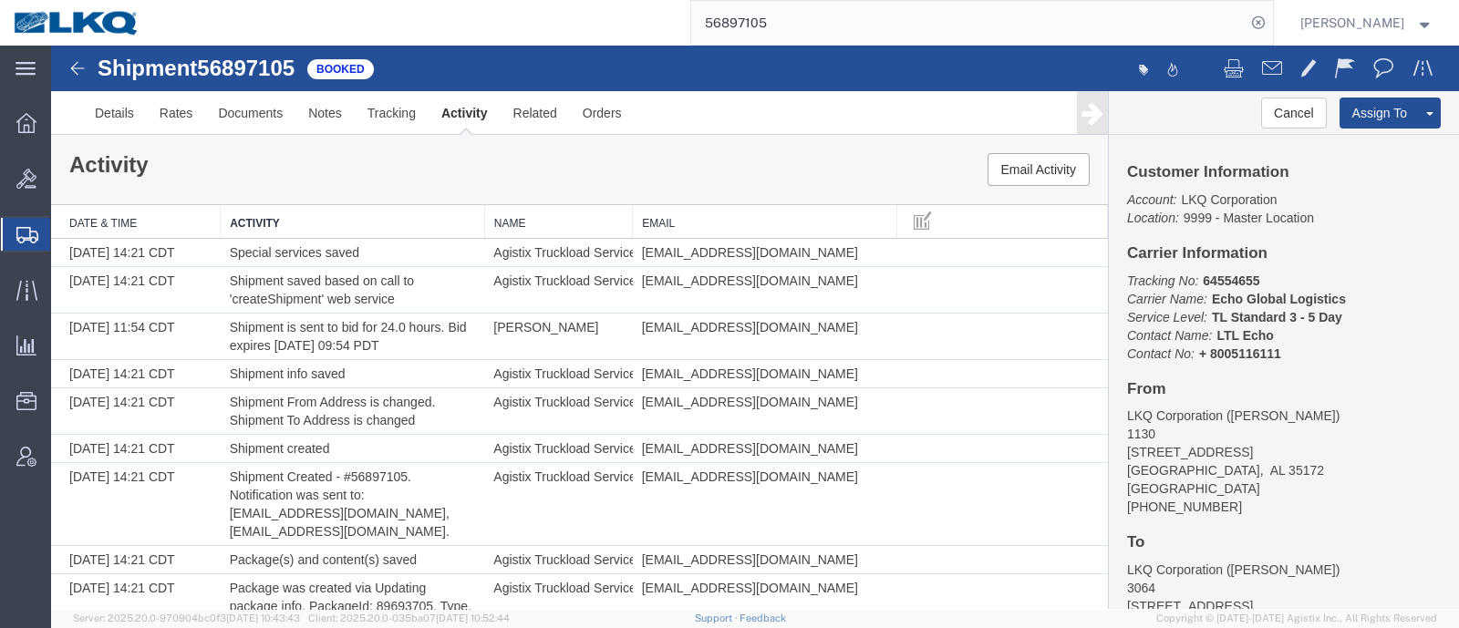
click at [140, 209] on th "Date & Time" at bounding box center [136, 222] width 170 height 34
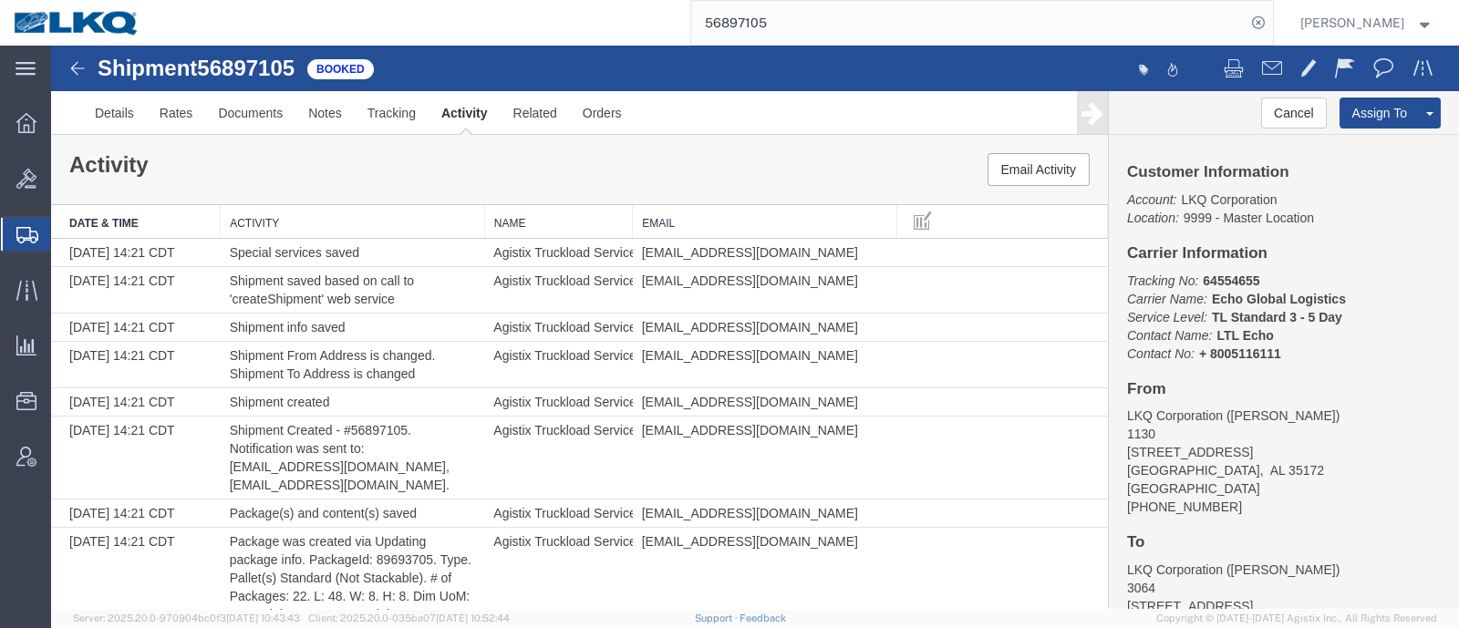
click at [140, 209] on th "Date & Time" at bounding box center [136, 222] width 170 height 34
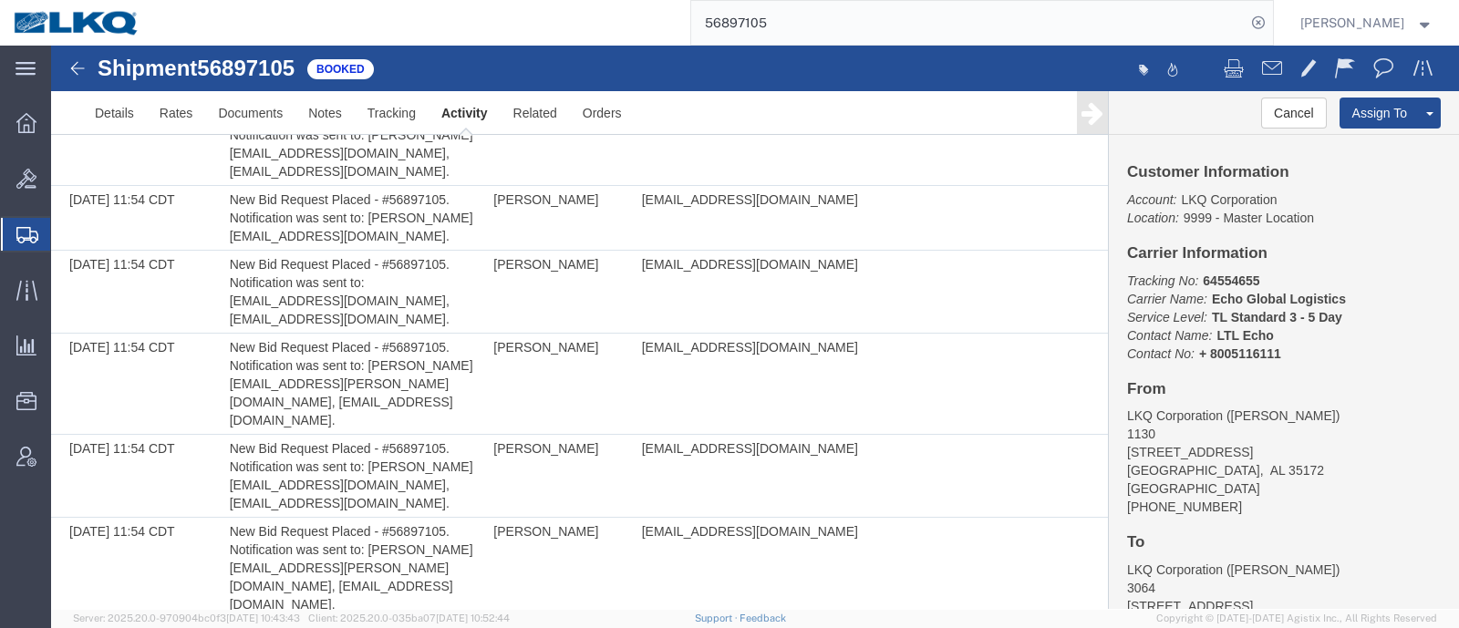
scroll to position [4472, 0]
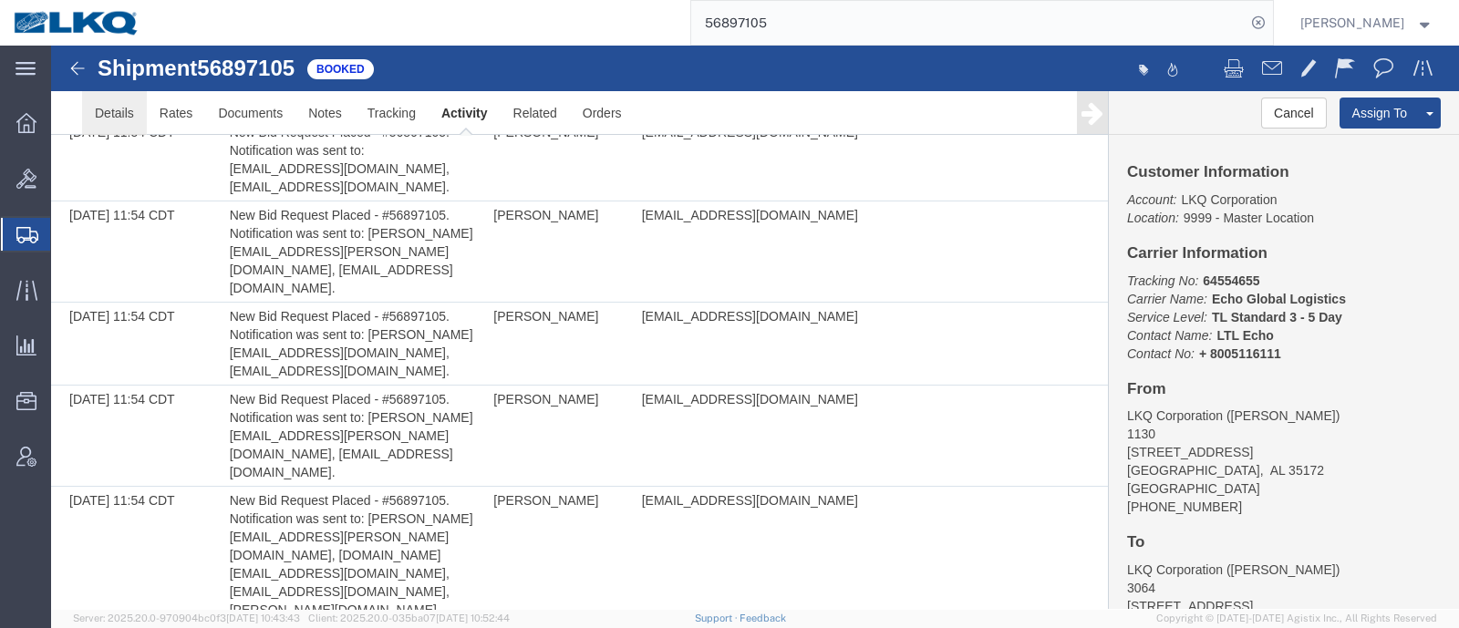
click at [105, 113] on link "Details" at bounding box center [114, 113] width 65 height 44
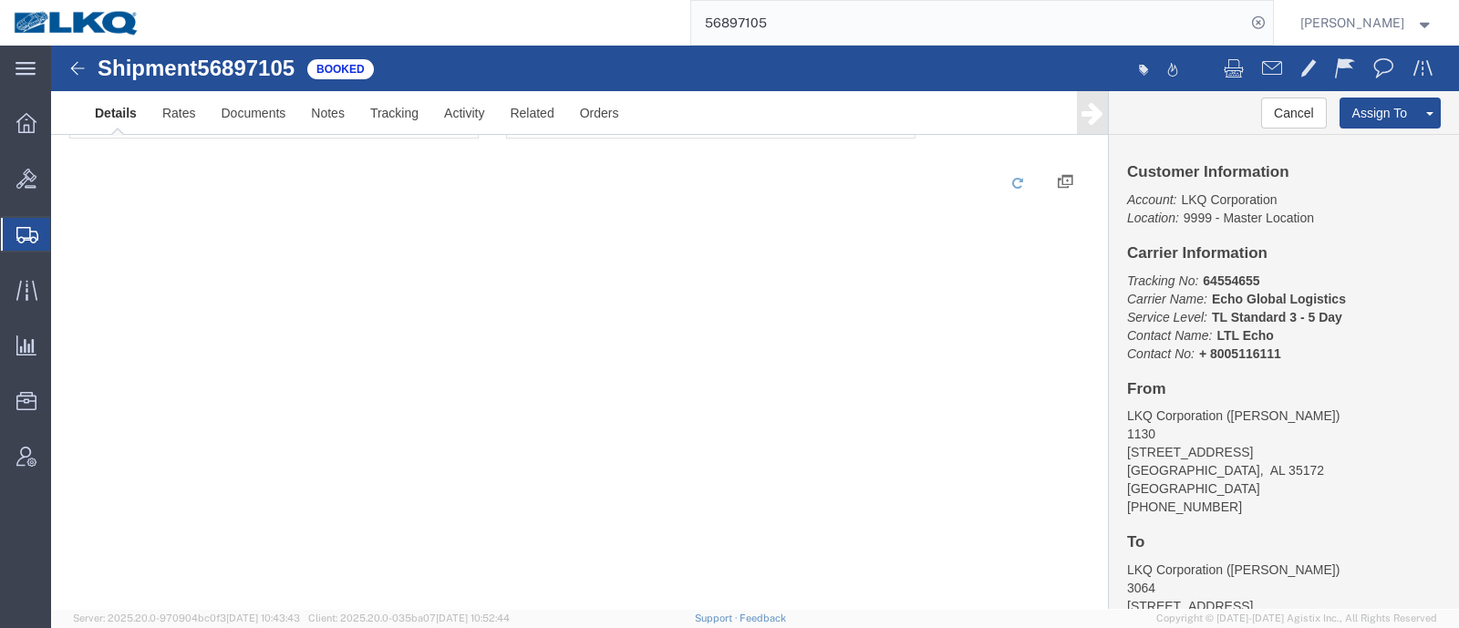
scroll to position [1586, 0]
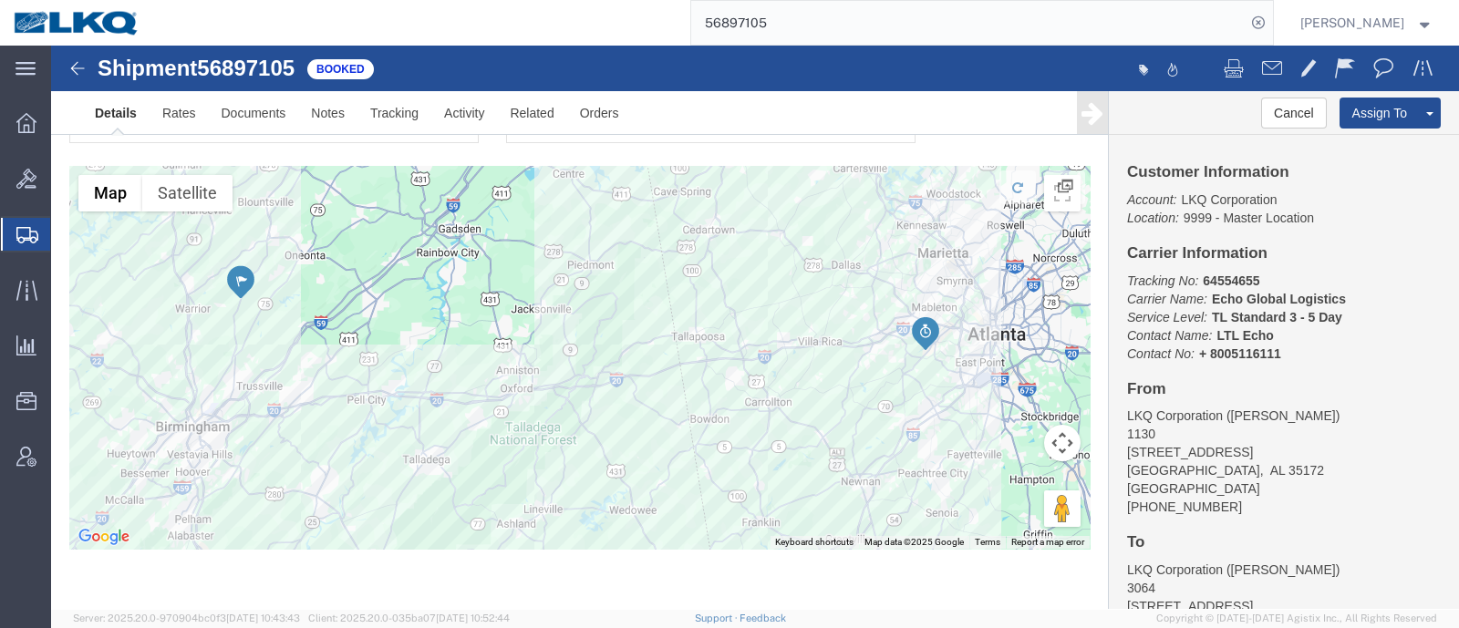
click link "Details"
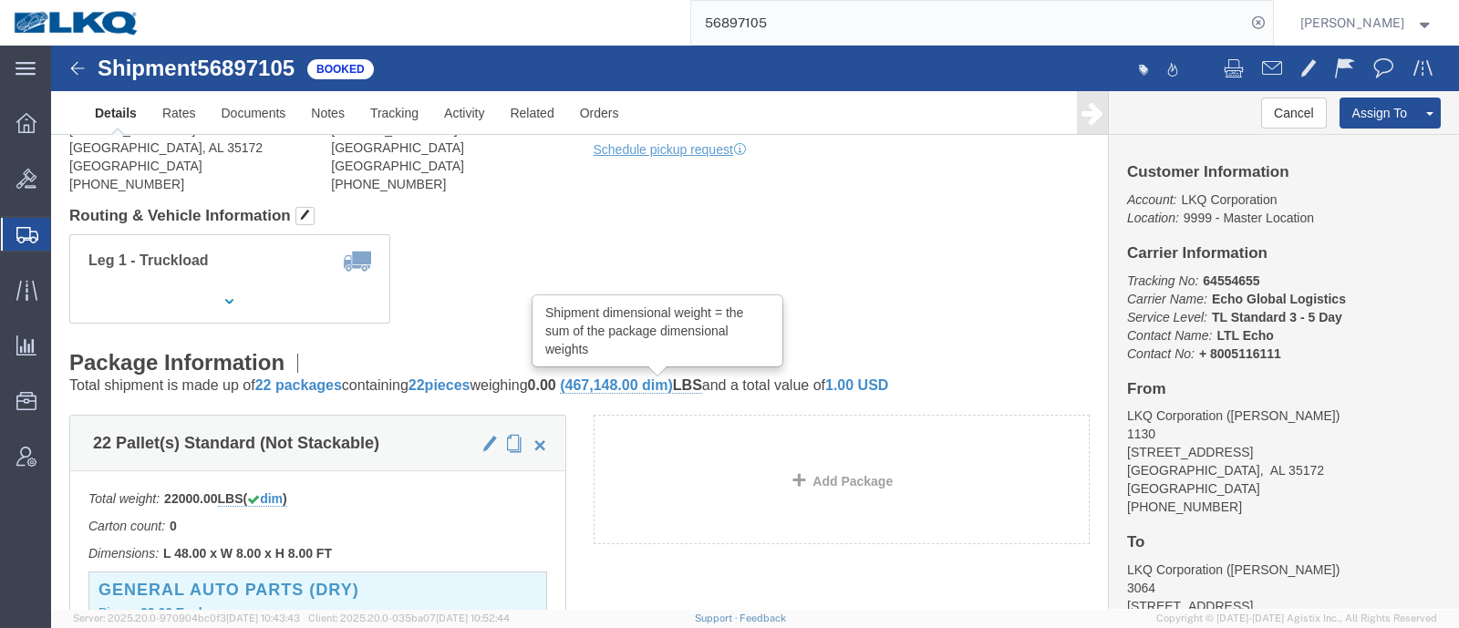
scroll to position [0, 0]
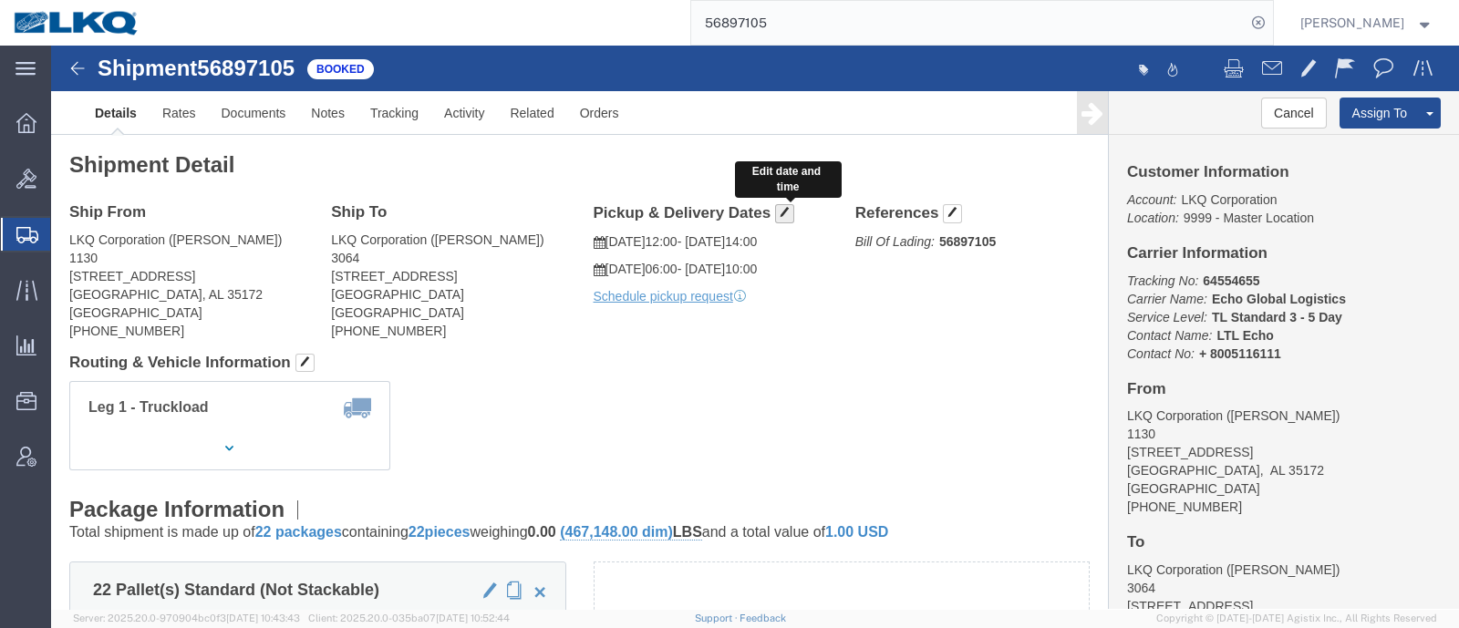
click span "button"
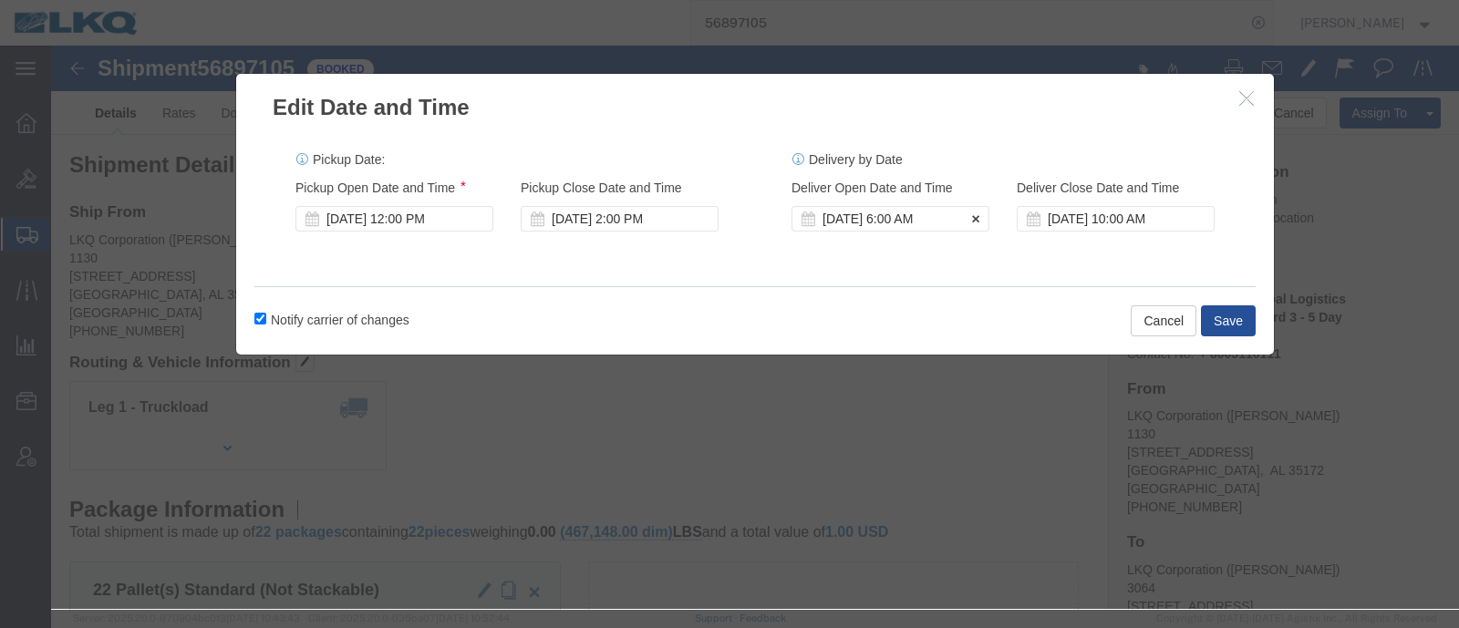
click div "Oct 16 2025 6:00 AM"
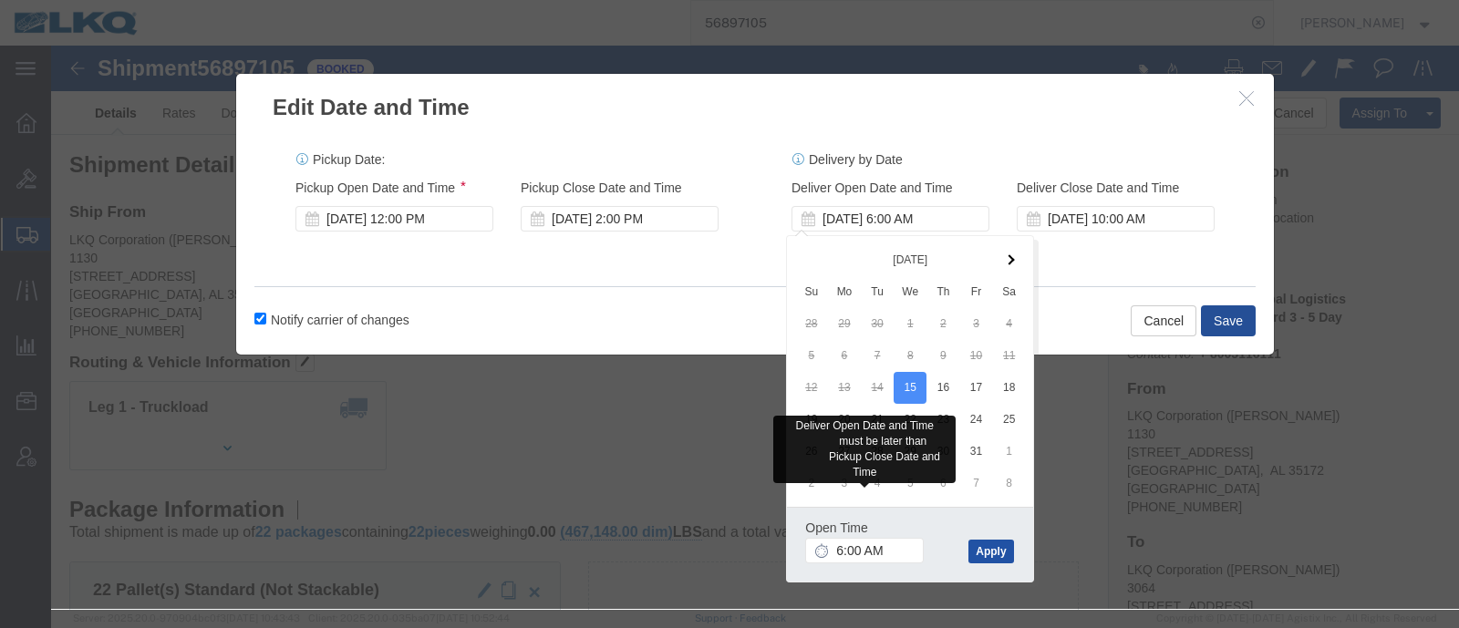
click button "Apply"
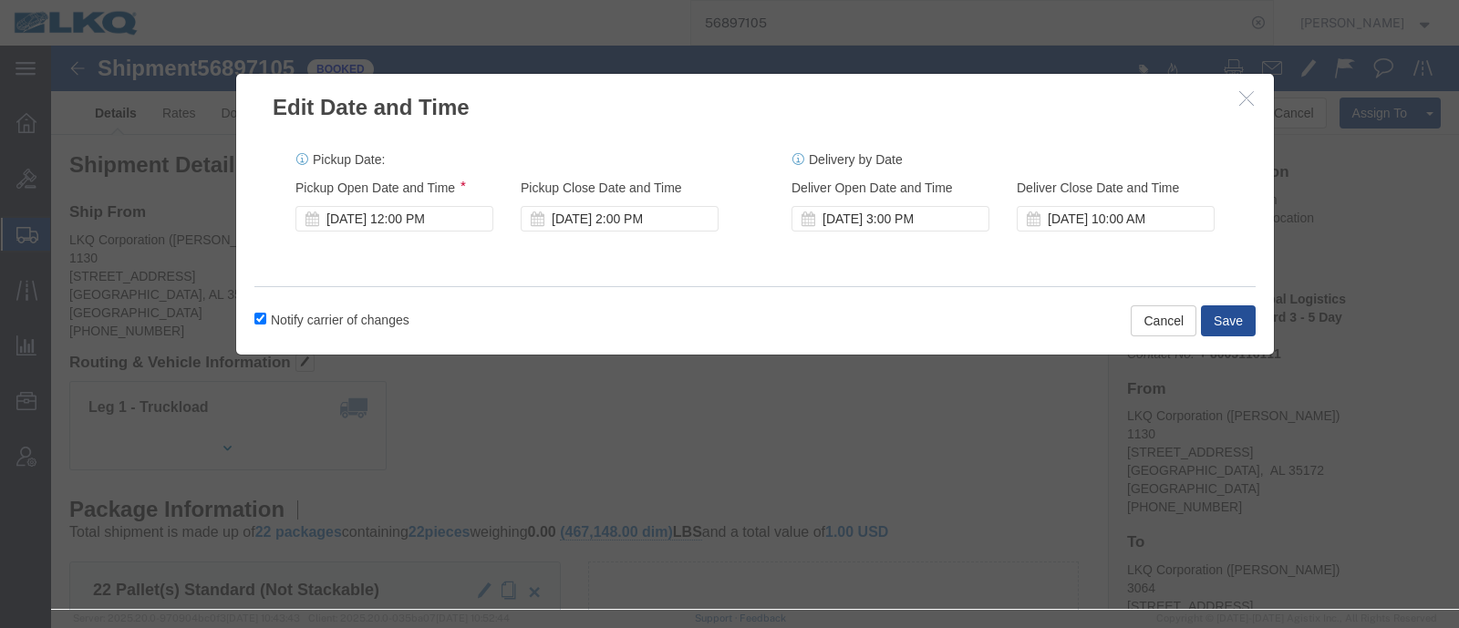
click label "Notify carrier of changes"
click input "Notify carrier of changes"
checkbox input "false"
click div "Oct 15 2025 12:00 PM"
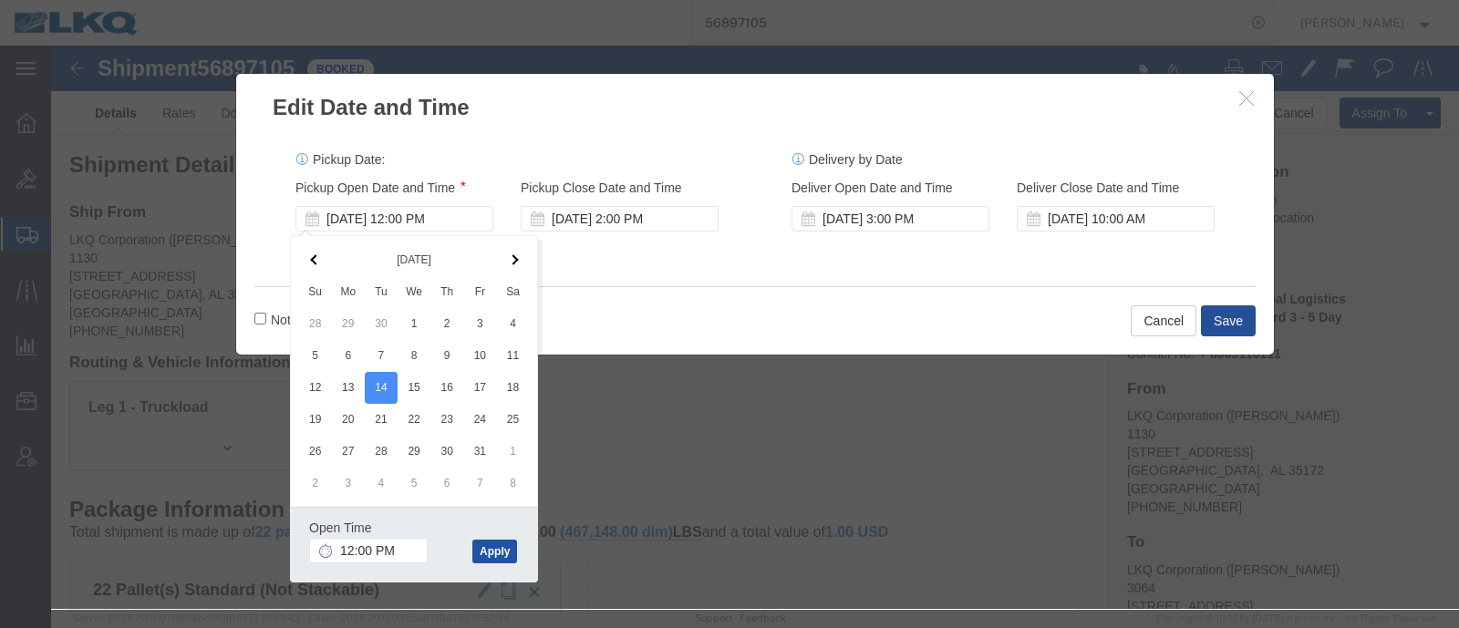
click button "Apply"
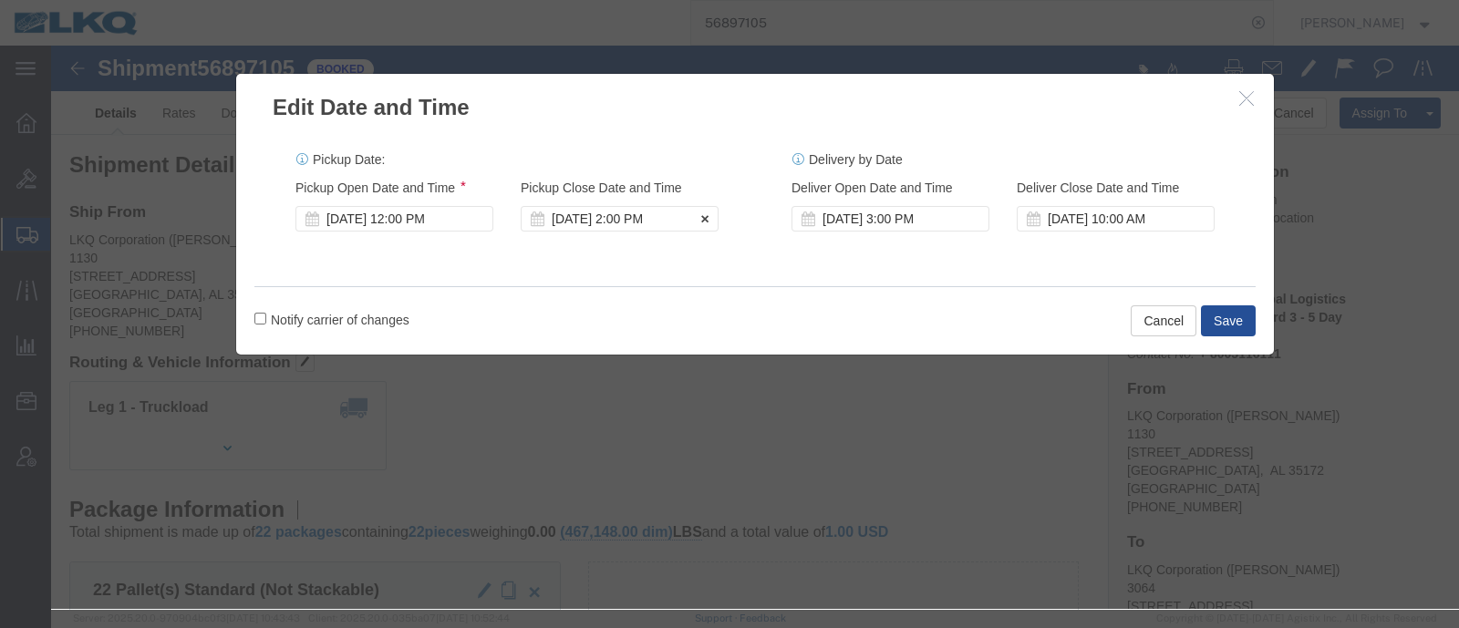
click div "Oct 15 2025 2:00 PM"
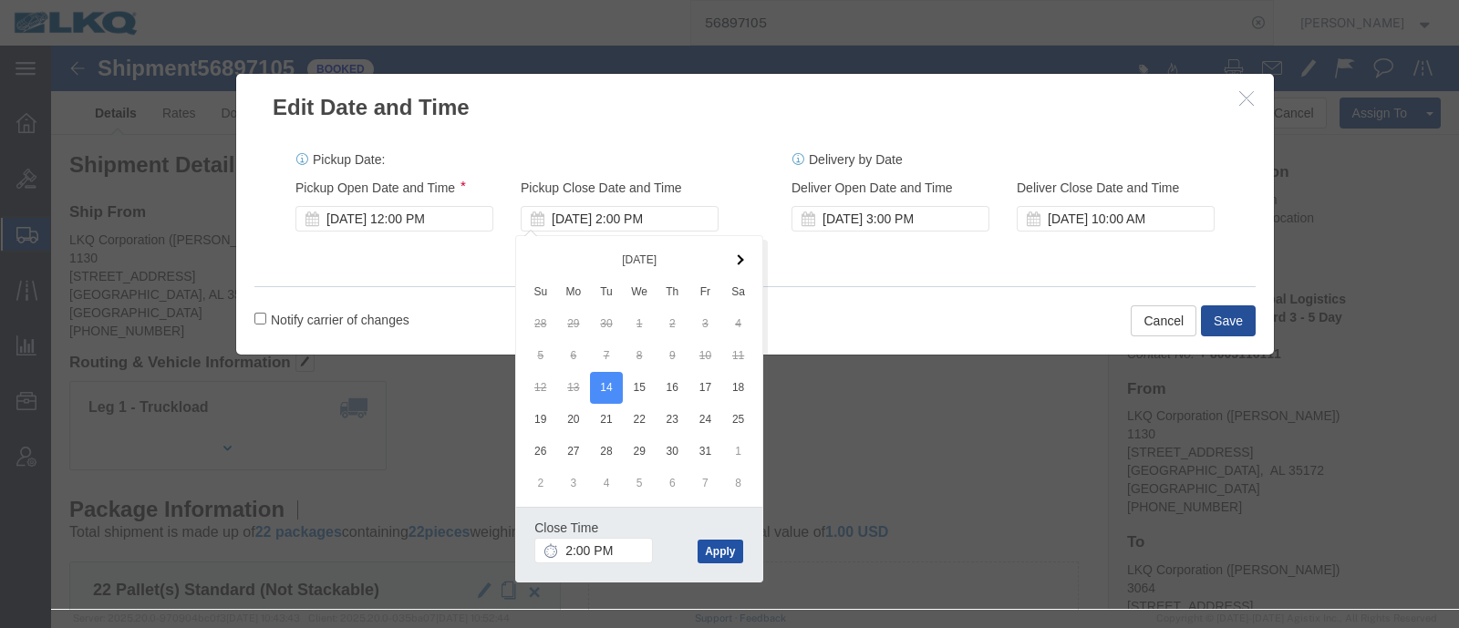
click button "Apply"
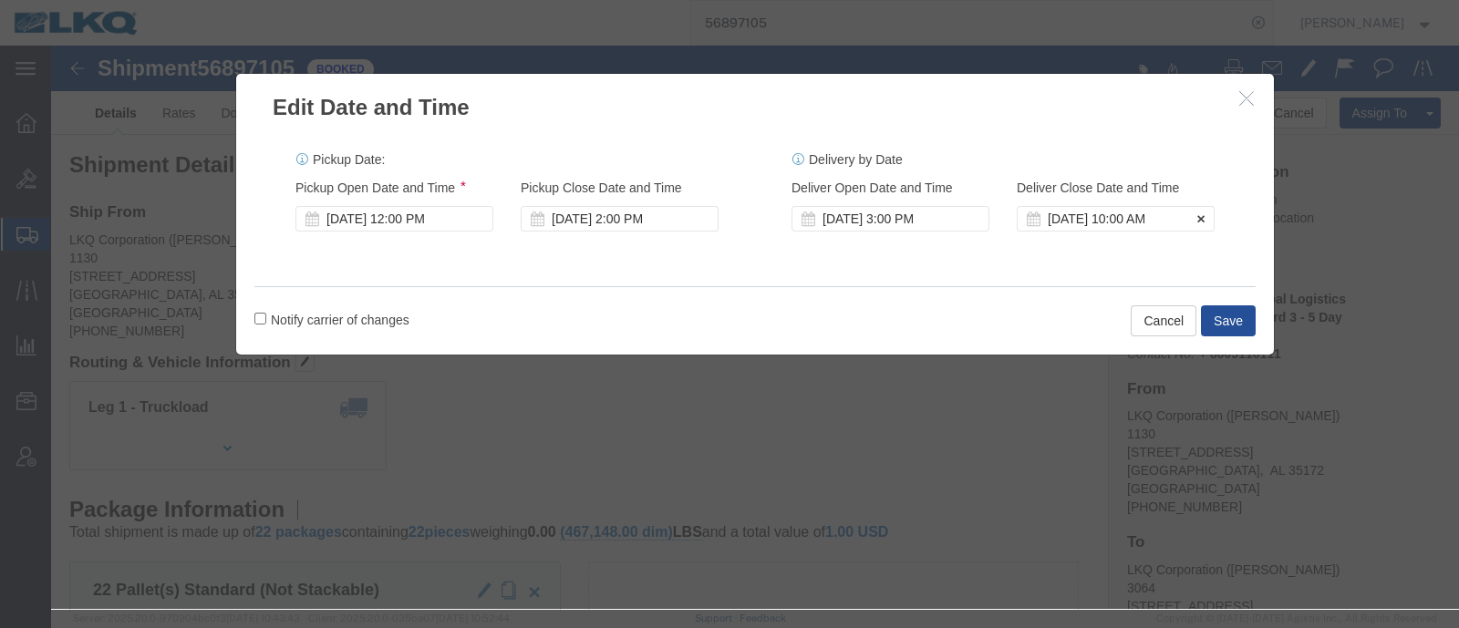
click div "Oct 16 2025 10:00 AM"
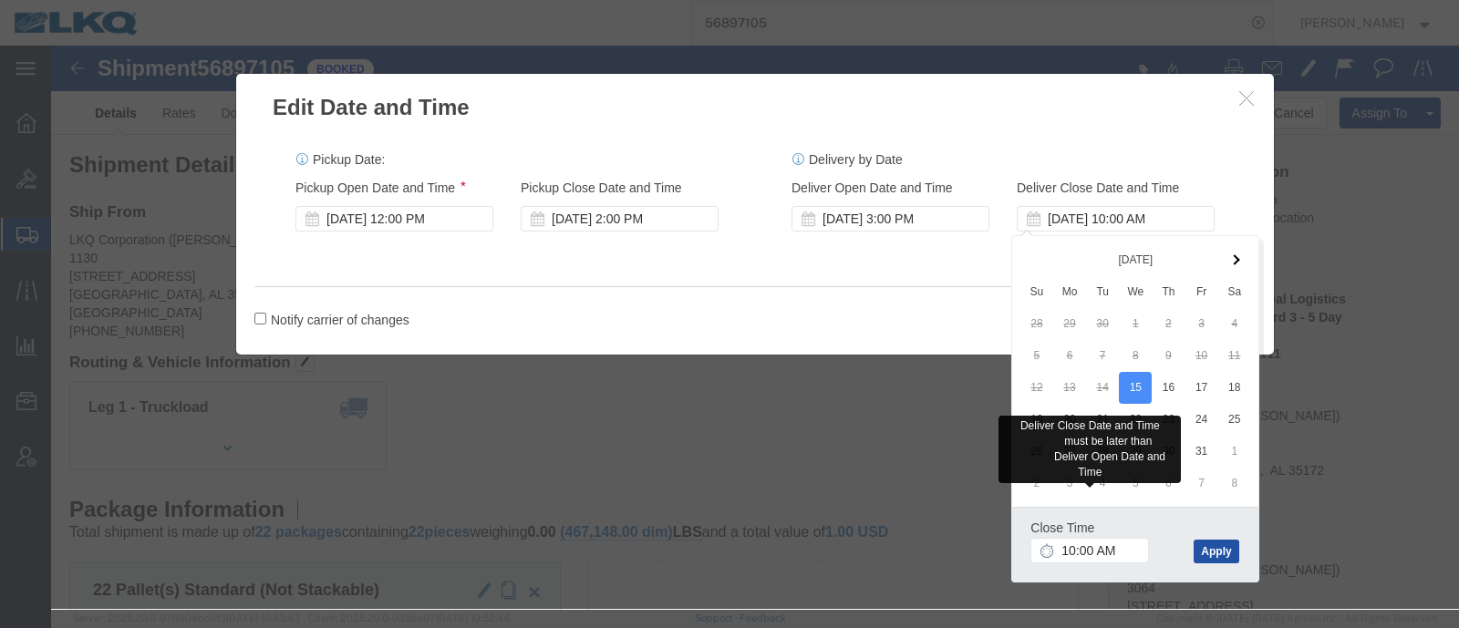
click button "Apply"
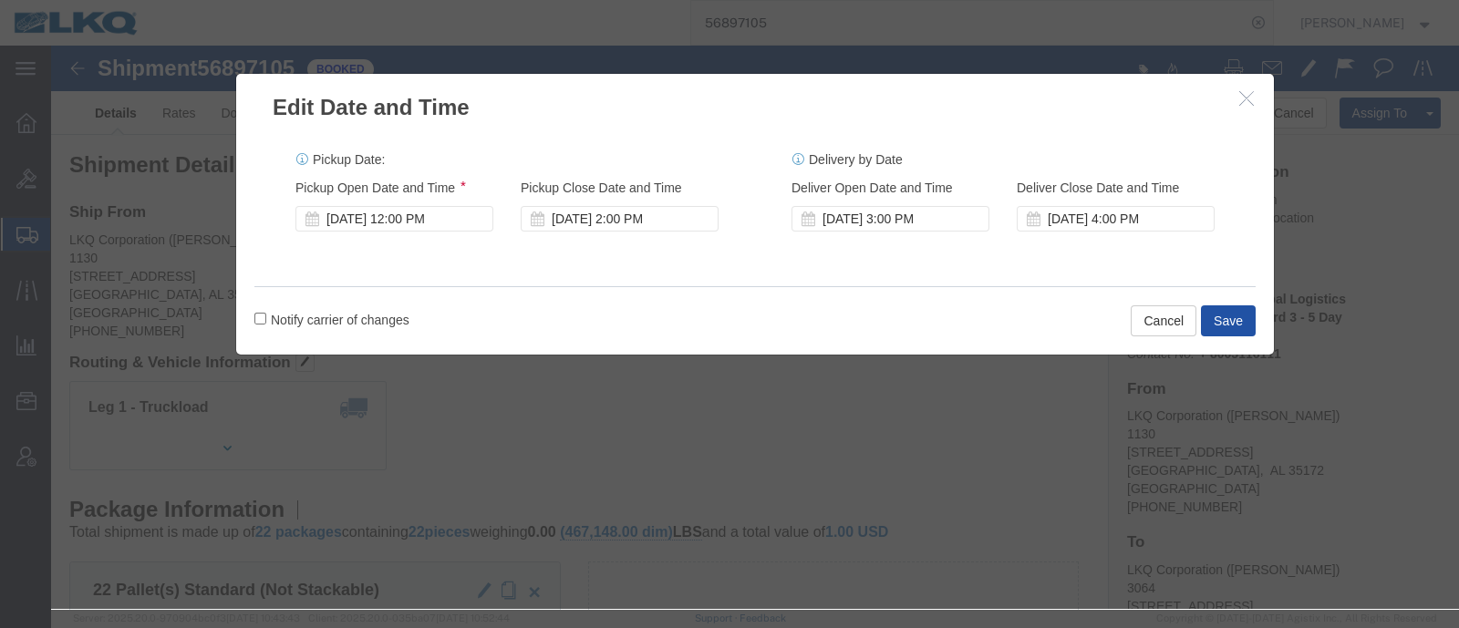
click button "Save"
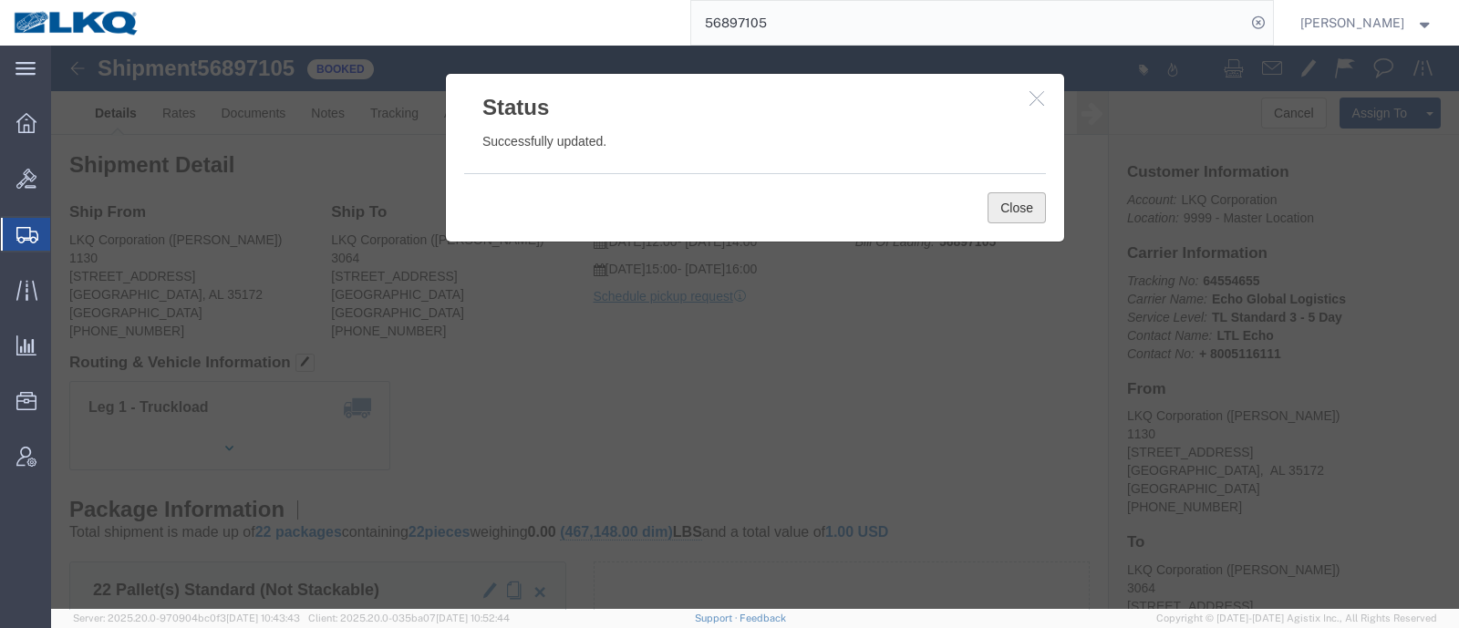
click button "Close"
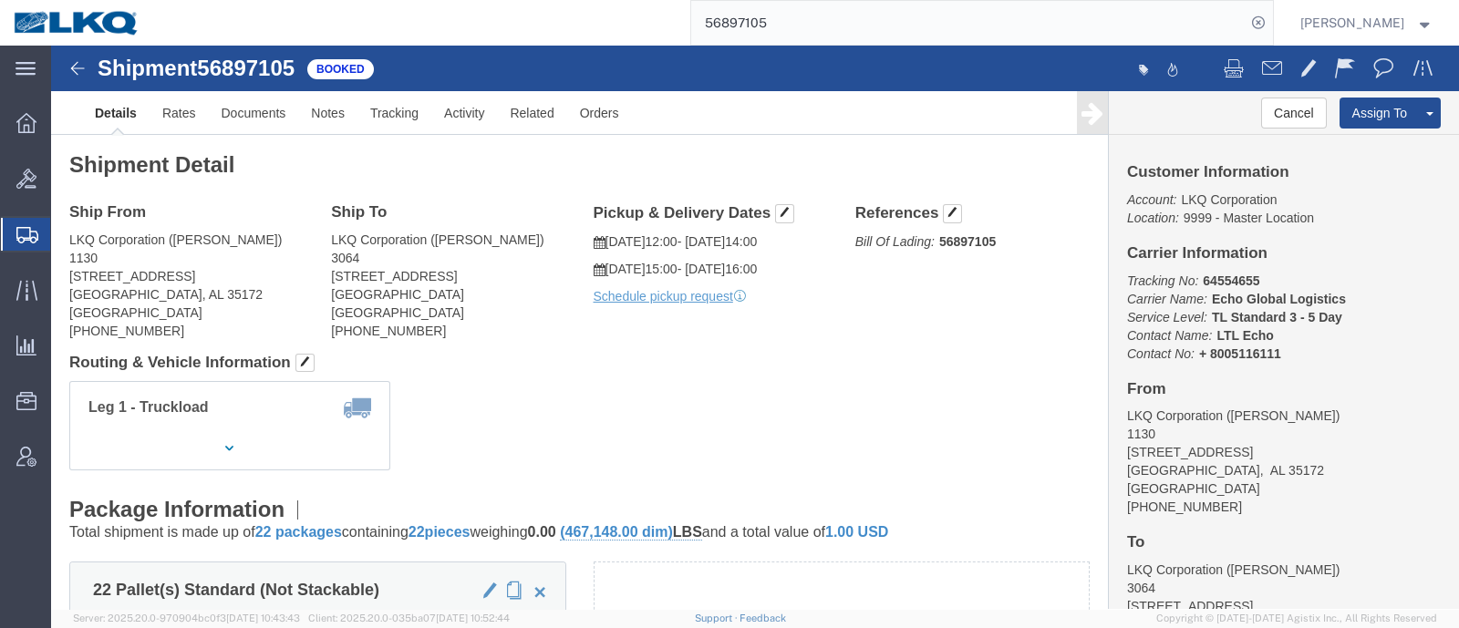
click div "Shipment Detail Ship From LKQ Corporation (Chance Davis) 1130 24559 Highway 79 …"
drag, startPoint x: 722, startPoint y: 30, endPoint x: 652, endPoint y: 34, distance: 70.3
click at [655, 33] on div "56897105" at bounding box center [713, 23] width 1120 height 46
paste input "99584"
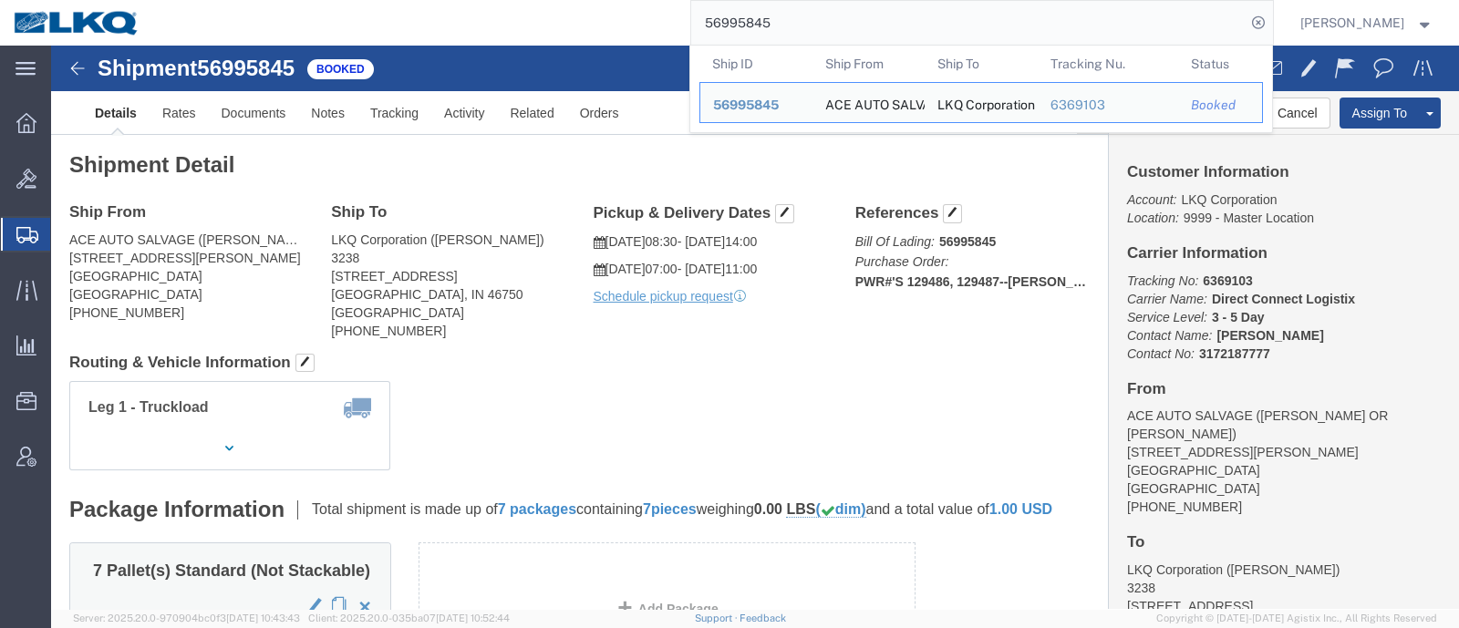
drag, startPoint x: 812, startPoint y: 25, endPoint x: 583, endPoint y: 32, distance: 229.0
click at [584, 32] on div "56995845 Ship ID Ship From Ship To Tracking Nu. Status Ship ID 56995845 Ship Fr…" at bounding box center [713, 23] width 1120 height 46
paste input "7010924"
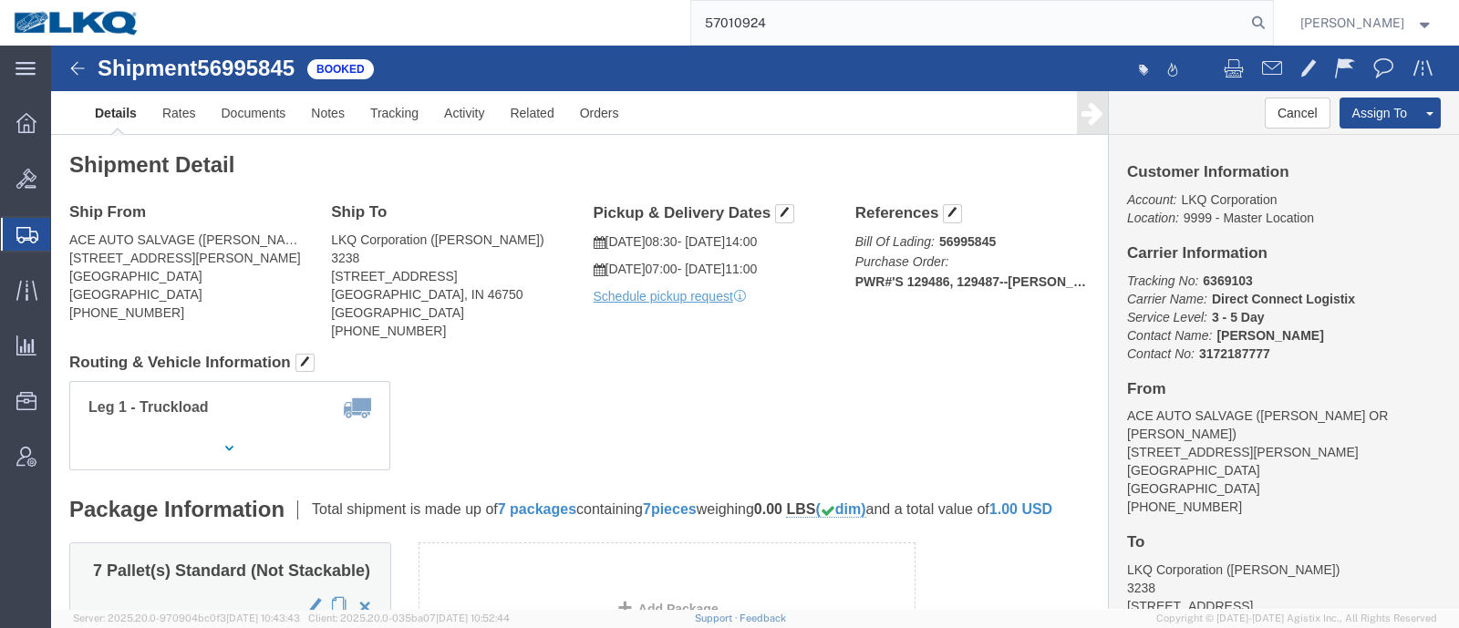
type input "57010924"
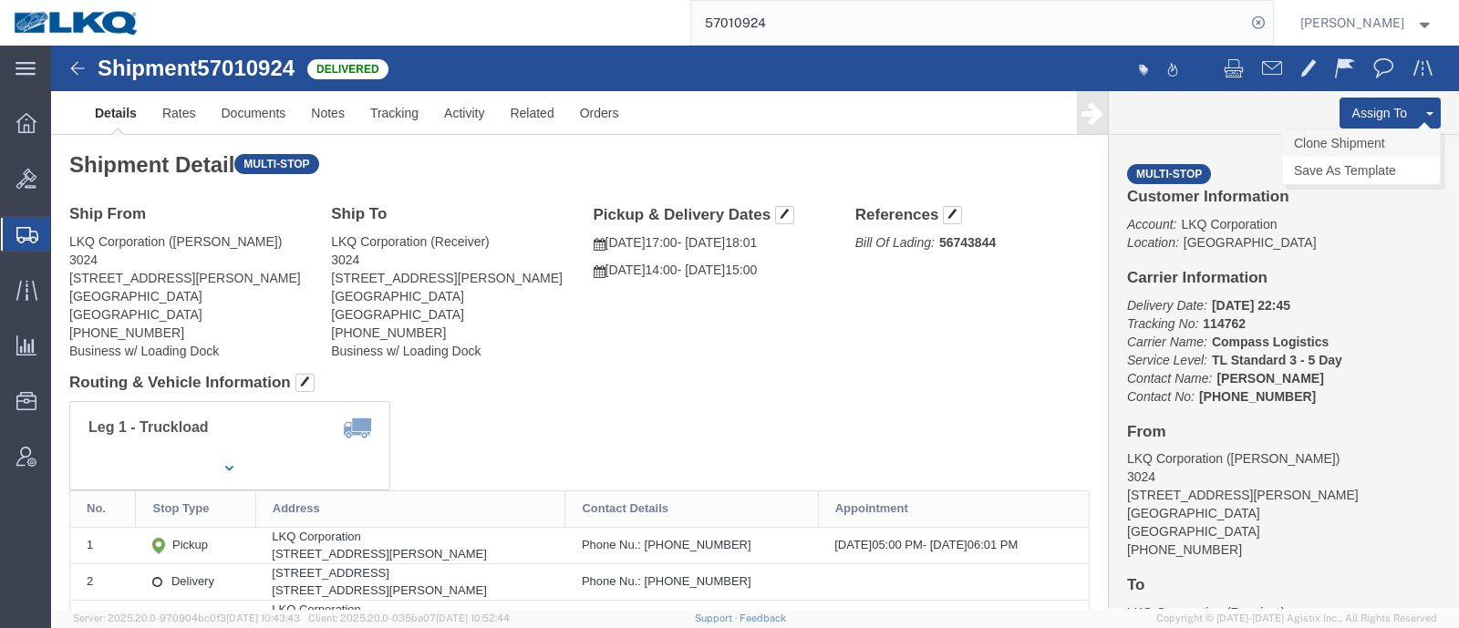
click link "Clone Shipment"
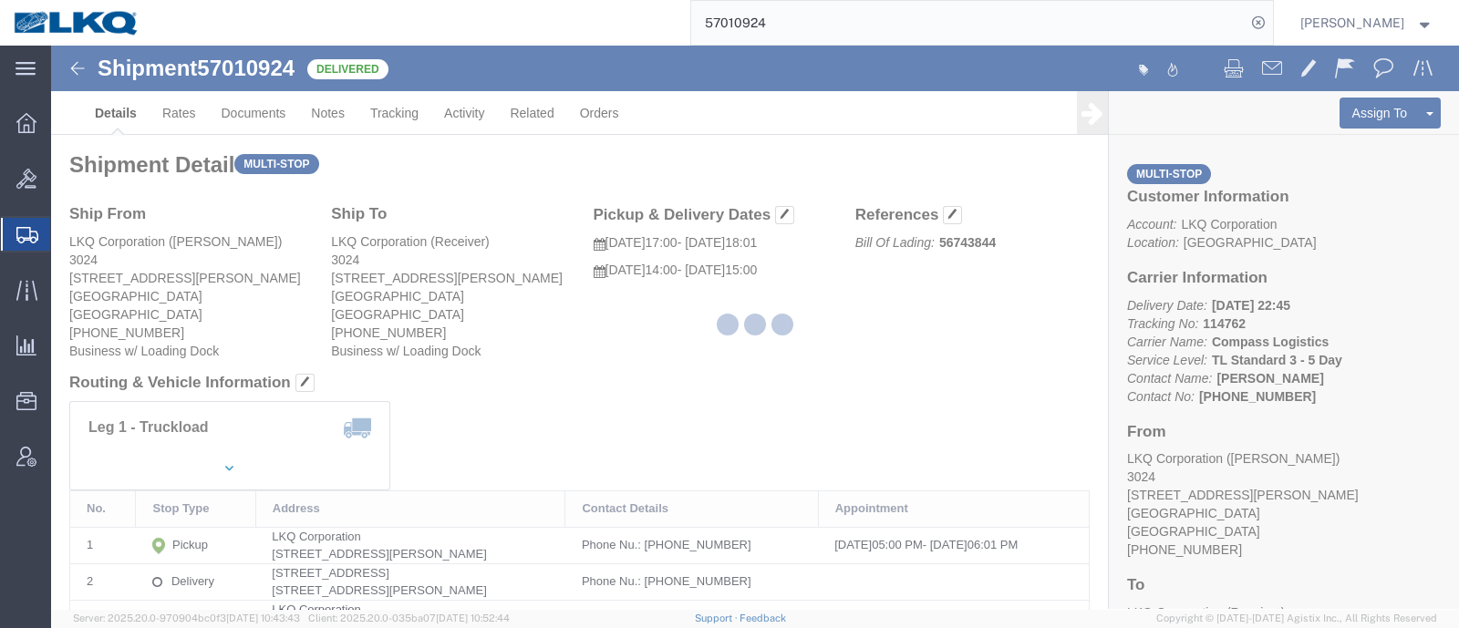
select select "38575"
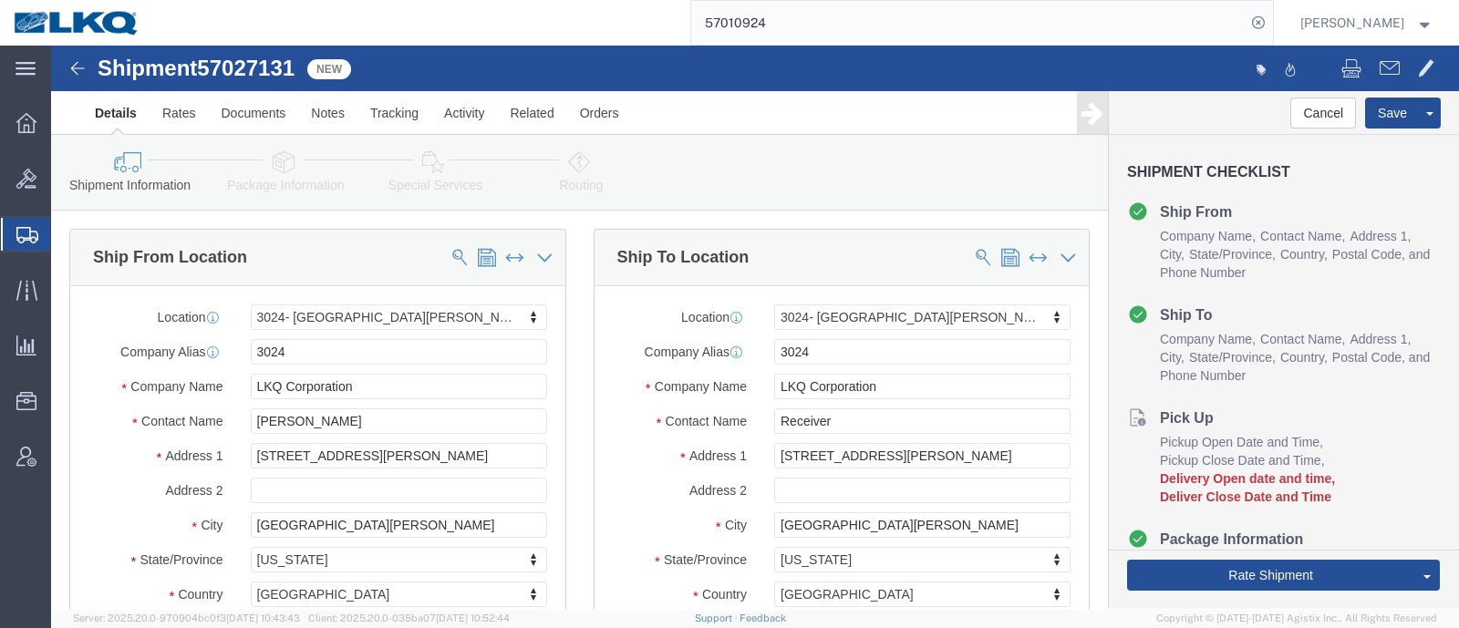
click span "57027131"
copy span "57027131"
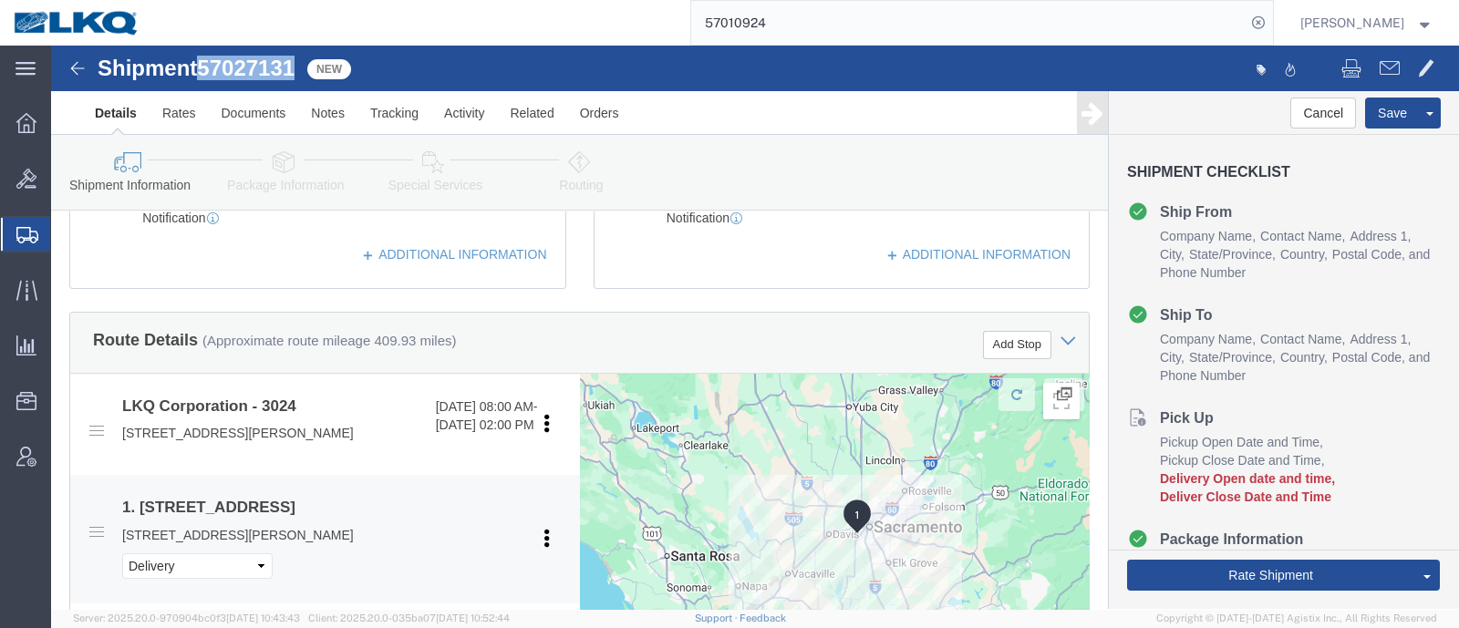
scroll to position [684, 0]
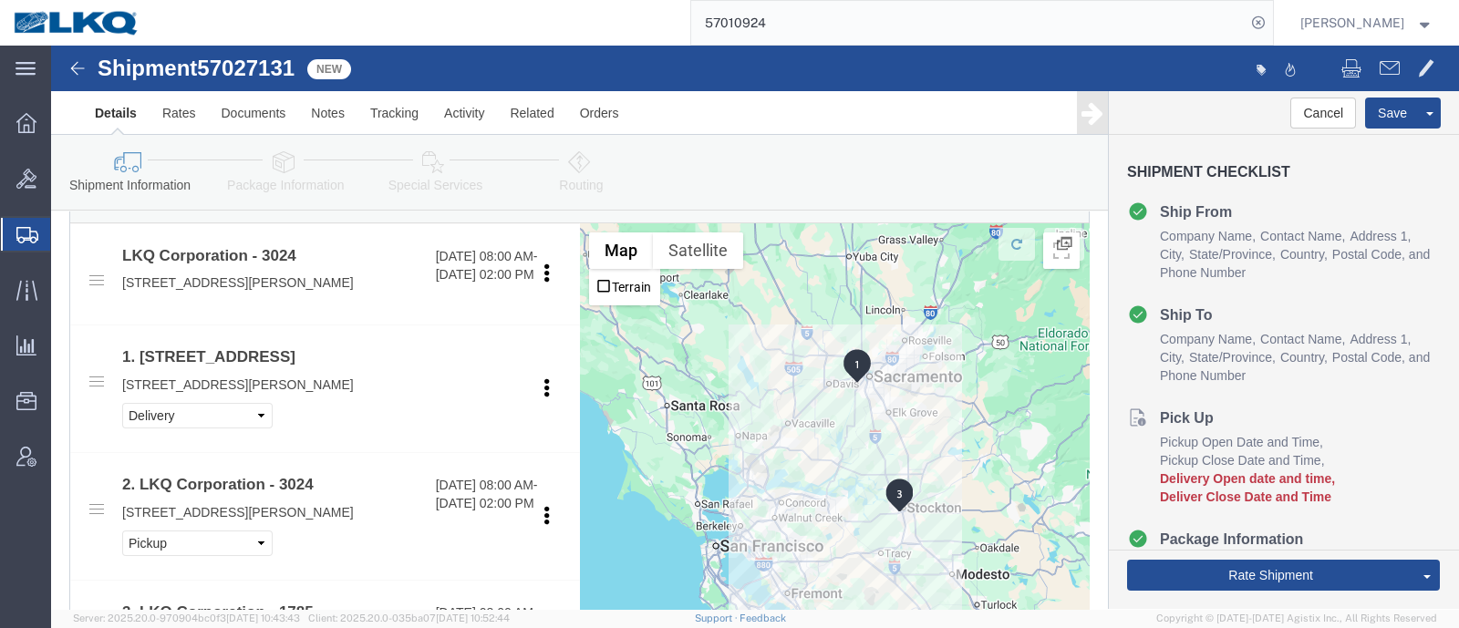
click div "Route Details (Approximate route mileage 409.93 miles) Add Stop"
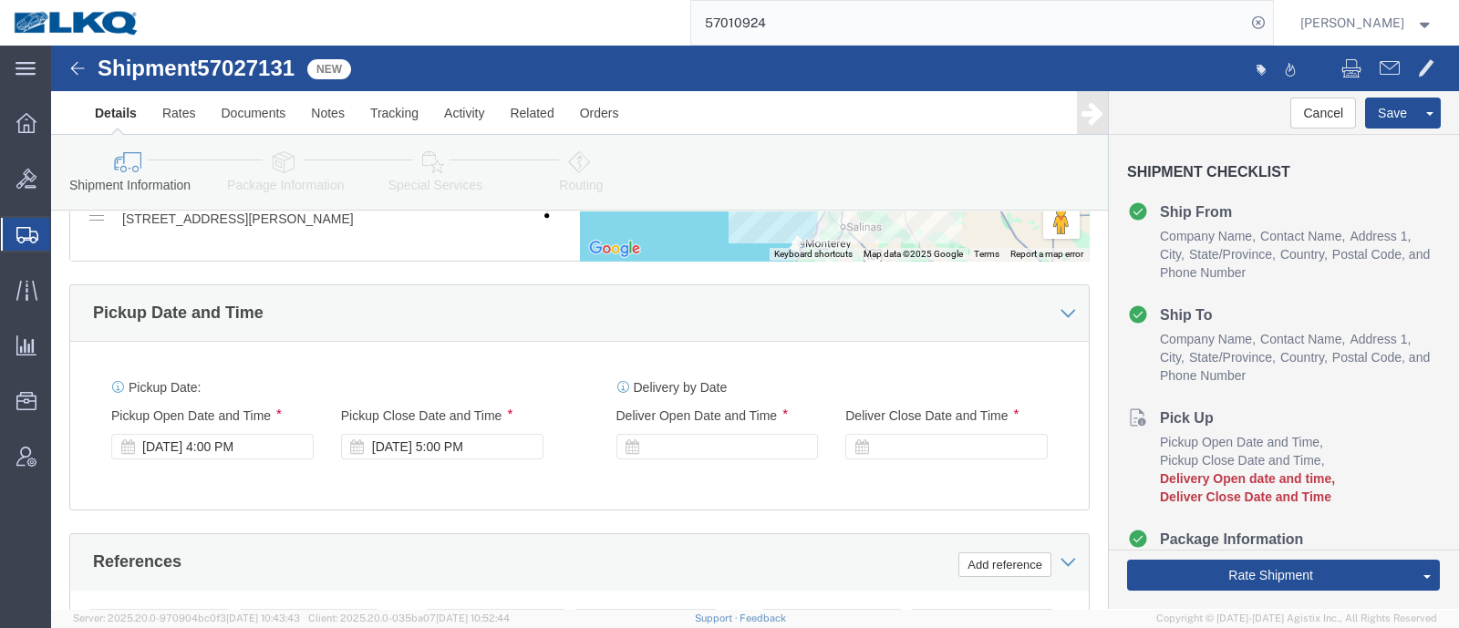
scroll to position [1254, 0]
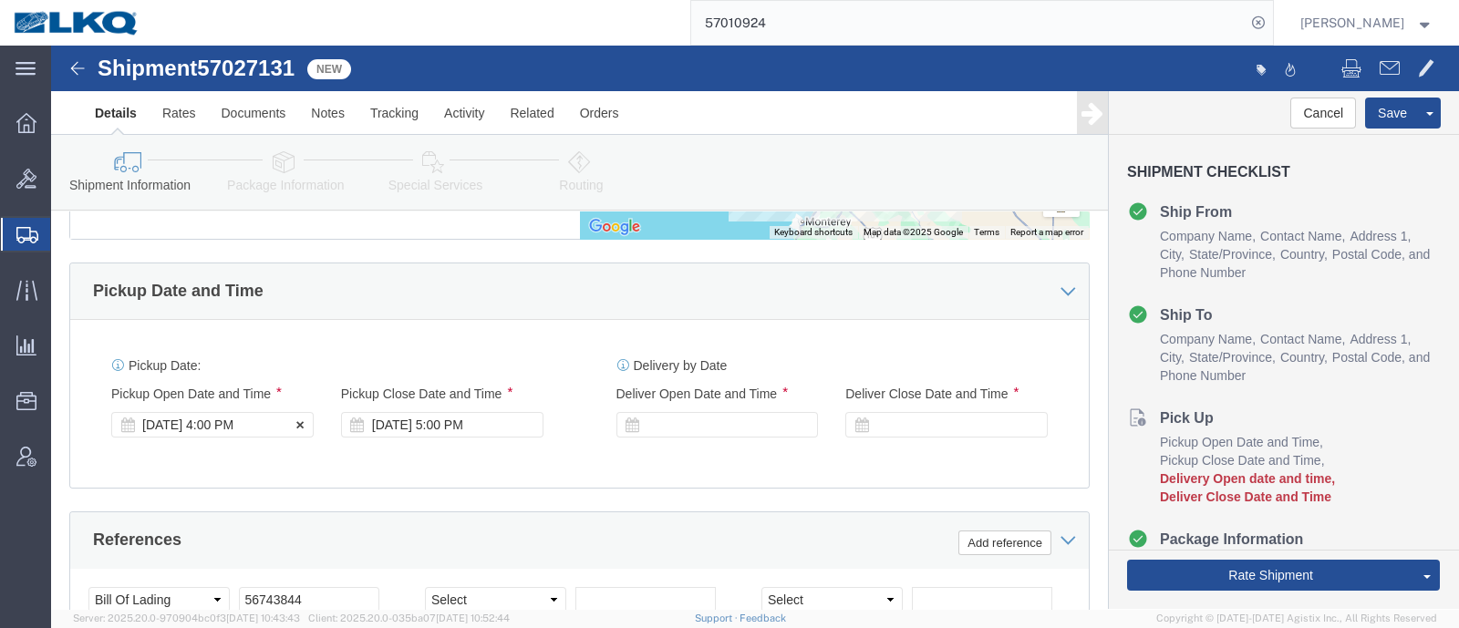
click div "Oct 03 2025 4:00 PM"
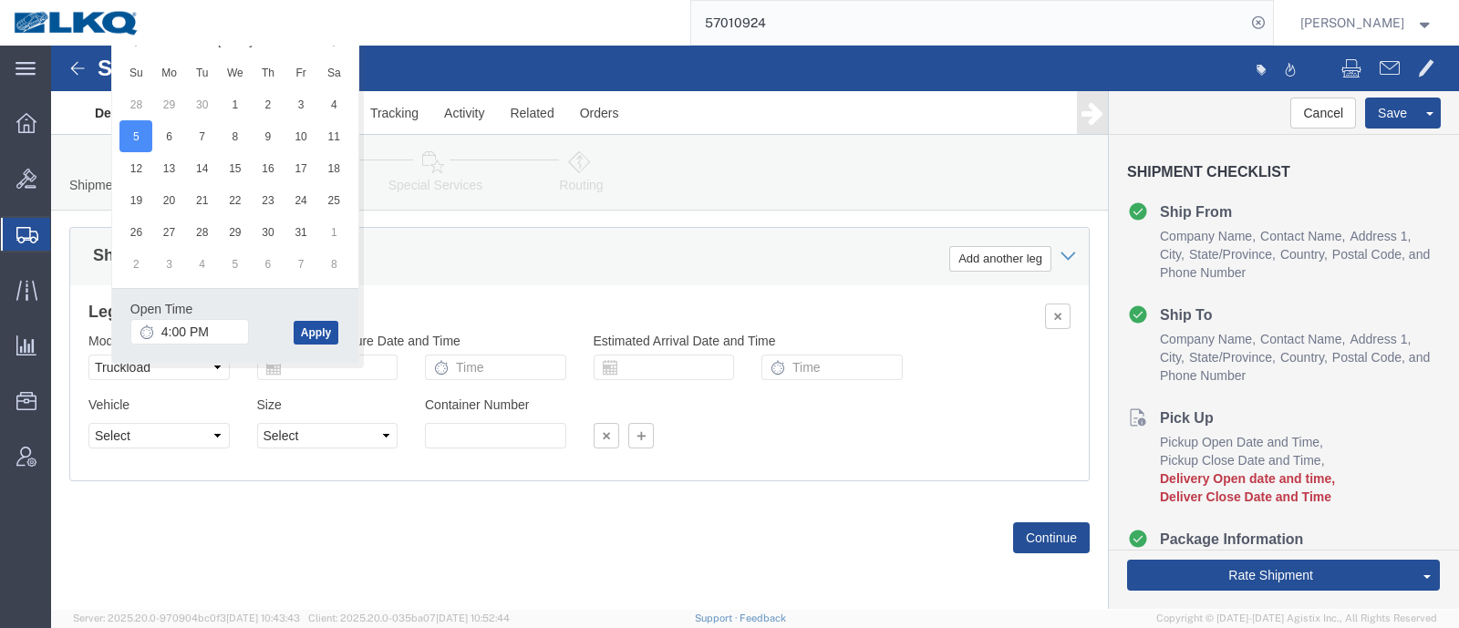
click button "Apply"
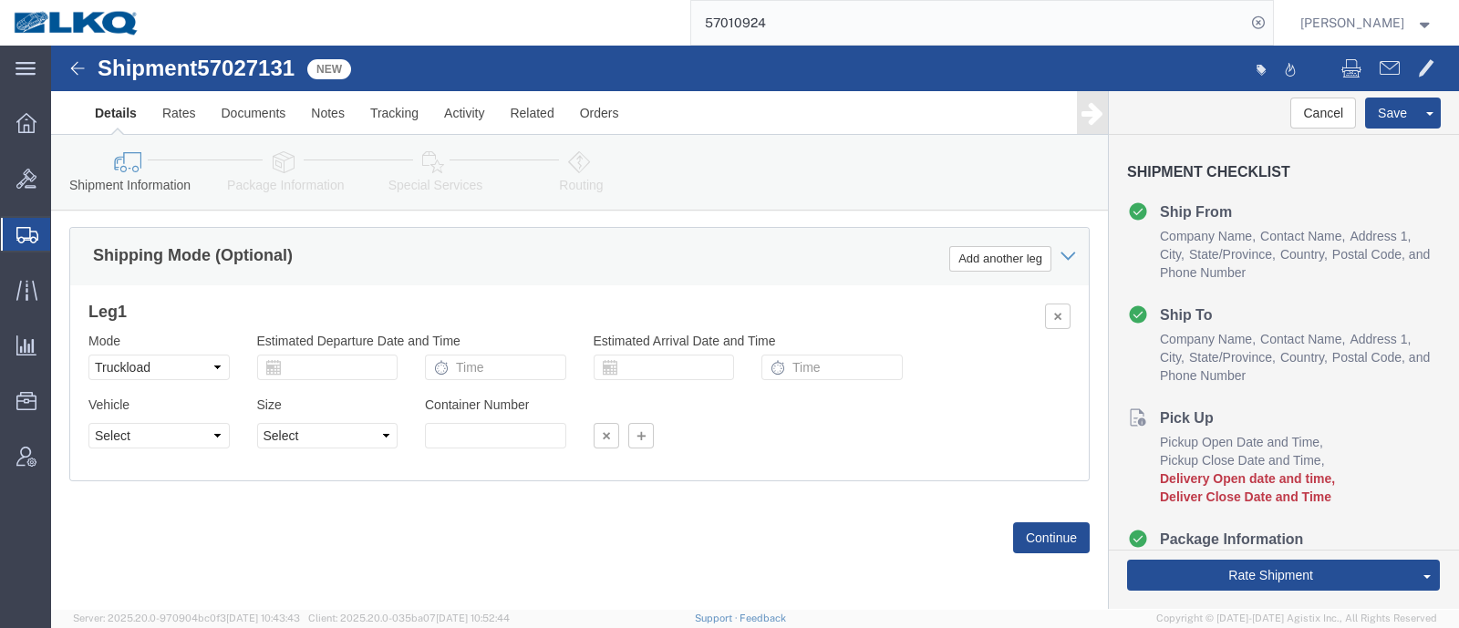
click div "Shipping Mode (Optional) Add another leg"
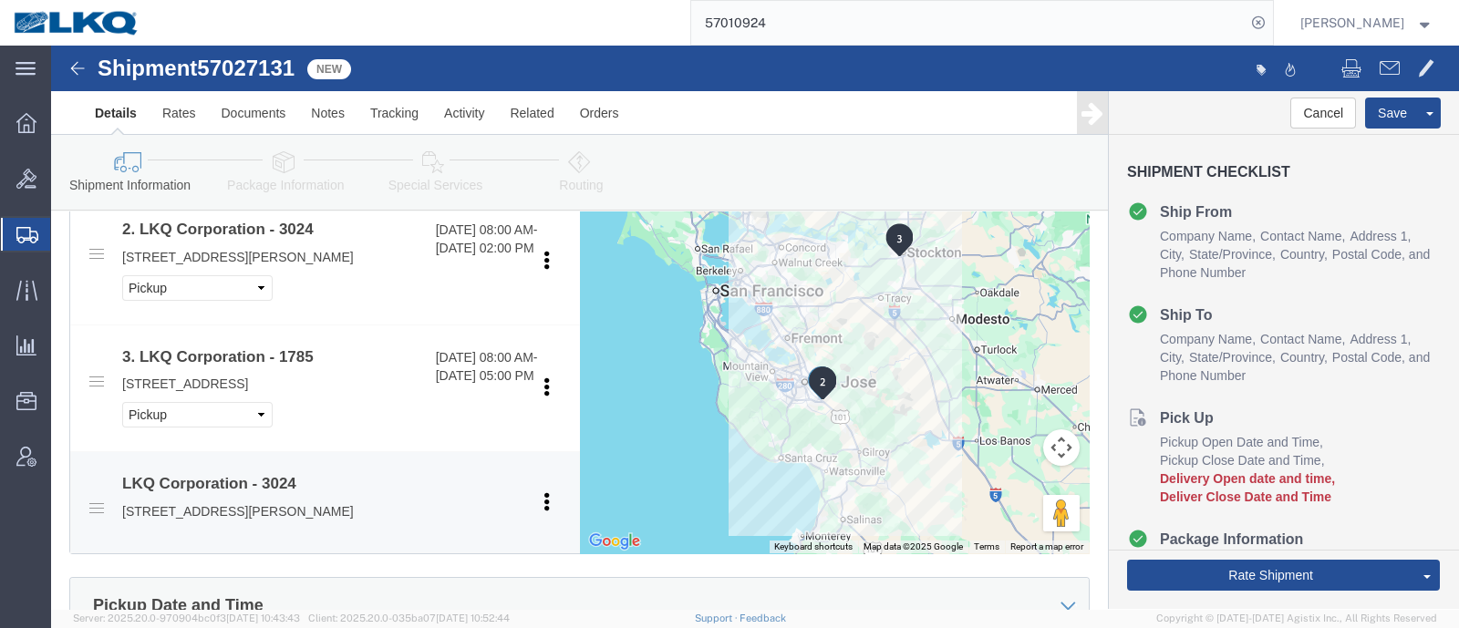
scroll to position [1236, 0]
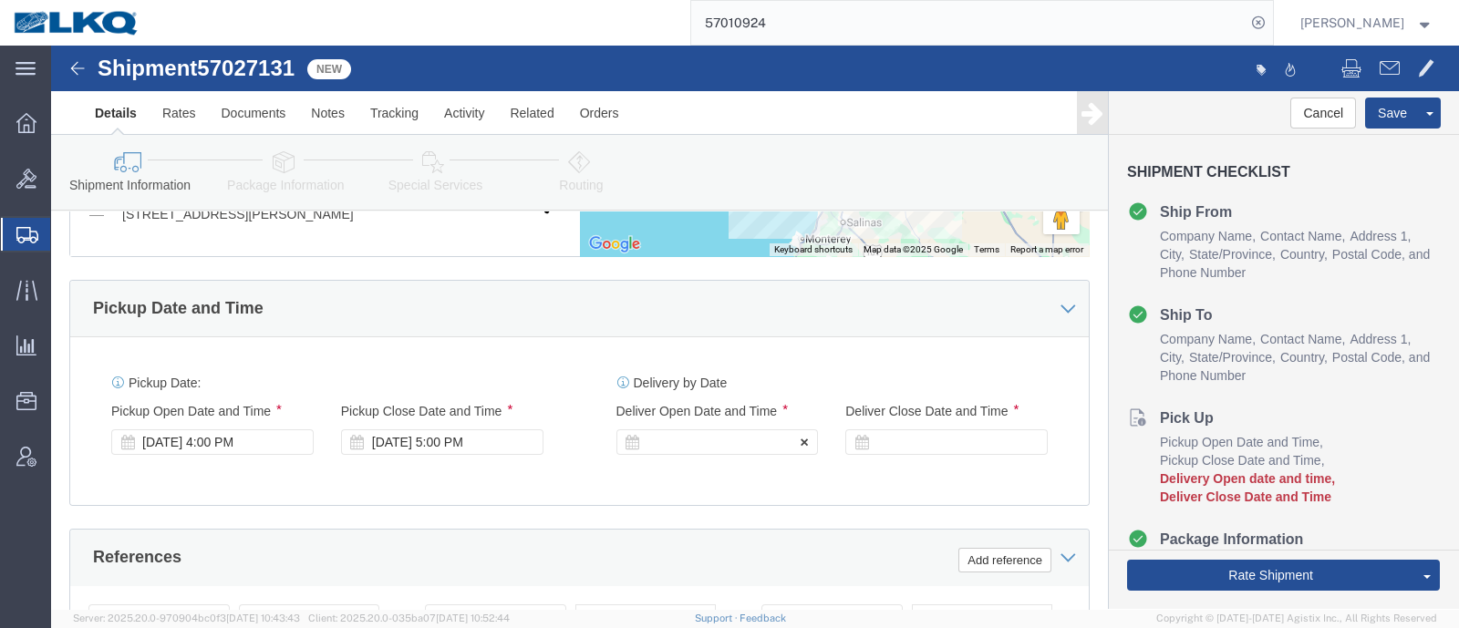
click div
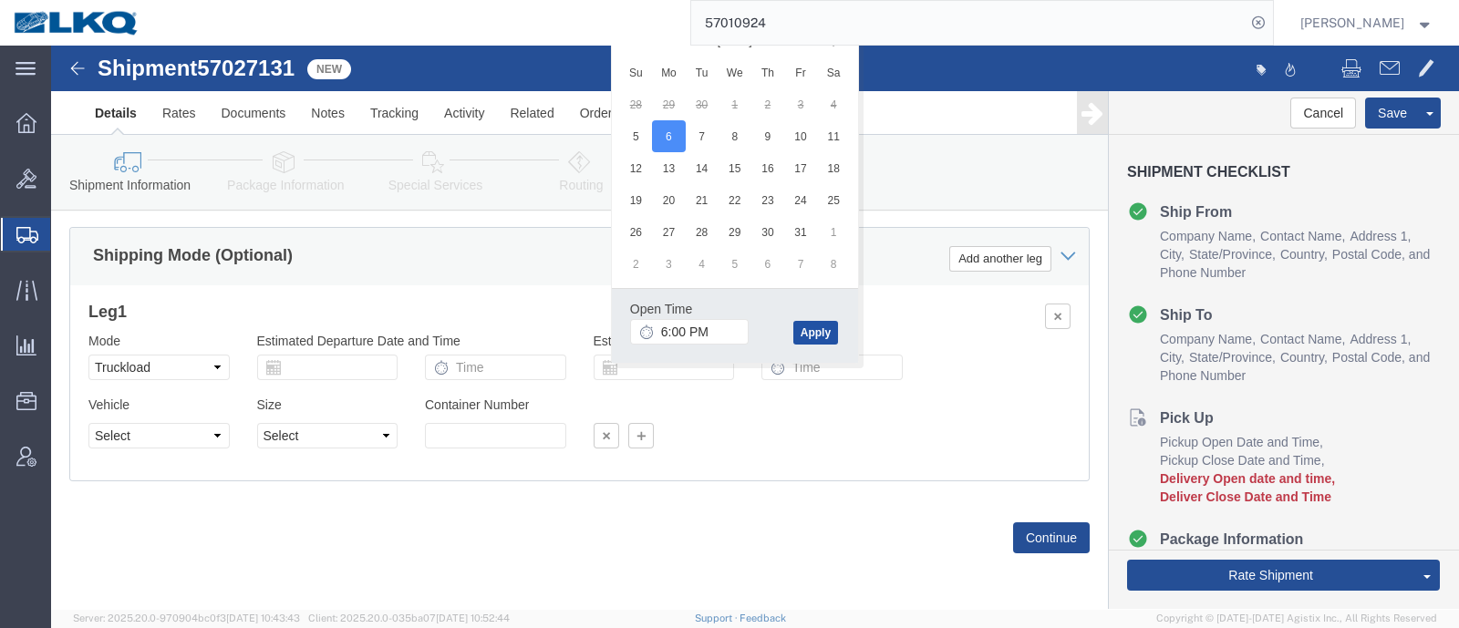
click button "Apply"
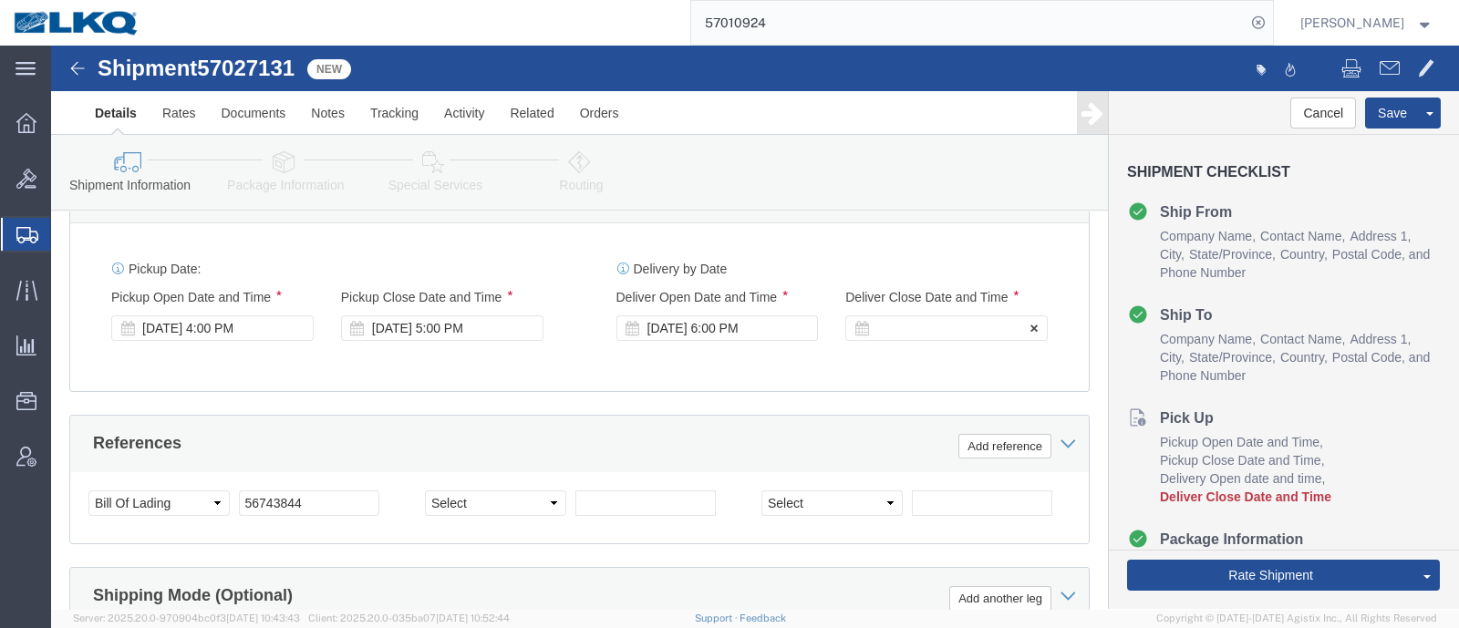
click div
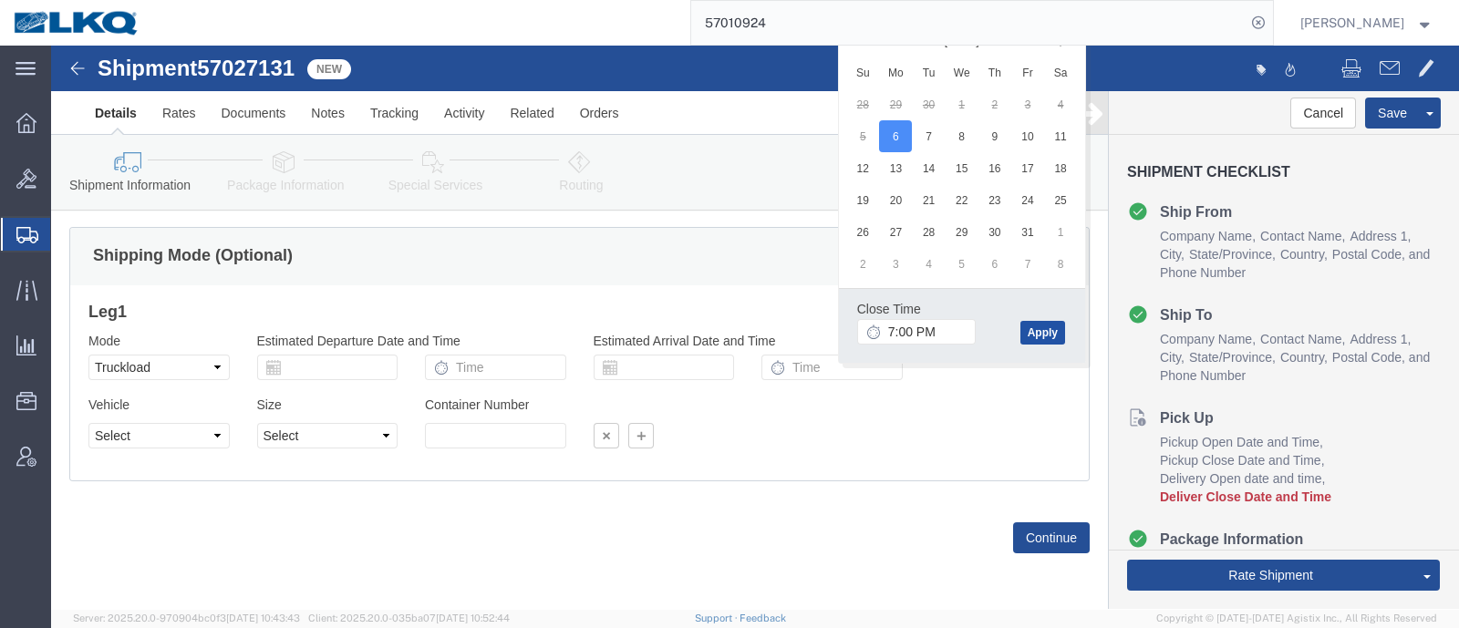
click button "Apply"
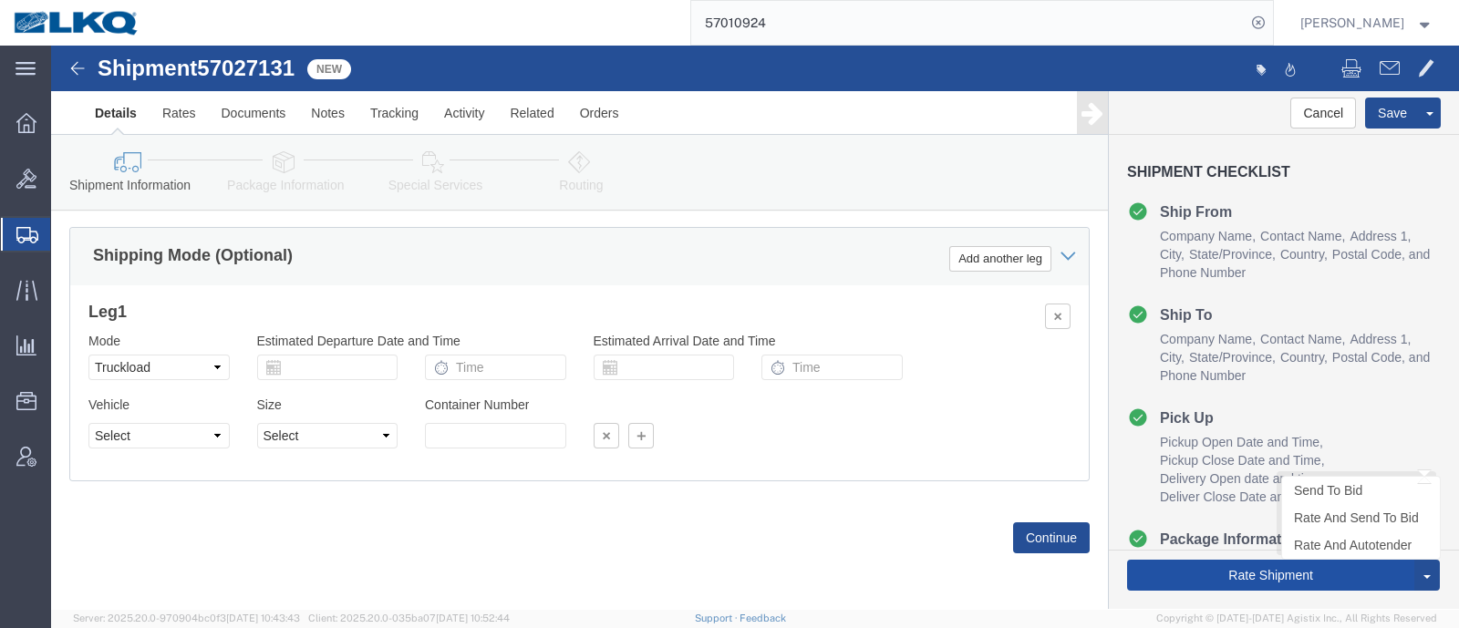
click button "Rate Shipment"
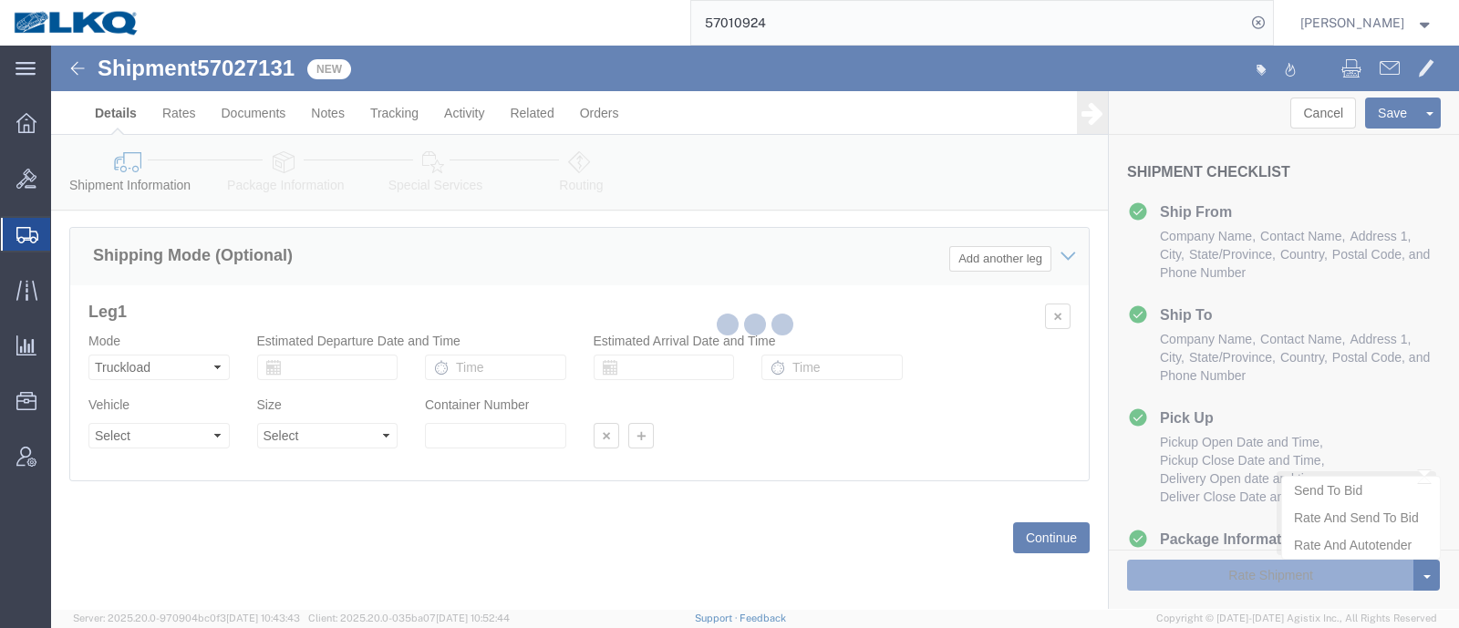
select select "38575"
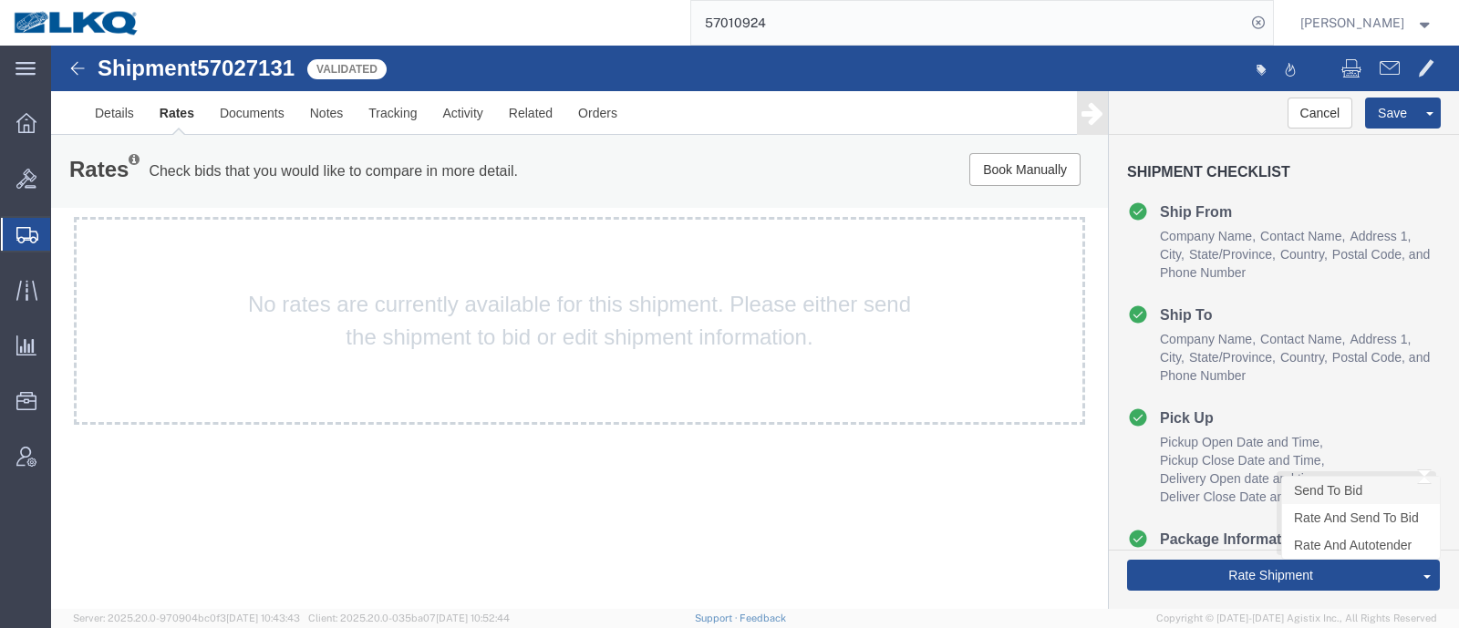
click at [1355, 486] on link "Send To Bid" at bounding box center [1361, 490] width 158 height 27
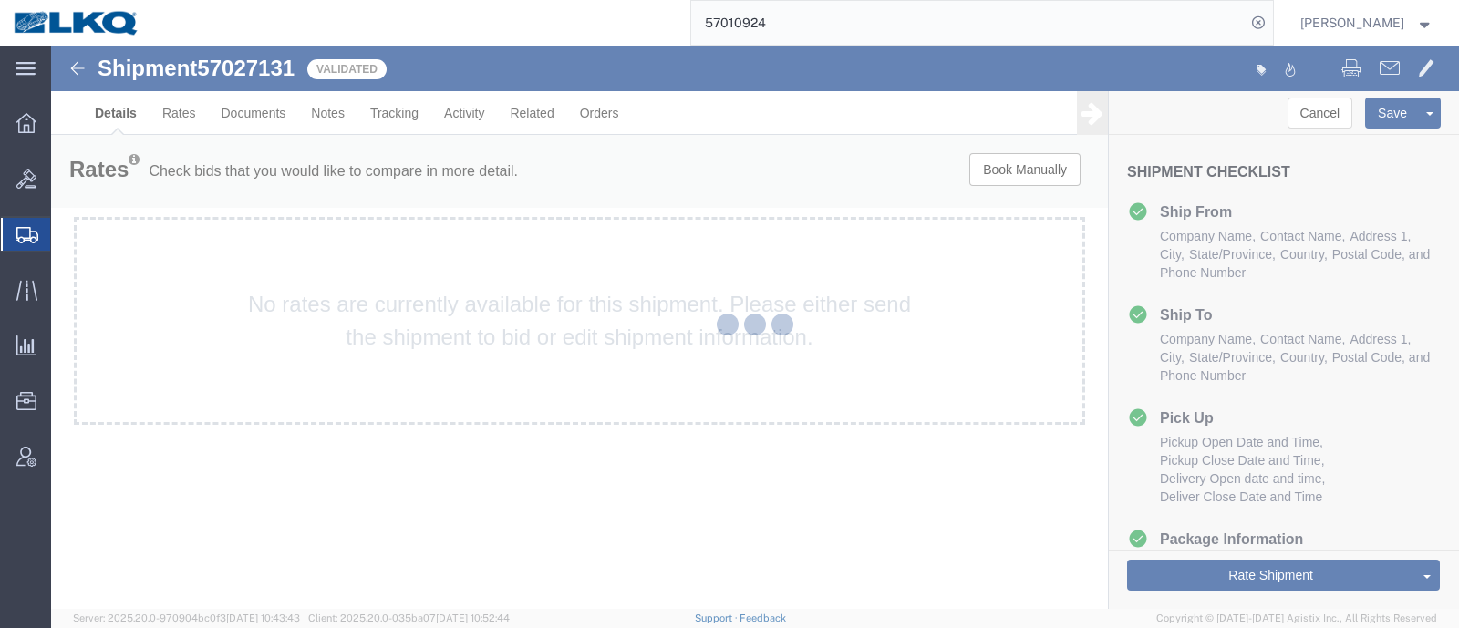
select select "38575"
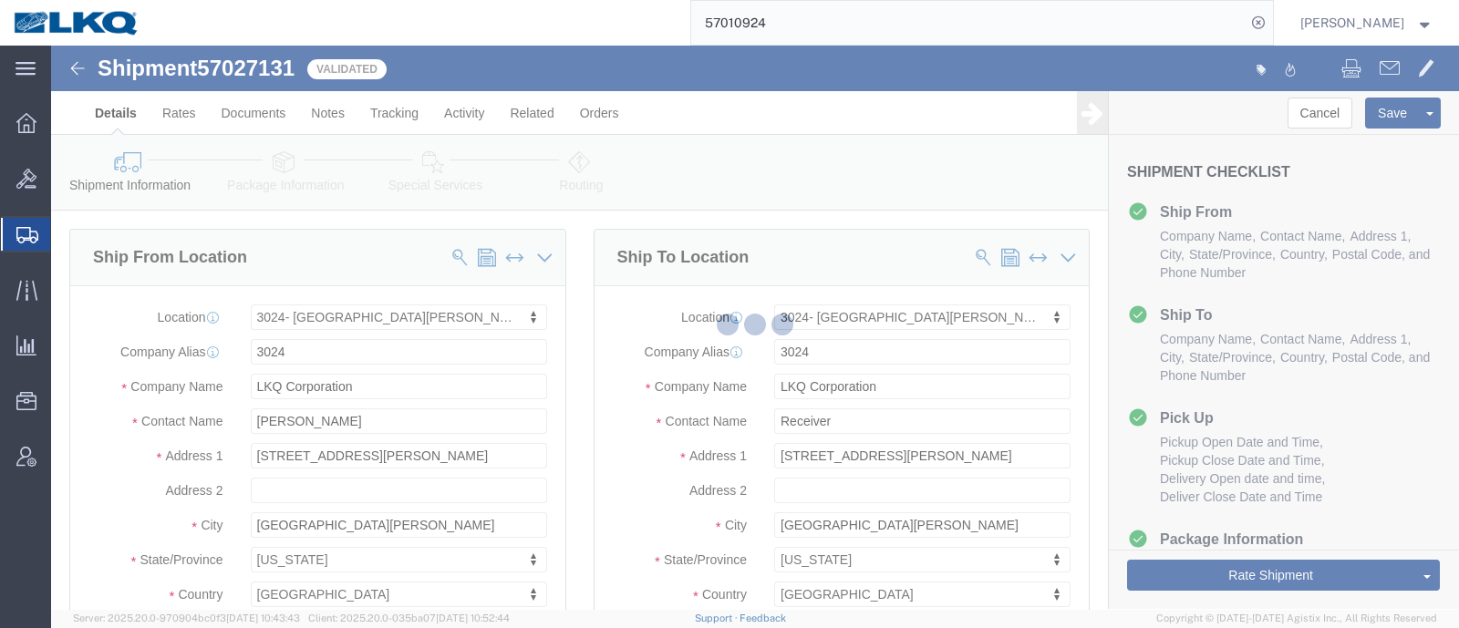
select select "38575"
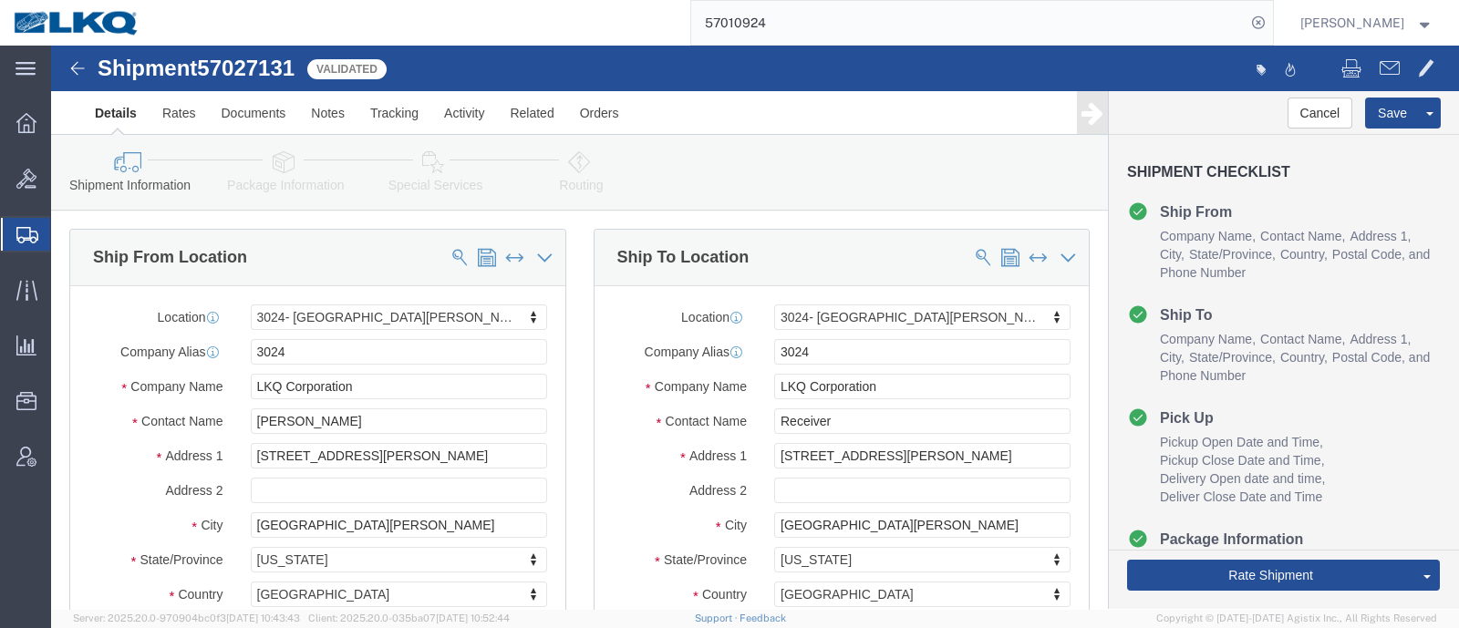
select select "TL"
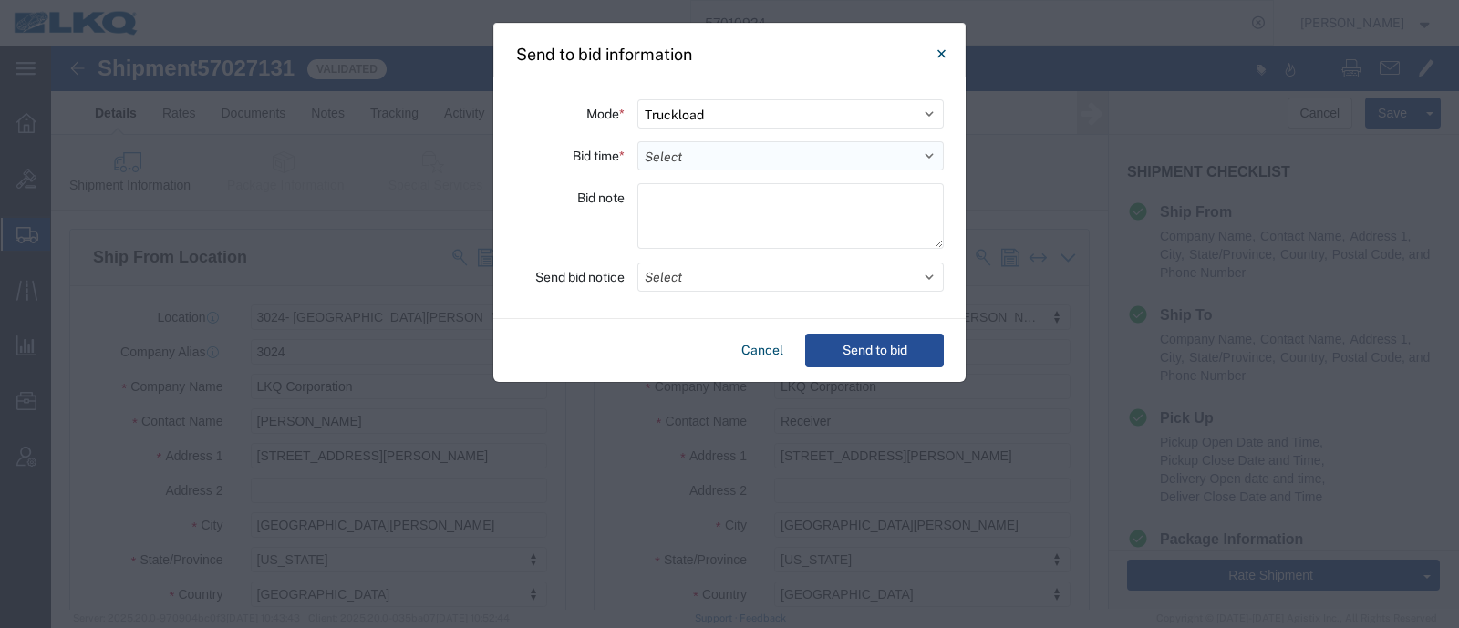
click at [687, 166] on select "Select 30 Min (Rush) 1 Hour (Rush) 2 Hours (Rush) 4 Hours (Rush) 8 Hours (Rush)…" at bounding box center [790, 155] width 306 height 29
select select "12"
click at [637, 141] on select "Select 30 Min (Rush) 1 Hour (Rush) 2 Hours (Rush) 4 Hours (Rush) 8 Hours (Rush)…" at bounding box center [790, 155] width 306 height 29
click at [705, 276] on button "Select" at bounding box center [790, 277] width 306 height 29
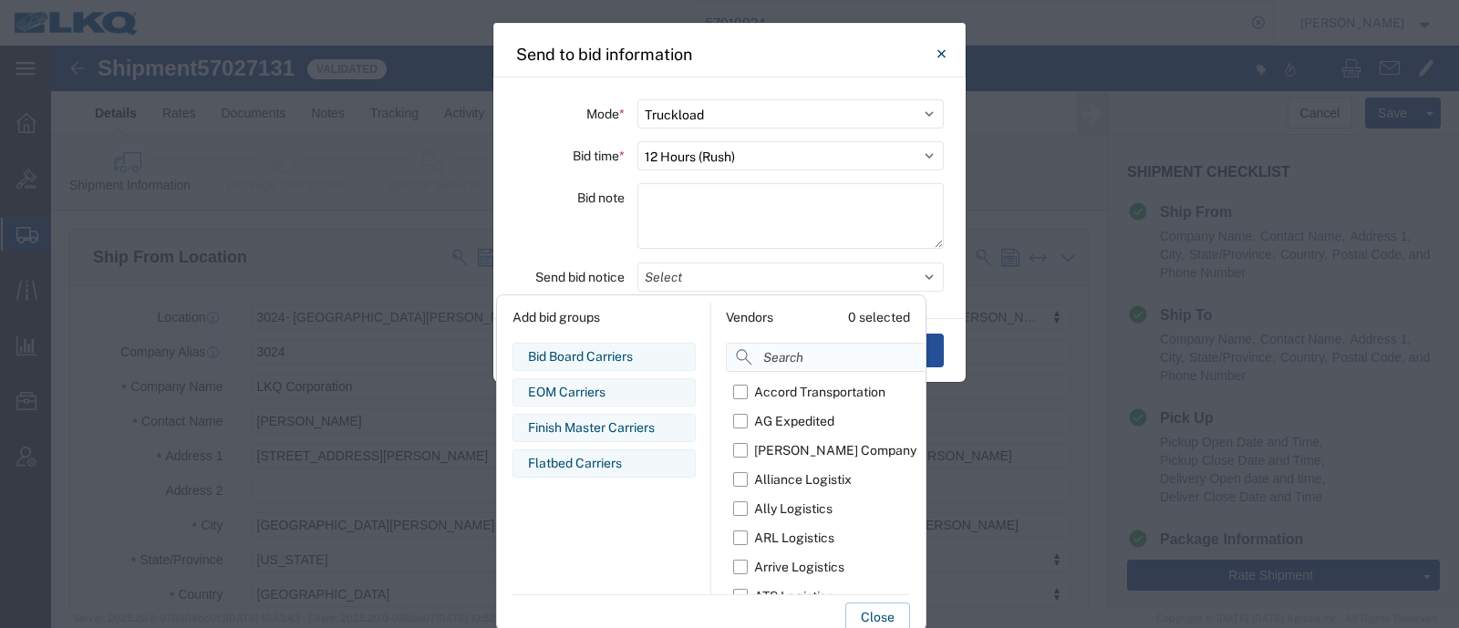
click at [773, 366] on input at bounding box center [870, 357] width 288 height 29
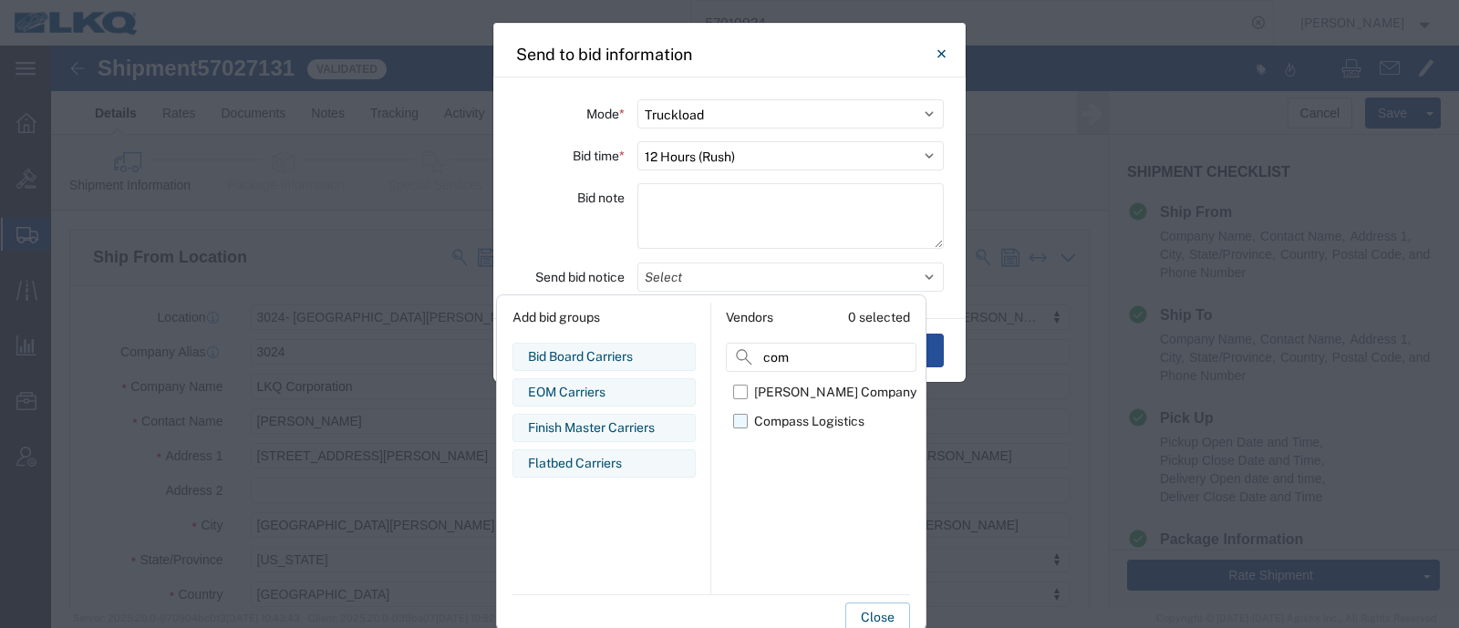
type input "com"
click at [816, 417] on div "Compass Logistics" at bounding box center [809, 421] width 110 height 19
click at [0, 0] on input "Compass Logistics" at bounding box center [0, 0] width 0 height 0
click at [884, 610] on button "Close" at bounding box center [877, 617] width 65 height 29
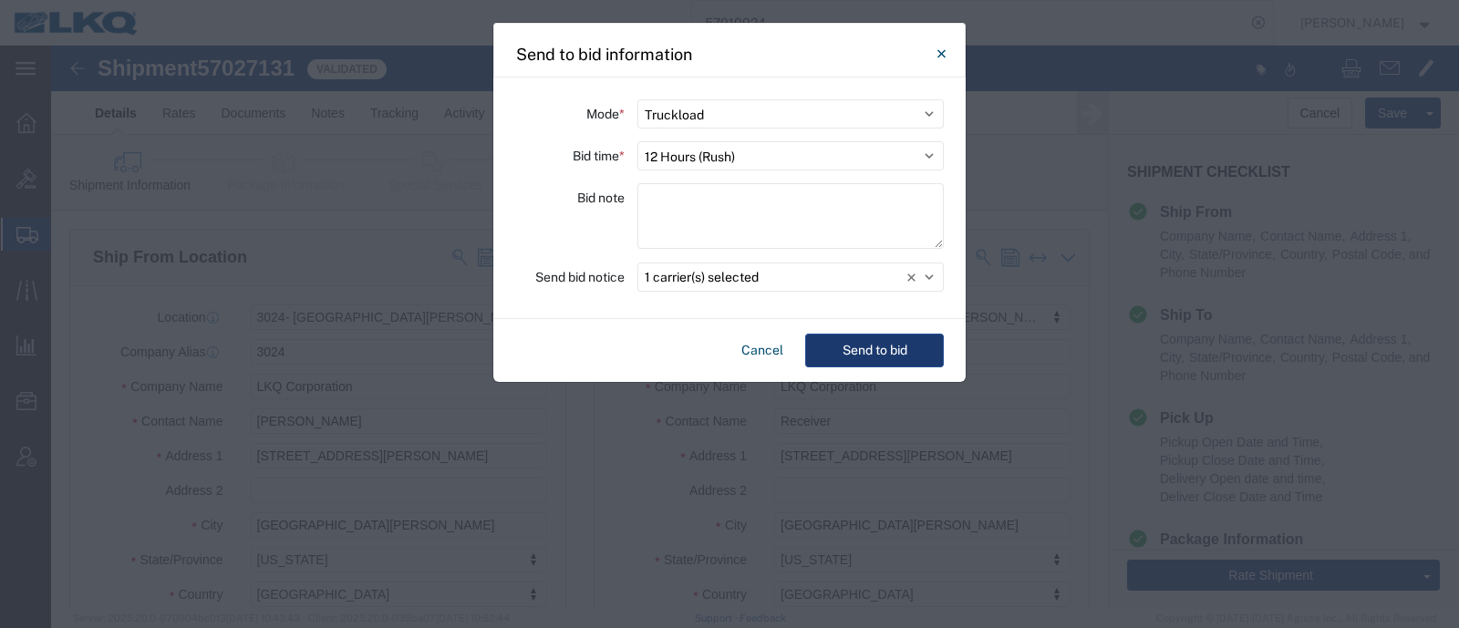
click at [911, 347] on button "Send to bid" at bounding box center [874, 351] width 139 height 34
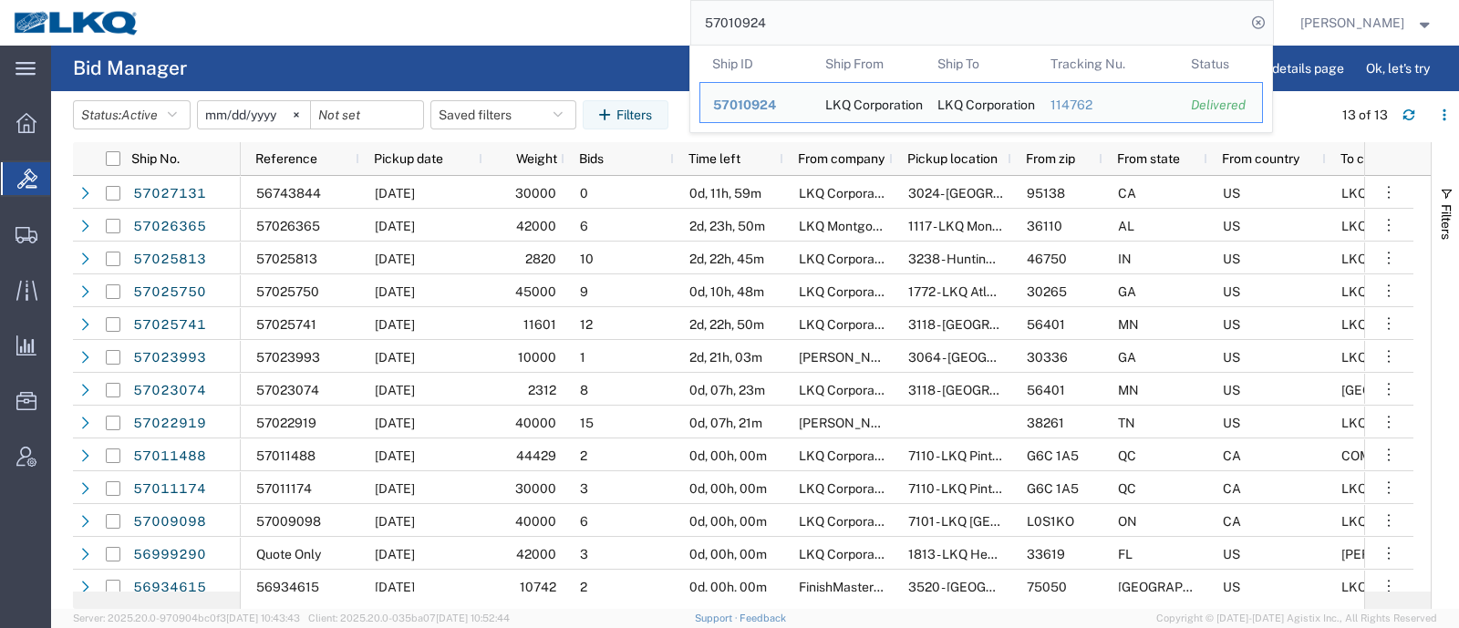
drag, startPoint x: 800, startPoint y: 43, endPoint x: 565, endPoint y: 32, distance: 234.6
click at [581, 32] on div "57010924 Ship ID Ship From Ship To Tracking Nu. Status Ship ID 57010924 Ship Fr…" at bounding box center [713, 23] width 1120 height 46
paste input "6982762"
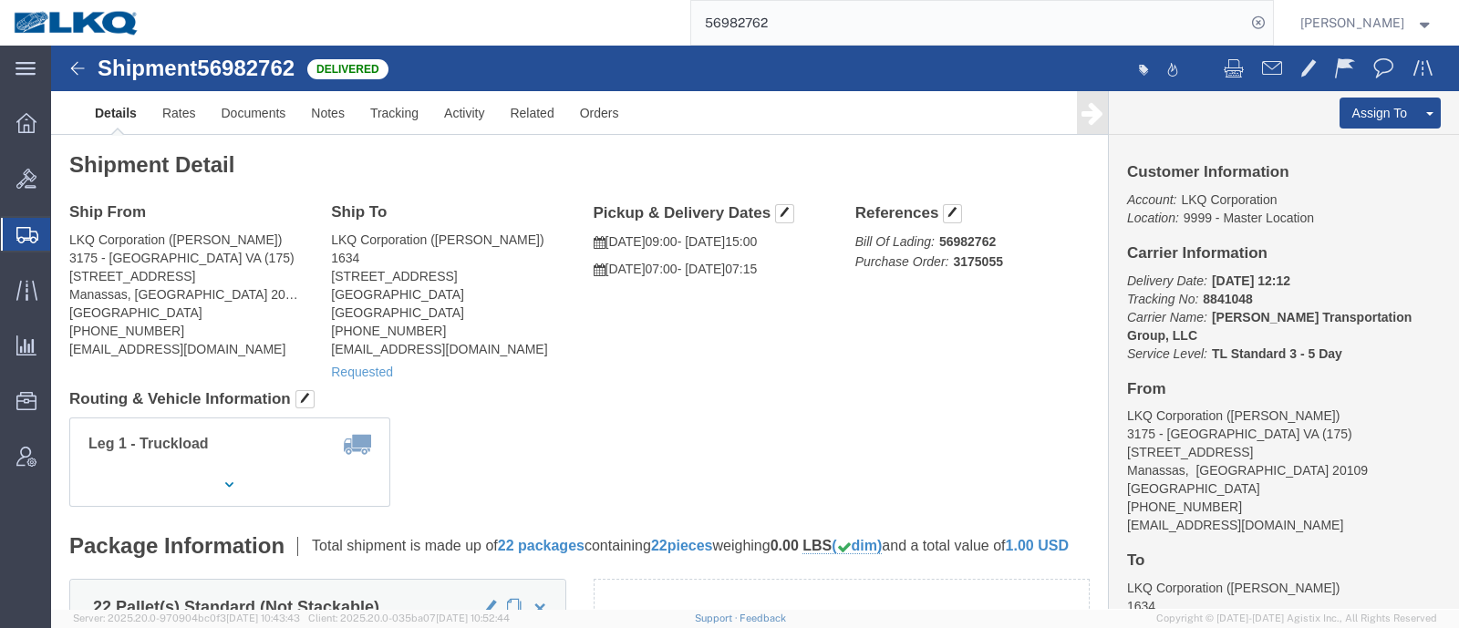
click address "LKQ Corporation (Todd Cox) 3175 - Manassas VA (175) 8233 Buckeye Timber Dr. Man…"
copy div "tocox@lkqcorp.com"
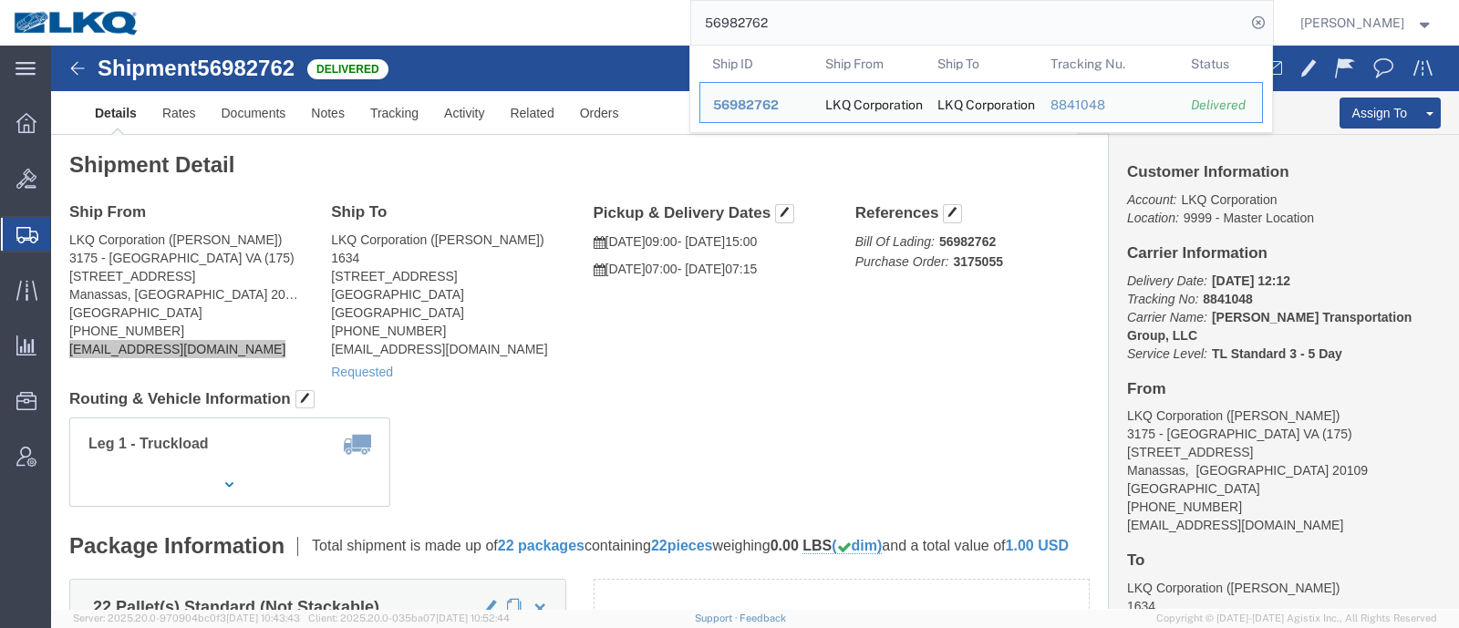
drag, startPoint x: 766, startPoint y: 29, endPoint x: 674, endPoint y: 38, distance: 92.5
click at [684, 37] on div "56982762 Ship ID Ship From Ship To Tracking Nu. Status Ship ID 56982762 Ship Fr…" at bounding box center [713, 23] width 1120 height 46
paste input "7016457"
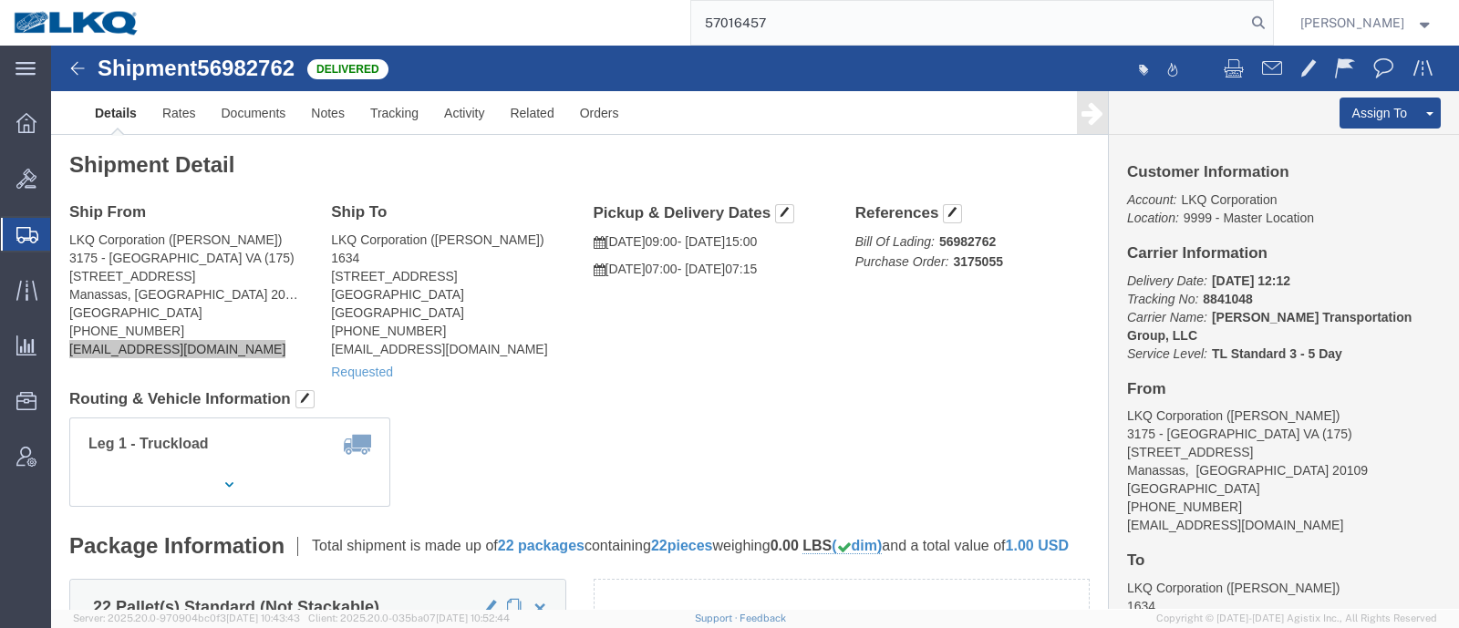
type input "57016457"
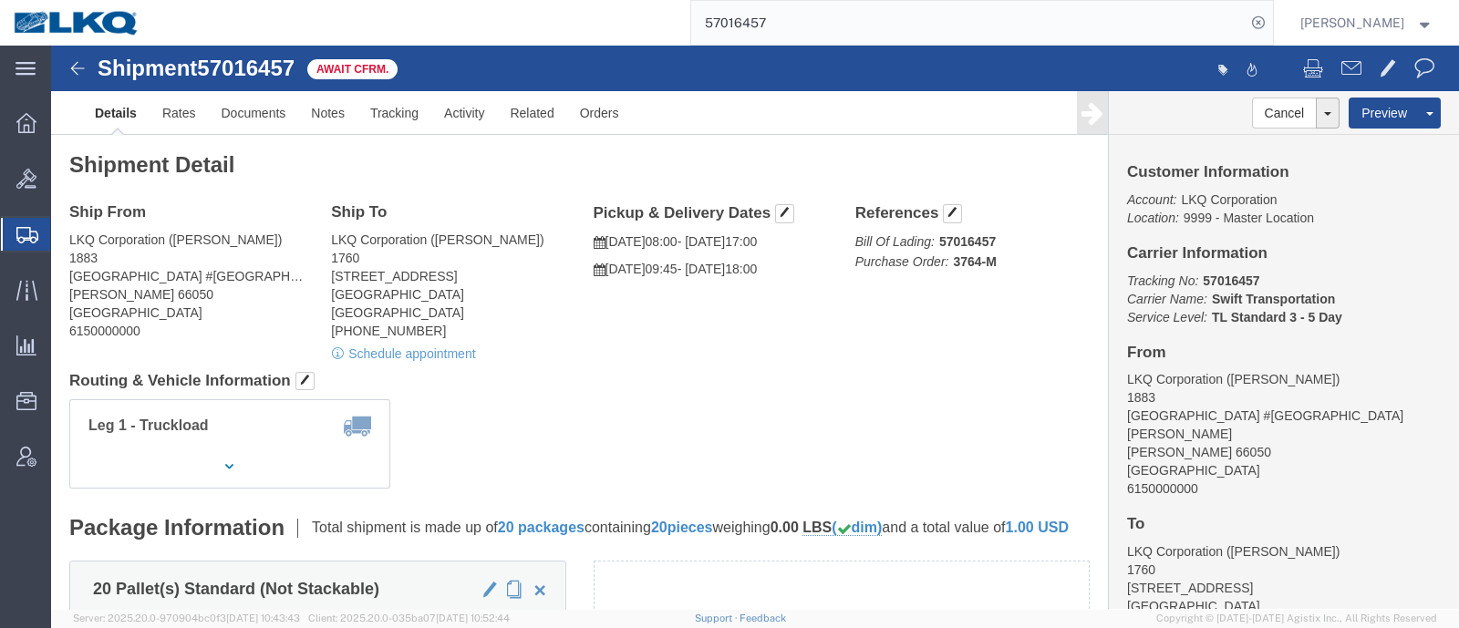
click h4 "Routing & Vehicle Information"
click link "Schedule appointment"
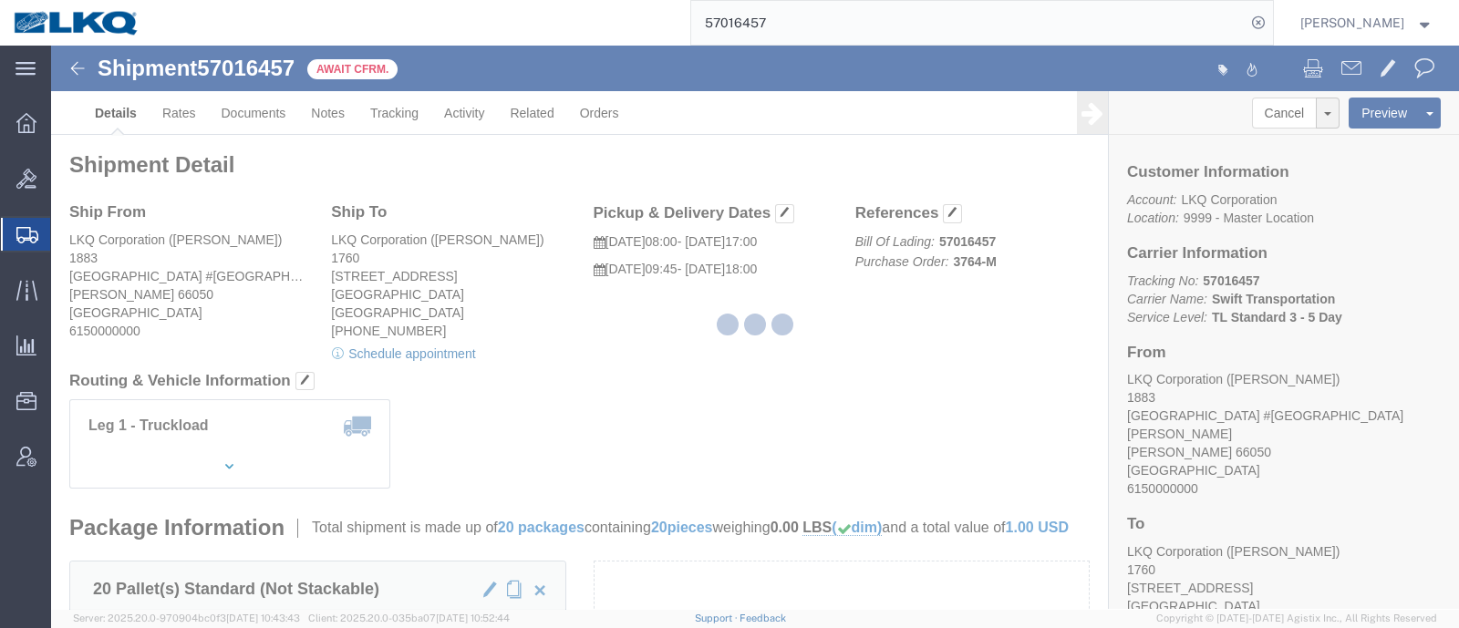
select select
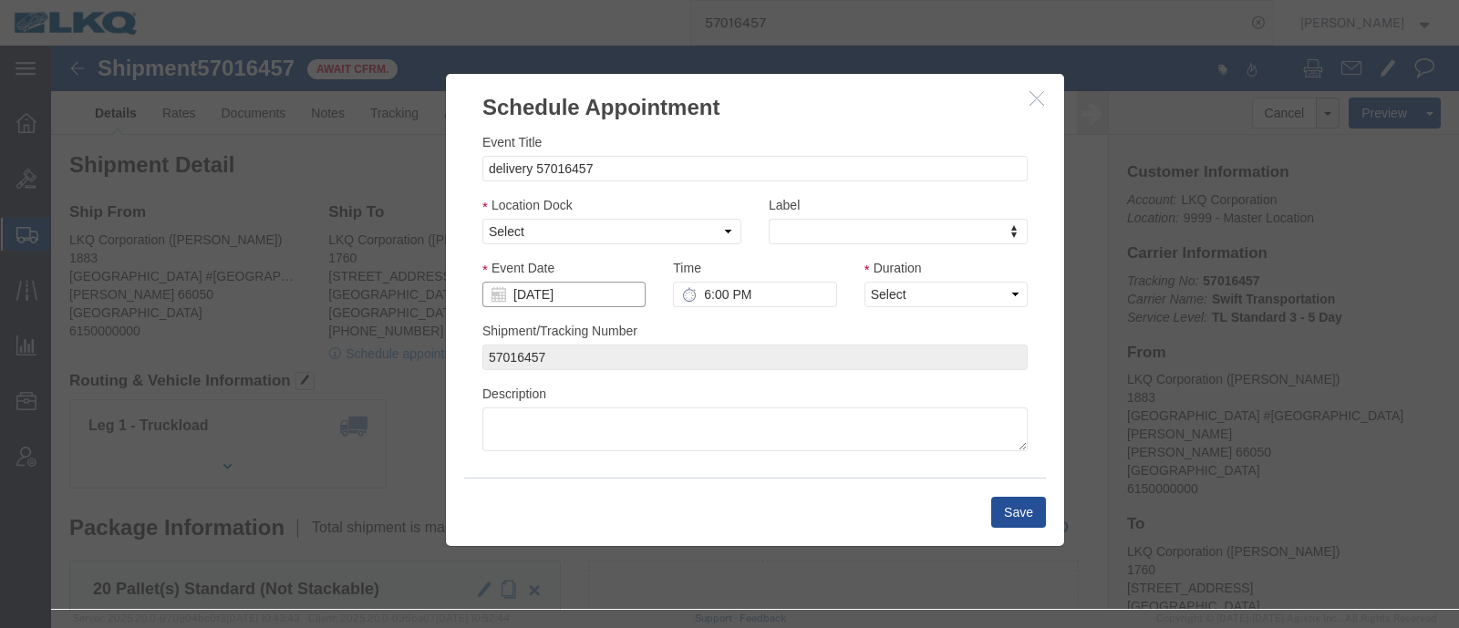
click input "[DATE]"
click icon "button"
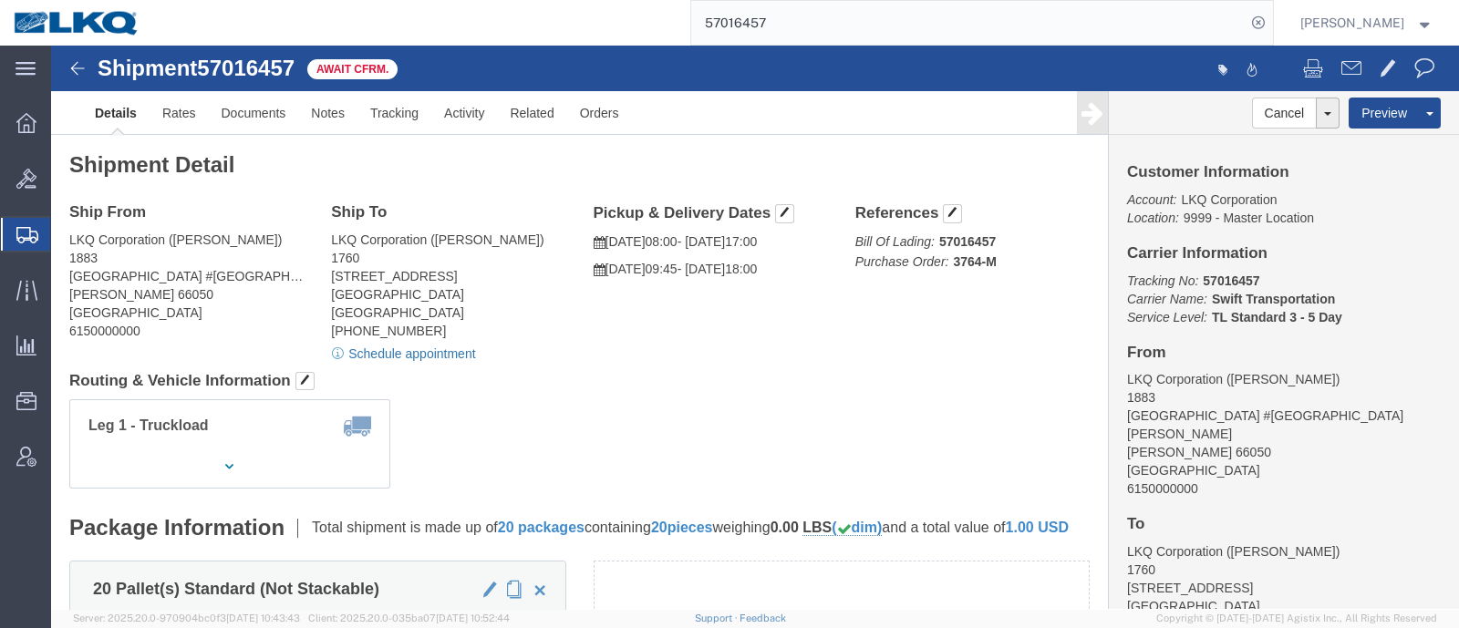
click link "Schedule appointment"
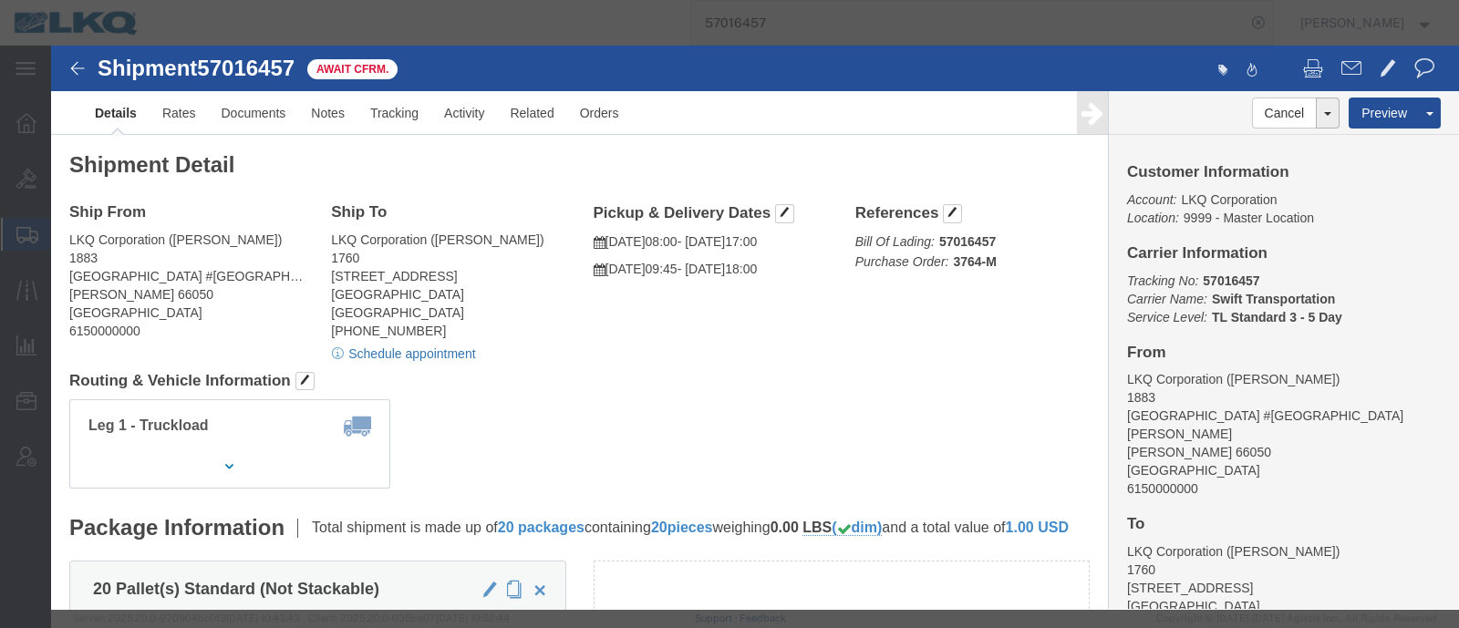
select select
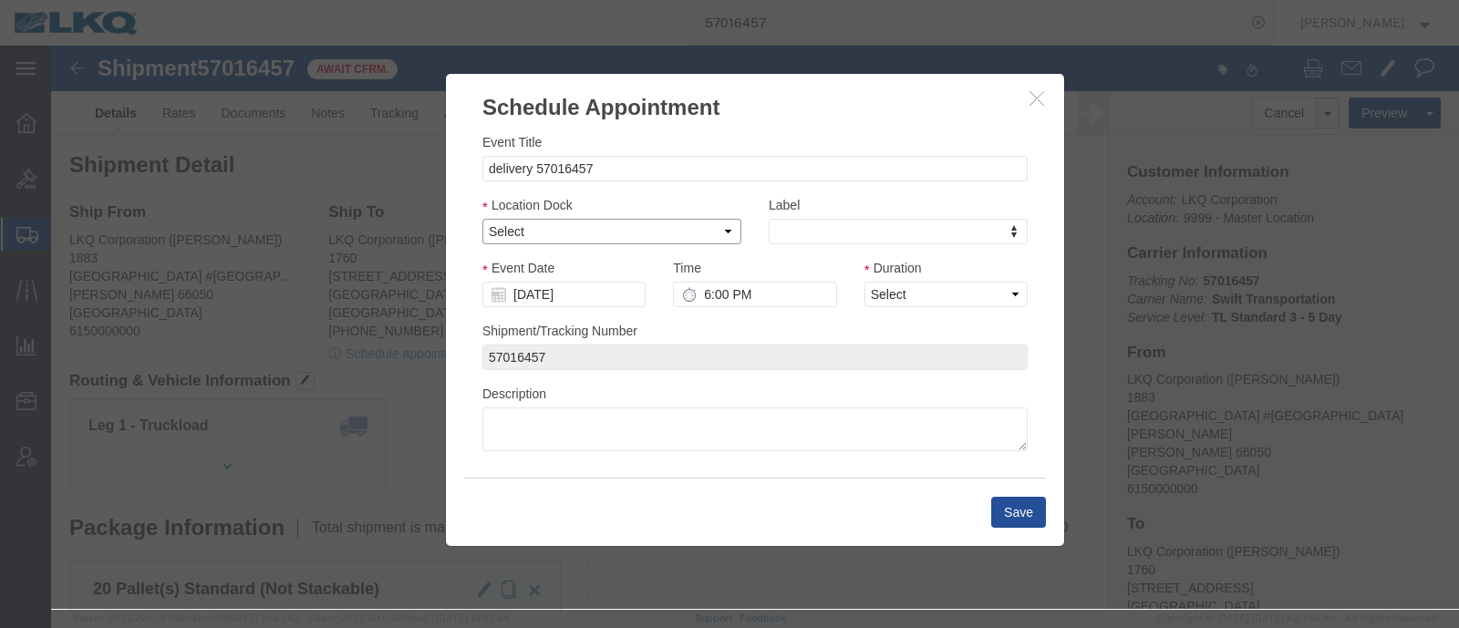
click select "Select 1760 - LKQ Best Core 1760 - Outbound Loads"
select select "1"
click select "Select 1760 - LKQ Best Core 1760 - Outbound Loads"
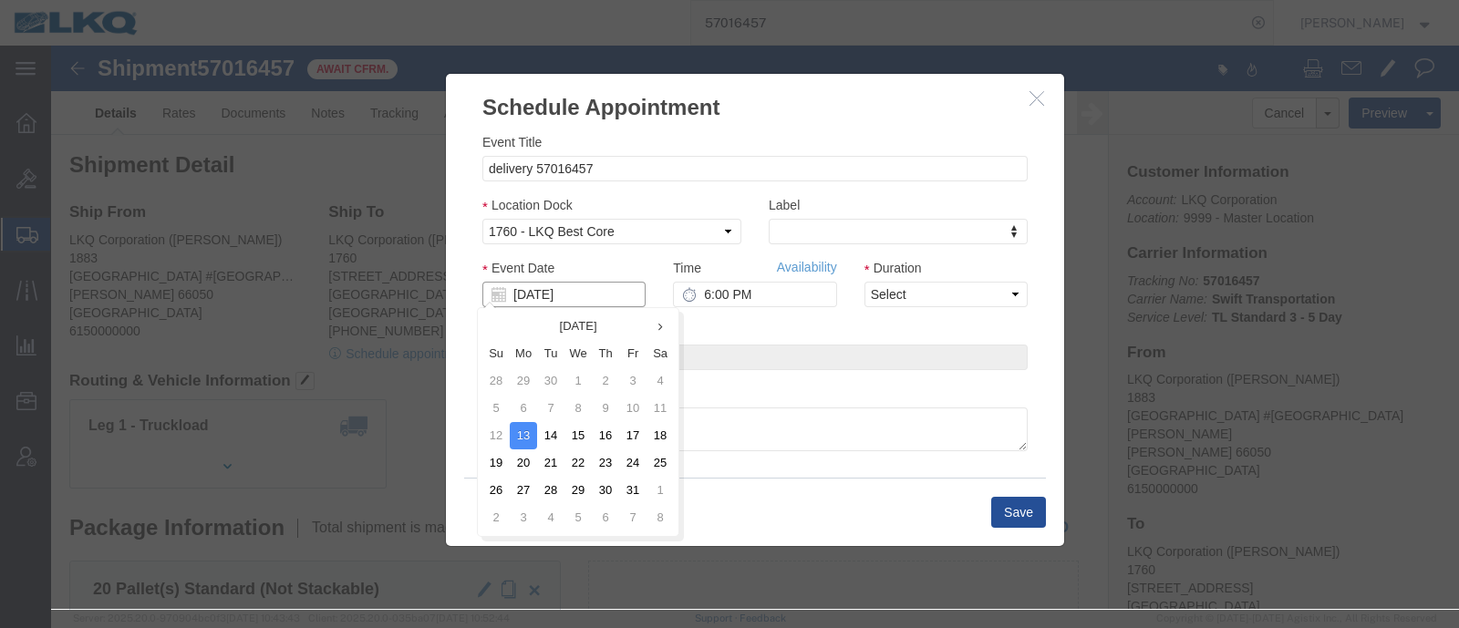
click input "[DATE]"
click td "7"
click button "button"
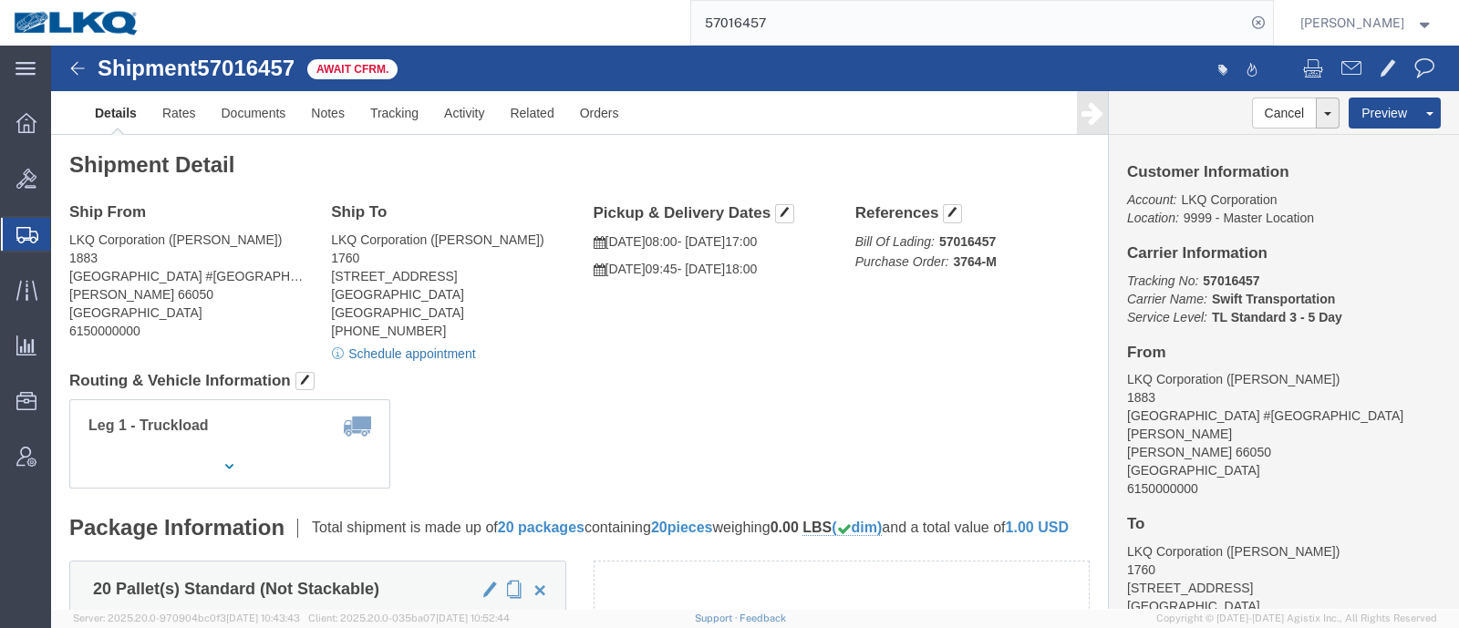
click link "Schedule appointment"
select select
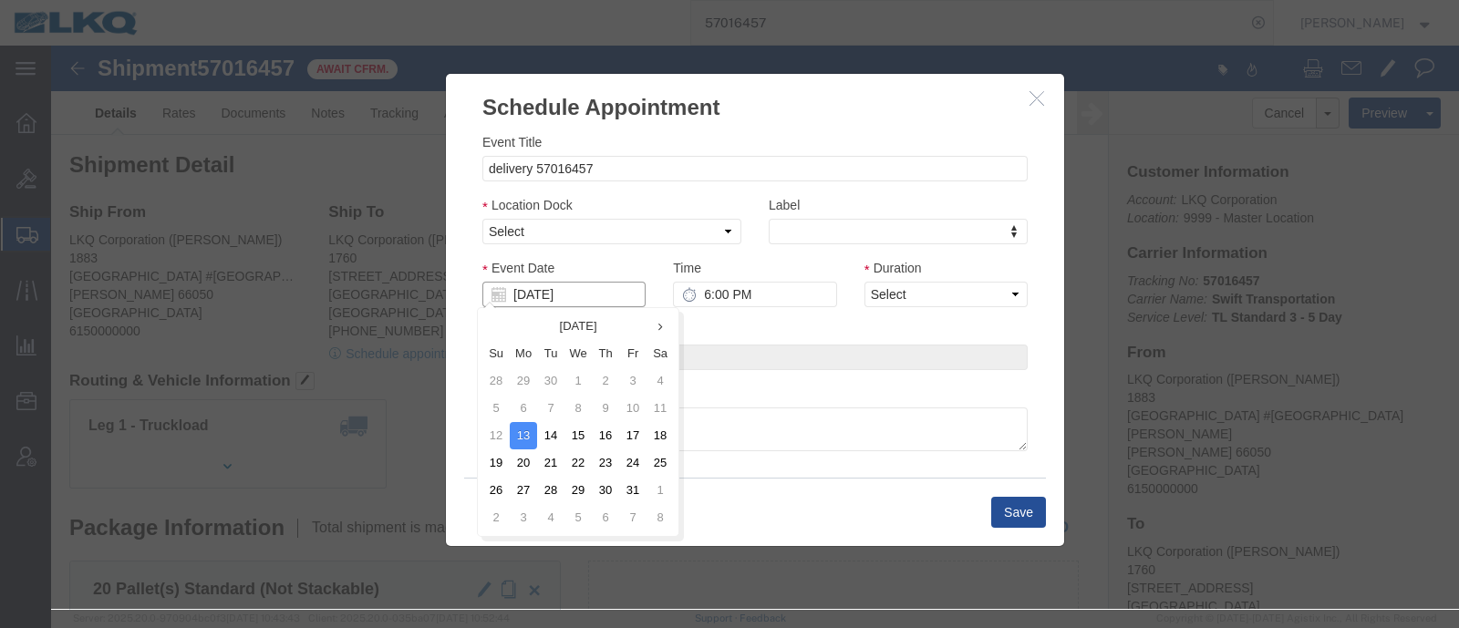
click input "[DATE]"
click select "Select 1760 - LKQ Best Core 1760 - Outbound Loads"
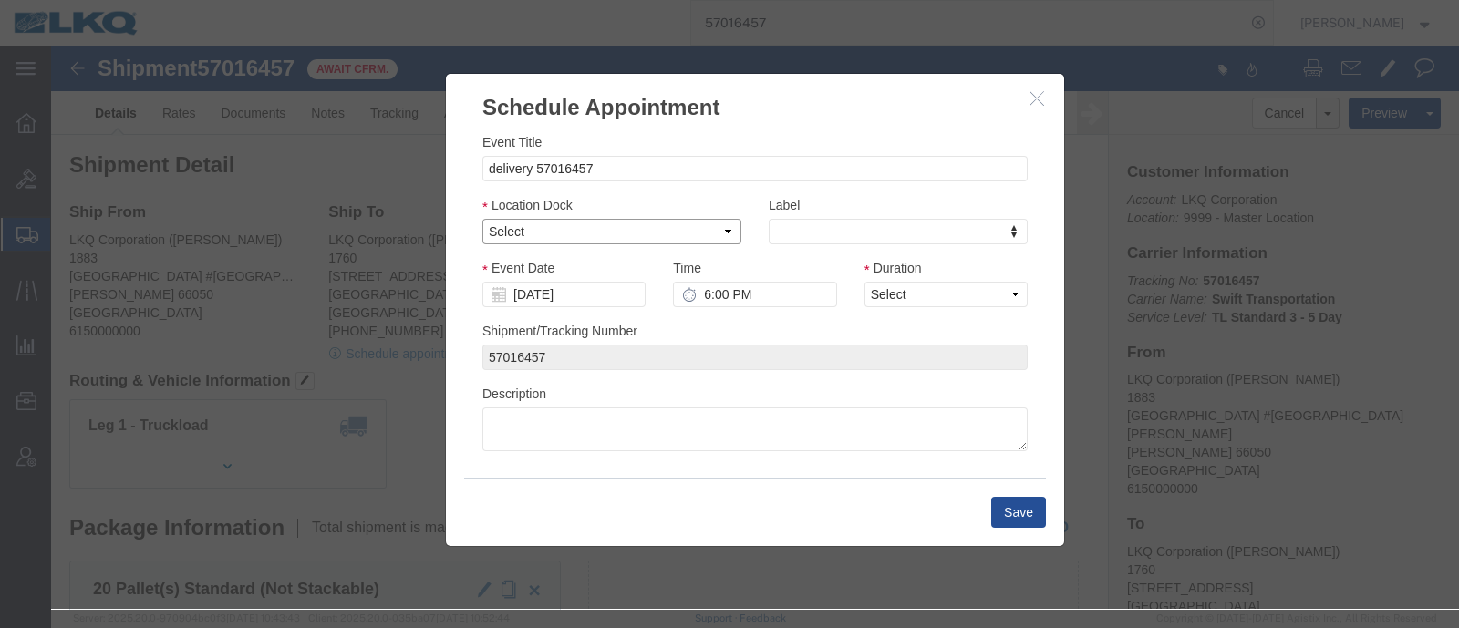
select select "1"
click select "Select 1760 - LKQ Best Core 1760 - Outbound Loads"
click input "[DATE]"
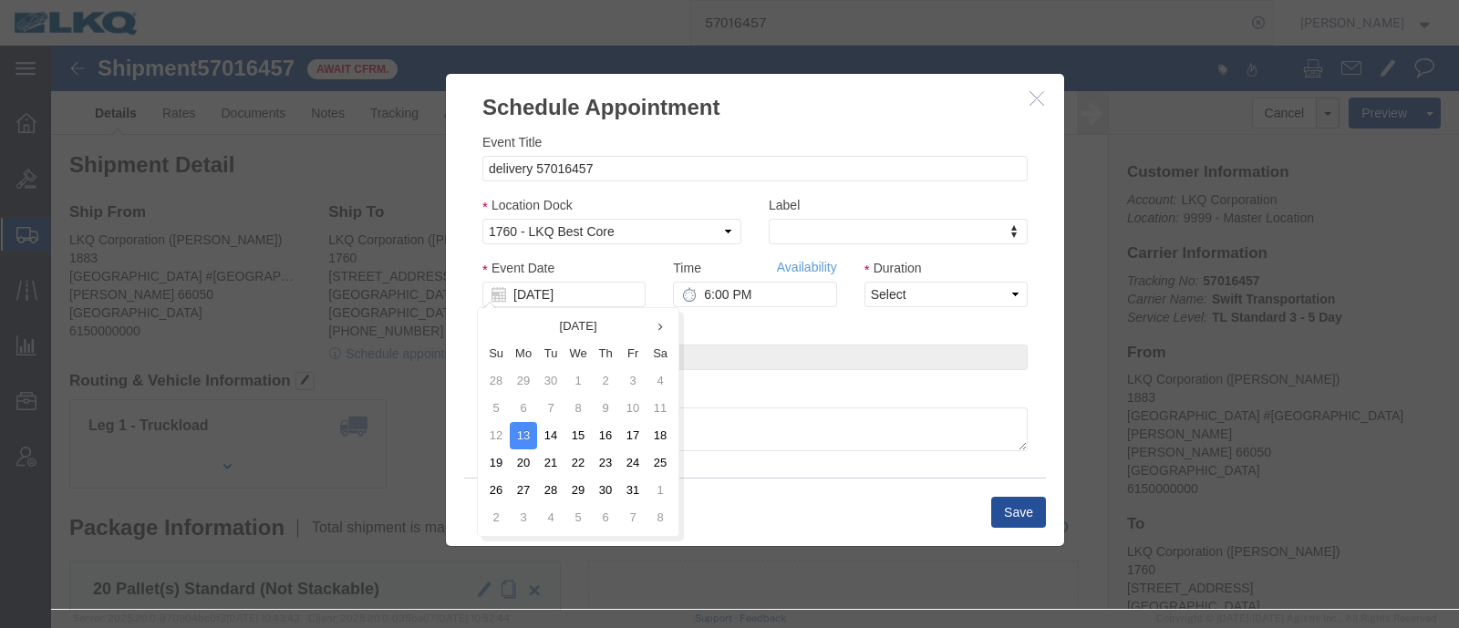
click button "button"
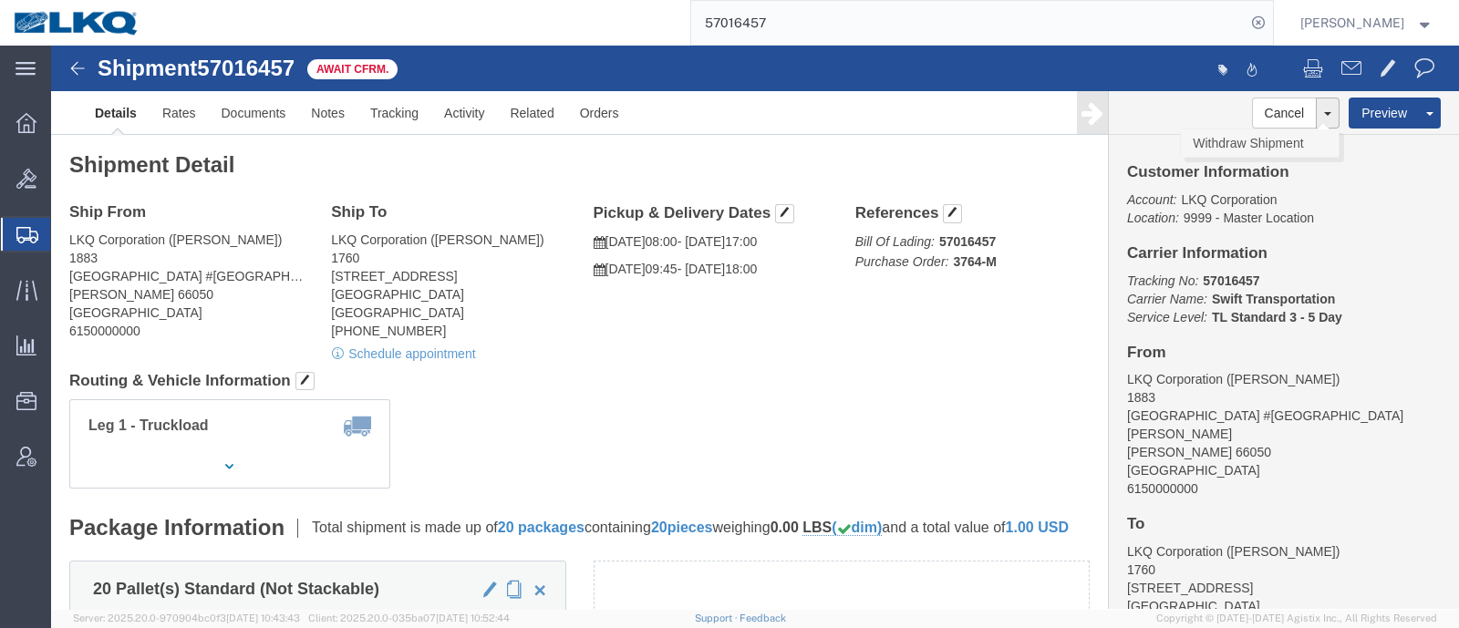
click link "Withdraw Shipment"
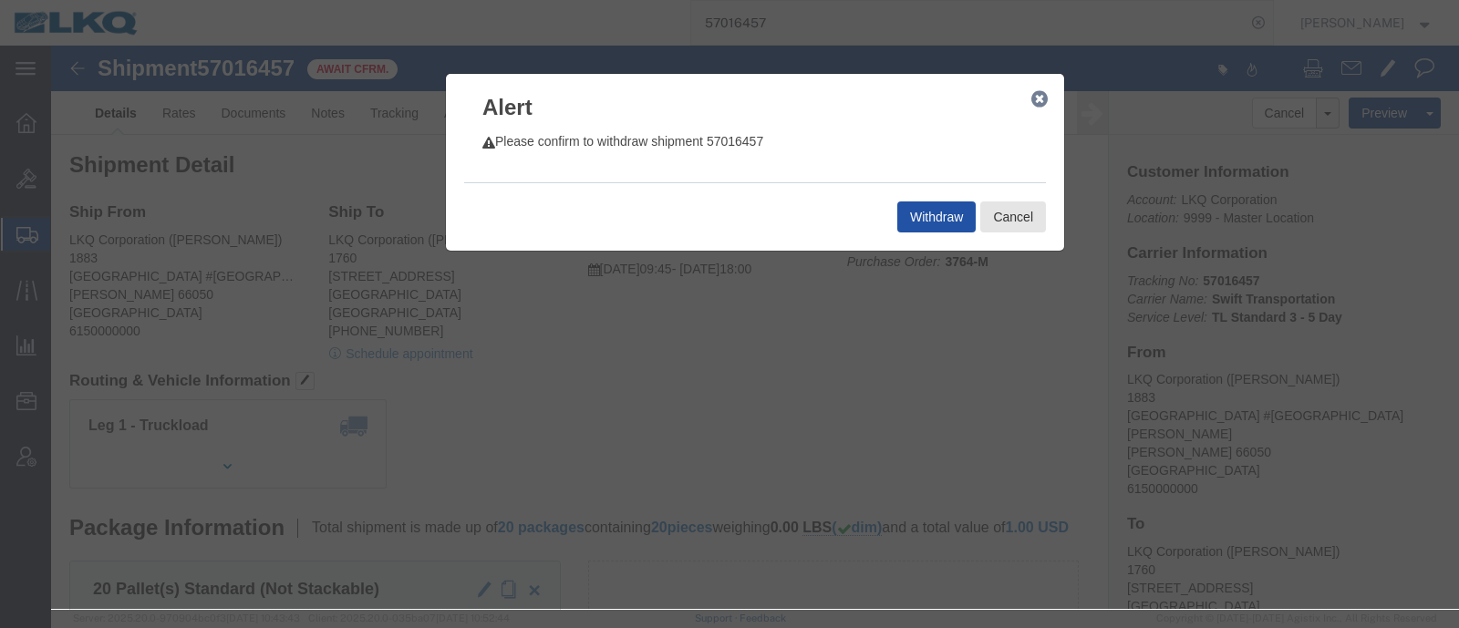
click button "Withdraw"
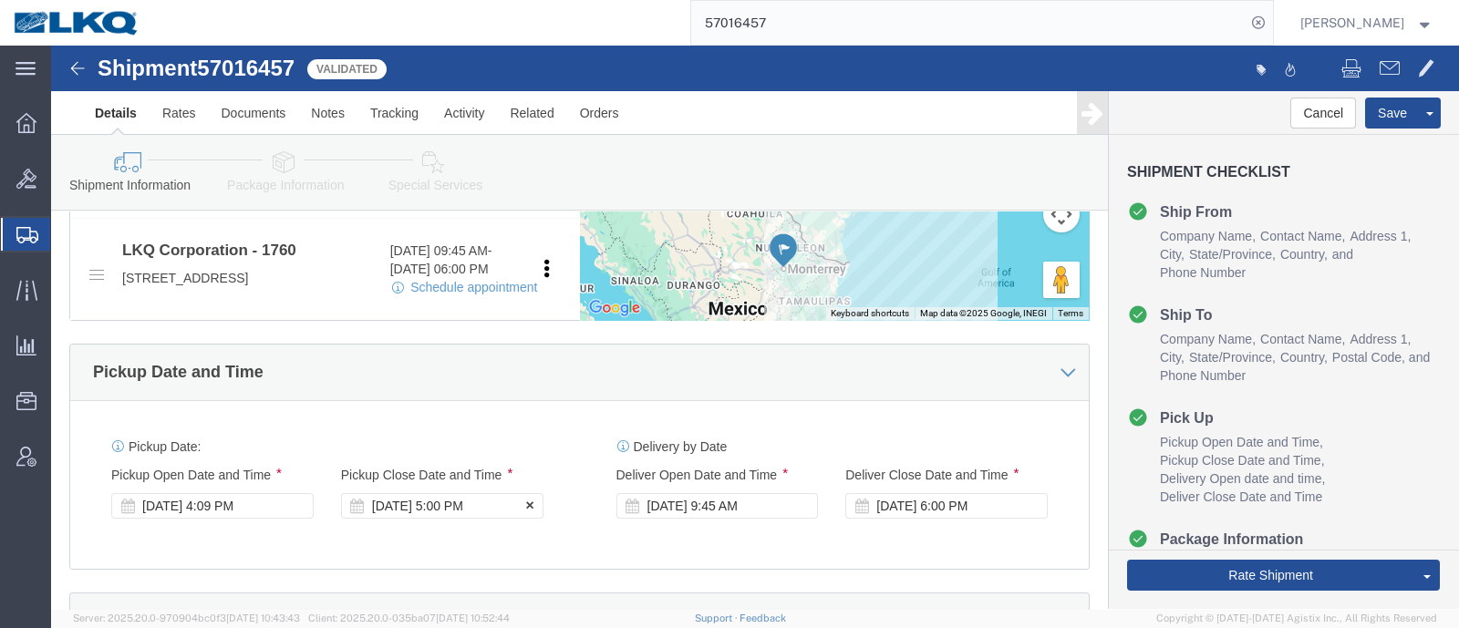
select select "27710"
select select "27634"
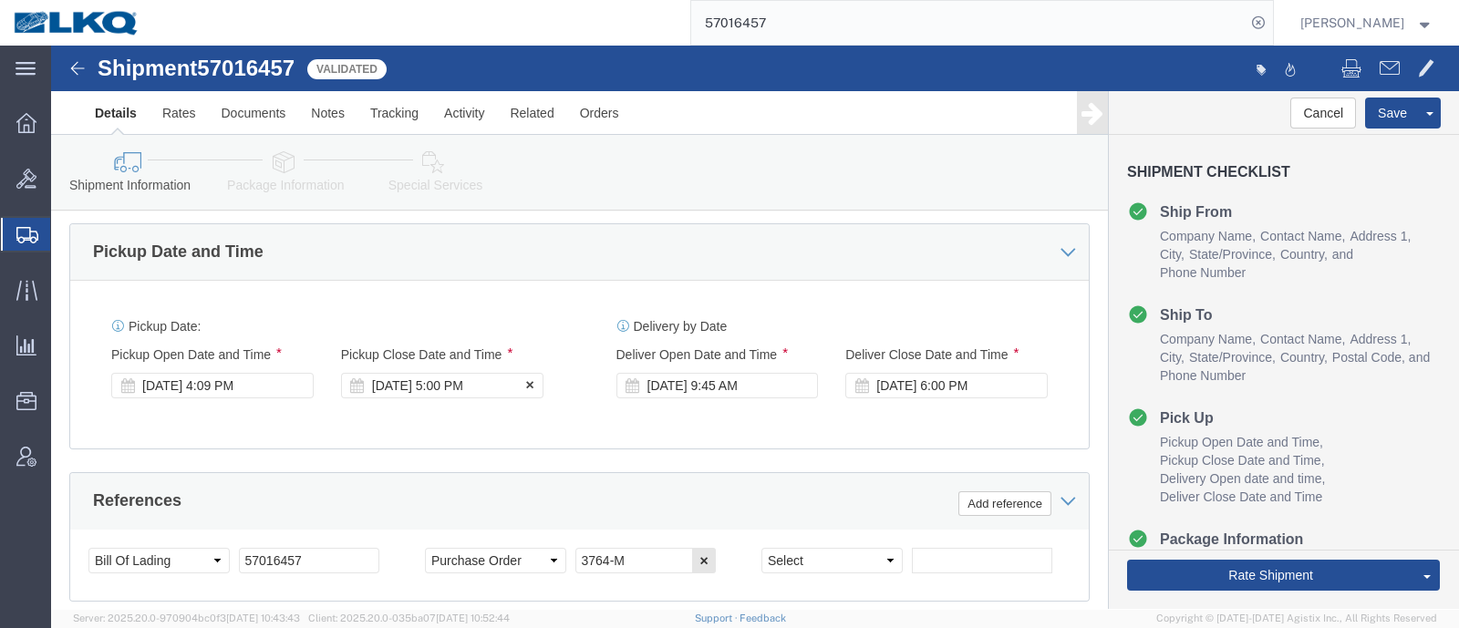
click div "Oct 13 2025 5:00 PM"
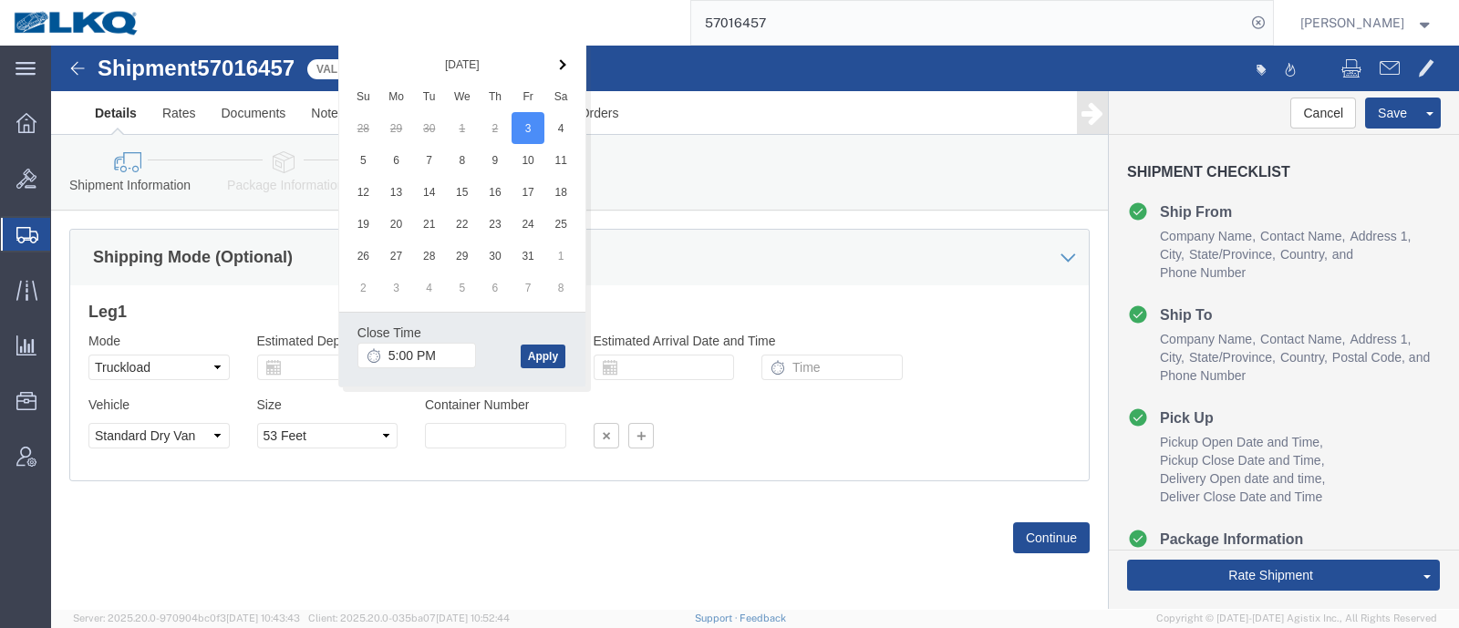
click div "Close Time 5:00 PM Oct 03 2025 5:00 PM - Oct 03 2025 5:00 PM Cancel Apply"
click button "Apply"
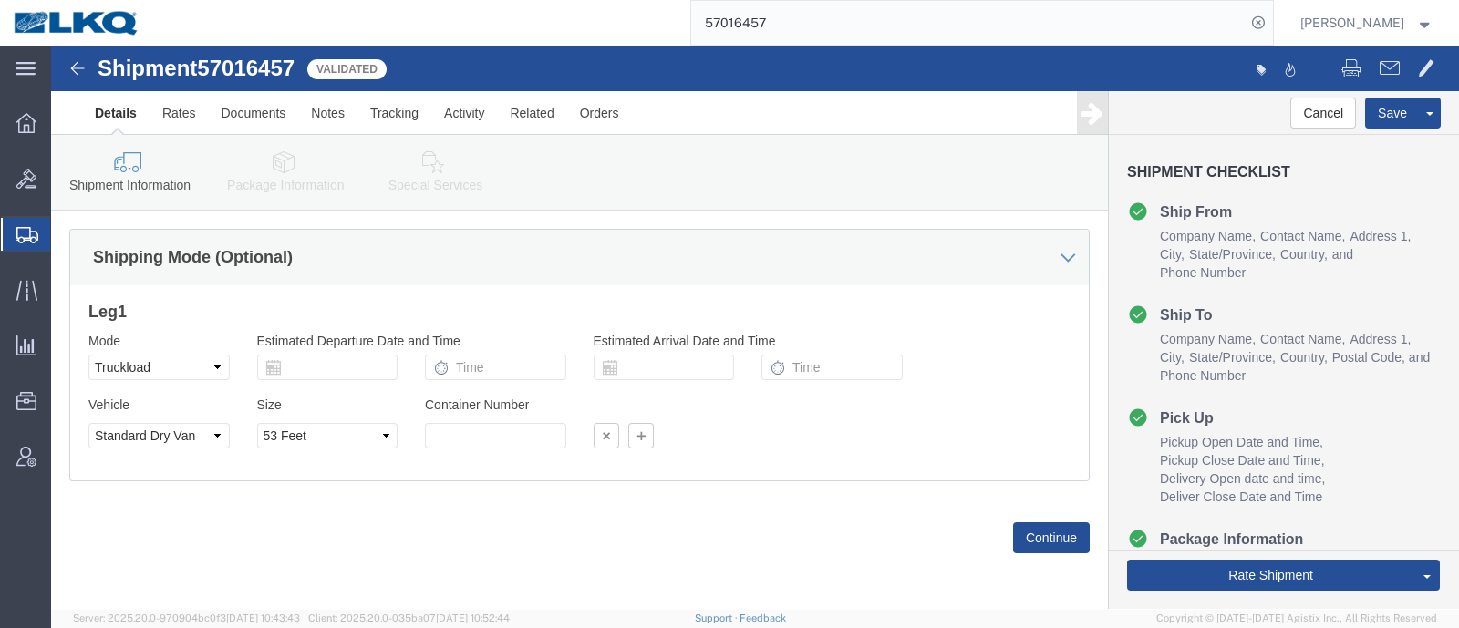
scroll to position [990, 0]
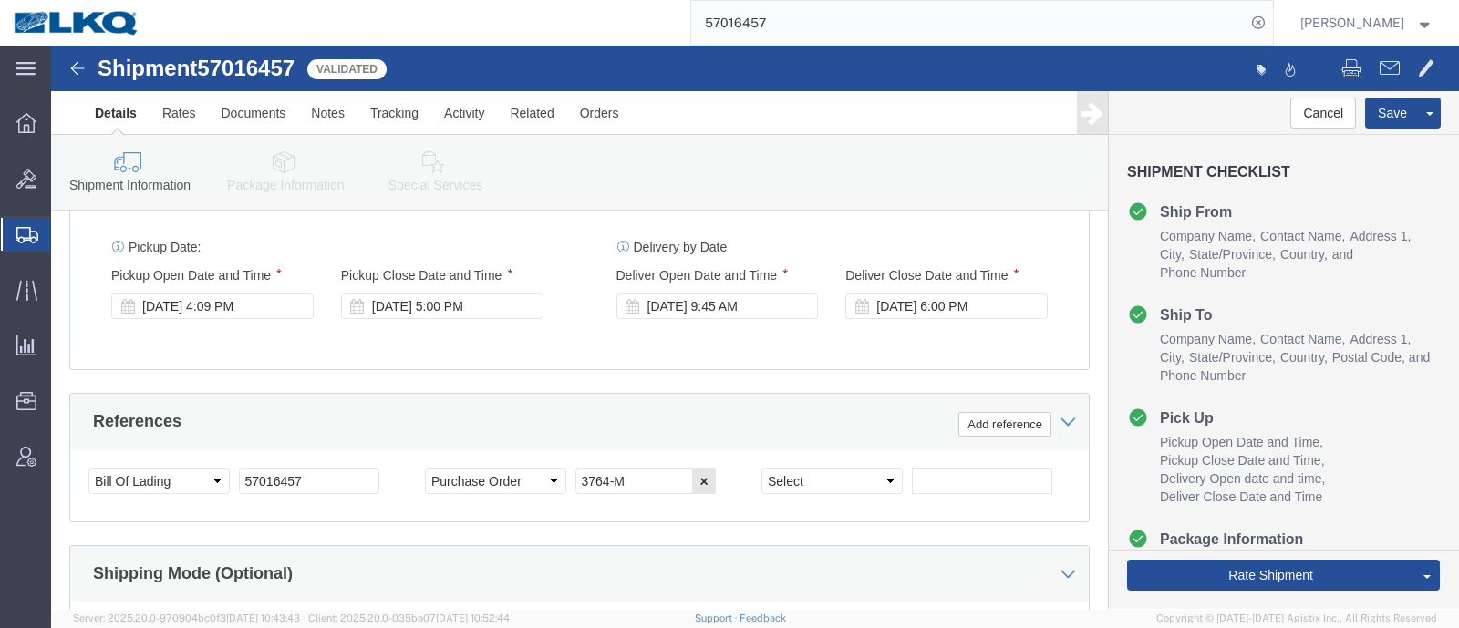
click div "Oct 13 2025 9:45 AM"
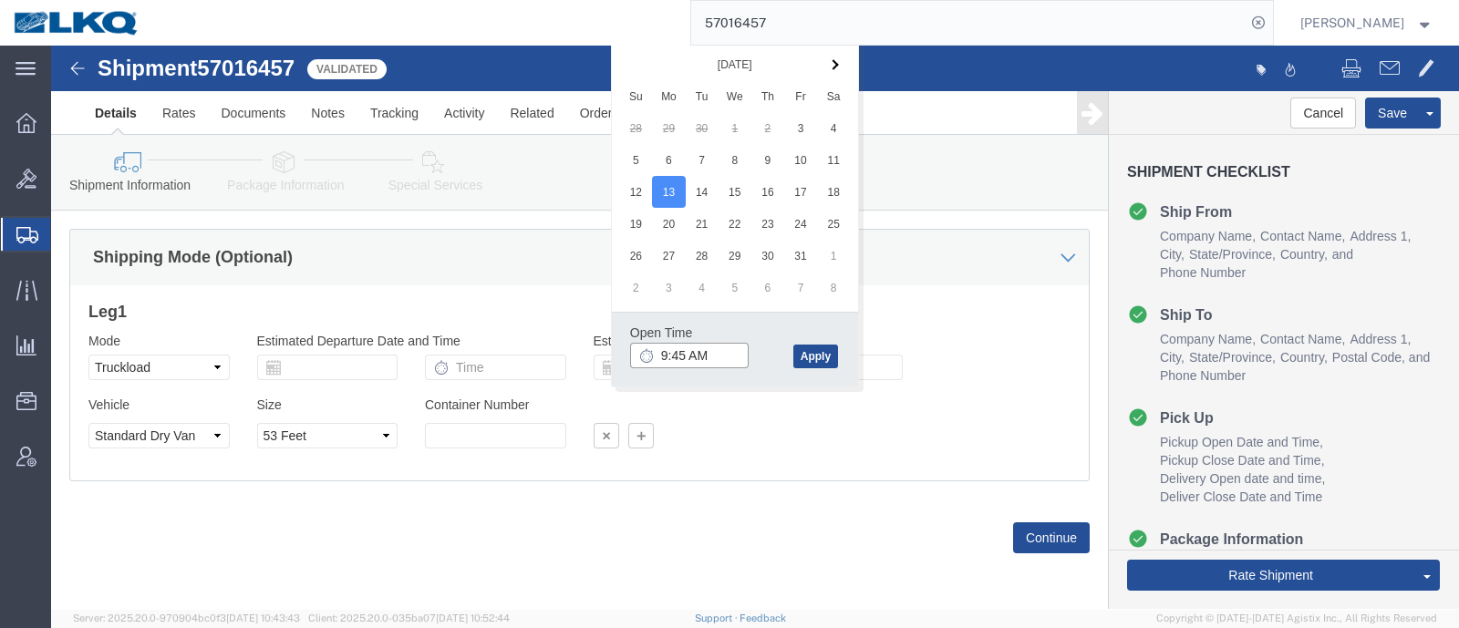
click input "9:45 AM"
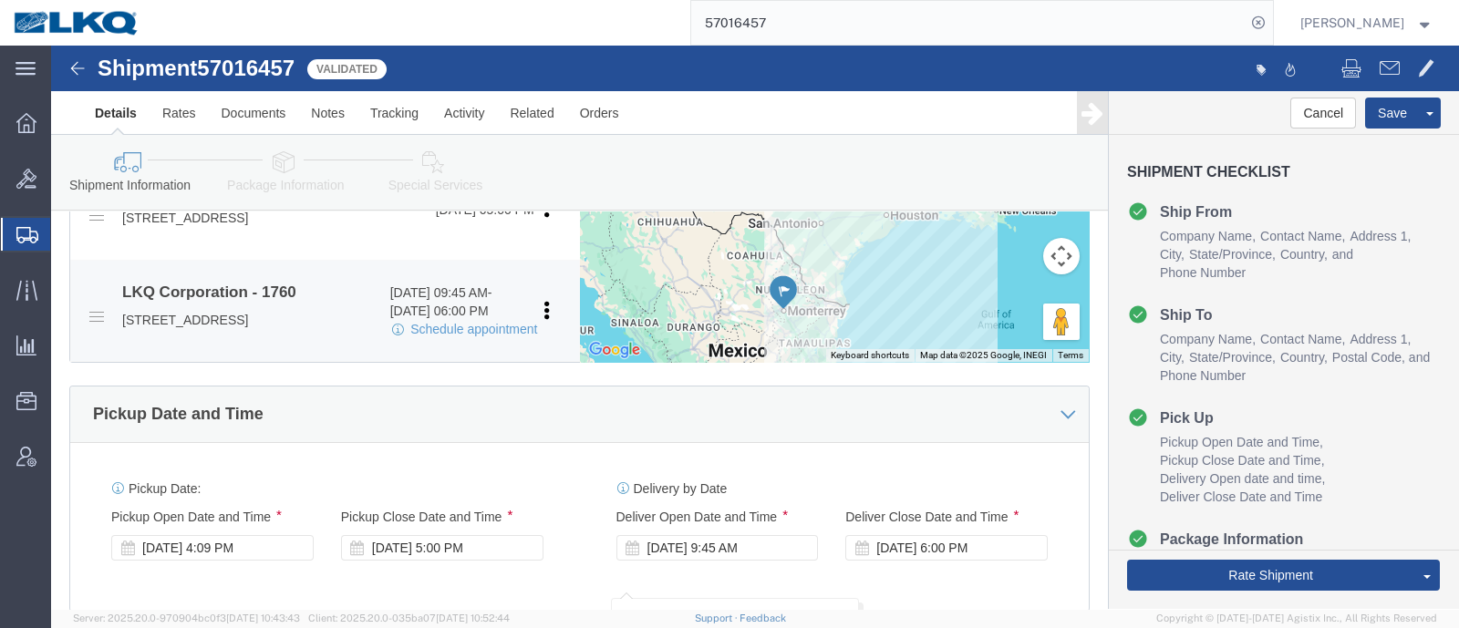
scroll to position [534, 0]
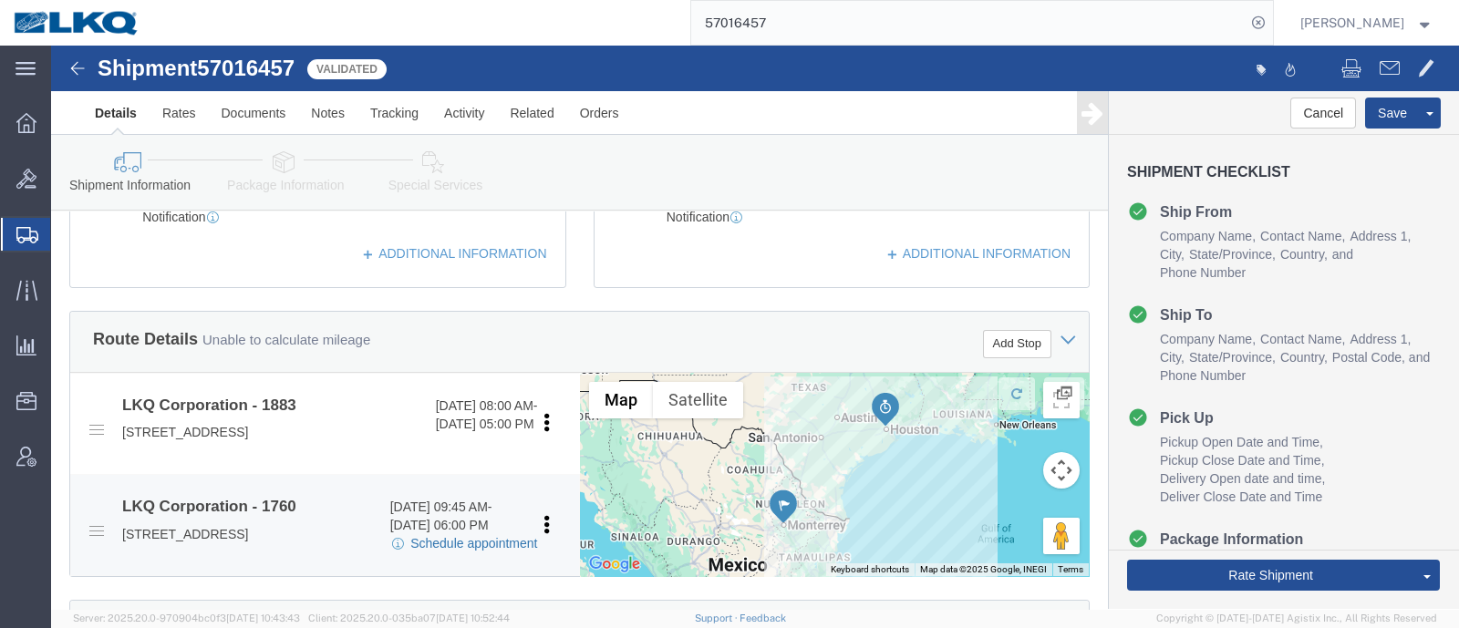
click link "Schedule appointment"
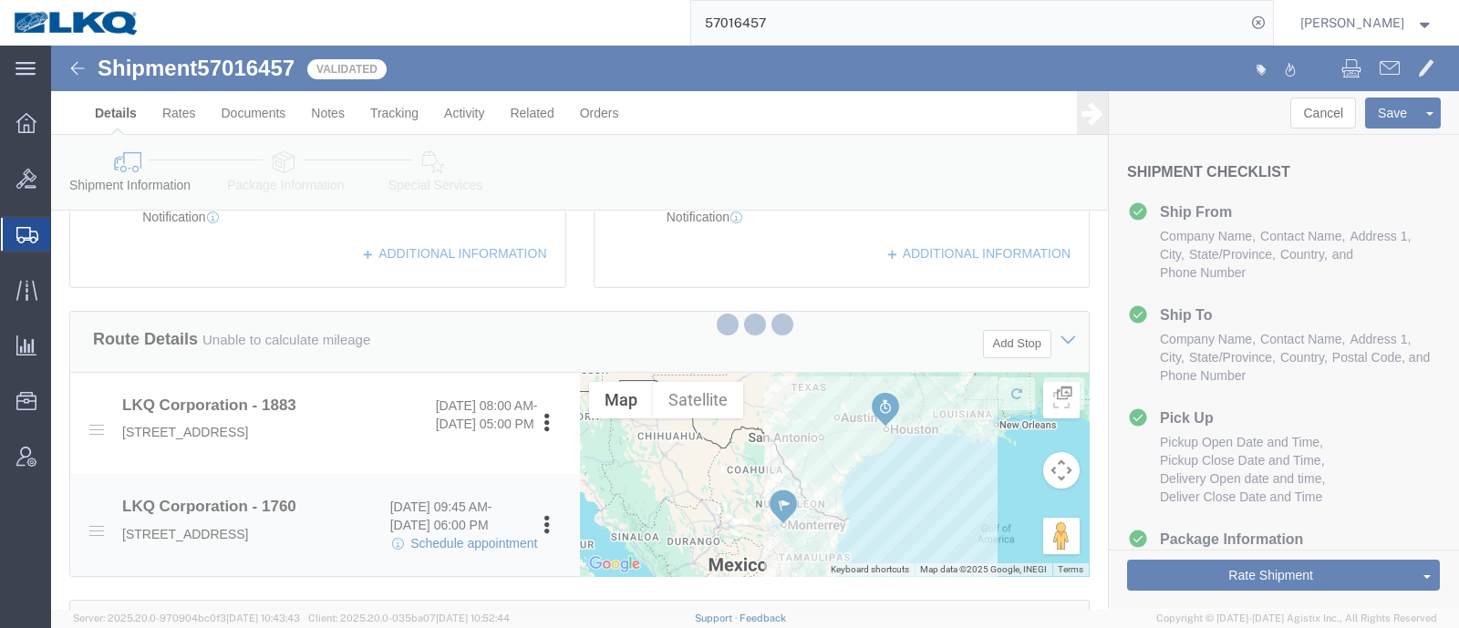
select select
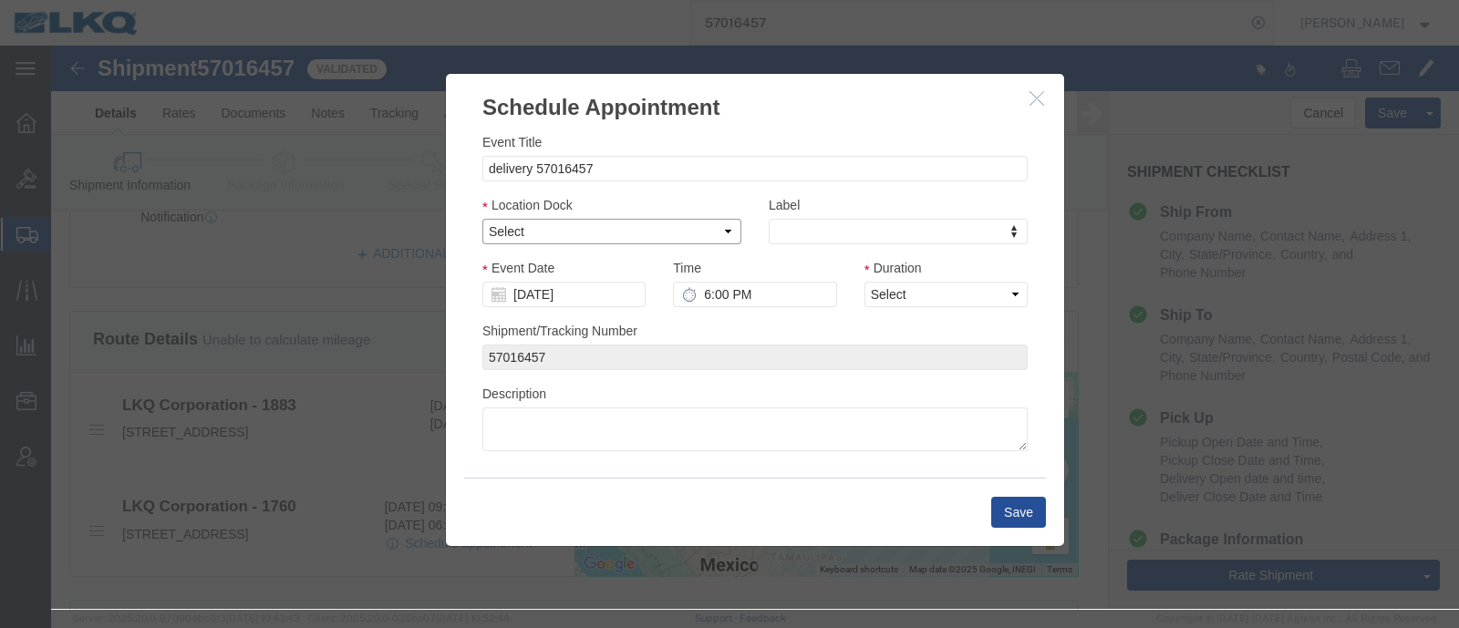
click select "Select 1760 - LKQ Best Core 1760 - Outbound Loads"
select select "1"
click select "Select 1760 - LKQ Best Core 1760 - Outbound Loads"
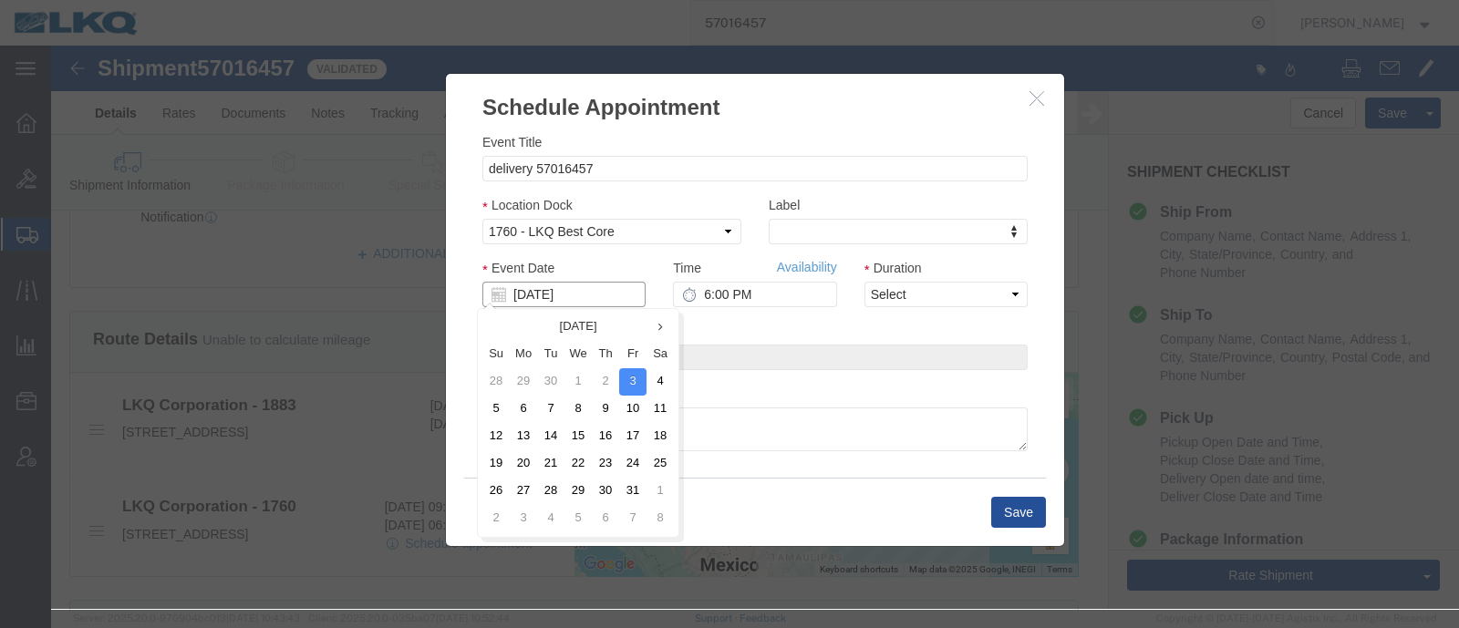
click input "10/03/2025"
click td "7"
type input "[DATE]"
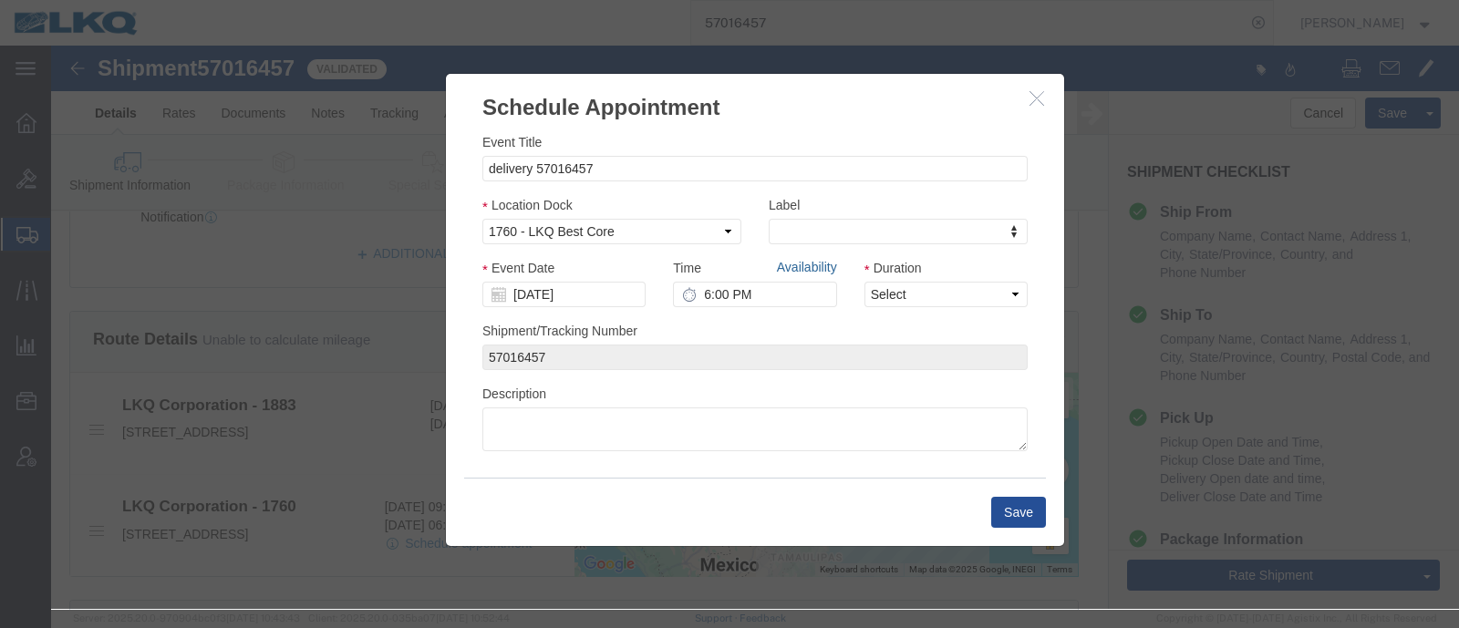
click link "Availability"
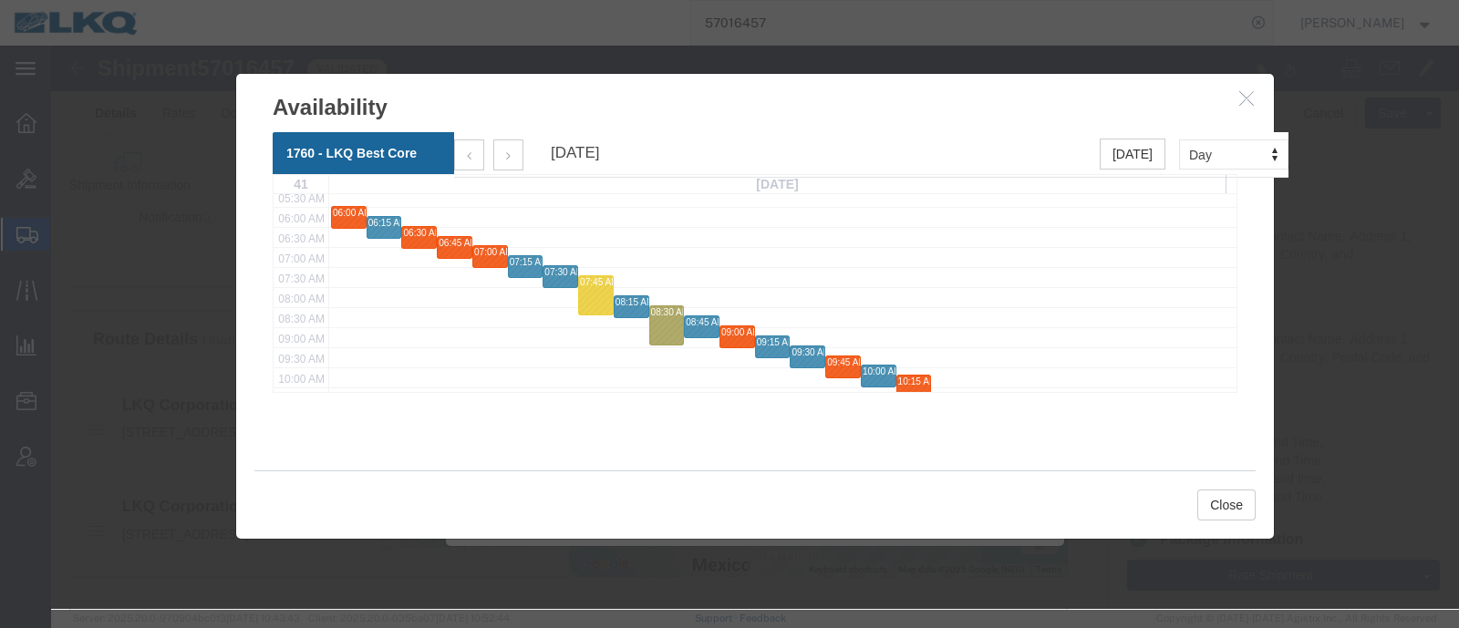
scroll to position [342, 0]
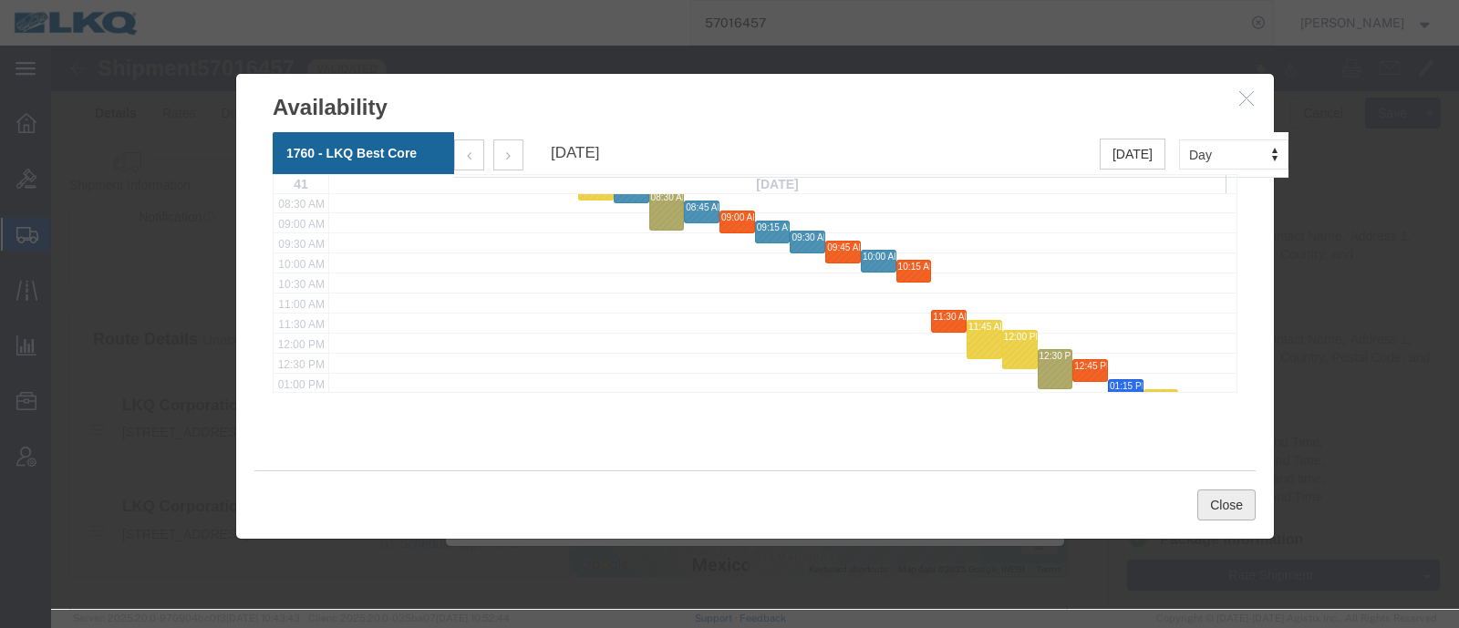
click button "Close"
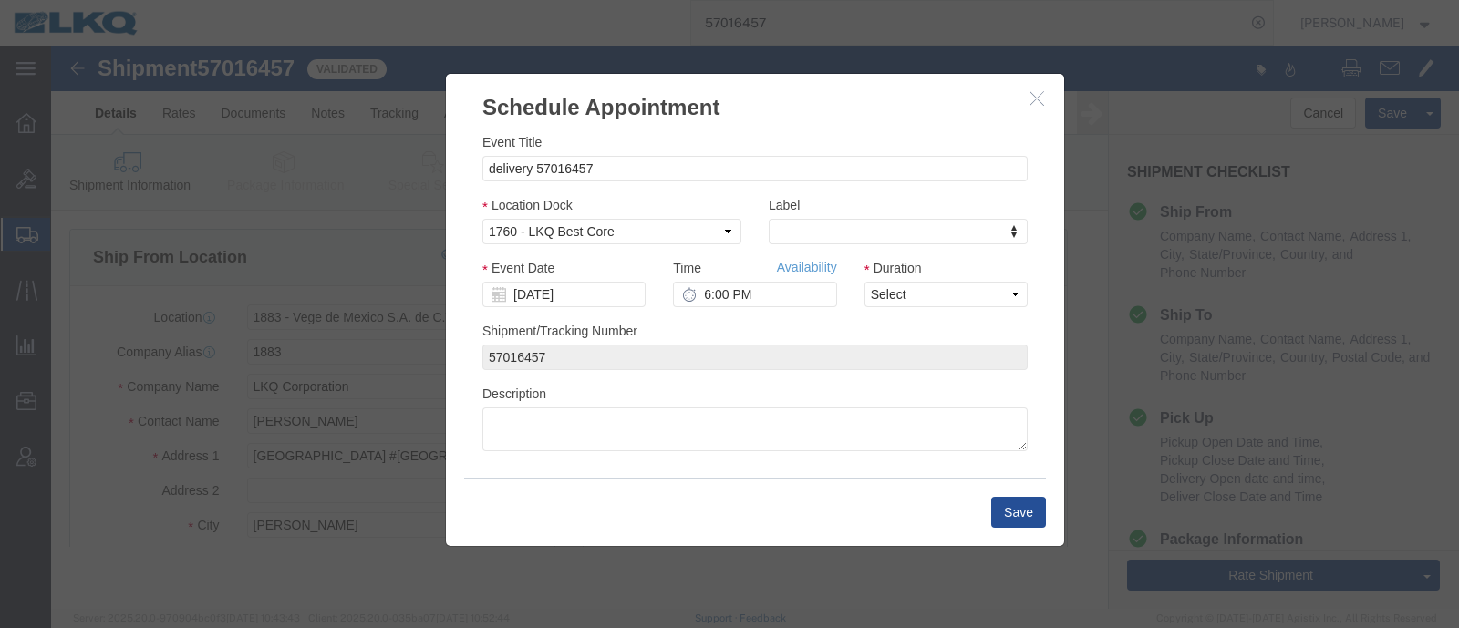
scroll to position [0, 0]
click input "6:00 PM"
type input "12:15 PM"
click div "Duration Select 15 min 30 min 45 min 1 hr 2 hr 3 hr 4 hr"
click select "Select 15 min 30 min 45 min 1 hr 2 hr 3 hr 4 hr"
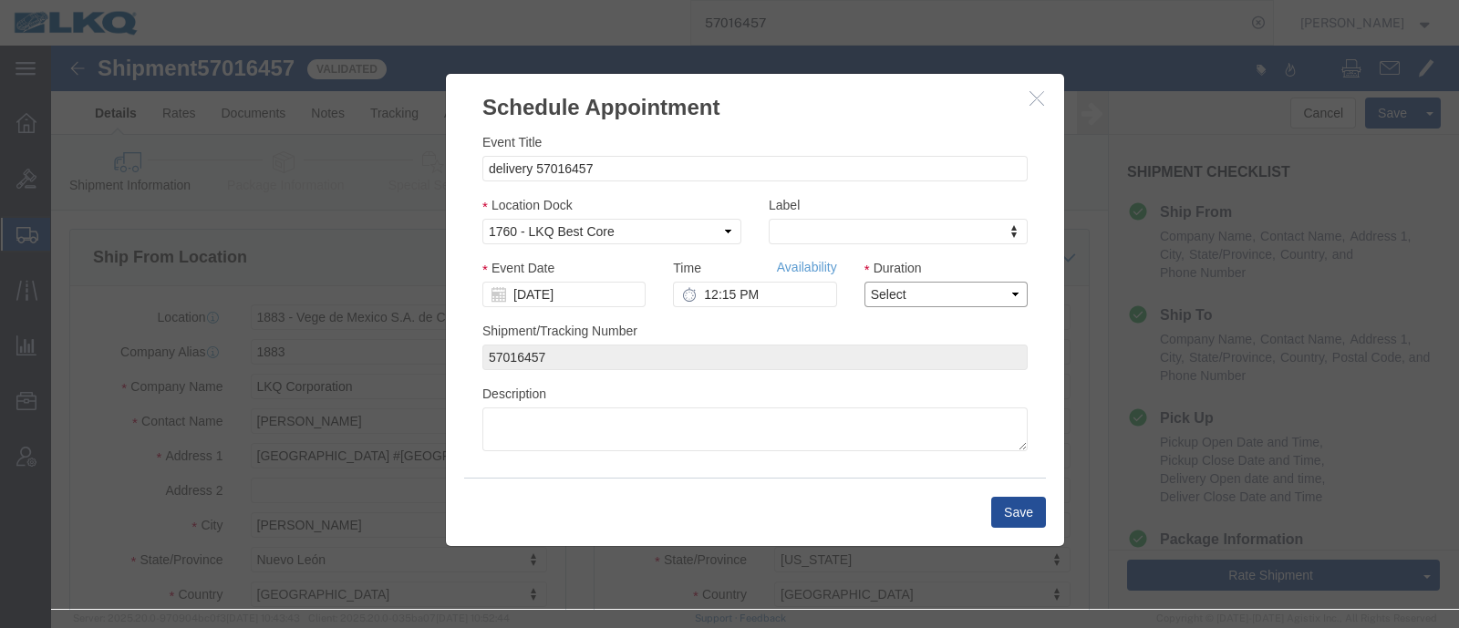
select select "15"
click select "Select 15 min 30 min 45 min 1 hr 2 hr 3 hr 4 hr"
click button "Save"
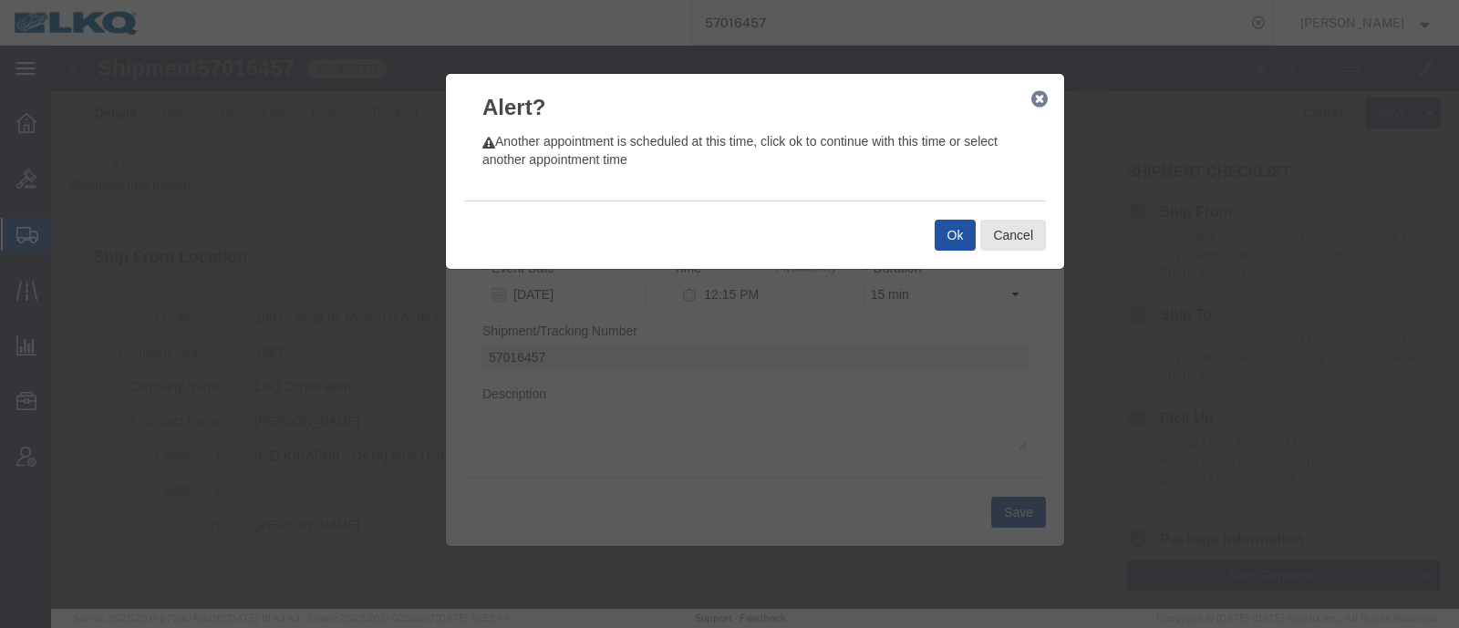
click button "Ok"
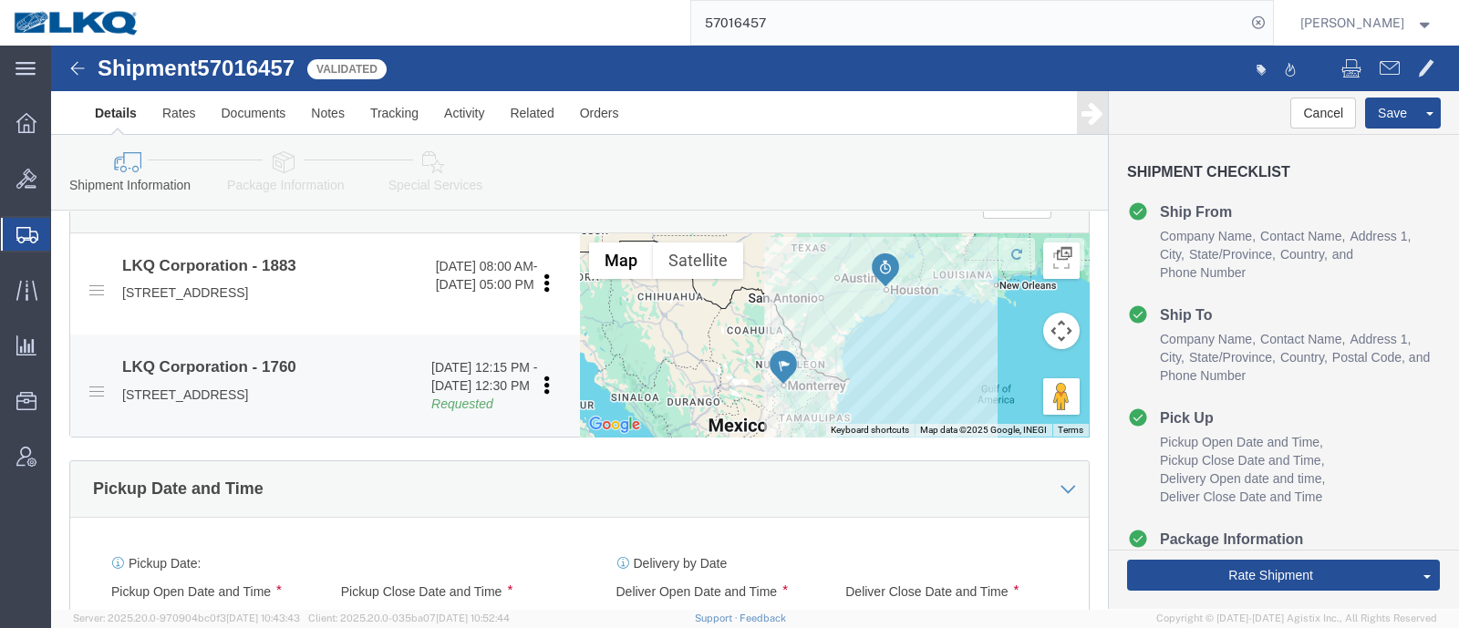
scroll to position [797, 0]
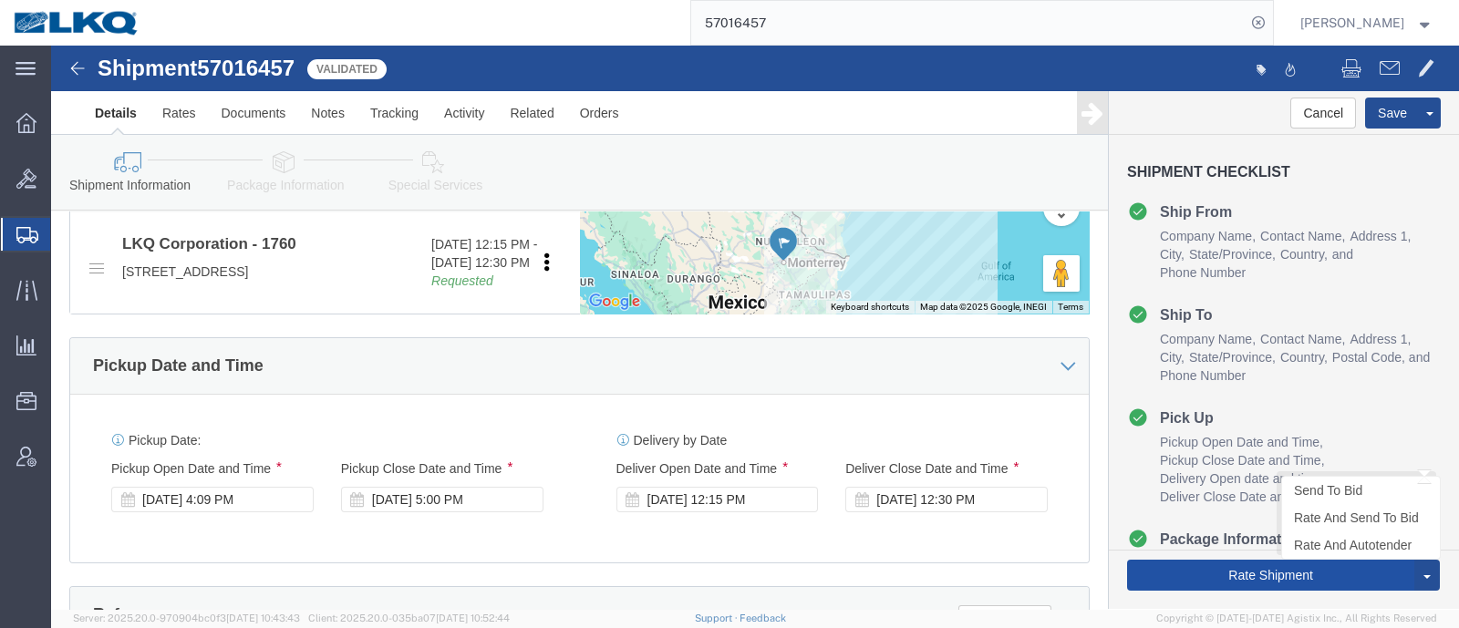
click button "Rate Shipment"
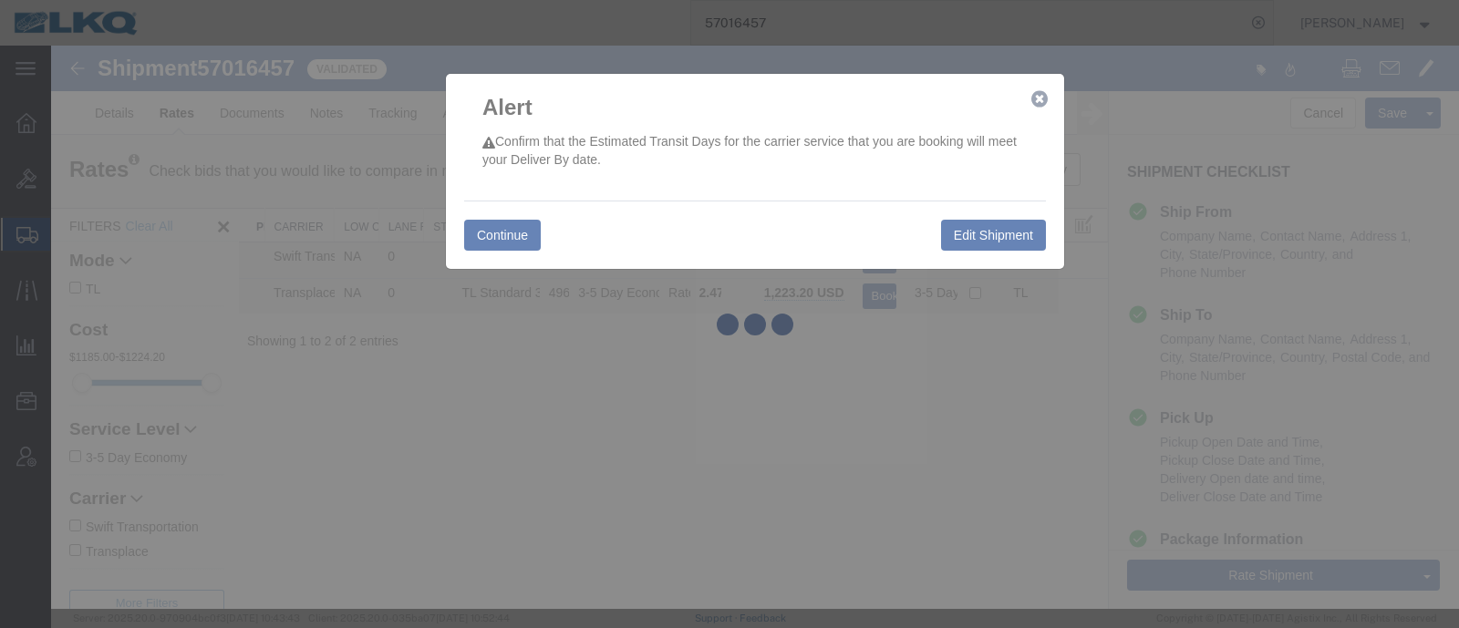
click at [511, 231] on div at bounding box center [755, 327] width 1408 height 563
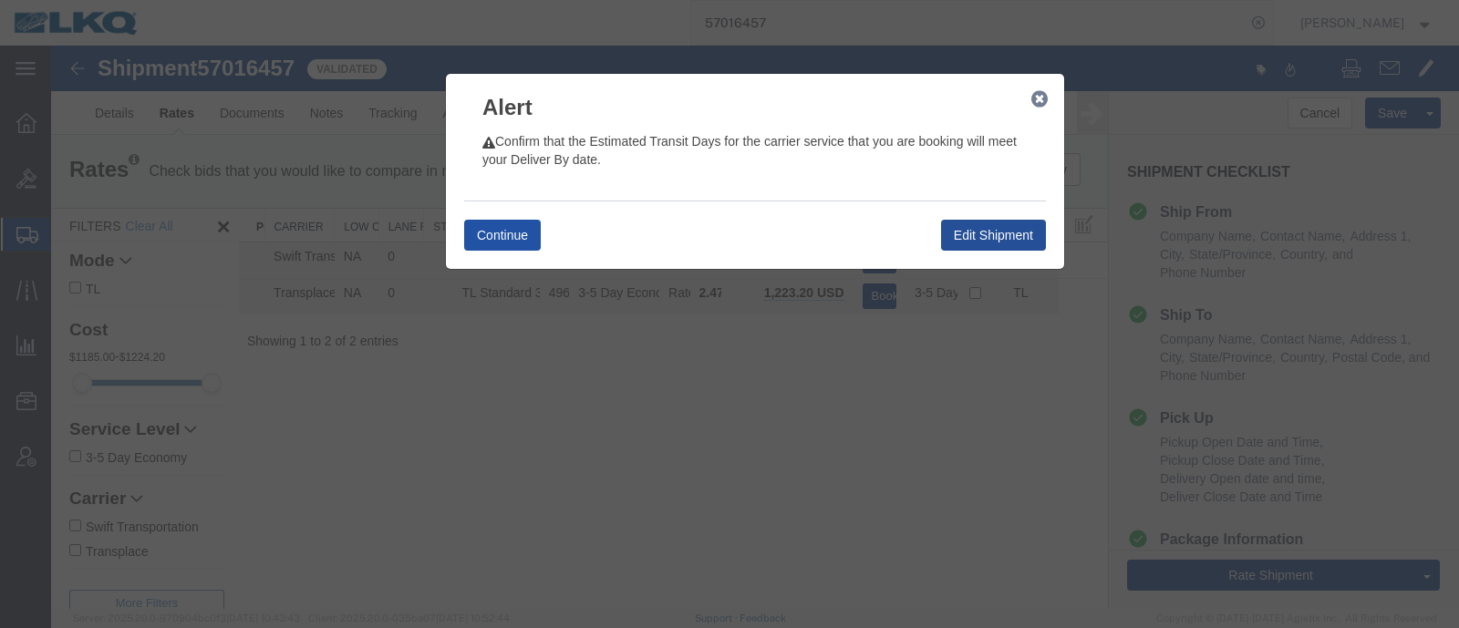
click at [506, 239] on button "Continue" at bounding box center [502, 235] width 77 height 31
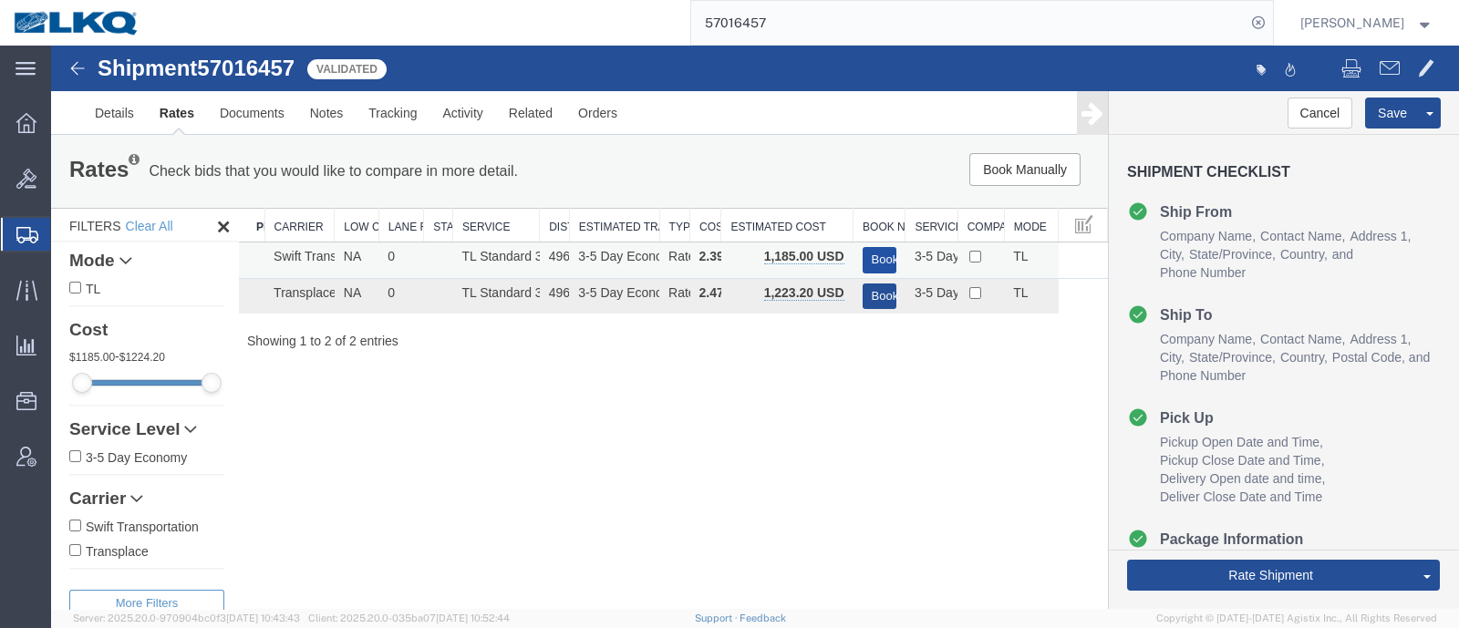
click at [887, 257] on button "Book" at bounding box center [880, 260] width 34 height 26
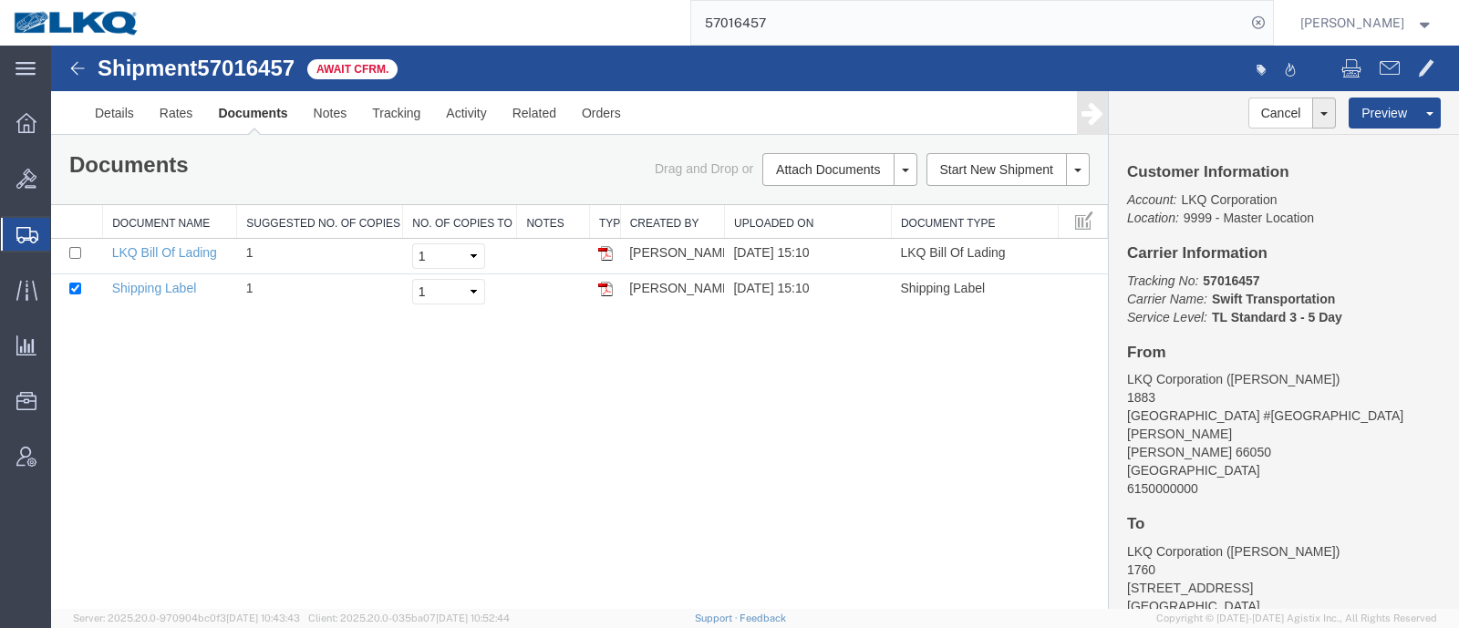
click at [683, 469] on div "Shipment 57016457 2 of 2 Await Cfrm. Details Rates Documents Notes Tracking Act…" at bounding box center [755, 327] width 1408 height 563
click at [497, 160] on div "Documents Ship Label Format: Plain Thermal" at bounding box center [318, 167] width 524 height 28
click at [187, 375] on div "Shipment 57016457 2 of 2 Await Cfrm. Details Rates Documents Notes Tracking Act…" at bounding box center [755, 327] width 1408 height 563
click at [201, 449] on div "Shipment 57016457 2 of 2 Await Cfrm. Details Rates Documents Notes Tracking Act…" at bounding box center [755, 327] width 1408 height 563
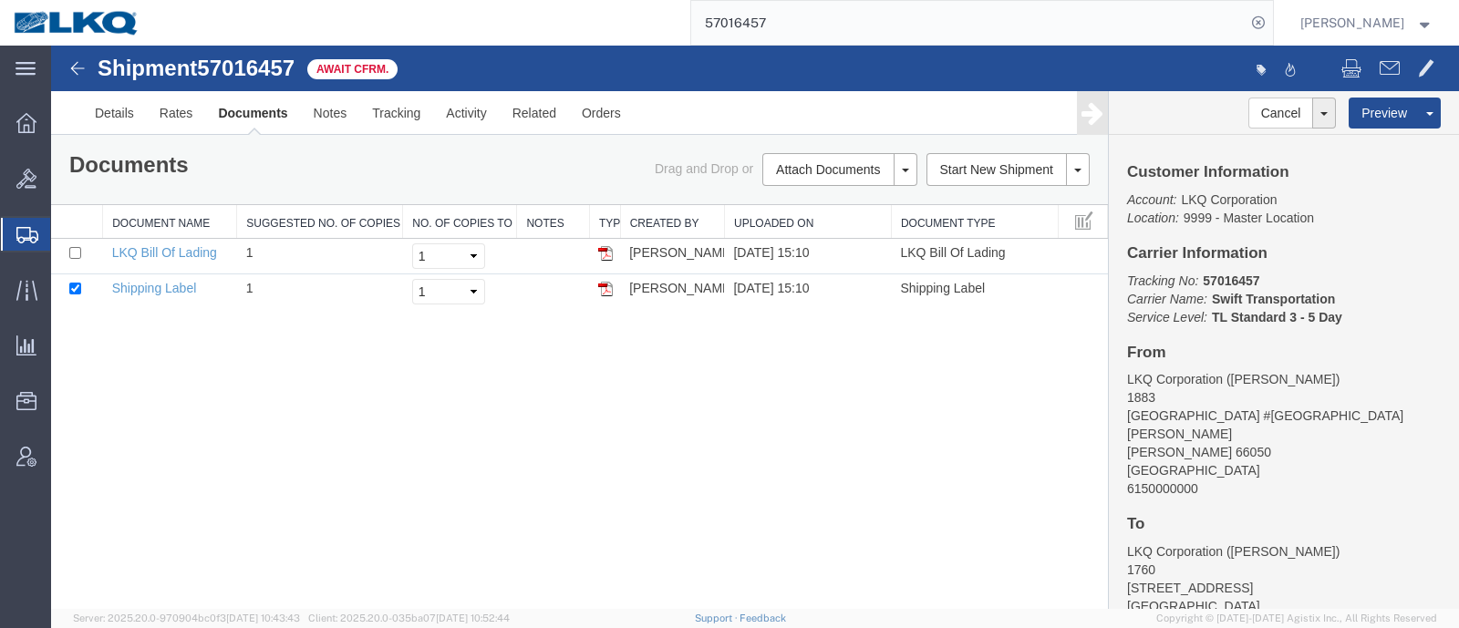
click at [163, 444] on div "Shipment 57016457 2 of 2 Await Cfrm. Details Rates Documents Notes Tracking Act…" at bounding box center [755, 327] width 1408 height 563
click at [228, 420] on div "Shipment 57016457 2 of 2 Await Cfrm. Details Rates Documents Notes Tracking Act…" at bounding box center [755, 327] width 1408 height 563
click at [217, 440] on div "Shipment 57016457 2 of 2 Await Cfrm. Details Rates Documents Notes Tracking Act…" at bounding box center [755, 327] width 1408 height 563
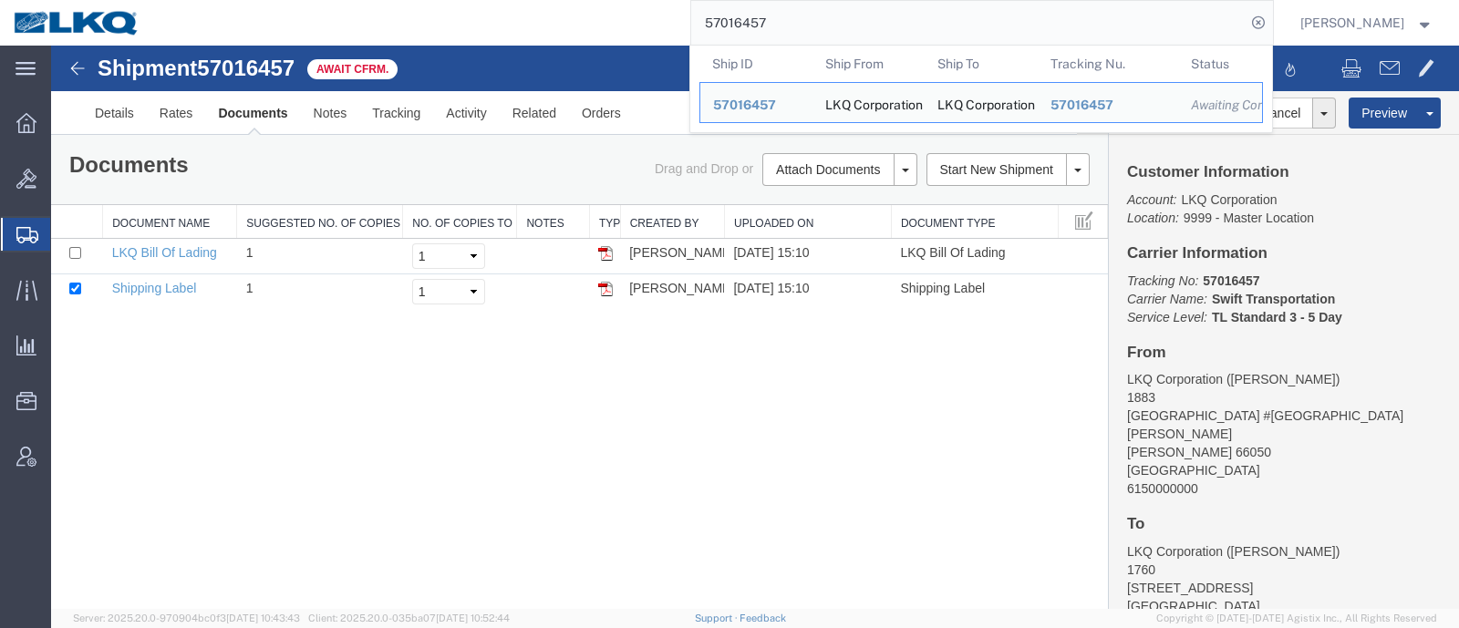
drag, startPoint x: 787, startPoint y: 31, endPoint x: 623, endPoint y: 32, distance: 164.1
click at [653, 31] on div "57016457 Ship ID Ship From Ship To Tracking Nu. Status Ship ID 57016457 Ship Fr…" at bounding box center [713, 23] width 1120 height 46
paste input "6907366"
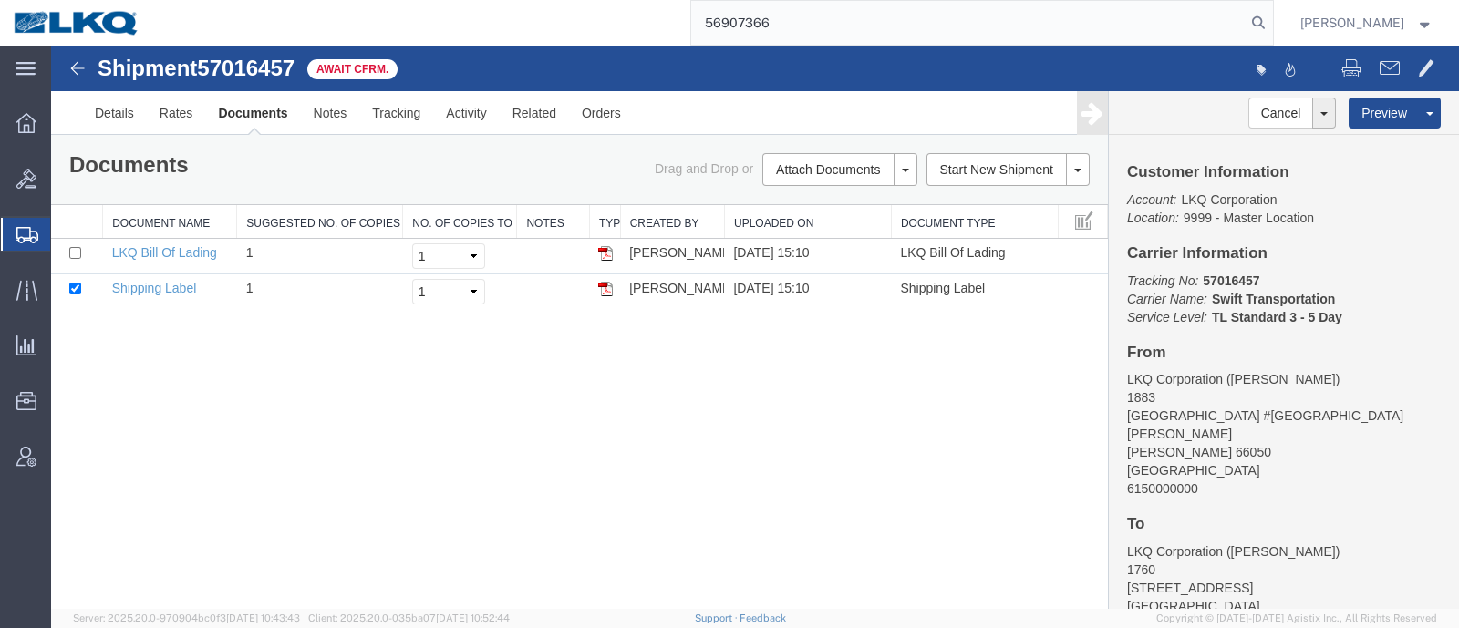
type input "56907366"
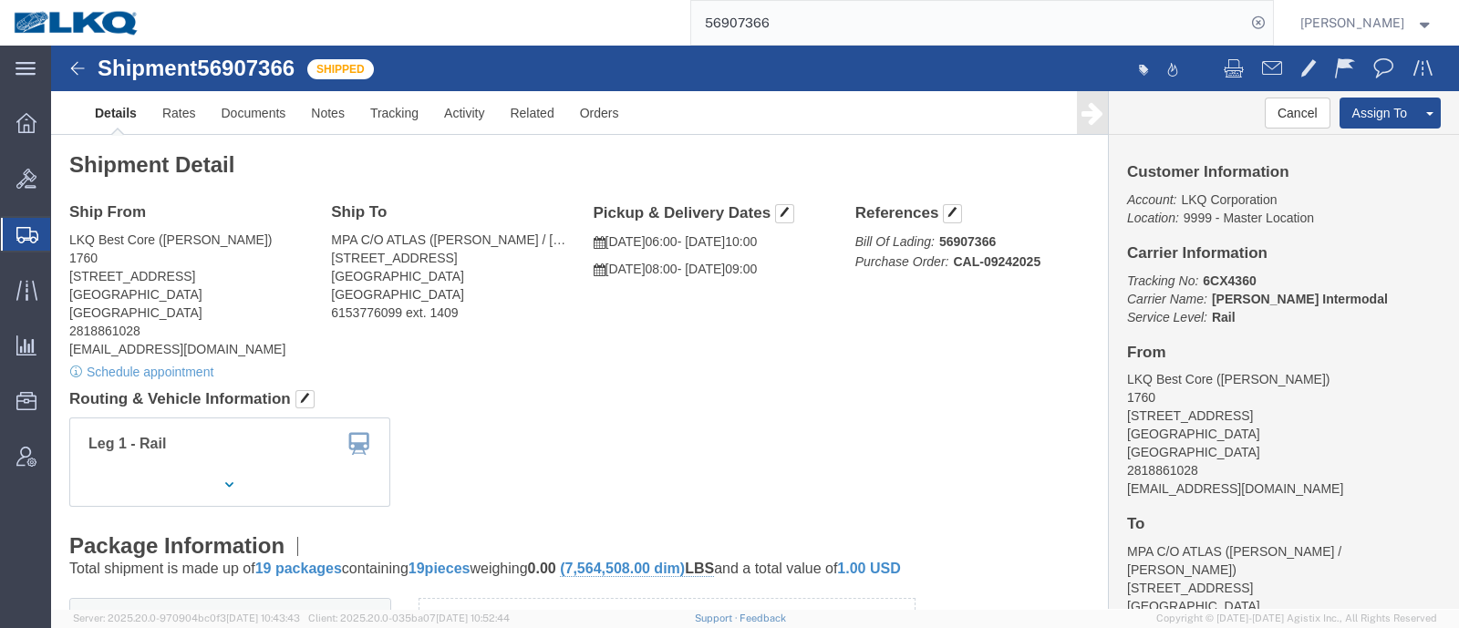
click address "LKQ Best Core (Alfredo Canales) 1760 1714 West Mount Houston Road Houston, TX 7…"
click address "MPA C/O ATLAS (Joe / Sara) 1855 Dornoch Ct Suite 300 San Diego, CA 92154 United…"
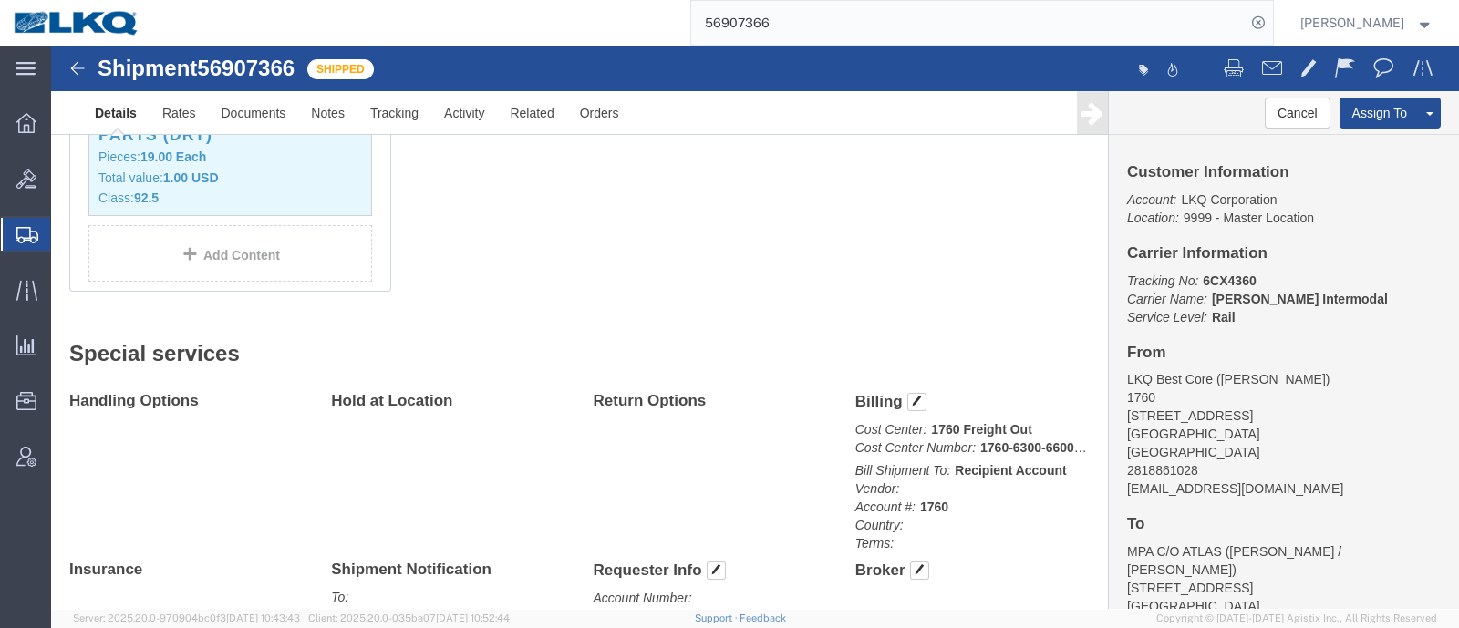
scroll to position [797, 0]
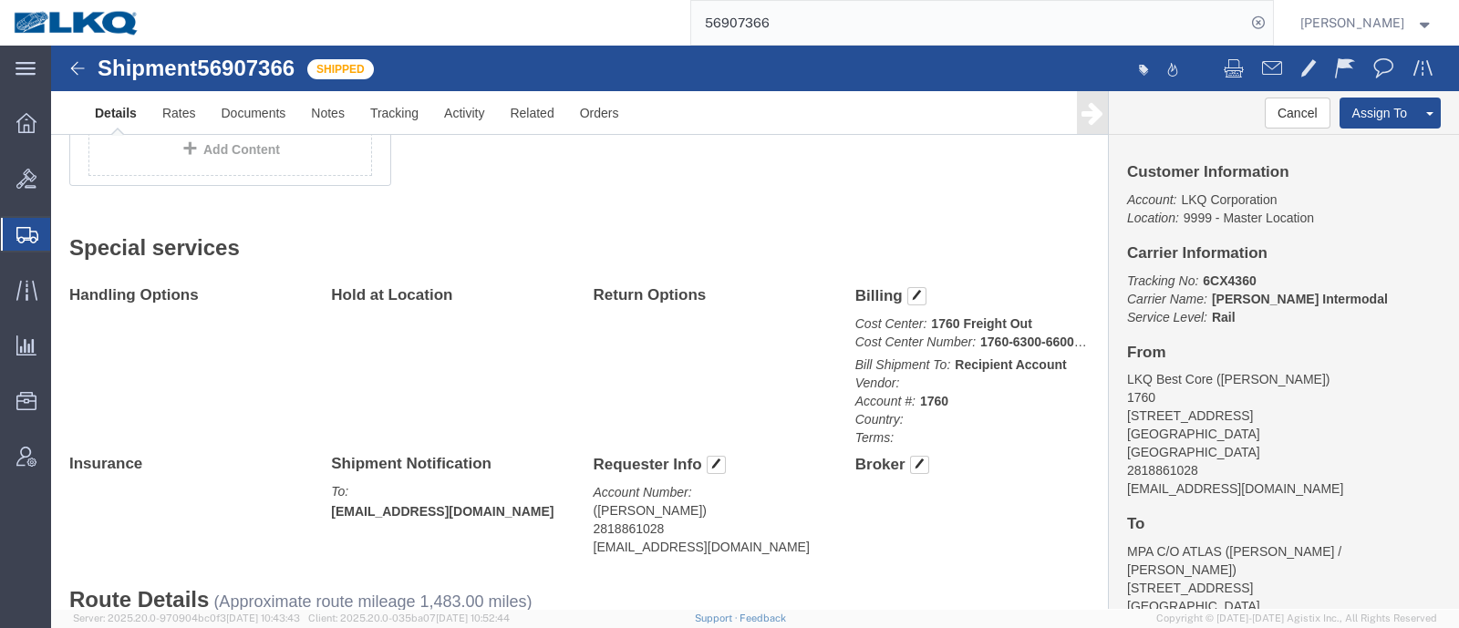
click address "(Alfredo Canales) 2818861028 acgarcia@lkqcorp.com"
copy div "acgarcia@lkqcorp.com Edit Requester Info Location Select Select My Profile Loca…"
click div "Route Details (Approximate route mileage 1,483.00 miles) Total of 19 packages w…"
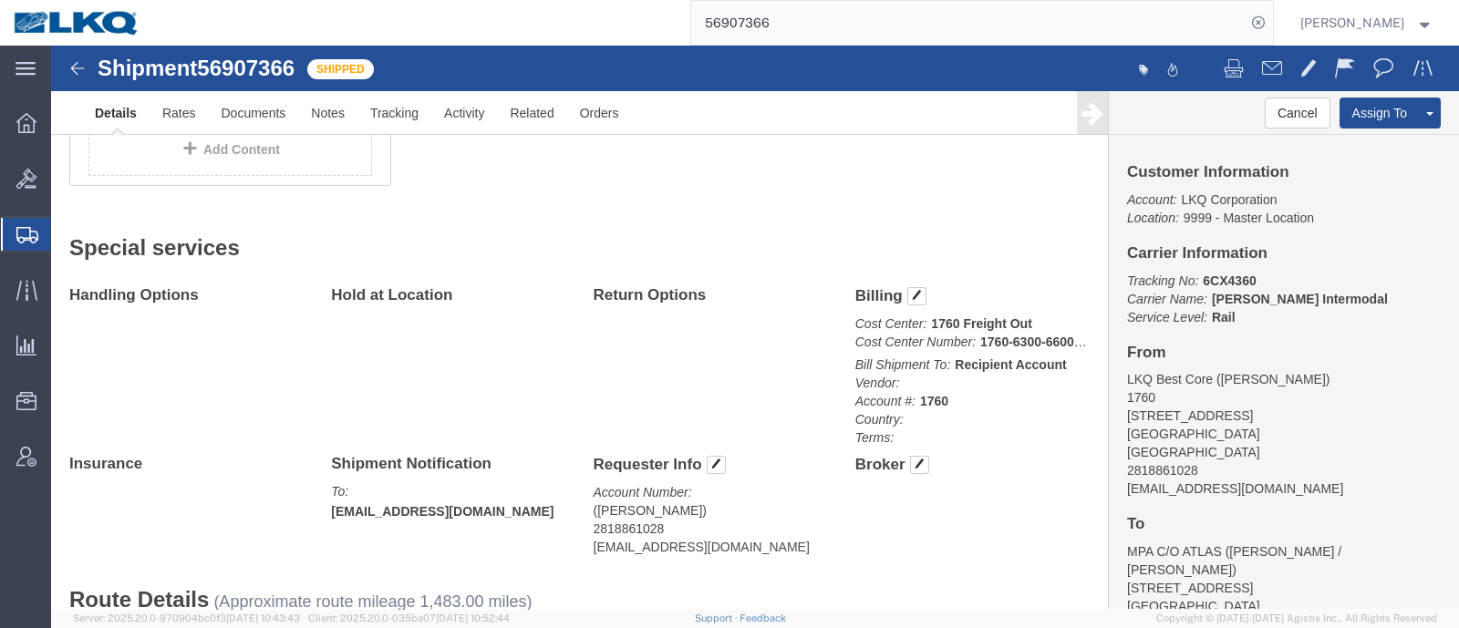
click div "Handling Options Hold at Location Return Options Billing Cost Center: 1760 Frei…"
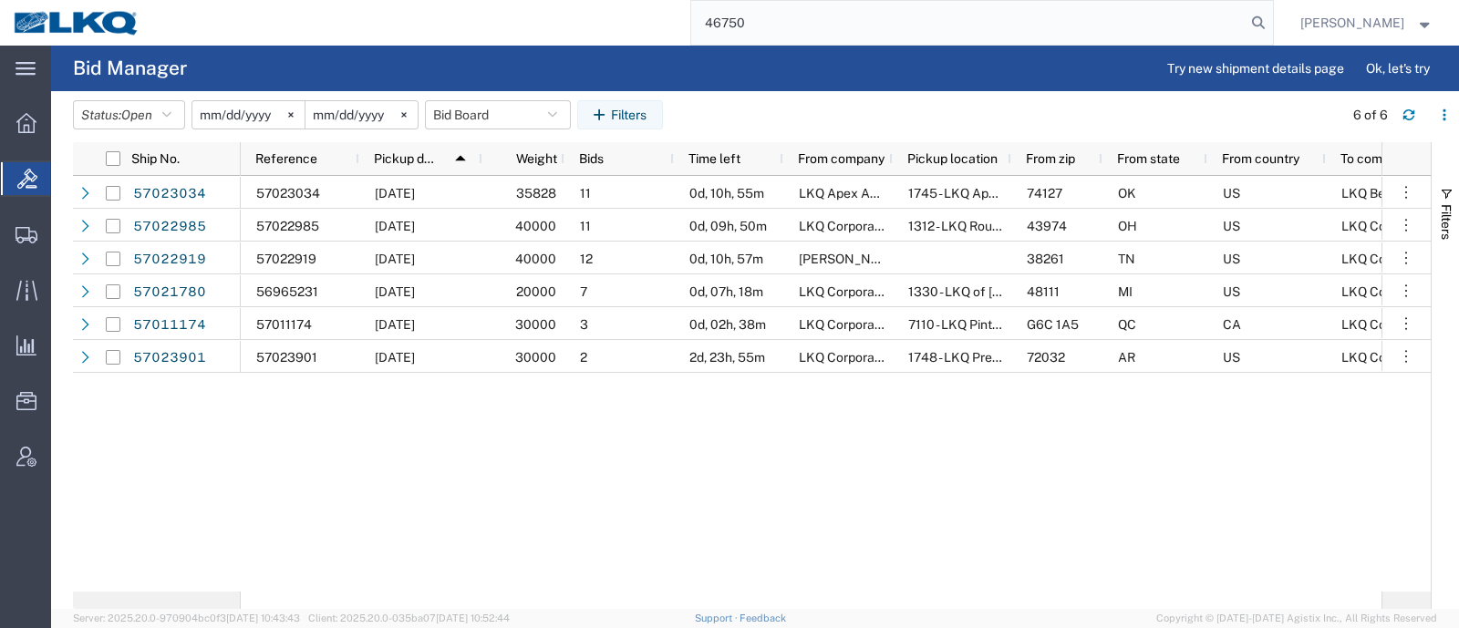
drag, startPoint x: 657, startPoint y: 25, endPoint x: 594, endPoint y: 20, distance: 64.0
click at [606, 20] on div "46750" at bounding box center [713, 23] width 1120 height 46
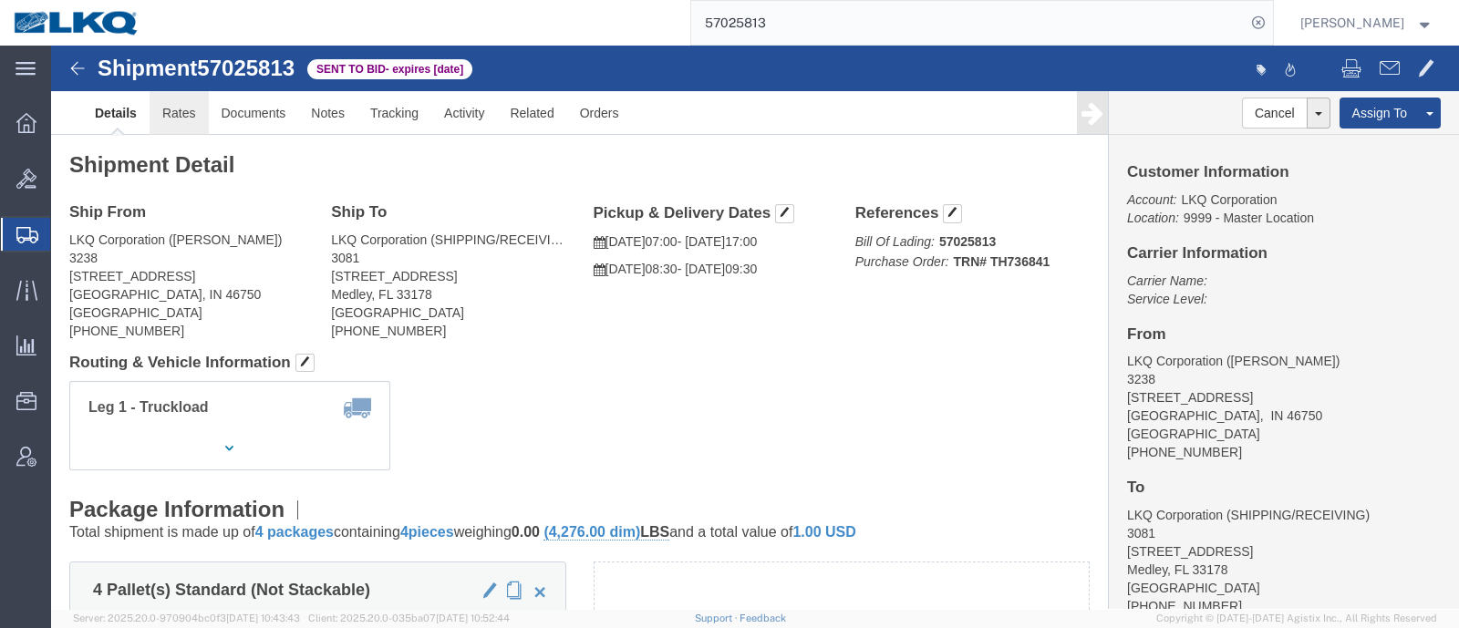
click link "Rates"
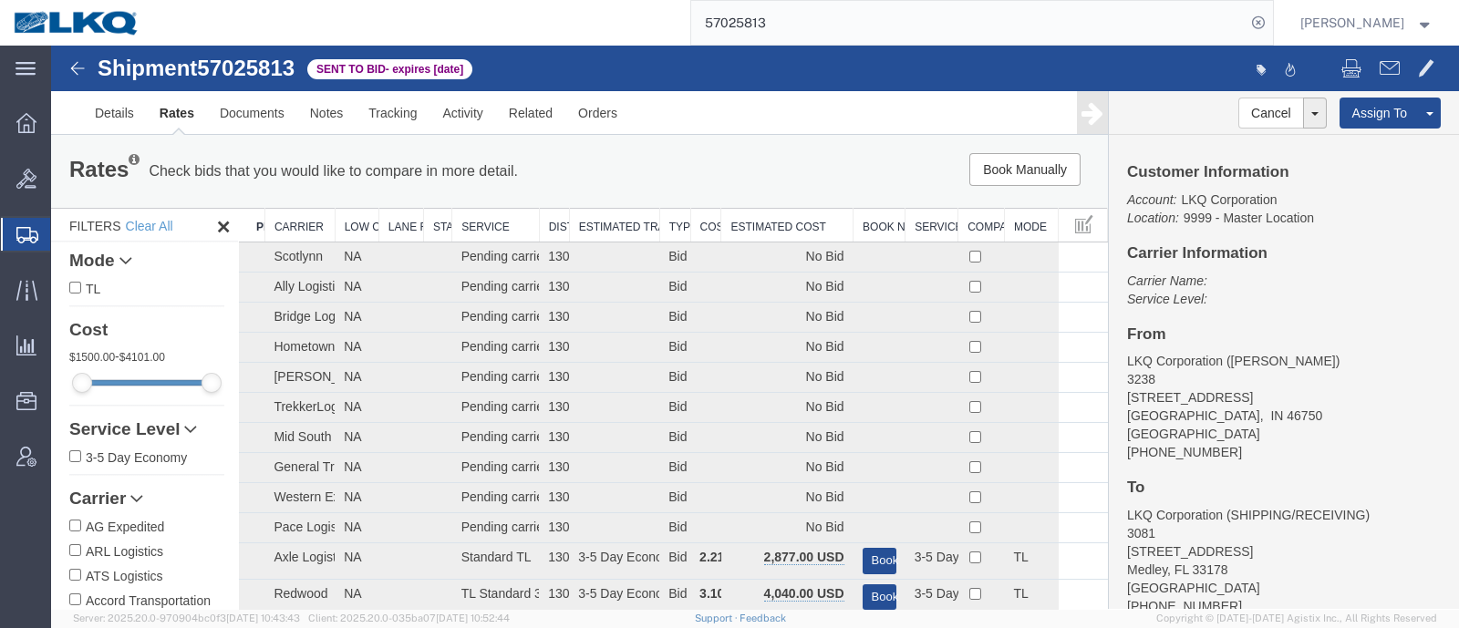
click at [775, 221] on th "Estimated Cost" at bounding box center [787, 226] width 132 height 34
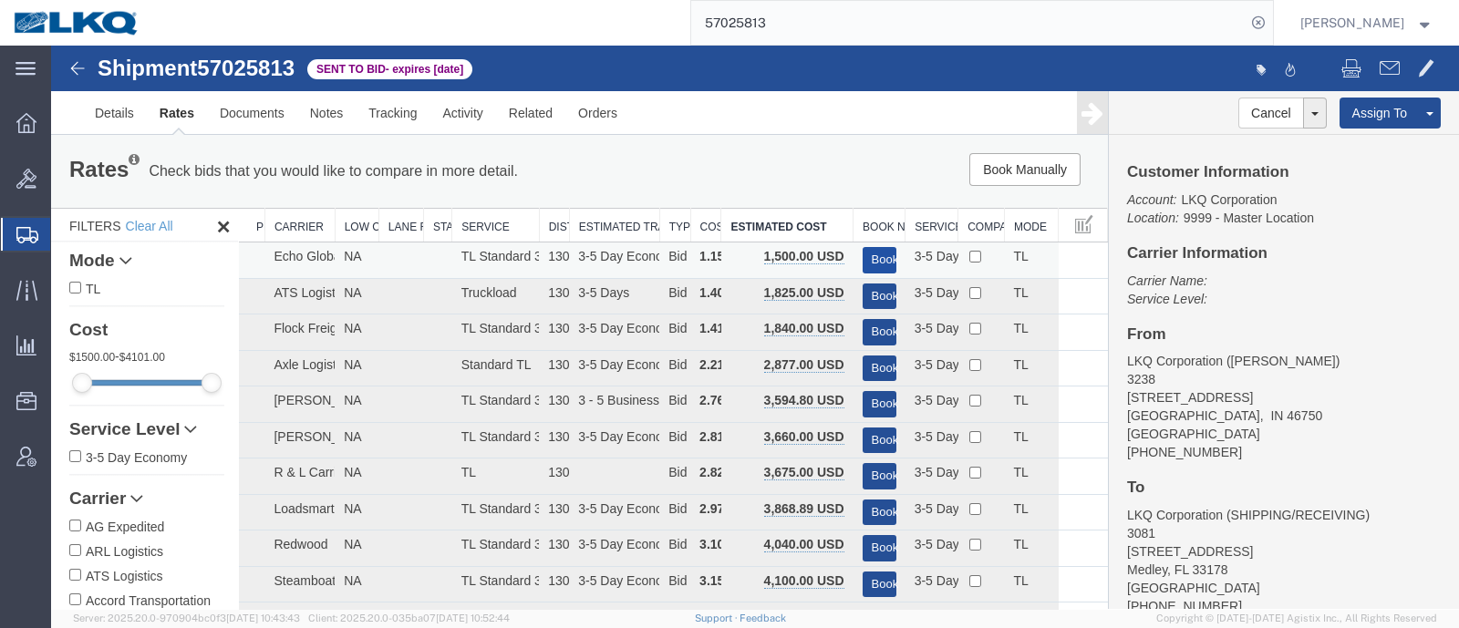
click at [865, 250] on button "Book" at bounding box center [880, 260] width 34 height 26
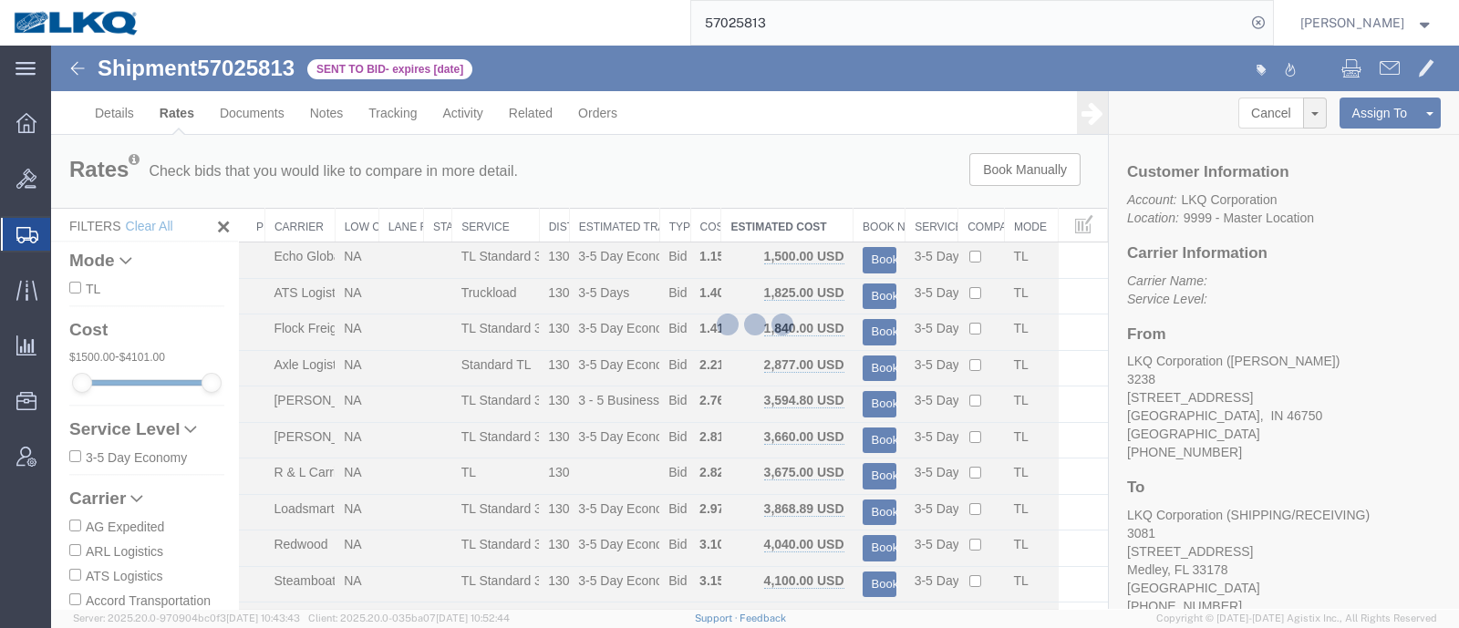
click at [743, 191] on div at bounding box center [755, 327] width 1408 height 563
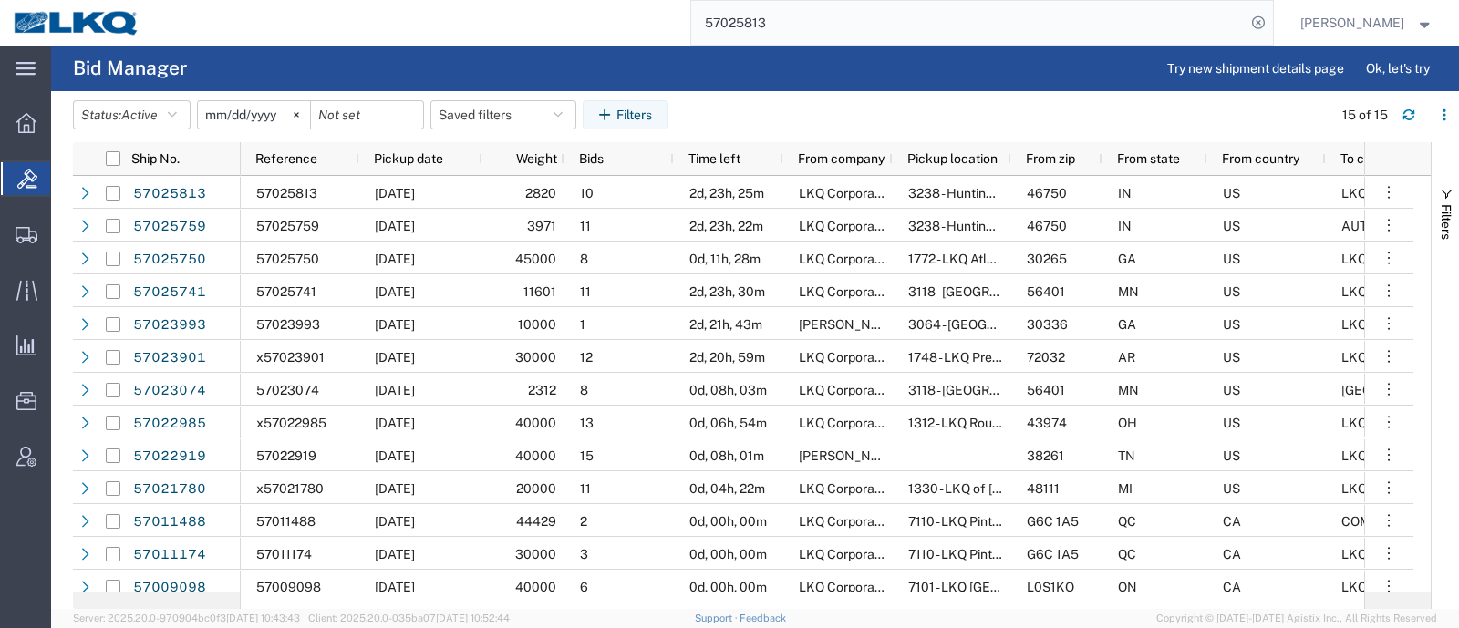
drag, startPoint x: 801, startPoint y: 25, endPoint x: 655, endPoint y: 32, distance: 146.1
click at [663, 30] on div "57025813" at bounding box center [713, 23] width 1120 height 46
paste input "759"
type input "57025759"
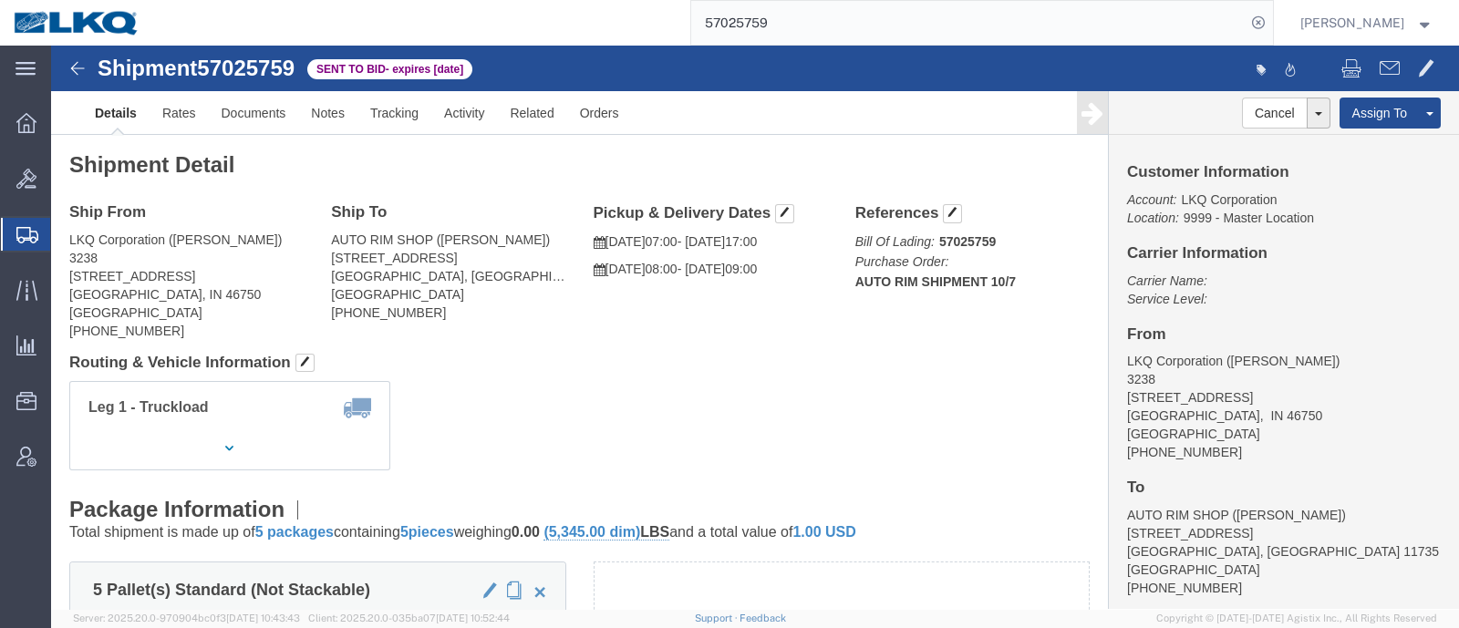
click div "Shipment Detail Ship From LKQ Corporation ([PERSON_NAME]) 3238 [STREET_ADDRESS]…"
click div "Leg 1 - Truckload Vehicle 1: Standard Dry Van (53 Feet) Number of trucks: 1"
click link "Rates"
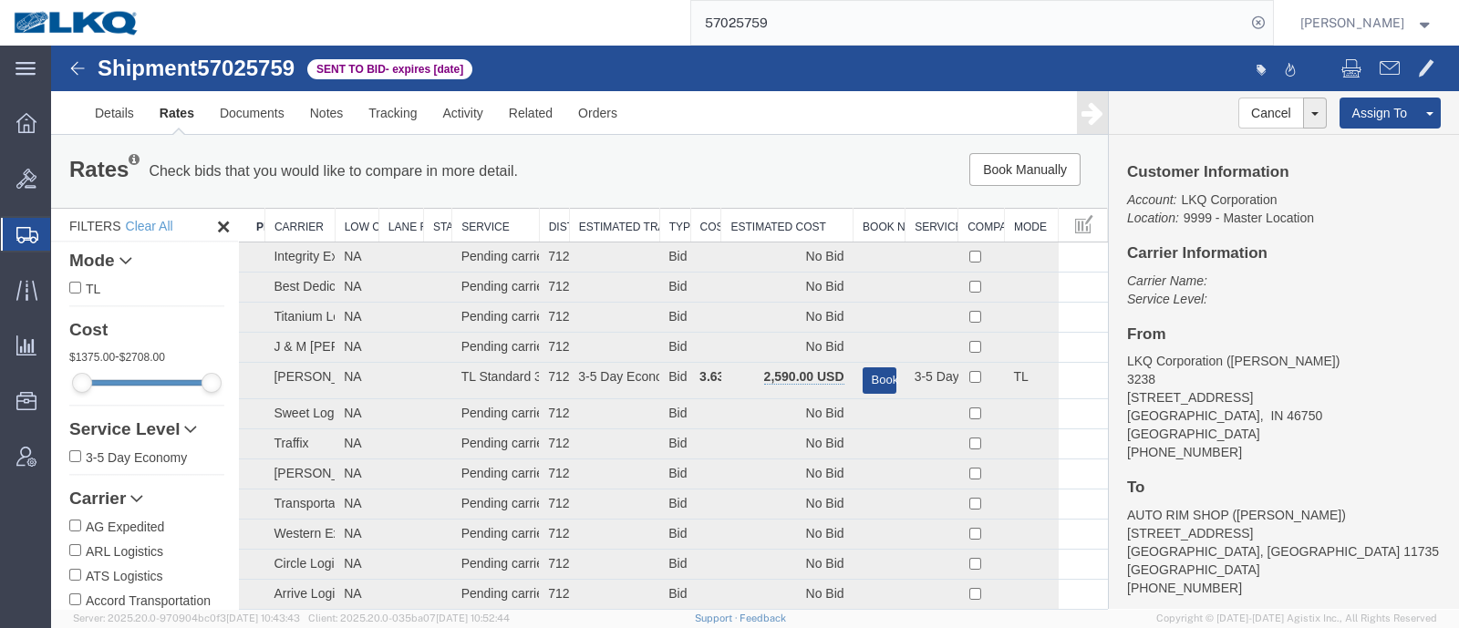
click at [768, 195] on div "Rates Check bids that you would like to compare in more detail. Compare Filter …" at bounding box center [579, 171] width 1057 height 73
click at [765, 227] on th "Estimated Cost" at bounding box center [787, 226] width 132 height 34
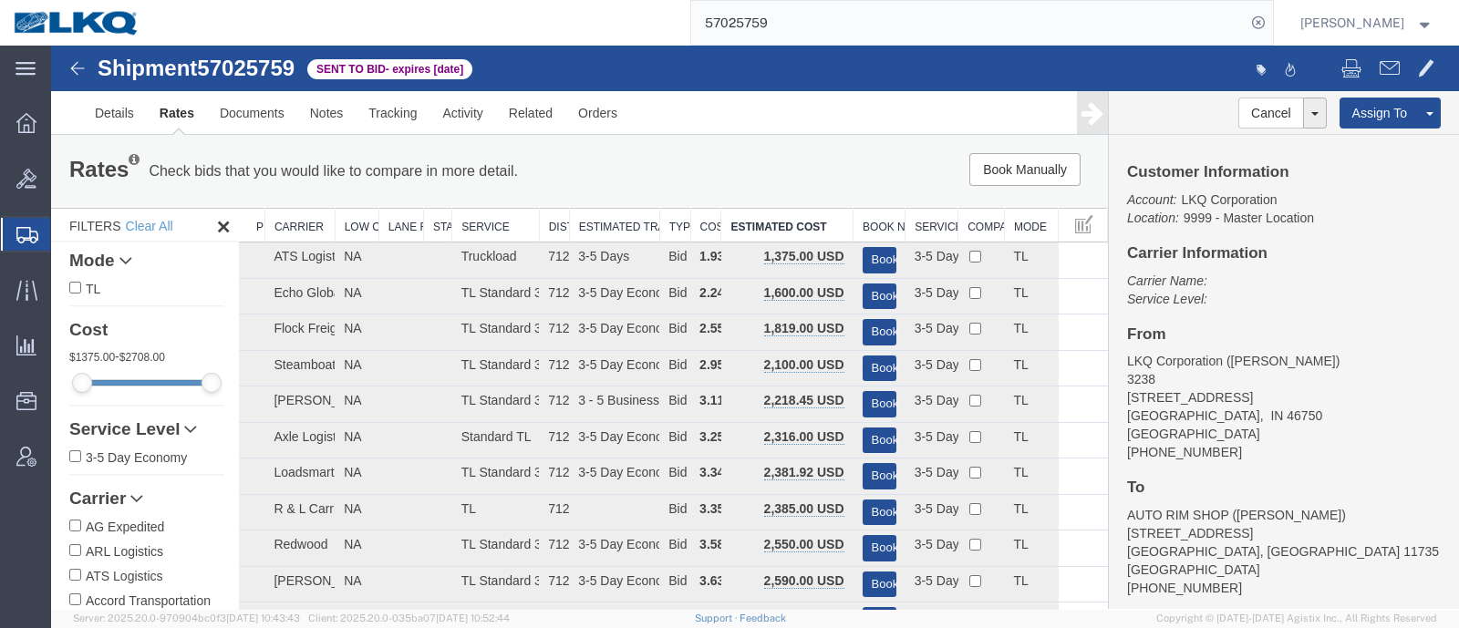
click at [678, 160] on div "Book Manually Pause Continue" at bounding box center [885, 169] width 437 height 33
click at [672, 162] on div "Book Manually Pause Continue" at bounding box center [885, 169] width 437 height 33
click at [760, 157] on div "Book Manually Pause Continue" at bounding box center [885, 169] width 437 height 33
click at [699, 160] on div "Book Manually Pause Continue" at bounding box center [885, 169] width 437 height 33
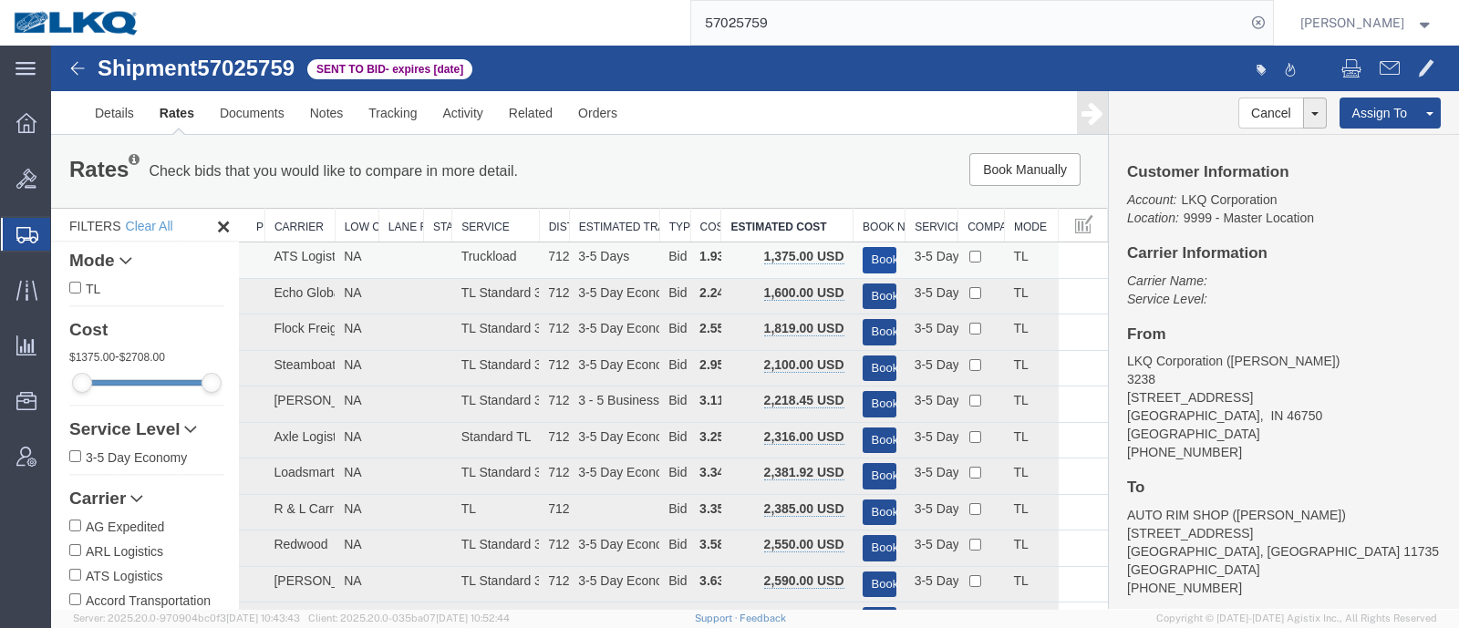
click at [865, 251] on button "Book" at bounding box center [880, 260] width 34 height 26
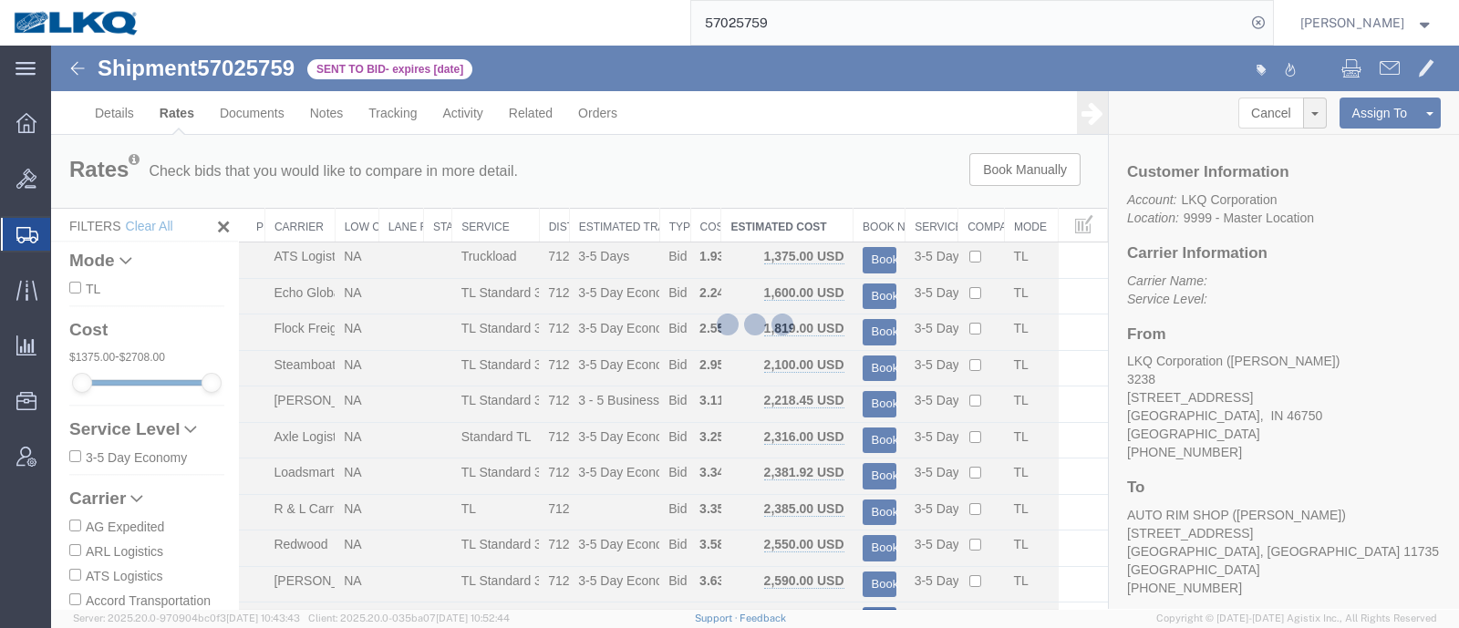
click at [849, 194] on div at bounding box center [755, 327] width 1408 height 563
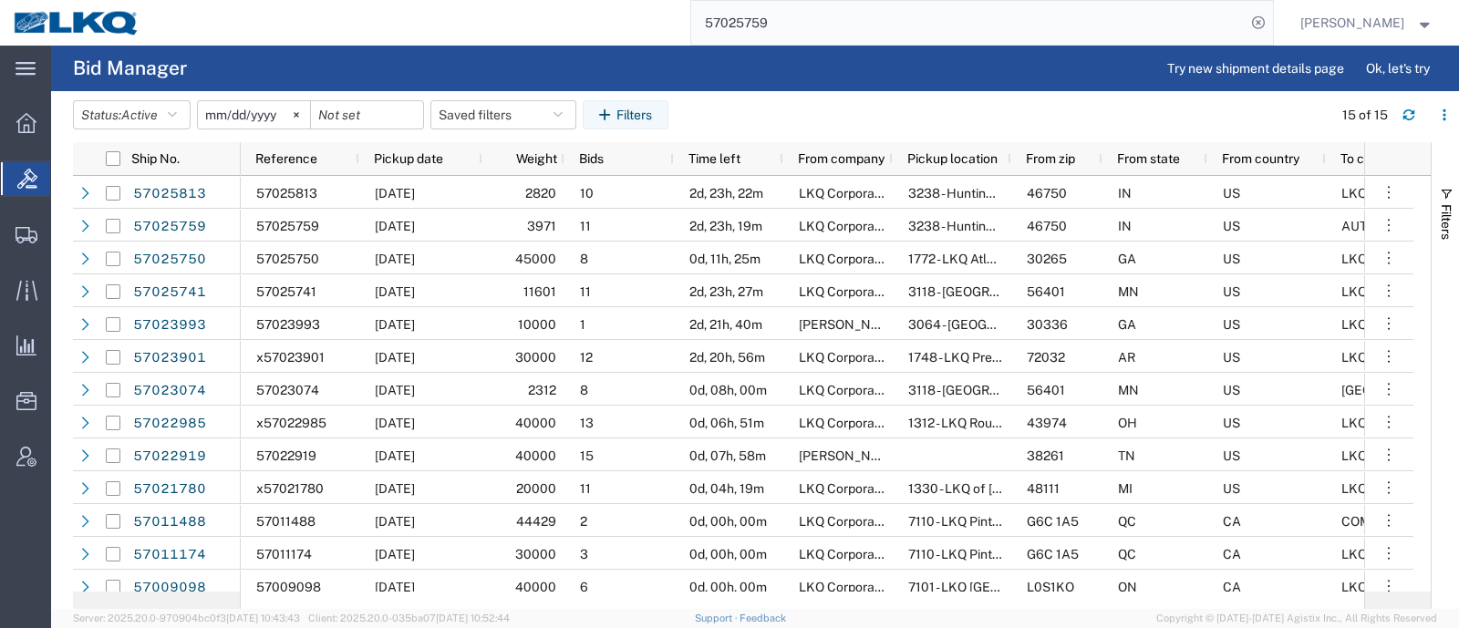
click at [761, 104] on agx-table-filter-chips "Status: Active Active All Awaiting Confirmation Awarded Closed Expired Open Wit…" at bounding box center [698, 121] width 1250 height 42
click at [487, 110] on button "Saved filters" at bounding box center [503, 114] width 146 height 29
click at [831, 98] on header "Status: Active Active All Awaiting Confirmation Awarded Closed Expired Open Wit…" at bounding box center [766, 116] width 1386 height 51
click at [830, 27] on input "57025759" at bounding box center [968, 23] width 554 height 44
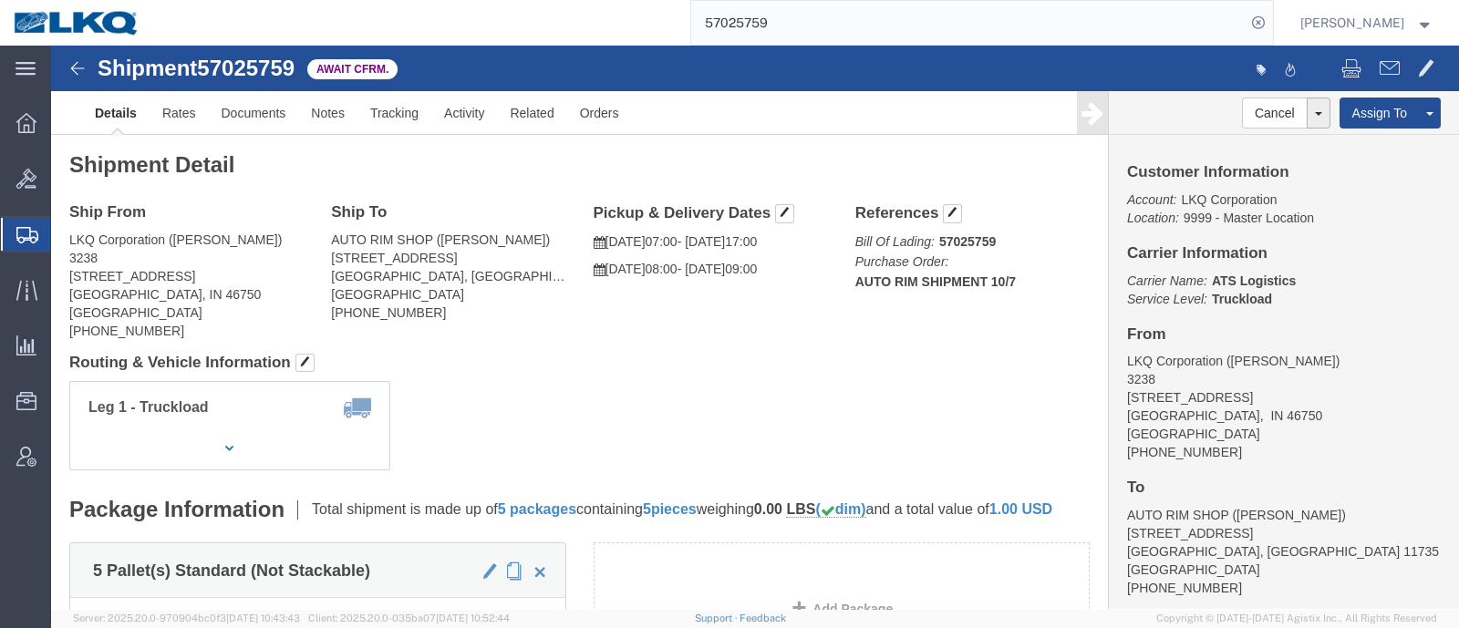
click address "LKQ Corporation ([PERSON_NAME]) [STREET_ADDRESS] [PHONE_NUMBER]"
click div "Leg 1 - Truckload Vehicle 1: Standard Dry Van (53 Feet) Number of trucks: 1"
click div "Ship From LKQ Corporation ([PERSON_NAME]) 3238 [STREET_ADDRESS] [PHONE_NUMBER] …"
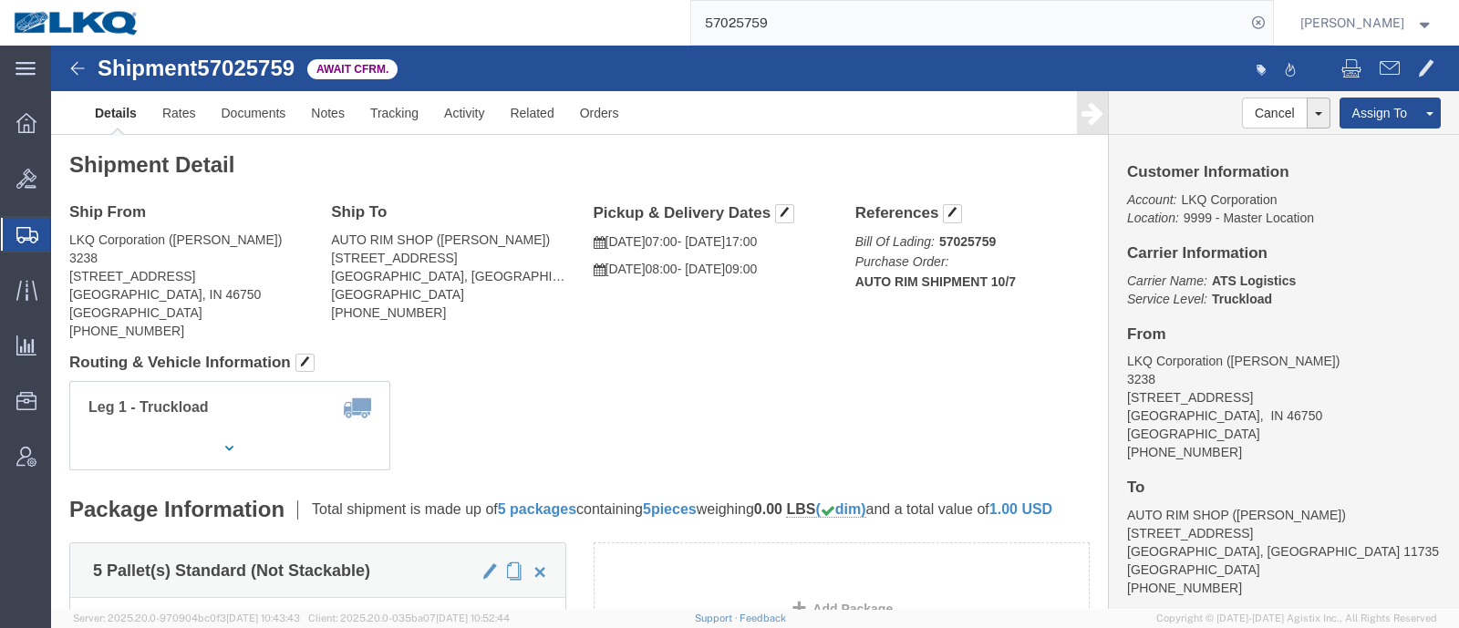
click div "Ship From LKQ Corporation ([PERSON_NAME]) 3238 [STREET_ADDRESS] [PHONE_NUMBER] …"
click address "LKQ Corporation ([PERSON_NAME]) [STREET_ADDRESS] [PHONE_NUMBER]"
click h4 "From"
click h4 "Routing & Vehicle Information"
click div "Leg 1 - Truckload Vehicle 1: Standard Dry Van (53 Feet) Number of trucks: 1"
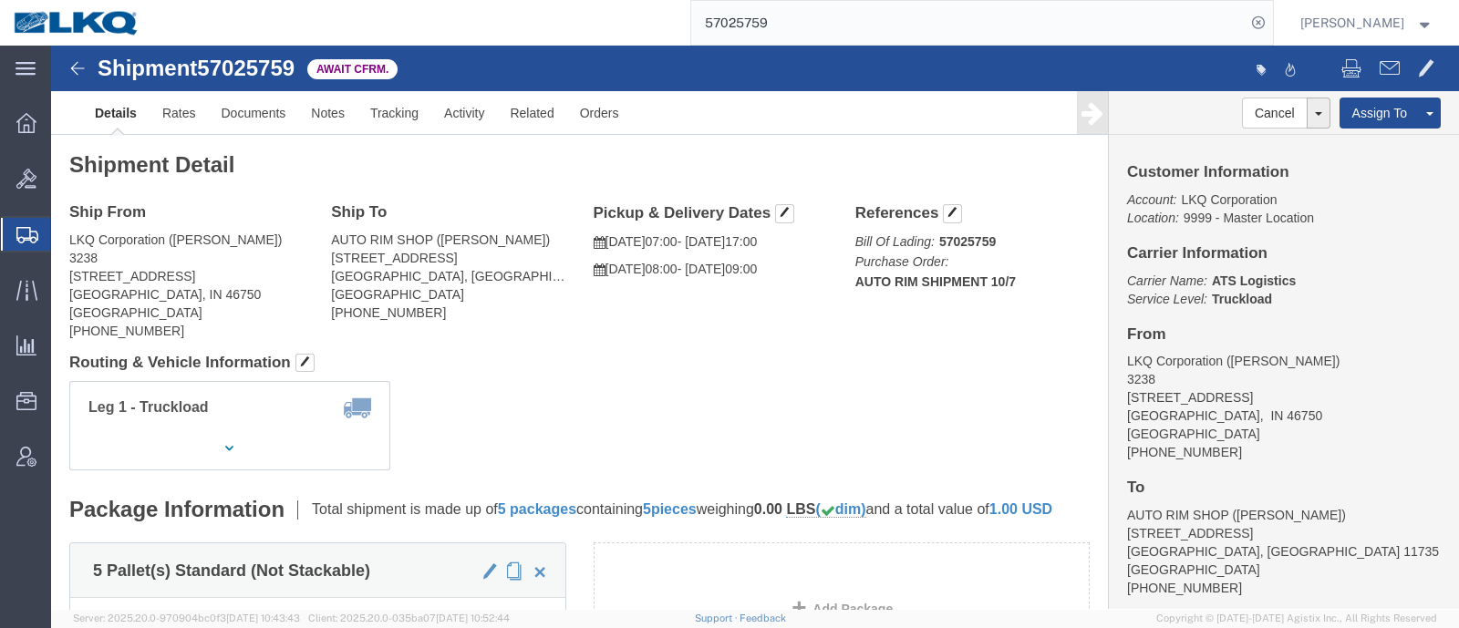
click link "Details"
